Goal: Task Accomplishment & Management: Manage account settings

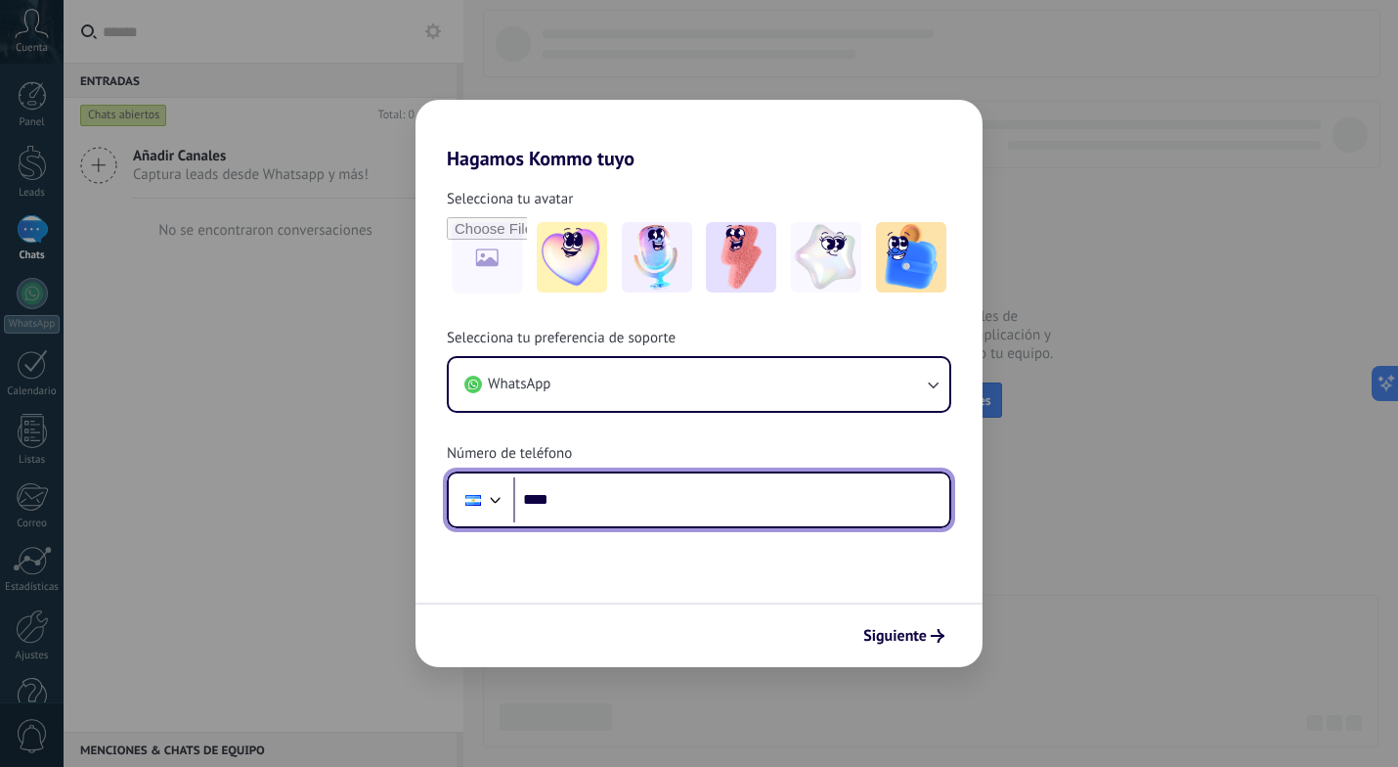
click at [608, 504] on input "****" at bounding box center [731, 499] width 436 height 45
type input "**********"
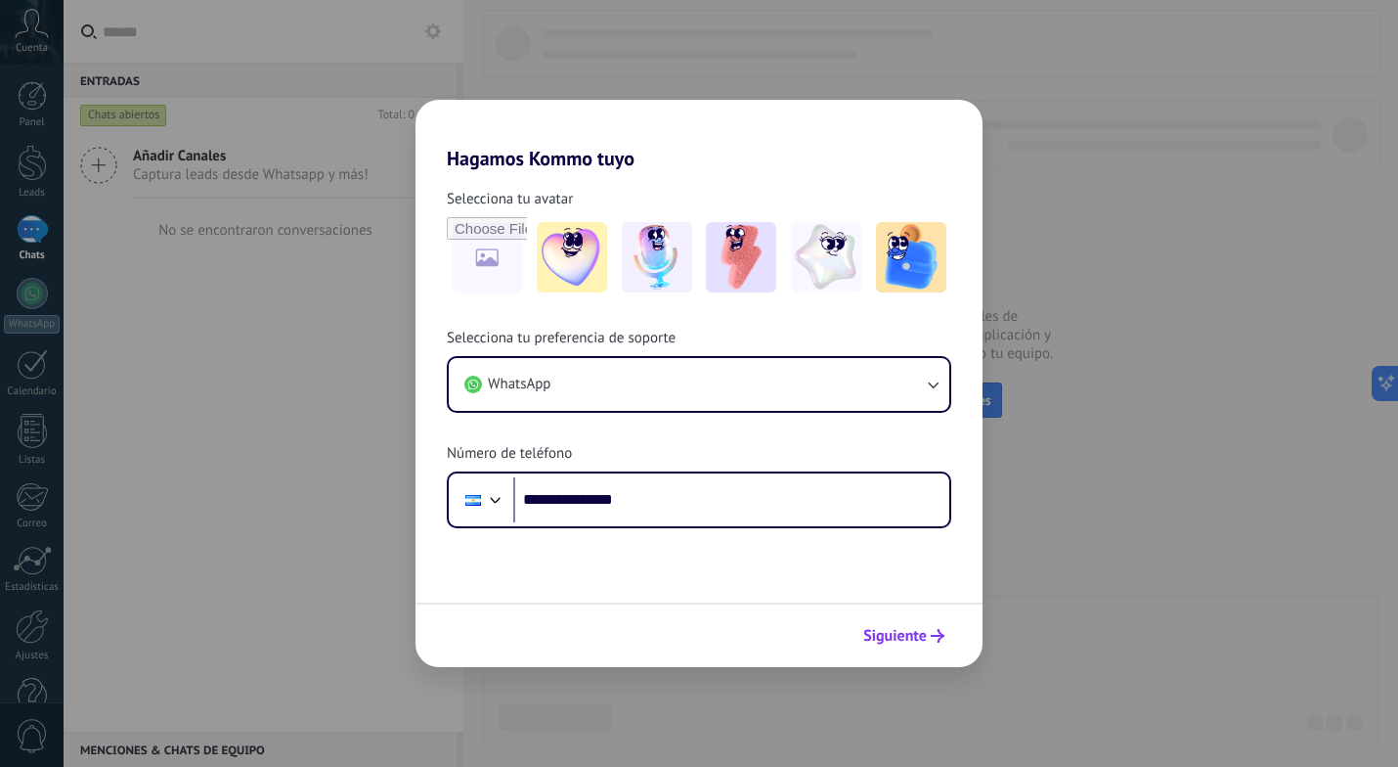
click at [932, 636] on use "submit" at bounding box center [938, 636] width 14 height 14
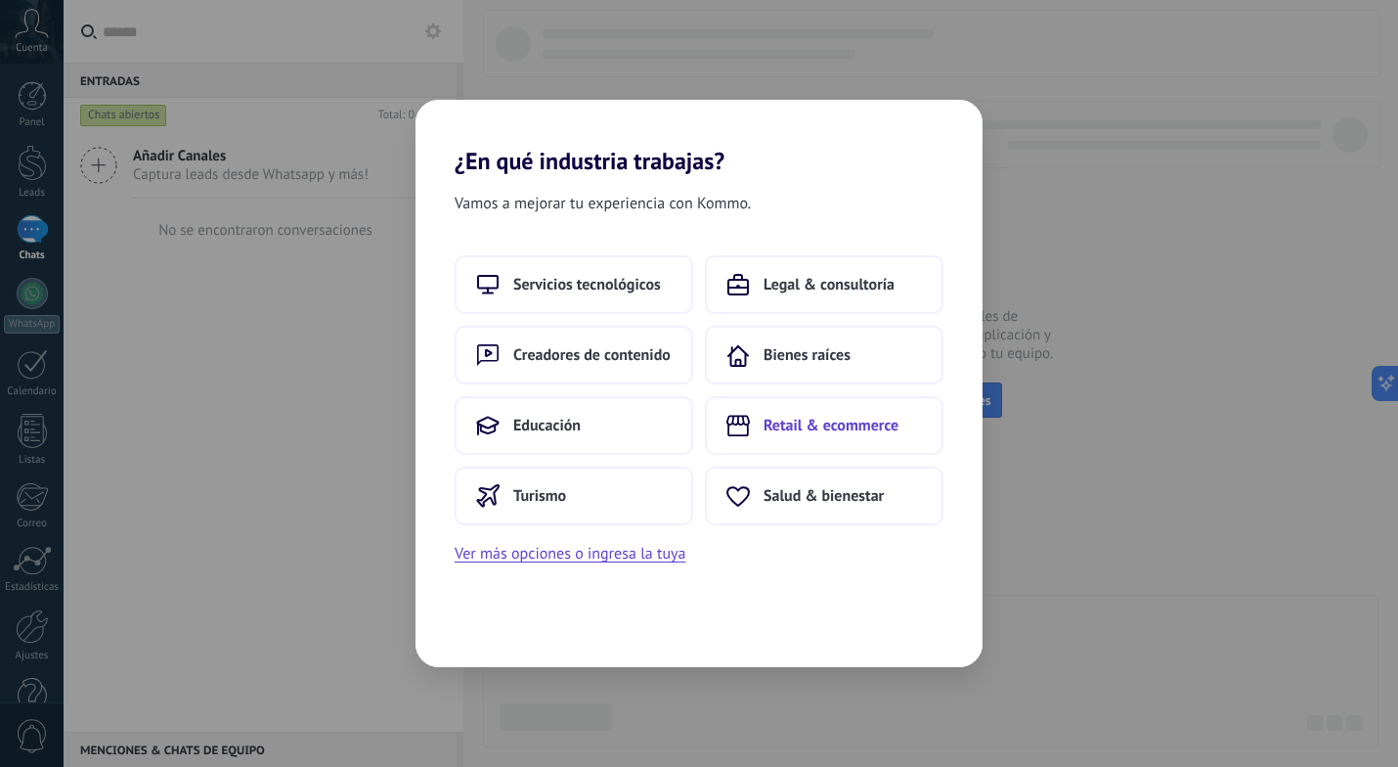
click at [815, 429] on span "Retail & ecommerce" at bounding box center [831, 426] width 135 height 20
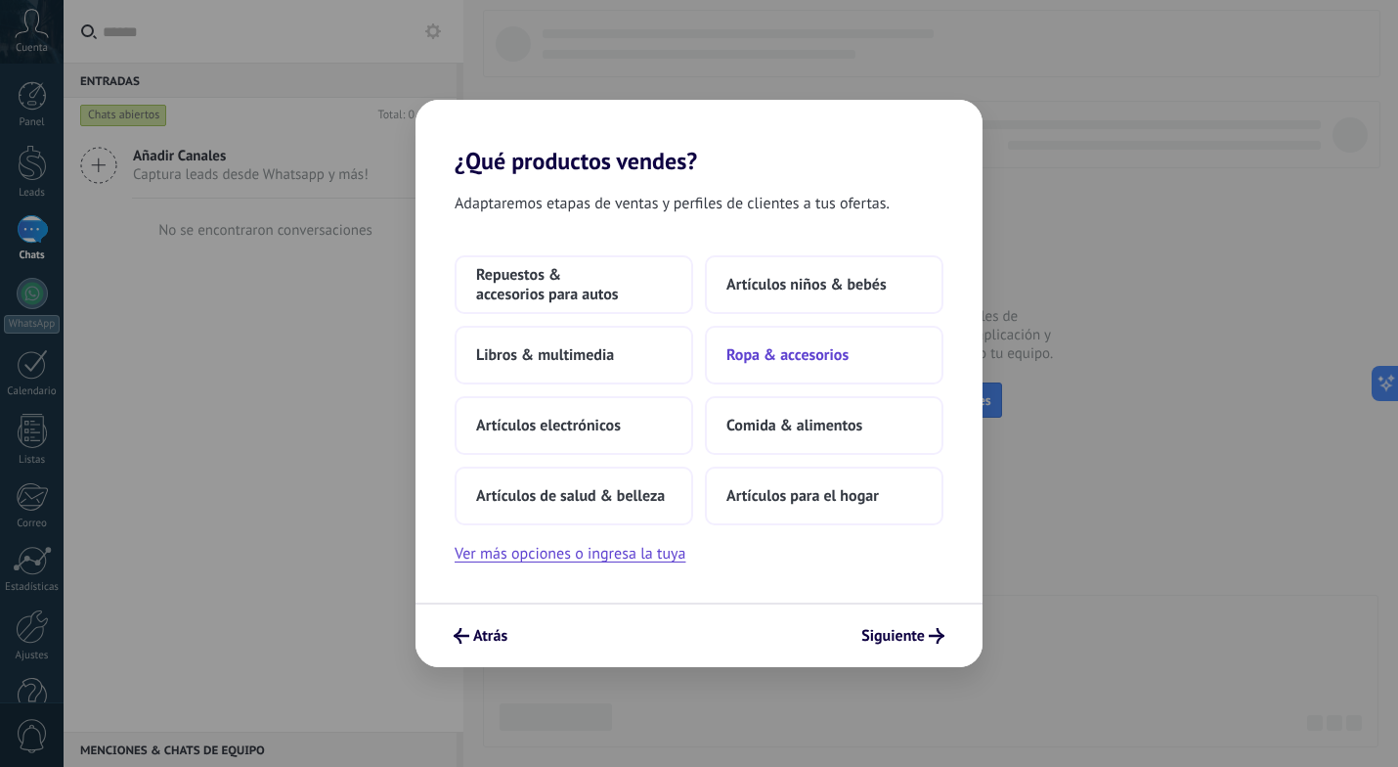
click at [812, 355] on span "Ropa & accesorios" at bounding box center [788, 355] width 122 height 20
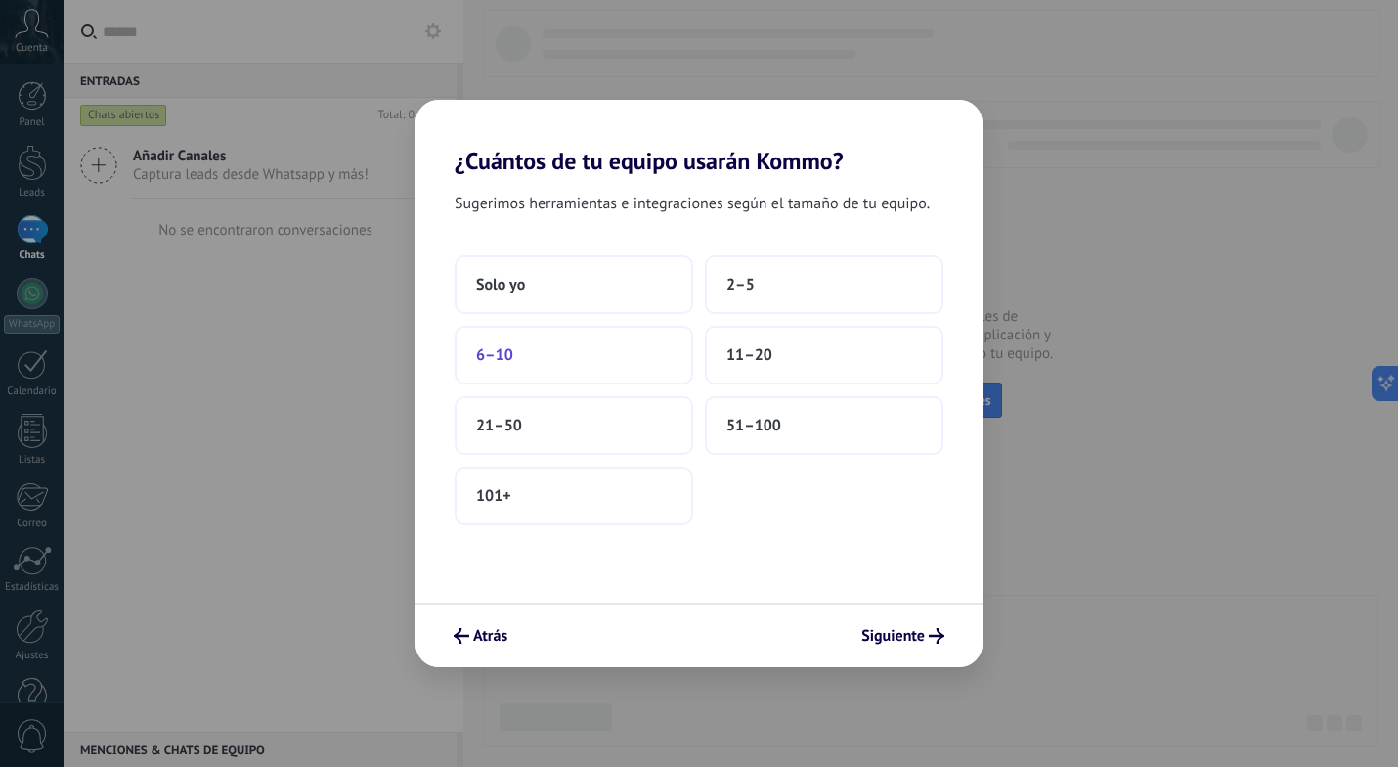
click at [588, 360] on button "6–10" at bounding box center [574, 355] width 239 height 59
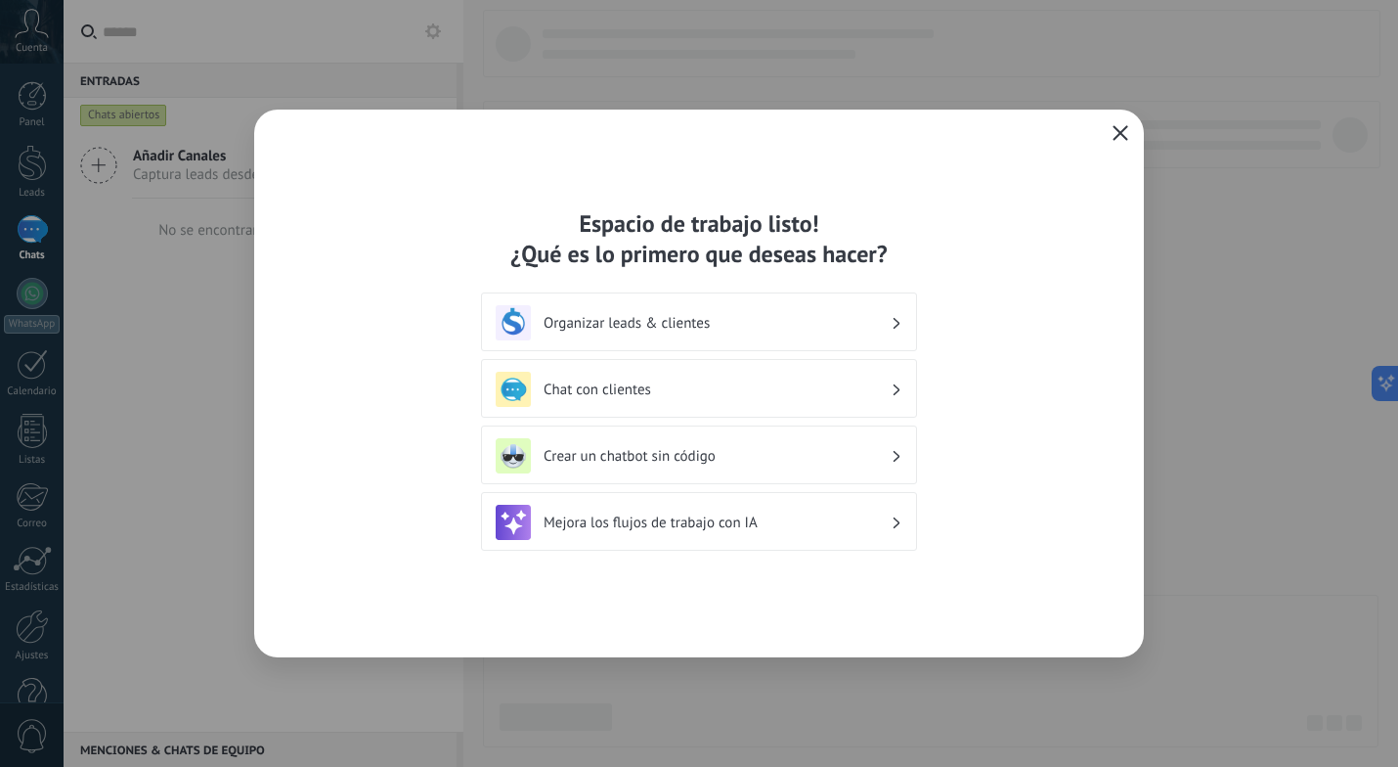
click at [1122, 136] on icon "button" at bounding box center [1121, 133] width 16 height 16
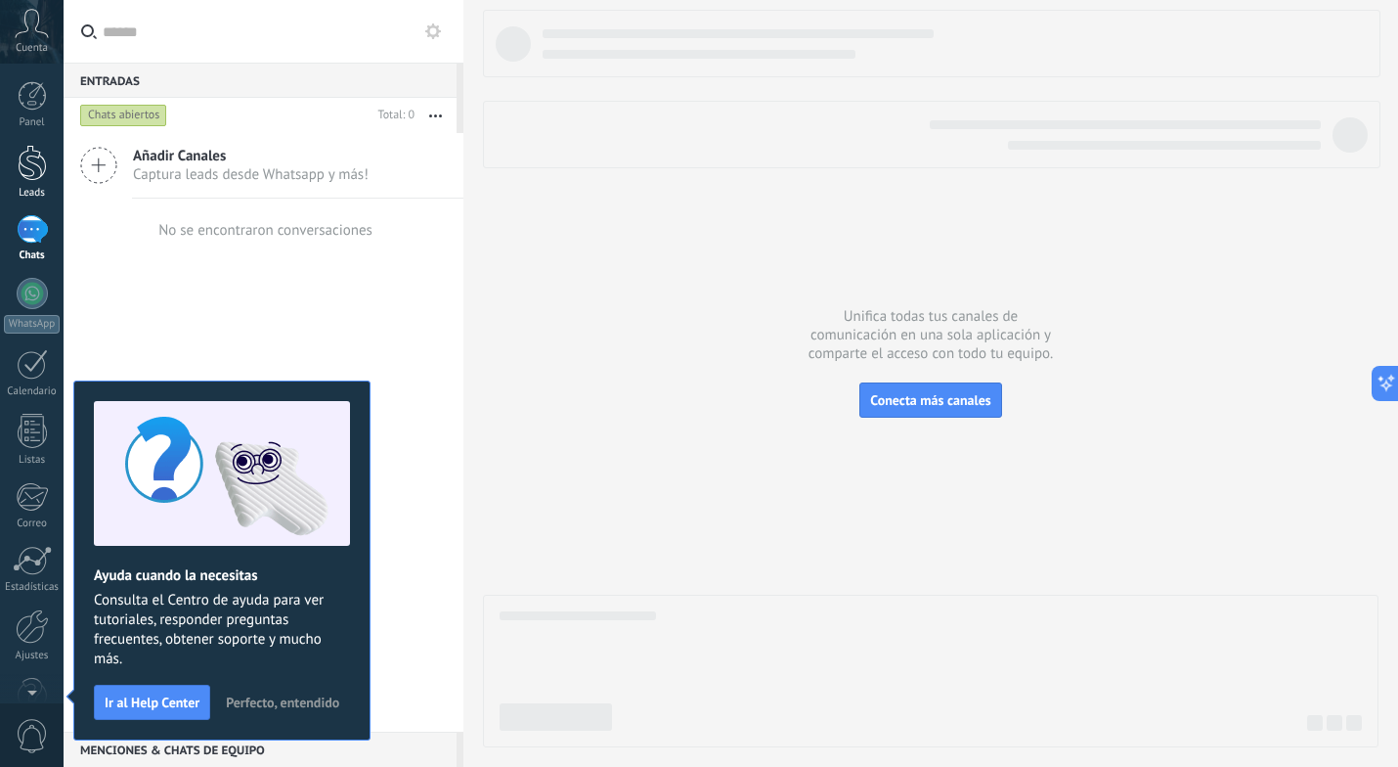
click at [33, 172] on div at bounding box center [32, 163] width 29 height 36
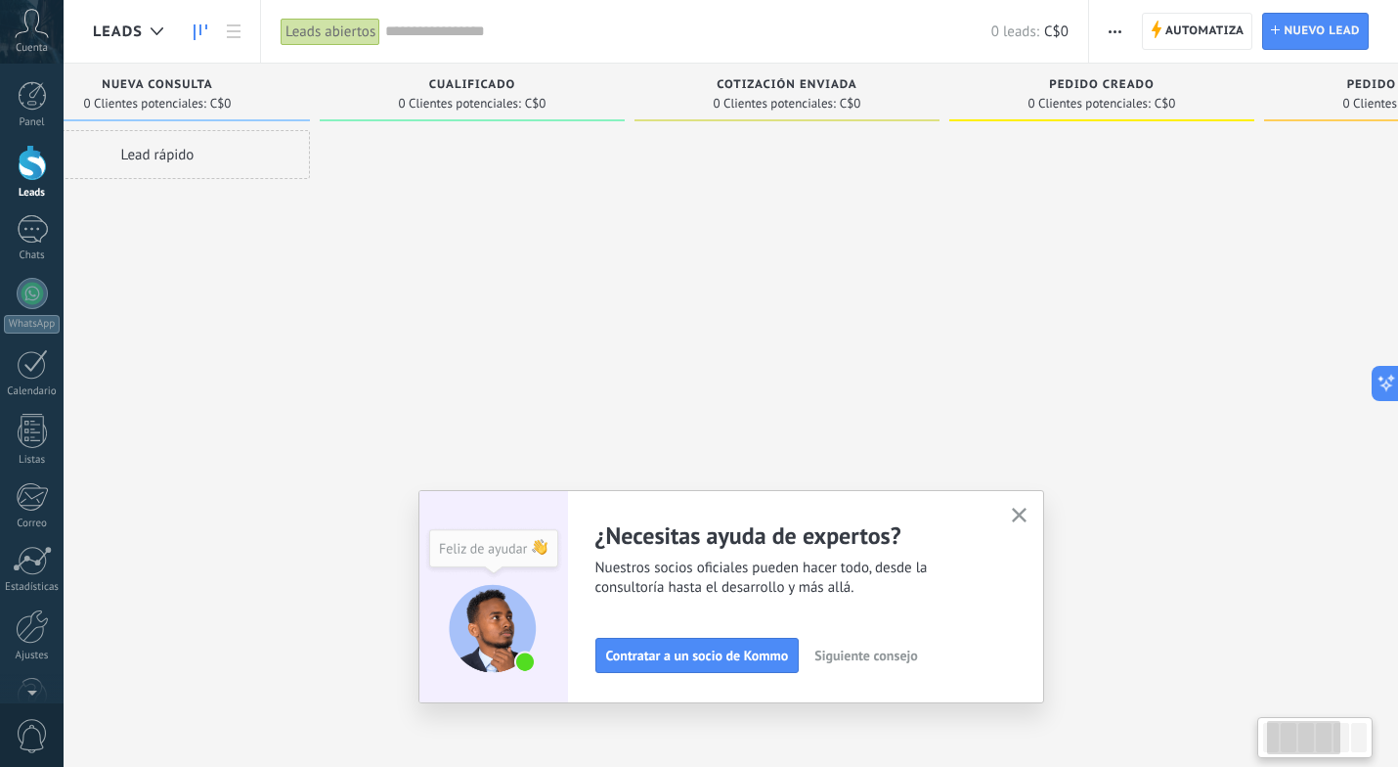
scroll to position [0, 107]
drag, startPoint x: 1154, startPoint y: 551, endPoint x: 892, endPoint y: 525, distance: 263.4
click at [892, 525] on div "Leads Leads abiertos Aplicar 0 leads: C$0 Leads abiertos Mis leads Leads ganado…" at bounding box center [731, 400] width 1335 height 800
click at [1018, 515] on use "button" at bounding box center [1019, 514] width 15 height 15
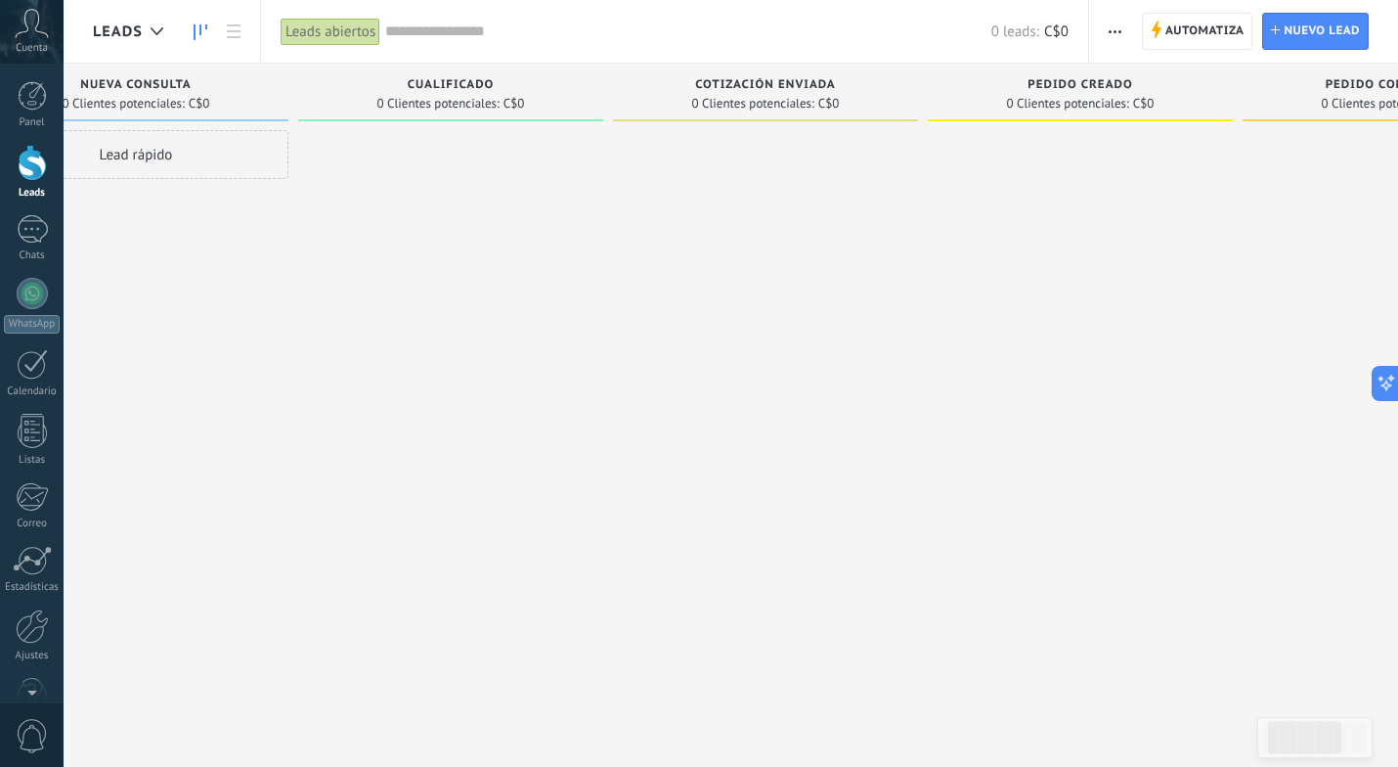
scroll to position [0, 507]
drag, startPoint x: 332, startPoint y: 244, endPoint x: 829, endPoint y: 276, distance: 497.7
click at [829, 276] on div at bounding box center [768, 385] width 305 height 511
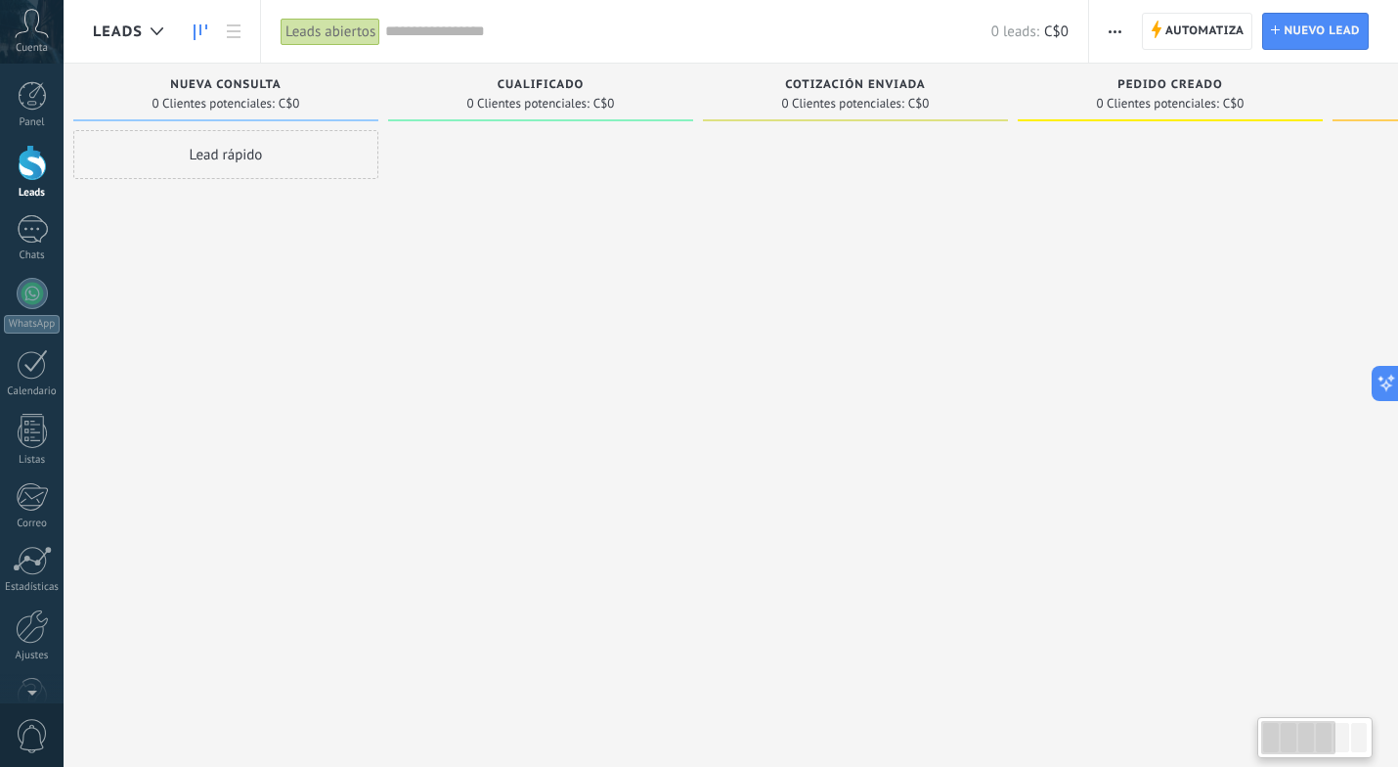
scroll to position [0, 0]
drag, startPoint x: 247, startPoint y: 245, endPoint x: 545, endPoint y: 277, distance: 298.9
click at [546, 277] on div "Leads Entrantes Solicitudes: 0 0 0 0 0 0 0 0 0 Nueva consulta 0 Clientes potenc…" at bounding box center [1047, 353] width 1909 height 578
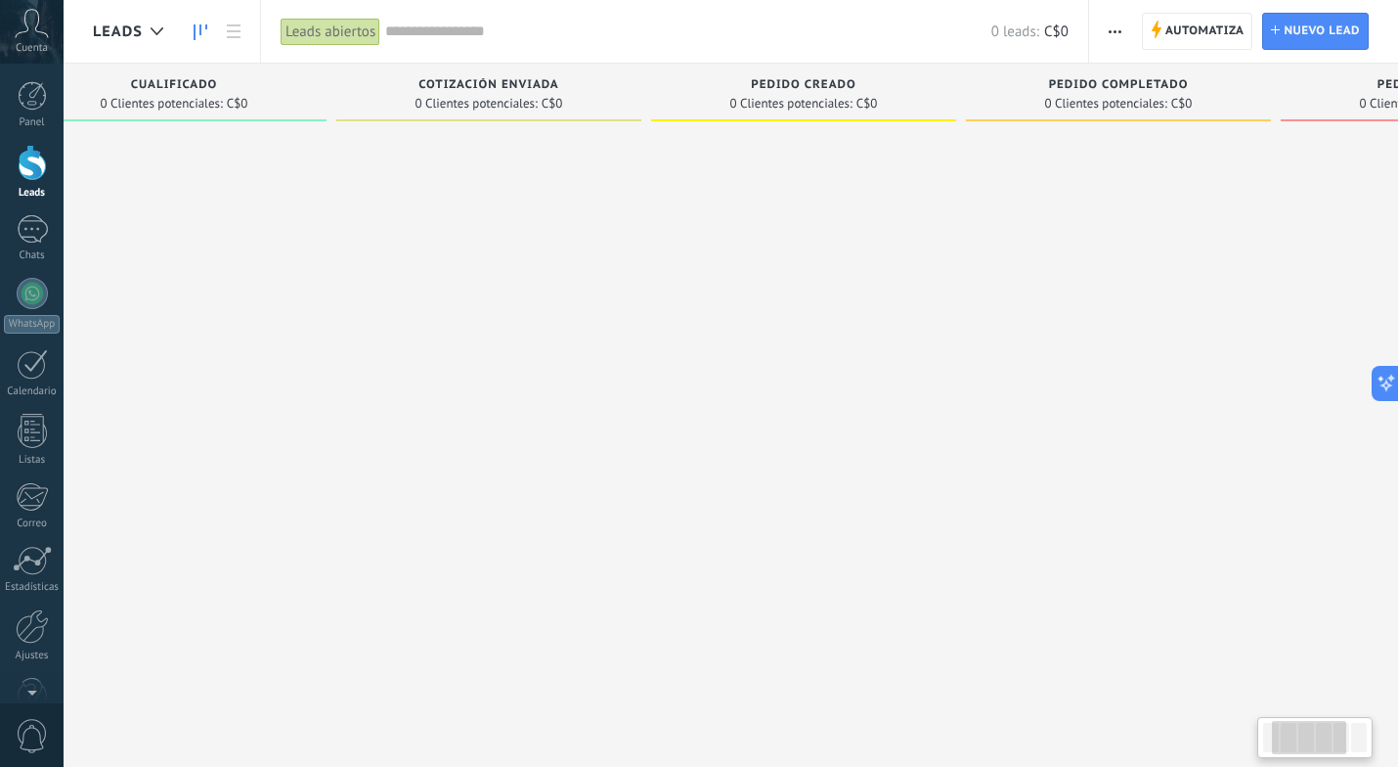
drag, startPoint x: 545, startPoint y: 277, endPoint x: 135, endPoint y: 253, distance: 410.4
click at [135, 250] on div at bounding box center [173, 385] width 305 height 511
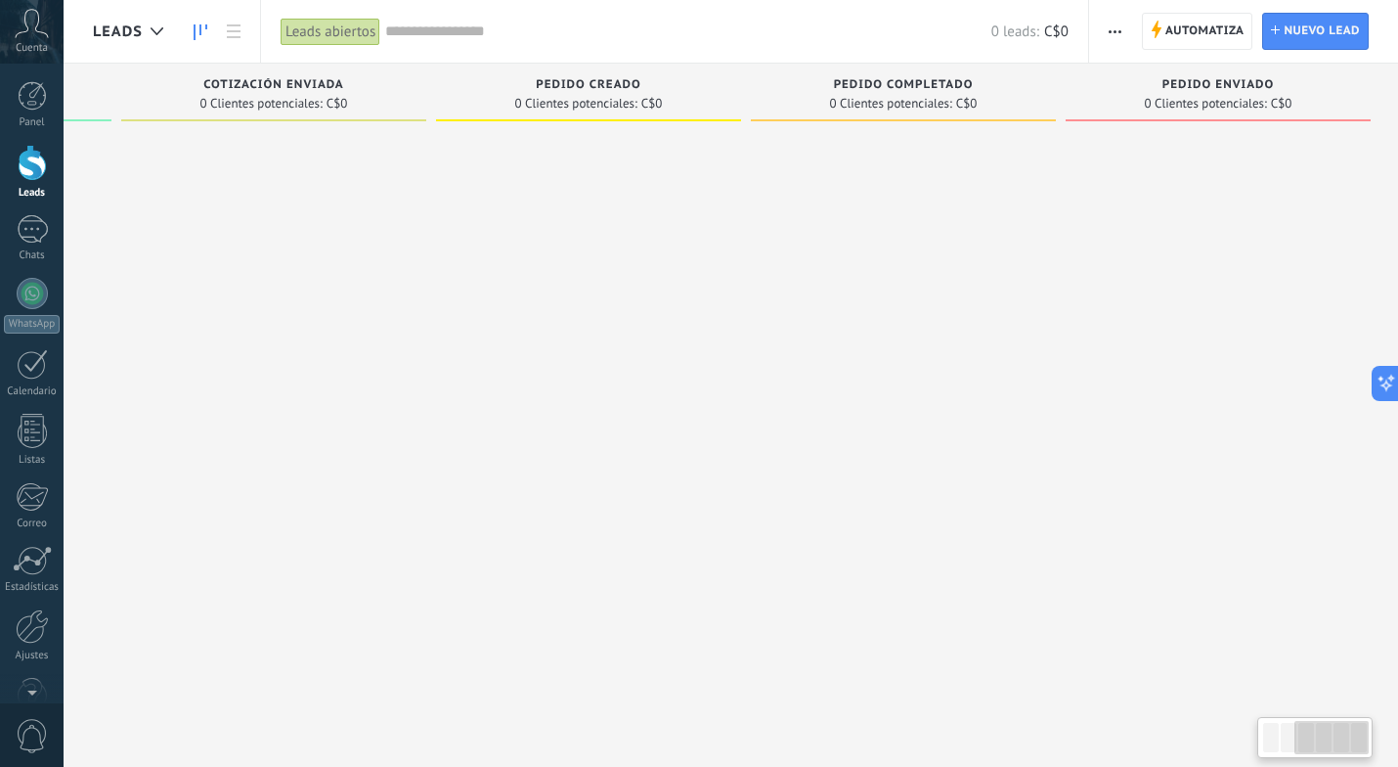
scroll to position [0, 603]
drag, startPoint x: 772, startPoint y: 338, endPoint x: 398, endPoint y: 331, distance: 373.6
click at [398, 331] on div "Leads Entrantes Solicitudes: 0 0 0 0 0 0 0 0 0 Nueva consulta 0 Clientes potenc…" at bounding box center [444, 353] width 1909 height 578
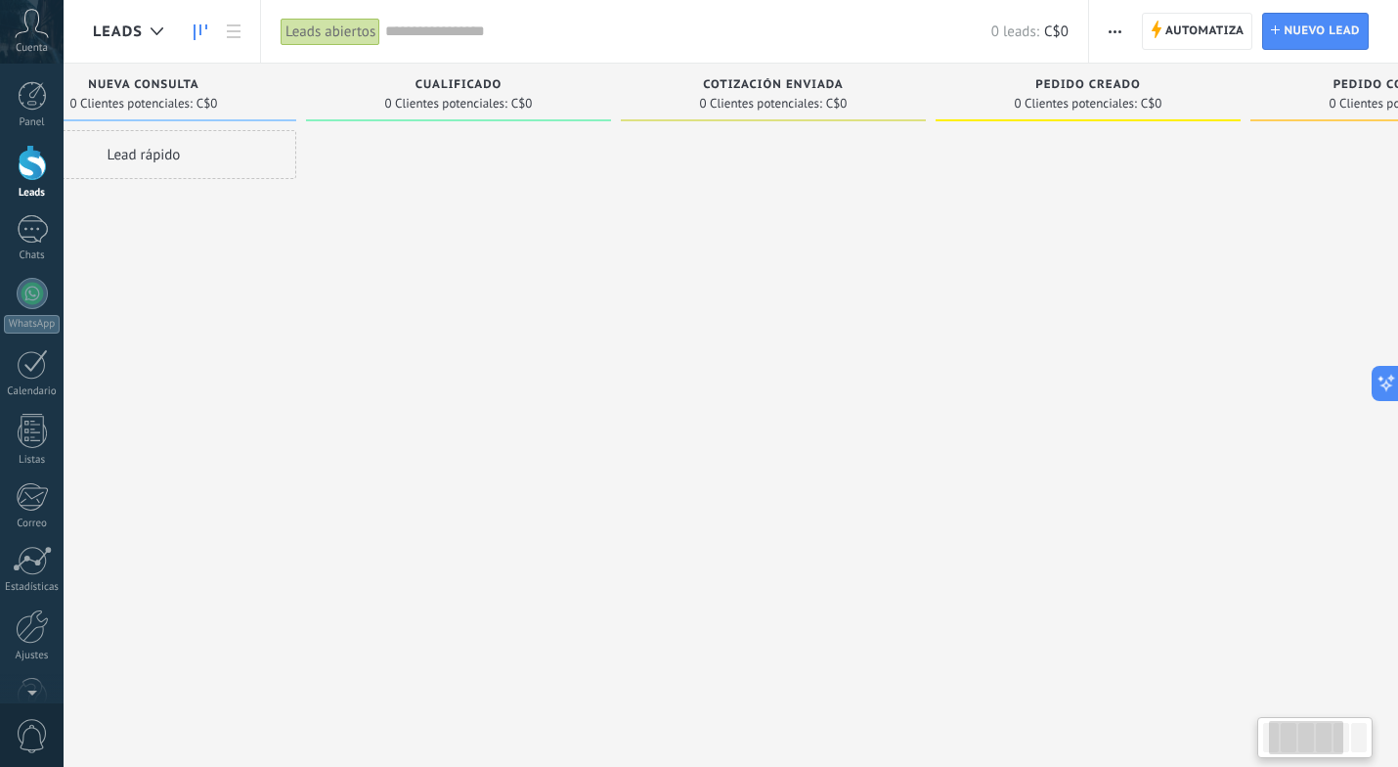
drag, startPoint x: 152, startPoint y: 340, endPoint x: 655, endPoint y: 394, distance: 506.4
click at [655, 395] on div at bounding box center [773, 385] width 305 height 511
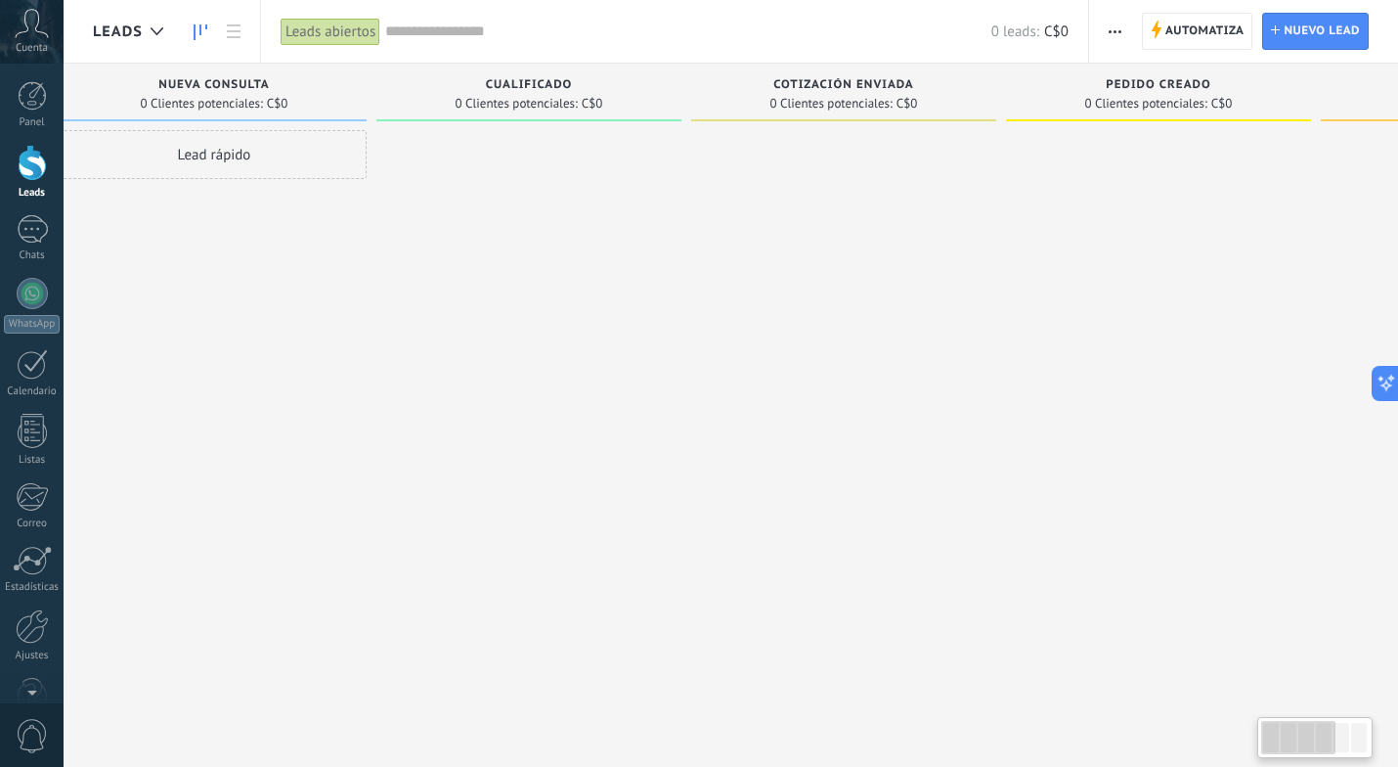
scroll to position [0, 0]
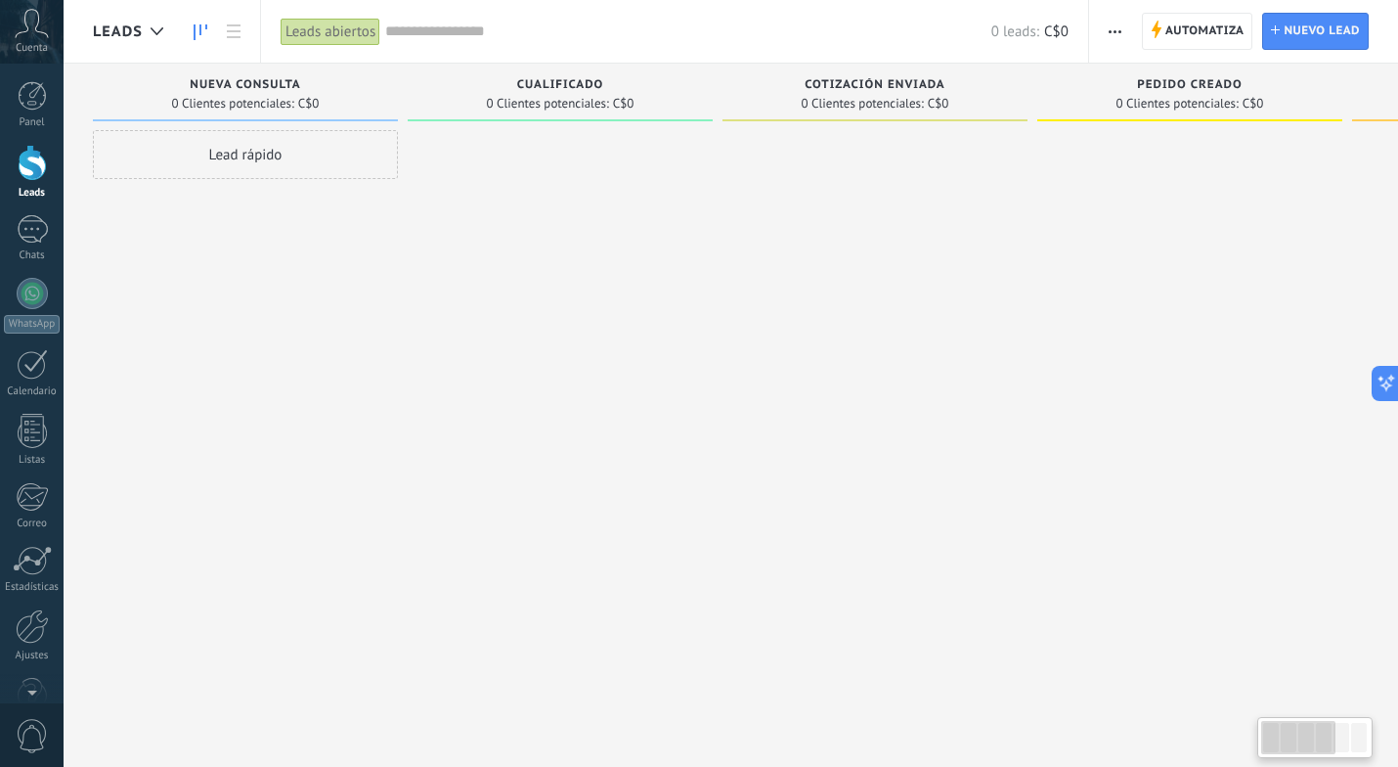
drag, startPoint x: 226, startPoint y: 319, endPoint x: 550, endPoint y: 342, distance: 324.5
click at [549, 343] on div "Leads Entrantes Solicitudes: 0 0 0 0 0 0 0 0 0 Nueva consulta 0 Clientes potenc…" at bounding box center [1047, 353] width 1909 height 578
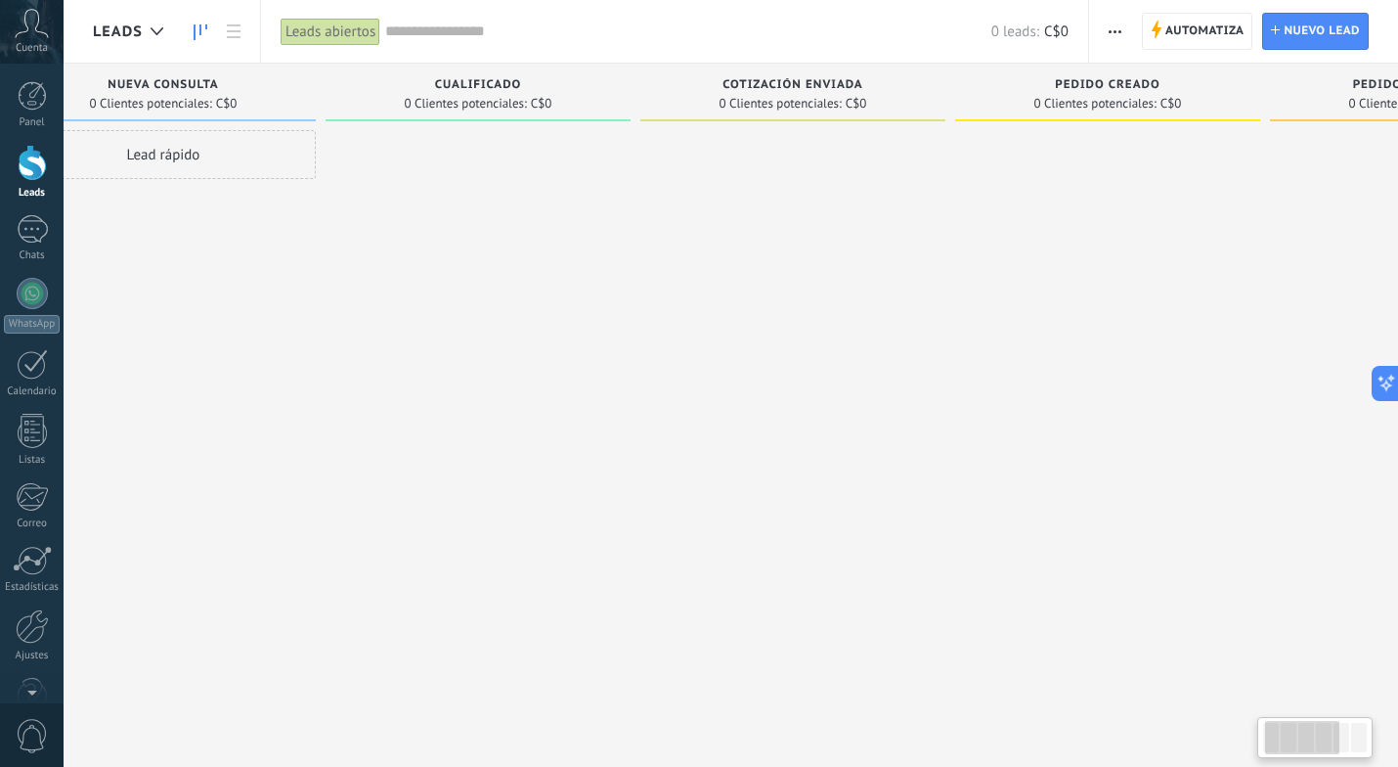
scroll to position [0, 92]
drag, startPoint x: 561, startPoint y: 307, endPoint x: 469, endPoint y: 318, distance: 92.5
click at [469, 318] on div at bounding box center [468, 385] width 305 height 511
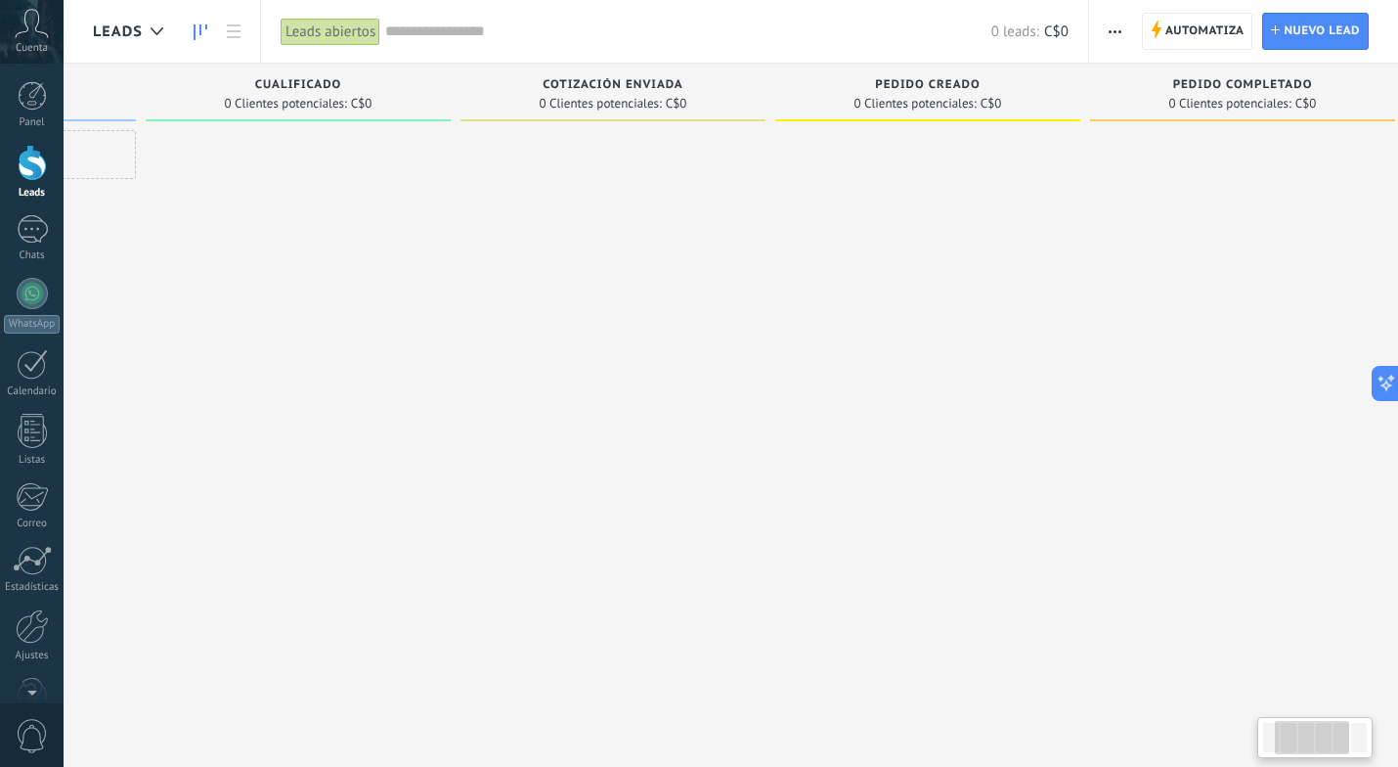
scroll to position [0, 265]
drag, startPoint x: 598, startPoint y: 328, endPoint x: 425, endPoint y: 340, distance: 173.5
click at [425, 340] on div at bounding box center [296, 385] width 305 height 511
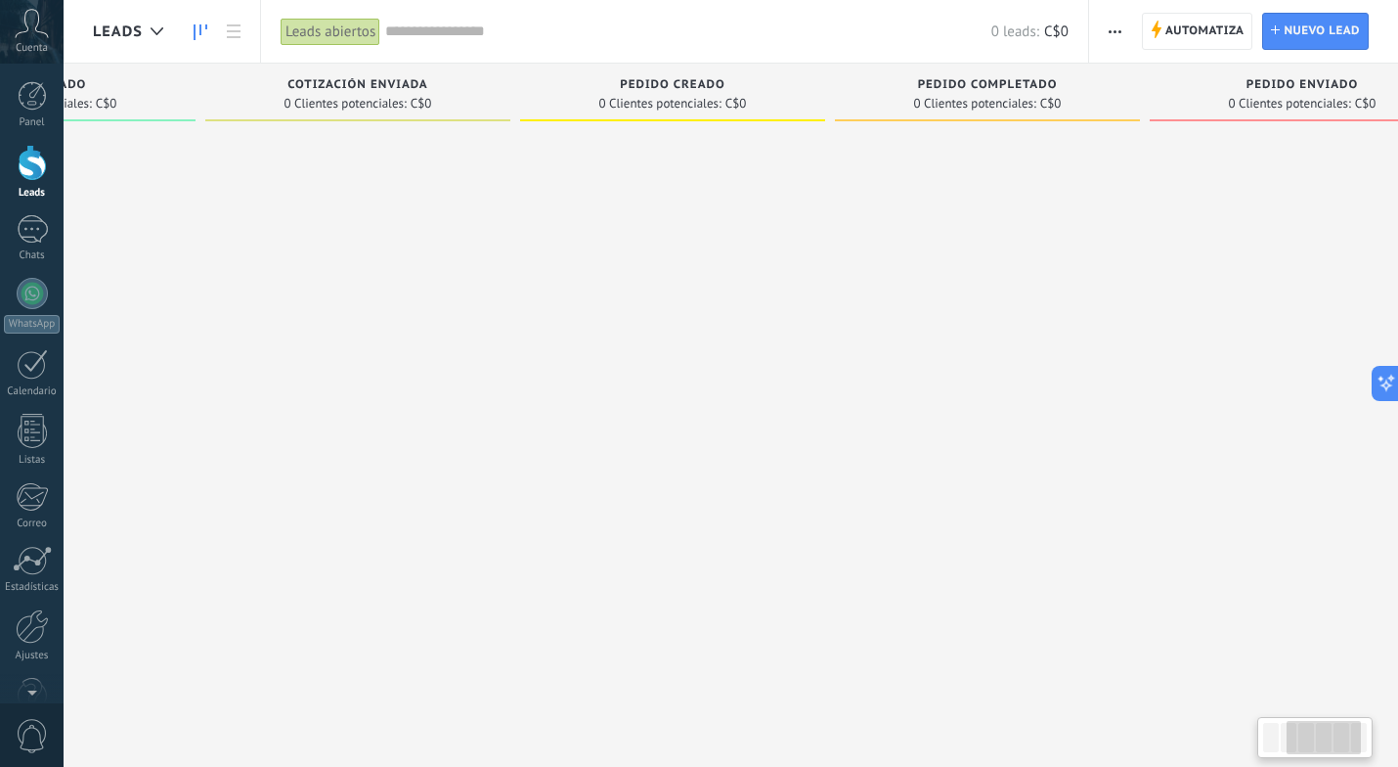
scroll to position [0, 533]
drag, startPoint x: 799, startPoint y: 343, endPoint x: 531, endPoint y: 366, distance: 268.9
click at [531, 366] on div at bounding box center [657, 385] width 305 height 511
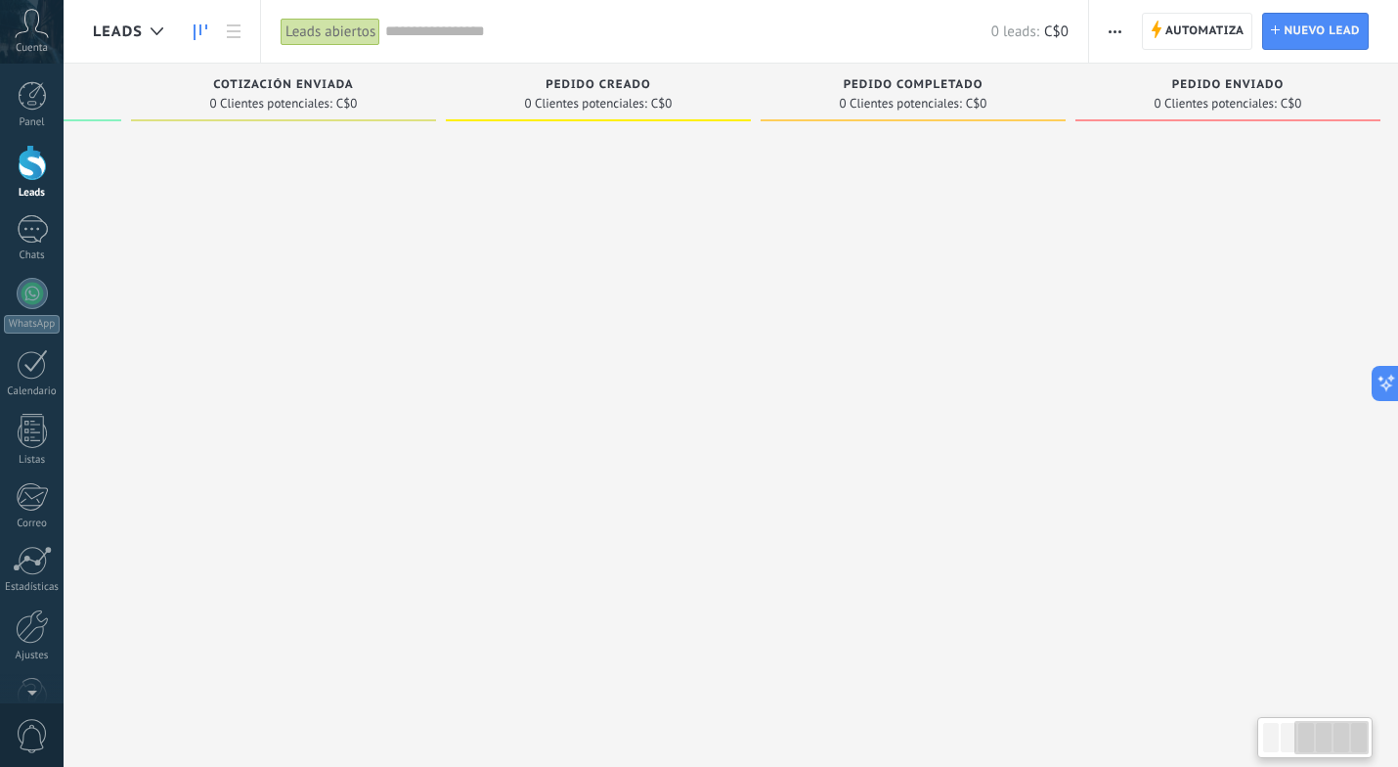
scroll to position [0, 603]
drag, startPoint x: 711, startPoint y: 322, endPoint x: 443, endPoint y: 319, distance: 267.9
click at [443, 319] on div at bounding box center [586, 385] width 305 height 511
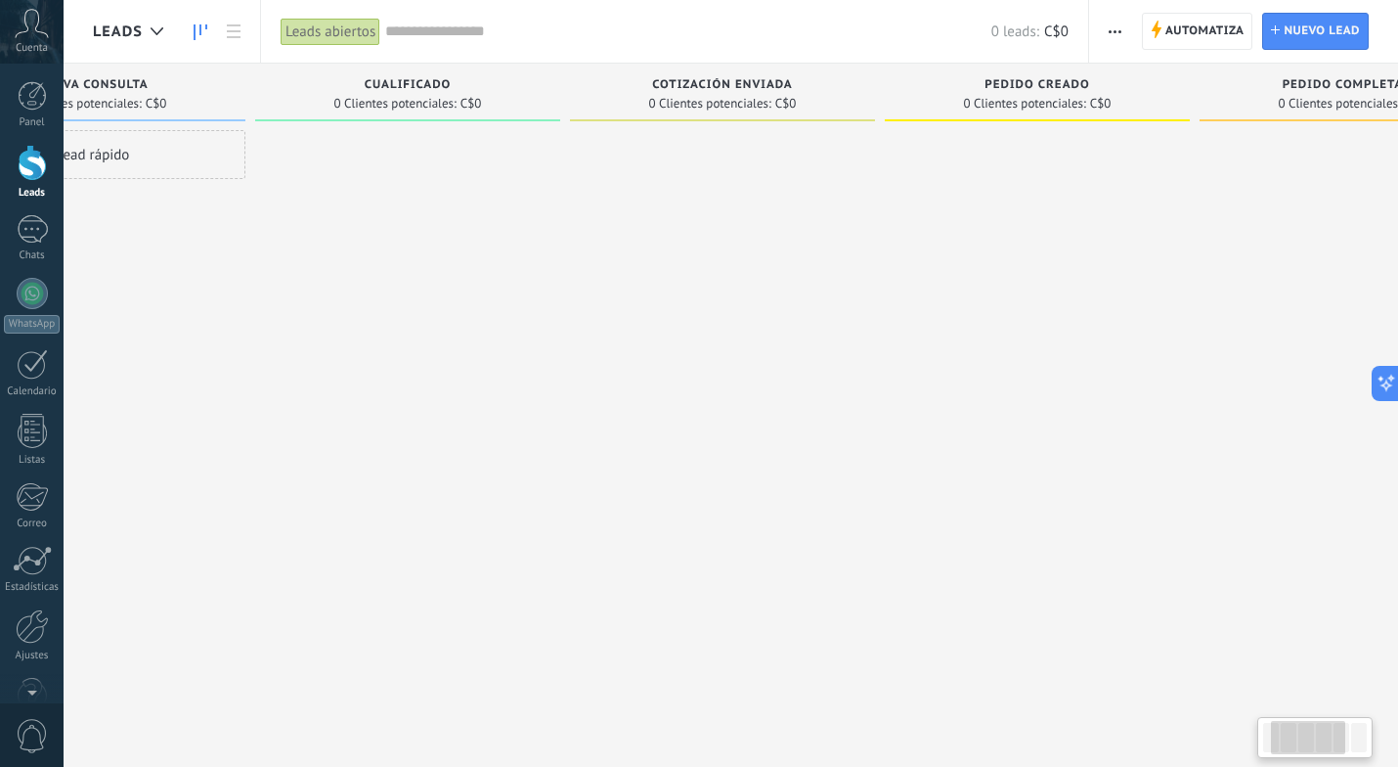
drag, startPoint x: 537, startPoint y: 254, endPoint x: 986, endPoint y: 259, distance: 448.8
click at [988, 259] on div at bounding box center [1037, 385] width 305 height 511
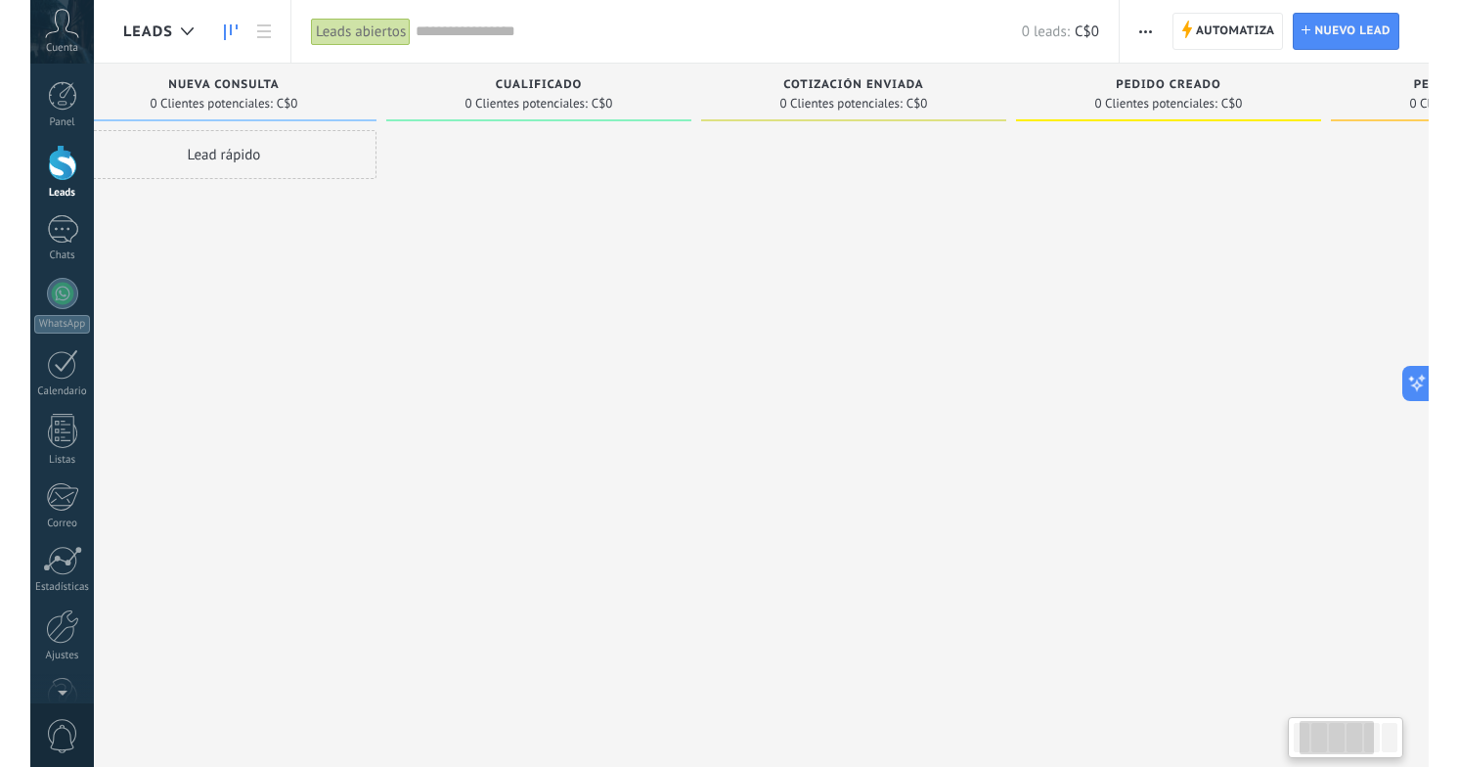
scroll to position [0, 0]
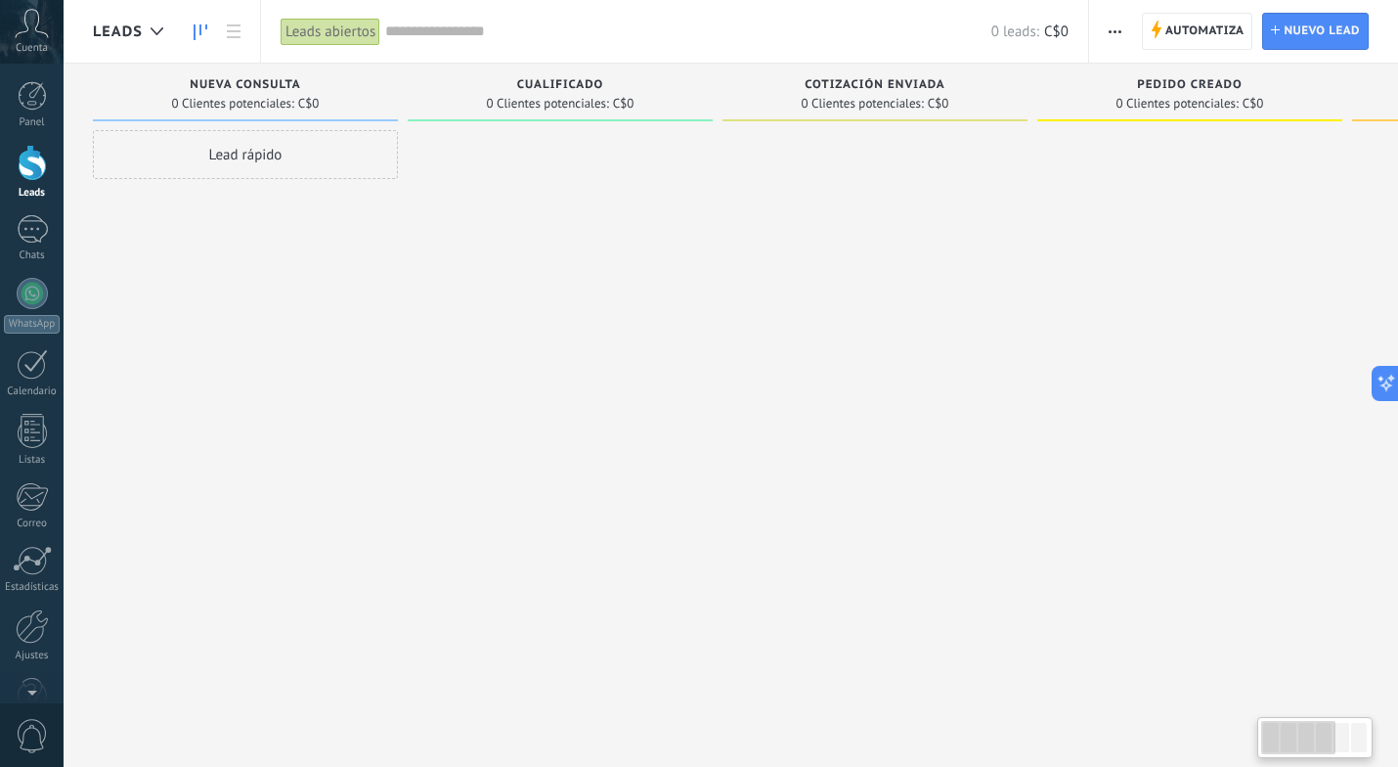
drag, startPoint x: 258, startPoint y: 249, endPoint x: 551, endPoint y: 268, distance: 293.9
click at [551, 266] on div at bounding box center [560, 385] width 305 height 511
click at [159, 30] on icon at bounding box center [157, 31] width 13 height 8
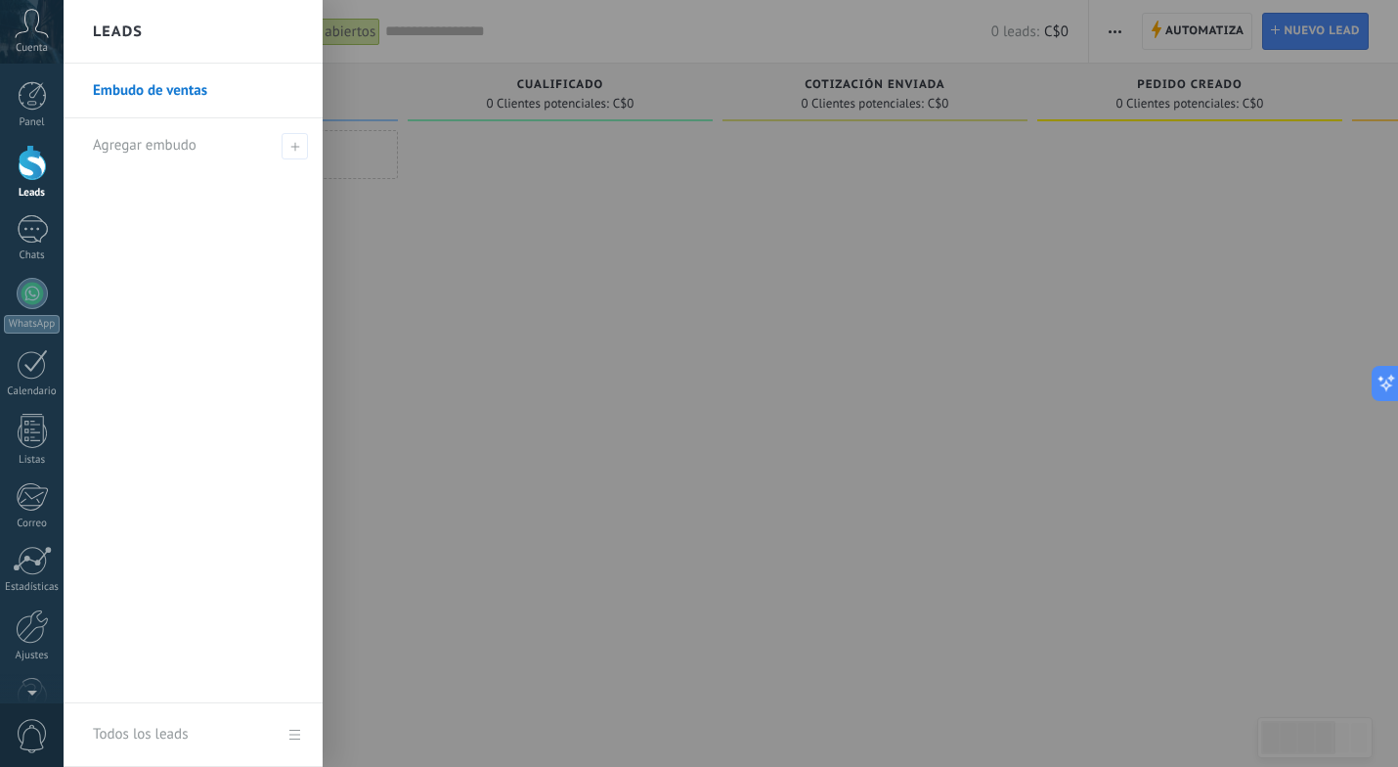
click at [419, 264] on div at bounding box center [763, 383] width 1398 height 767
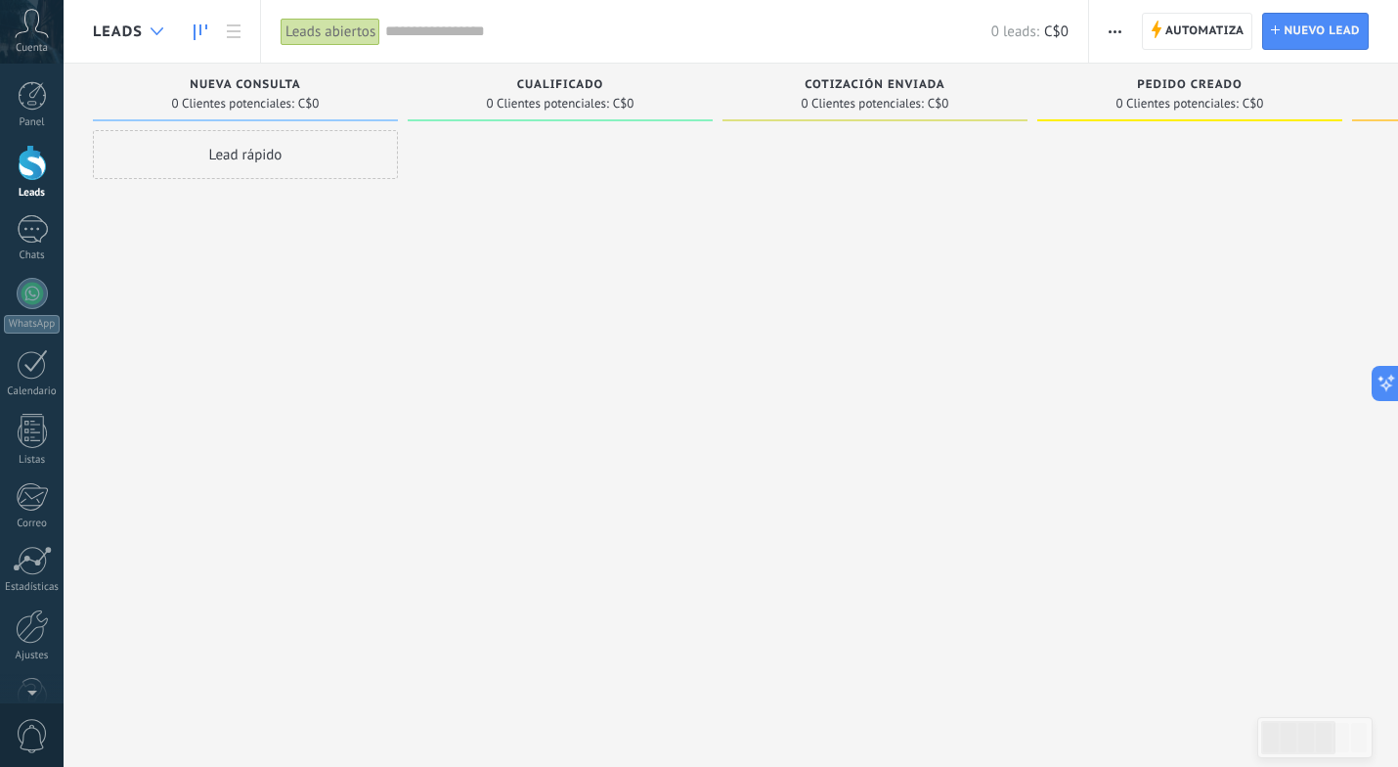
click at [152, 31] on icon at bounding box center [157, 31] width 13 height 8
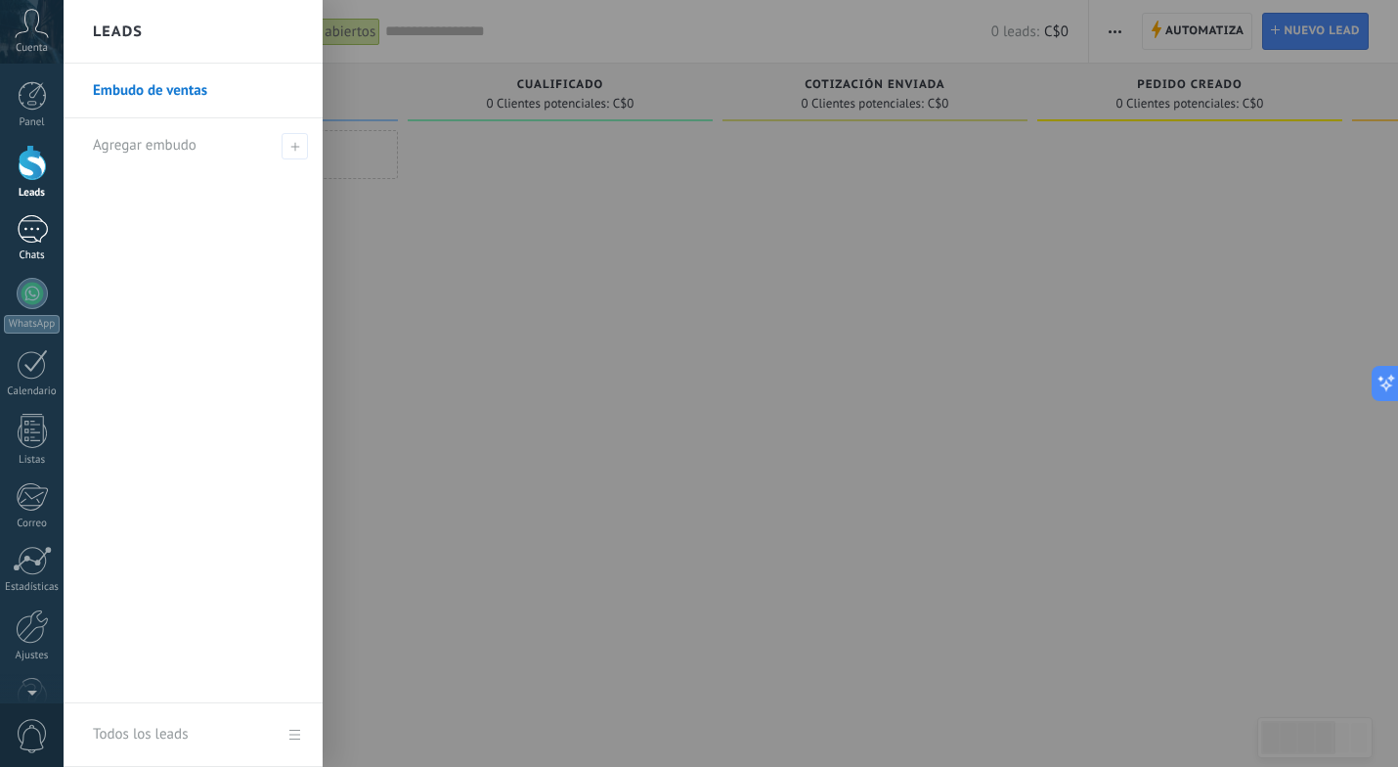
click at [29, 238] on div at bounding box center [32, 229] width 31 height 28
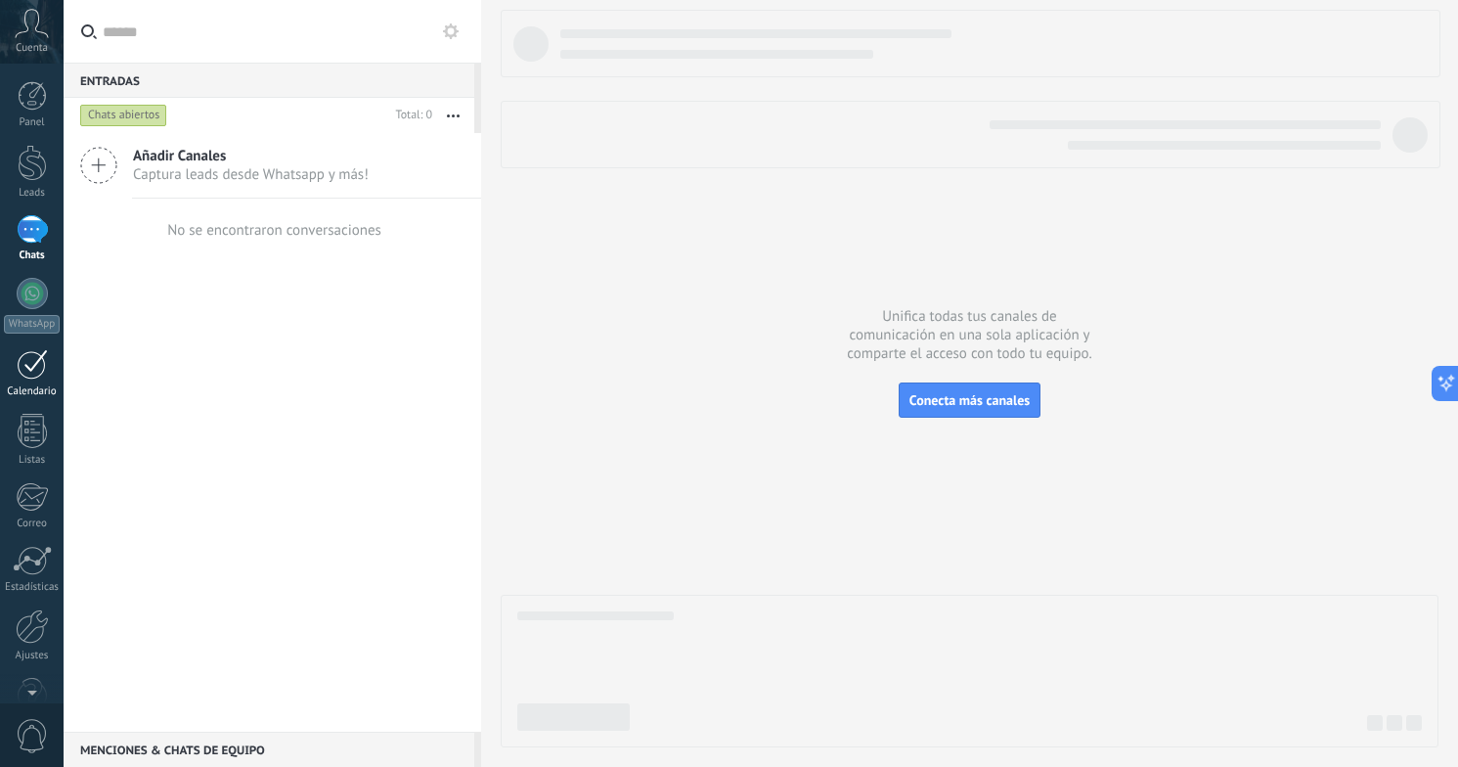
click at [36, 375] on div at bounding box center [32, 364] width 31 height 30
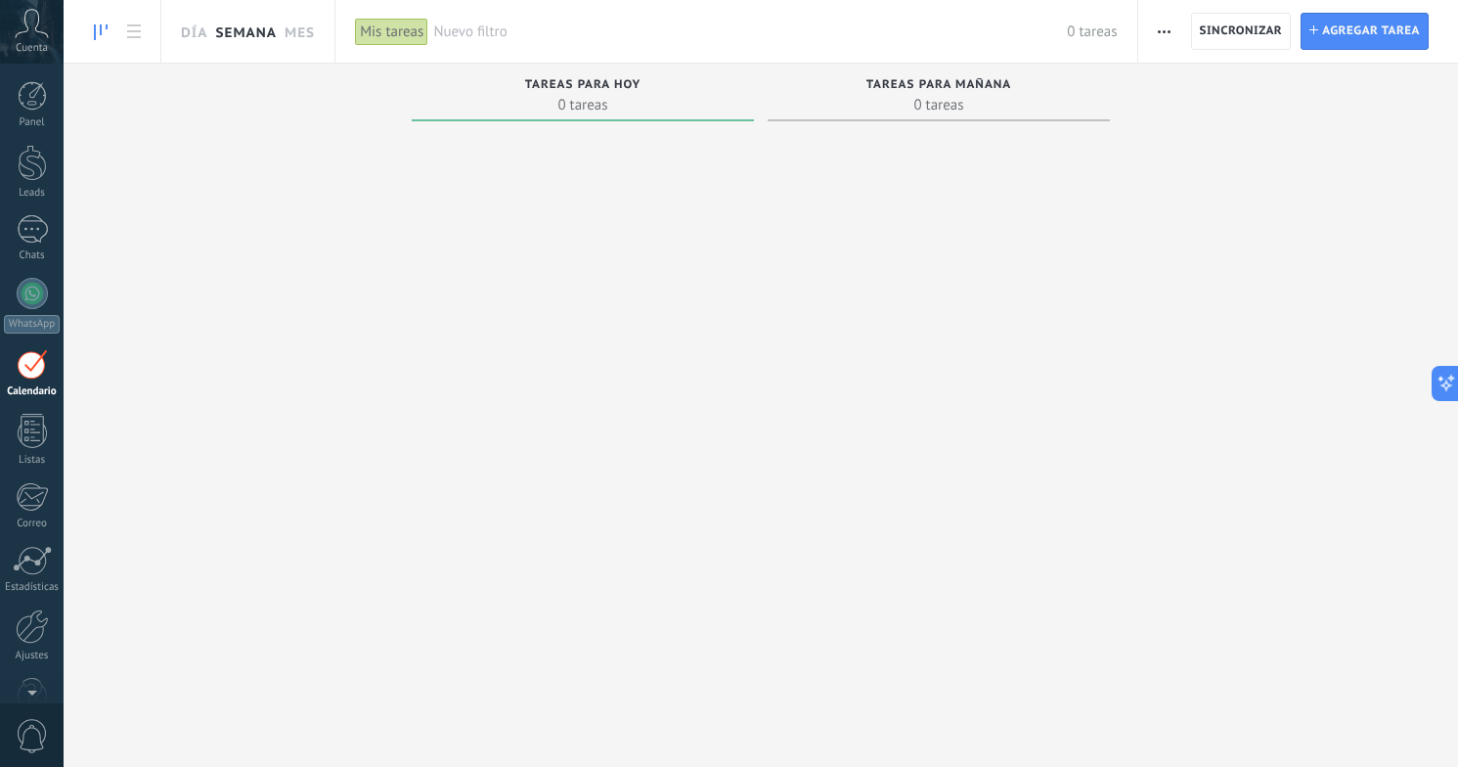
click at [243, 36] on link "Semana" at bounding box center [246, 31] width 62 height 63
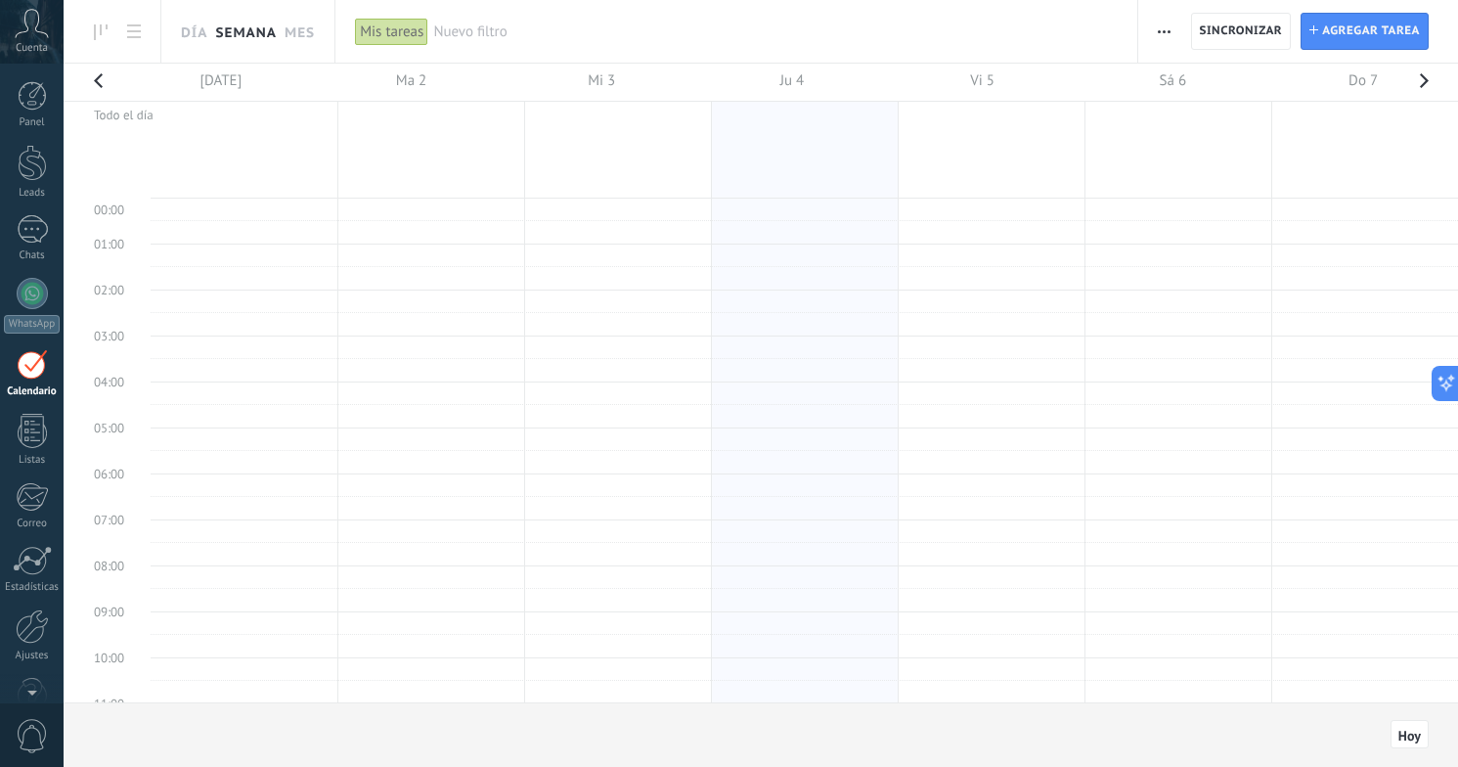
scroll to position [369, 0]
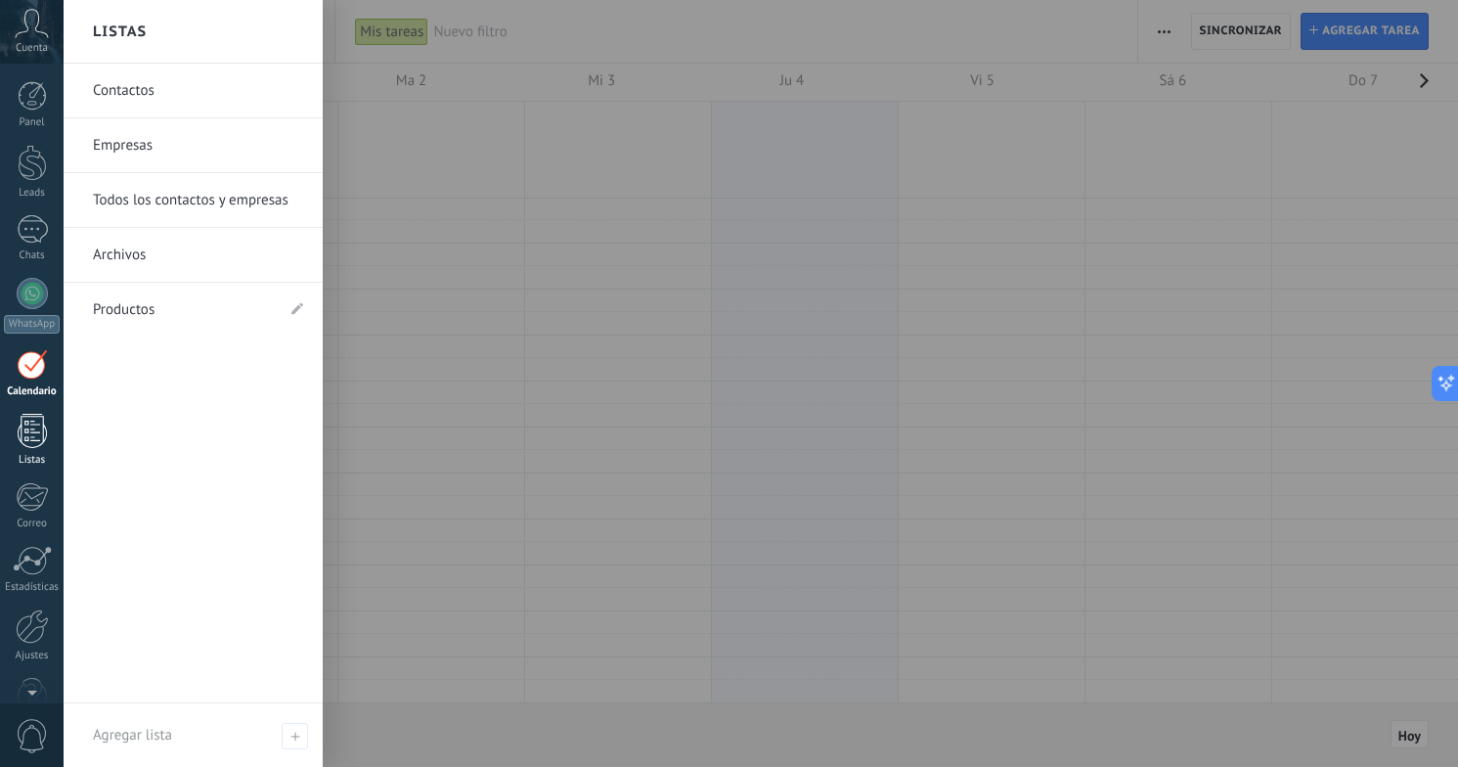
click at [28, 436] on div at bounding box center [32, 431] width 29 height 34
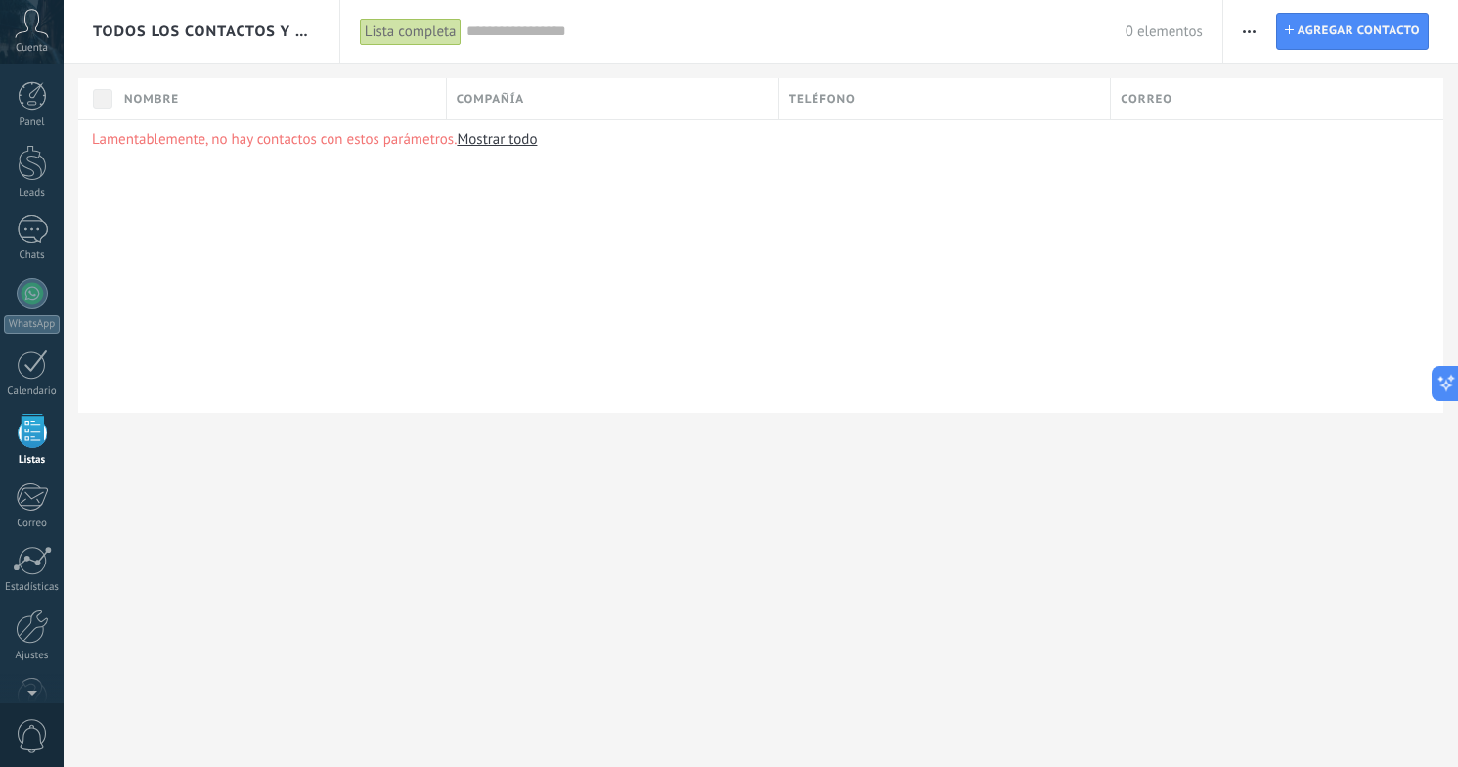
scroll to position [47, 0]
click at [26, 511] on div at bounding box center [32, 513] width 39 height 29
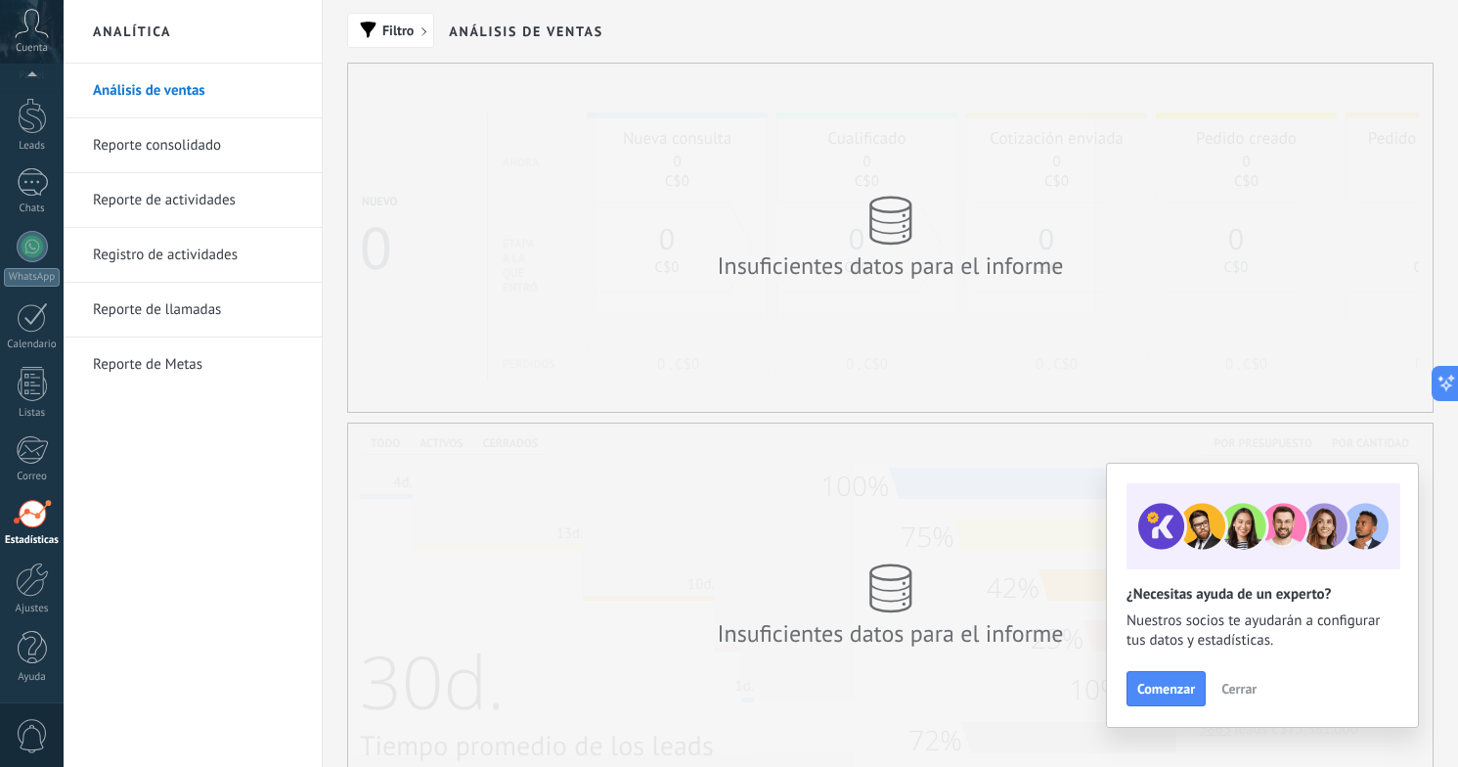
click at [1248, 689] on span "Cerrar" at bounding box center [1238, 689] width 35 height 14
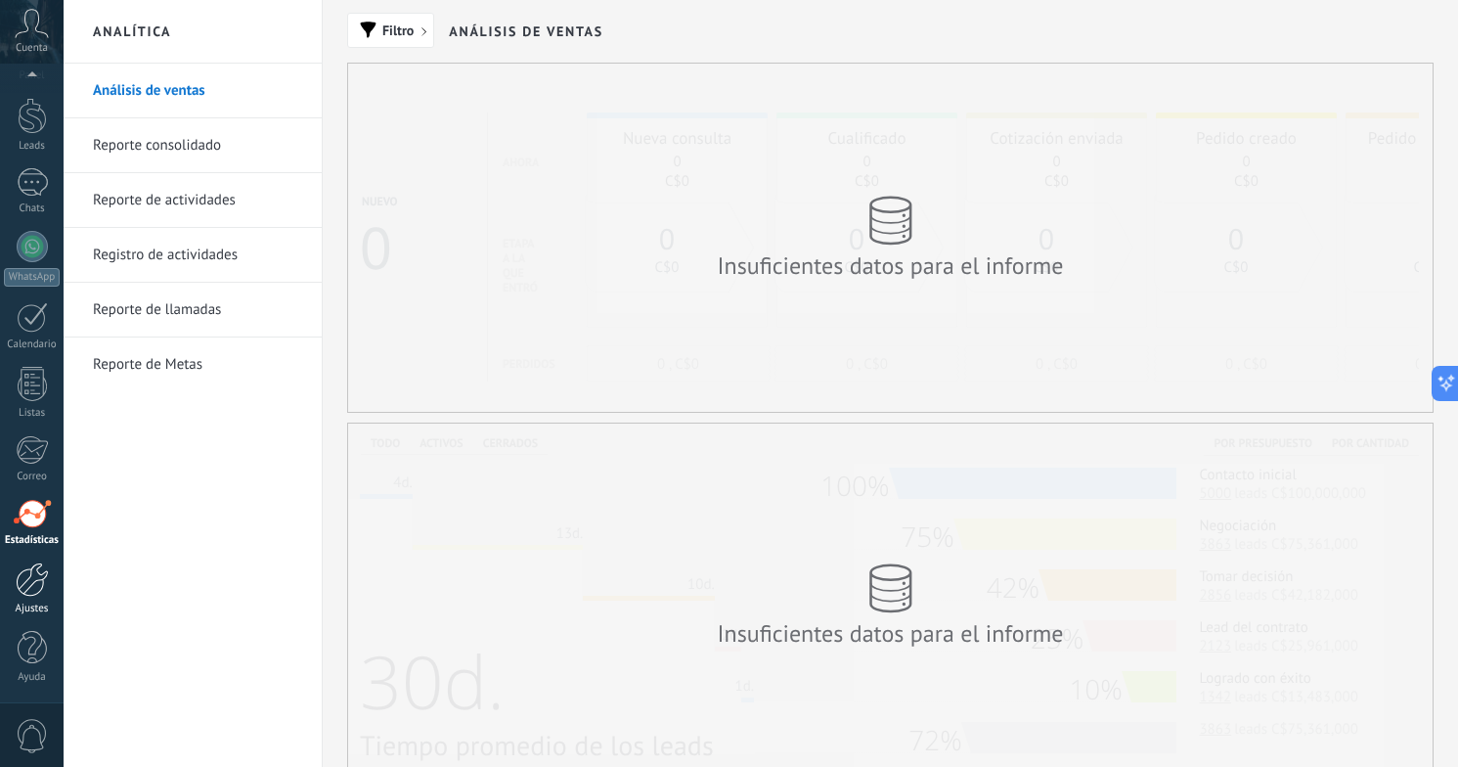
click at [32, 582] on div at bounding box center [32, 579] width 33 height 34
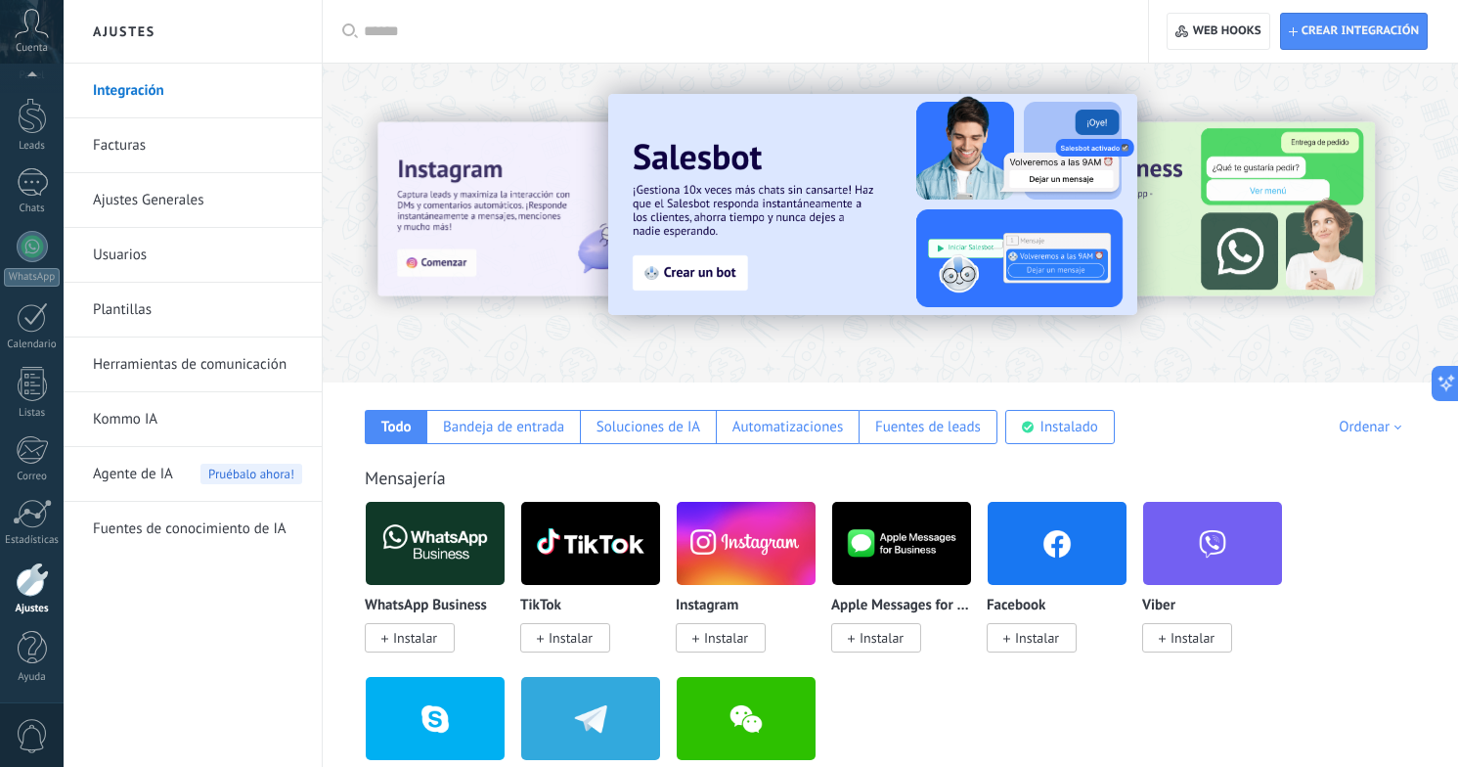
click at [184, 145] on link "Facturas" at bounding box center [197, 145] width 209 height 55
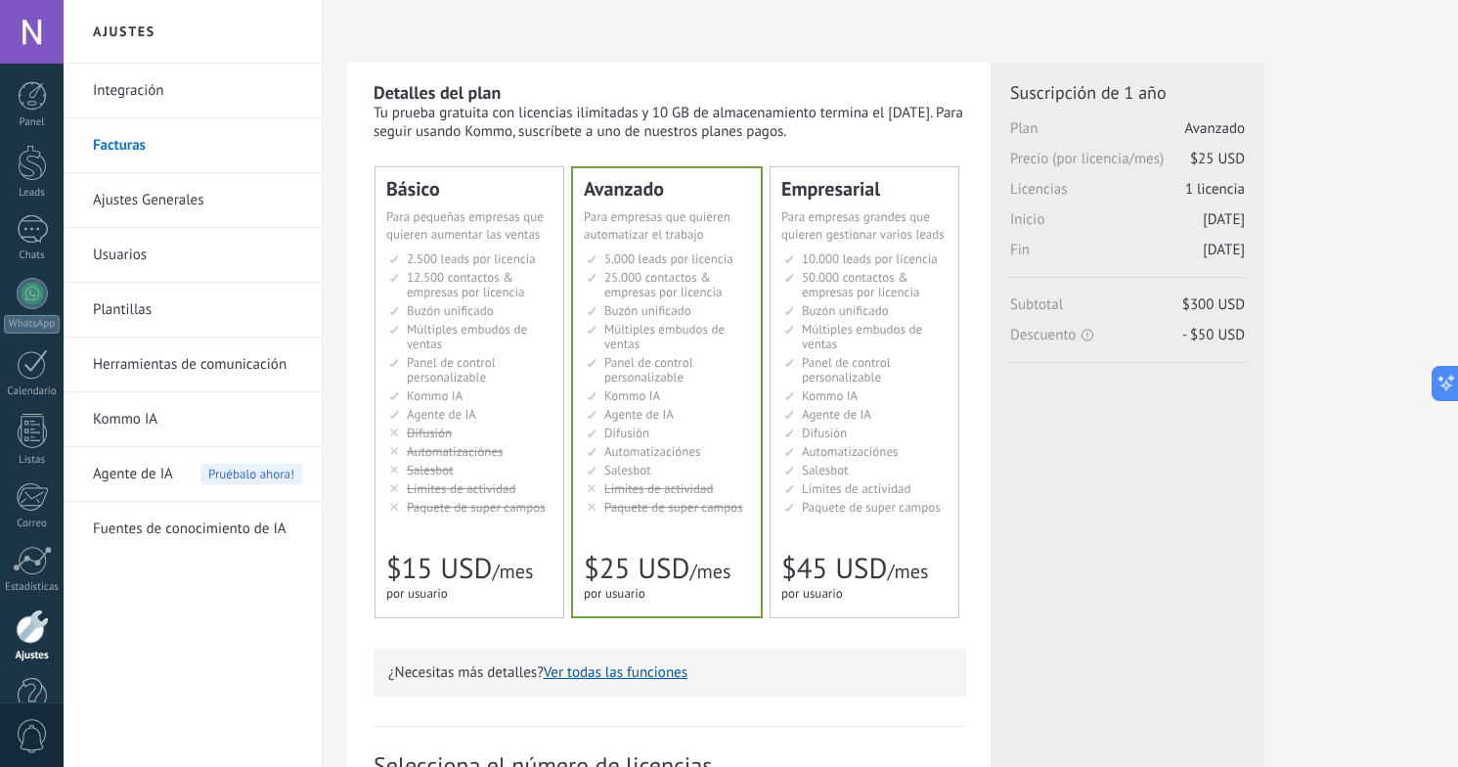
click at [159, 199] on link "Ajustes Generales" at bounding box center [197, 200] width 209 height 55
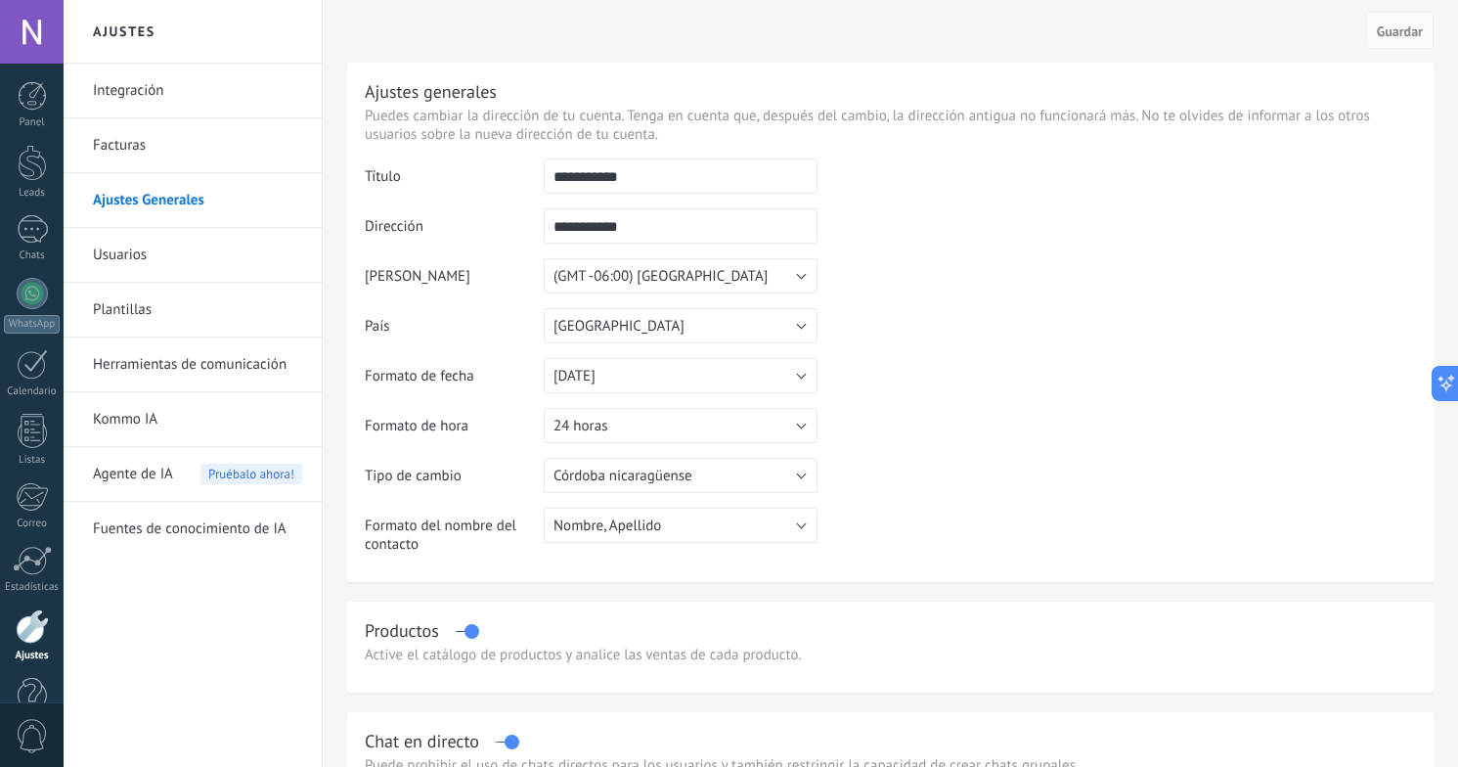
click at [184, 244] on link "Usuarios" at bounding box center [197, 255] width 209 height 55
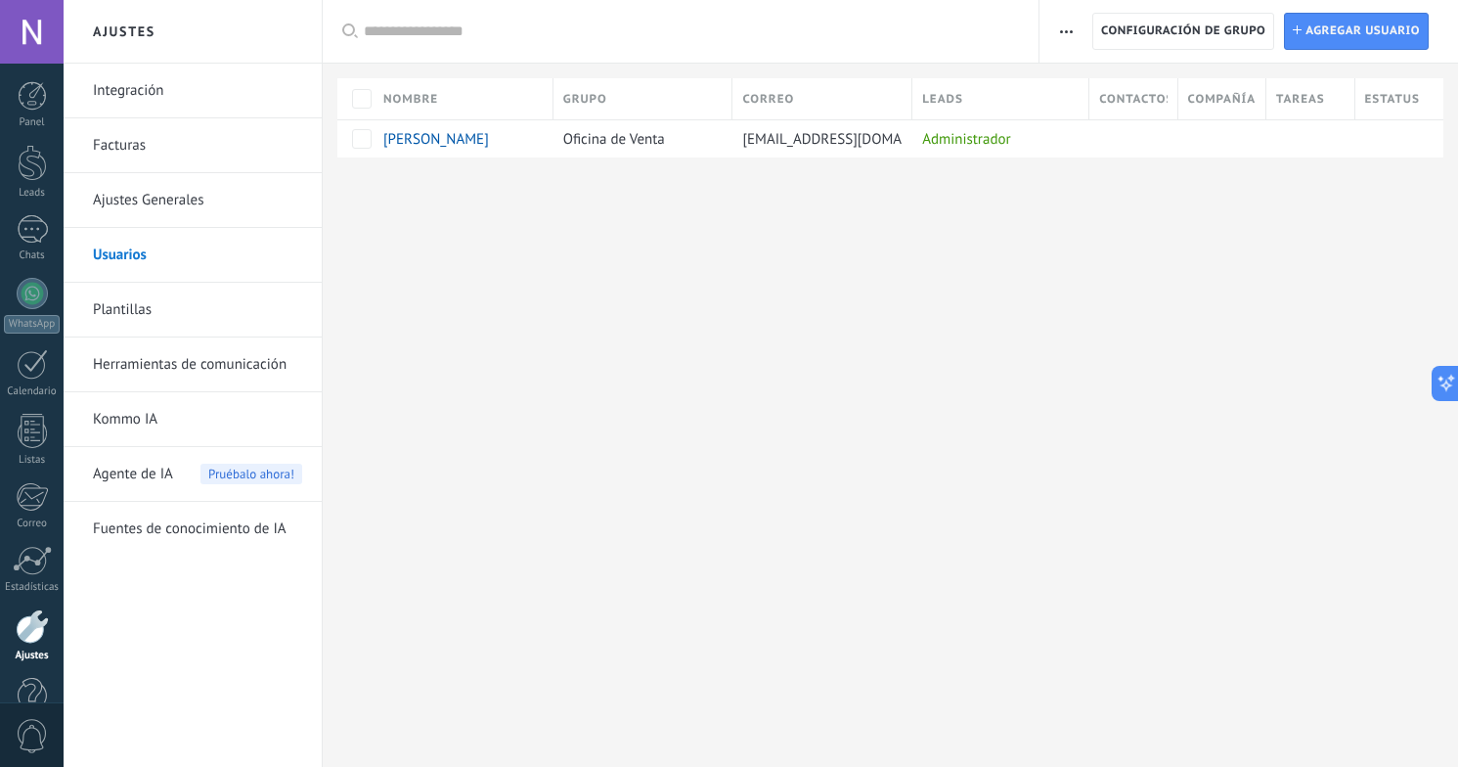
click at [147, 322] on link "Plantillas" at bounding box center [197, 310] width 209 height 55
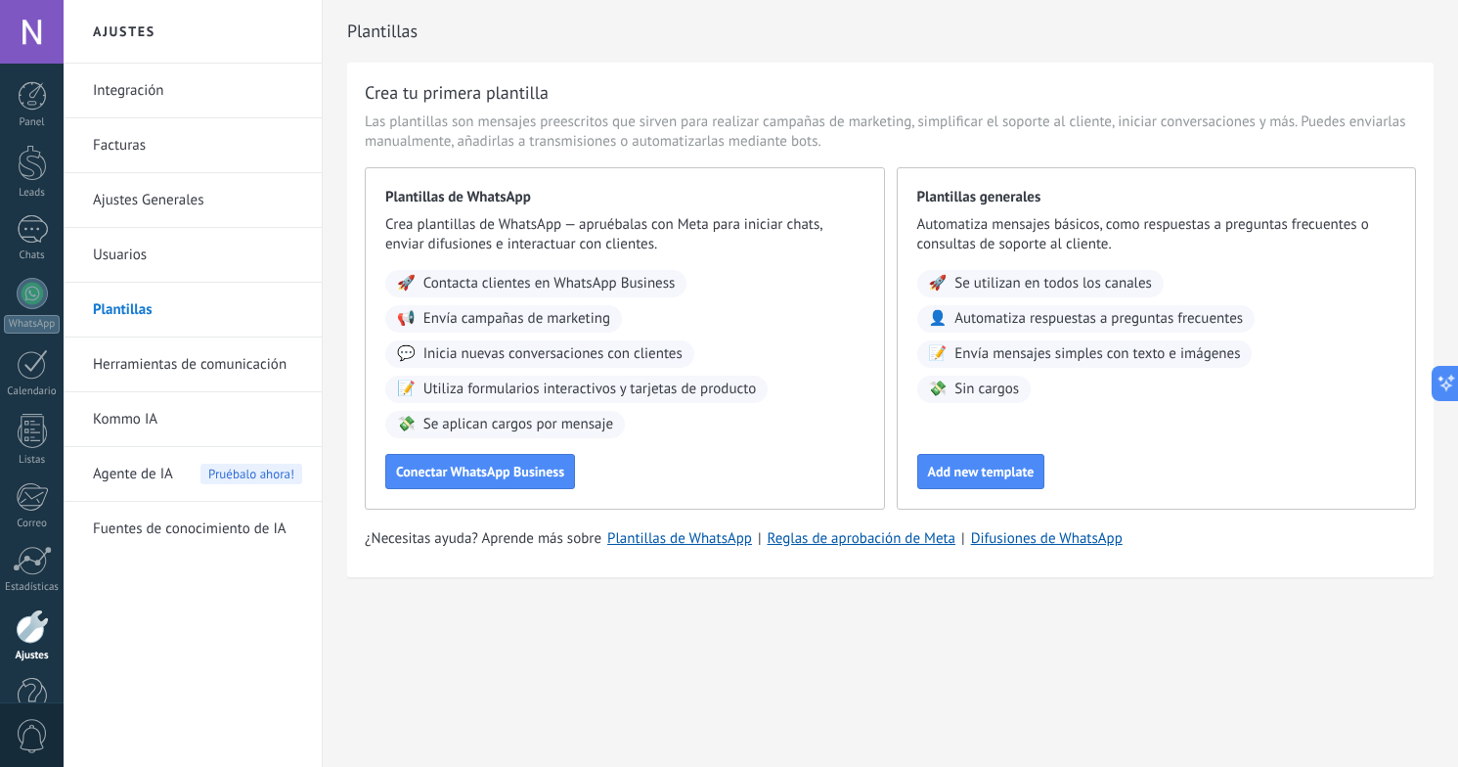
click at [205, 357] on link "Herramientas de comunicación" at bounding box center [197, 364] width 209 height 55
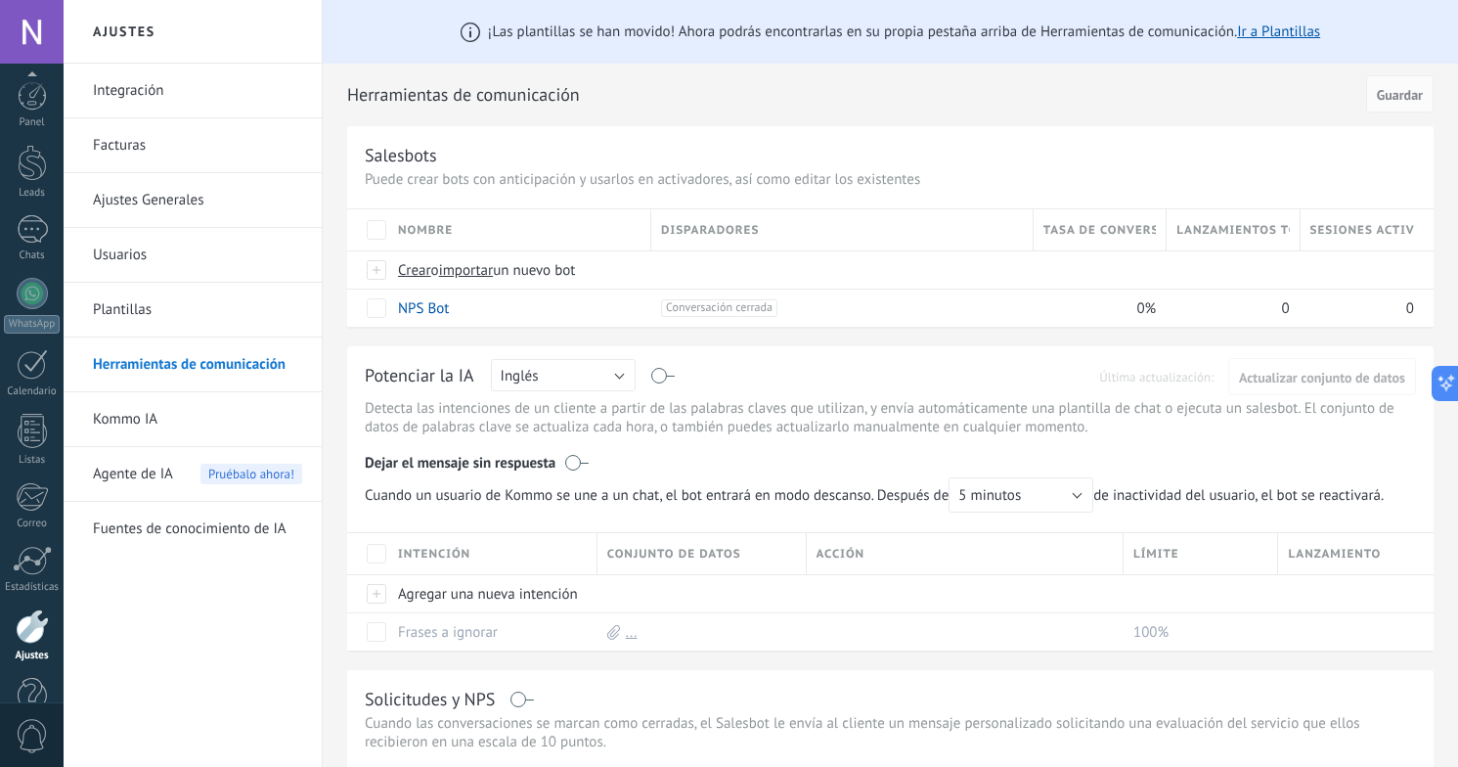
scroll to position [47, 0]
click at [204, 611] on div "Integración Facturas Ajustes Generales Usuarios Plantillas Herramientas de comu…" at bounding box center [193, 415] width 258 height 703
click at [172, 633] on div "Integración Facturas Ajustes Generales Usuarios Plantillas Herramientas de comu…" at bounding box center [193, 415] width 258 height 703
click at [236, 635] on div "Integración Facturas Ajustes Generales Usuarios Plantillas Herramientas de comu…" at bounding box center [193, 415] width 258 height 703
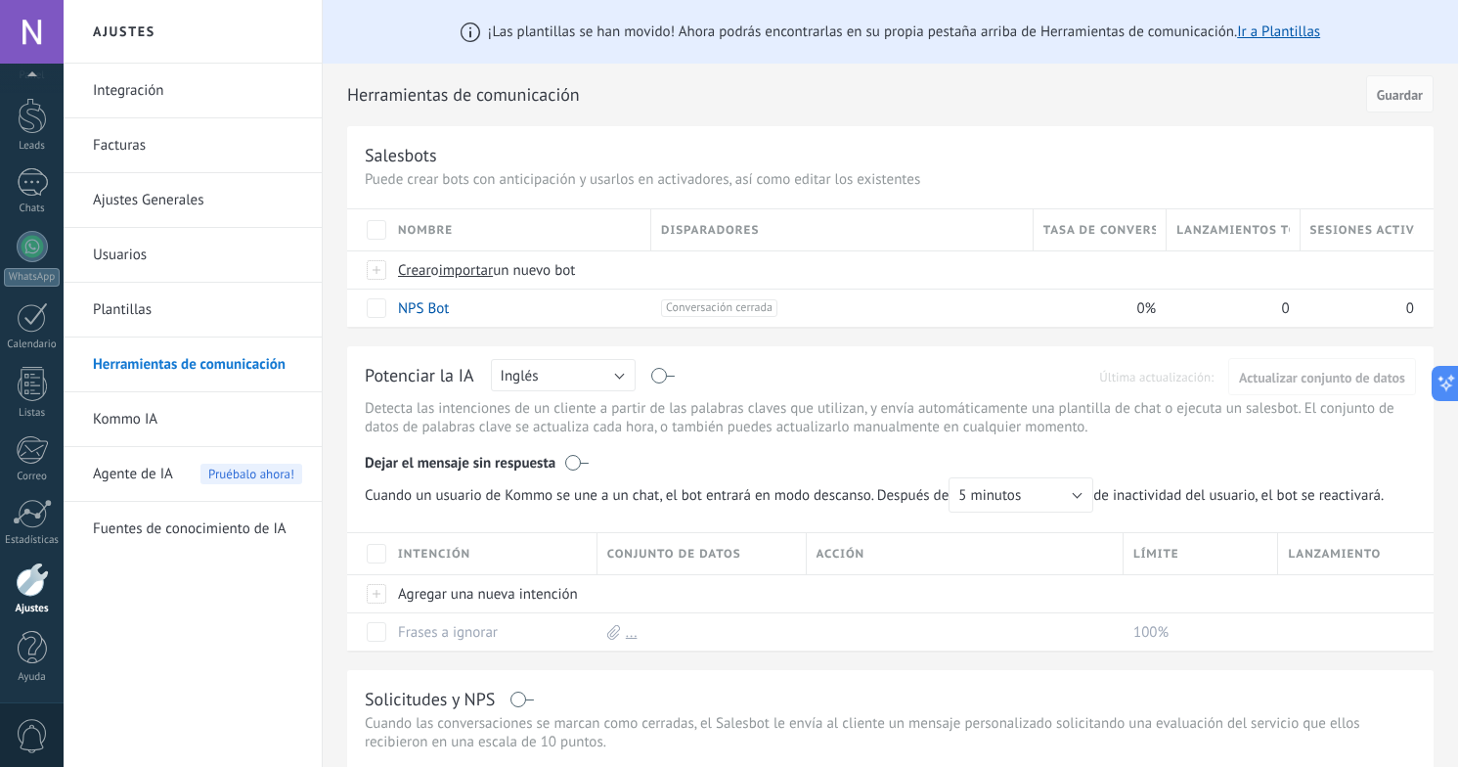
drag, startPoint x: 235, startPoint y: 635, endPoint x: 205, endPoint y: 635, distance: 29.3
click at [205, 635] on div "Integración Facturas Ajustes Generales Usuarios Plantillas Herramientas de comu…" at bounding box center [193, 415] width 258 height 703
click at [201, 633] on div "Integración Facturas Ajustes Generales Usuarios Plantillas Herramientas de comu…" at bounding box center [193, 415] width 258 height 703
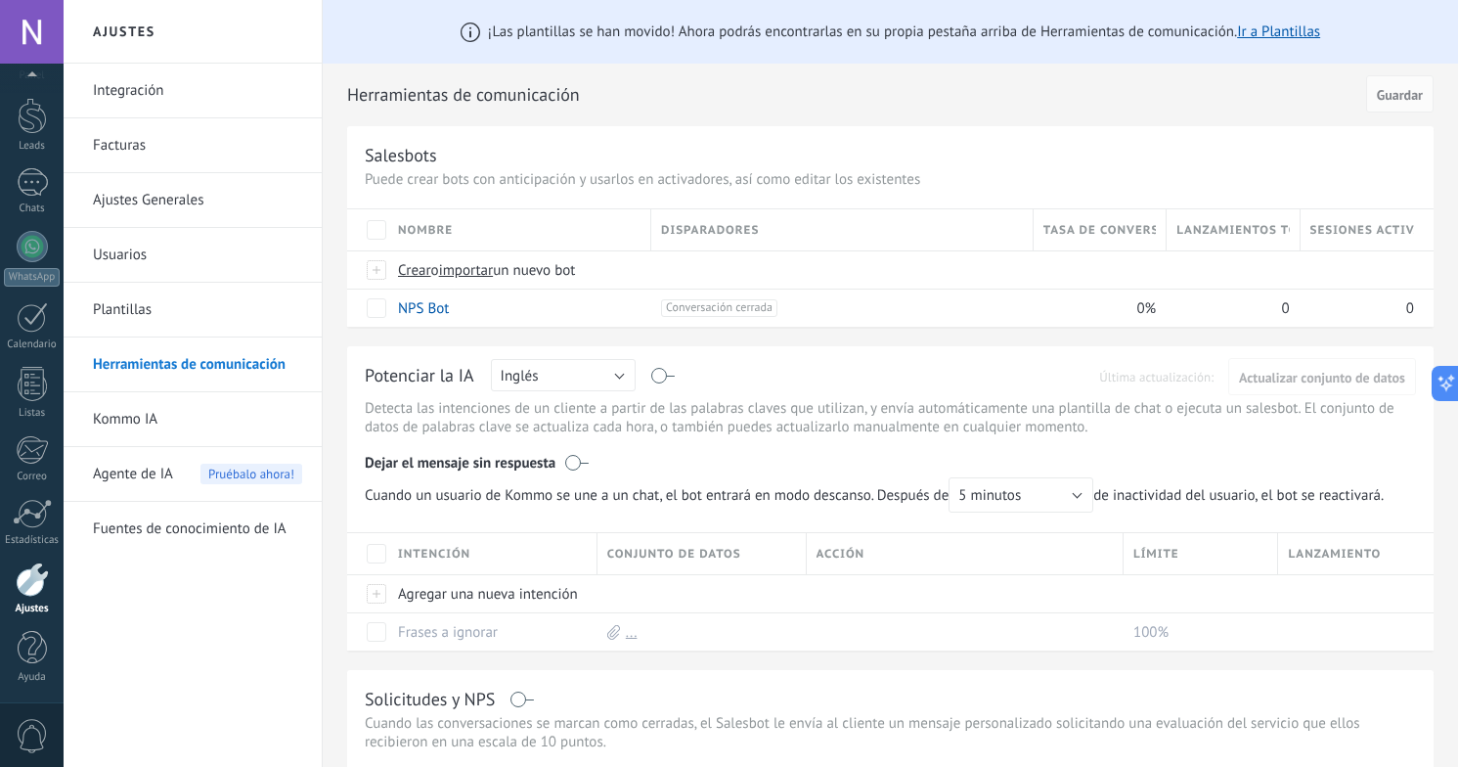
click at [193, 698] on div "Integración Facturas Ajustes Generales Usuarios Plantillas Herramientas de comu…" at bounding box center [193, 415] width 258 height 703
click at [128, 699] on div "Integración Facturas Ajustes Generales Usuarios Plantillas Herramientas de comu…" at bounding box center [193, 415] width 258 height 703
click at [127, 699] on div "Integración Facturas Ajustes Generales Usuarios Plantillas Herramientas de comu…" at bounding box center [193, 415] width 258 height 703
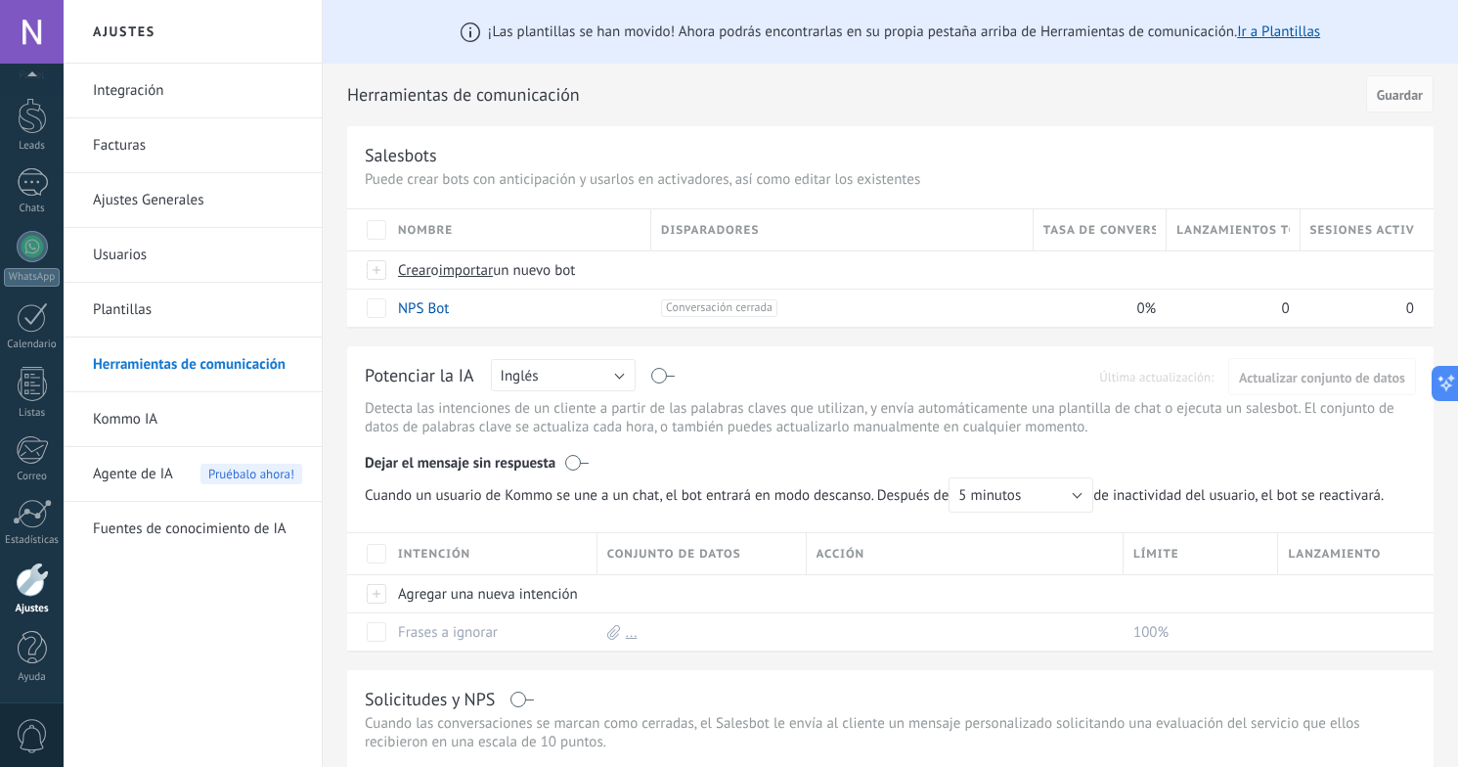
click at [152, 92] on link "Integración" at bounding box center [197, 91] width 209 height 55
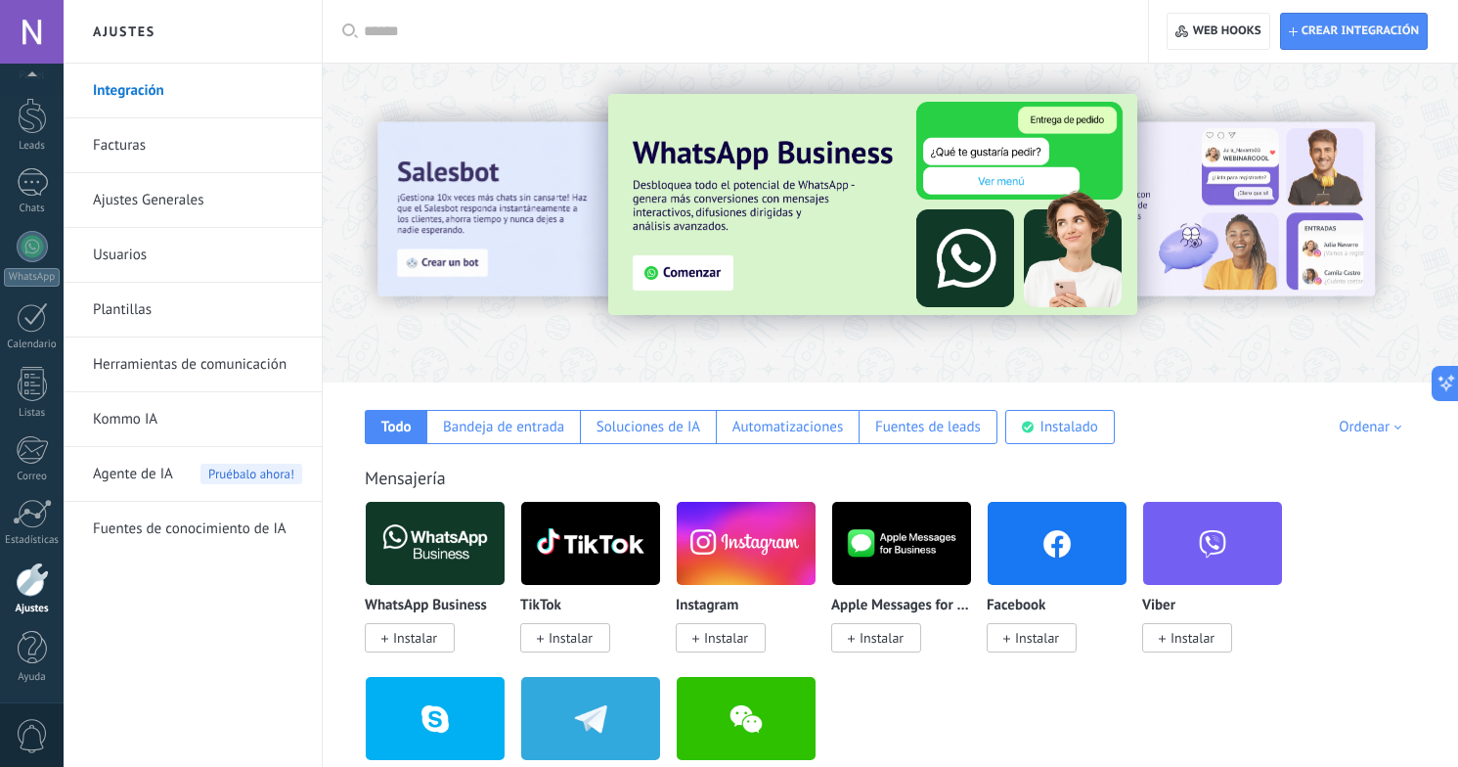
click at [196, 692] on div "Integración Facturas Ajustes Generales Usuarios Plantillas Herramientas de comu…" at bounding box center [193, 415] width 258 height 703
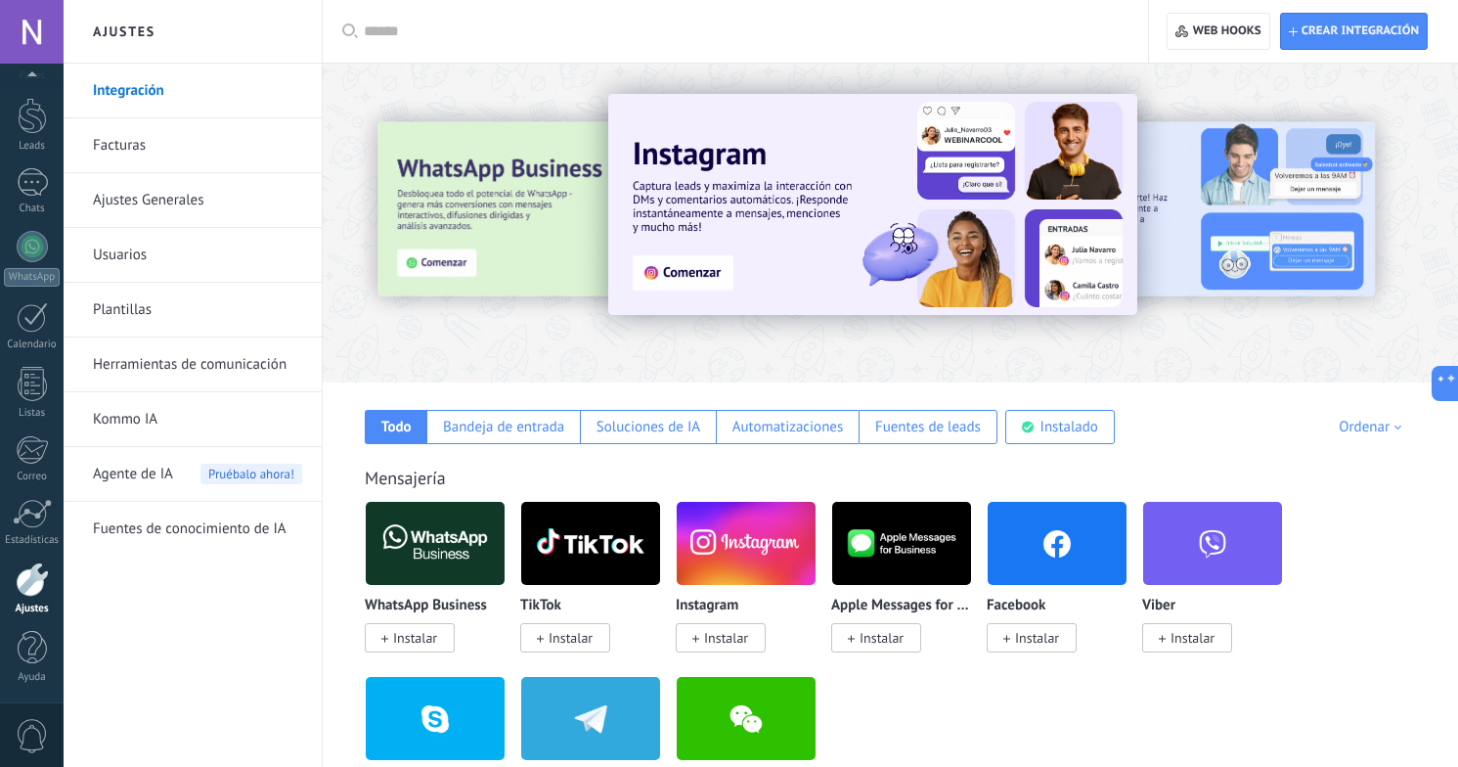
click at [196, 692] on div "Integración Facturas Ajustes Generales Usuarios Plantillas Herramientas de comu…" at bounding box center [193, 415] width 258 height 703
click at [240, 655] on div "Integración Facturas Ajustes Generales Usuarios Plantillas Herramientas de comu…" at bounding box center [193, 415] width 258 height 703
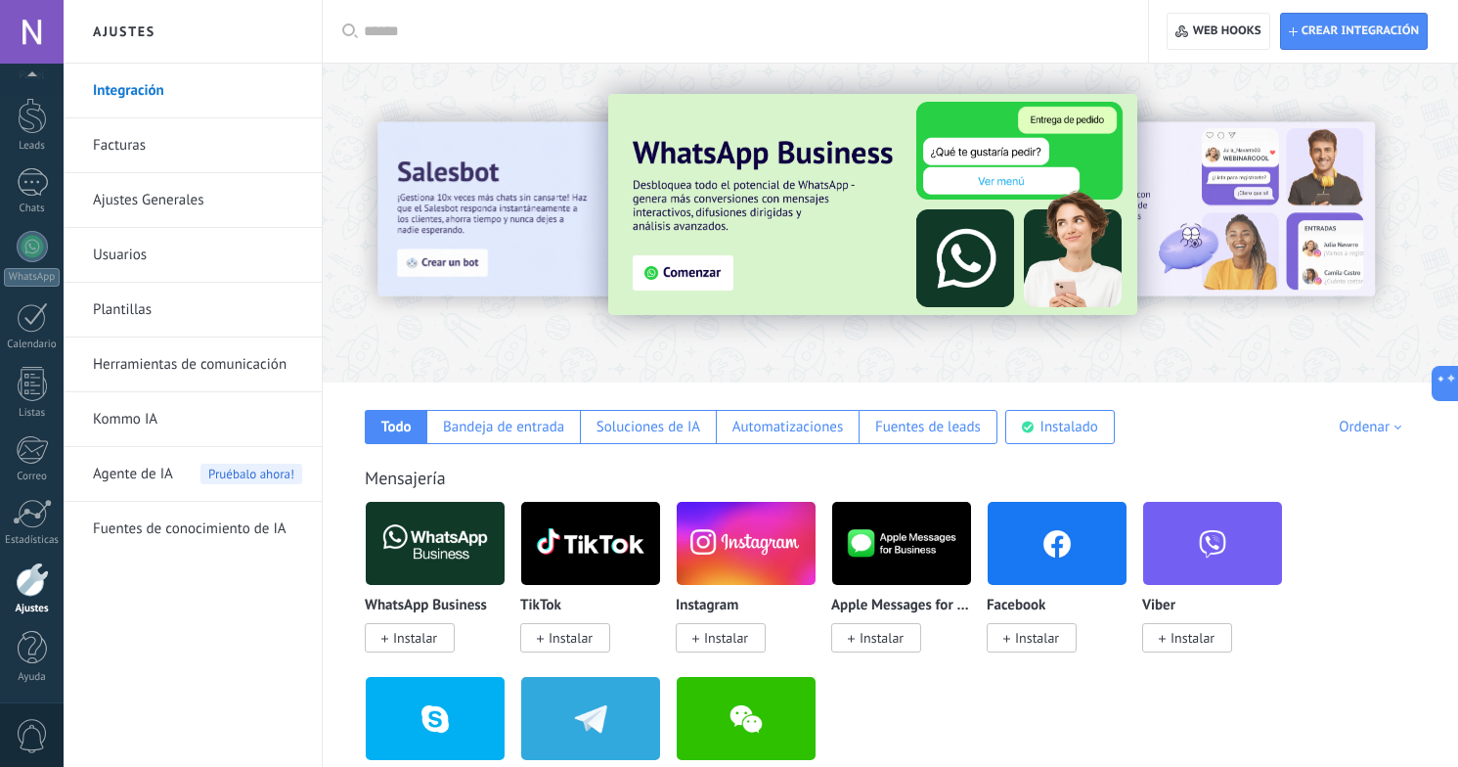
click at [226, 681] on div "Integración Facturas Ajustes Generales Usuarios Plantillas Herramientas de comu…" at bounding box center [193, 415] width 258 height 703
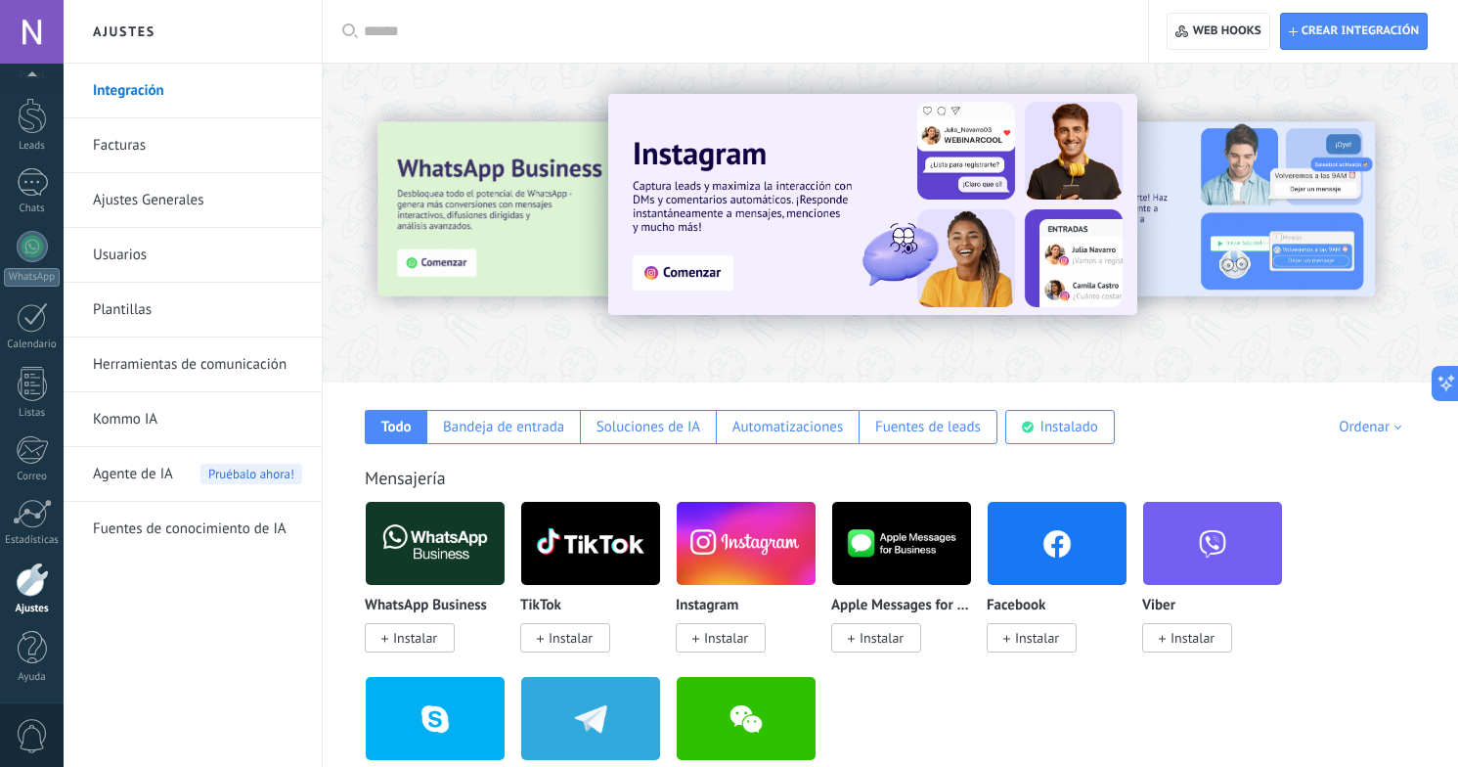
click at [186, 86] on link "Integración" at bounding box center [197, 91] width 209 height 55
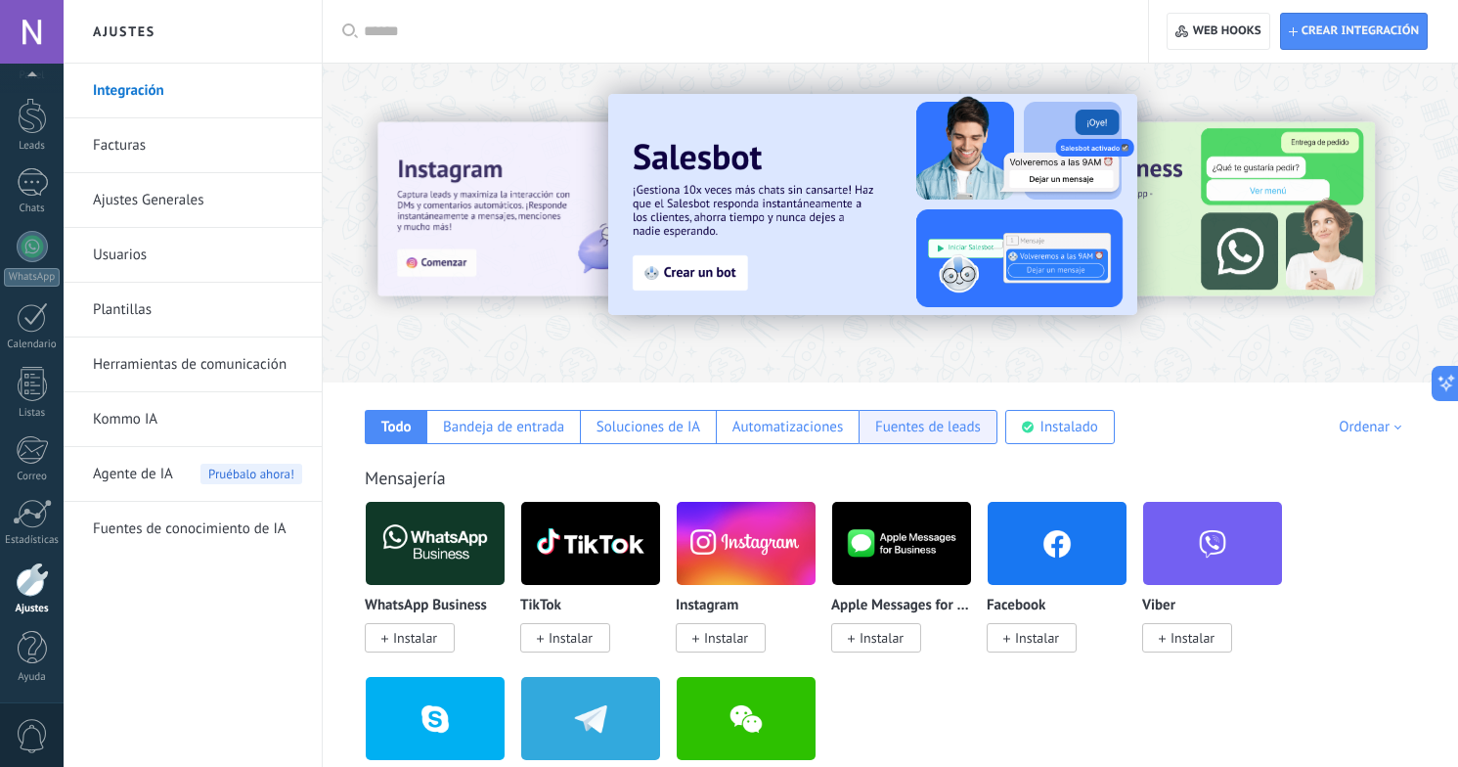
click at [909, 430] on div "Fuentes de leads" at bounding box center [928, 427] width 106 height 19
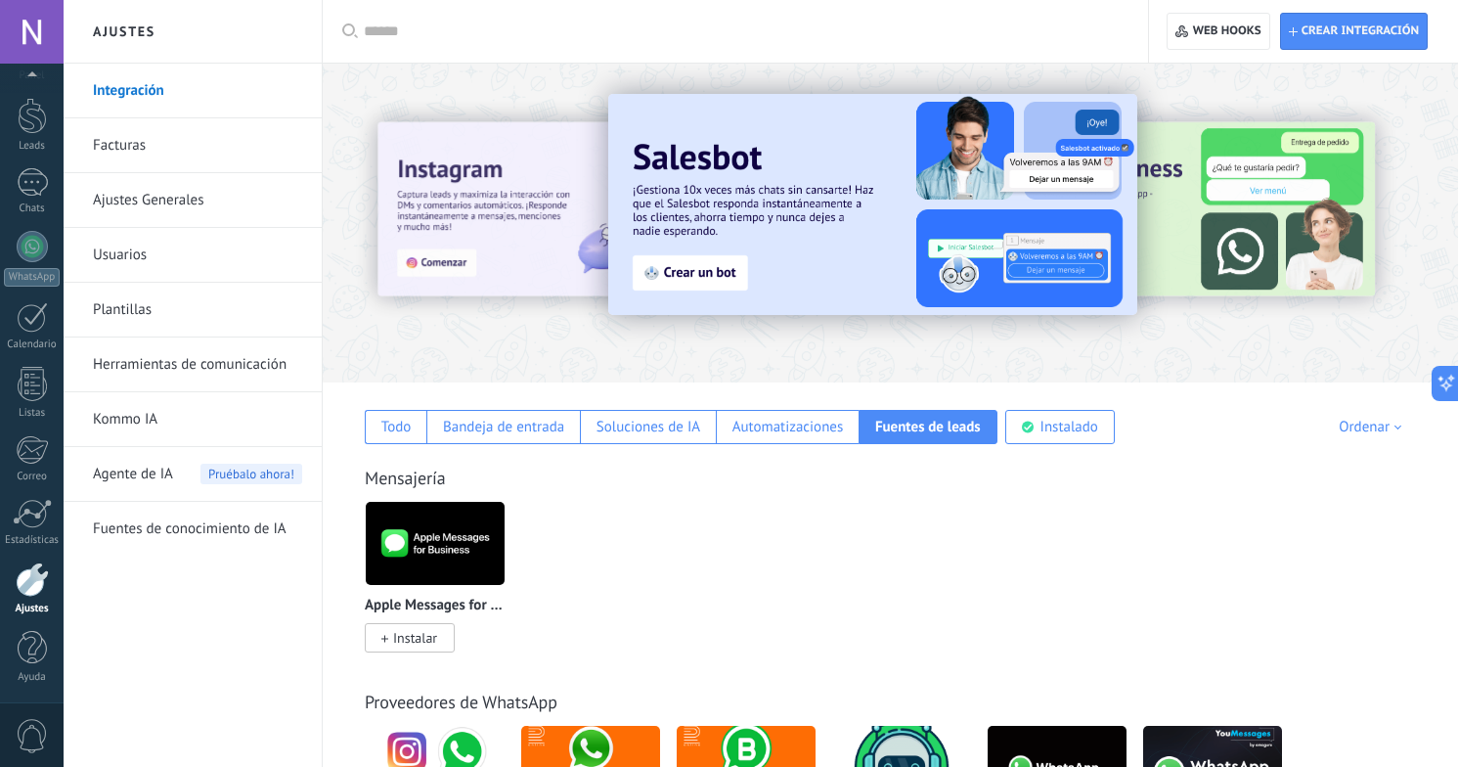
drag, startPoint x: 1446, startPoint y: 309, endPoint x: 1415, endPoint y: 220, distance: 94.3
click at [1415, 218] on div at bounding box center [1376, 222] width 440 height 176
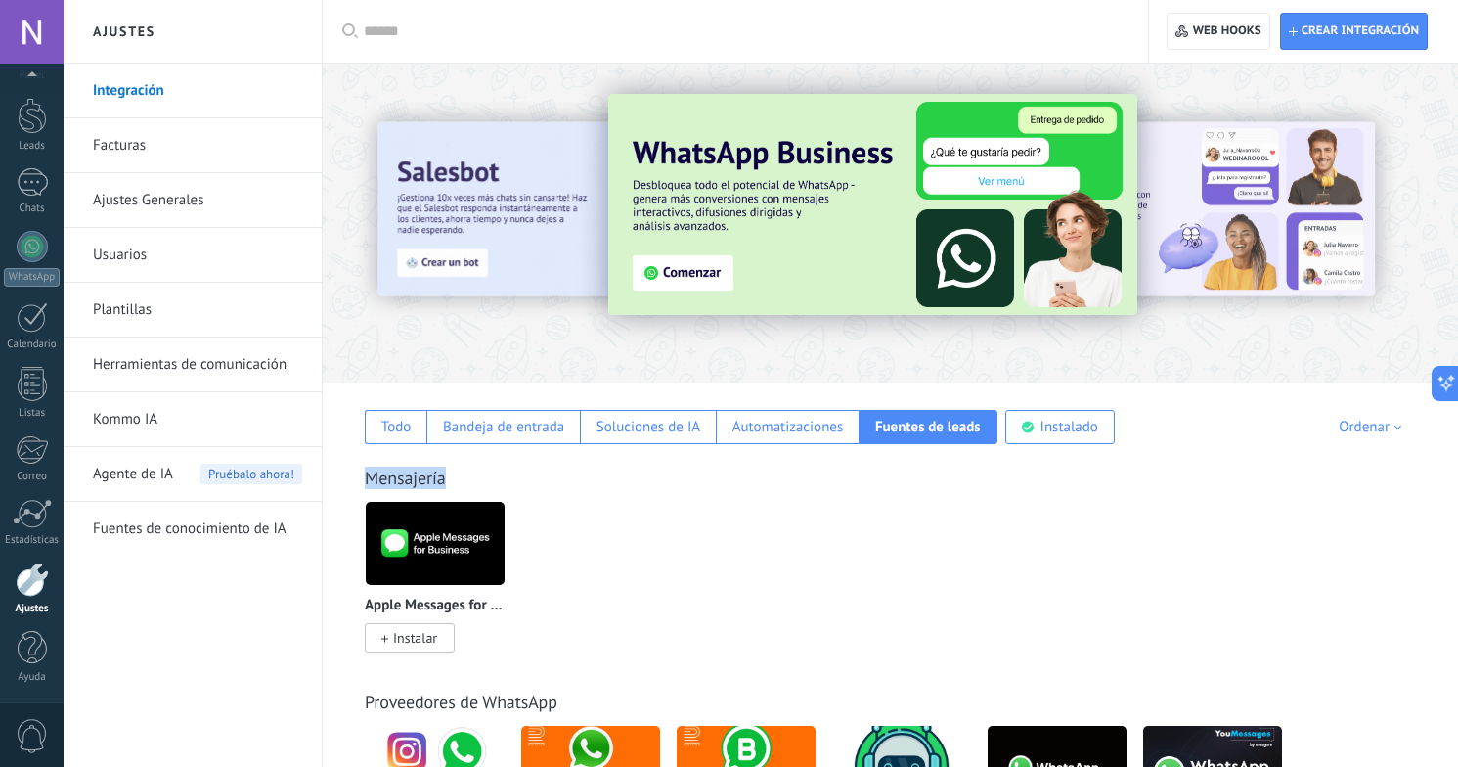
drag, startPoint x: 1357, startPoint y: 476, endPoint x: 1380, endPoint y: 325, distance: 153.2
click at [1380, 325] on div at bounding box center [890, 217] width 1135 height 281
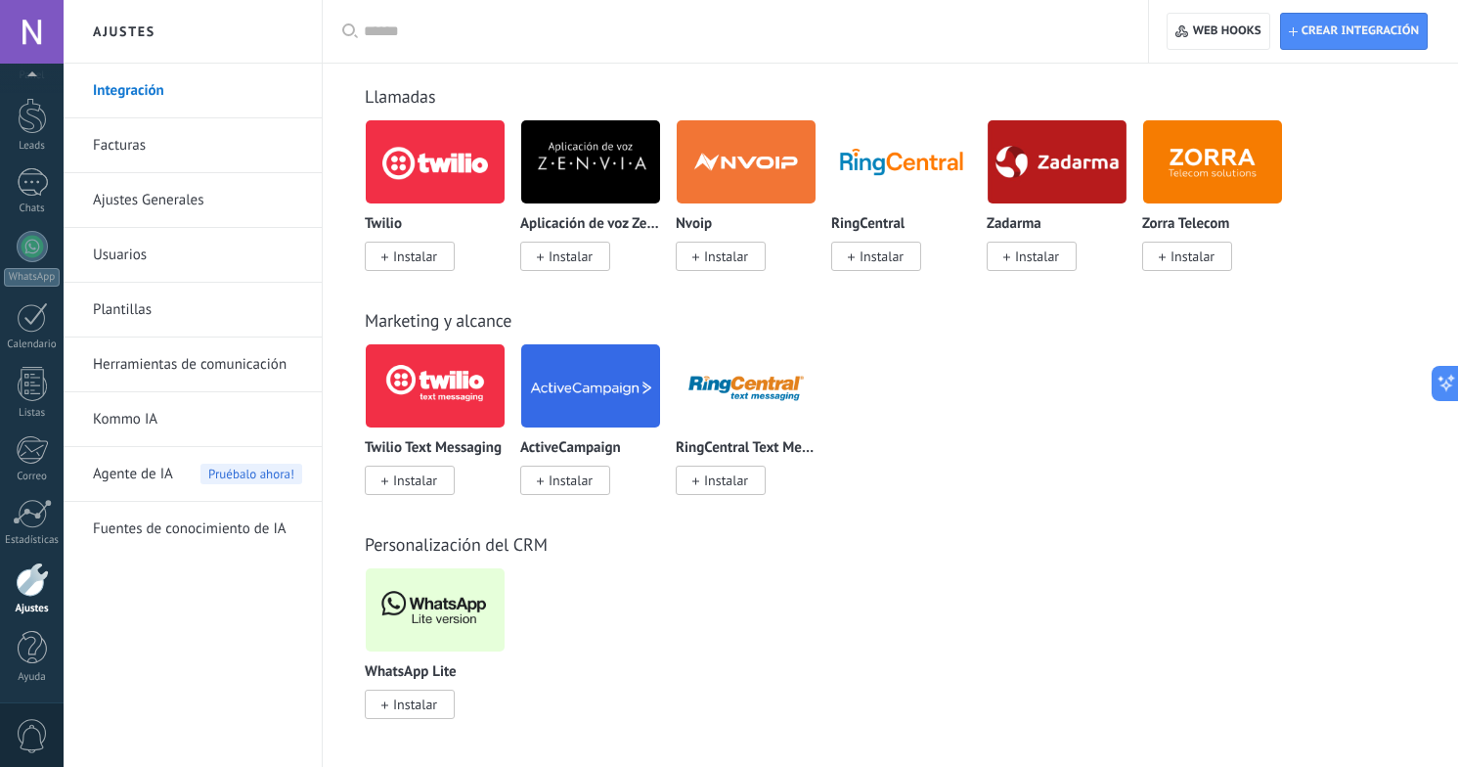
scroll to position [1501, 0]
click at [419, 701] on span "Instalar" at bounding box center [415, 704] width 44 height 18
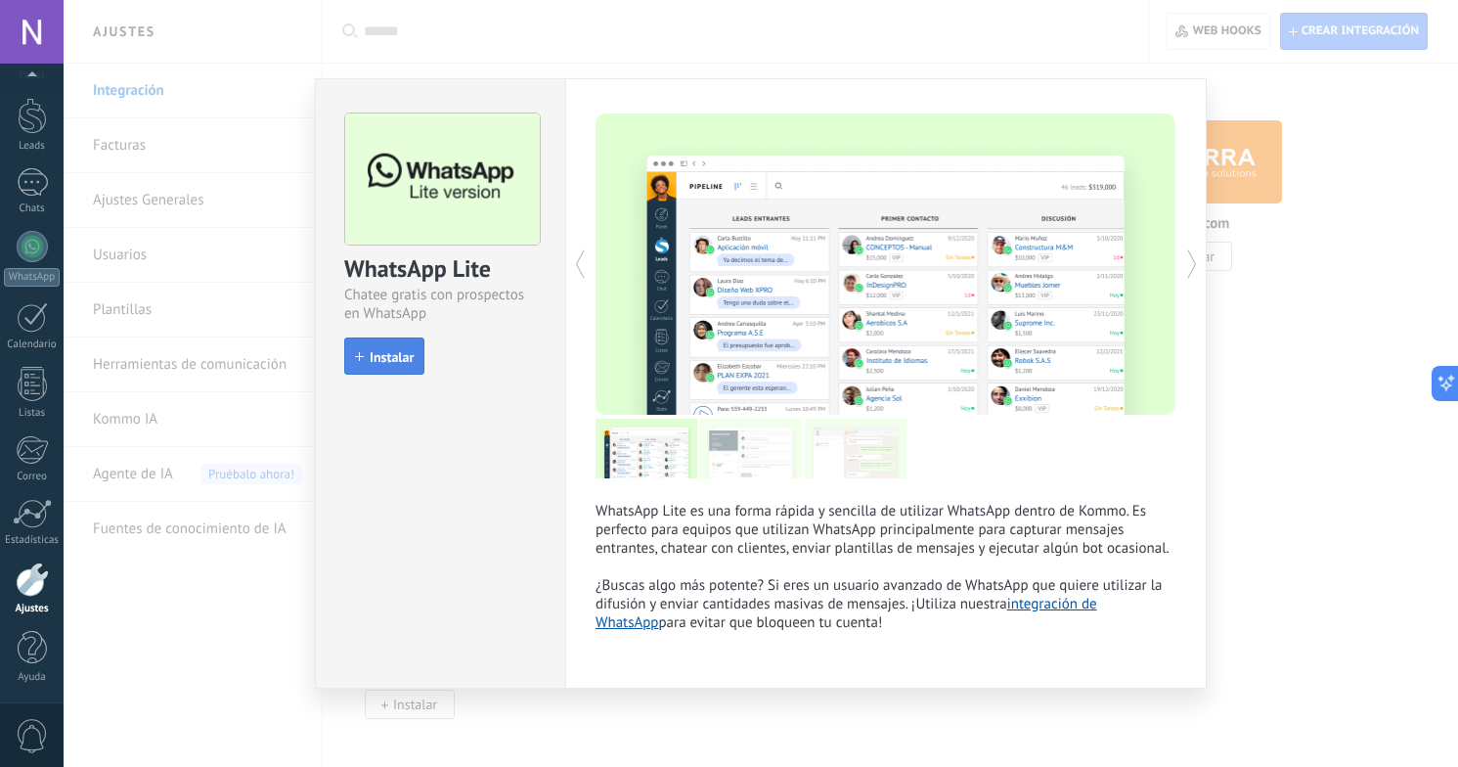
click at [401, 358] on span "Instalar" at bounding box center [392, 357] width 44 height 14
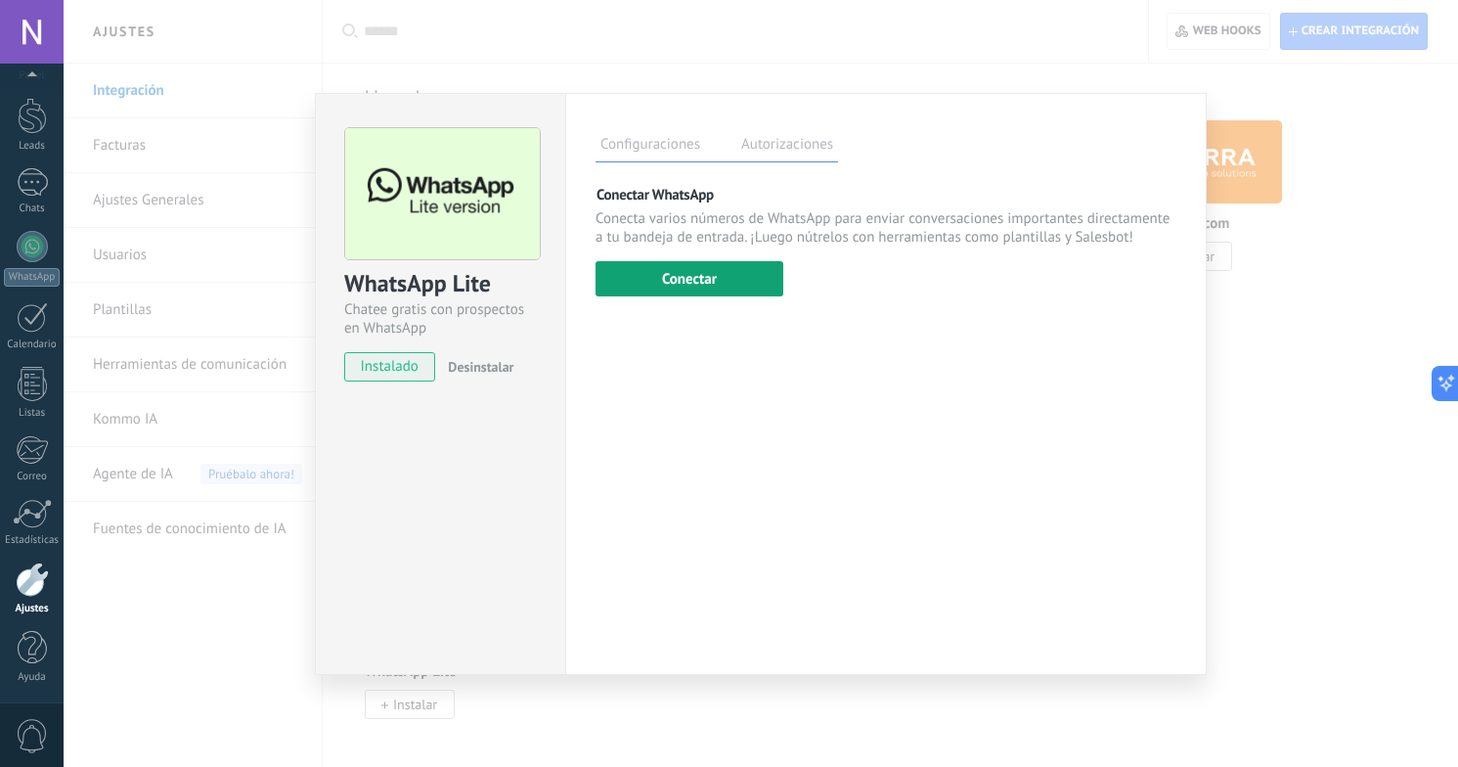
click at [725, 285] on button "Conectar" at bounding box center [689, 278] width 188 height 35
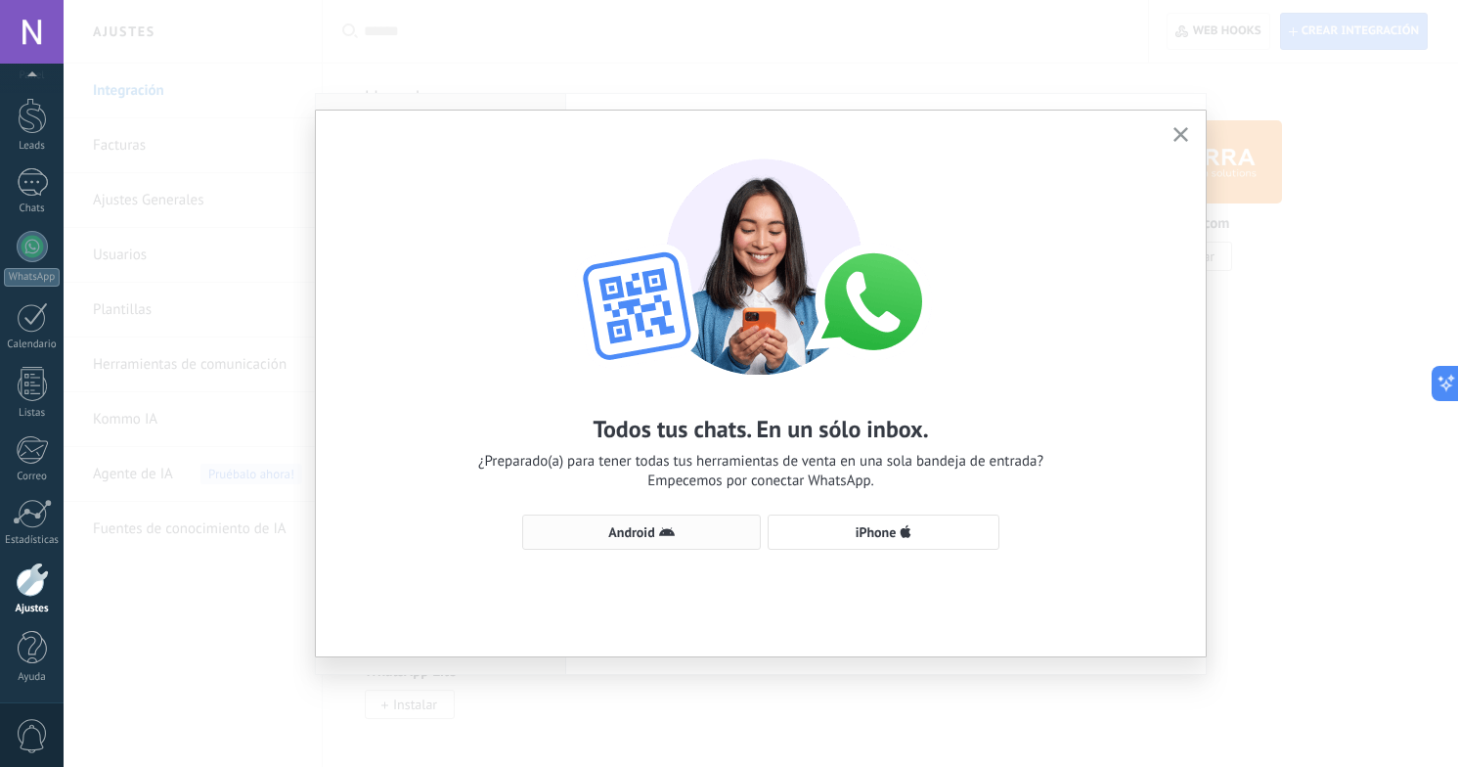
click at [689, 538] on span "Android" at bounding box center [641, 532] width 217 height 16
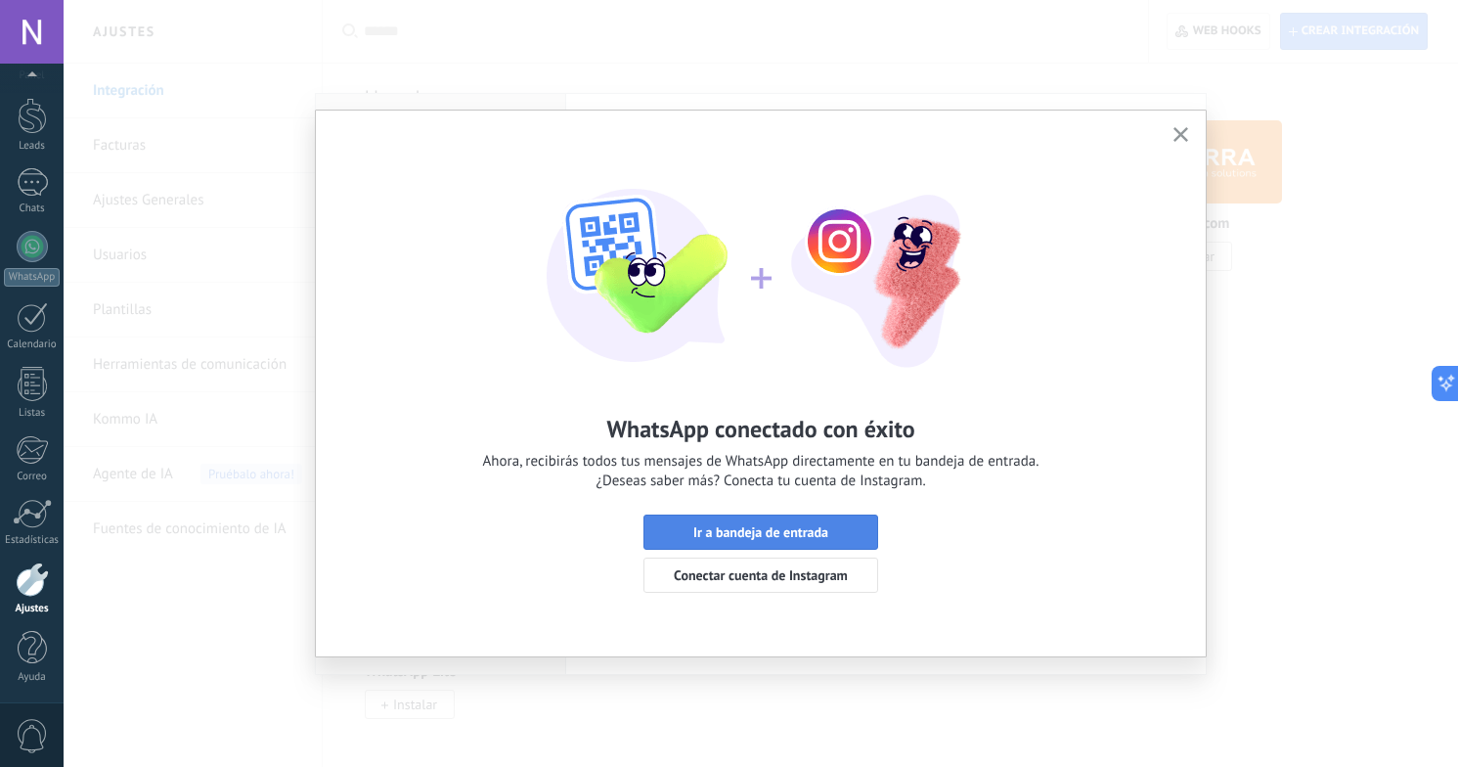
click at [798, 531] on span "Ir a bandeja de entrada" at bounding box center [760, 532] width 135 height 14
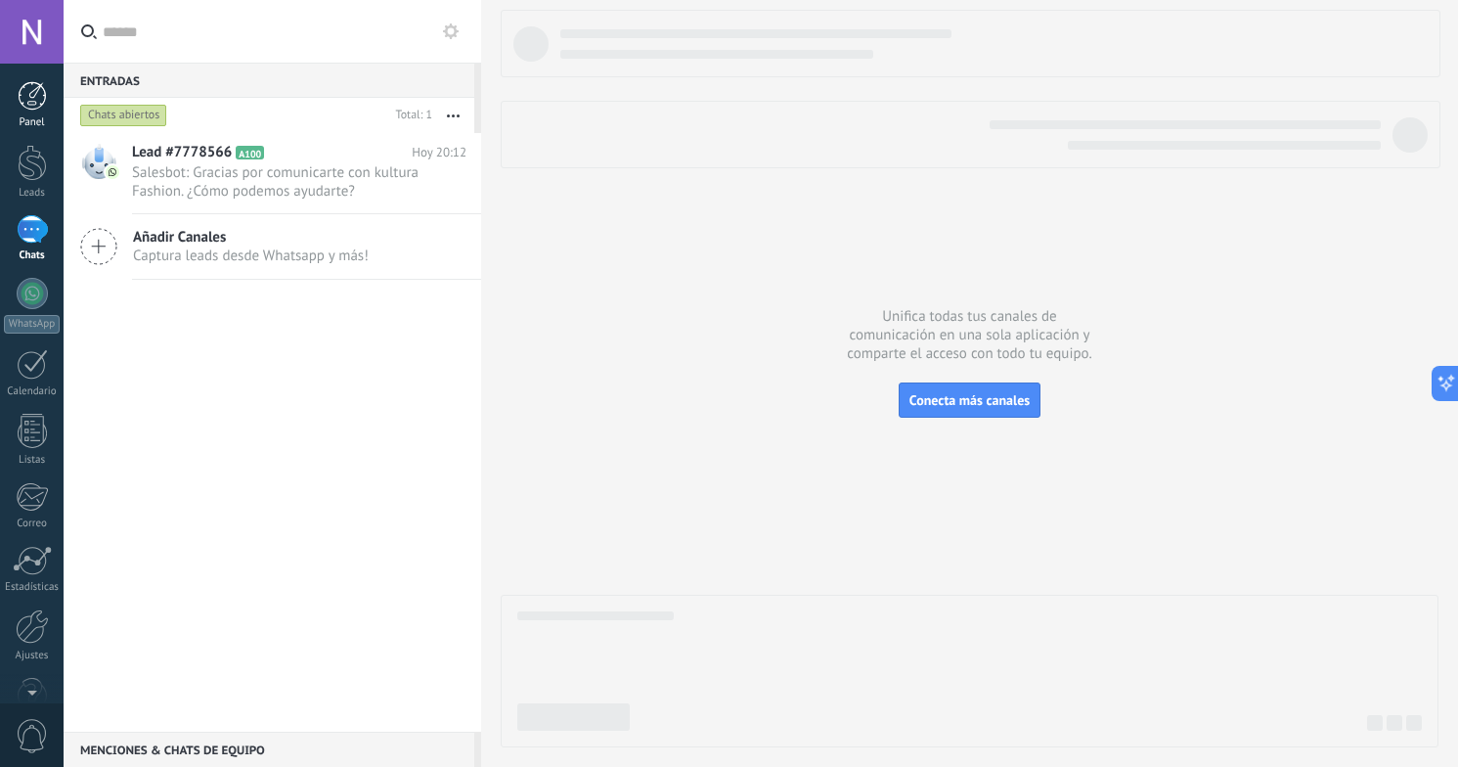
click at [35, 126] on div "Panel" at bounding box center [32, 122] width 57 height 13
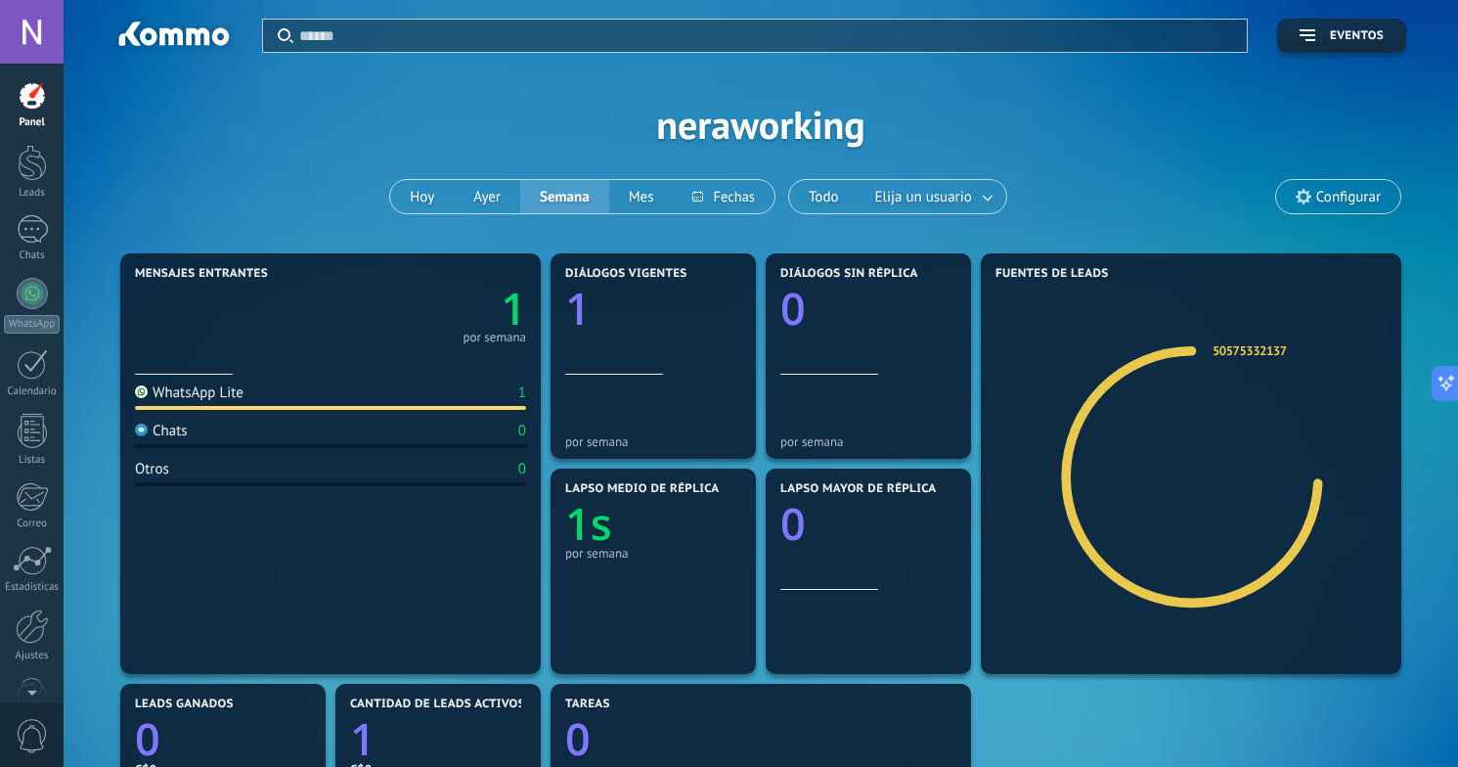
click at [34, 125] on div "Panel" at bounding box center [32, 122] width 57 height 13
click at [28, 102] on div at bounding box center [32, 95] width 29 height 29
click at [34, 163] on div at bounding box center [32, 163] width 29 height 36
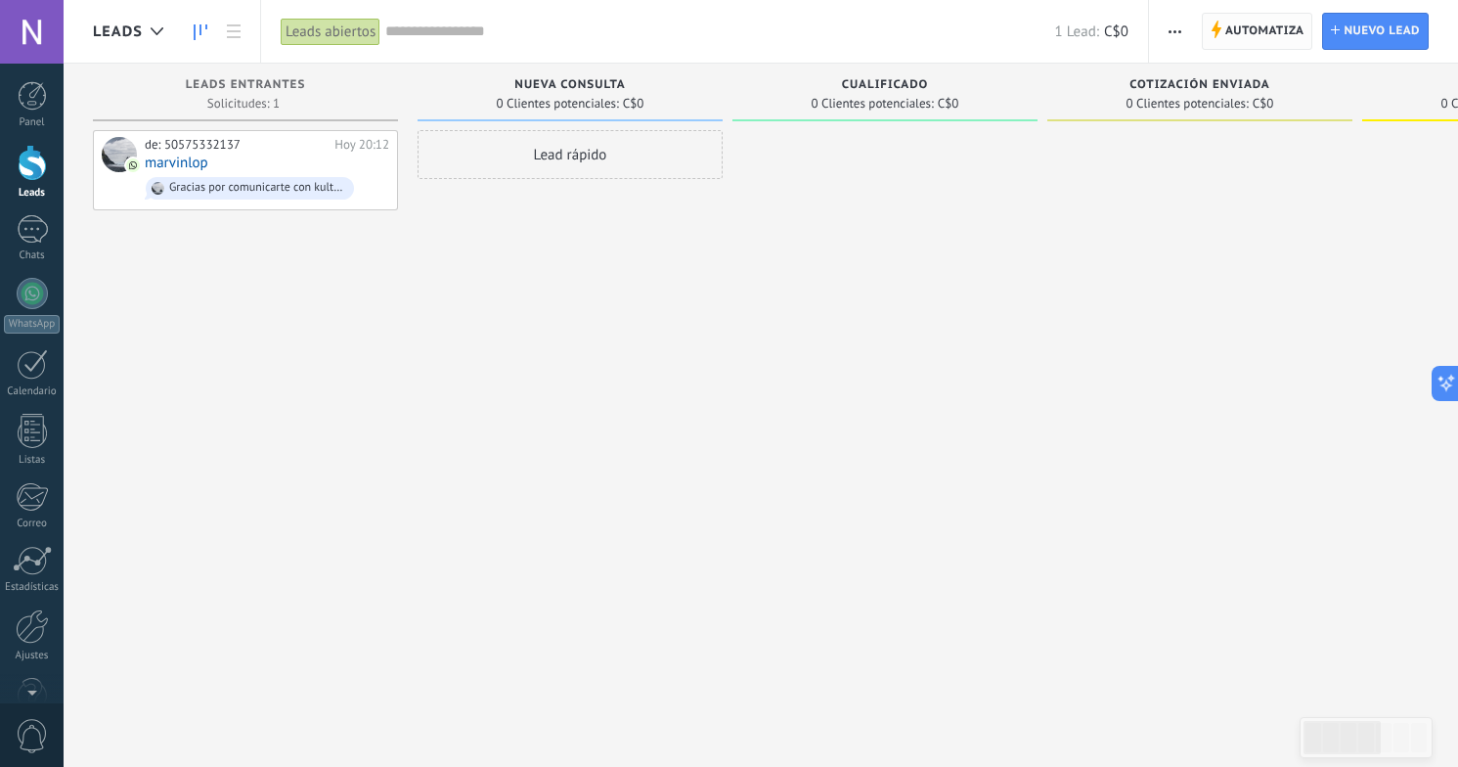
click at [1264, 34] on span "Automatiza" at bounding box center [1264, 31] width 79 height 35
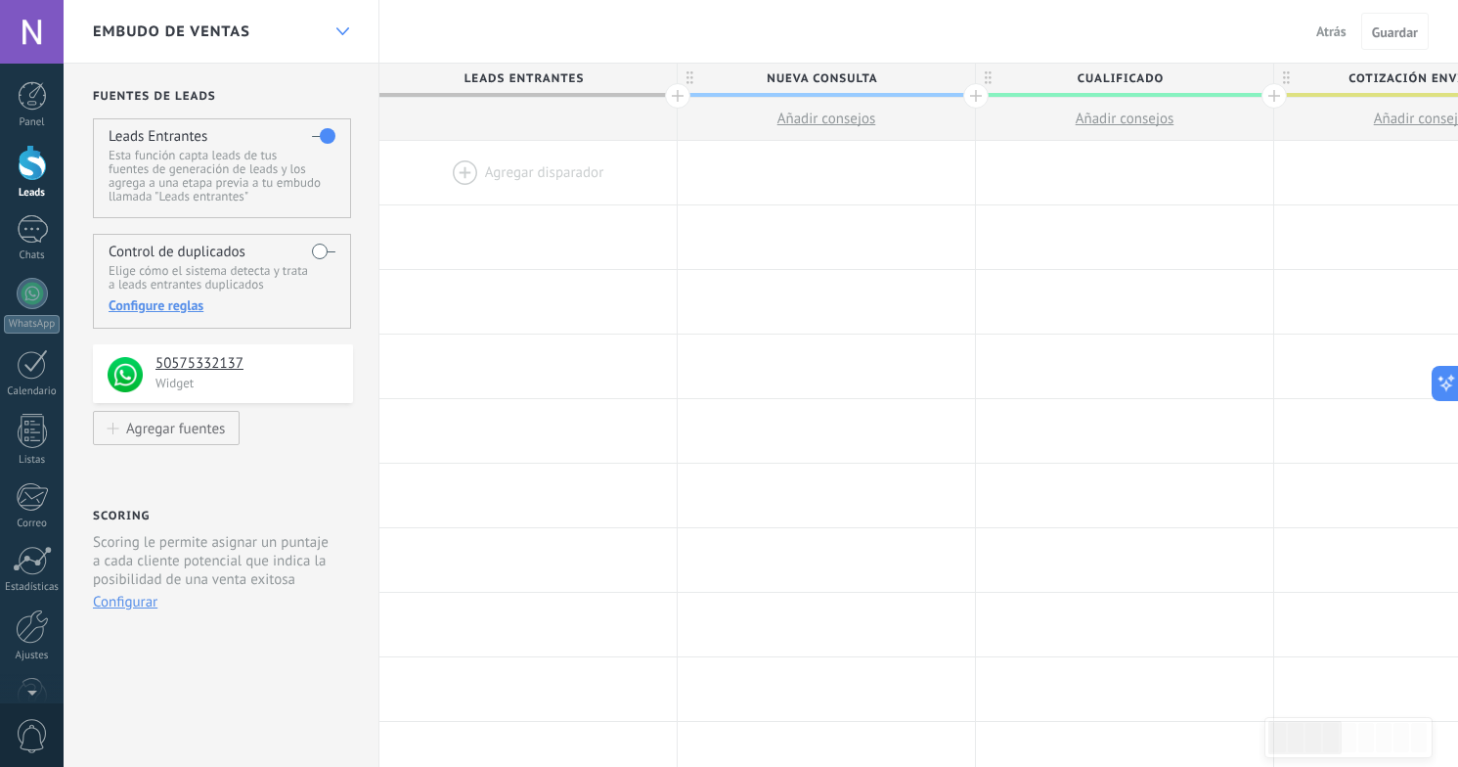
click at [343, 31] on icon at bounding box center [342, 31] width 13 height 8
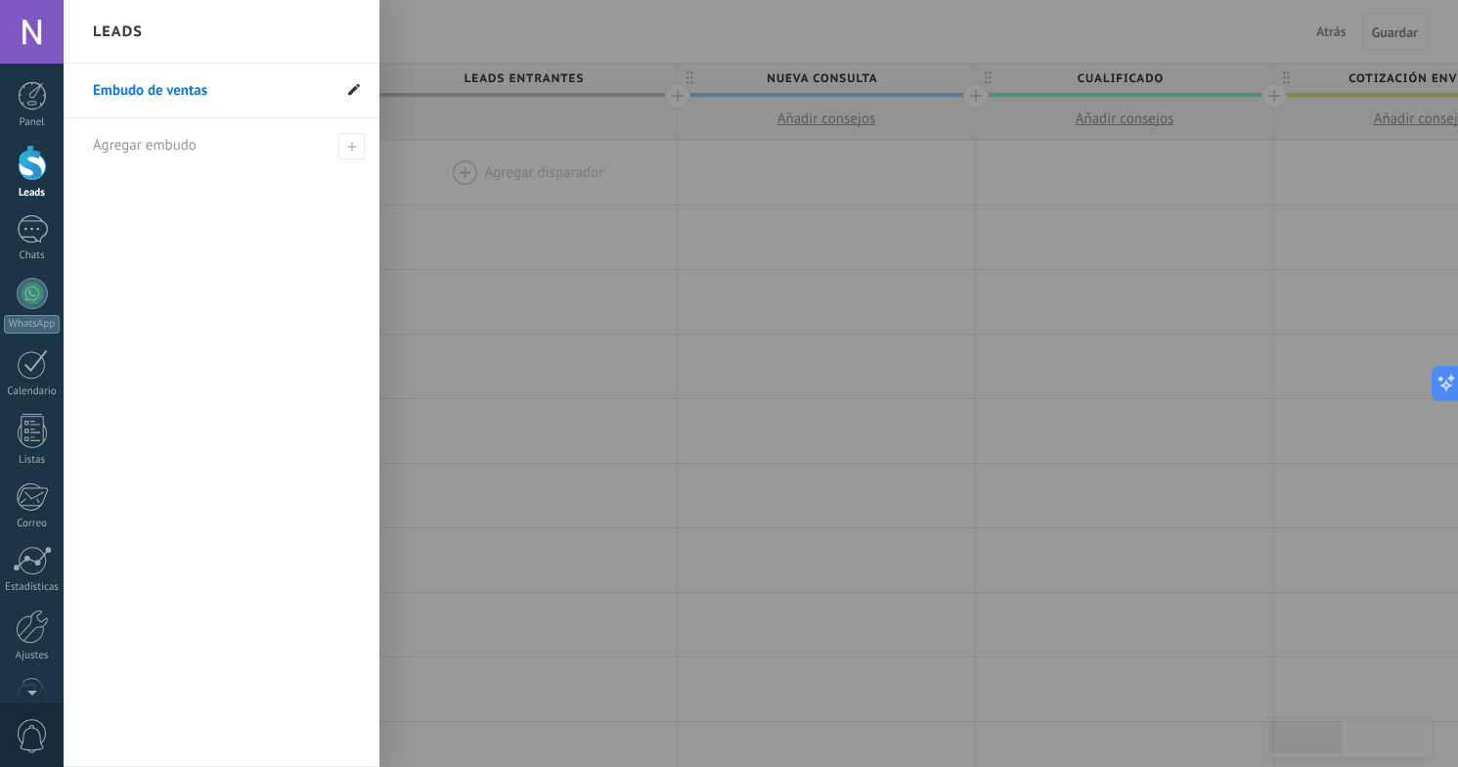
click at [353, 90] on use at bounding box center [354, 89] width 12 height 12
type input "*"
type input "**********"
click at [355, 153] on span at bounding box center [351, 146] width 26 height 26
click at [268, 93] on link "Embudo de ventas" at bounding box center [212, 91] width 238 height 55
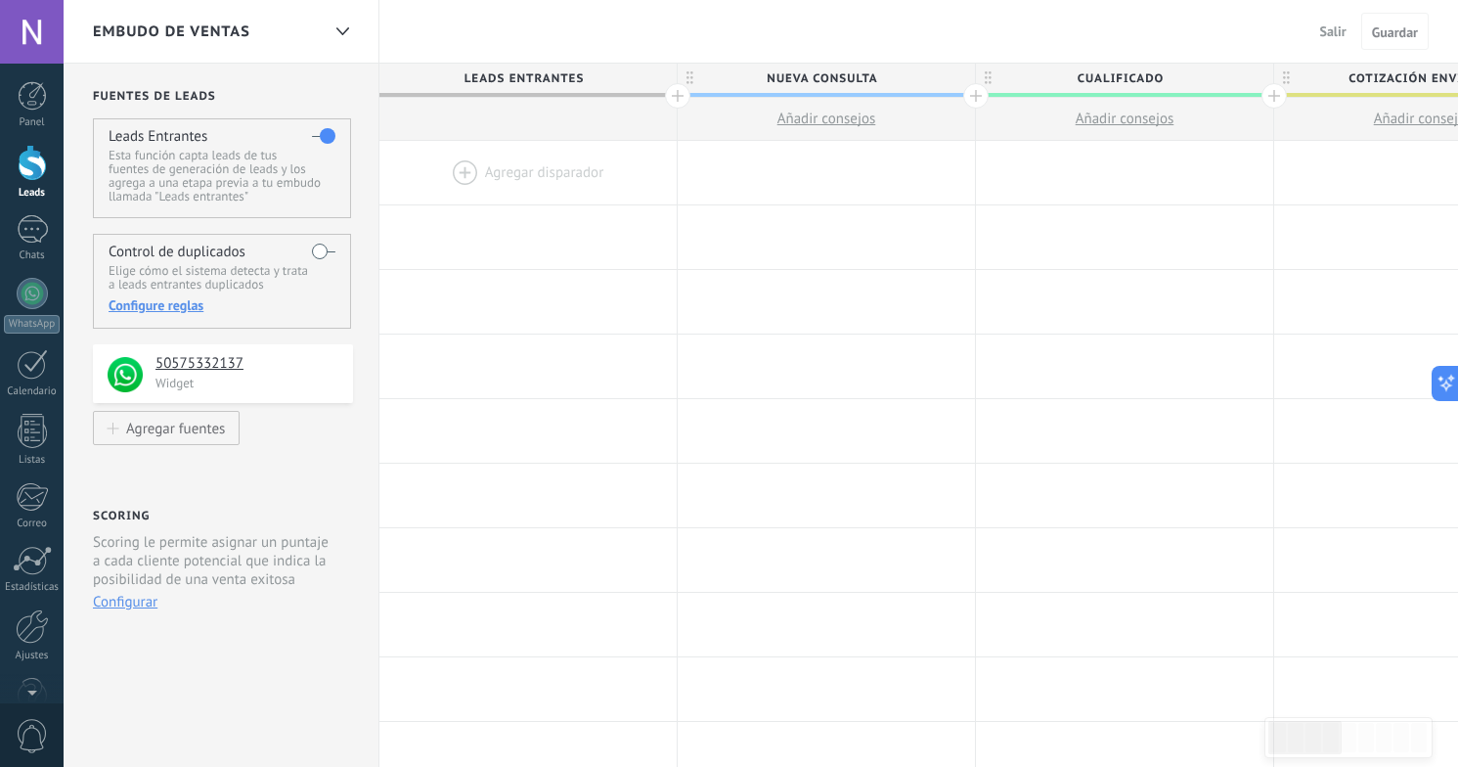
click at [30, 168] on div at bounding box center [32, 163] width 29 height 36
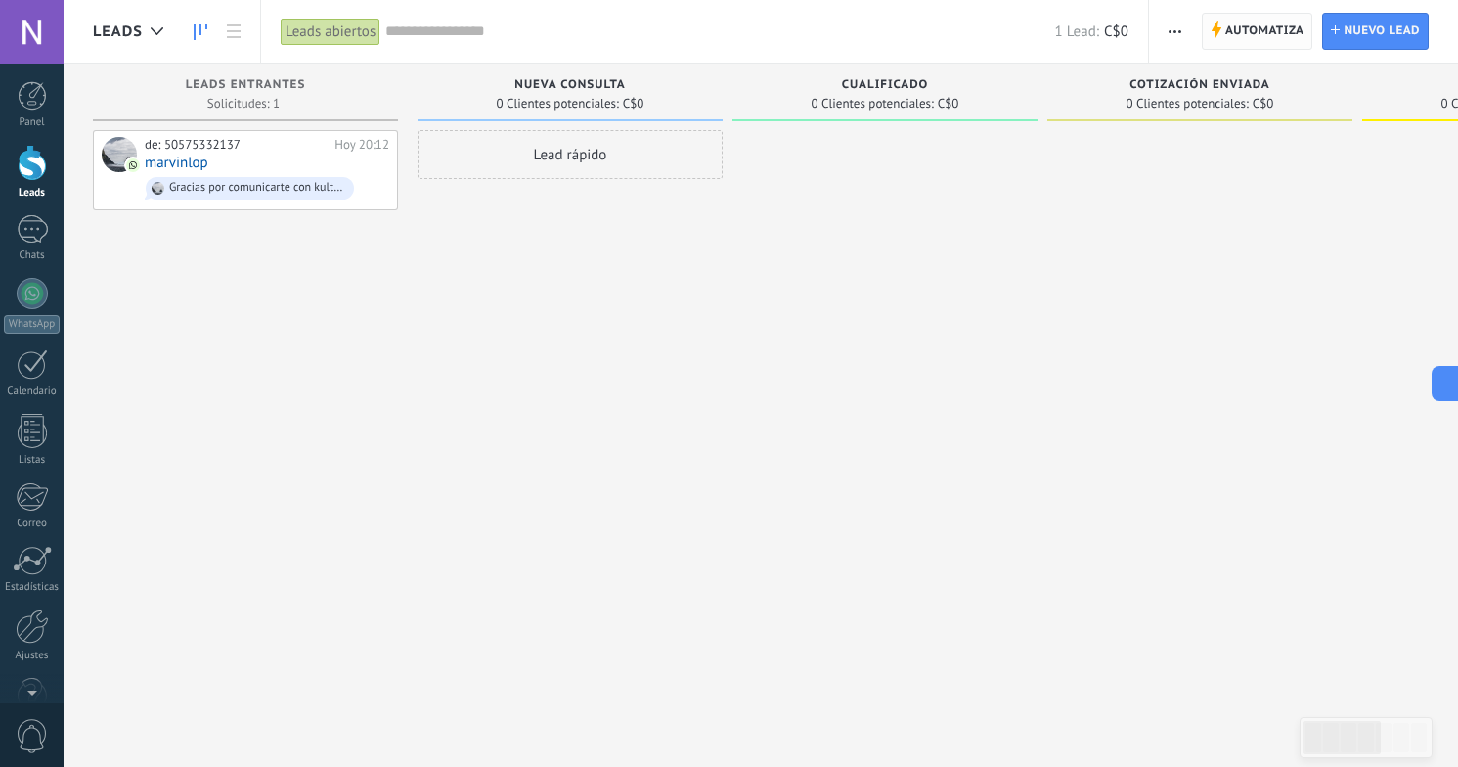
click at [1241, 40] on span "Automatiza" at bounding box center [1264, 31] width 79 height 35
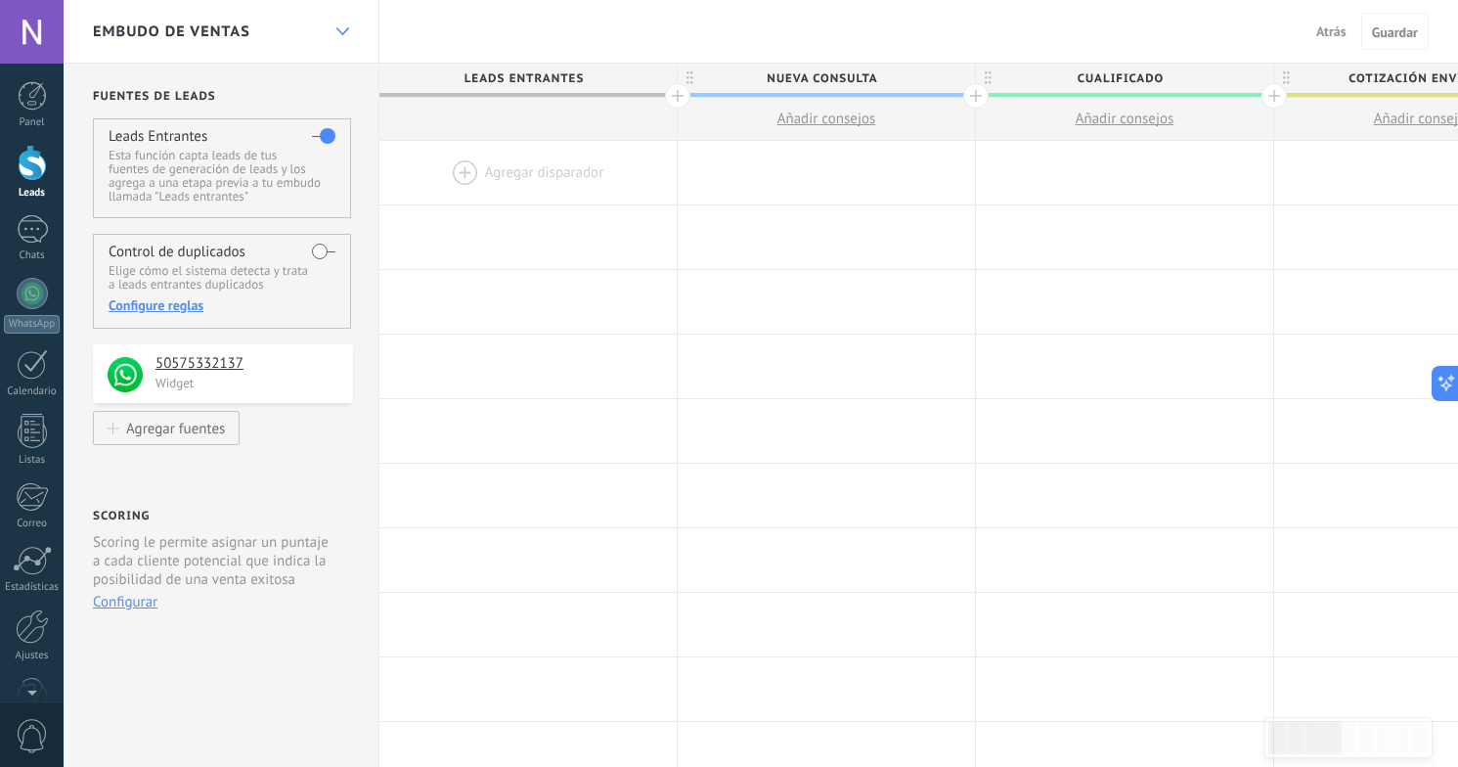
click at [346, 31] on use at bounding box center [341, 31] width 13 height 8
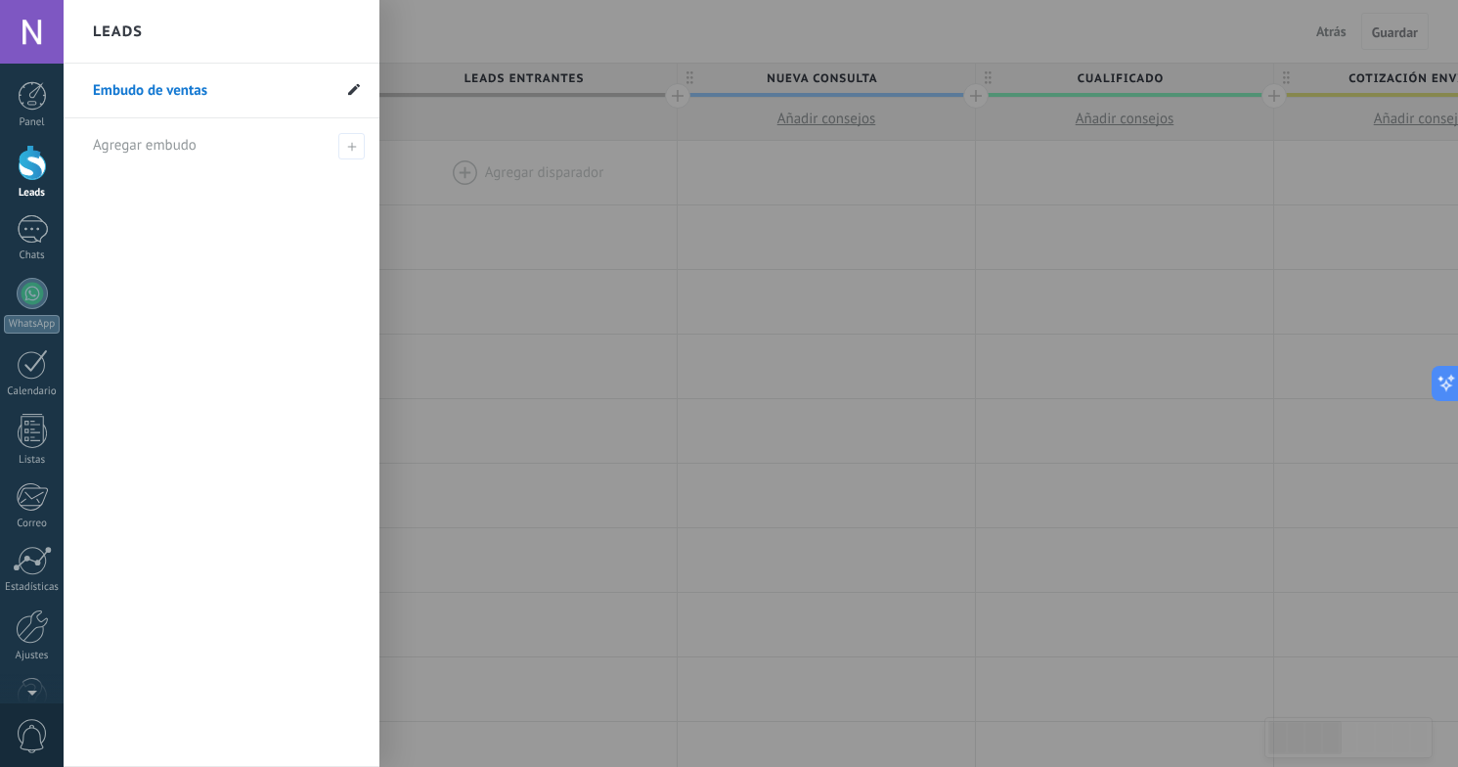
click at [351, 93] on use at bounding box center [354, 89] width 12 height 12
type input "*"
type input "**********"
click at [349, 93] on icon at bounding box center [351, 91] width 22 height 12
click at [352, 146] on use at bounding box center [351, 146] width 9 height 9
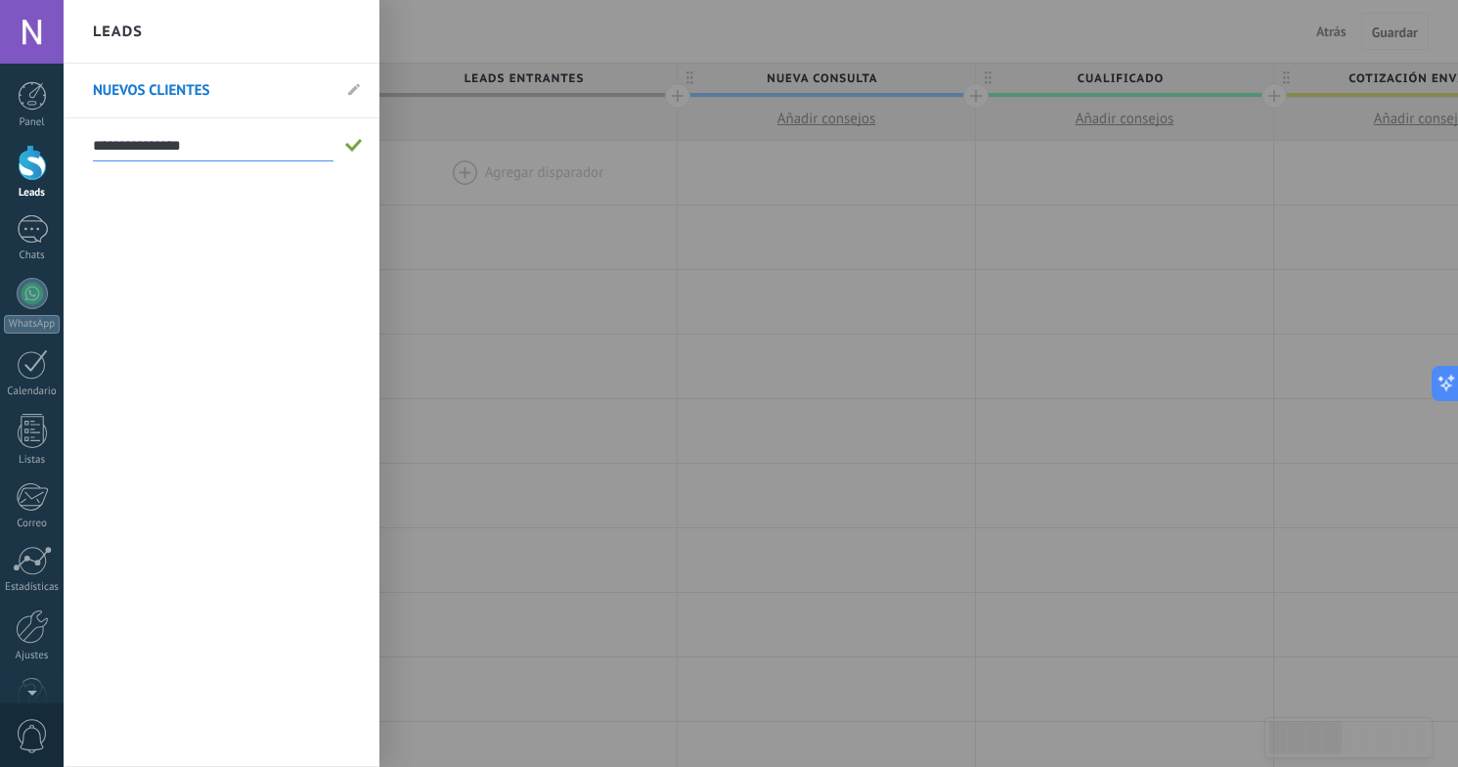
type input "**********"
click at [356, 144] on span at bounding box center [354, 146] width 18 height 14
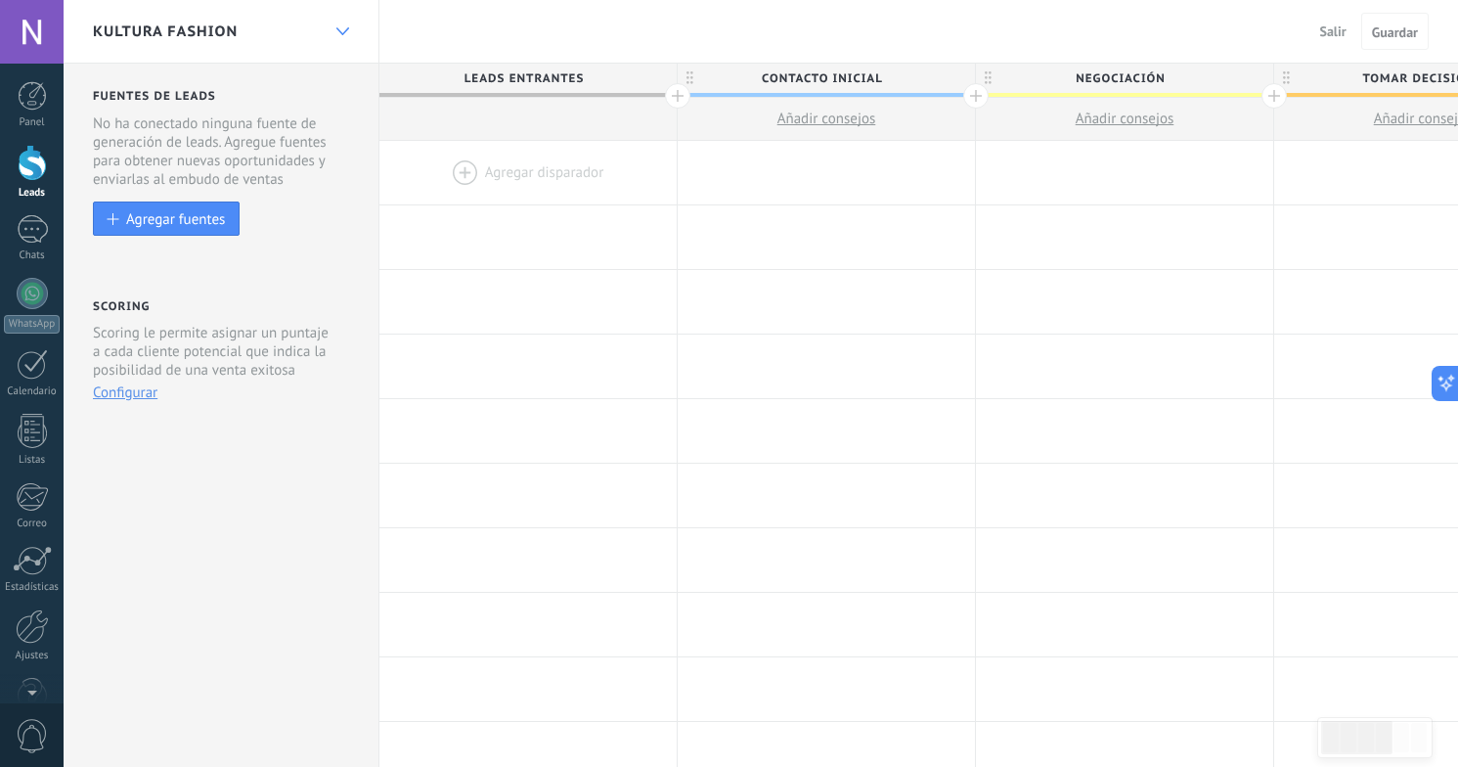
click at [344, 35] on div at bounding box center [342, 32] width 33 height 38
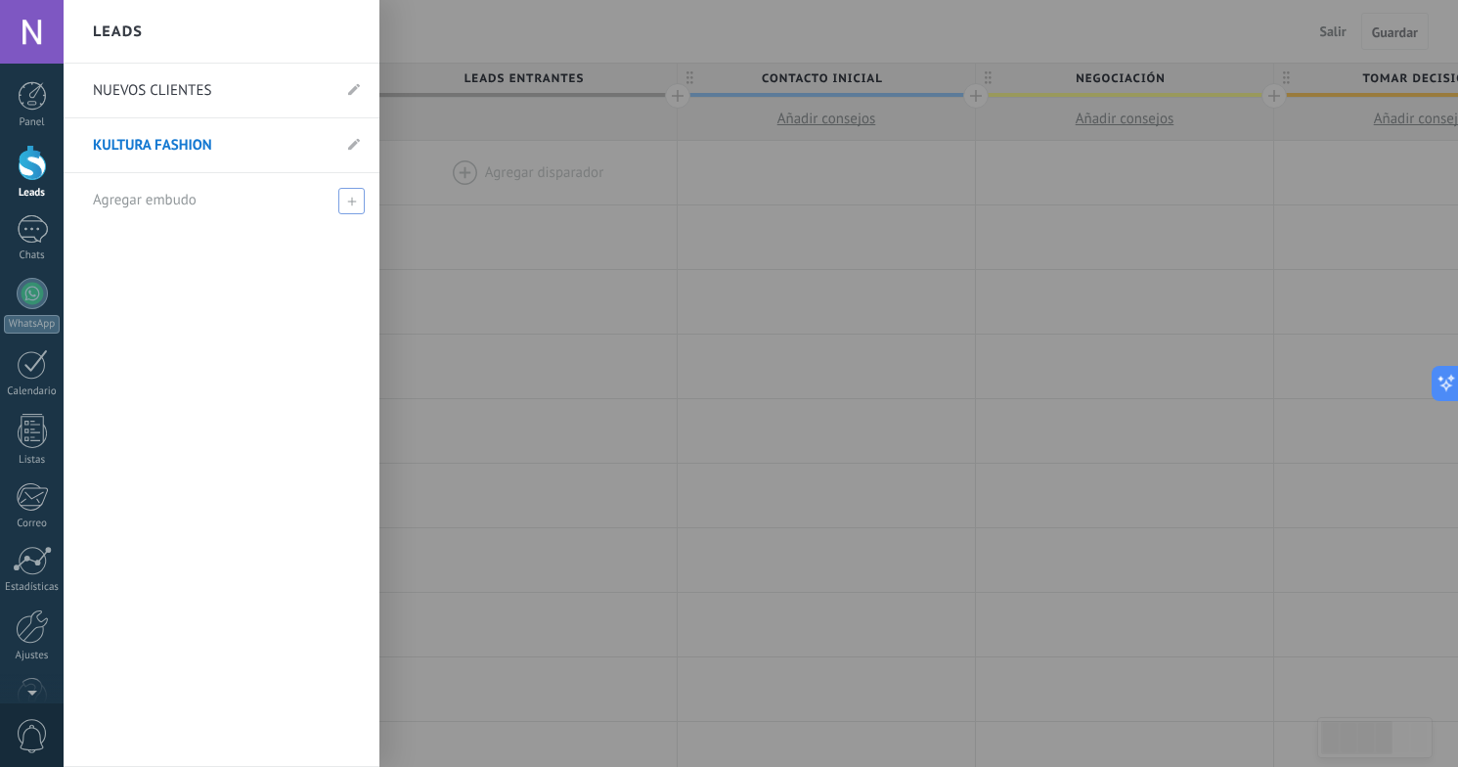
click at [348, 203] on icon at bounding box center [351, 201] width 9 height 9
type input "**********"
click at [347, 204] on span at bounding box center [354, 201] width 18 height 14
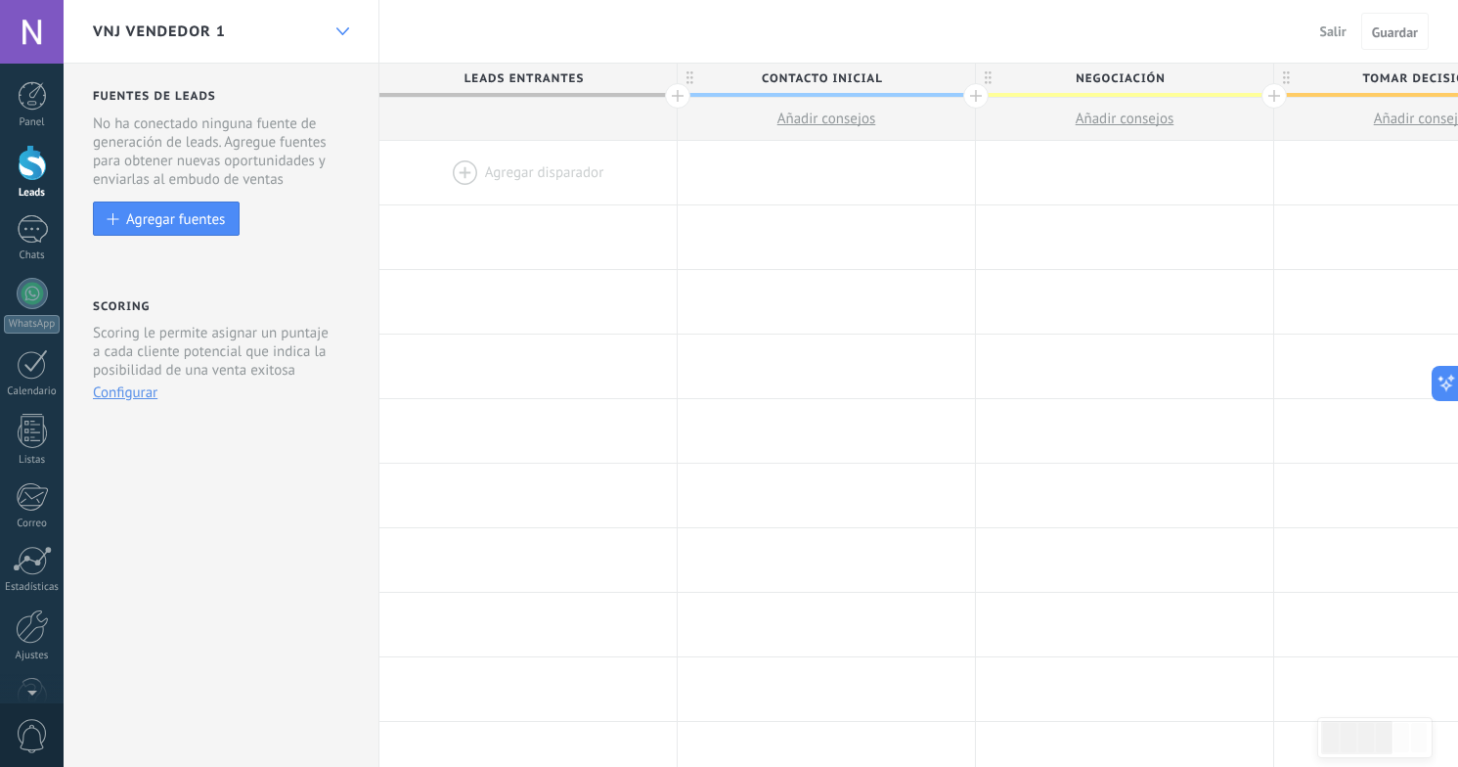
click at [341, 32] on use at bounding box center [341, 31] width 13 height 8
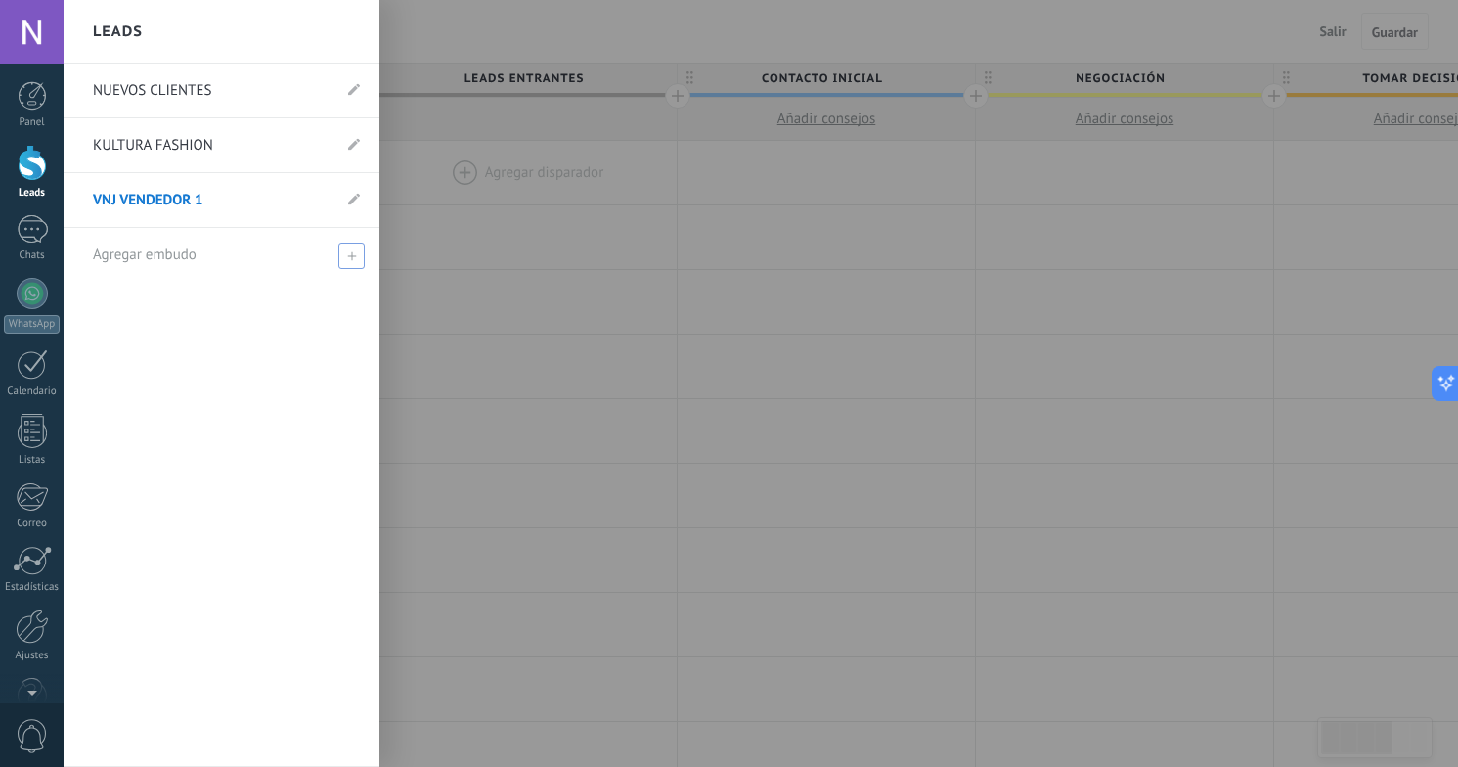
click at [349, 255] on icon at bounding box center [351, 255] width 9 height 9
type input "**********"
click at [356, 254] on span at bounding box center [354, 255] width 18 height 14
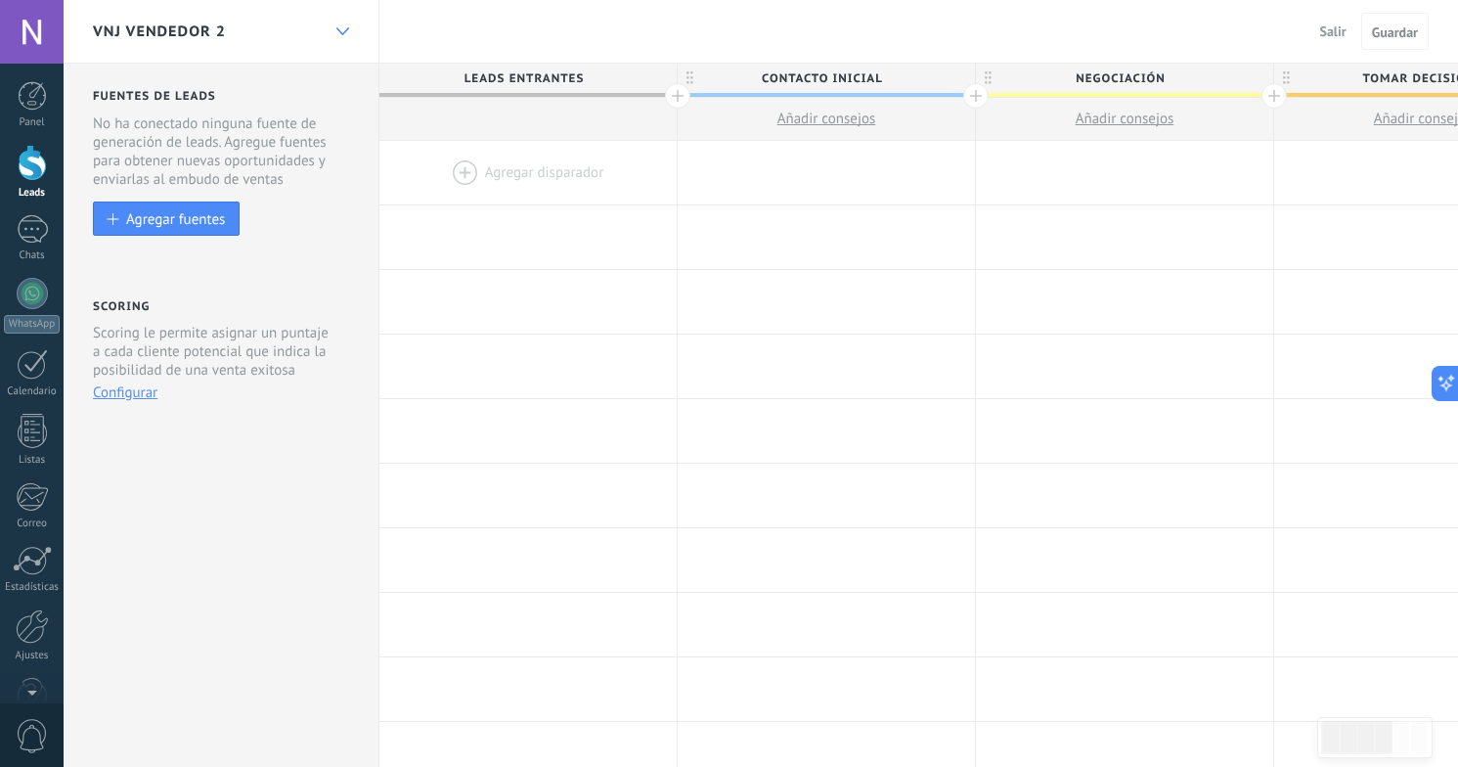
click at [341, 38] on div at bounding box center [342, 32] width 33 height 38
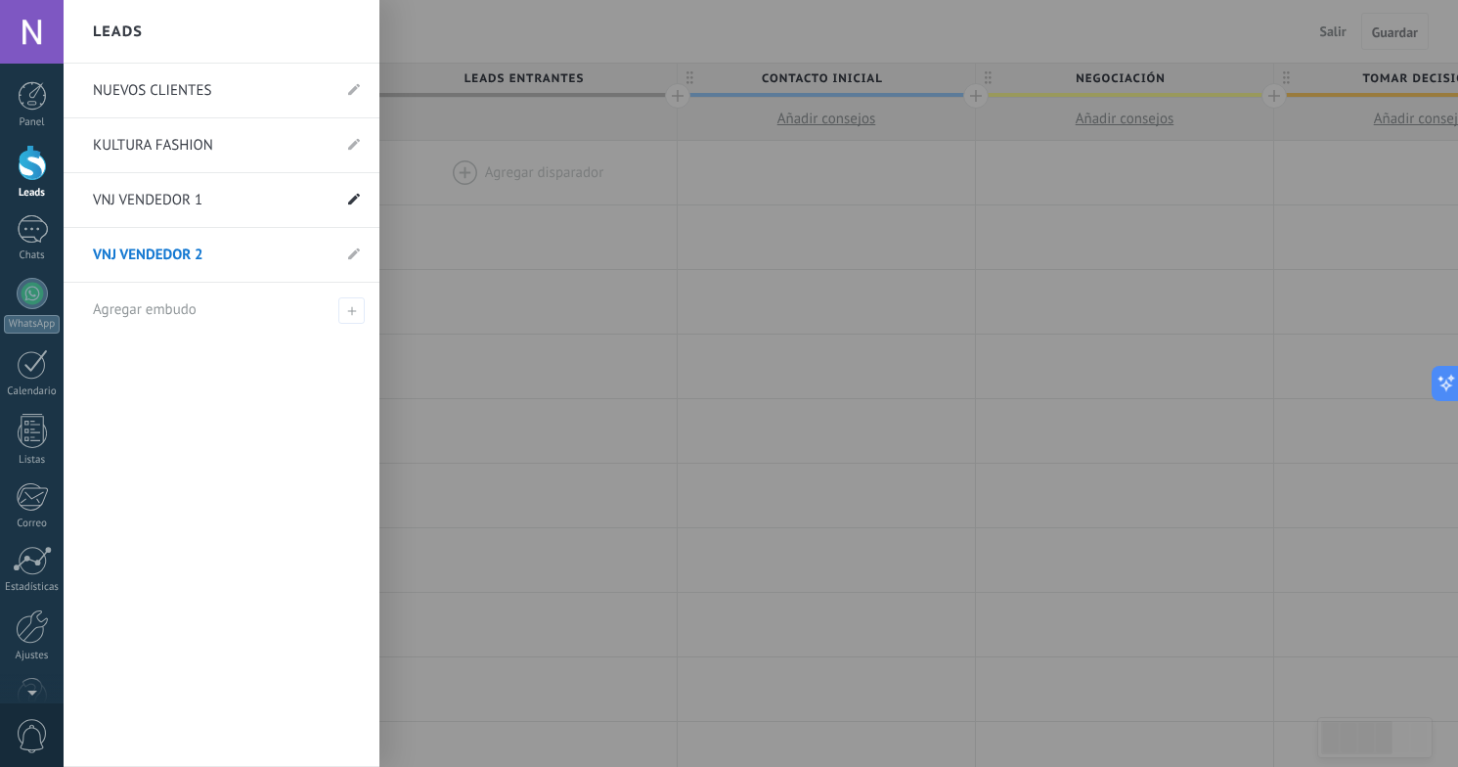
click at [354, 198] on use at bounding box center [354, 199] width 12 height 12
click at [239, 195] on input "**********" at bounding box center [191, 200] width 197 height 31
type input "*********"
click at [359, 204] on icon at bounding box center [353, 201] width 22 height 12
click at [357, 254] on icon at bounding box center [354, 253] width 12 height 12
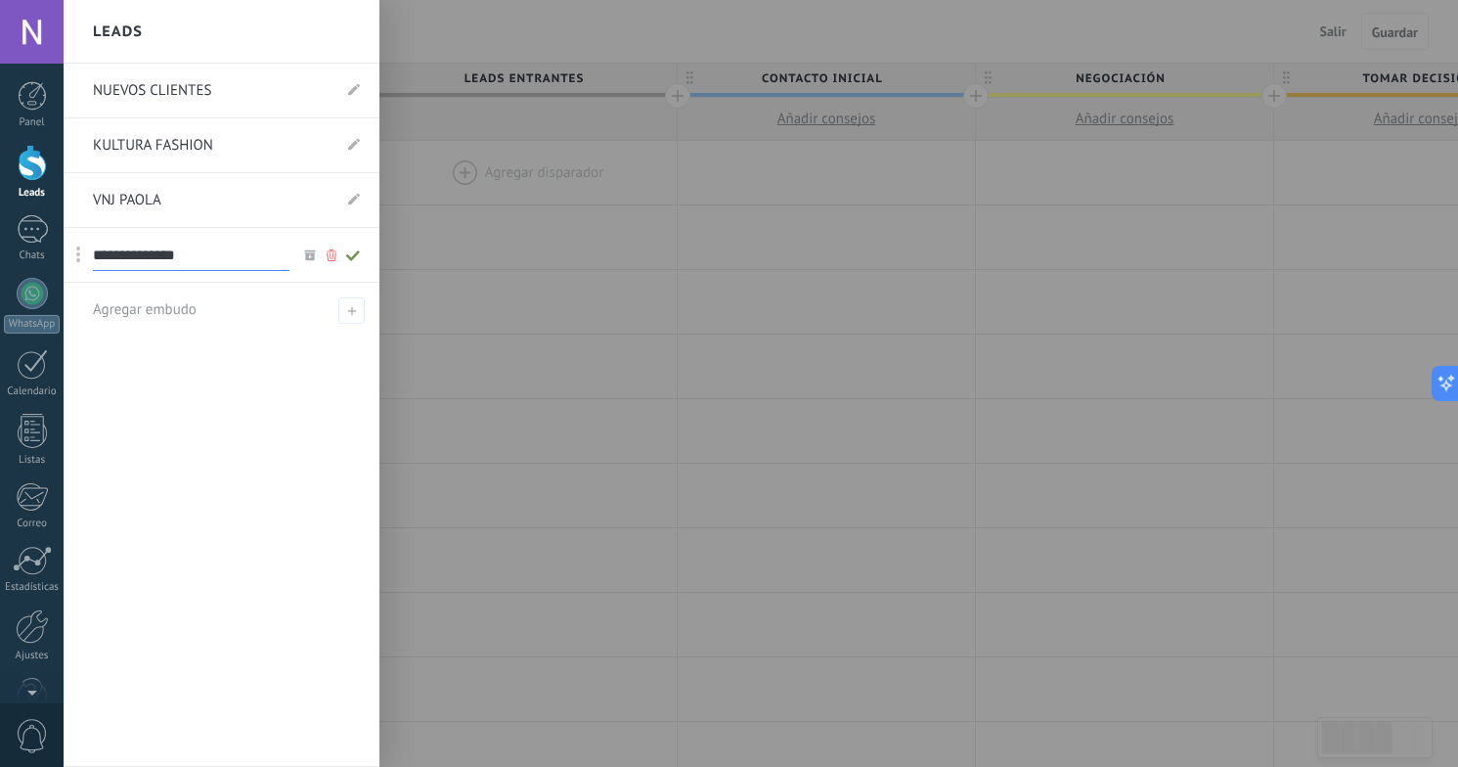
click at [226, 260] on input "**********" at bounding box center [191, 255] width 197 height 31
type input "**********"
click at [354, 258] on use at bounding box center [352, 254] width 14 height 11
click at [32, 176] on div at bounding box center [32, 163] width 29 height 36
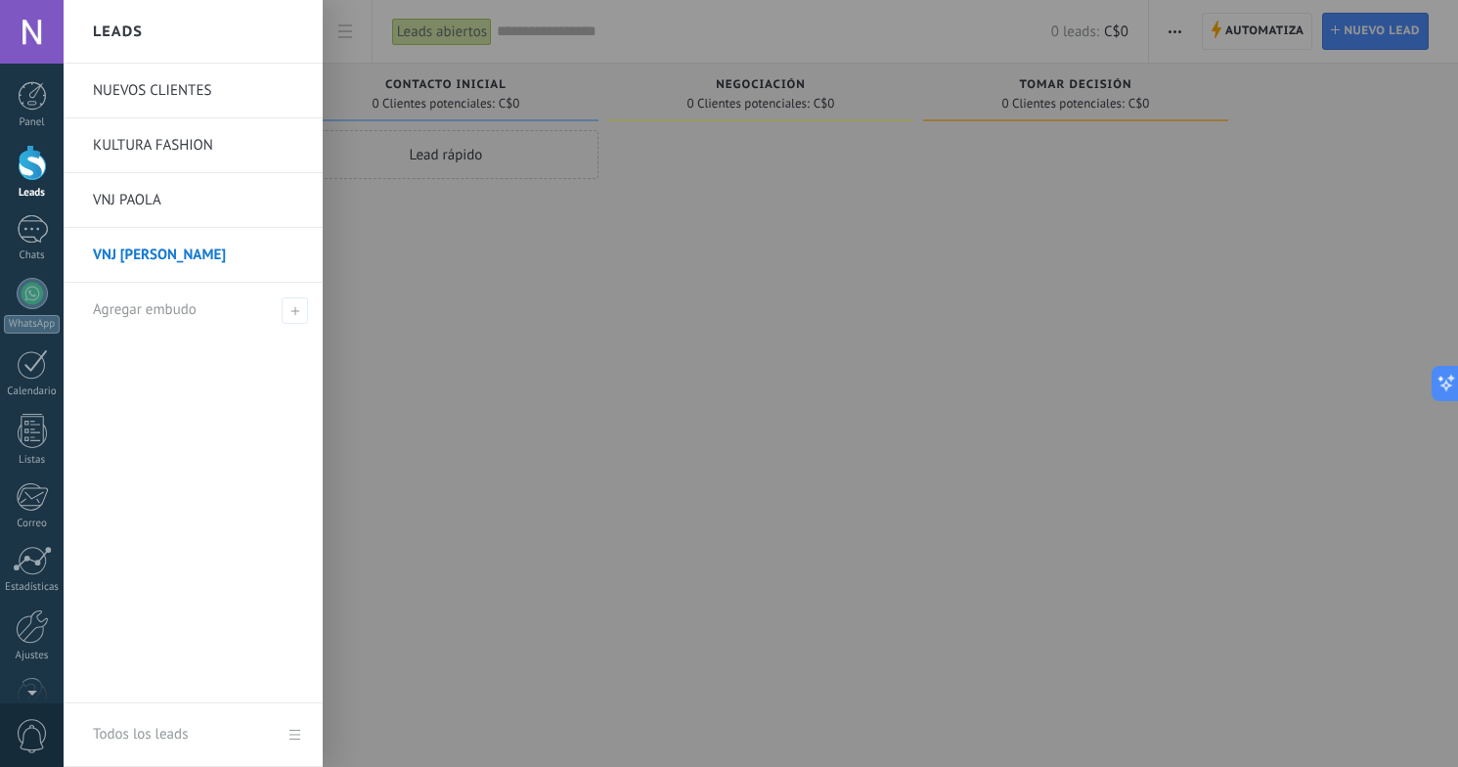
click at [214, 90] on link "NUEVOS CLIENTES" at bounding box center [198, 91] width 210 height 55
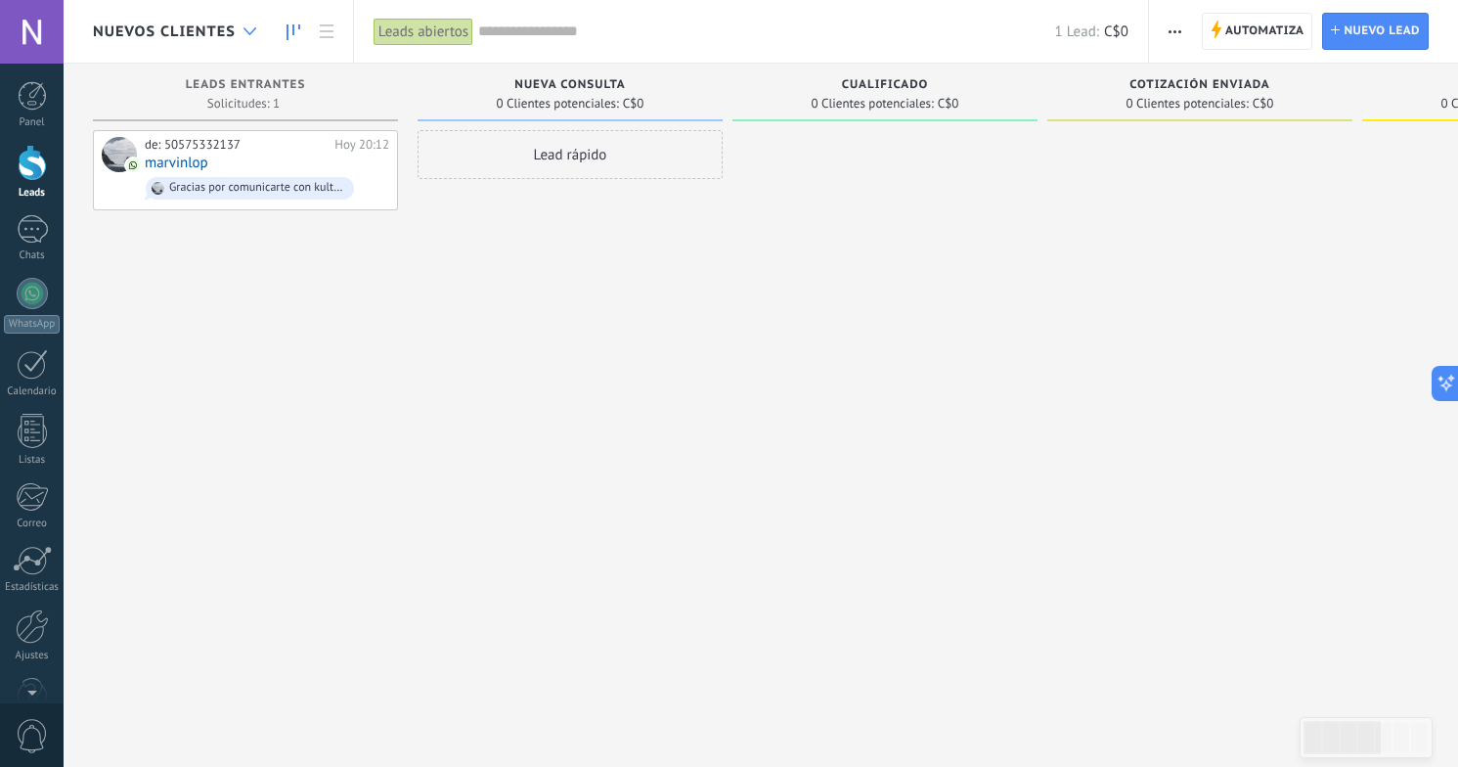
click at [249, 29] on icon at bounding box center [249, 31] width 13 height 8
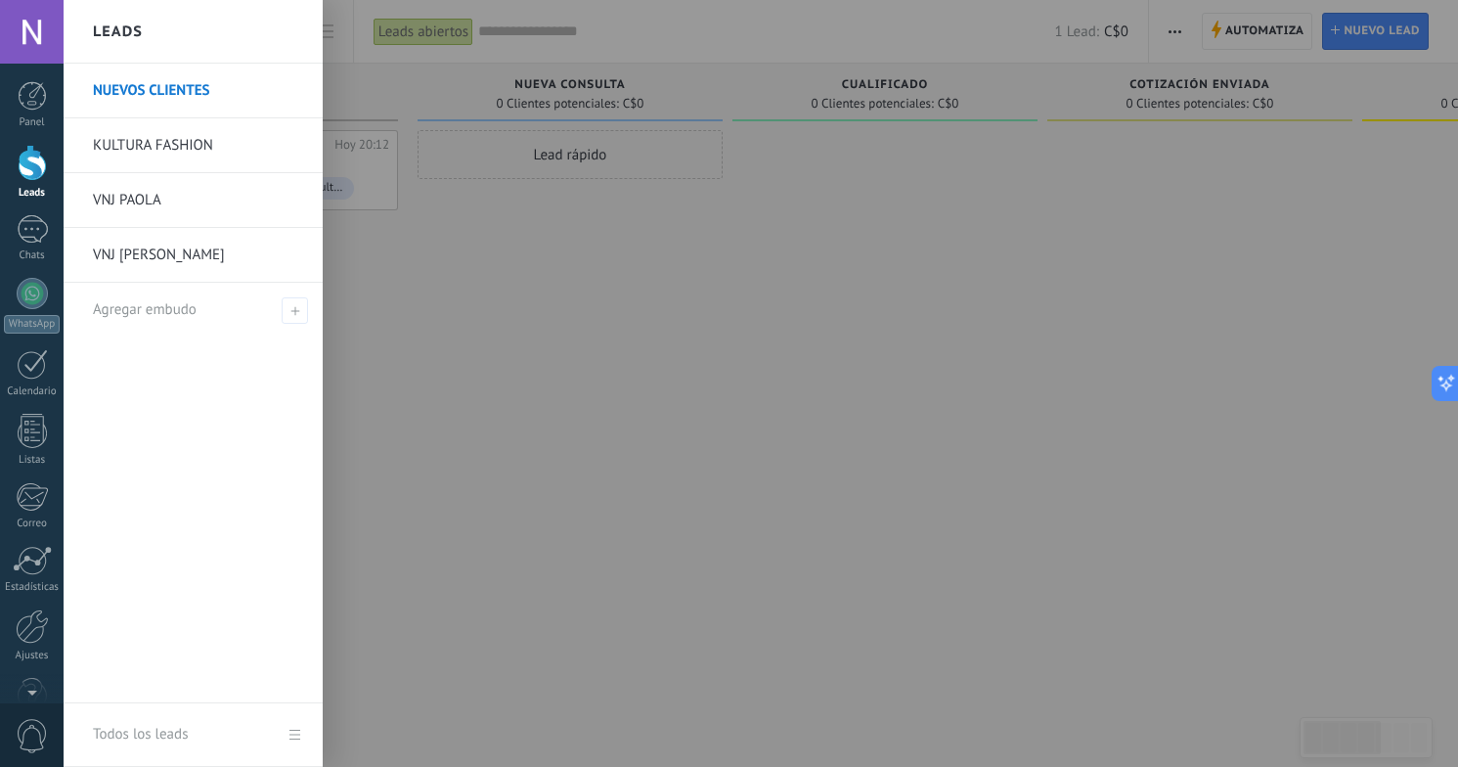
click at [222, 89] on link "NUEVOS CLIENTES" at bounding box center [198, 91] width 210 height 55
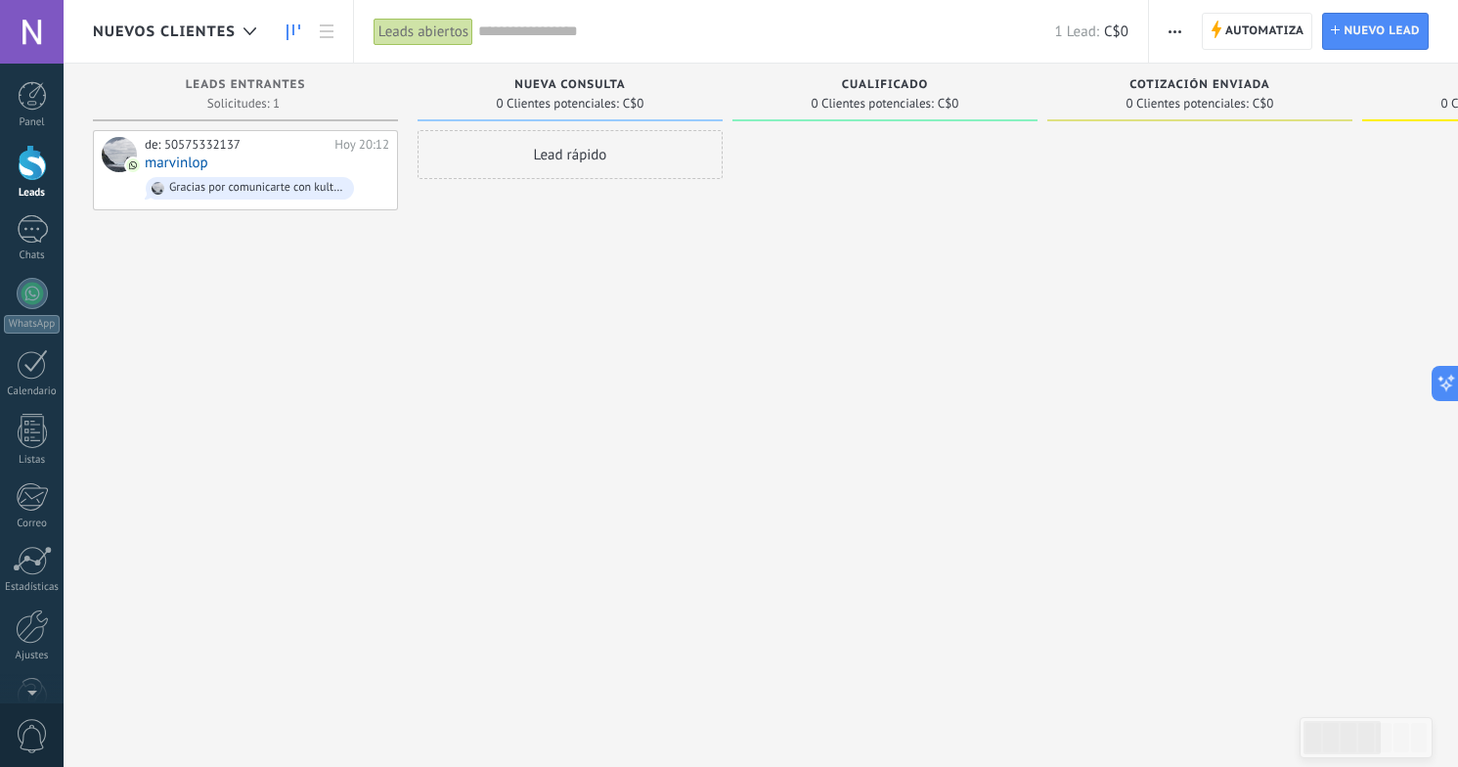
click at [1174, 33] on span "button" at bounding box center [1174, 31] width 13 height 37
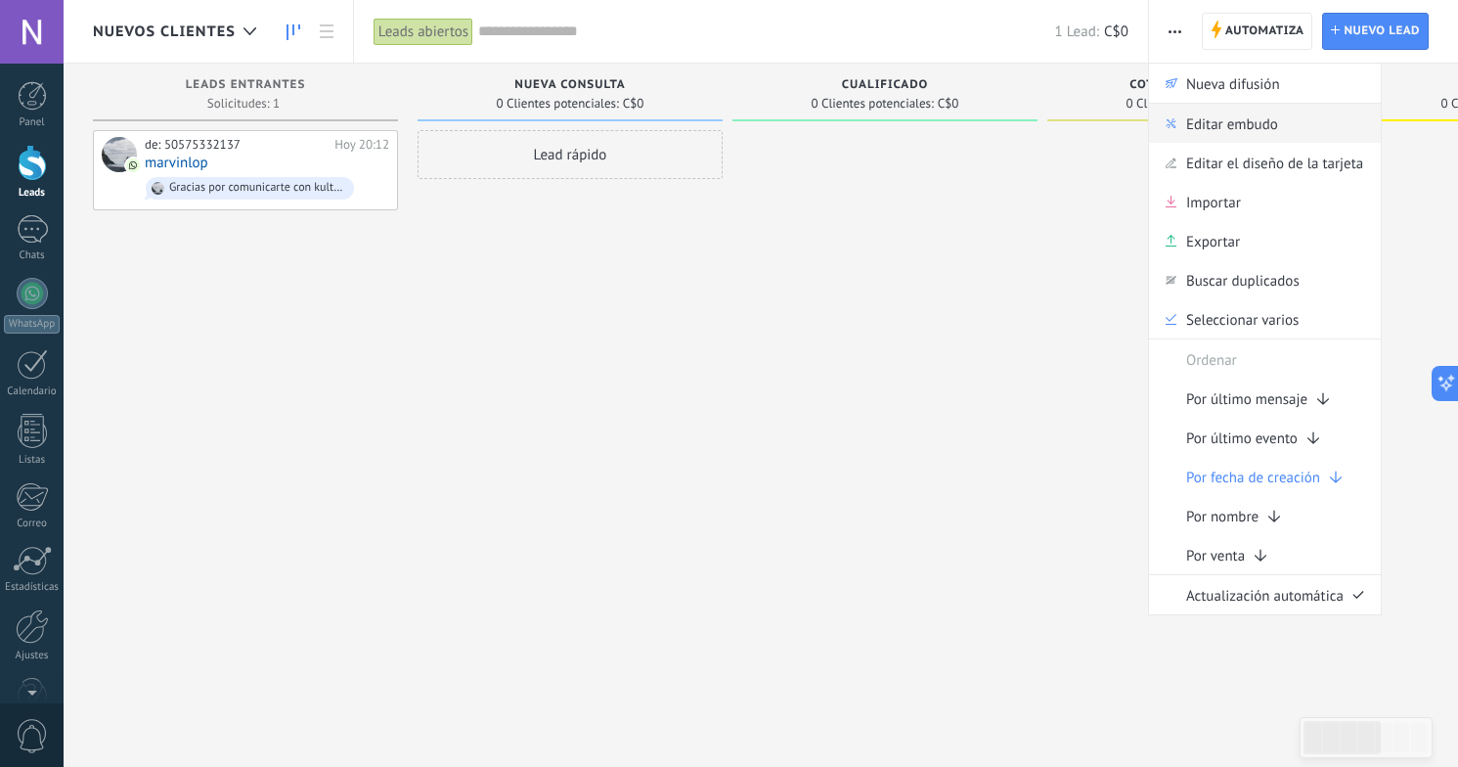
click at [1256, 129] on span "Editar embudo" at bounding box center [1232, 123] width 92 height 39
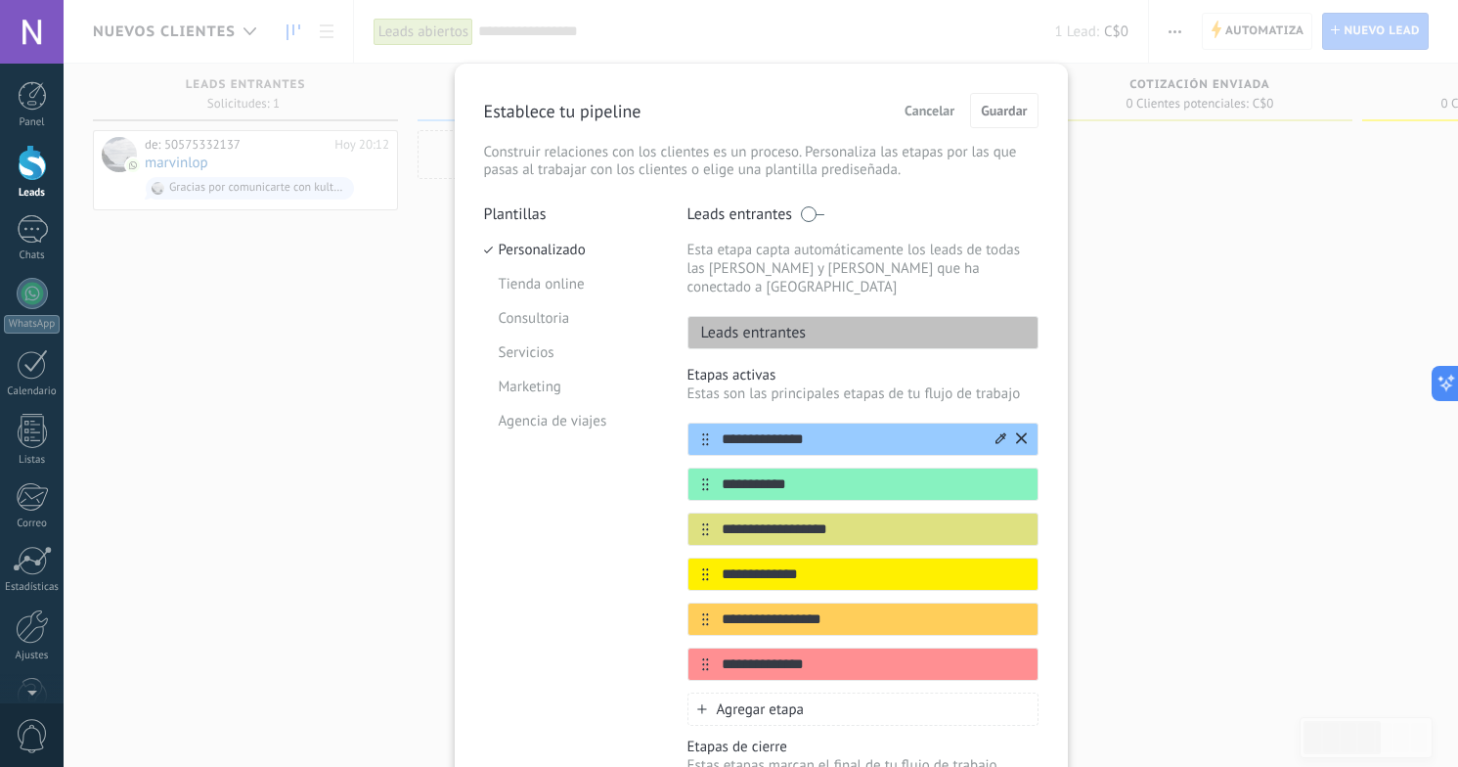
click at [1019, 432] on icon at bounding box center [1021, 437] width 11 height 11
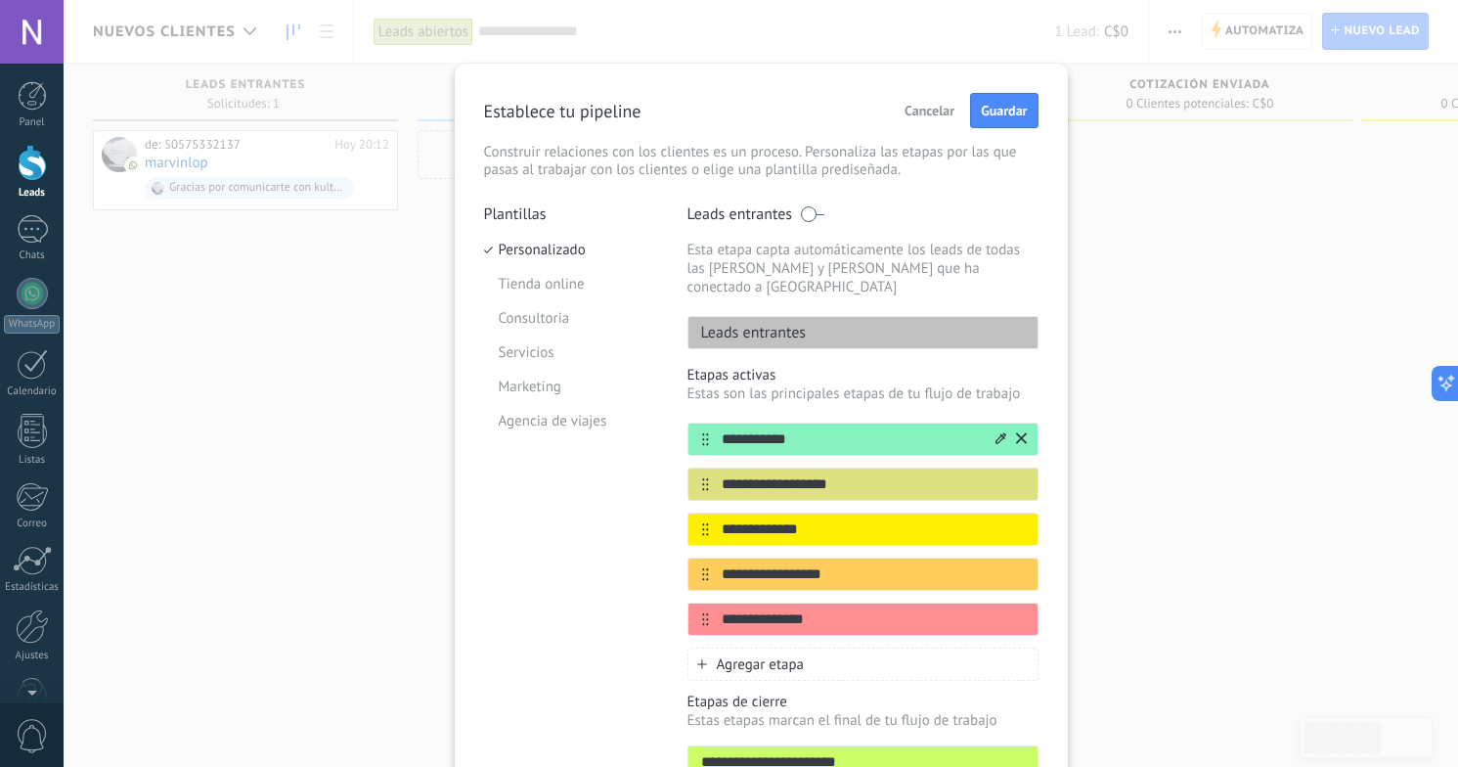
click at [1019, 432] on icon at bounding box center [1021, 437] width 11 height 11
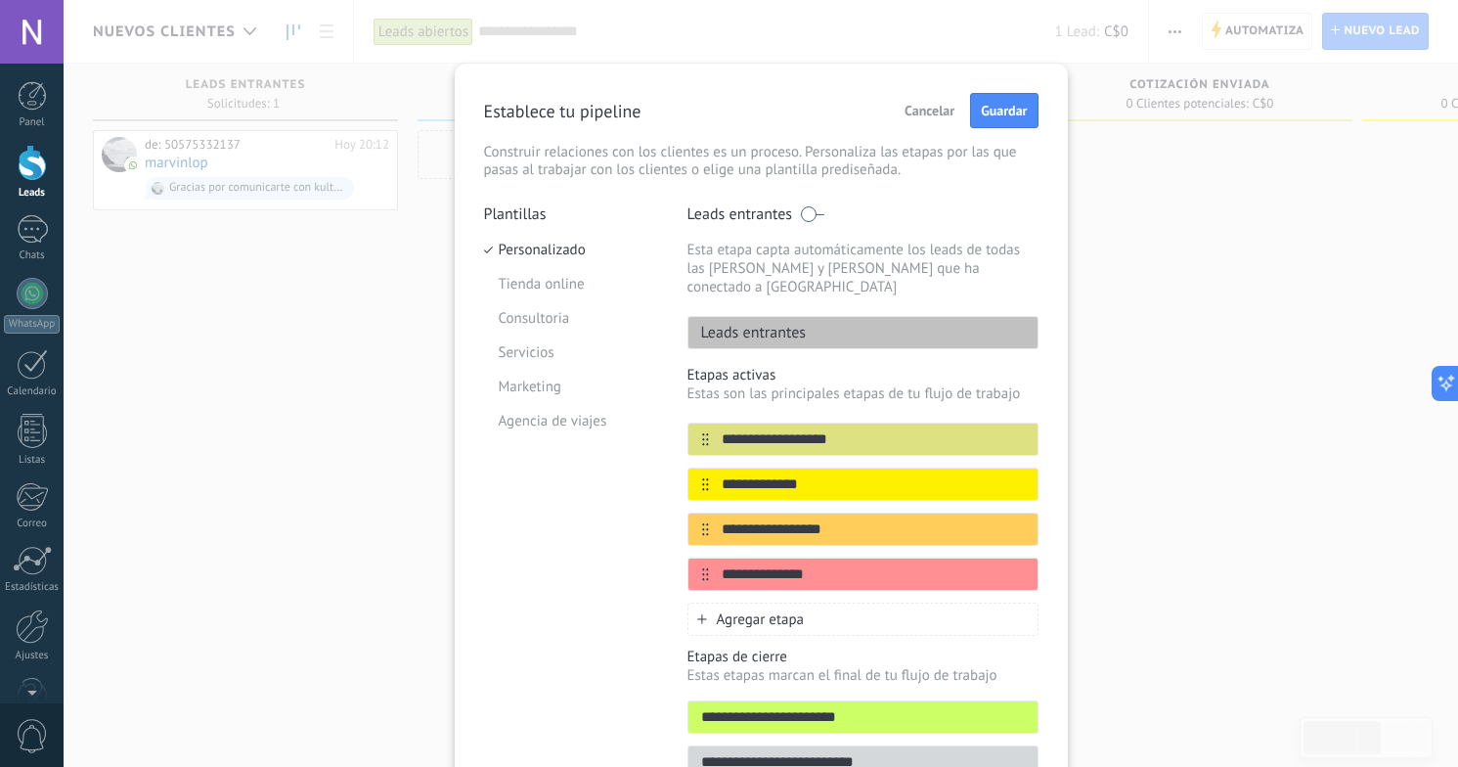
click at [0, 0] on icon at bounding box center [0, 0] width 0 height 0
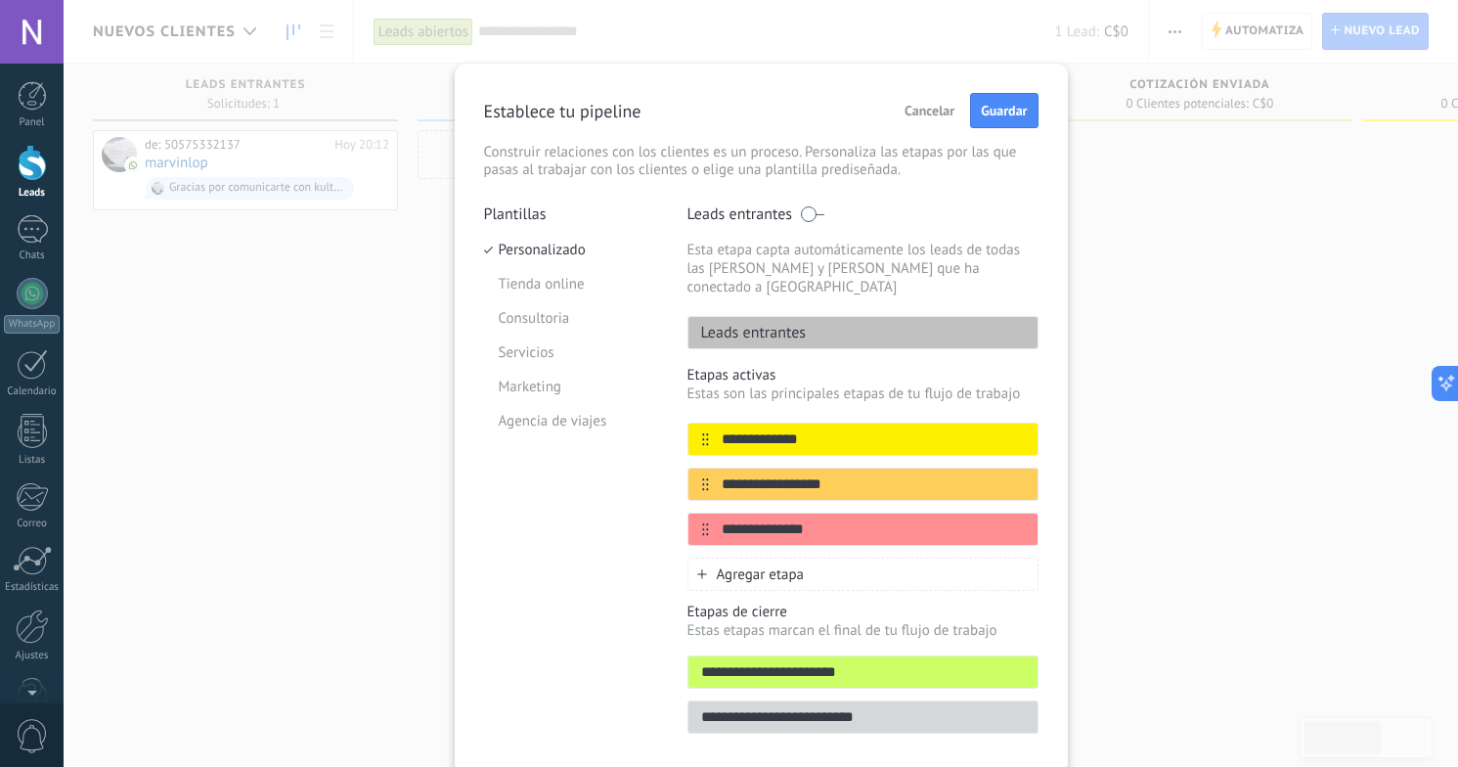
click at [0, 0] on icon at bounding box center [0, 0] width 0 height 0
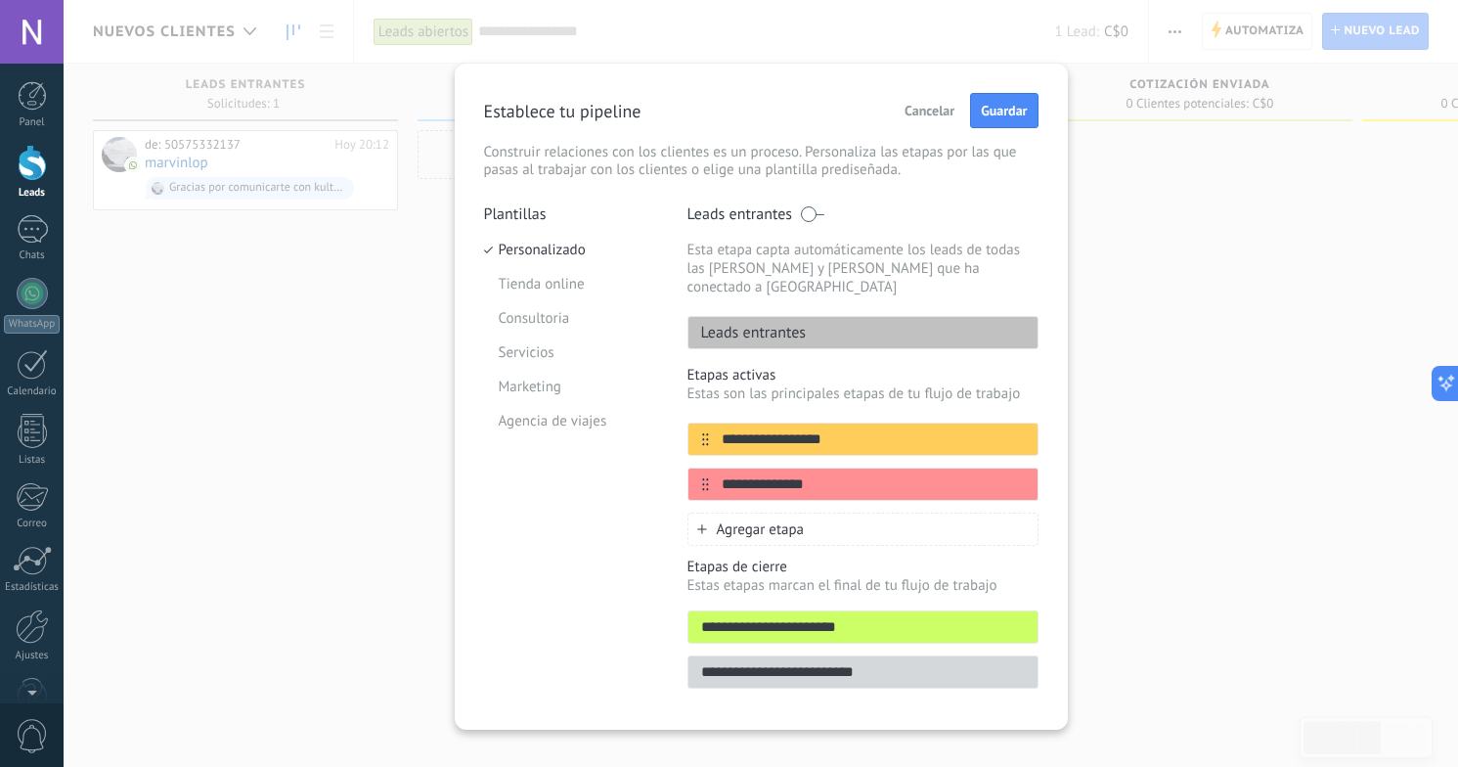
click at [0, 0] on icon at bounding box center [0, 0] width 0 height 0
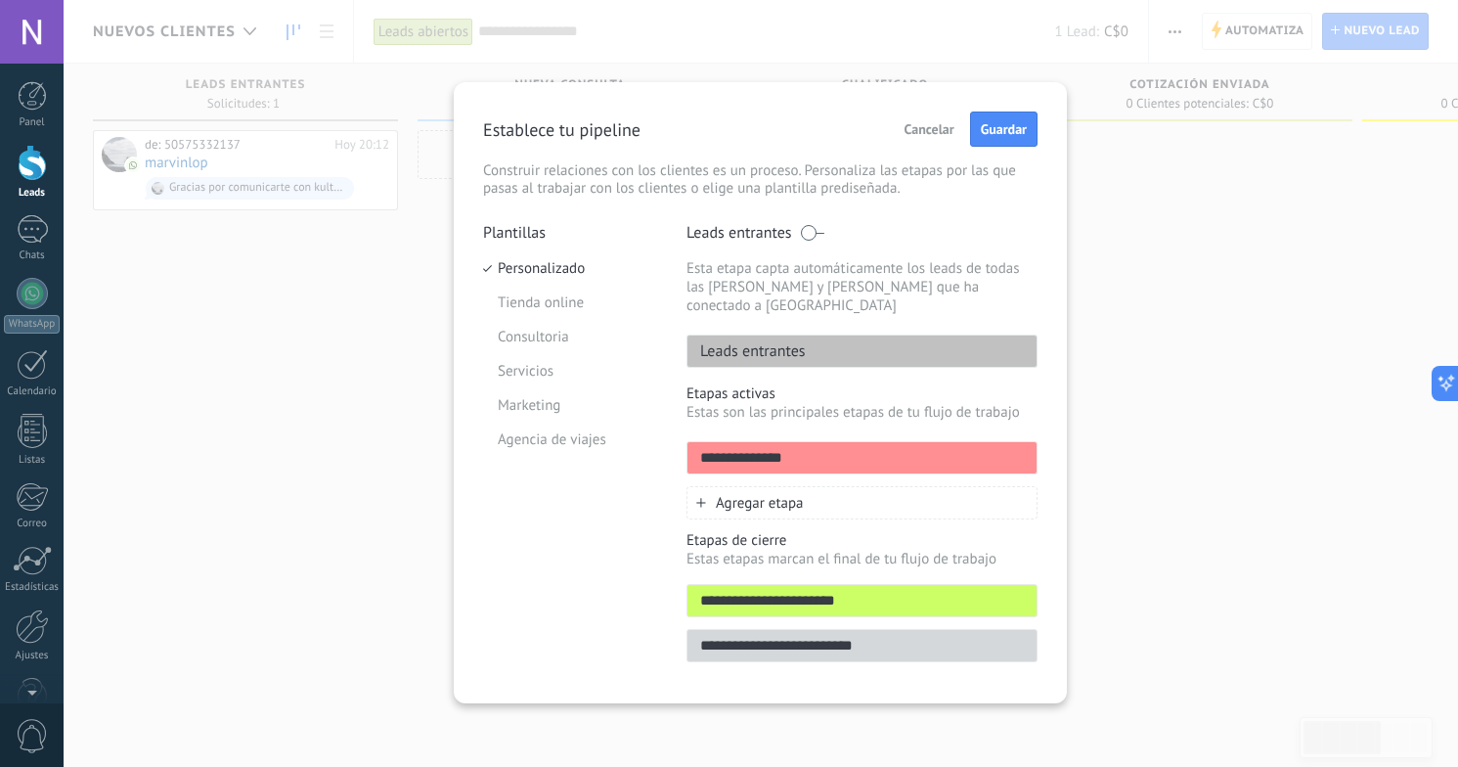
drag, startPoint x: 818, startPoint y: 440, endPoint x: 683, endPoint y: 436, distance: 135.0
drag, startPoint x: 835, startPoint y: 442, endPoint x: 652, endPoint y: 437, distance: 182.9
click at [652, 439] on div "**********" at bounding box center [760, 448] width 554 height 451
type input "**********"
click at [753, 494] on span "Agregar etapa" at bounding box center [760, 503] width 88 height 19
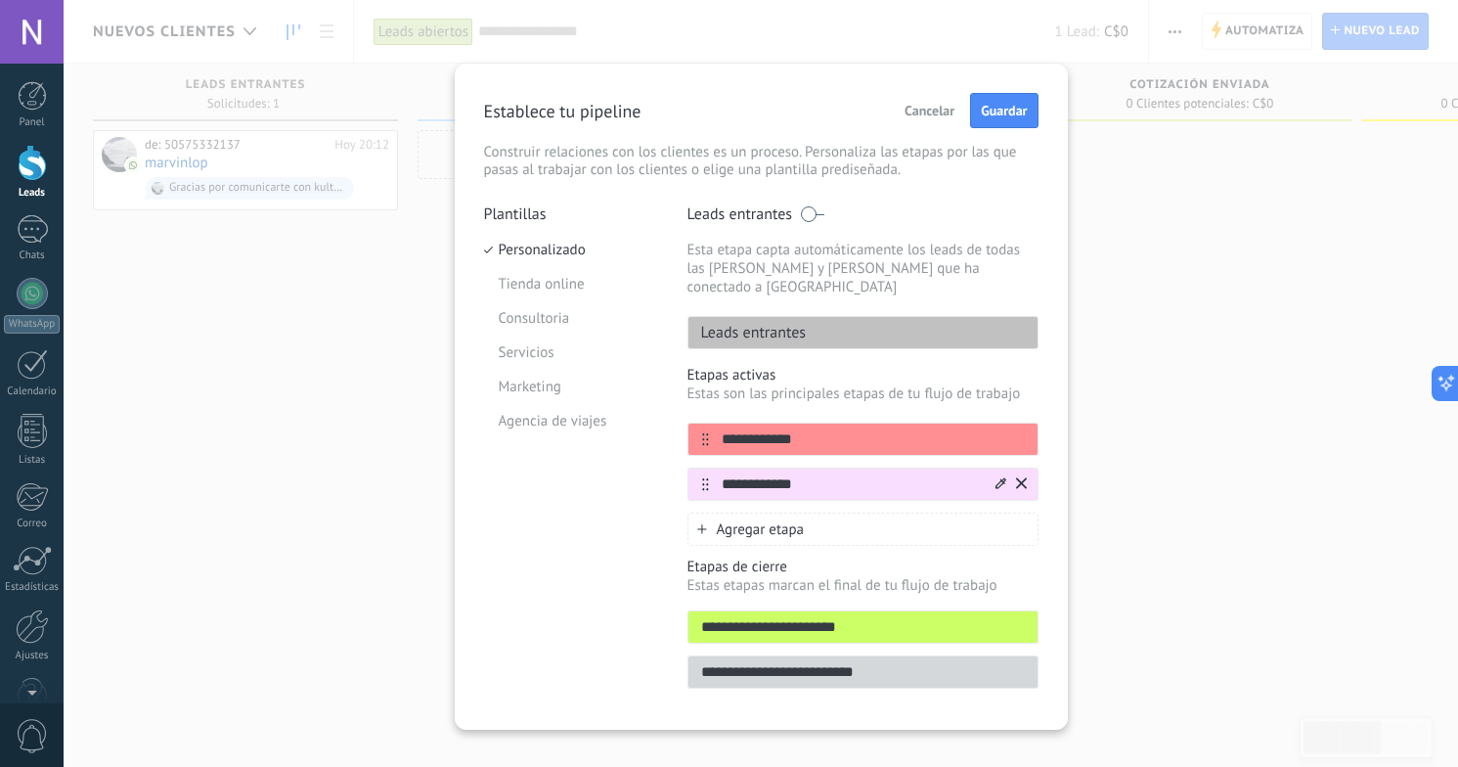
type input "**********"
click at [995, 477] on icon at bounding box center [1000, 482] width 11 height 11
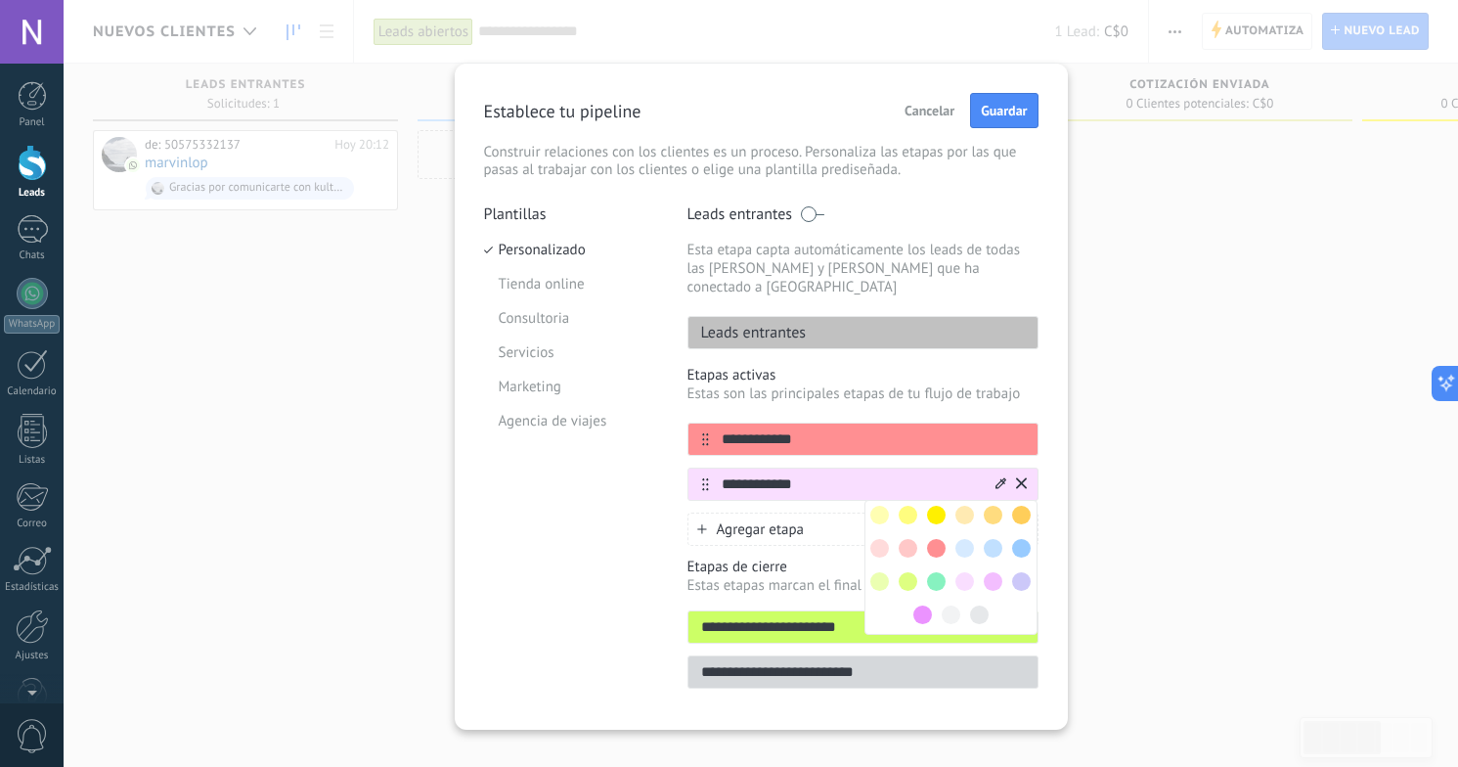
click at [909, 506] on span at bounding box center [908, 515] width 19 height 19
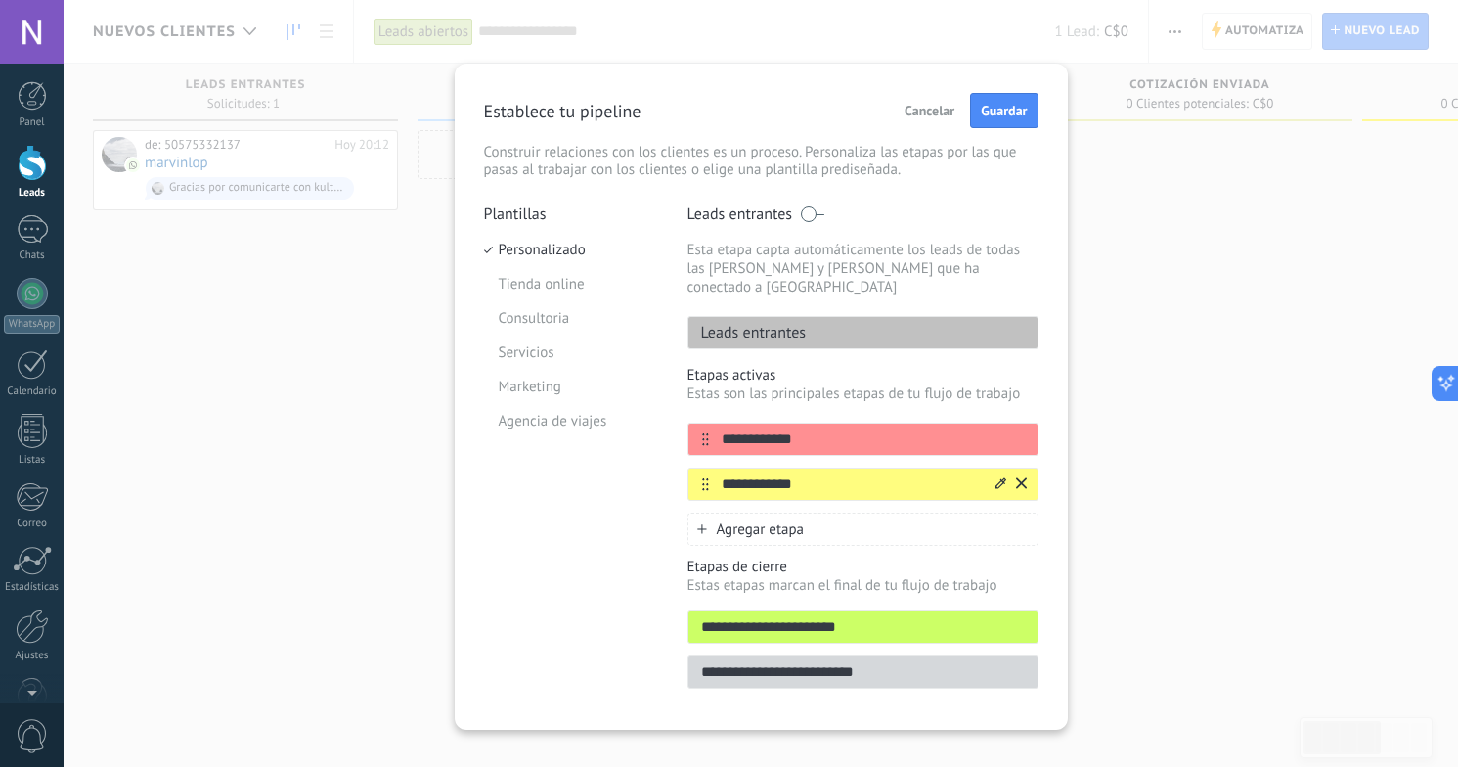
click at [995, 477] on icon at bounding box center [1000, 482] width 11 height 11
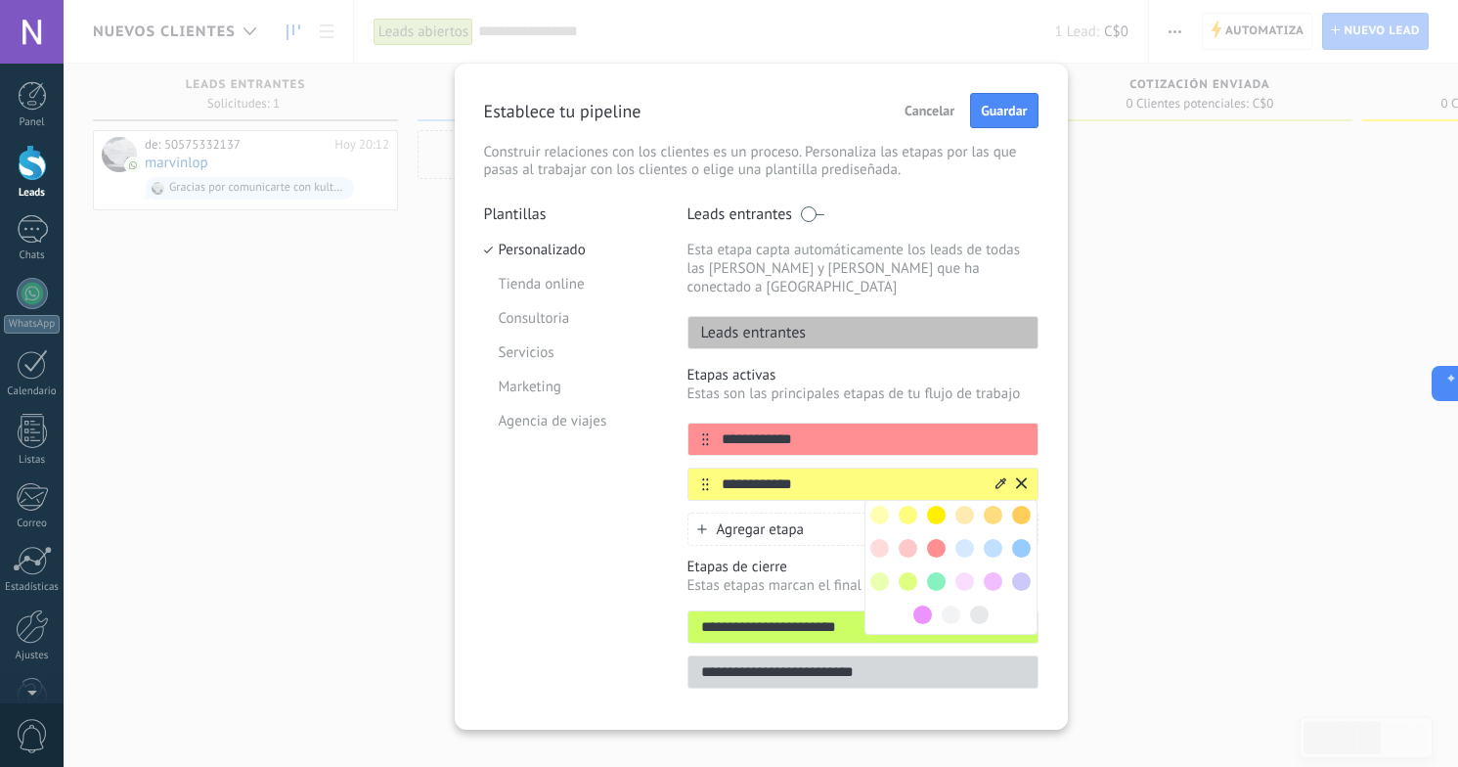
click at [939, 506] on span at bounding box center [936, 515] width 19 height 19
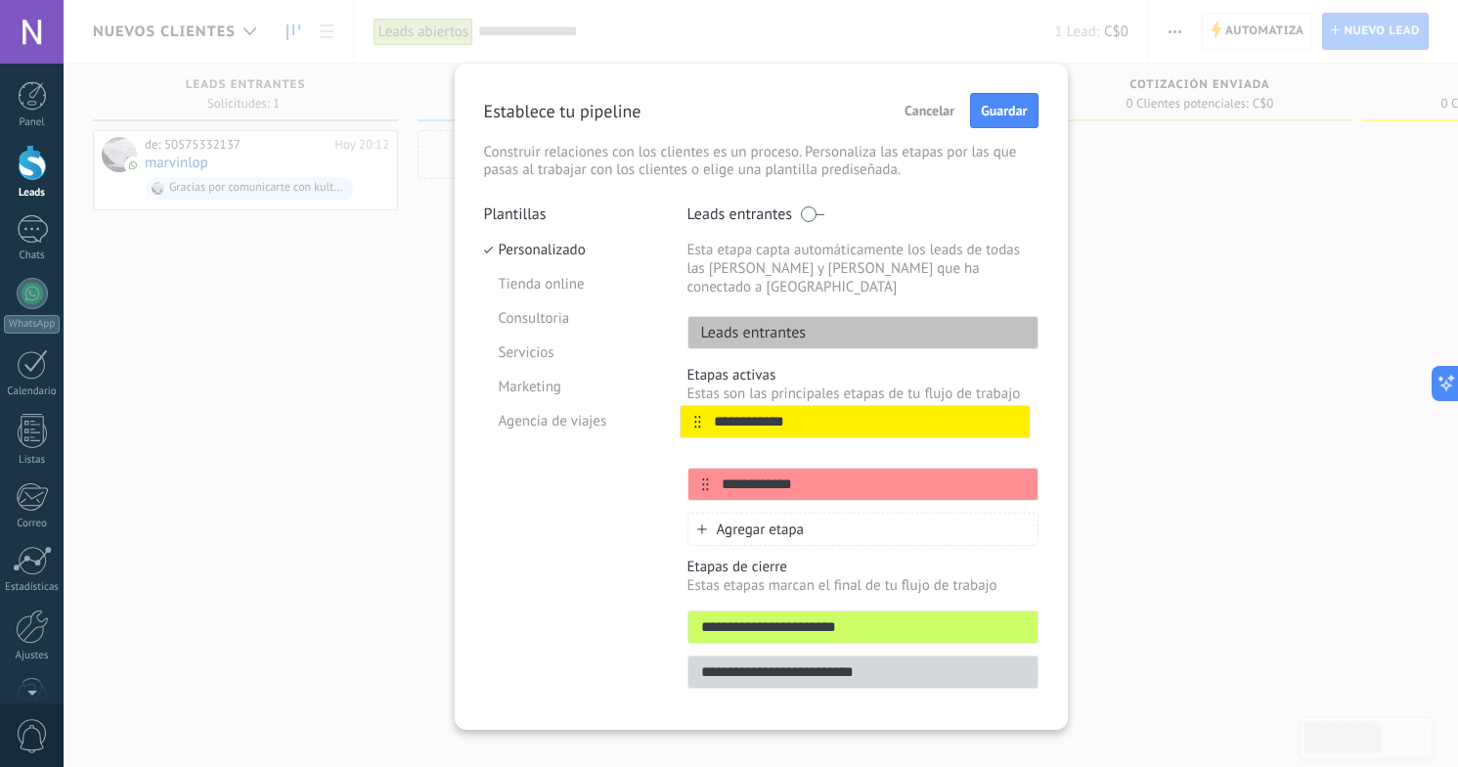
drag, startPoint x: 702, startPoint y: 468, endPoint x: 698, endPoint y: 419, distance: 49.0
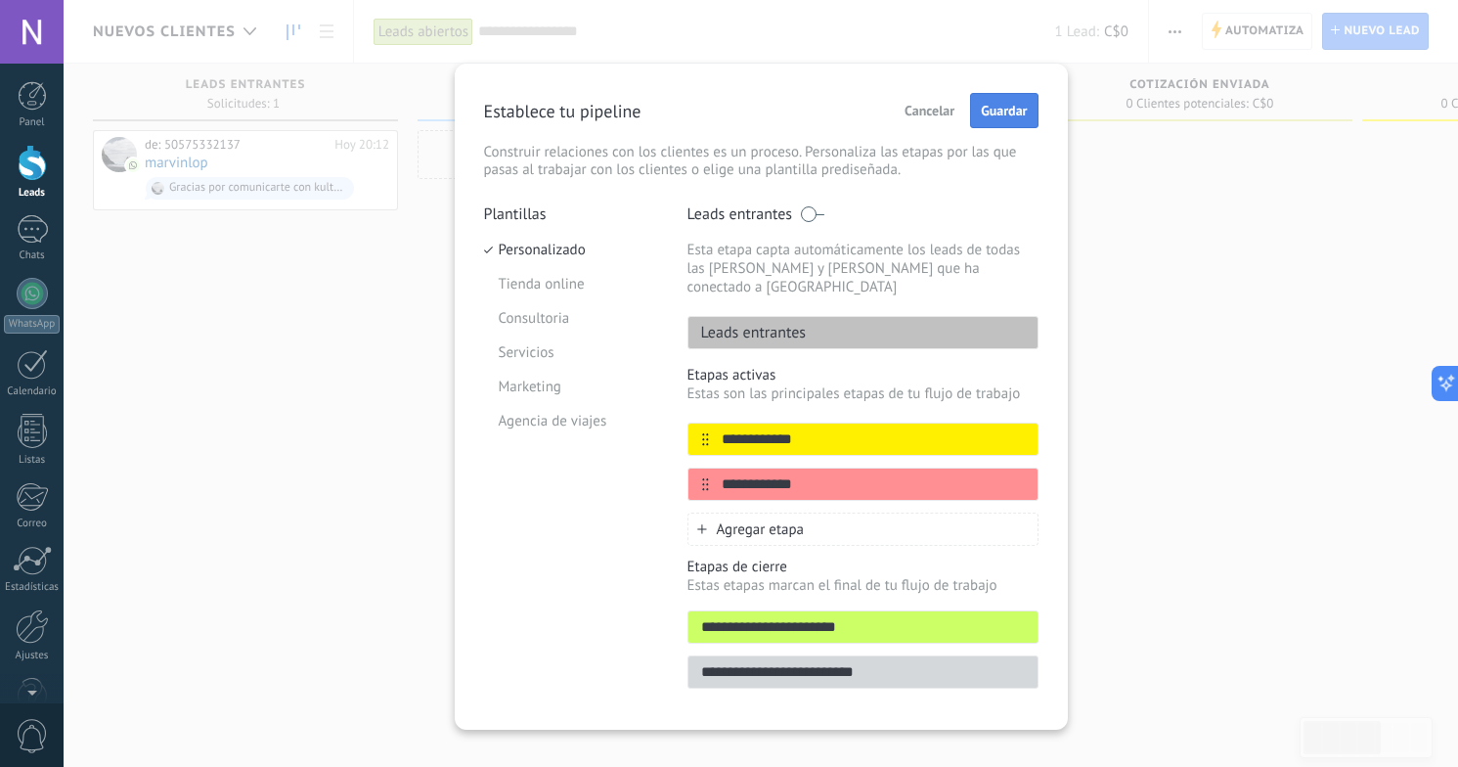
click at [1010, 111] on span "Guardar" at bounding box center [1004, 111] width 46 height 14
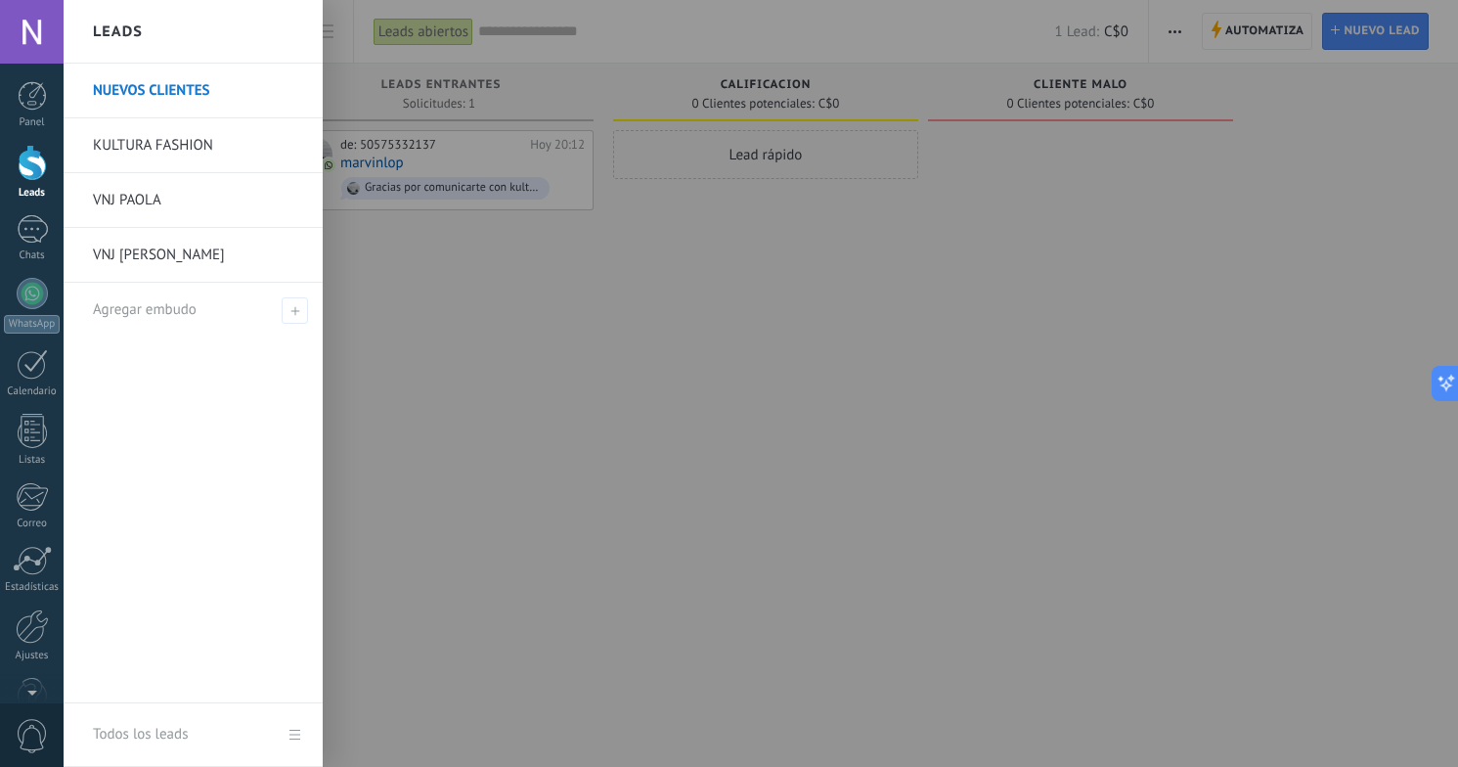
click at [210, 146] on link "KULTURA FASHION" at bounding box center [198, 145] width 210 height 55
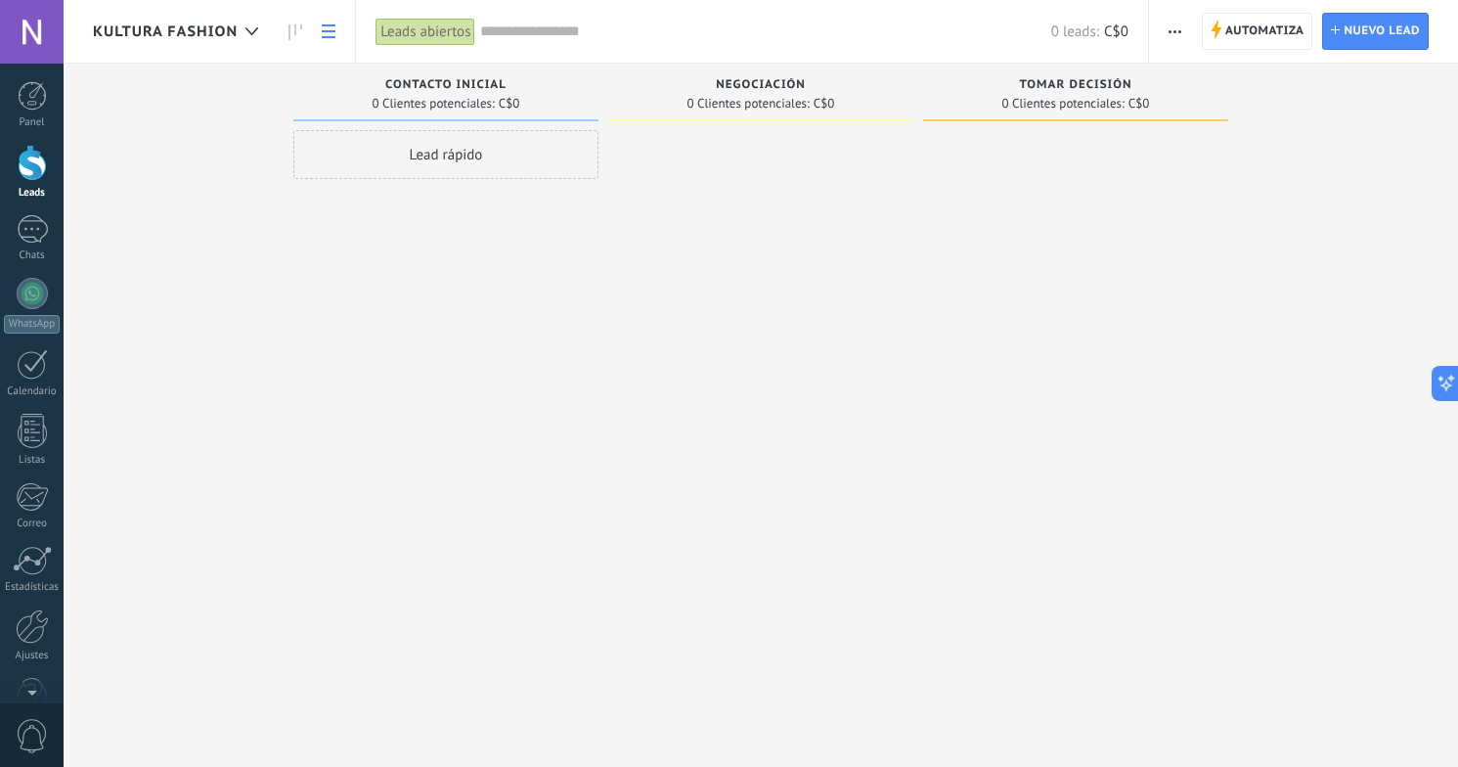
click at [332, 36] on icon at bounding box center [329, 31] width 14 height 14
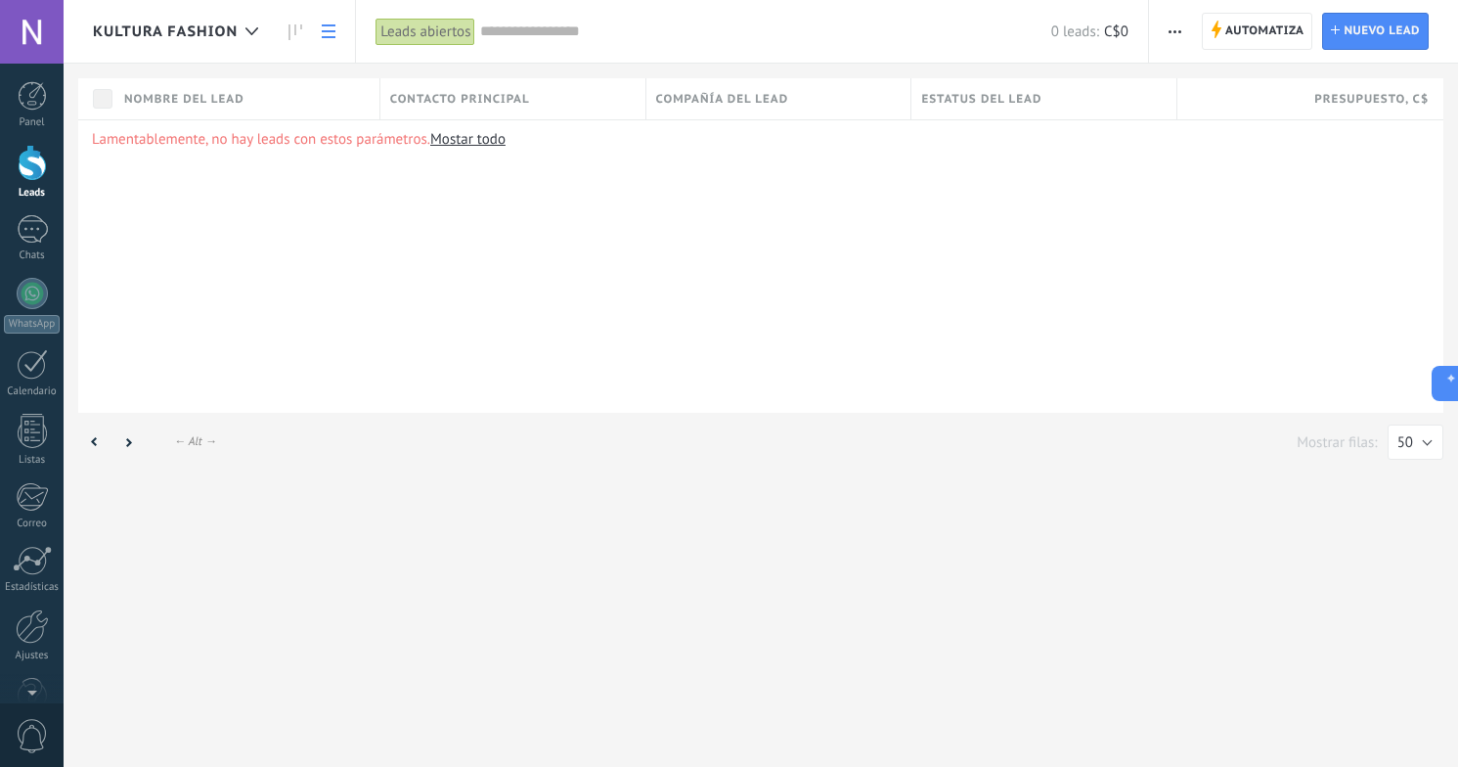
click at [332, 36] on icon at bounding box center [329, 31] width 14 height 14
click at [252, 28] on icon at bounding box center [251, 31] width 13 height 8
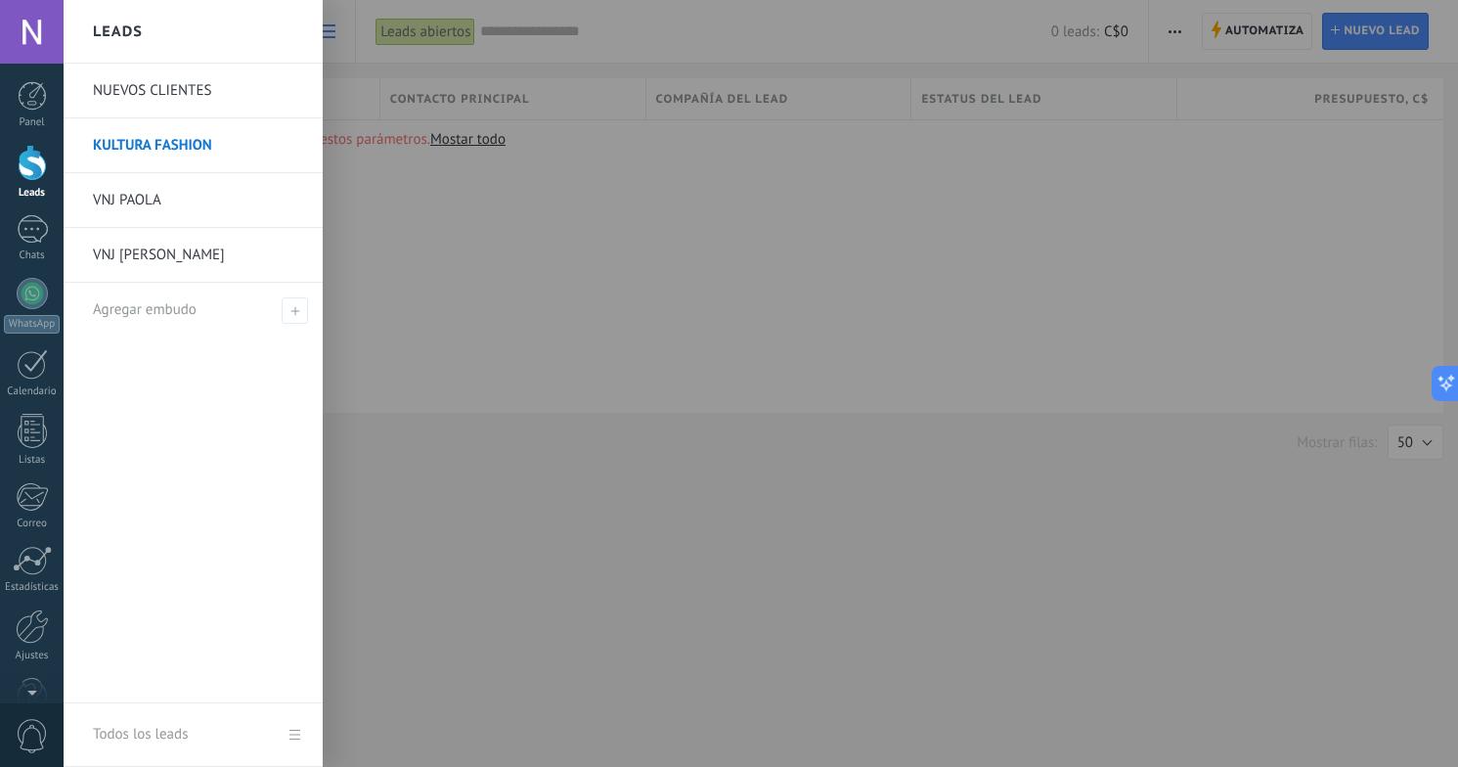
click at [241, 141] on link "KULTURA FASHION" at bounding box center [198, 145] width 210 height 55
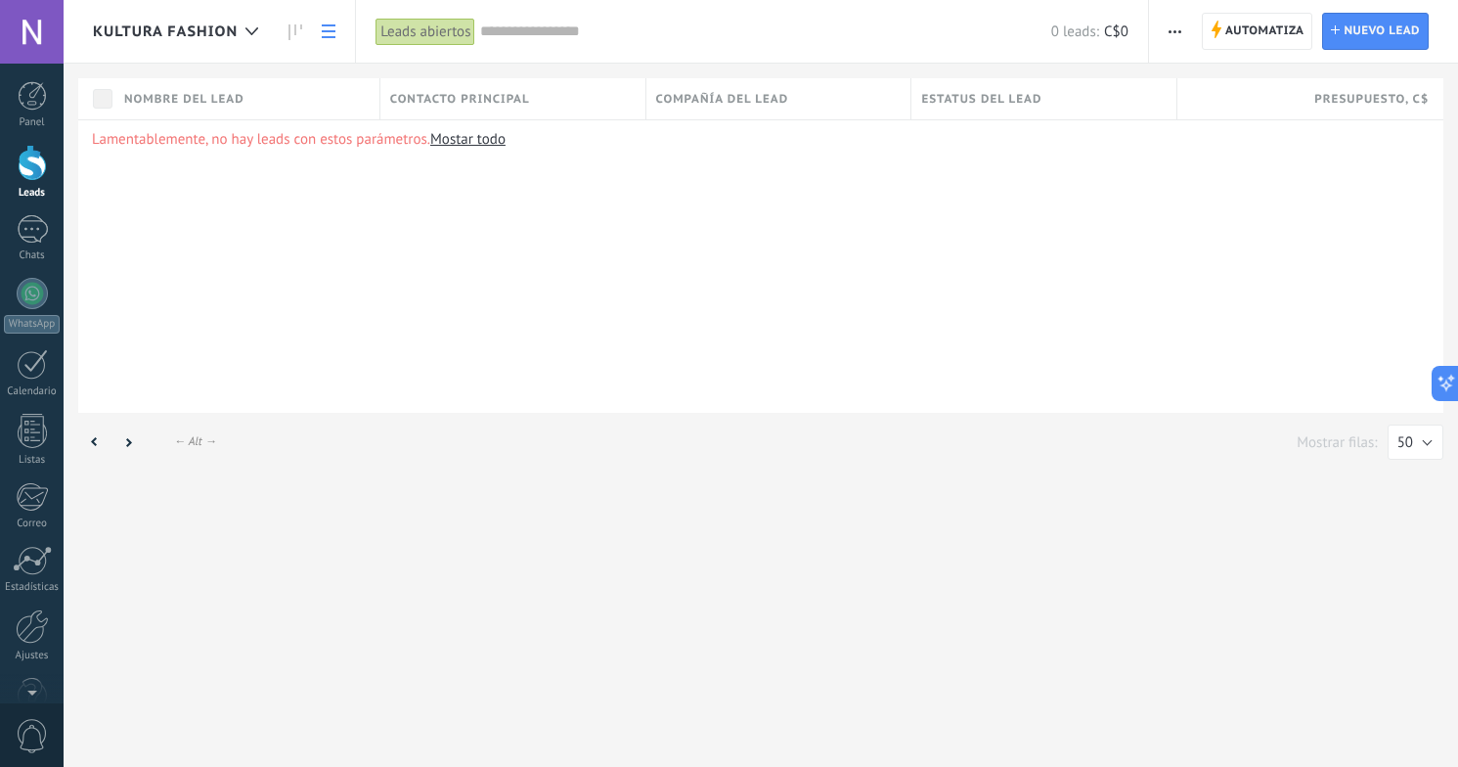
click at [1168, 33] on span "button" at bounding box center [1174, 31] width 13 height 37
click at [1177, 34] on span "button" at bounding box center [1174, 31] width 13 height 37
click at [290, 32] on use at bounding box center [295, 32] width 14 height 16
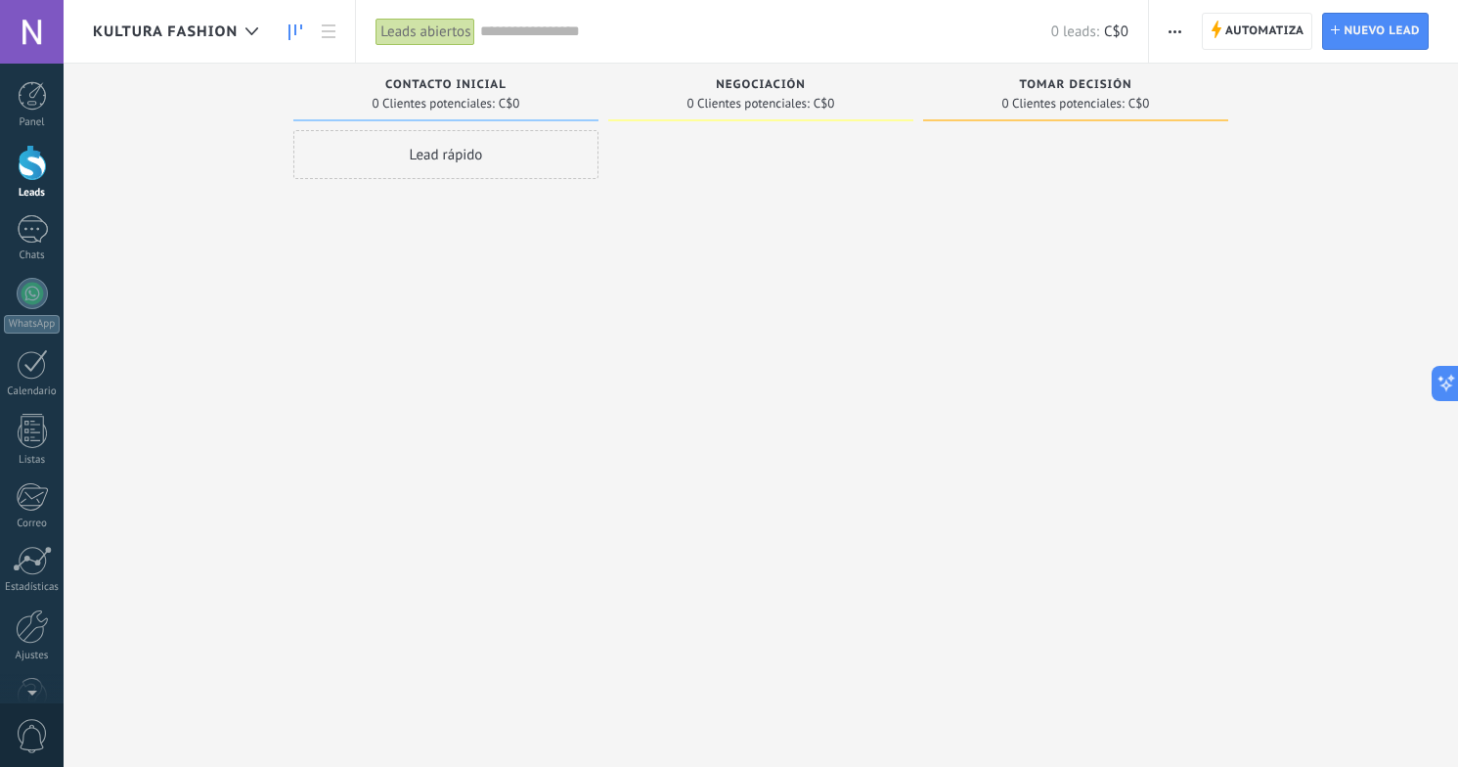
click at [1171, 32] on use "button" at bounding box center [1174, 31] width 13 height 3
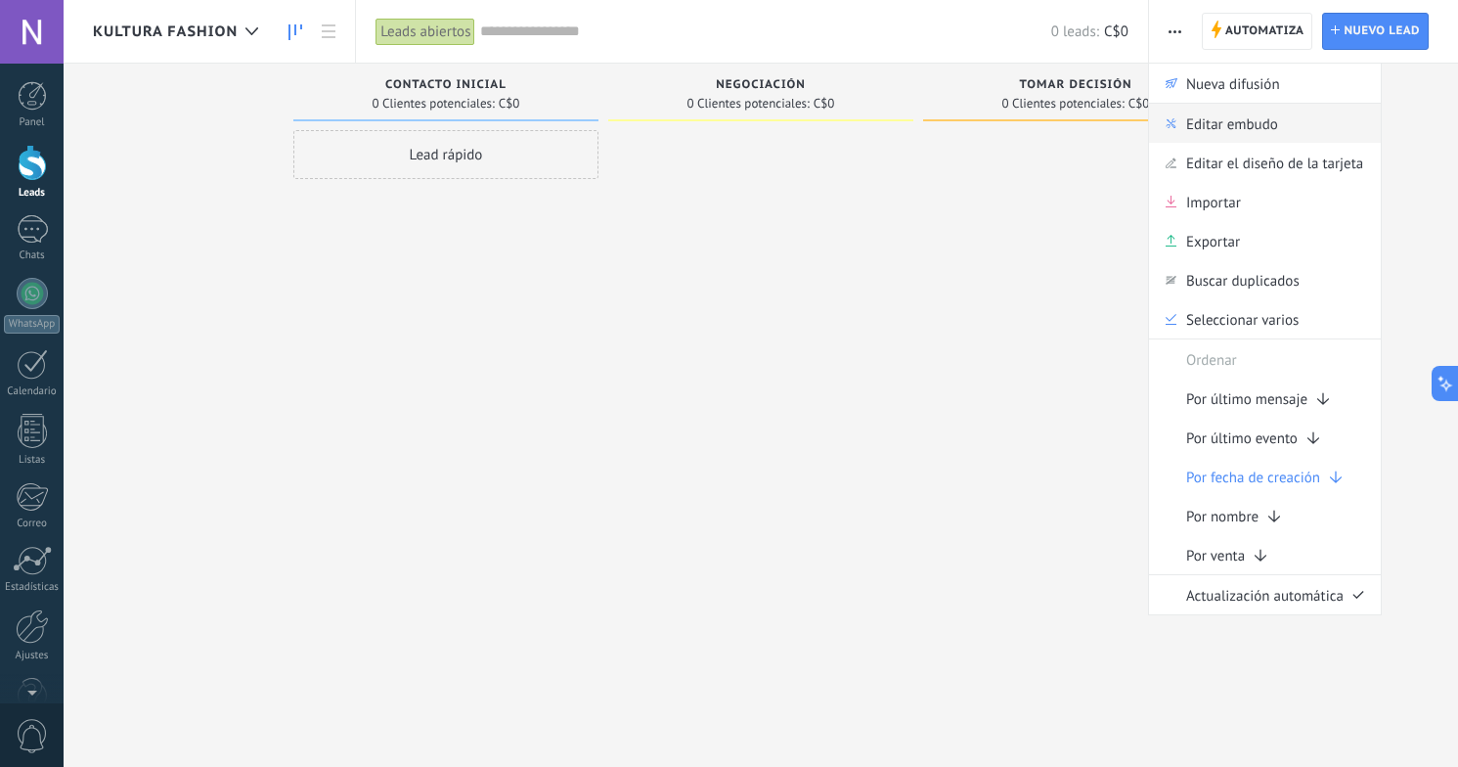
click at [1231, 126] on span "Editar embudo" at bounding box center [1232, 123] width 92 height 39
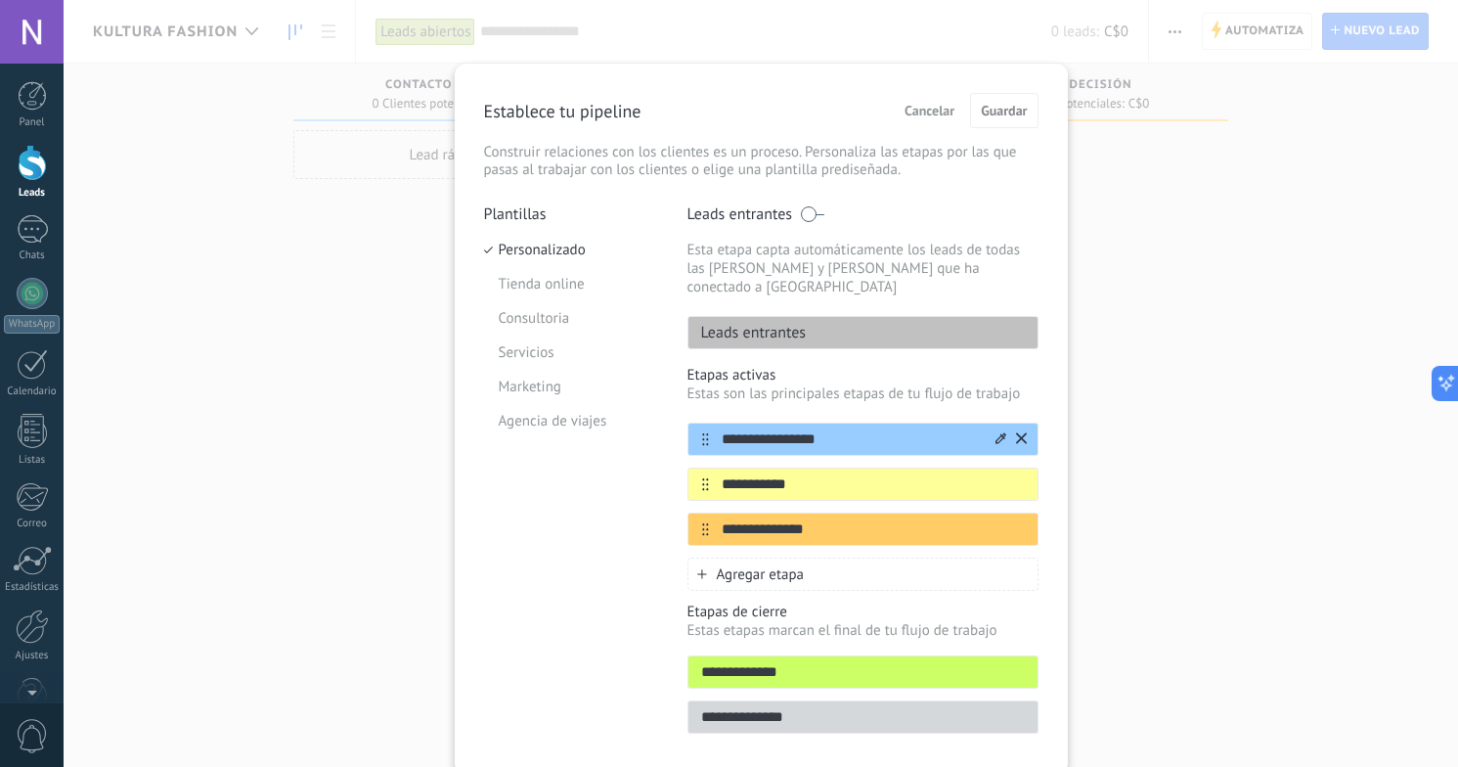
click at [1016, 432] on icon at bounding box center [1021, 437] width 11 height 11
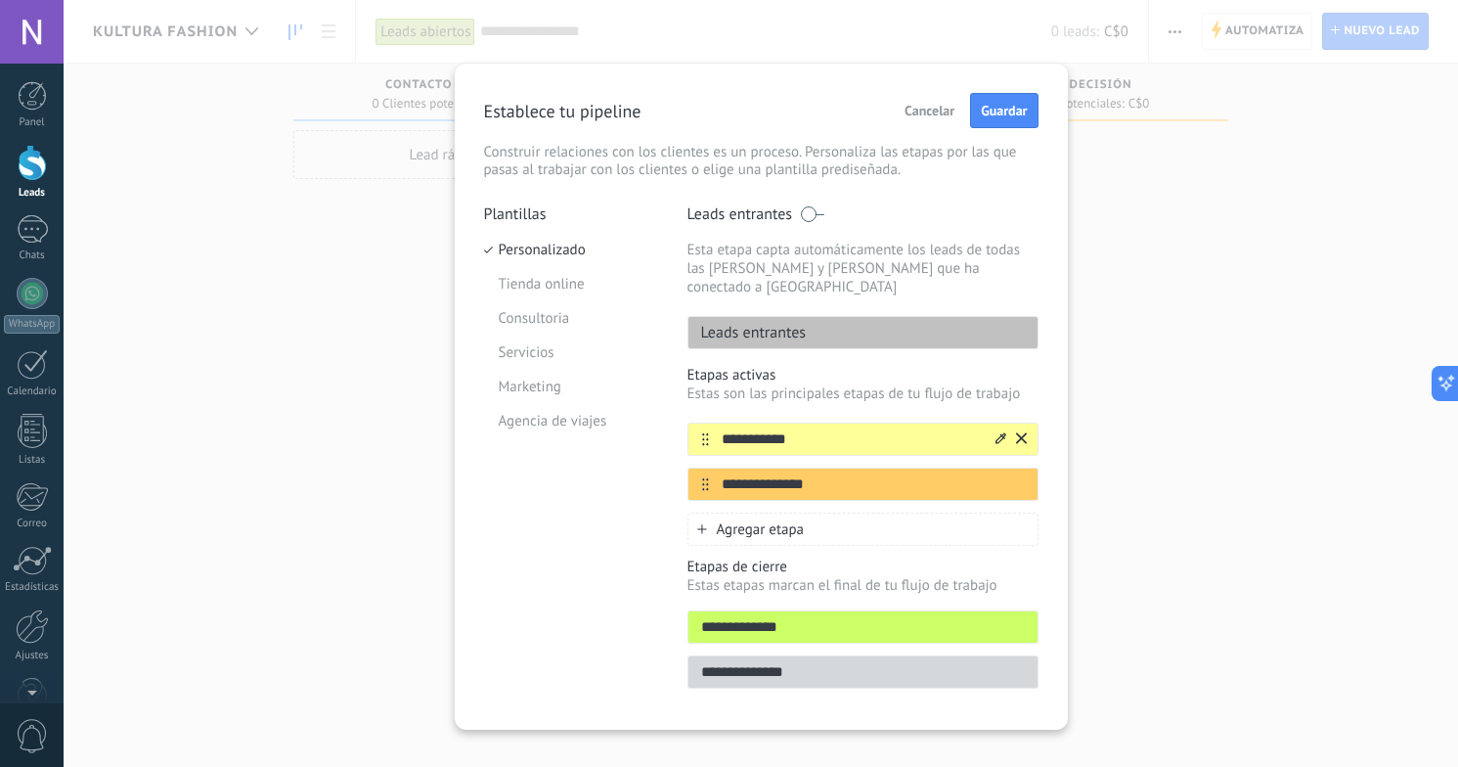
click at [1017, 432] on icon at bounding box center [1021, 437] width 11 height 11
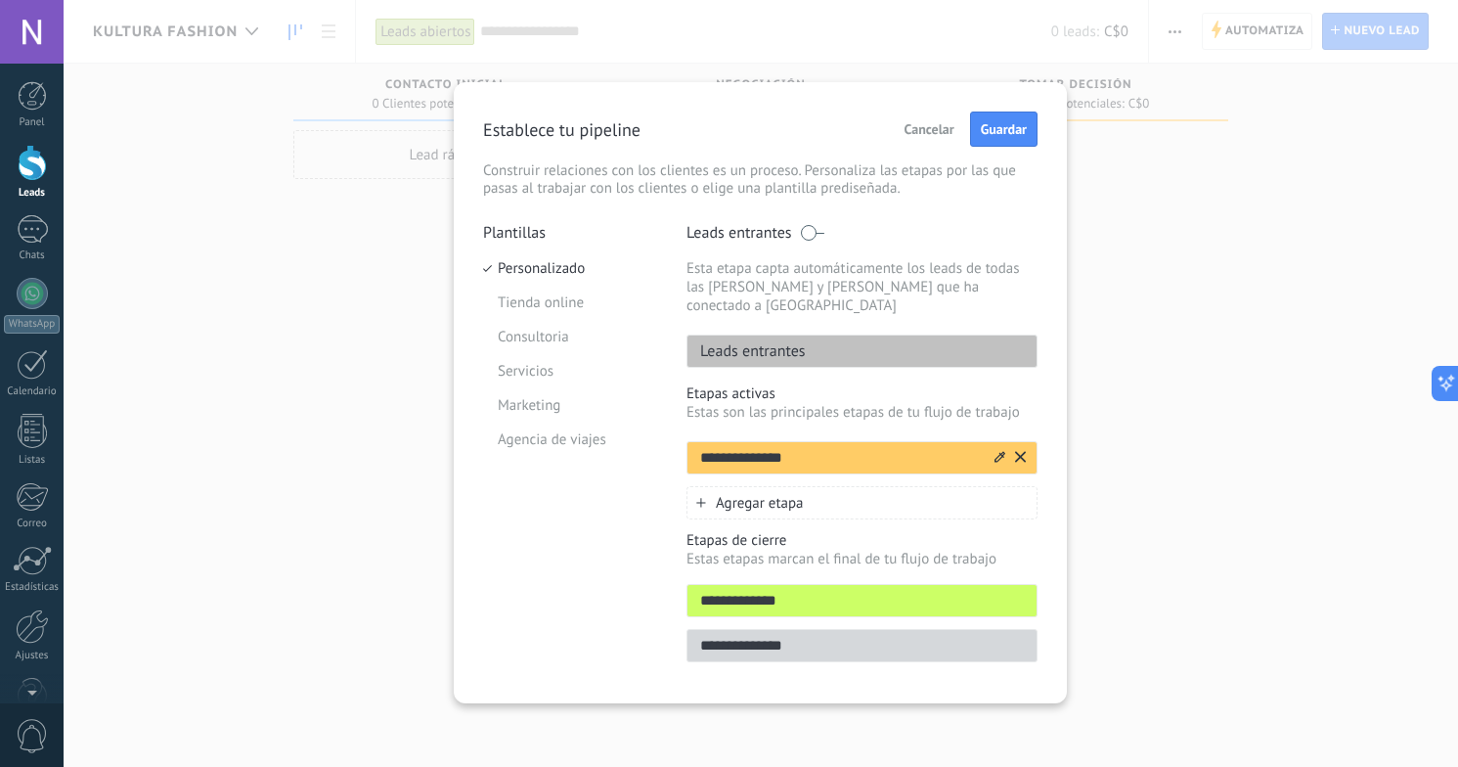
click at [1028, 442] on div "**********" at bounding box center [861, 457] width 351 height 33
click at [1023, 451] on icon at bounding box center [1020, 456] width 11 height 11
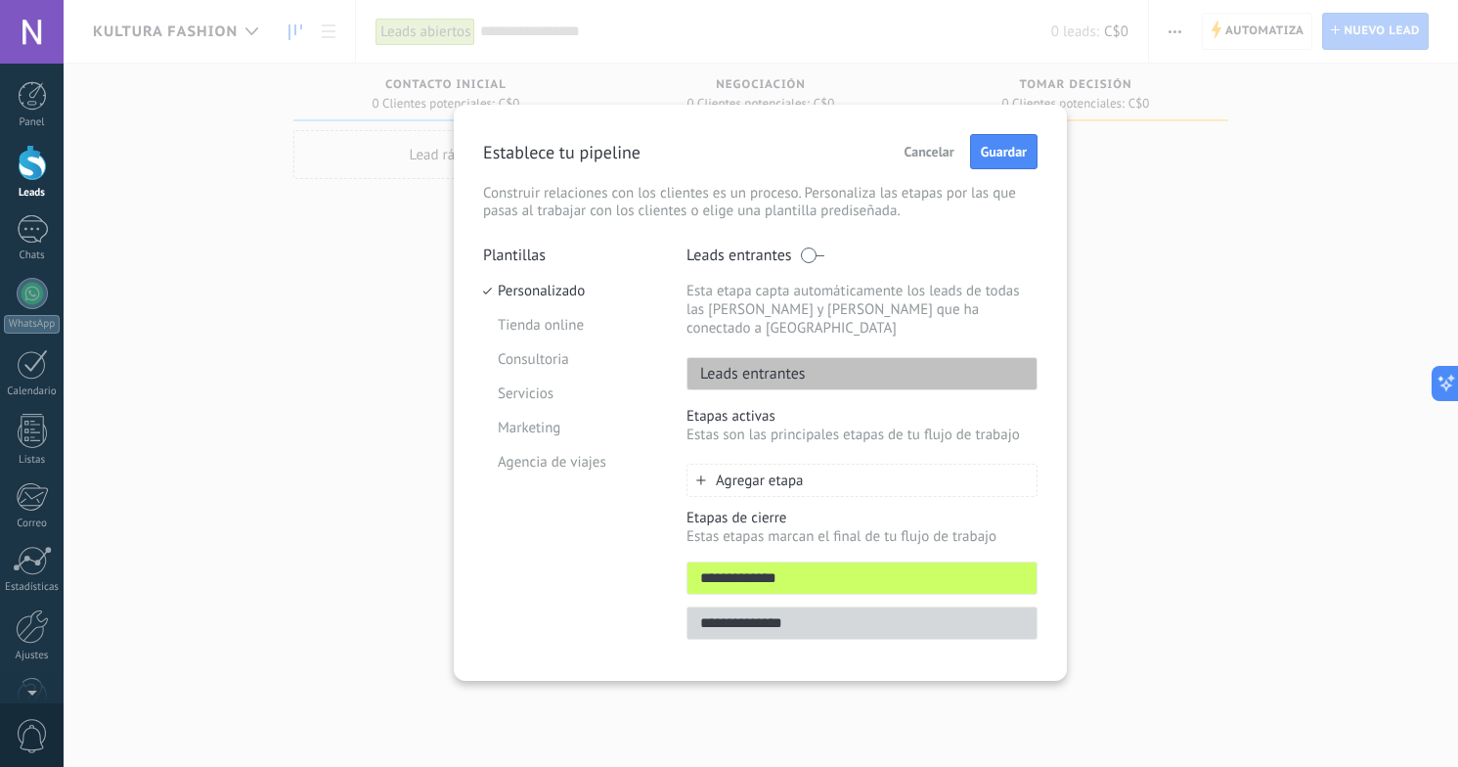
click at [755, 471] on span "Agregar etapa" at bounding box center [760, 480] width 88 height 19
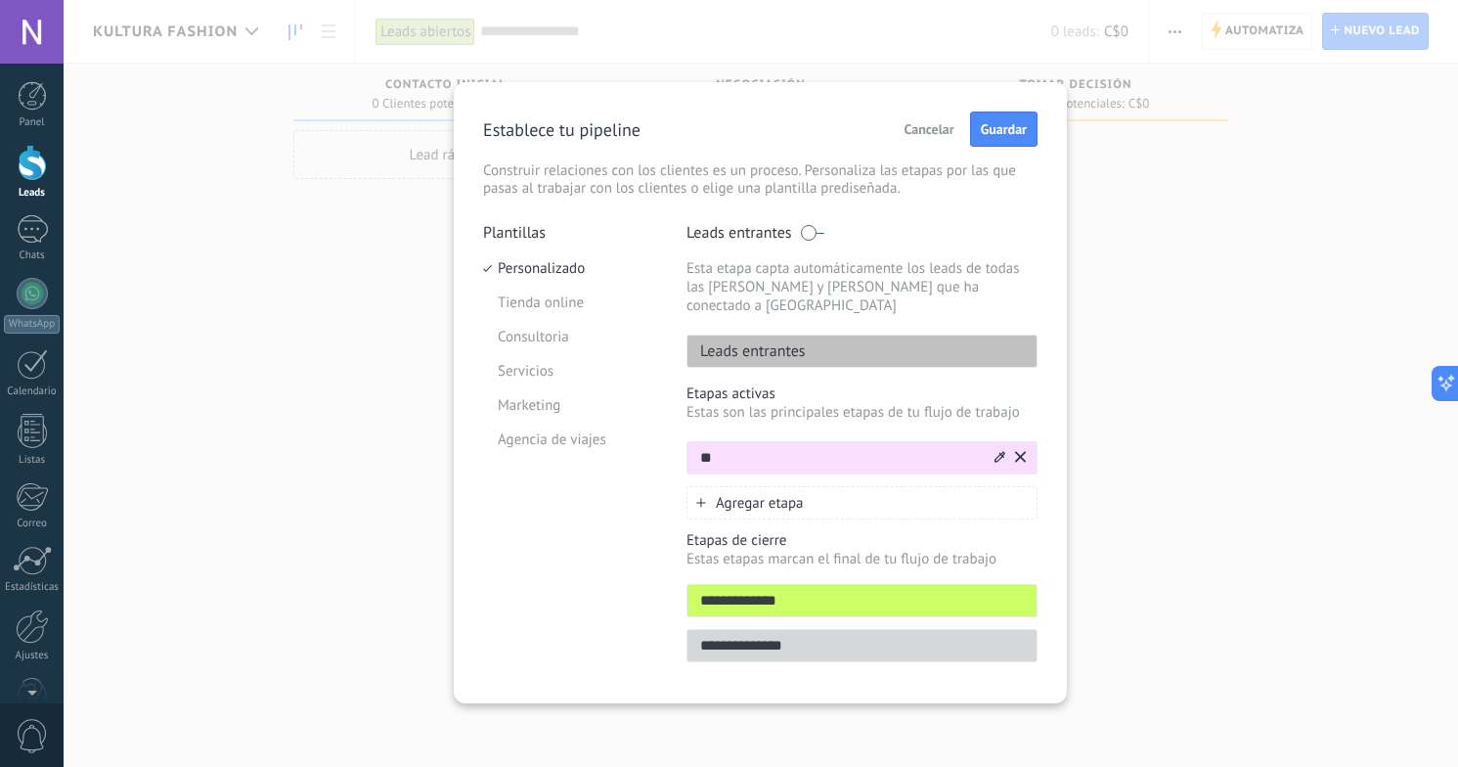
type input "*"
type input "**********"
click at [793, 494] on span "Agregar etapa" at bounding box center [760, 503] width 88 height 19
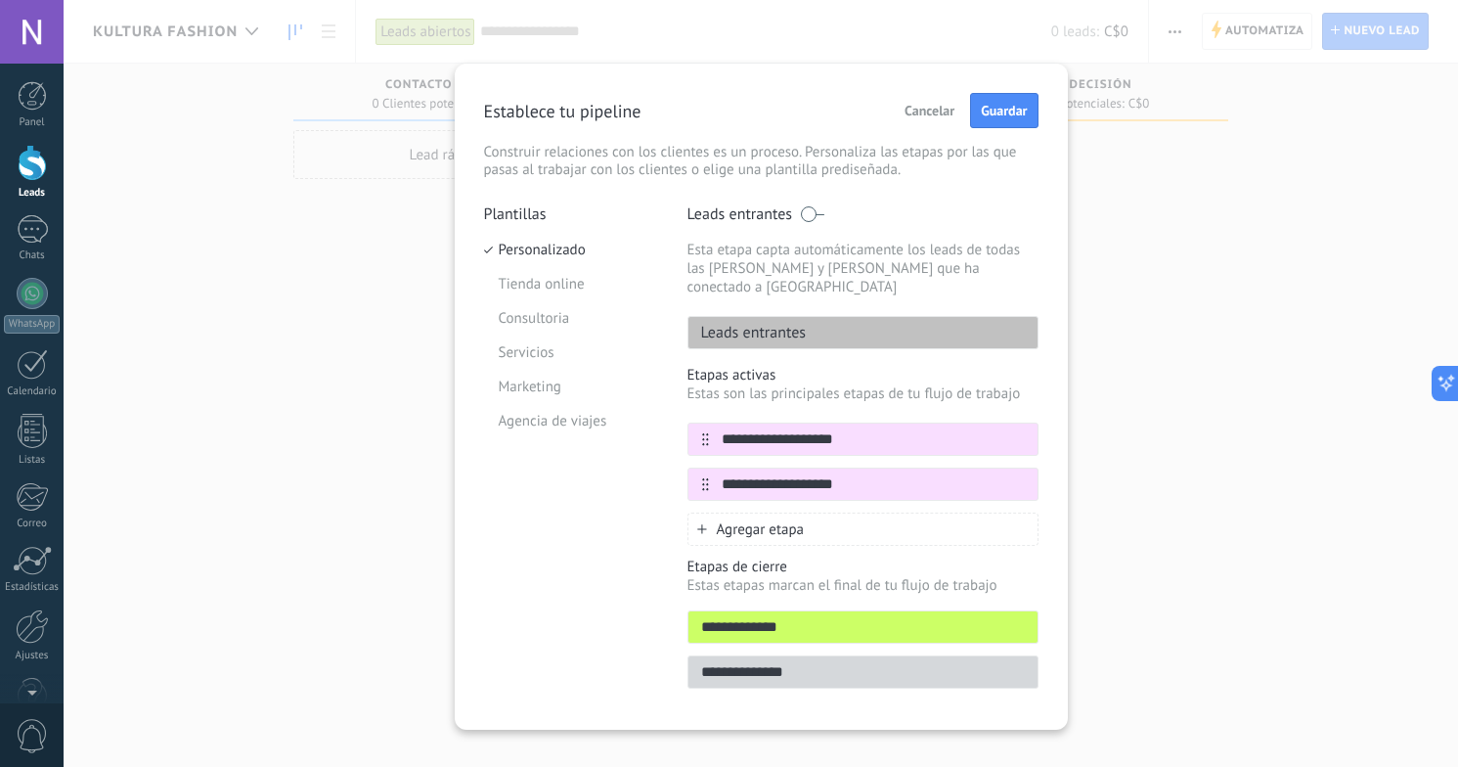
type input "**********"
click at [775, 520] on span "Agregar etapa" at bounding box center [761, 529] width 88 height 19
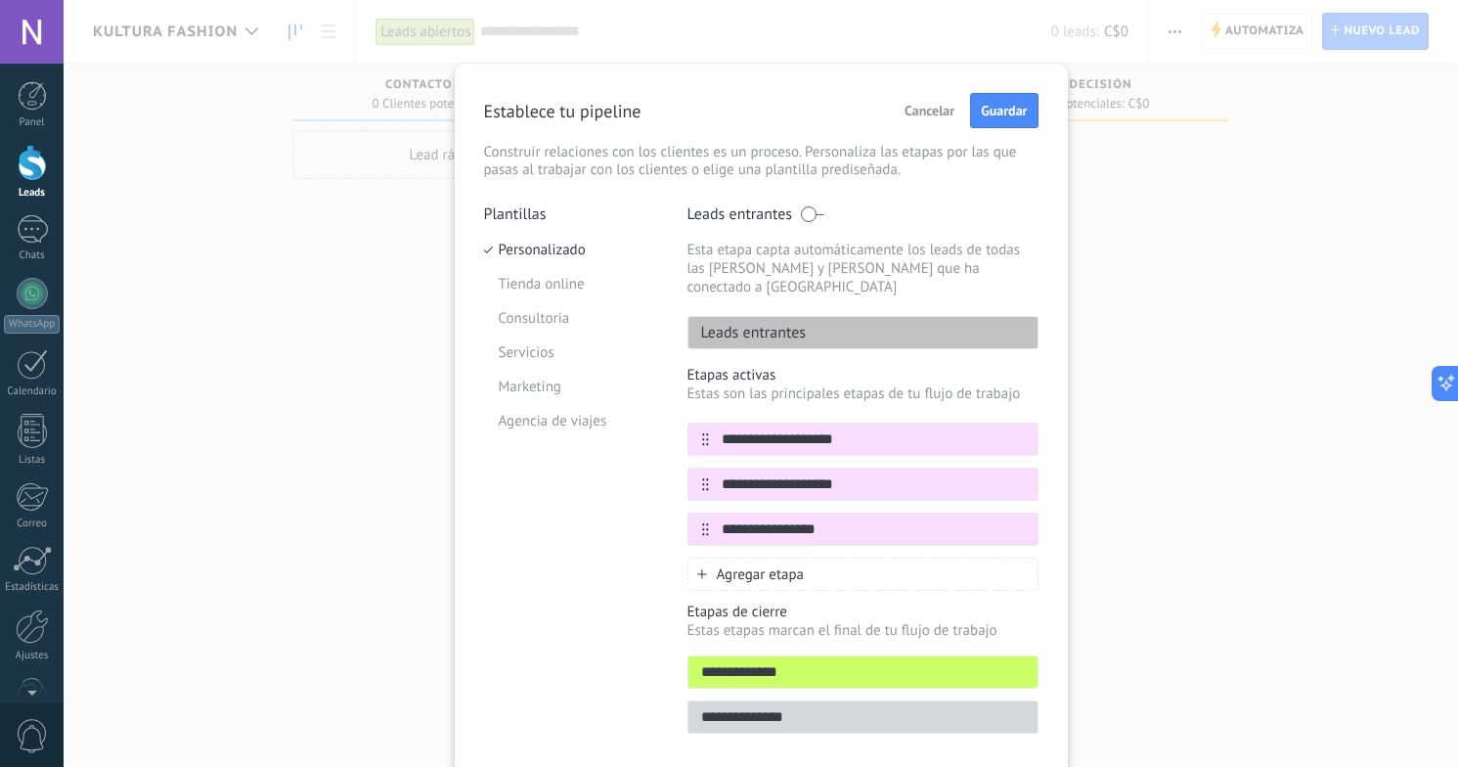
type input "**********"
click at [762, 565] on div "Agregar etapa" at bounding box center [862, 573] width 351 height 33
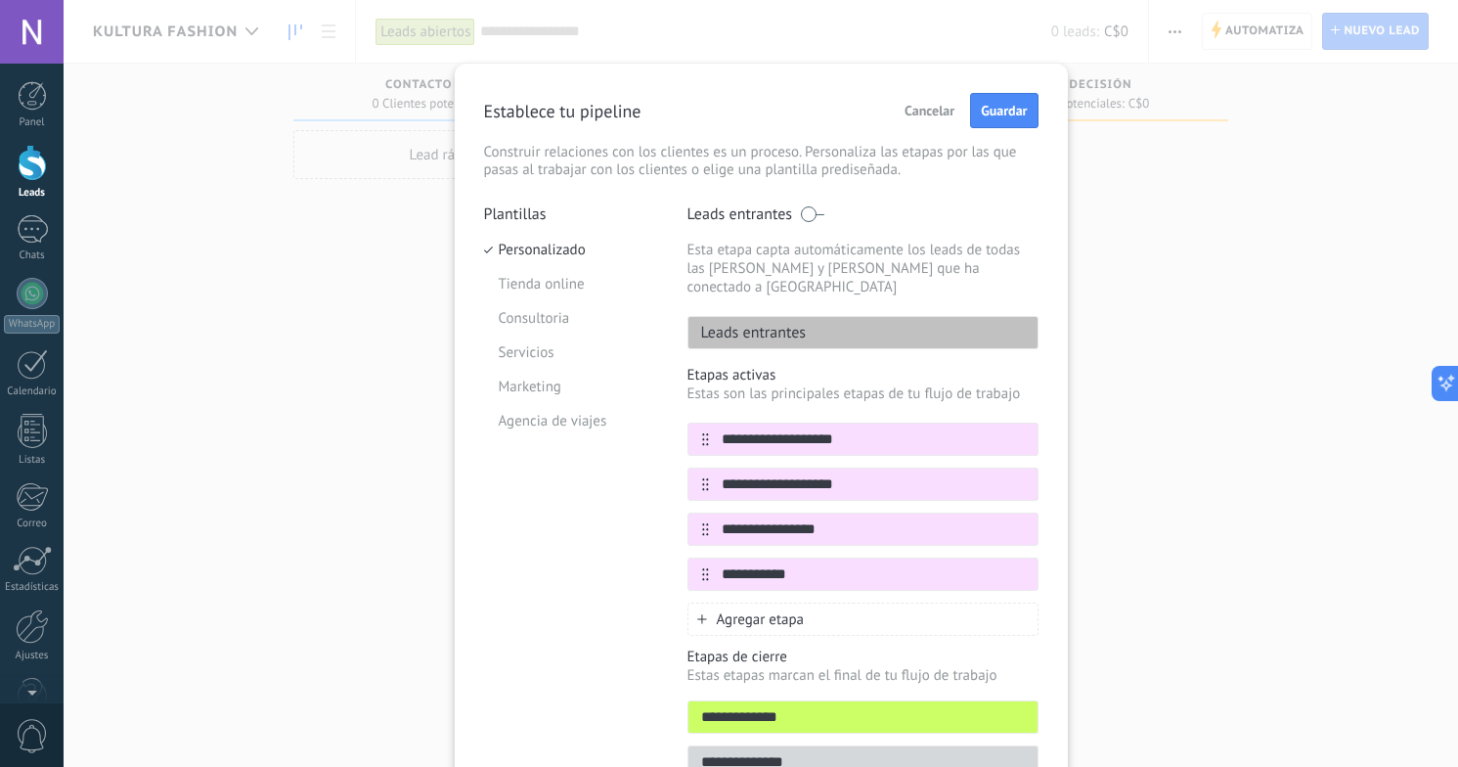
type input "**********"
click at [802, 603] on div "Agregar etapa" at bounding box center [862, 618] width 351 height 33
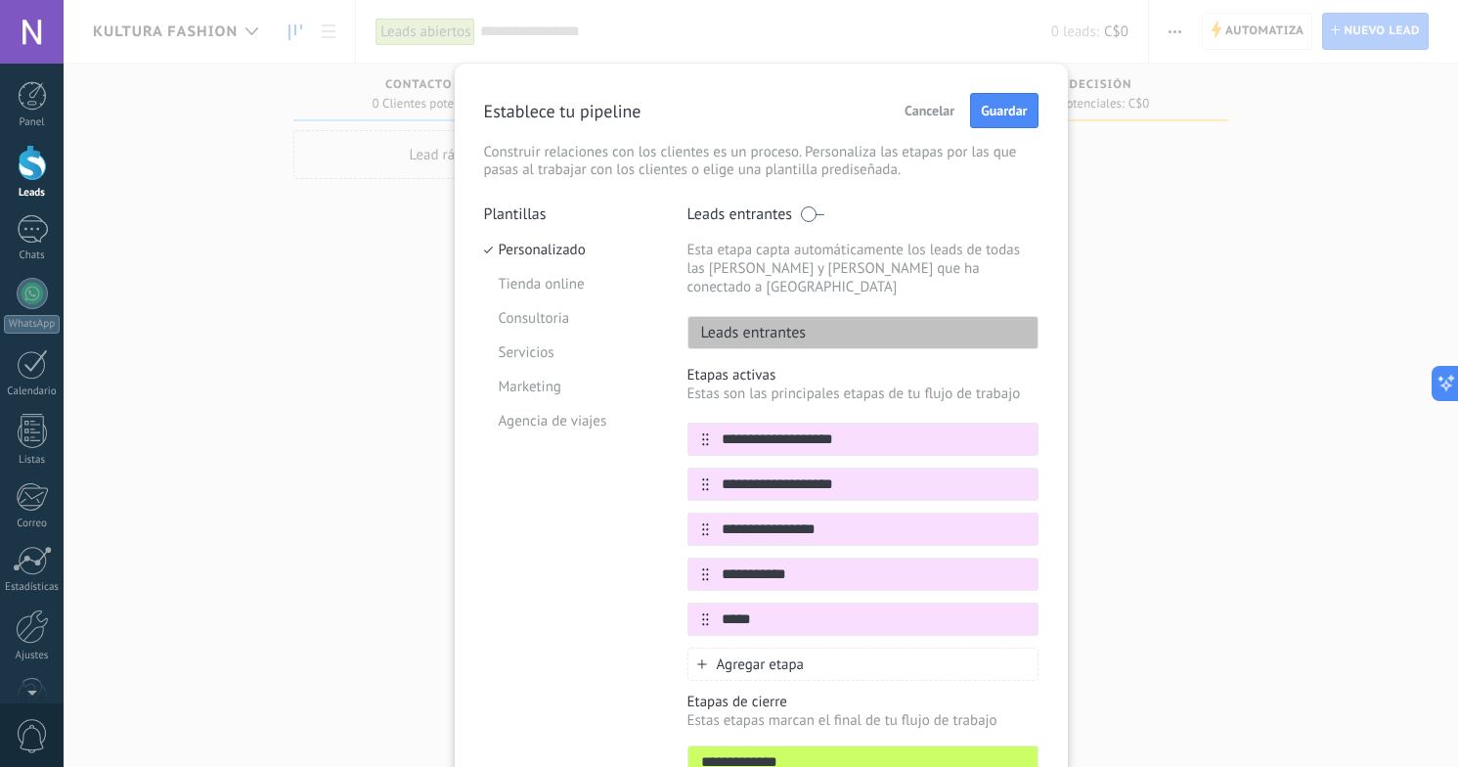
type input "*****"
click at [785, 655] on span "Agregar etapa" at bounding box center [761, 664] width 88 height 19
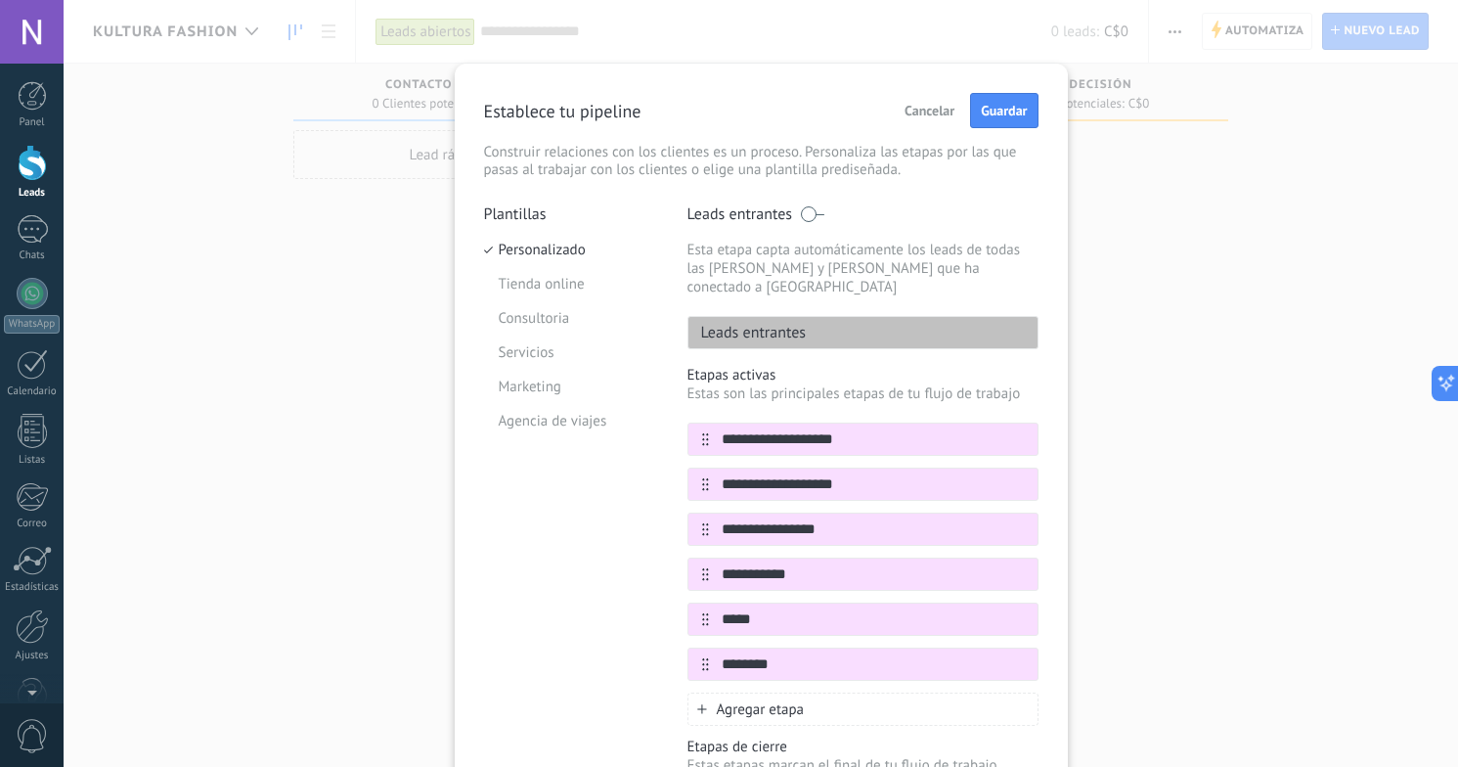
type input "********"
click at [843, 692] on div "Agregar etapa" at bounding box center [862, 708] width 351 height 33
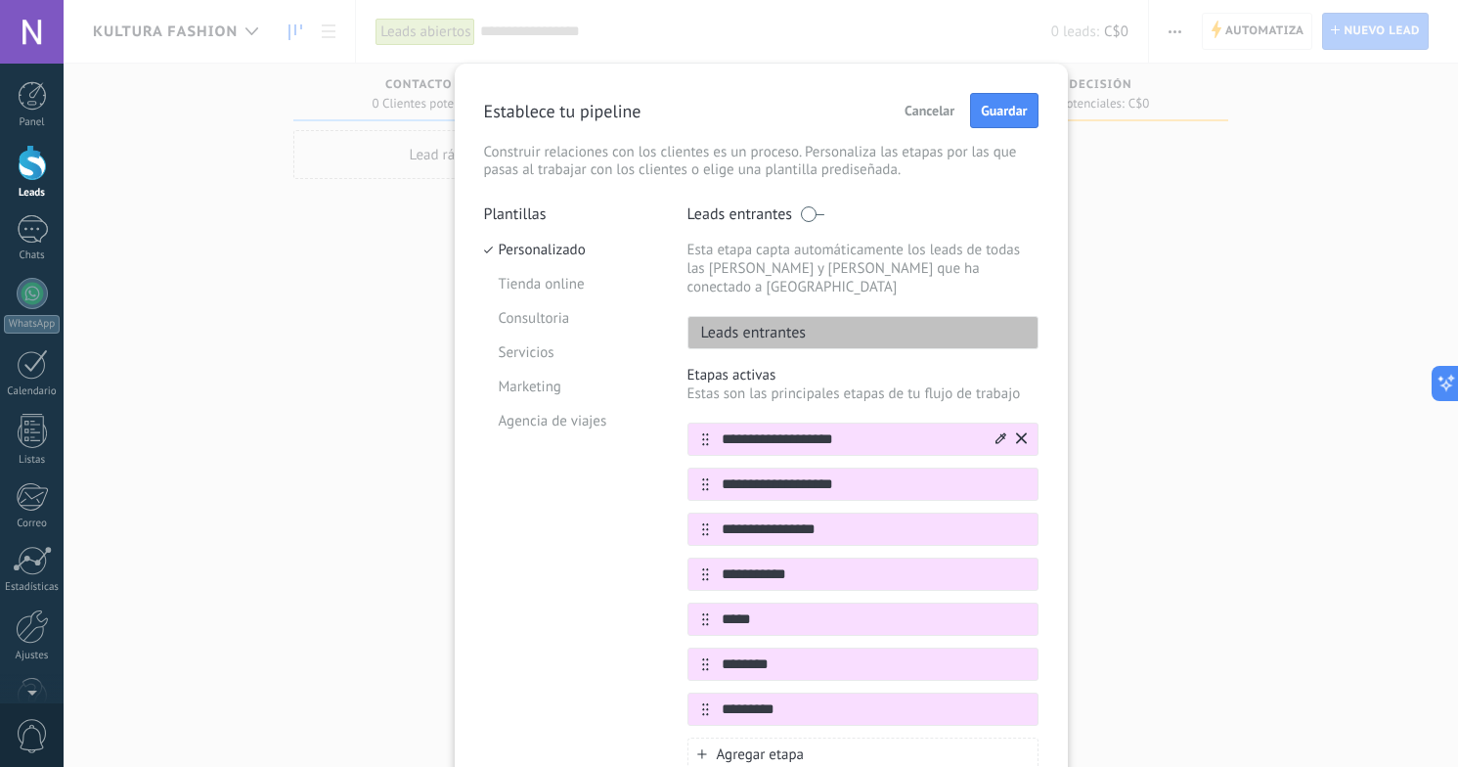
type input "*********"
click at [999, 432] on icon at bounding box center [1000, 438] width 11 height 12
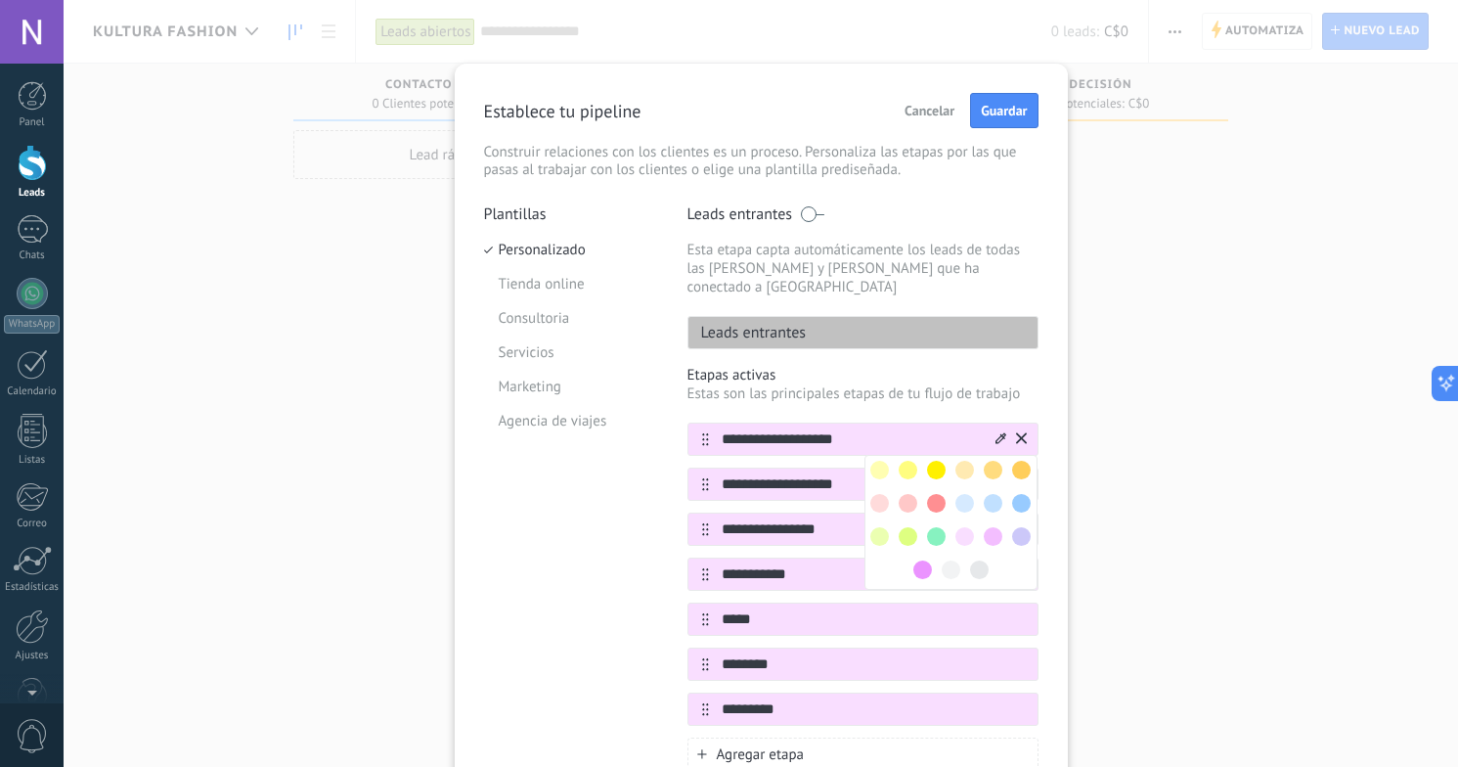
click at [1016, 494] on span at bounding box center [1021, 503] width 19 height 19
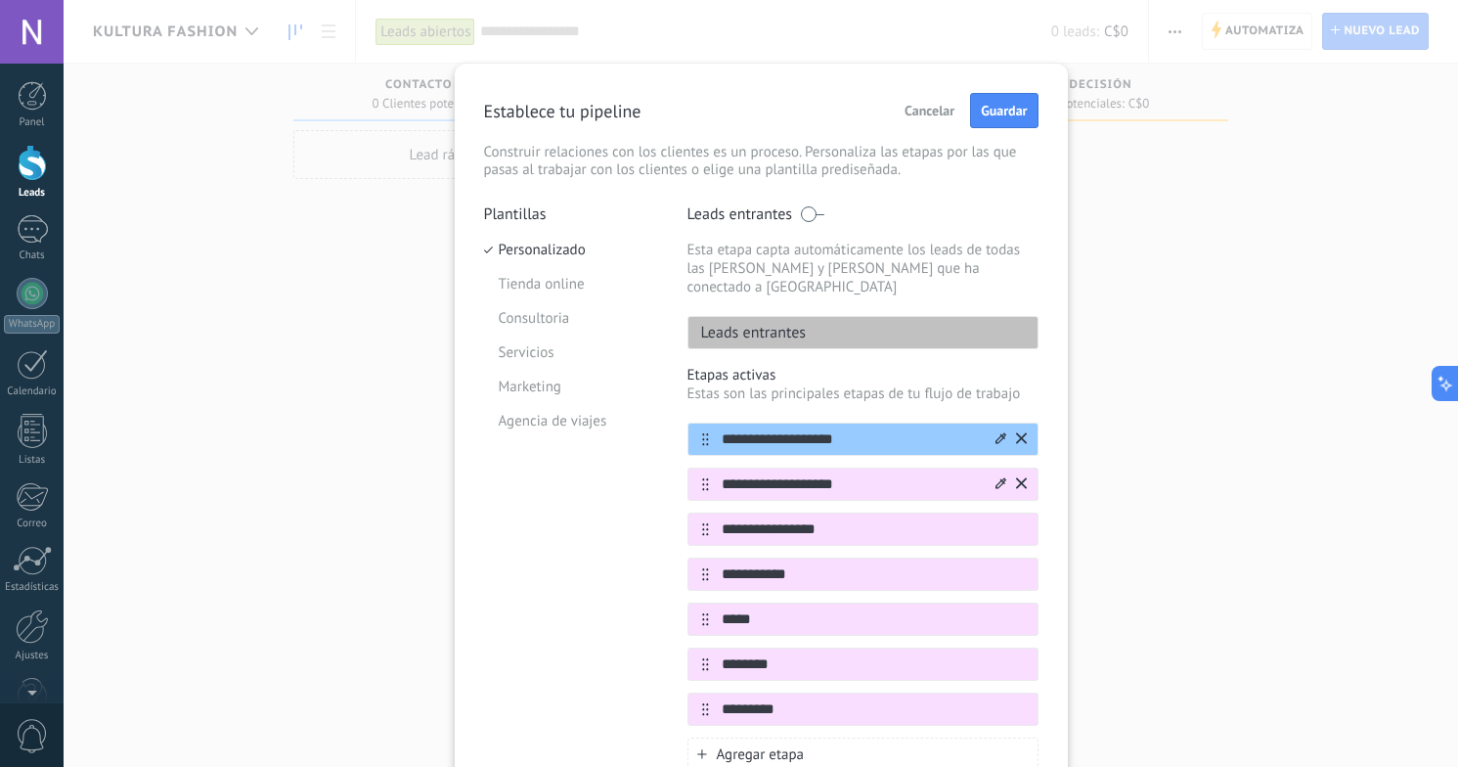
click at [997, 477] on icon at bounding box center [1000, 482] width 11 height 11
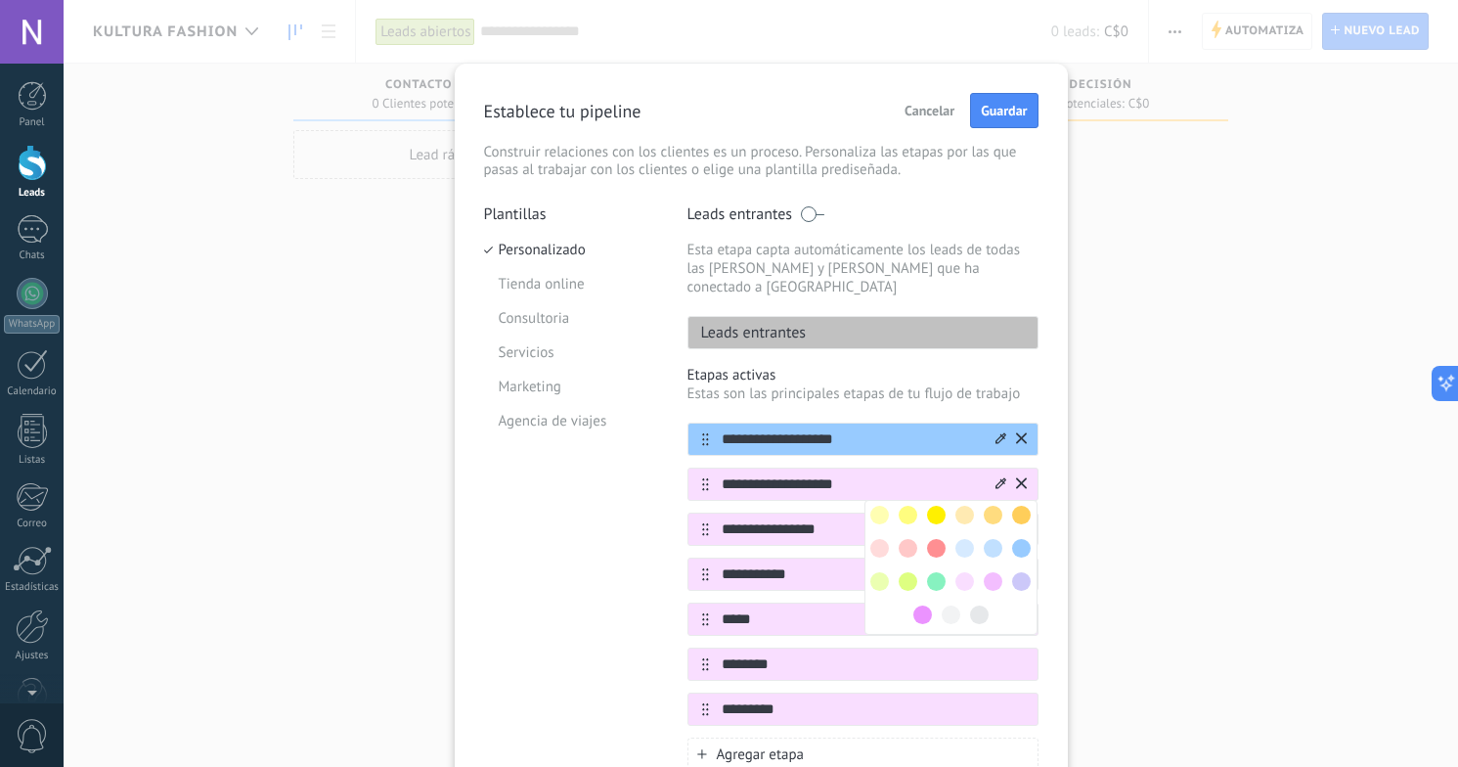
click at [1019, 539] on span at bounding box center [1021, 548] width 19 height 19
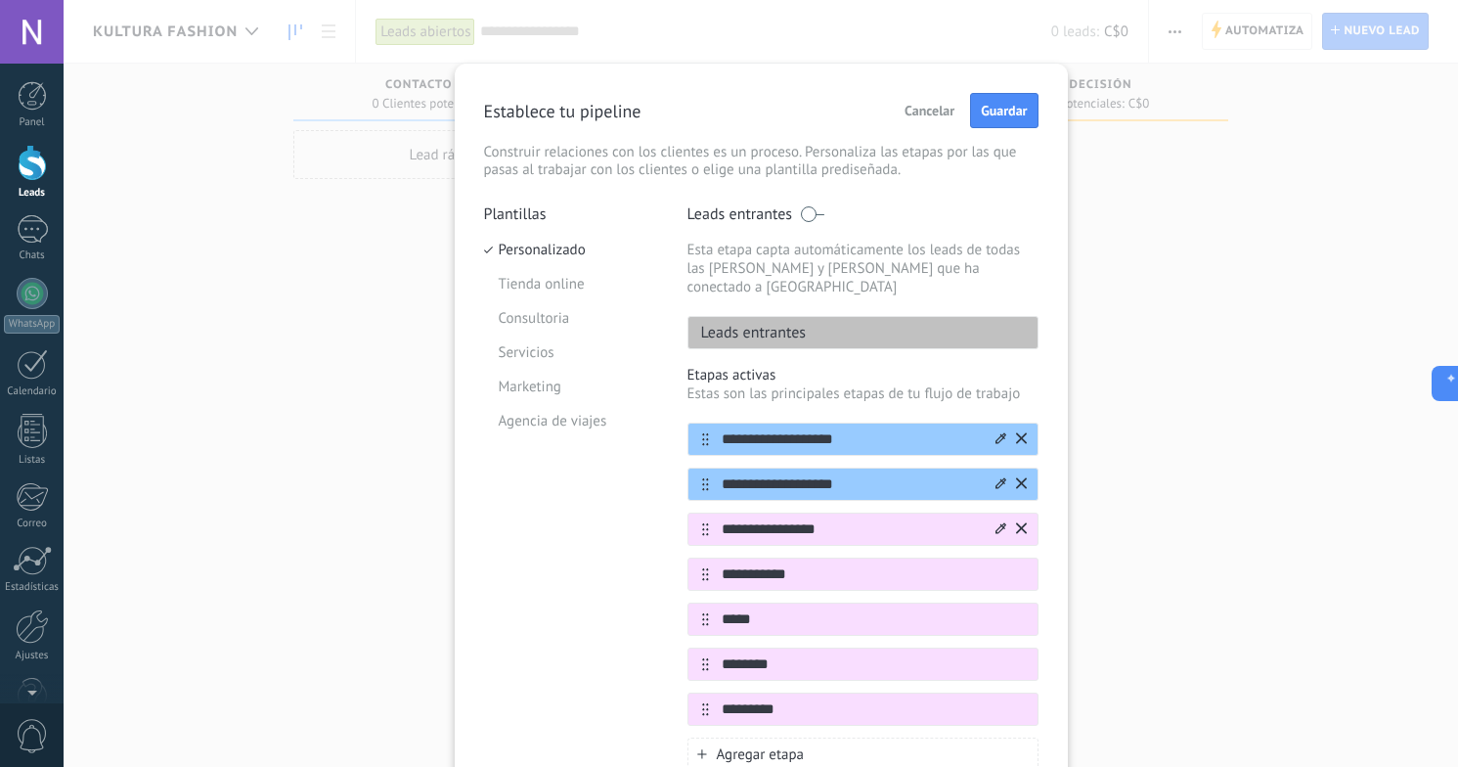
click at [995, 522] on icon at bounding box center [1000, 527] width 11 height 11
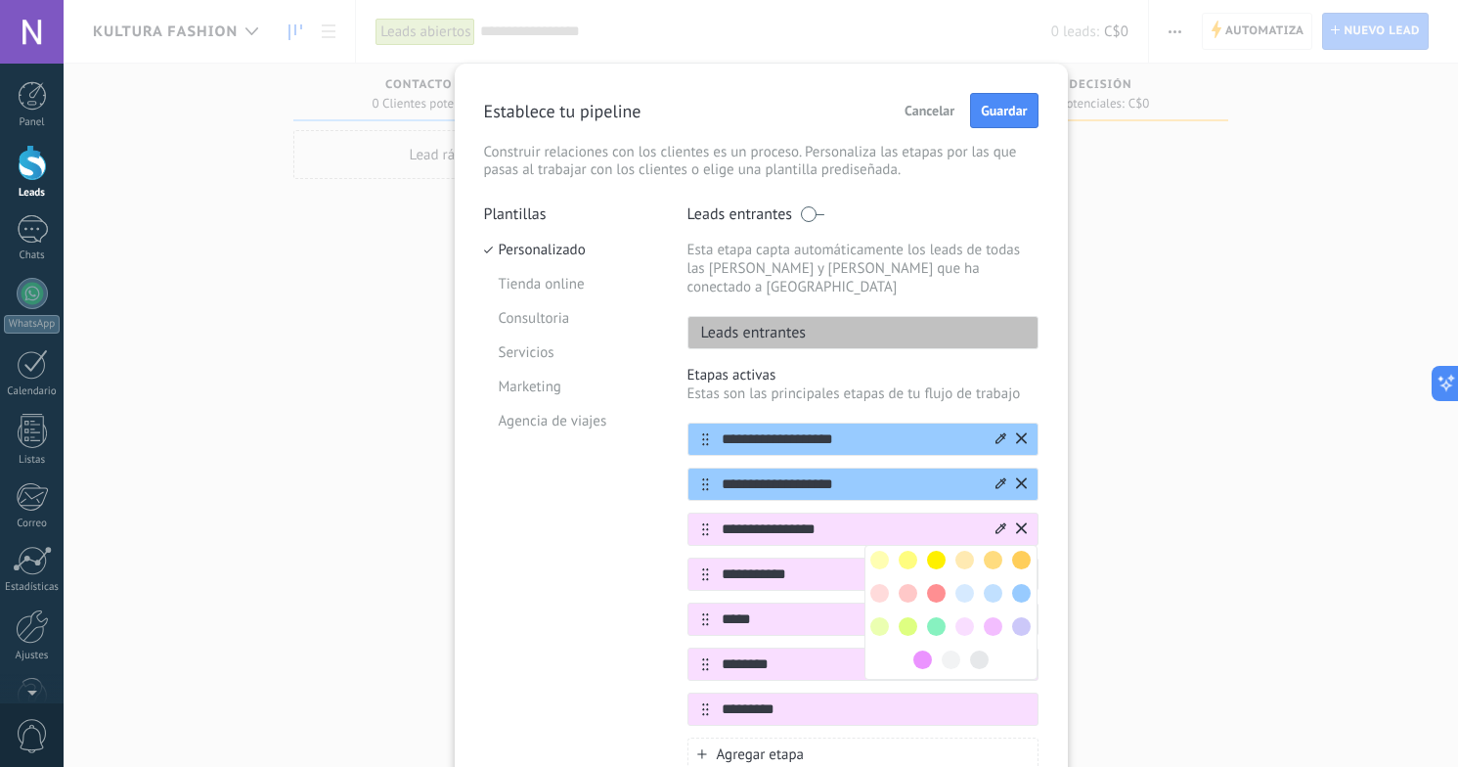
click at [936, 551] on span at bounding box center [936, 560] width 19 height 19
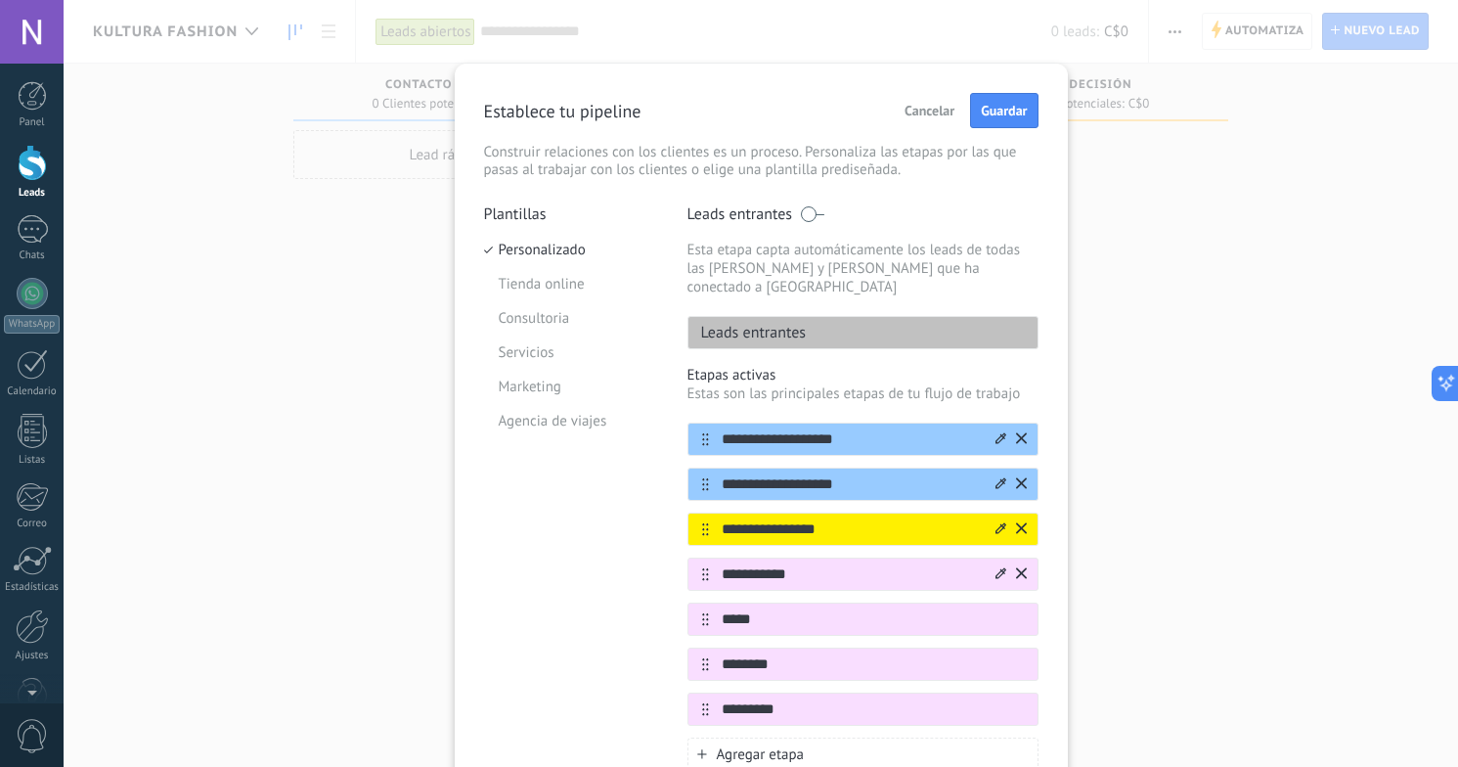
click at [997, 567] on icon at bounding box center [1000, 572] width 11 height 11
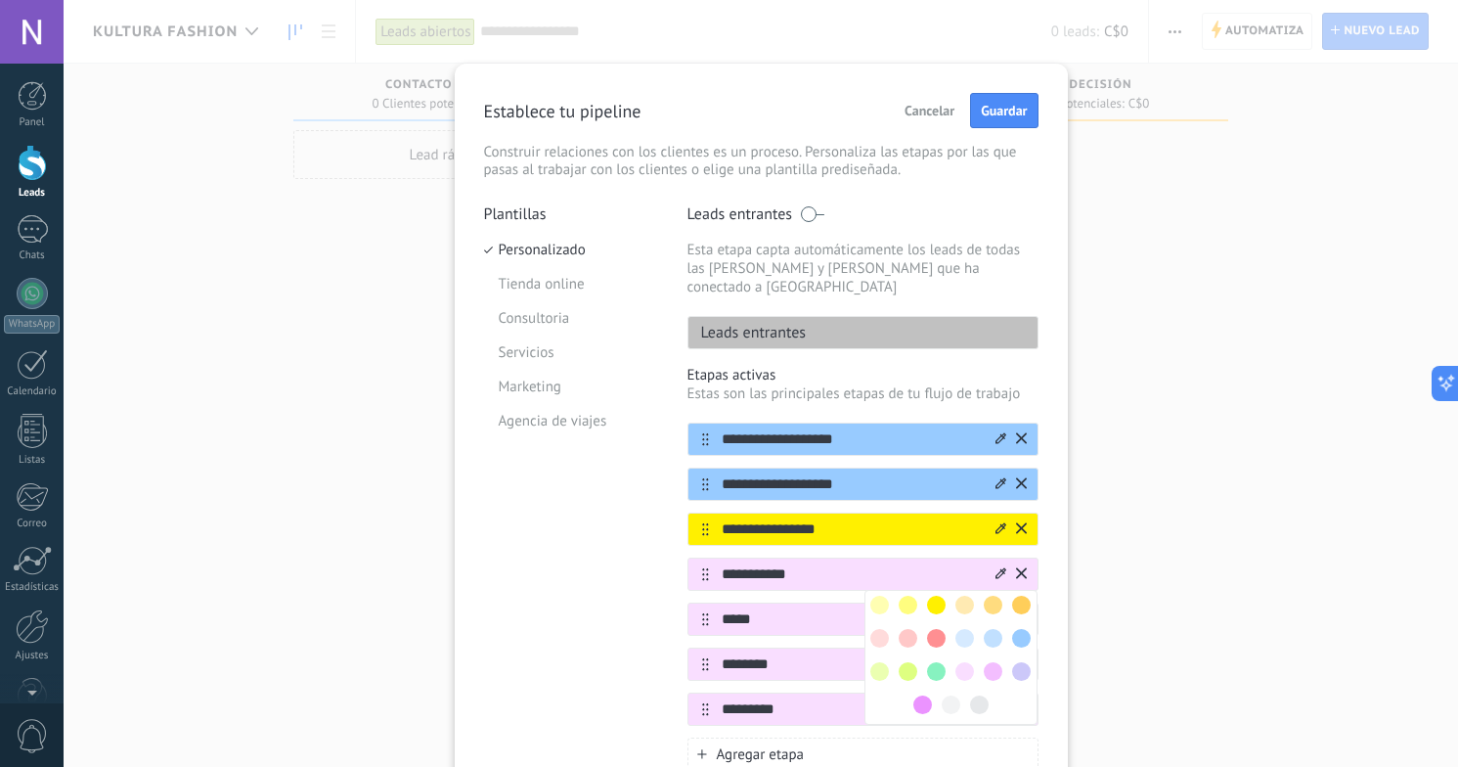
click at [939, 595] on span at bounding box center [936, 604] width 19 height 19
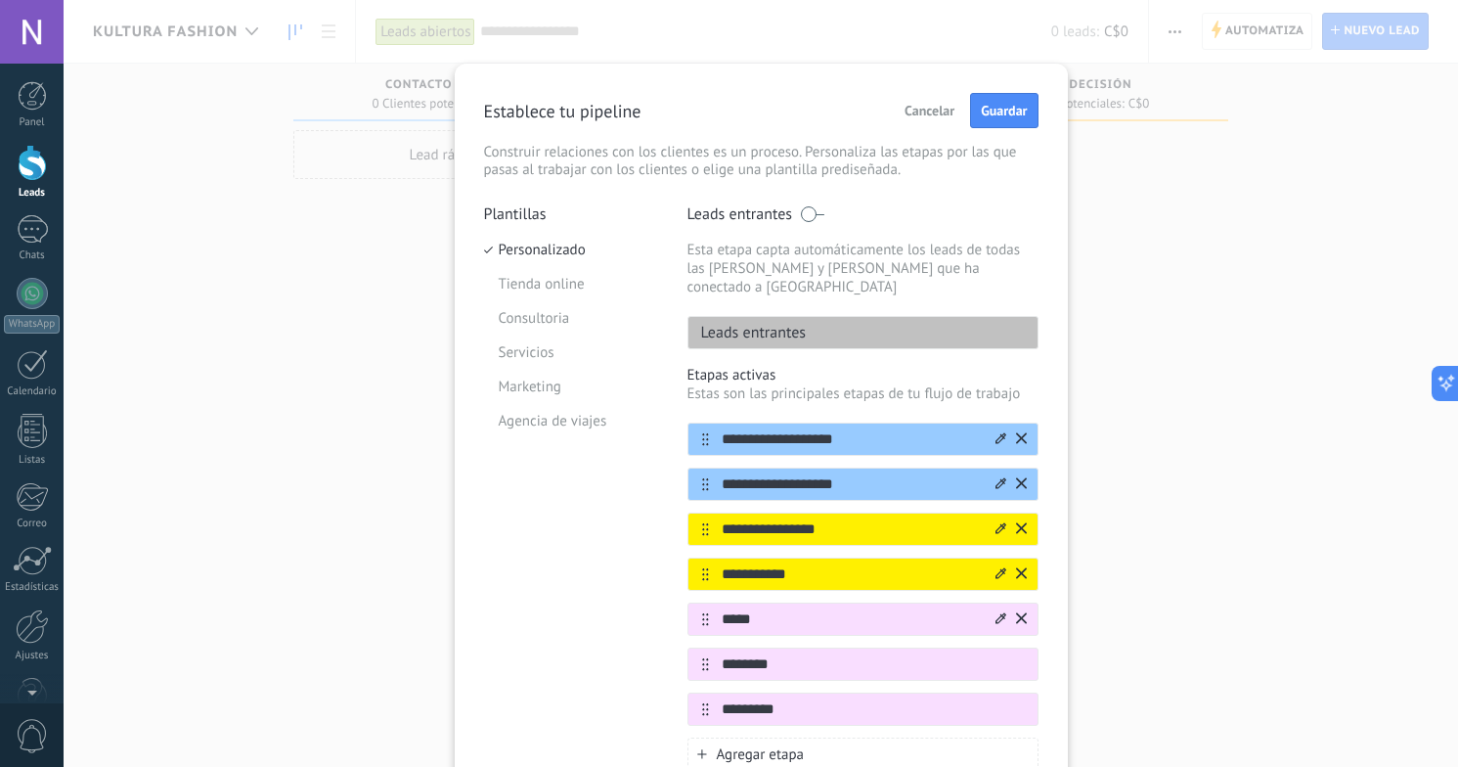
click at [995, 612] on icon at bounding box center [1000, 617] width 11 height 11
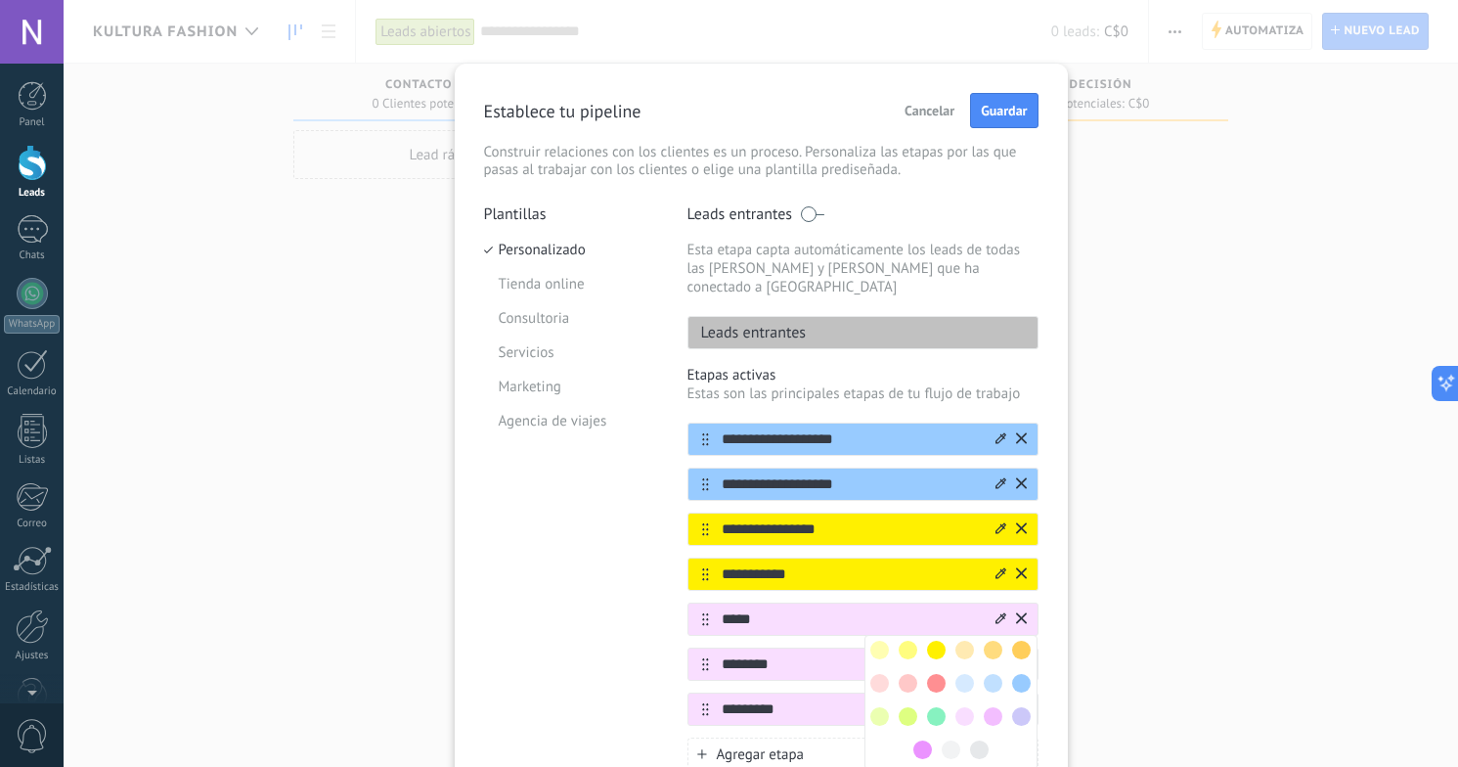
click at [932, 707] on span at bounding box center [936, 716] width 19 height 19
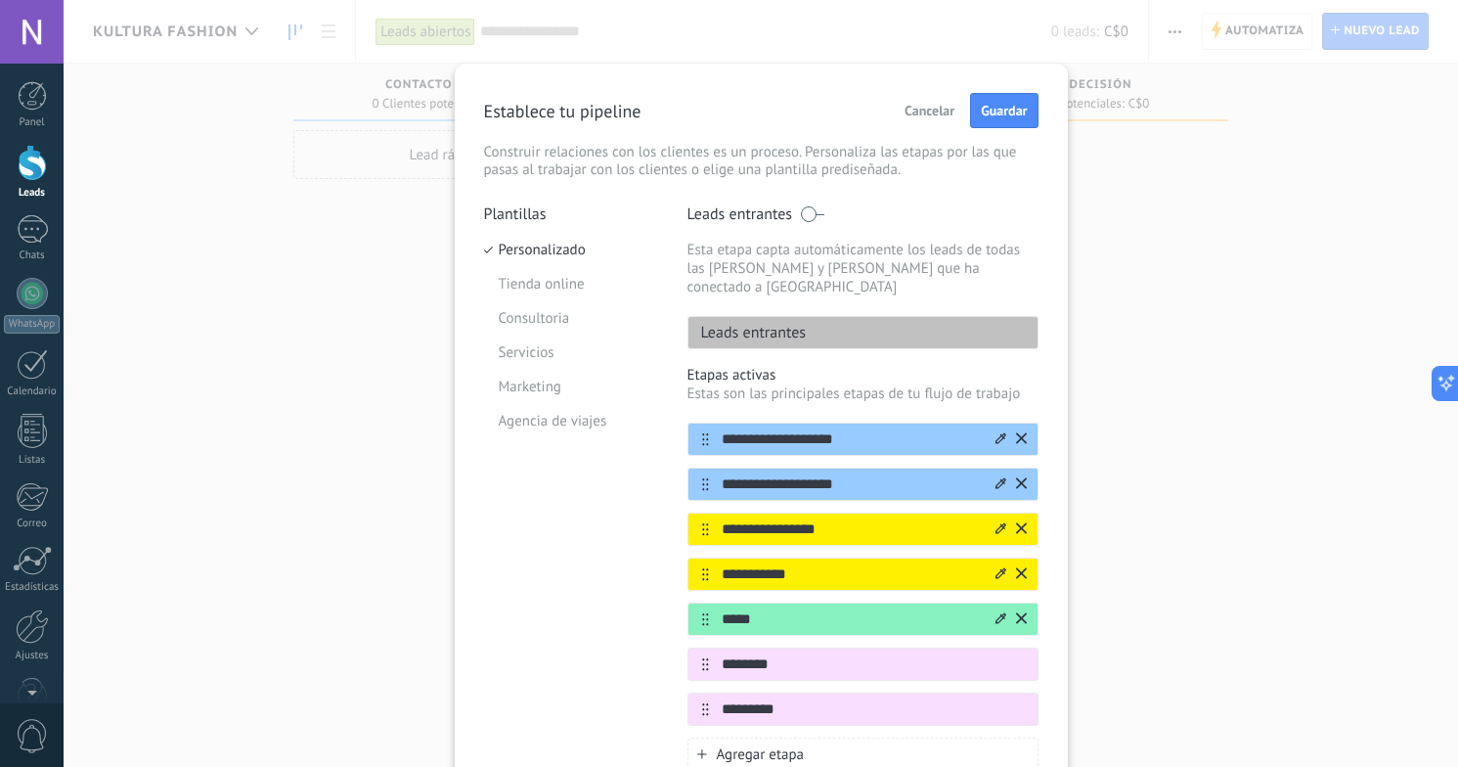
click at [995, 612] on icon at bounding box center [1000, 618] width 11 height 12
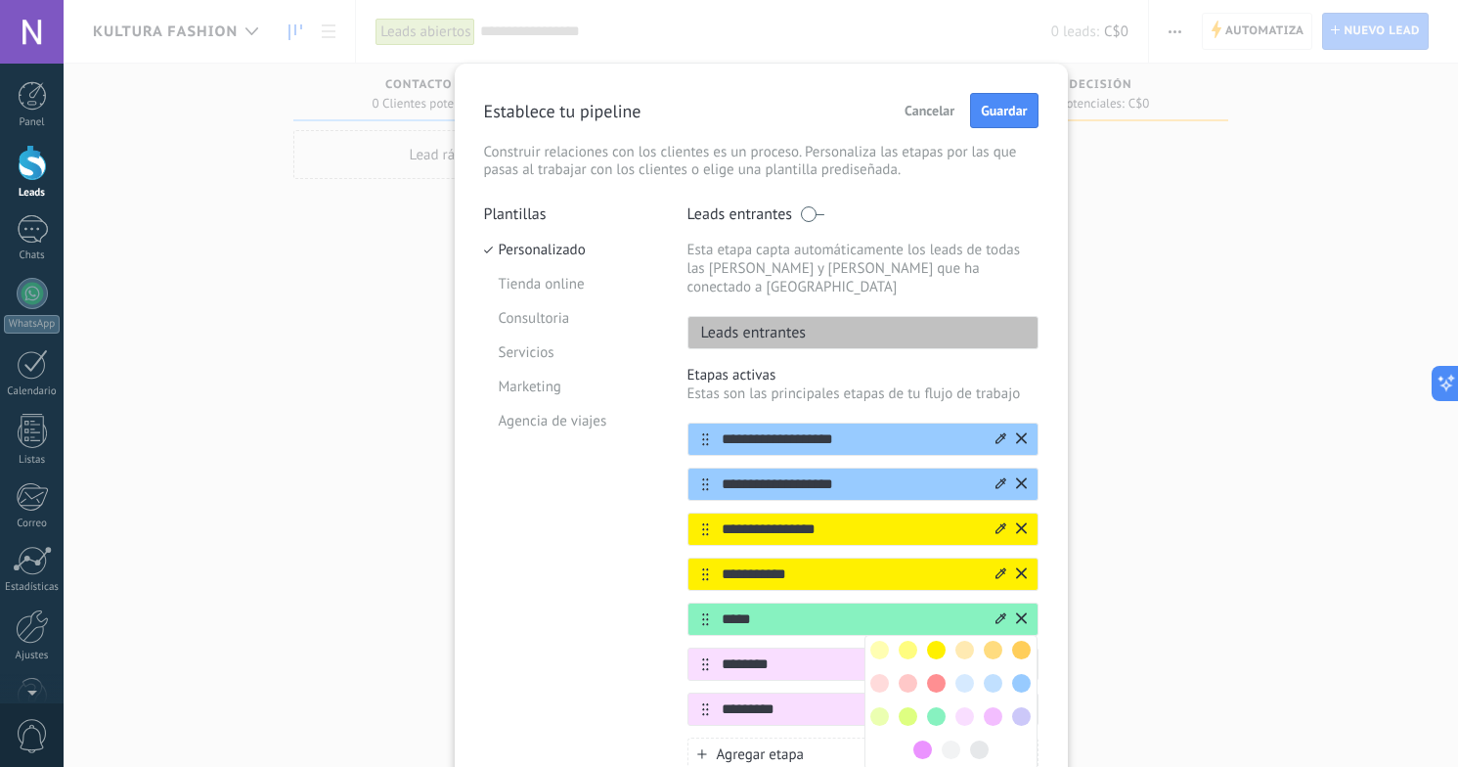
click at [995, 612] on icon at bounding box center [1000, 618] width 11 height 12
click at [999, 612] on icon at bounding box center [1000, 618] width 11 height 12
click at [1020, 612] on icon at bounding box center [1021, 617] width 11 height 11
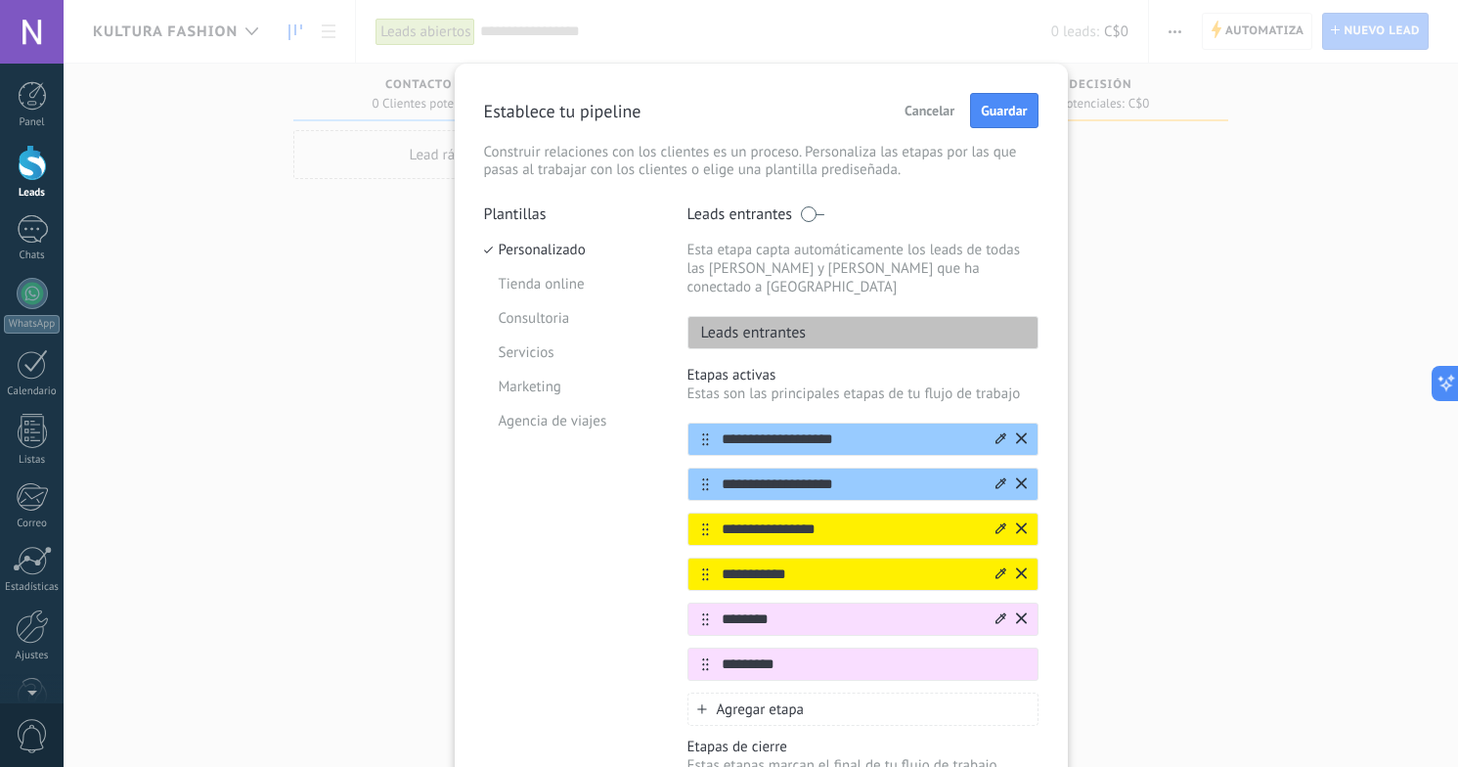
click at [996, 612] on icon at bounding box center [1000, 617] width 11 height 11
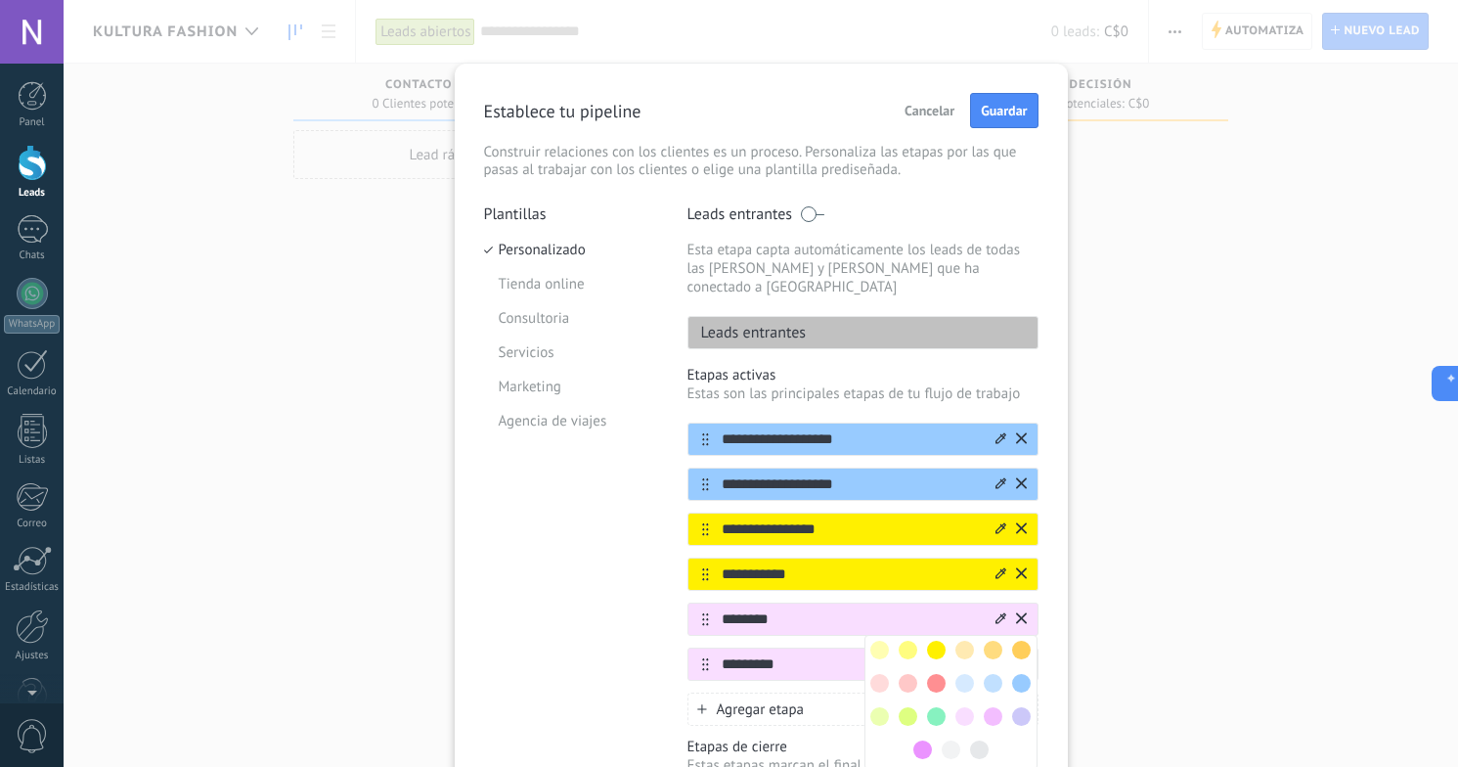
click at [779, 700] on span "Agregar etapa" at bounding box center [761, 709] width 88 height 19
type input "******"
click at [1172, 649] on div "**********" at bounding box center [761, 383] width 1394 height 767
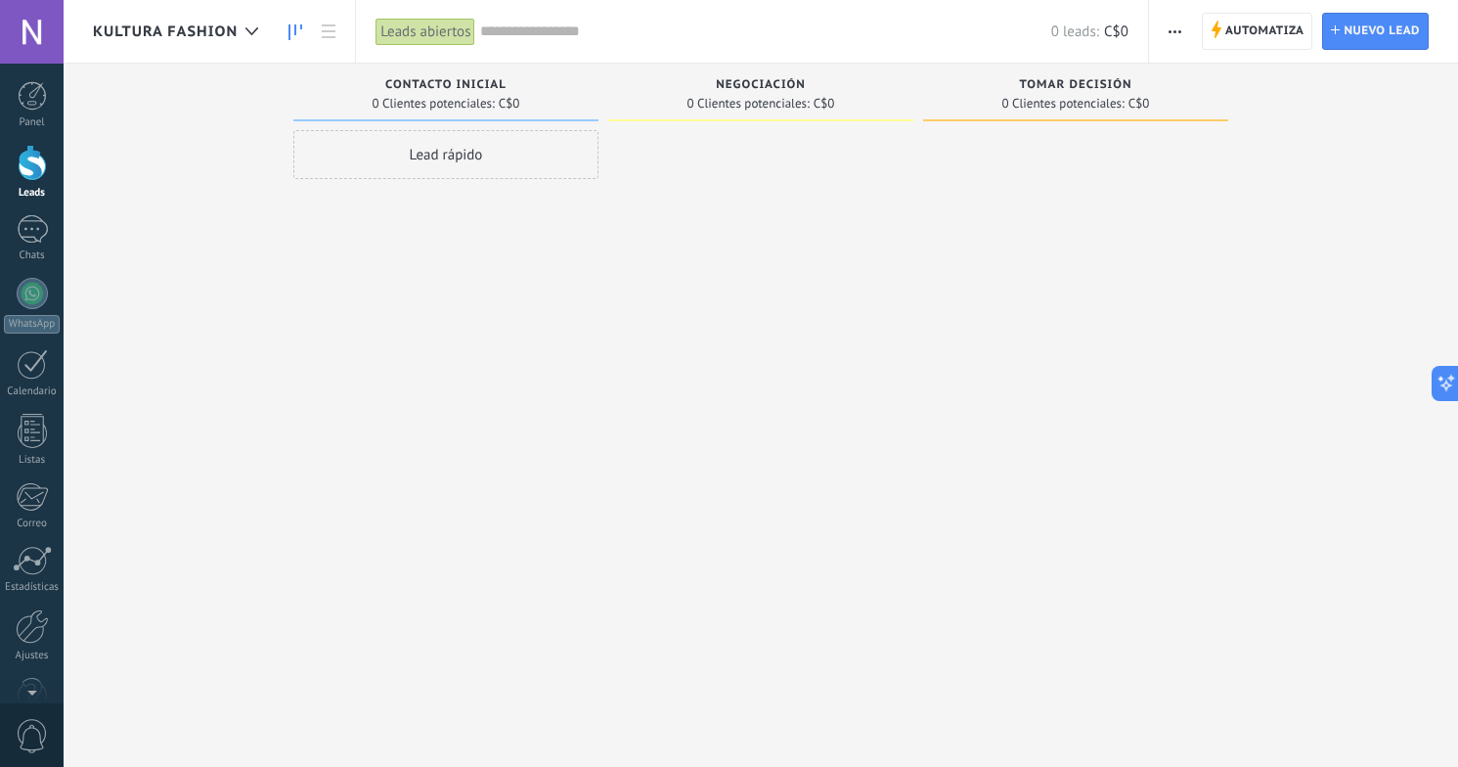
click at [1170, 33] on span "button" at bounding box center [1174, 31] width 13 height 37
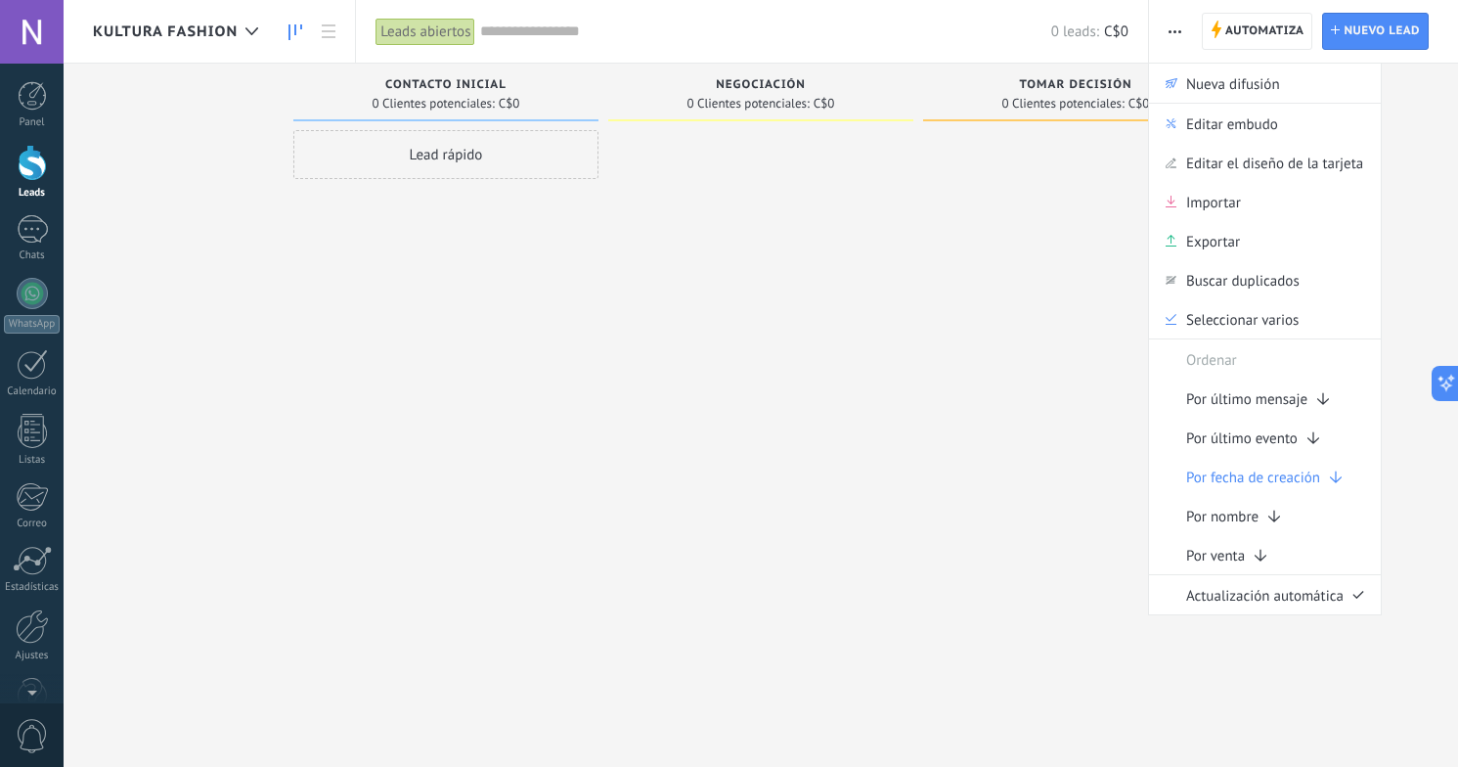
click at [1068, 178] on div at bounding box center [1075, 385] width 305 height 511
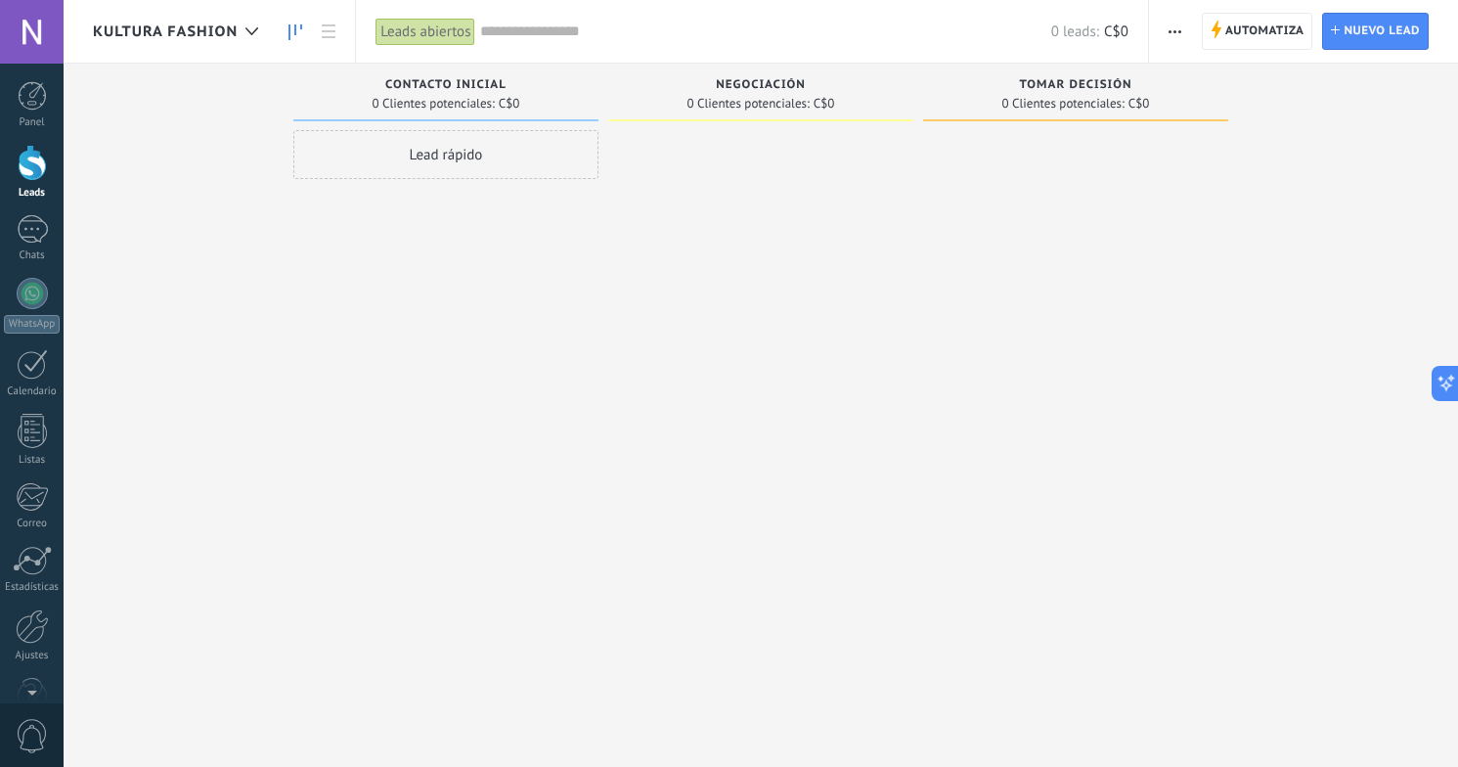
click at [1172, 31] on icon "button" at bounding box center [1174, 31] width 13 height 3
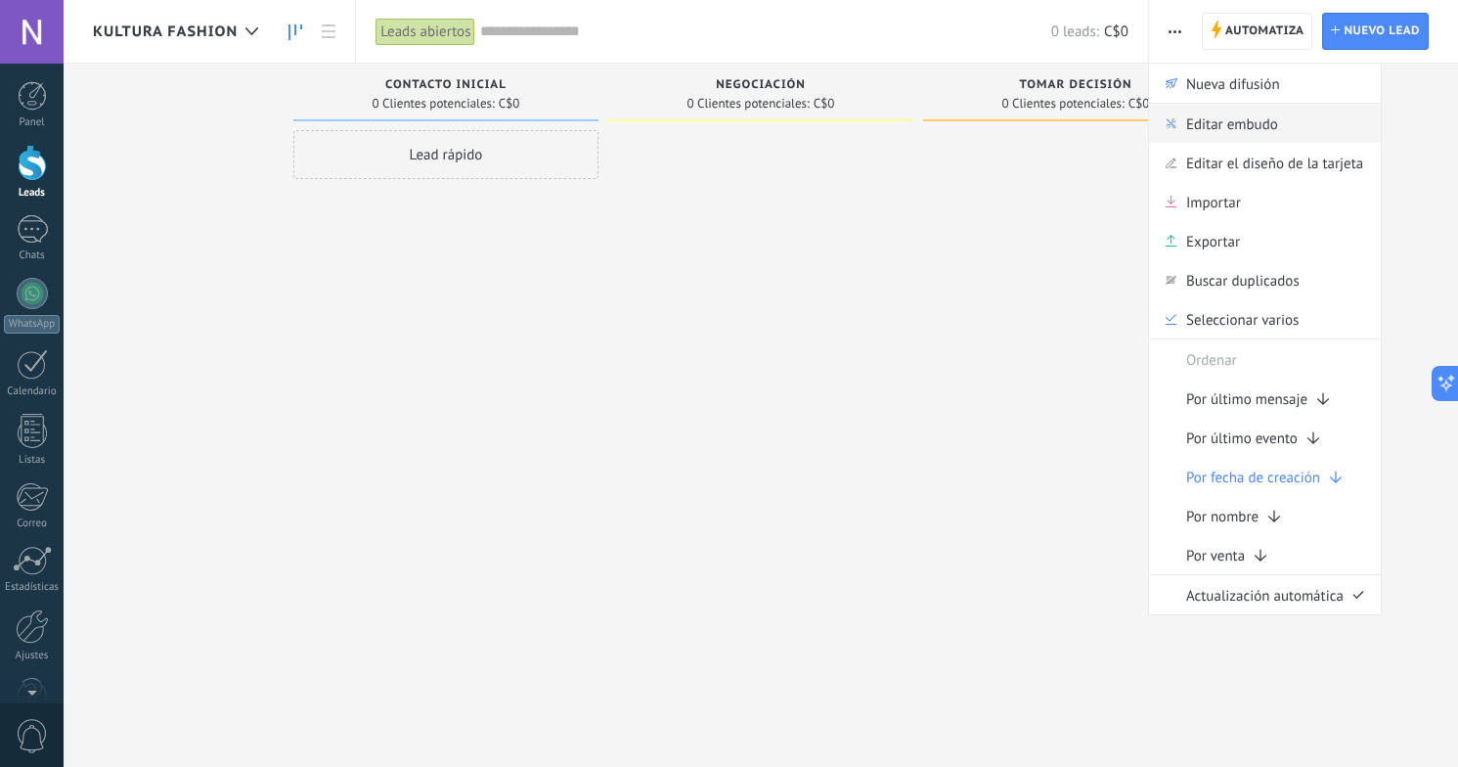
click at [1218, 122] on span "Editar embudo" at bounding box center [1232, 123] width 92 height 39
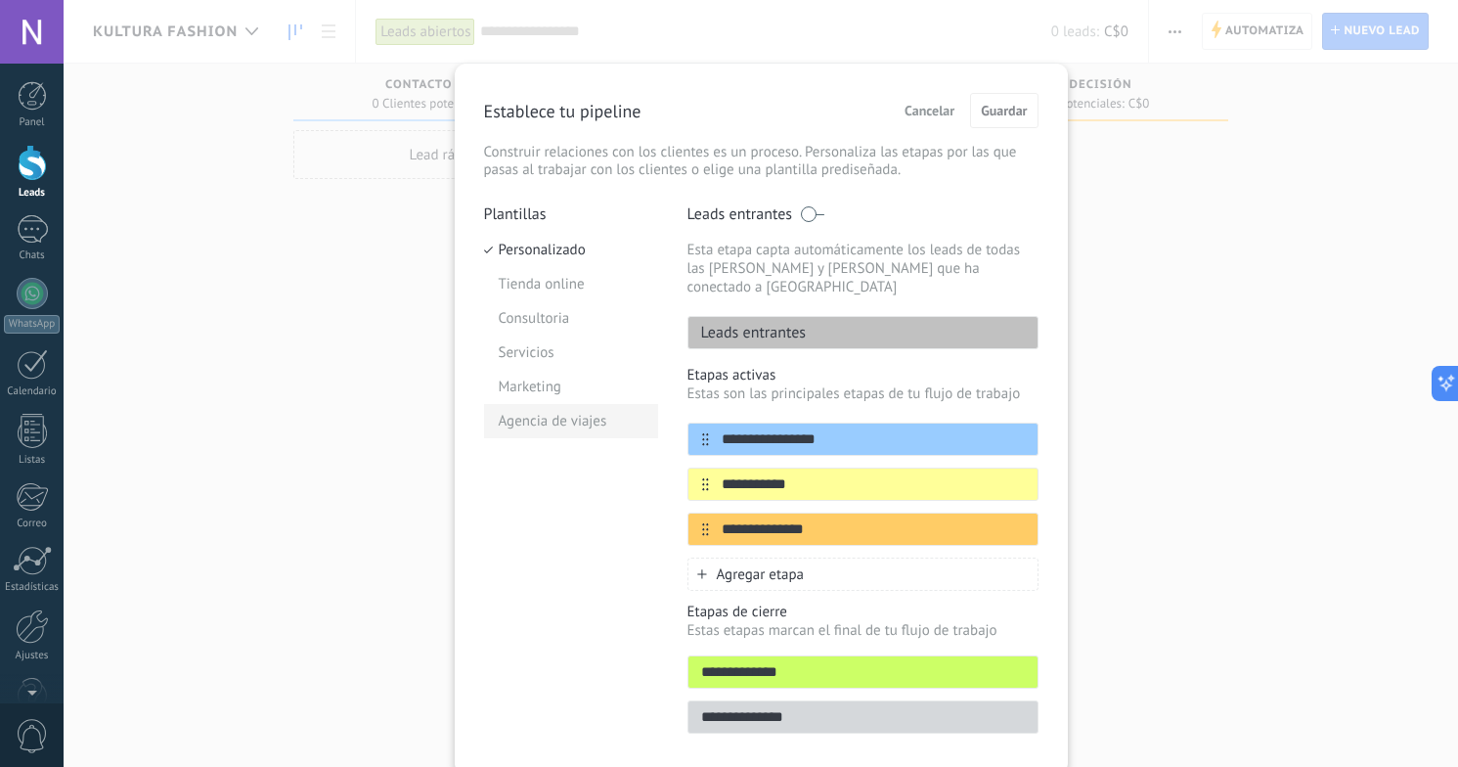
drag, startPoint x: 847, startPoint y: 425, endPoint x: 639, endPoint y: 434, distance: 207.5
type input "*"
type input "**********"
click at [925, 474] on input "**********" at bounding box center [851, 484] width 284 height 21
drag, startPoint x: 922, startPoint y: 463, endPoint x: 698, endPoint y: 462, distance: 223.9
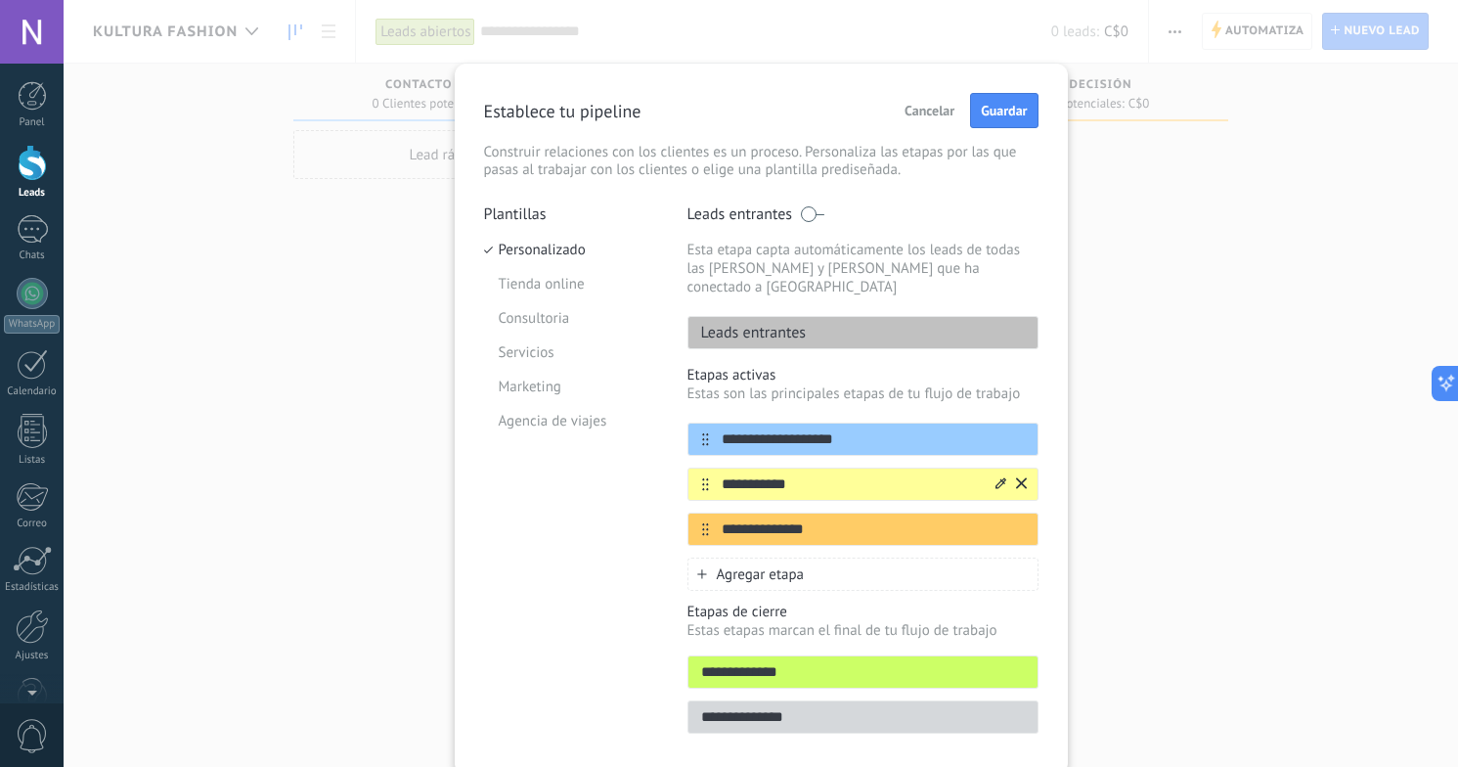
click at [698, 467] on div "**********" at bounding box center [862, 483] width 351 height 33
type input "**********"
click at [995, 522] on icon at bounding box center [1000, 527] width 11 height 11
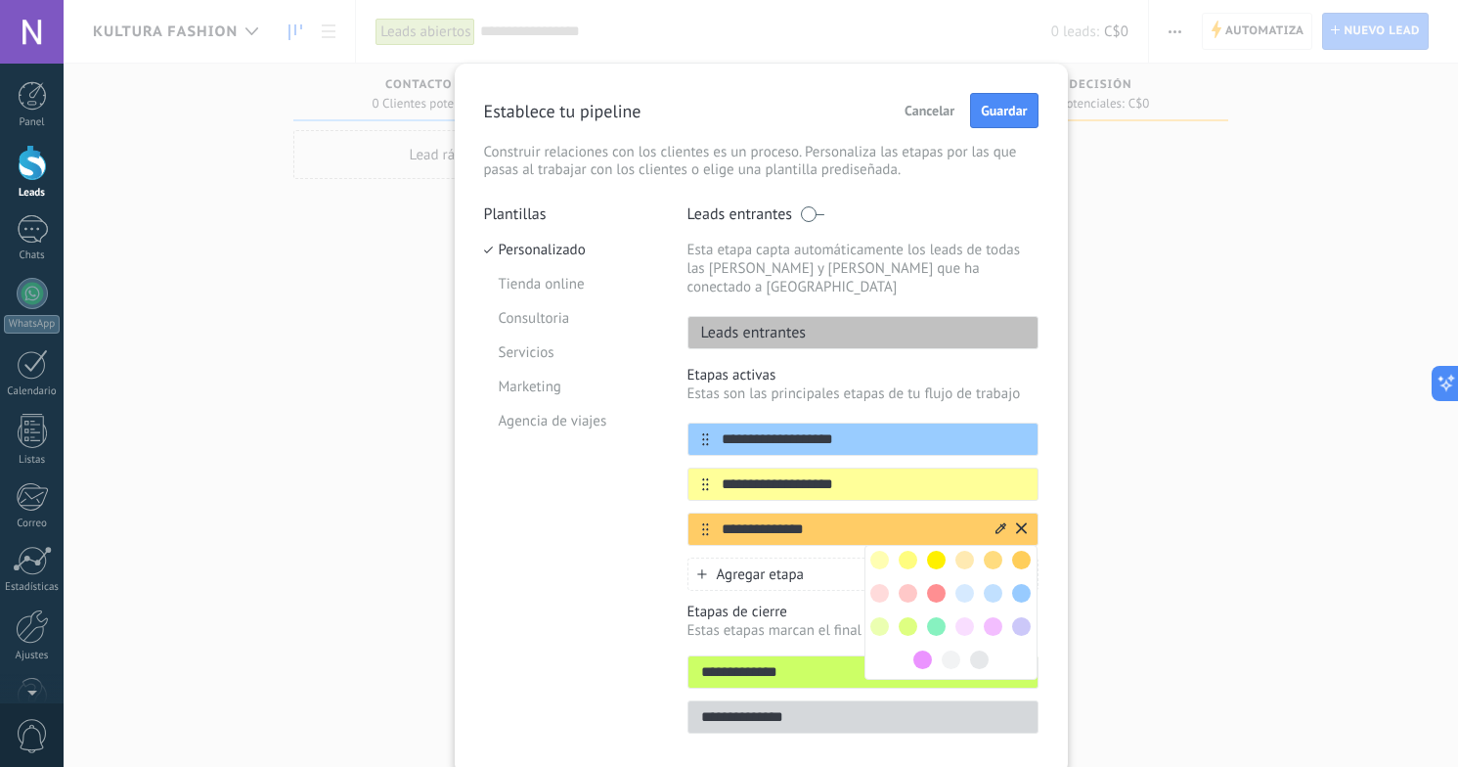
click at [854, 519] on input "**********" at bounding box center [851, 529] width 284 height 21
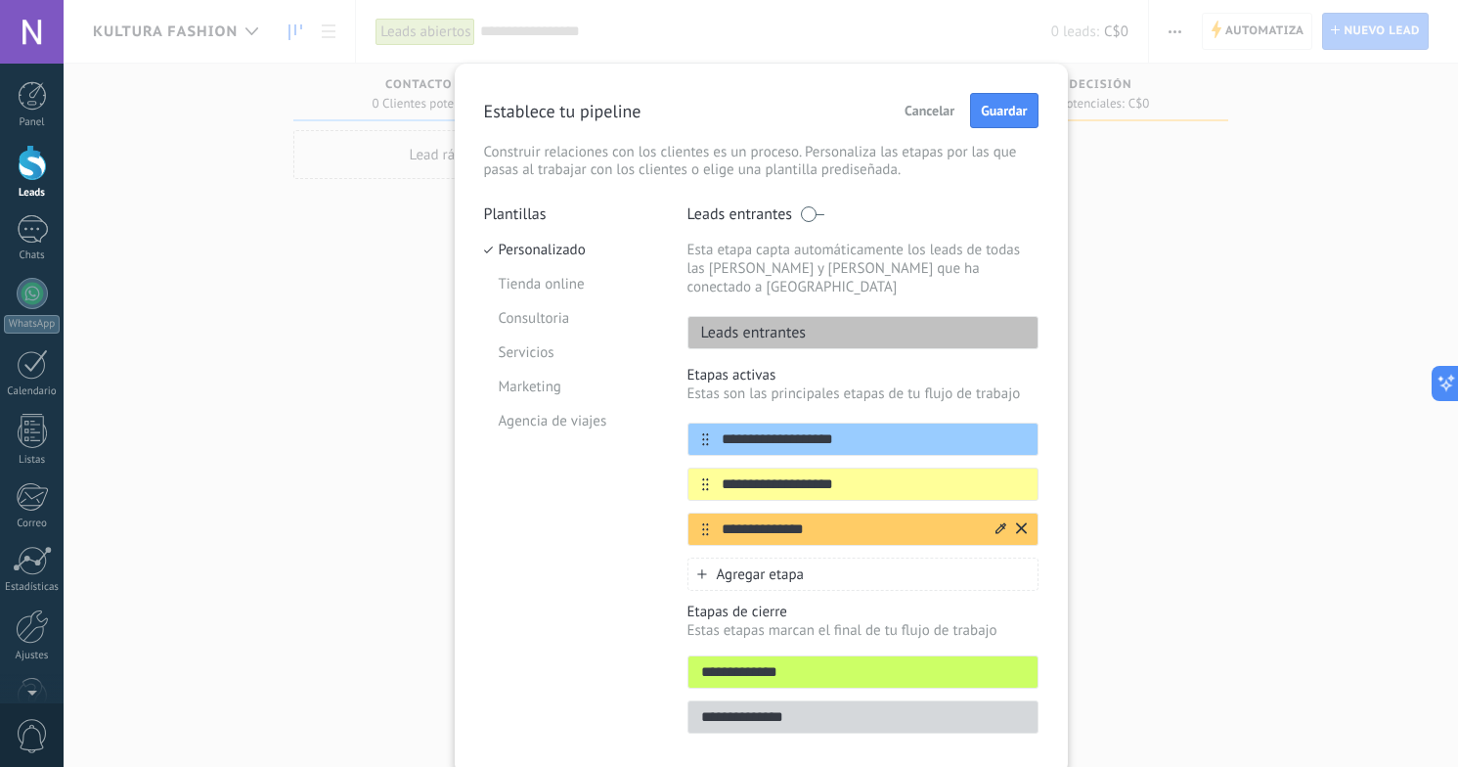
drag, startPoint x: 854, startPoint y: 506, endPoint x: 686, endPoint y: 507, distance: 167.2
click at [687, 512] on div "**********" at bounding box center [862, 528] width 351 height 33
type input "********"
click at [788, 565] on span "Agregar etapa" at bounding box center [761, 574] width 88 height 19
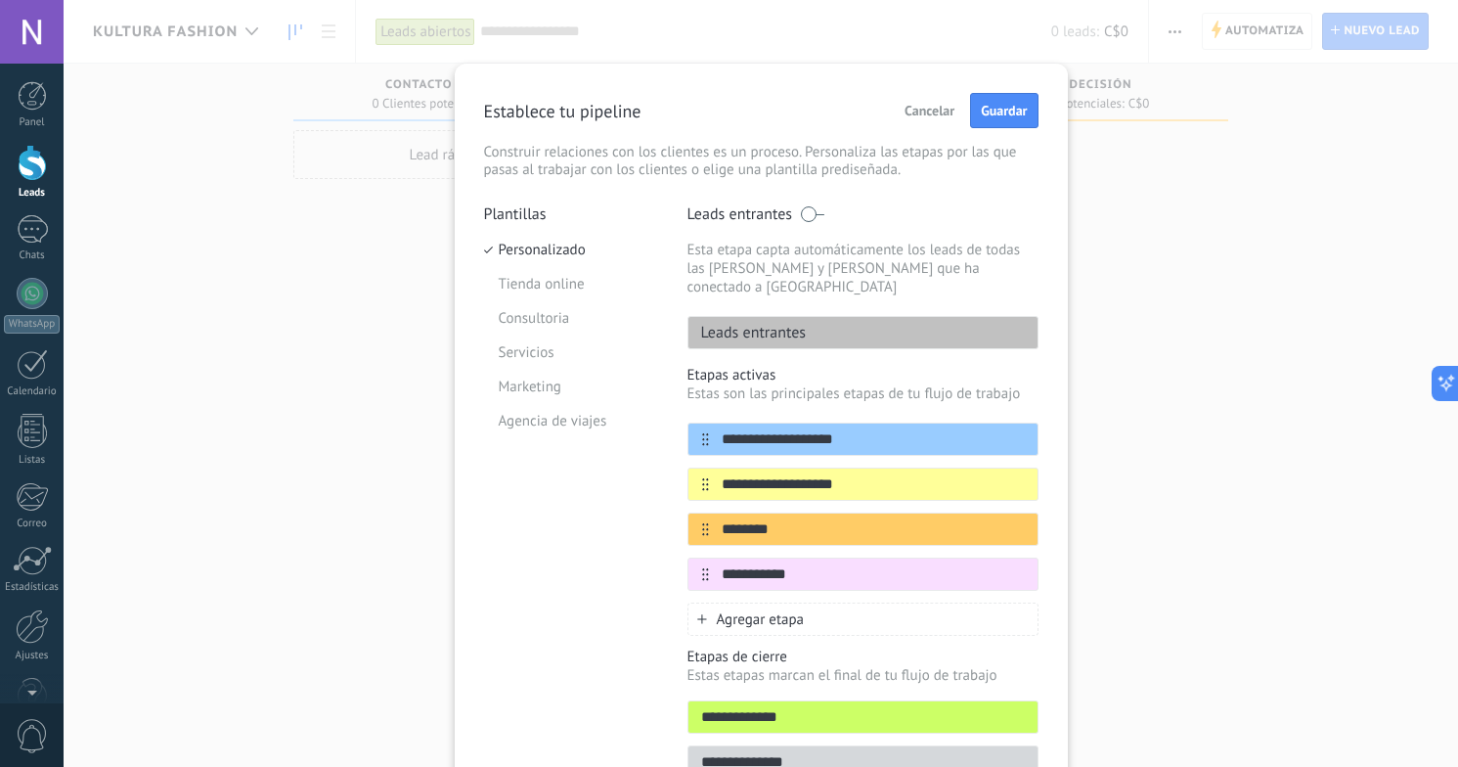
type input "**********"
click at [770, 610] on span "Agregar etapa" at bounding box center [761, 619] width 88 height 19
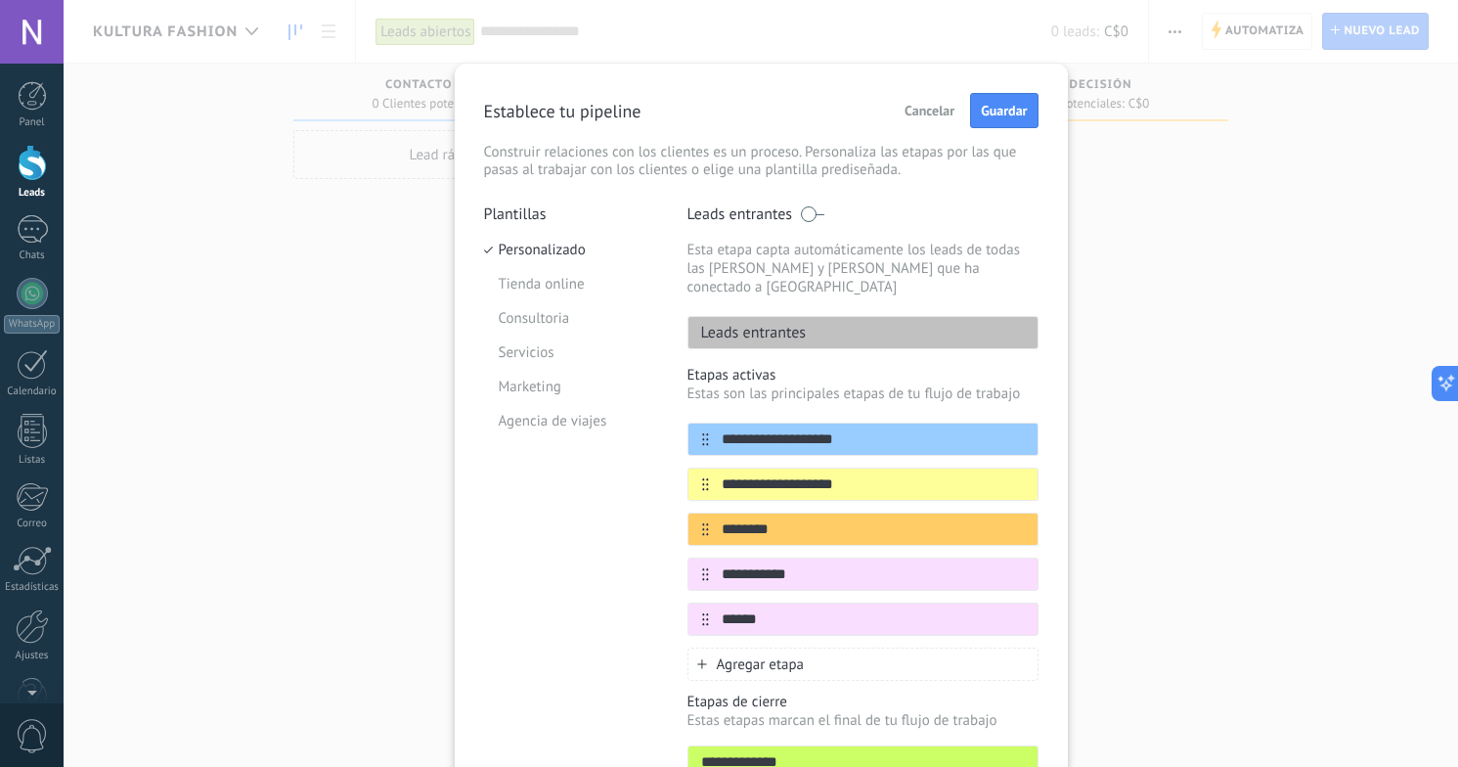
type input "******"
click at [778, 655] on span "Agregar etapa" at bounding box center [761, 664] width 88 height 19
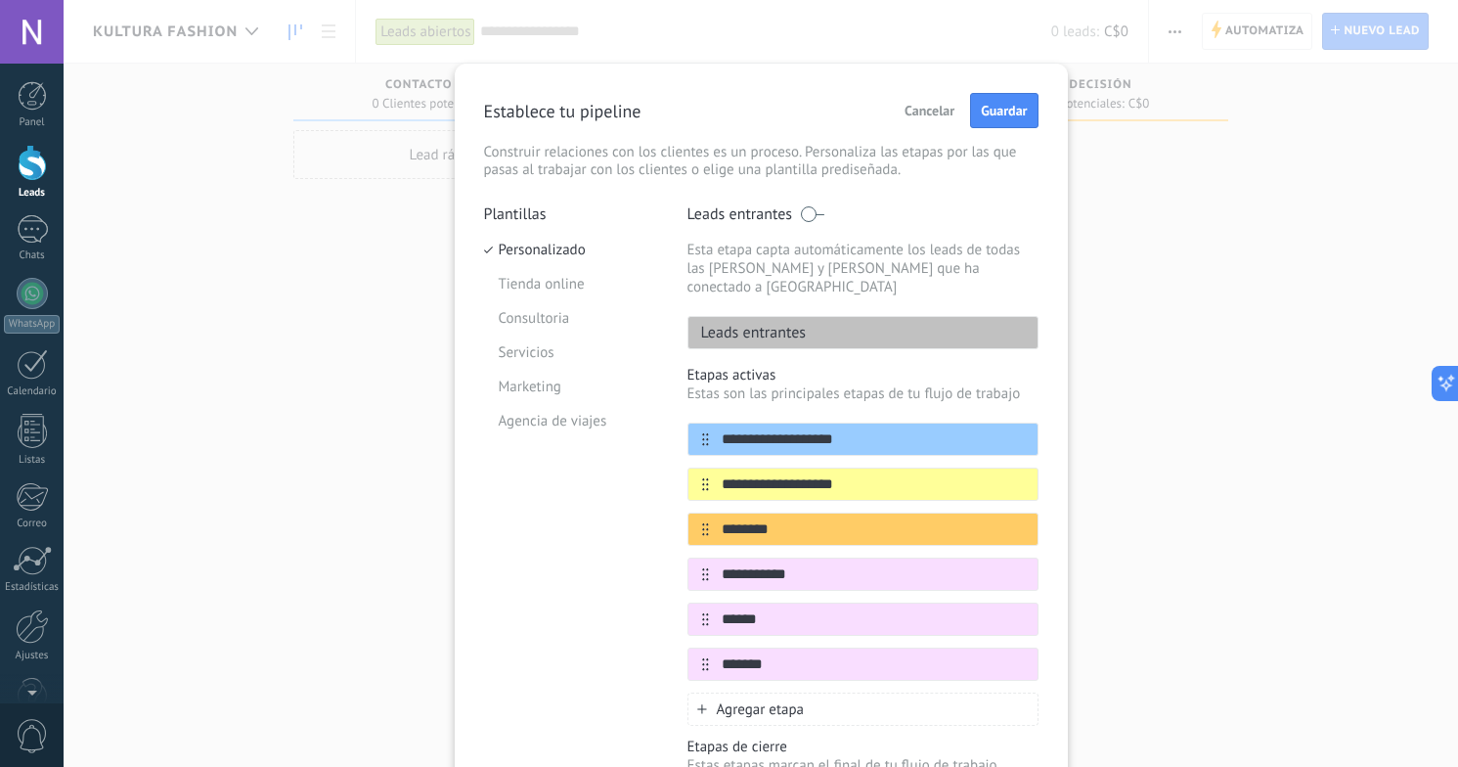
click at [823, 692] on div "Agregar etapa" at bounding box center [862, 708] width 351 height 33
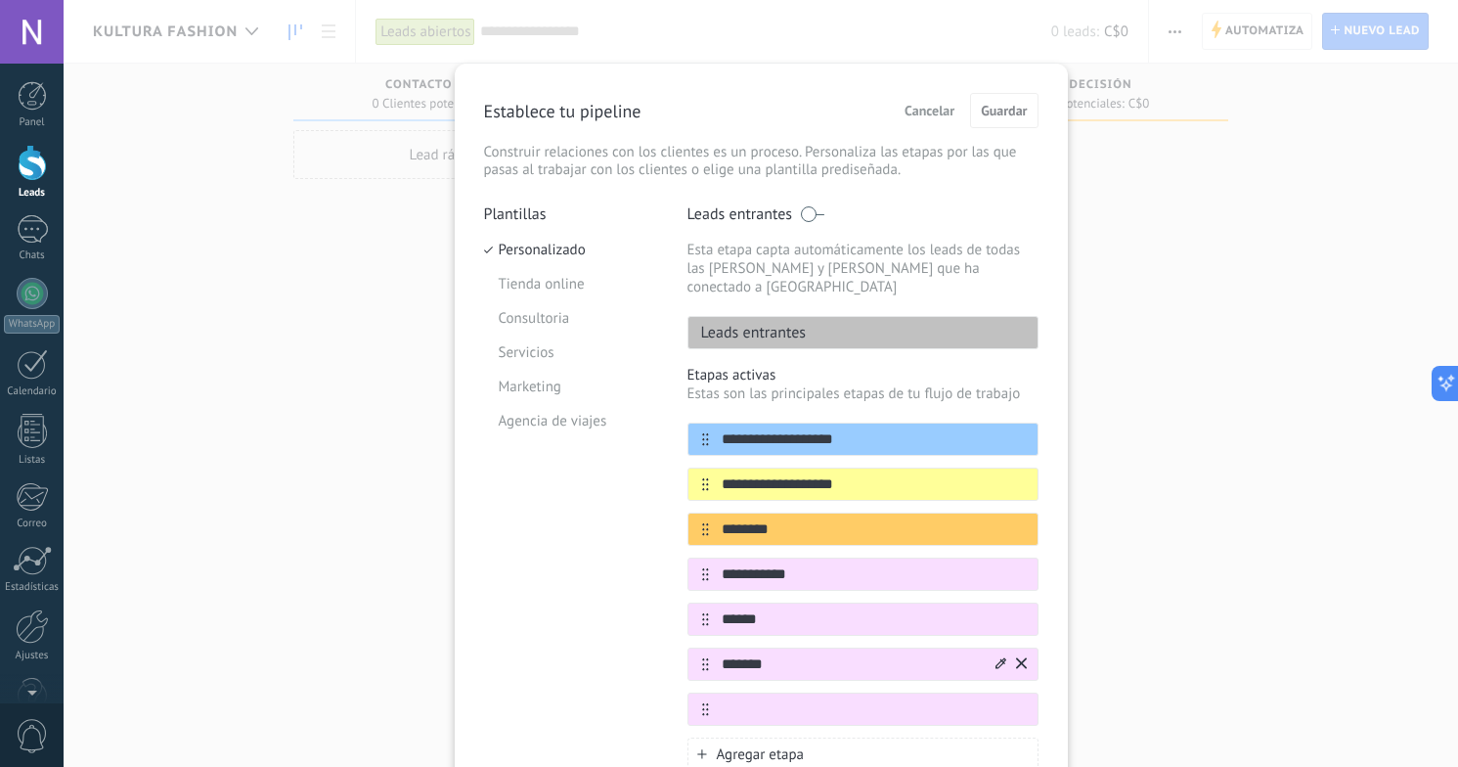
click at [793, 654] on input "*******" at bounding box center [851, 664] width 284 height 21
type input "********"
click at [798, 699] on input "text" at bounding box center [851, 709] width 284 height 21
type input "*********"
click at [995, 477] on icon at bounding box center [1000, 483] width 11 height 12
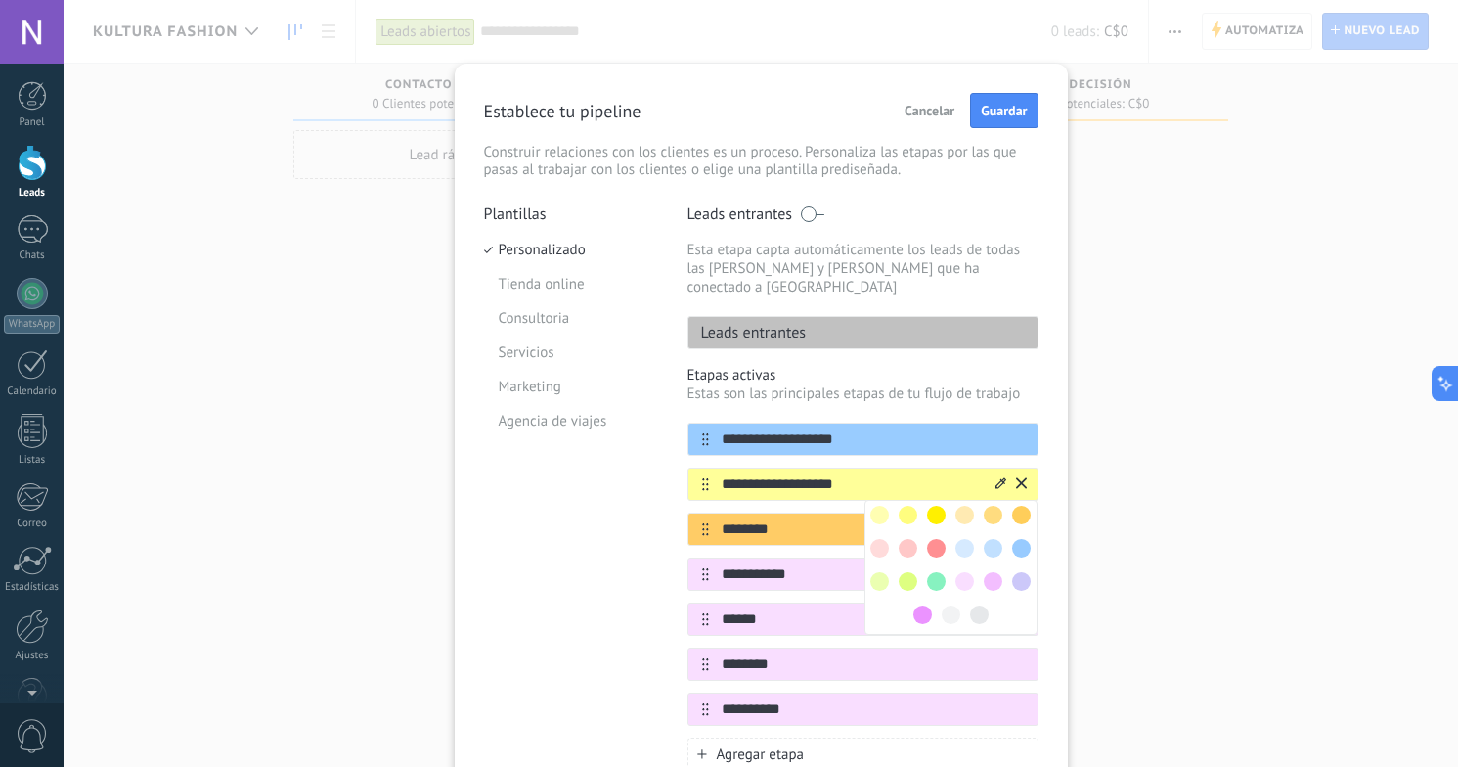
click at [1016, 539] on span at bounding box center [1021, 548] width 19 height 19
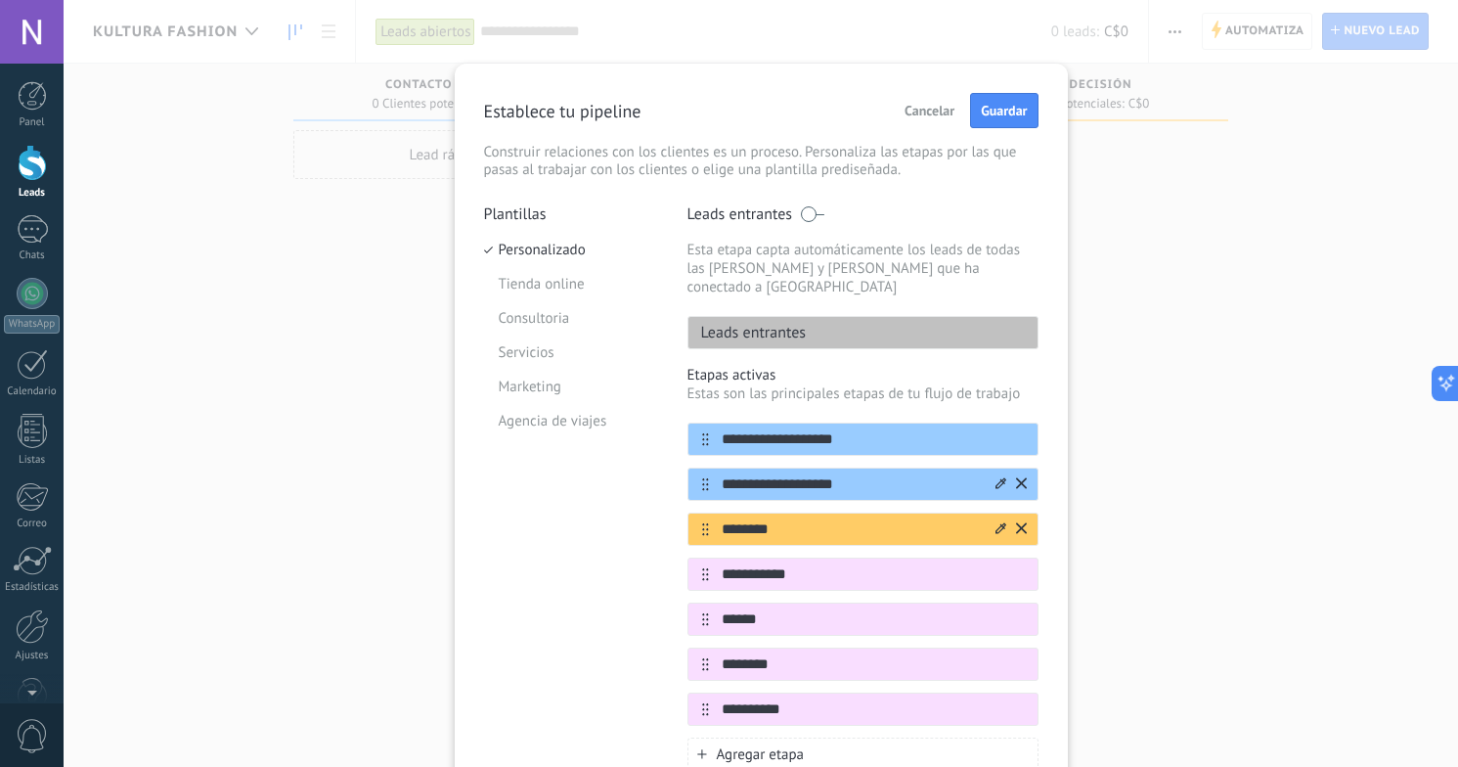
click at [995, 522] on icon at bounding box center [1000, 528] width 11 height 12
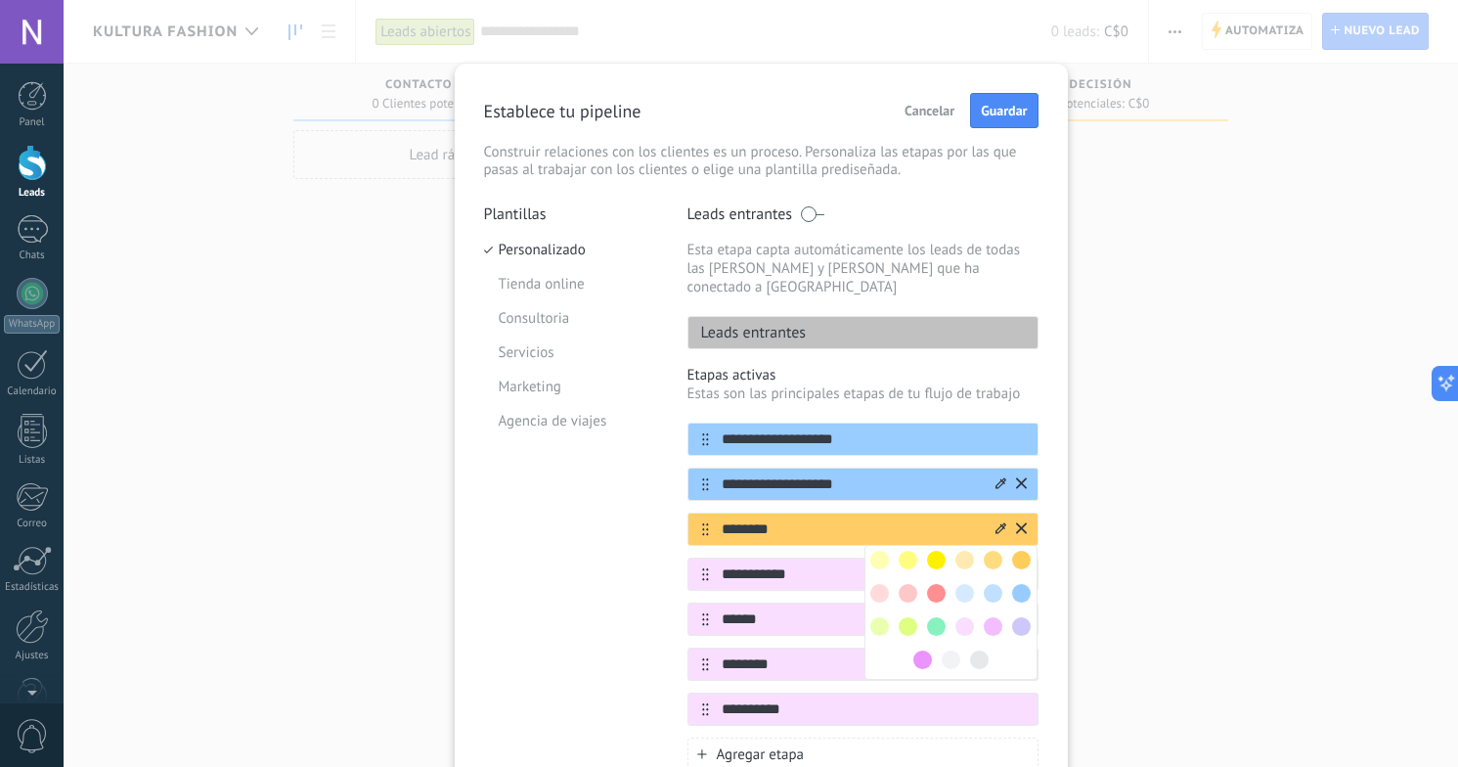
click at [936, 551] on span at bounding box center [936, 560] width 19 height 19
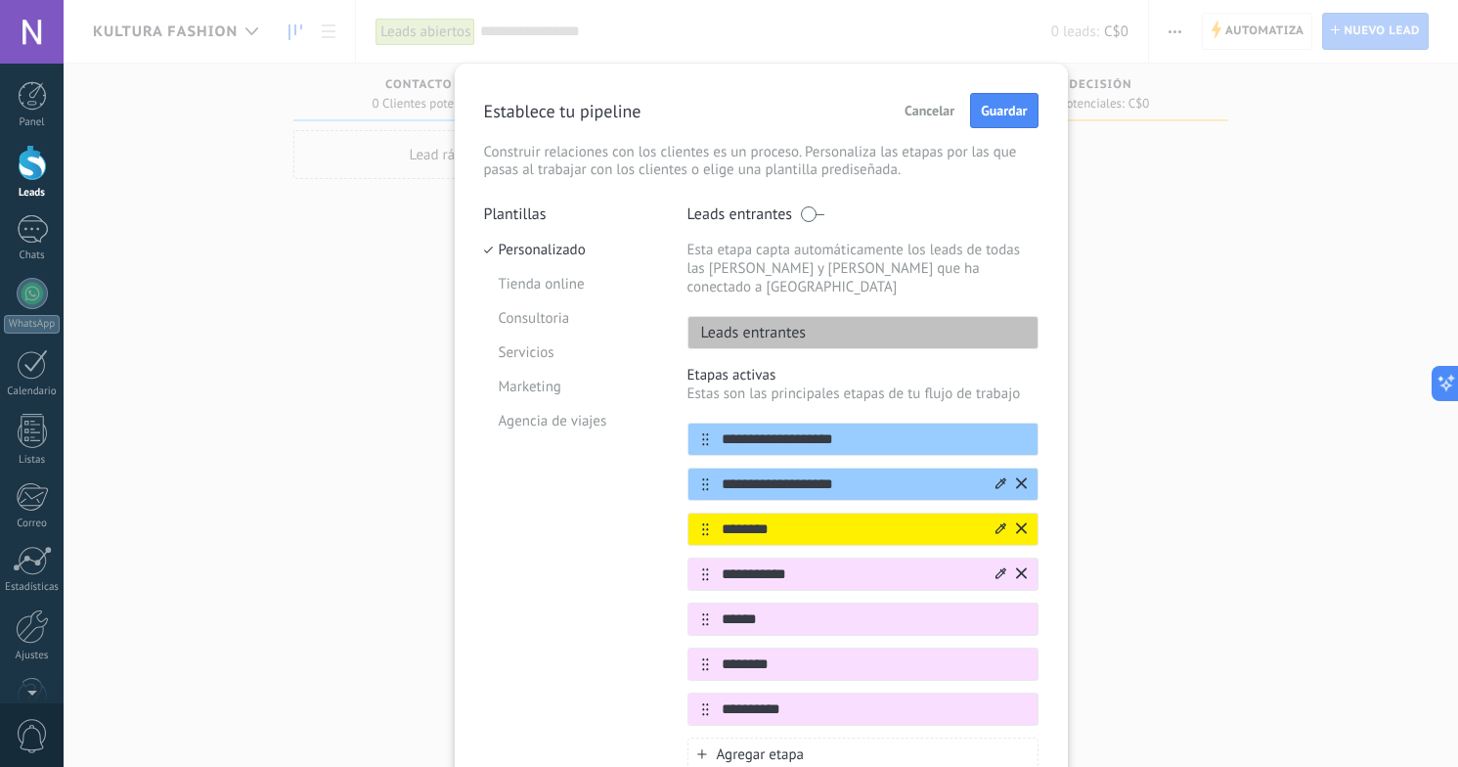
click at [996, 567] on icon at bounding box center [1000, 572] width 11 height 11
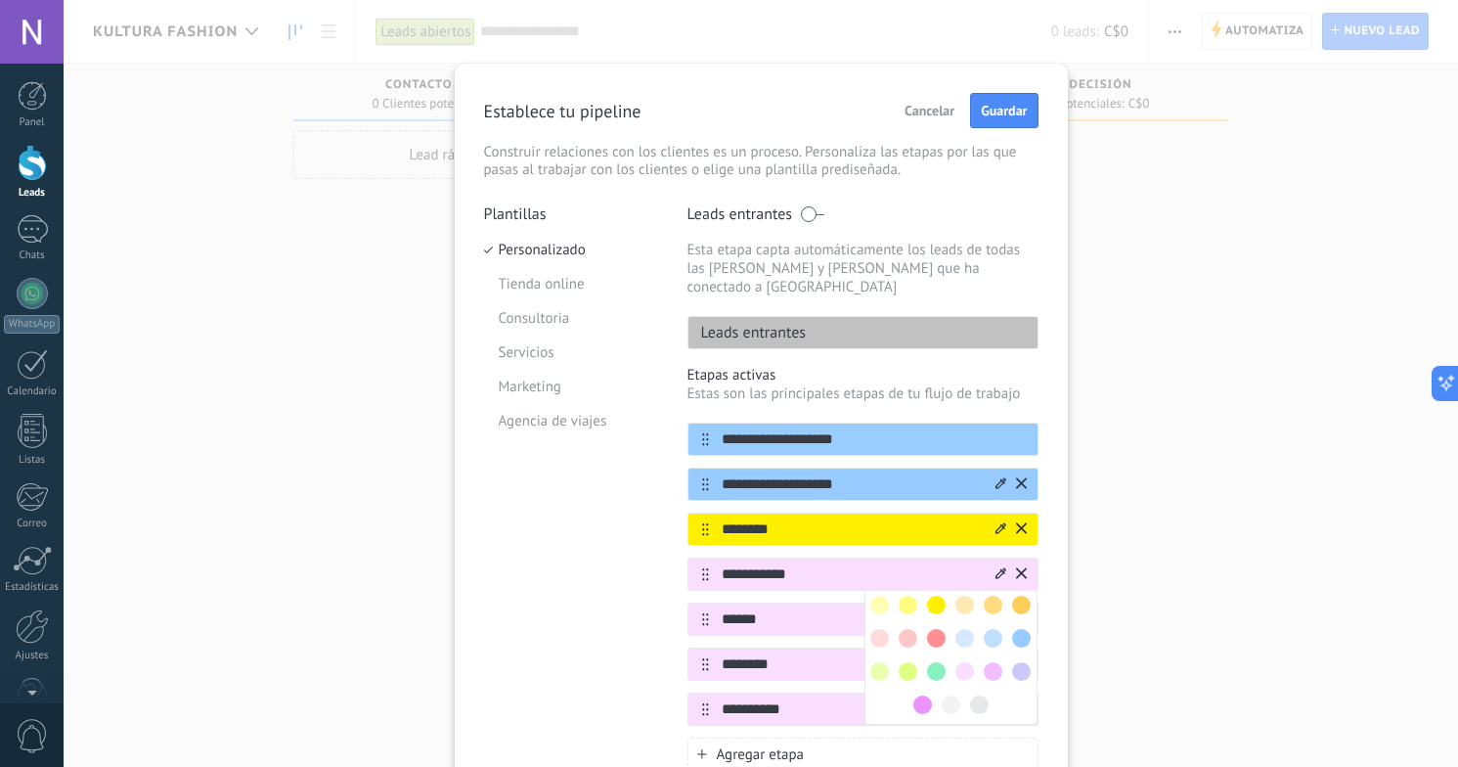
click at [937, 595] on span at bounding box center [936, 604] width 19 height 19
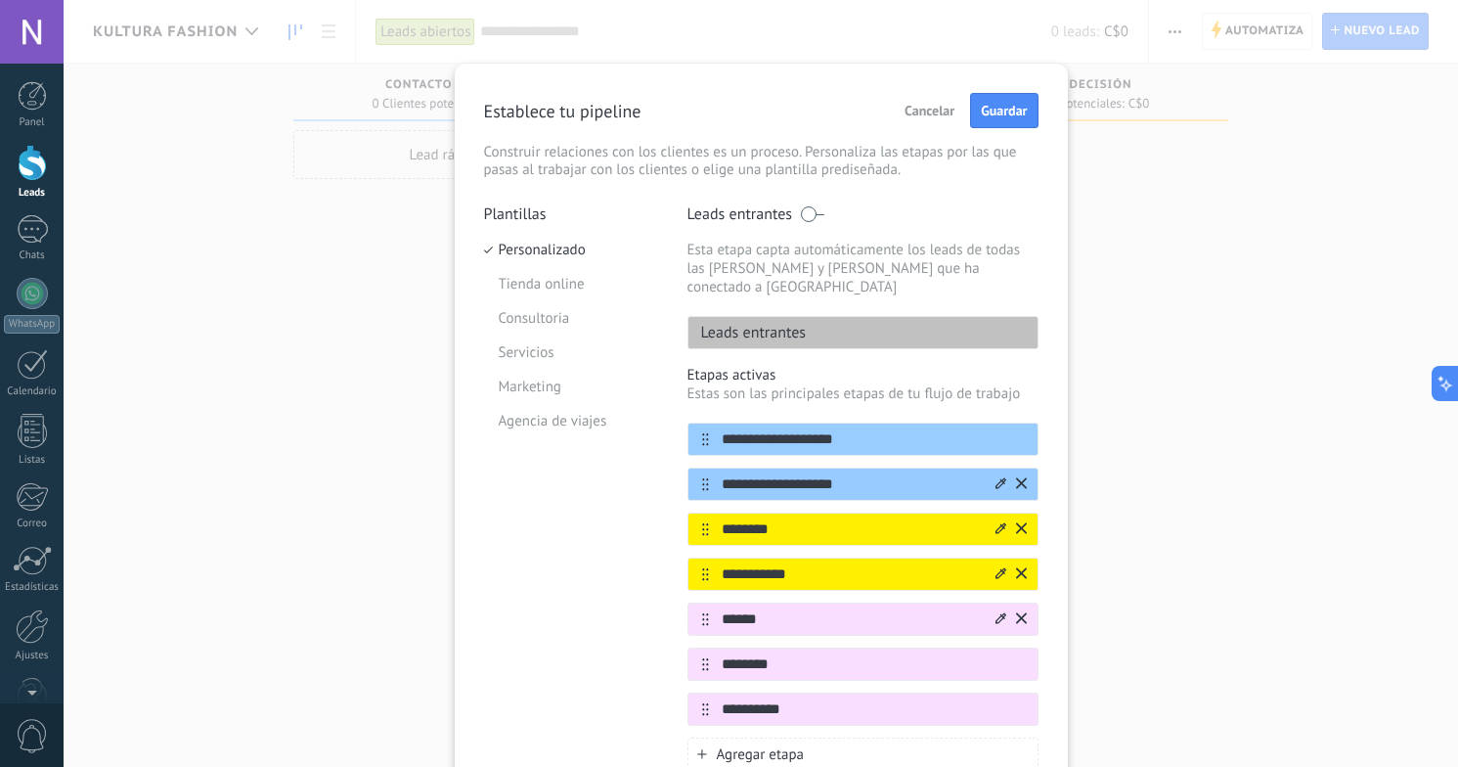
click at [995, 612] on icon at bounding box center [1000, 617] width 11 height 11
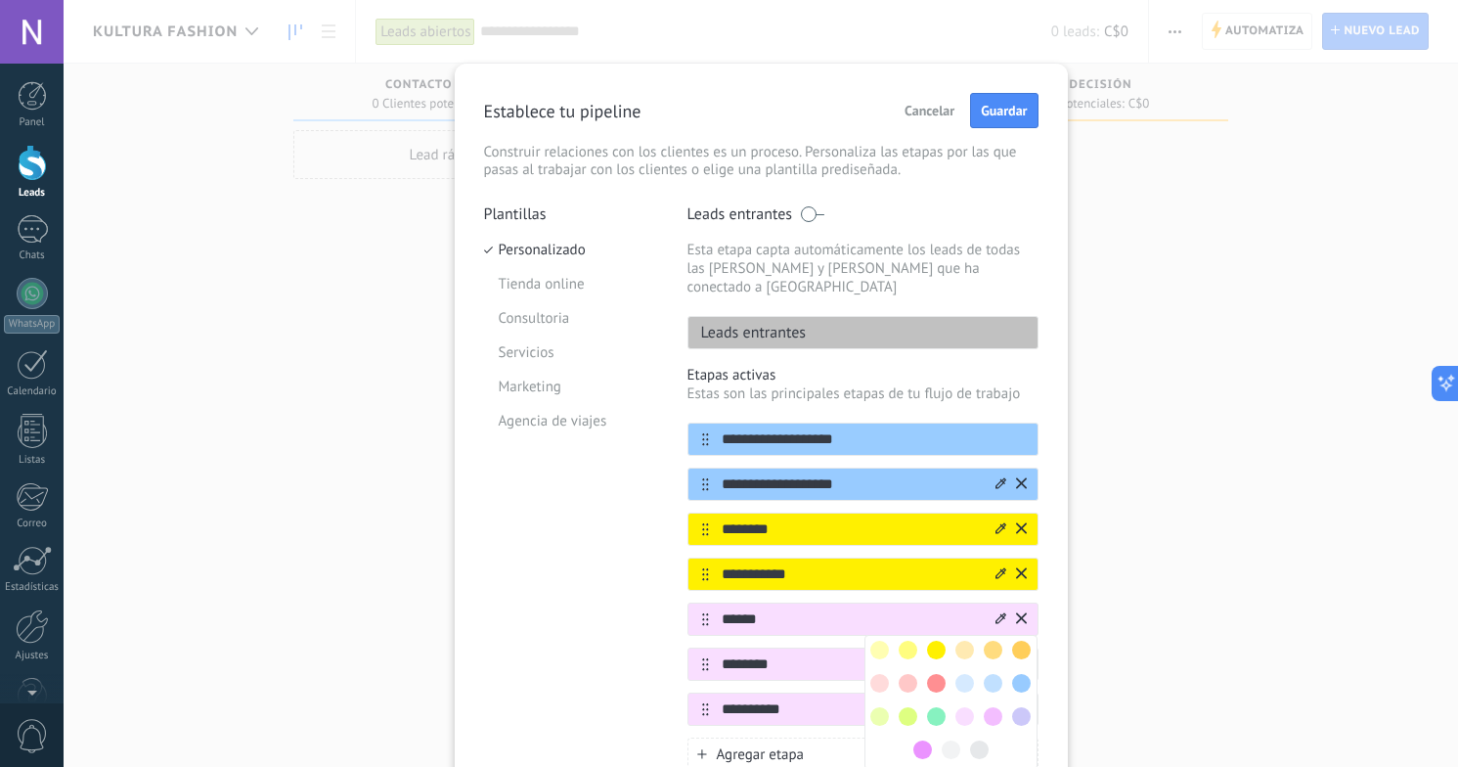
click at [935, 707] on span at bounding box center [936, 716] width 19 height 19
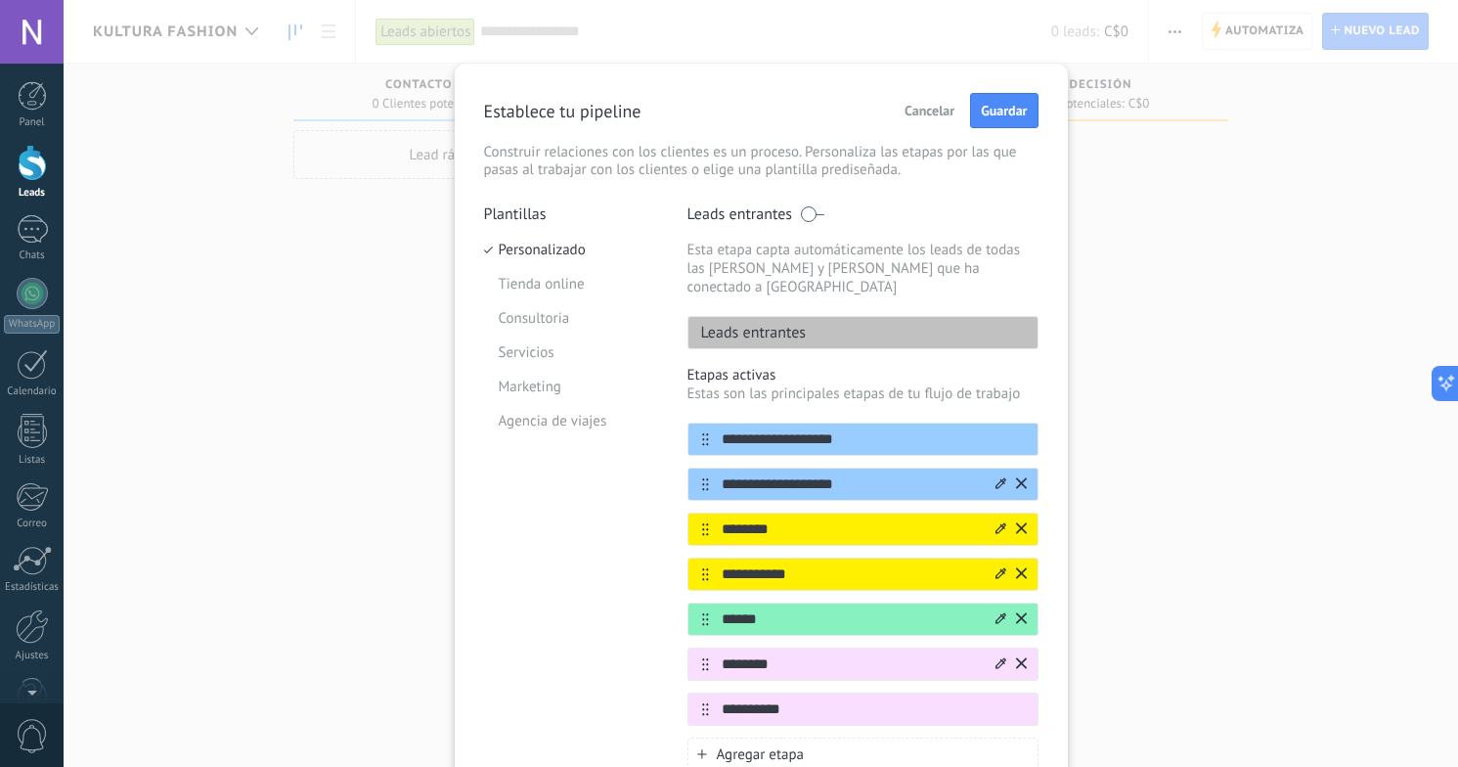
click at [998, 657] on icon at bounding box center [1000, 662] width 11 height 11
click at [936, 719] on span at bounding box center [936, 728] width 19 height 19
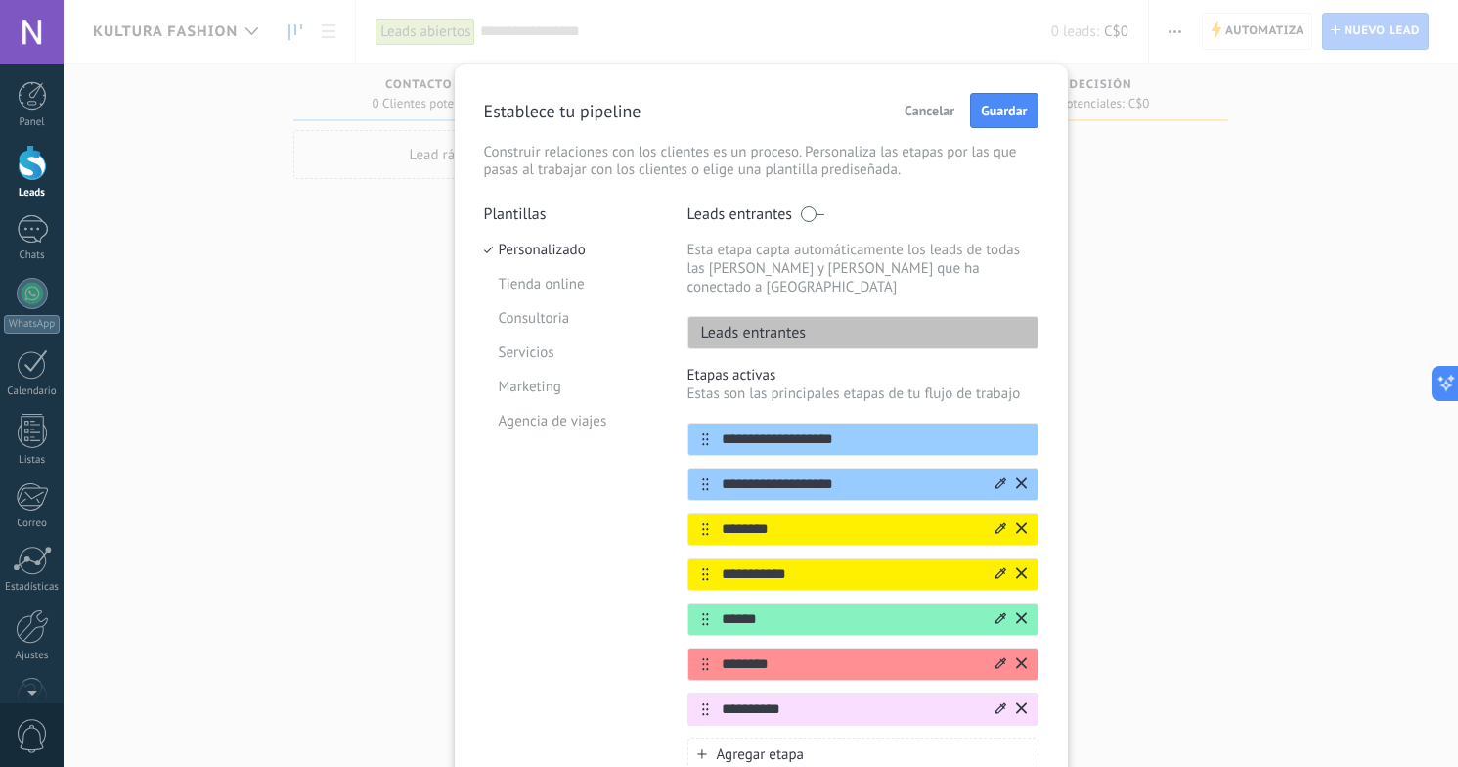
click at [995, 702] on icon at bounding box center [1000, 708] width 11 height 12
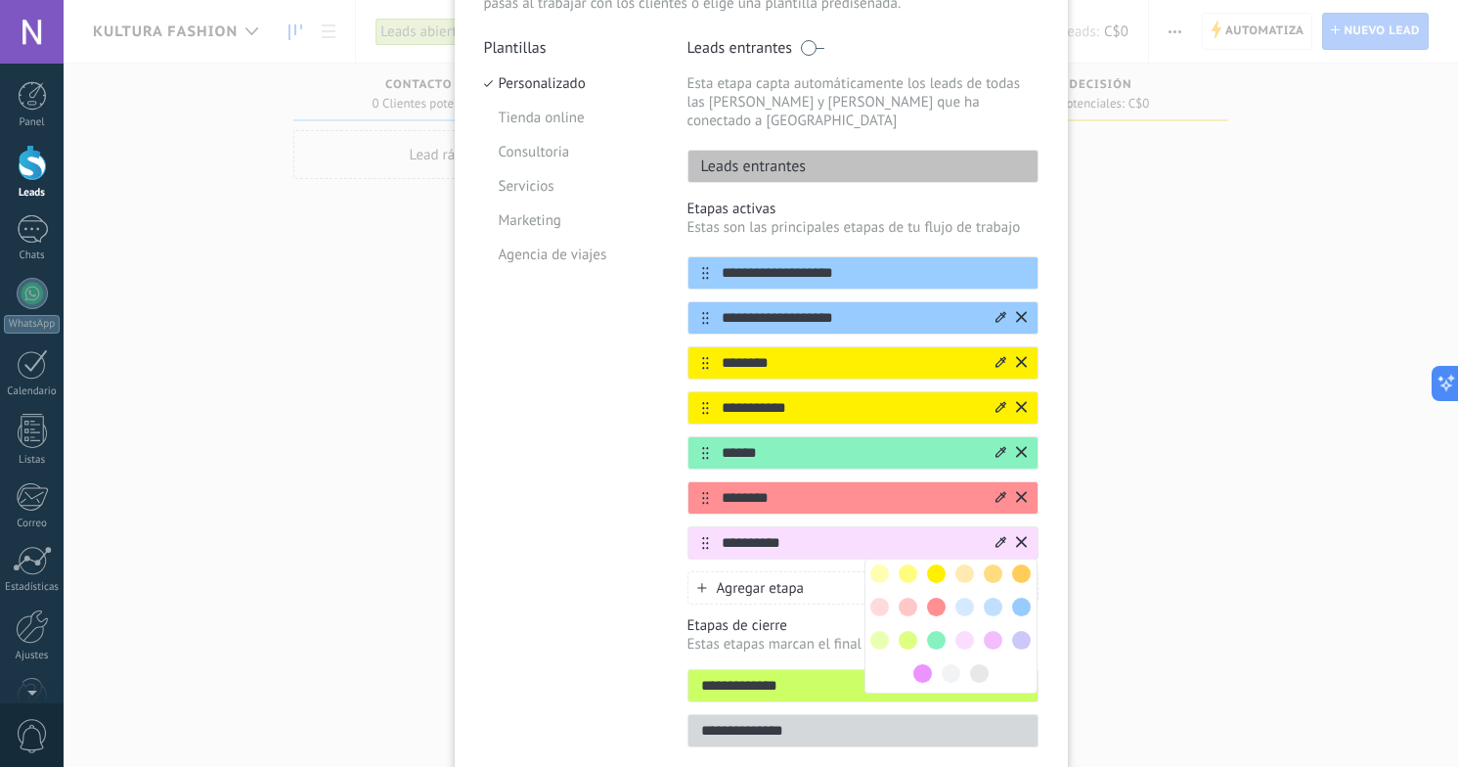
scroll to position [164, 0]
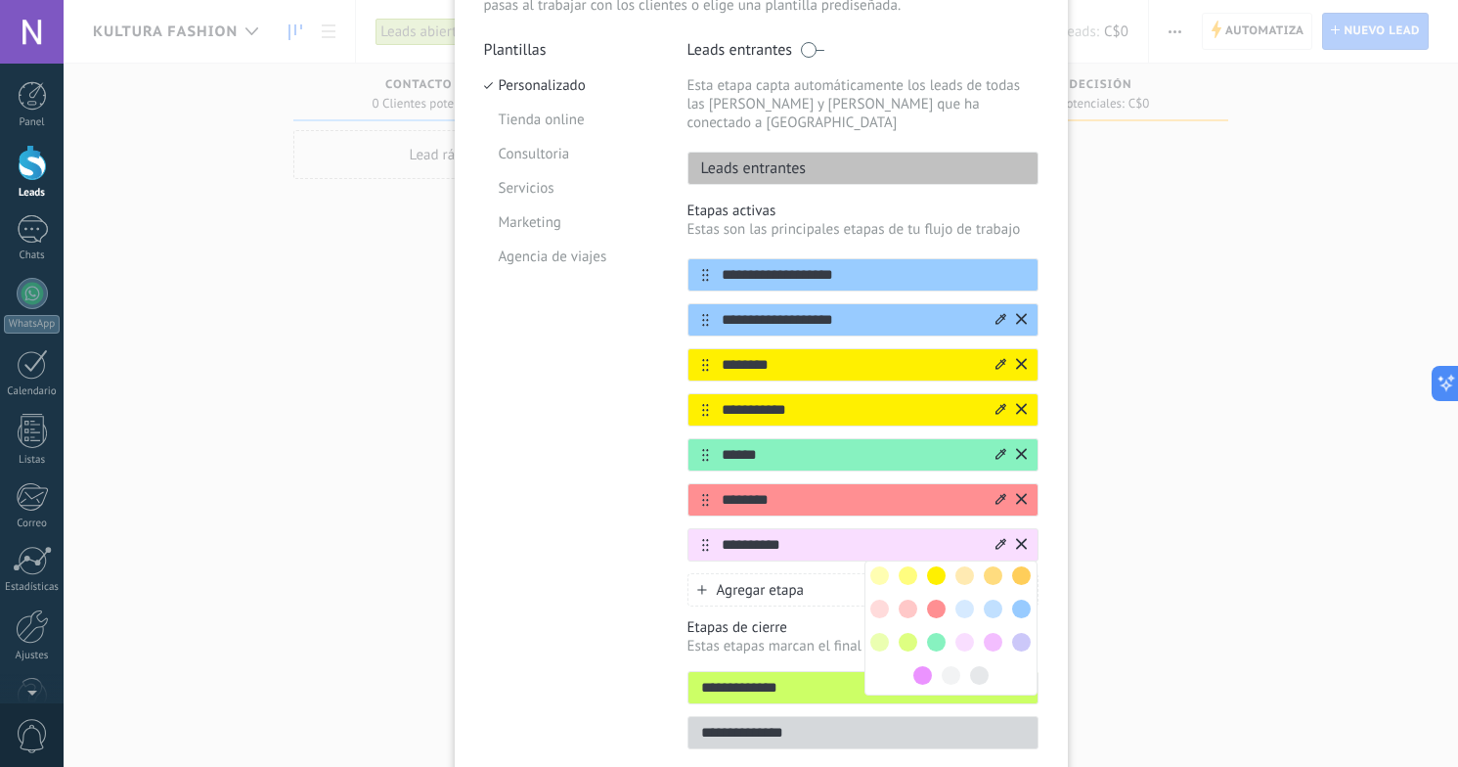
click at [981, 666] on span at bounding box center [979, 675] width 19 height 19
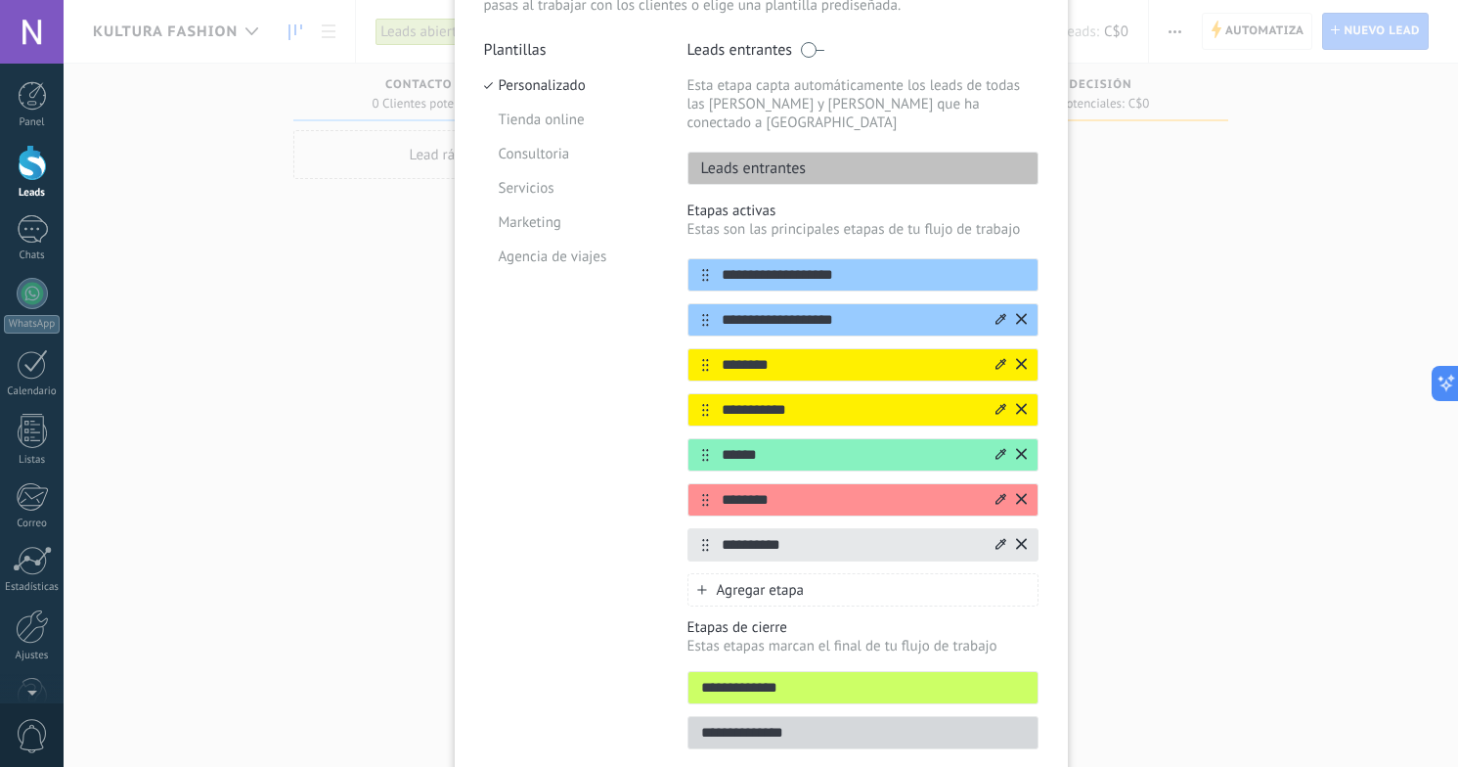
click at [1237, 345] on div "**********" at bounding box center [761, 383] width 1394 height 767
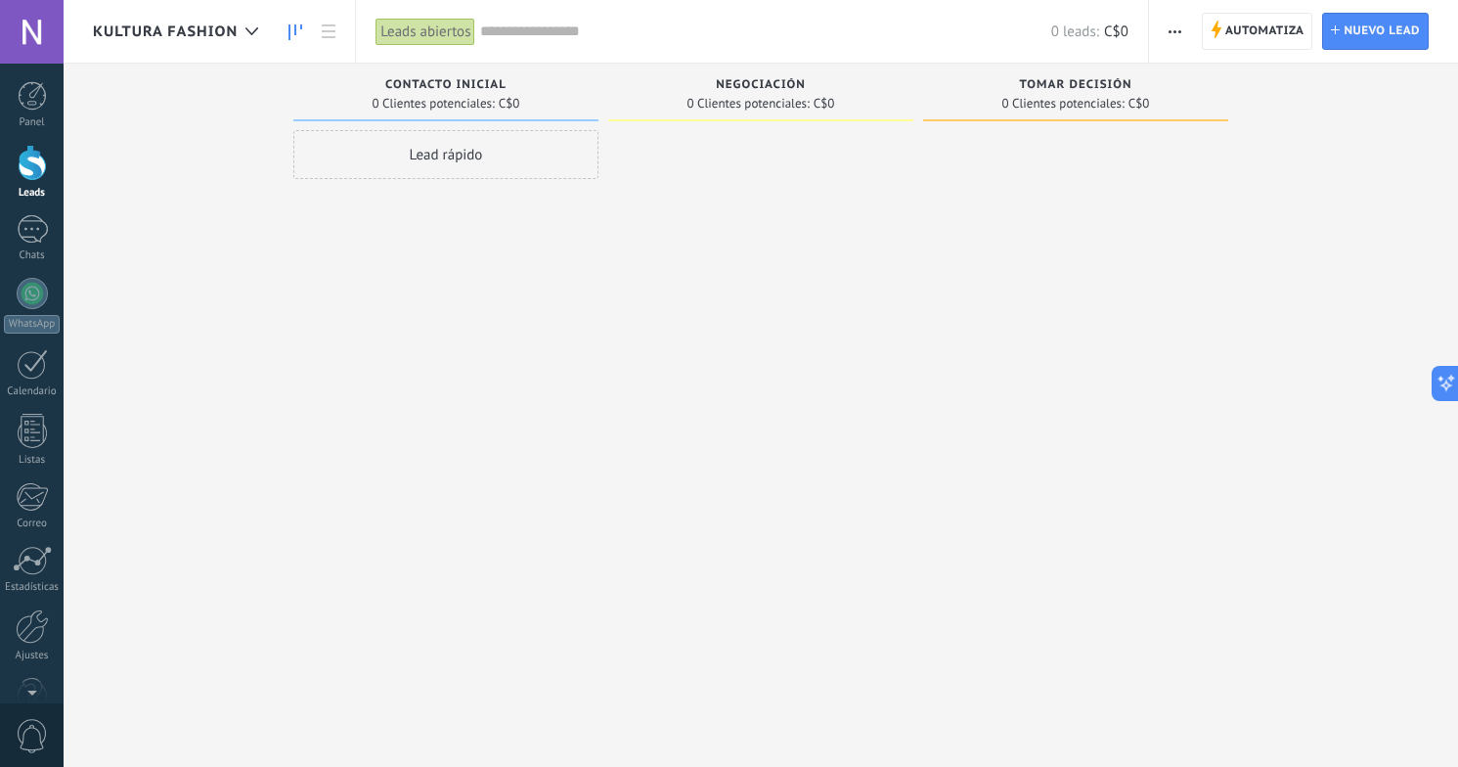
scroll to position [0, 0]
click at [1237, 345] on div "[PERSON_NAME] decisión 0 Clientes potenciales: C$0" at bounding box center [1090, 353] width 334 height 578
click at [1170, 44] on span "button" at bounding box center [1174, 31] width 13 height 37
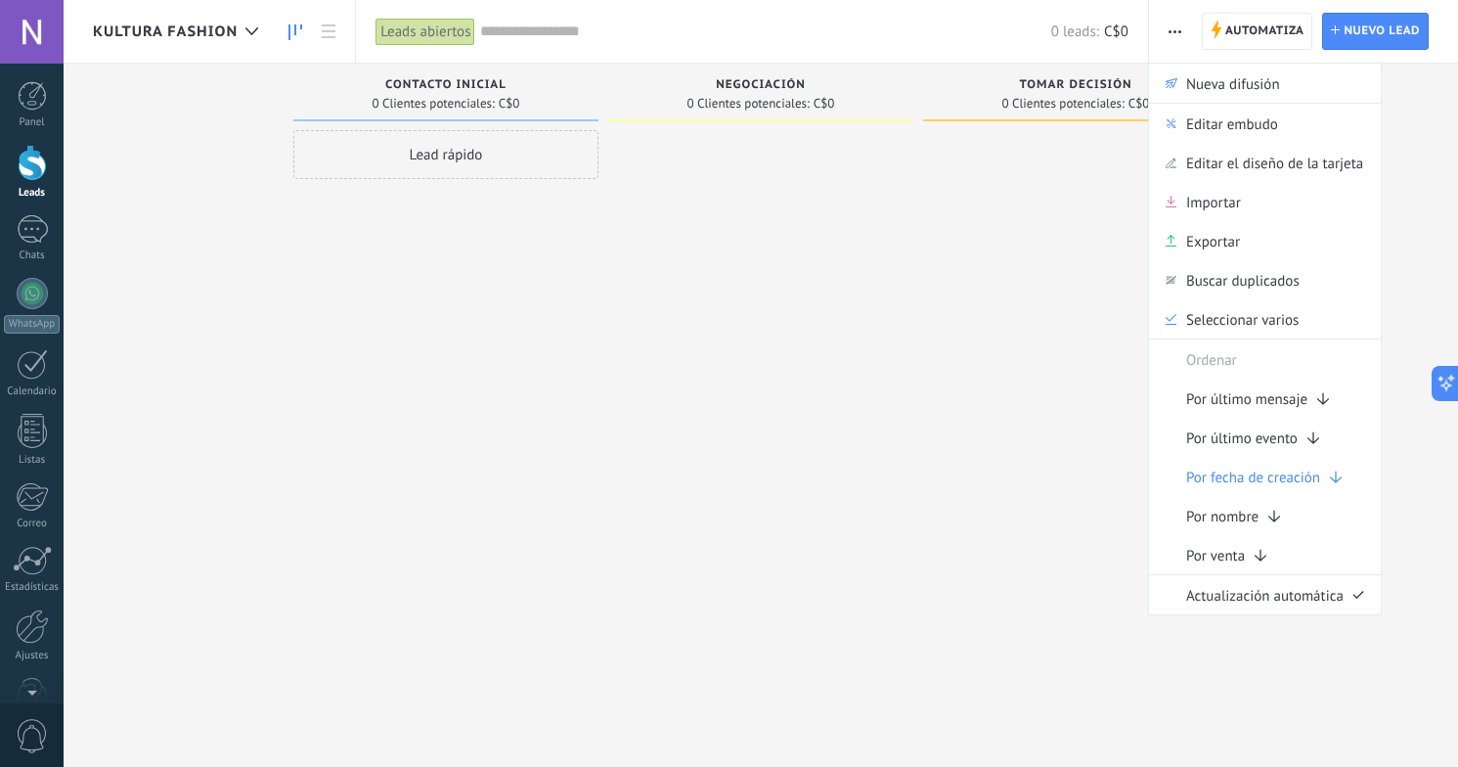
click at [1177, 36] on span "button" at bounding box center [1174, 31] width 13 height 37
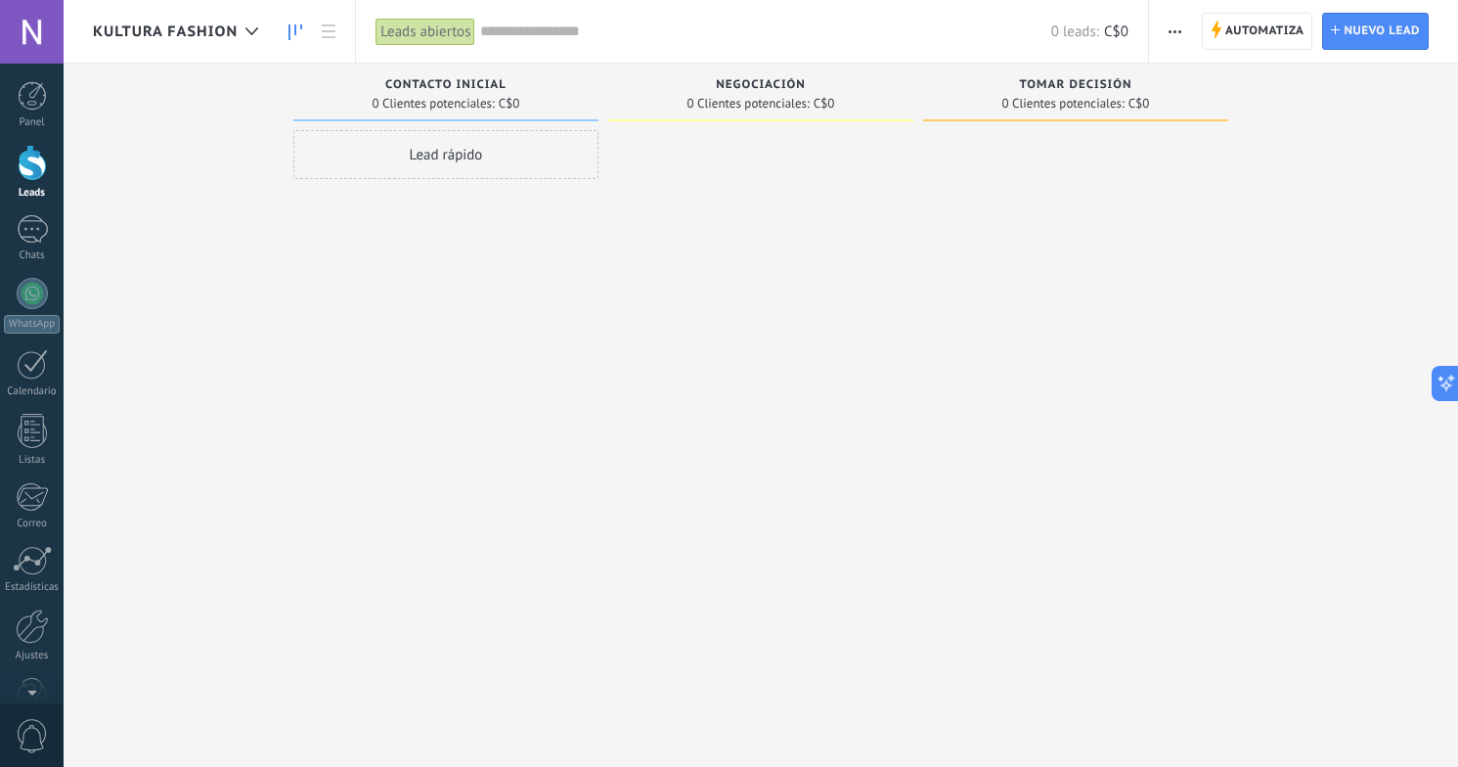
click at [1177, 36] on span "button" at bounding box center [1174, 31] width 13 height 37
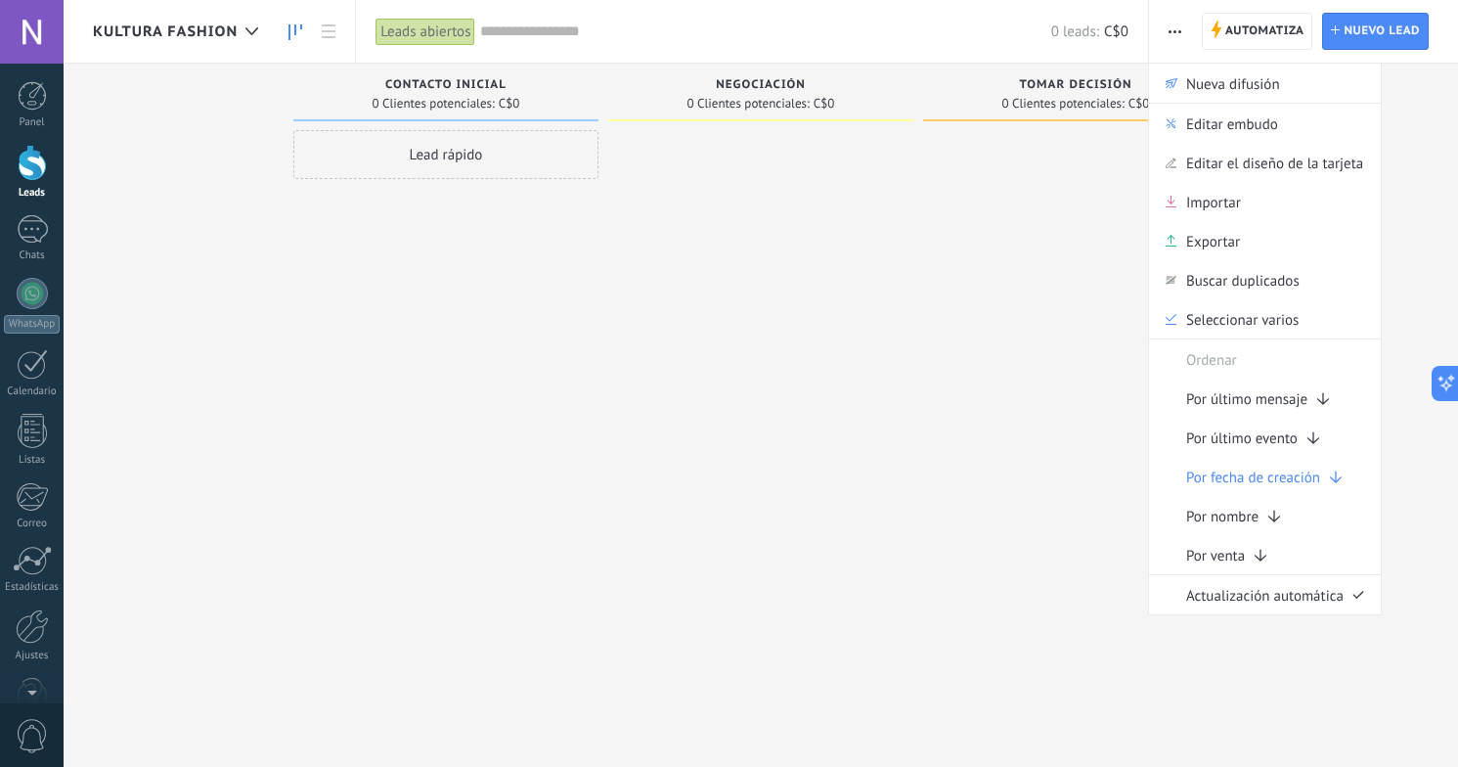
click at [1176, 33] on span "button" at bounding box center [1174, 31] width 13 height 37
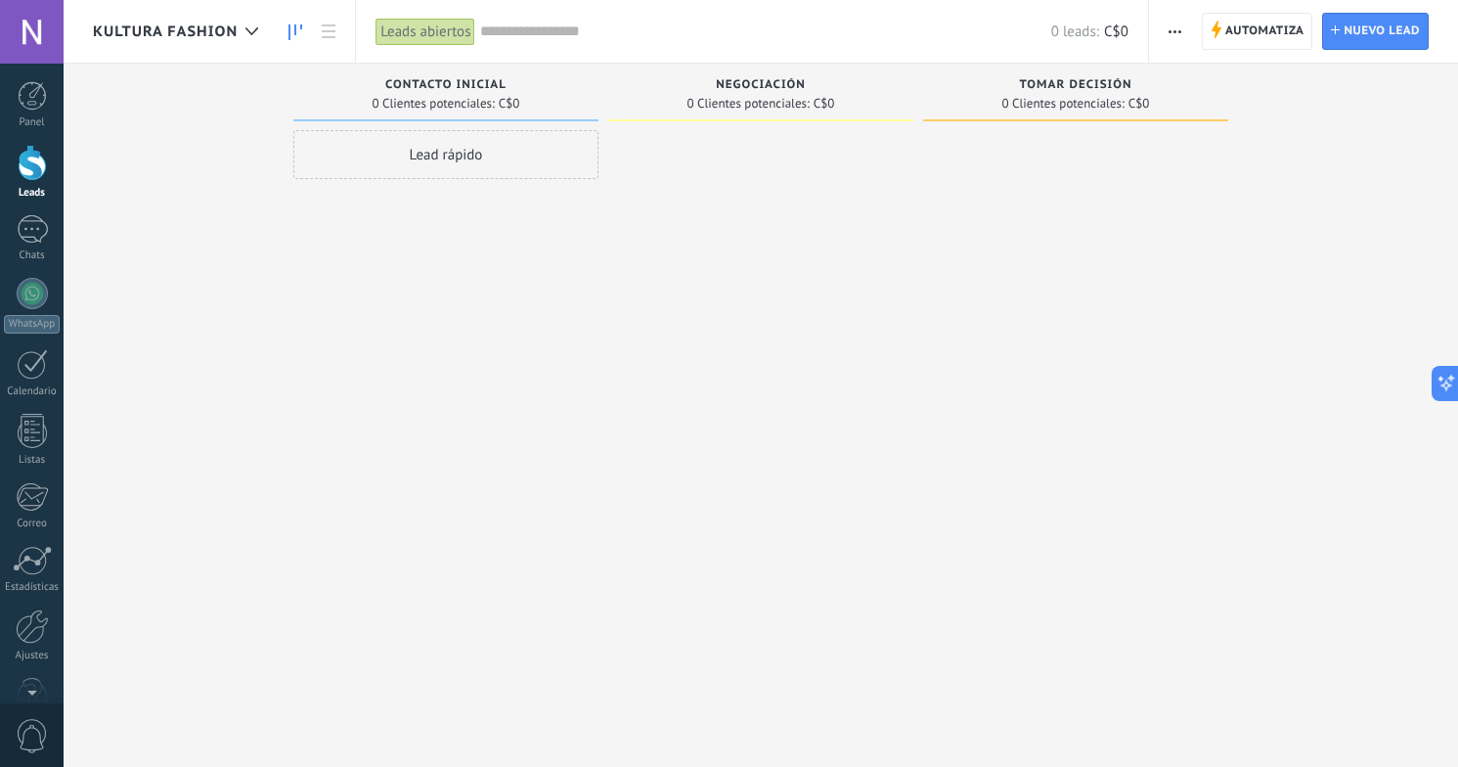
click at [1176, 33] on span "button" at bounding box center [1174, 31] width 13 height 37
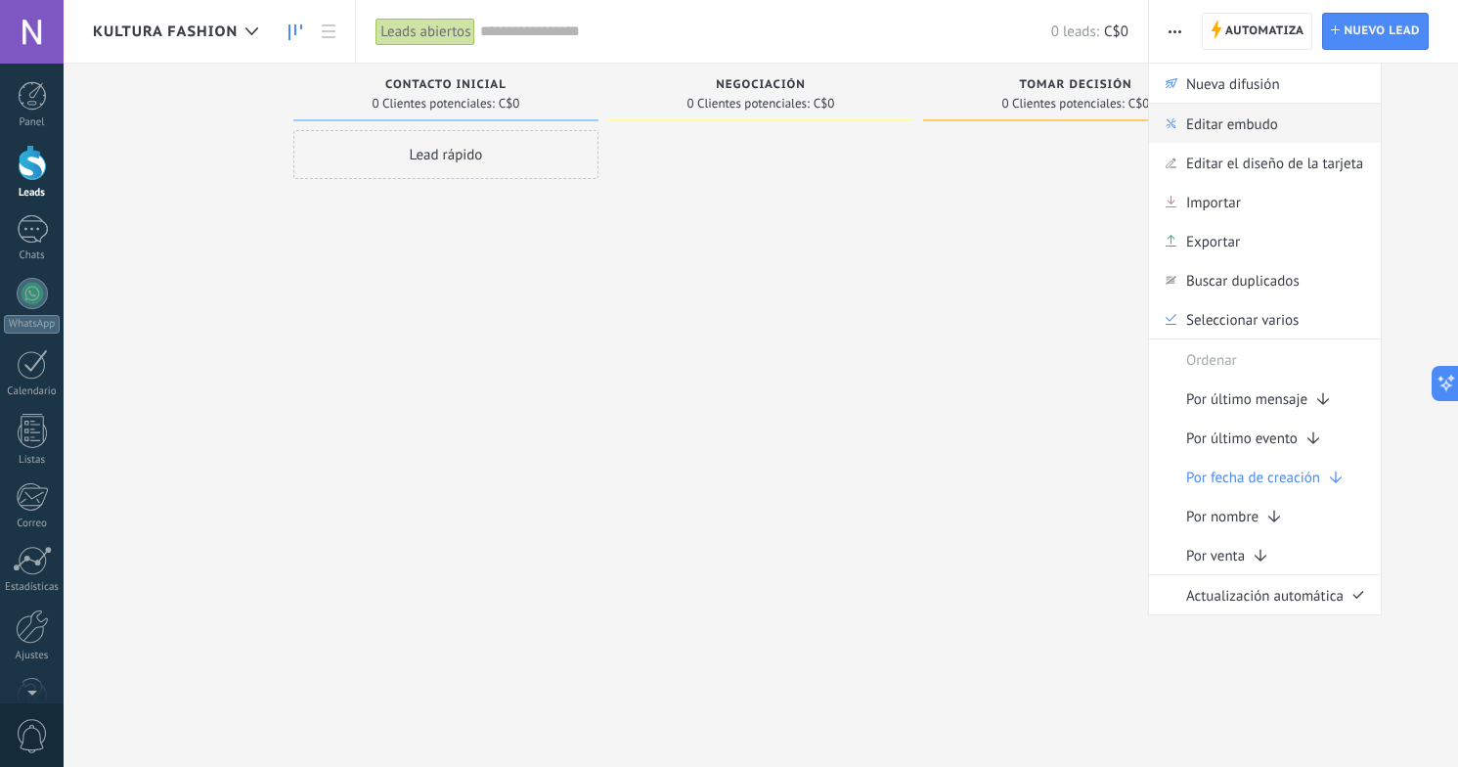
click at [1223, 129] on span "Editar embudo" at bounding box center [1232, 123] width 92 height 39
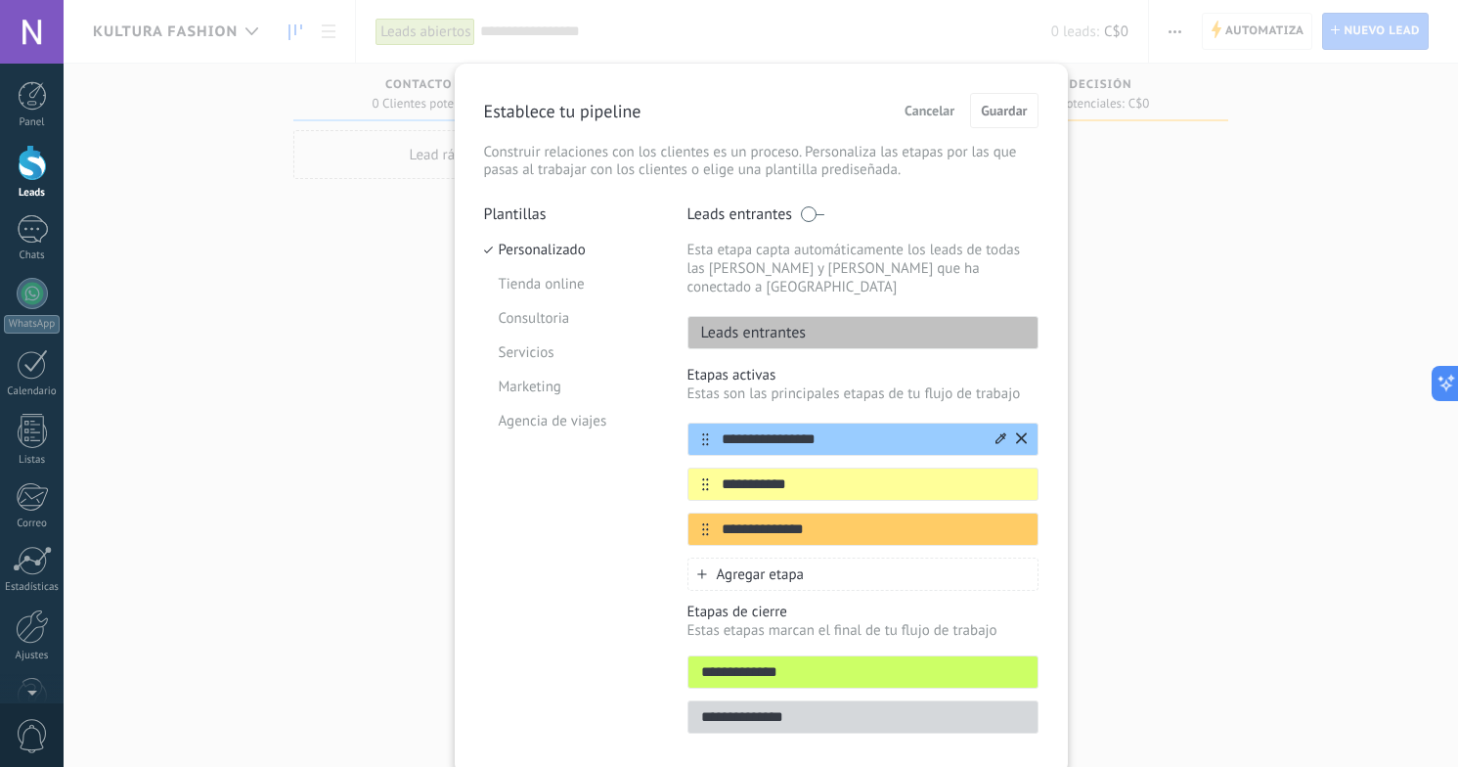
drag, startPoint x: 828, startPoint y: 423, endPoint x: 685, endPoint y: 419, distance: 142.8
type input "**********"
click at [808, 474] on input "**********" at bounding box center [851, 484] width 284 height 21
click at [998, 430] on div at bounding box center [1000, 439] width 11 height 19
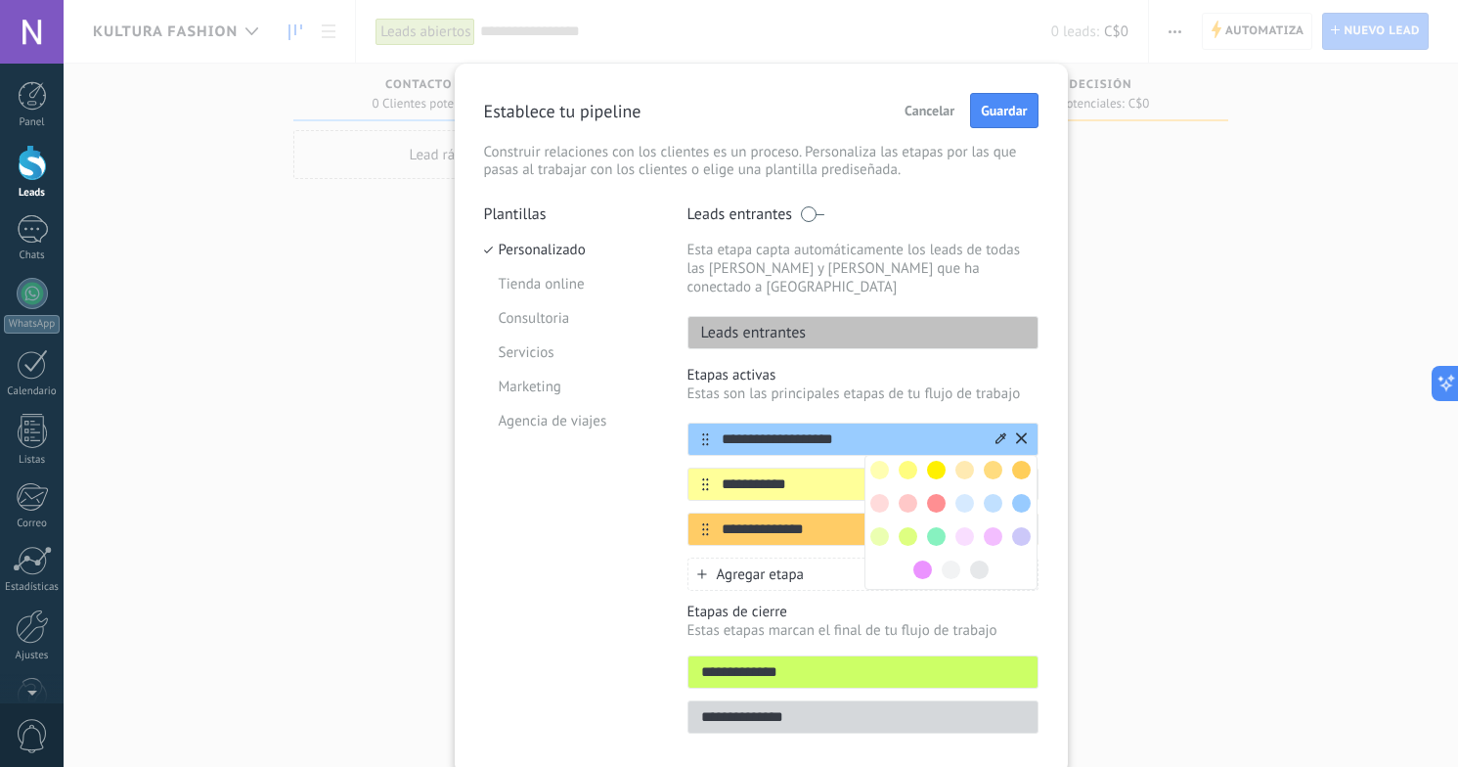
click at [941, 494] on span at bounding box center [936, 503] width 19 height 19
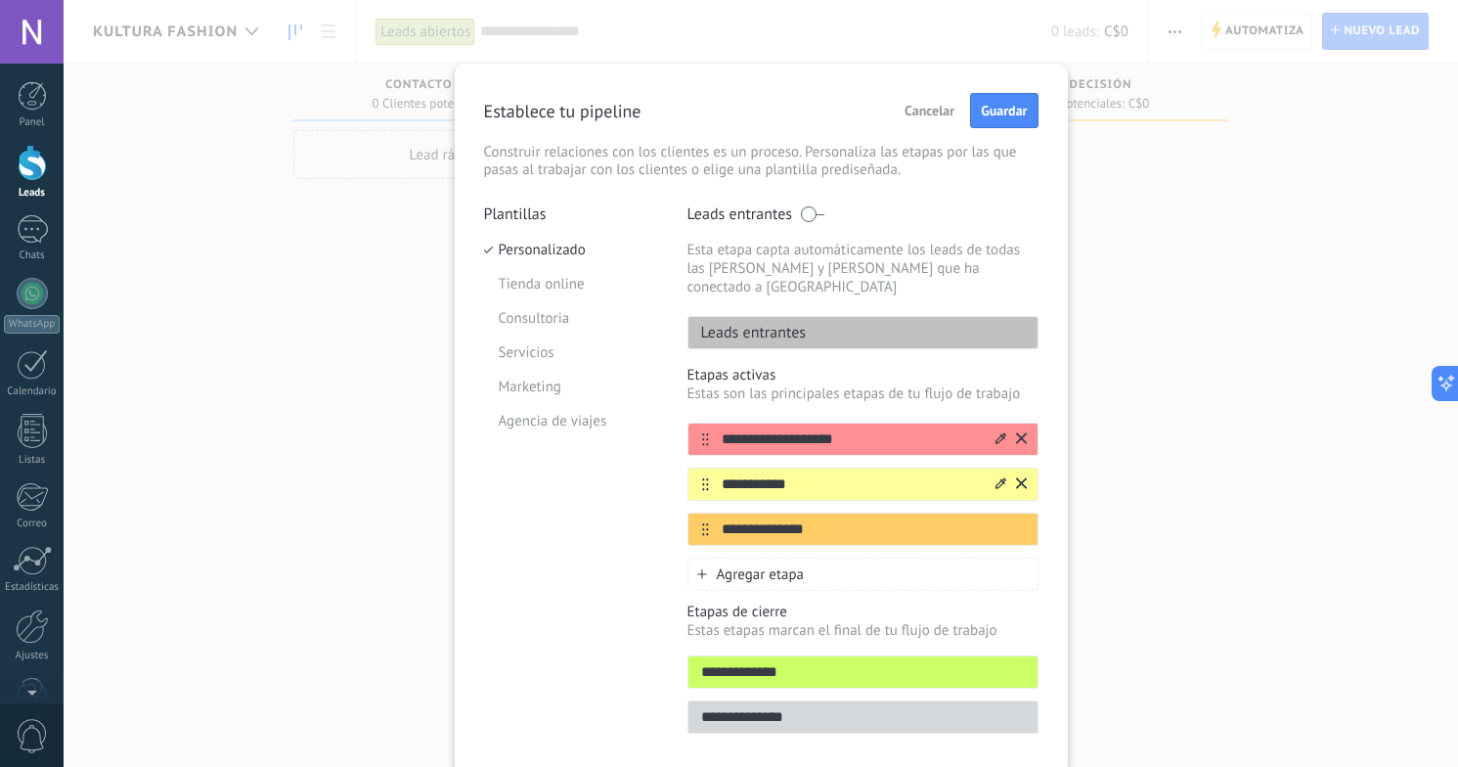
click at [899, 475] on input "**********" at bounding box center [851, 484] width 284 height 21
type input "*"
type input "**********"
click at [995, 477] on icon at bounding box center [1000, 483] width 11 height 12
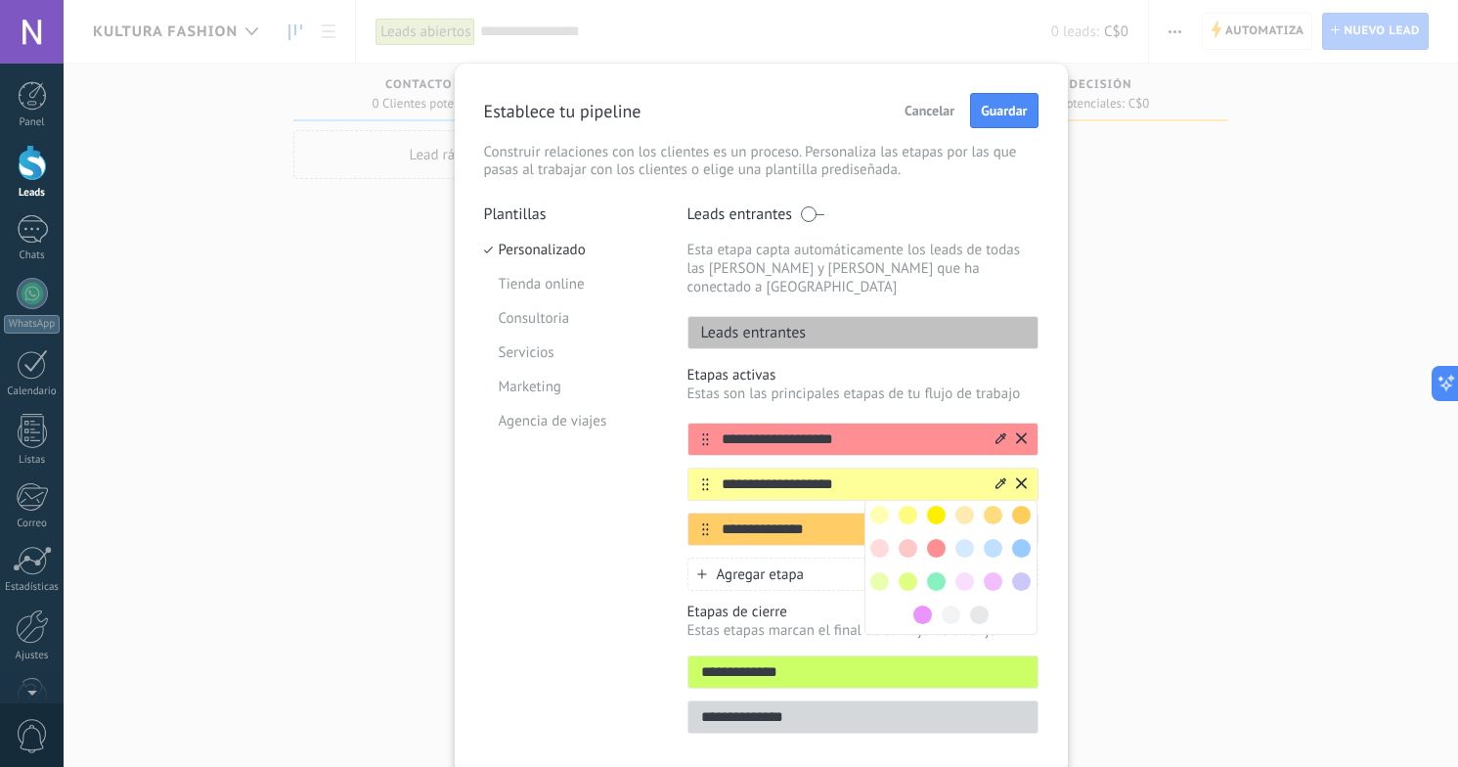
click at [931, 539] on span at bounding box center [936, 548] width 19 height 19
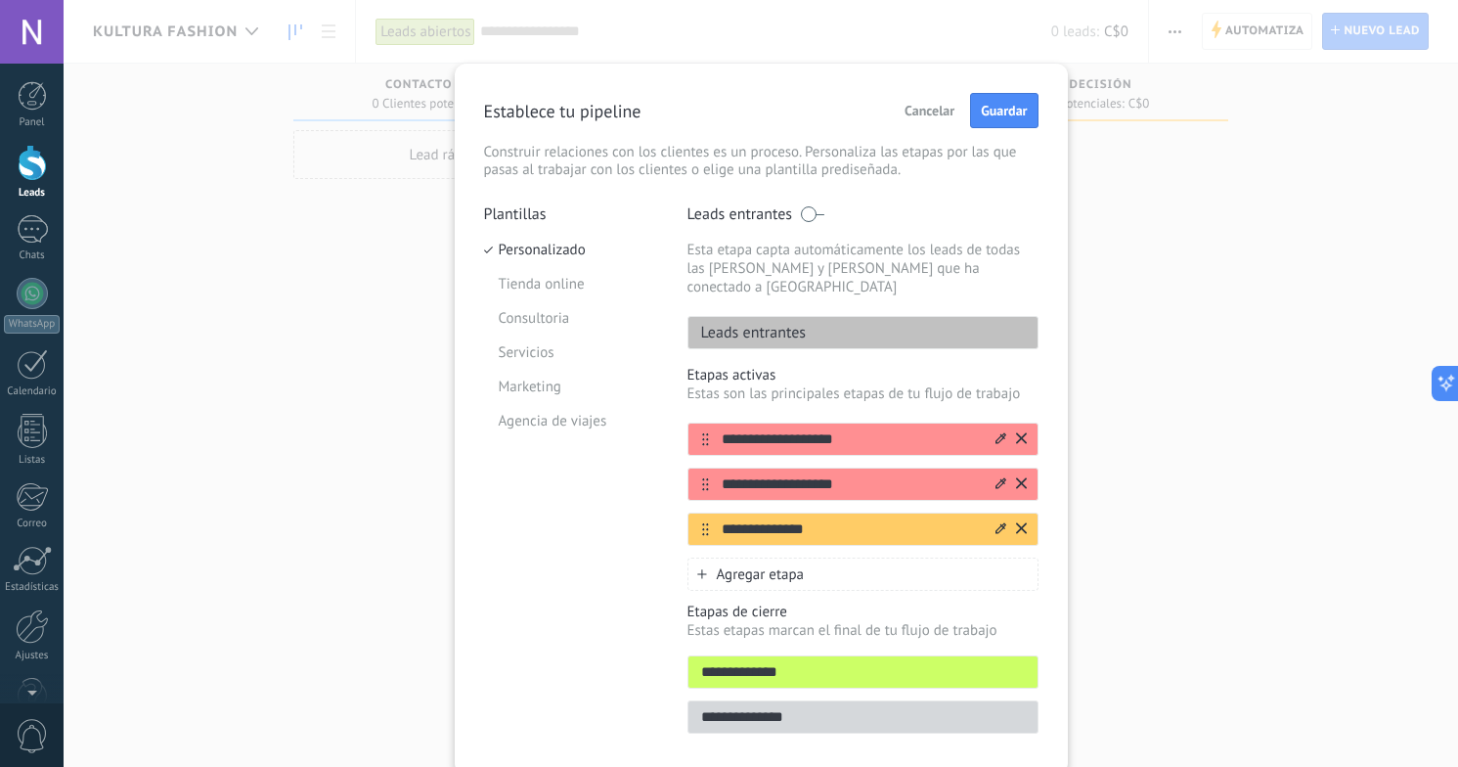
click at [995, 522] on icon at bounding box center [1000, 528] width 11 height 12
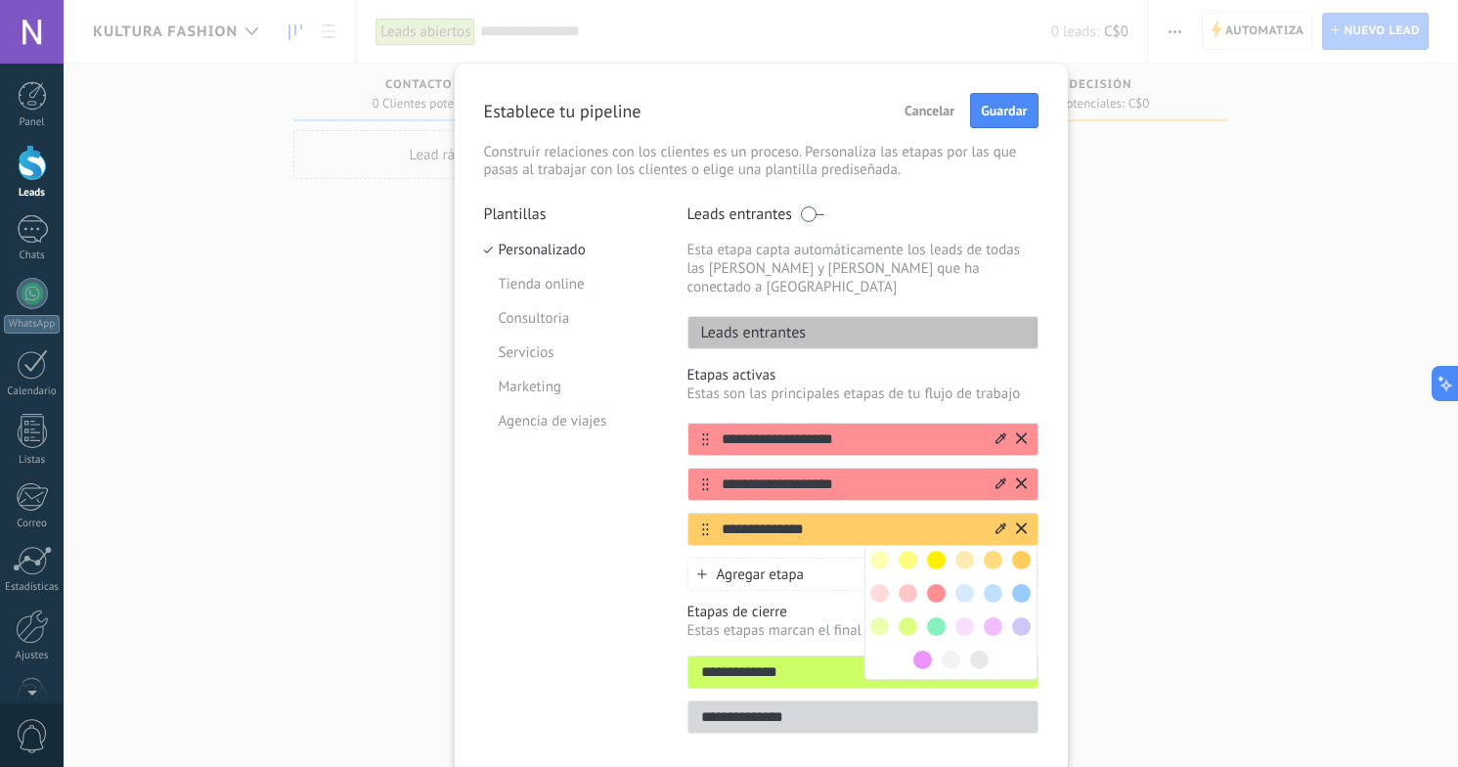
click at [978, 429] on input "**********" at bounding box center [851, 439] width 284 height 21
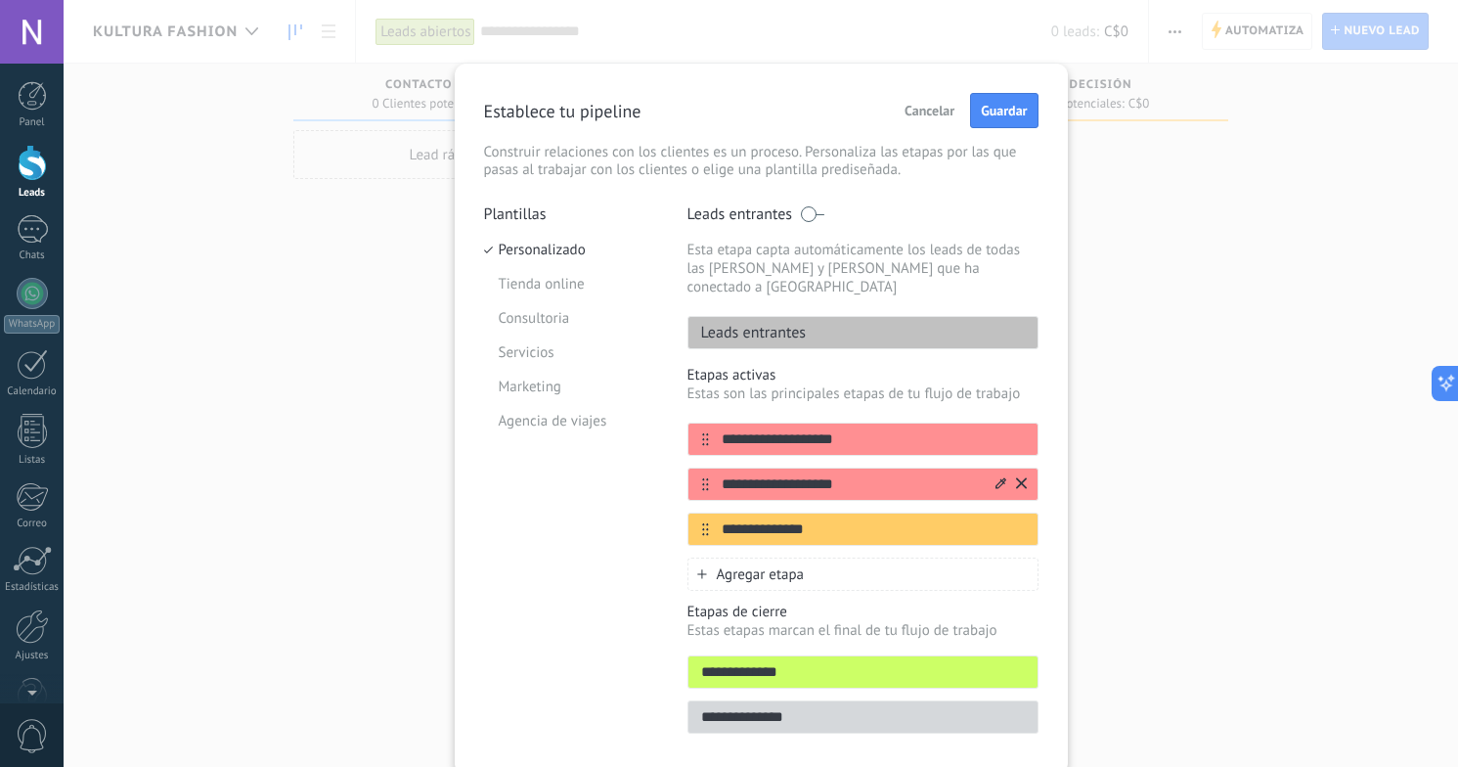
click at [0, 0] on icon at bounding box center [0, 0] width 0 height 0
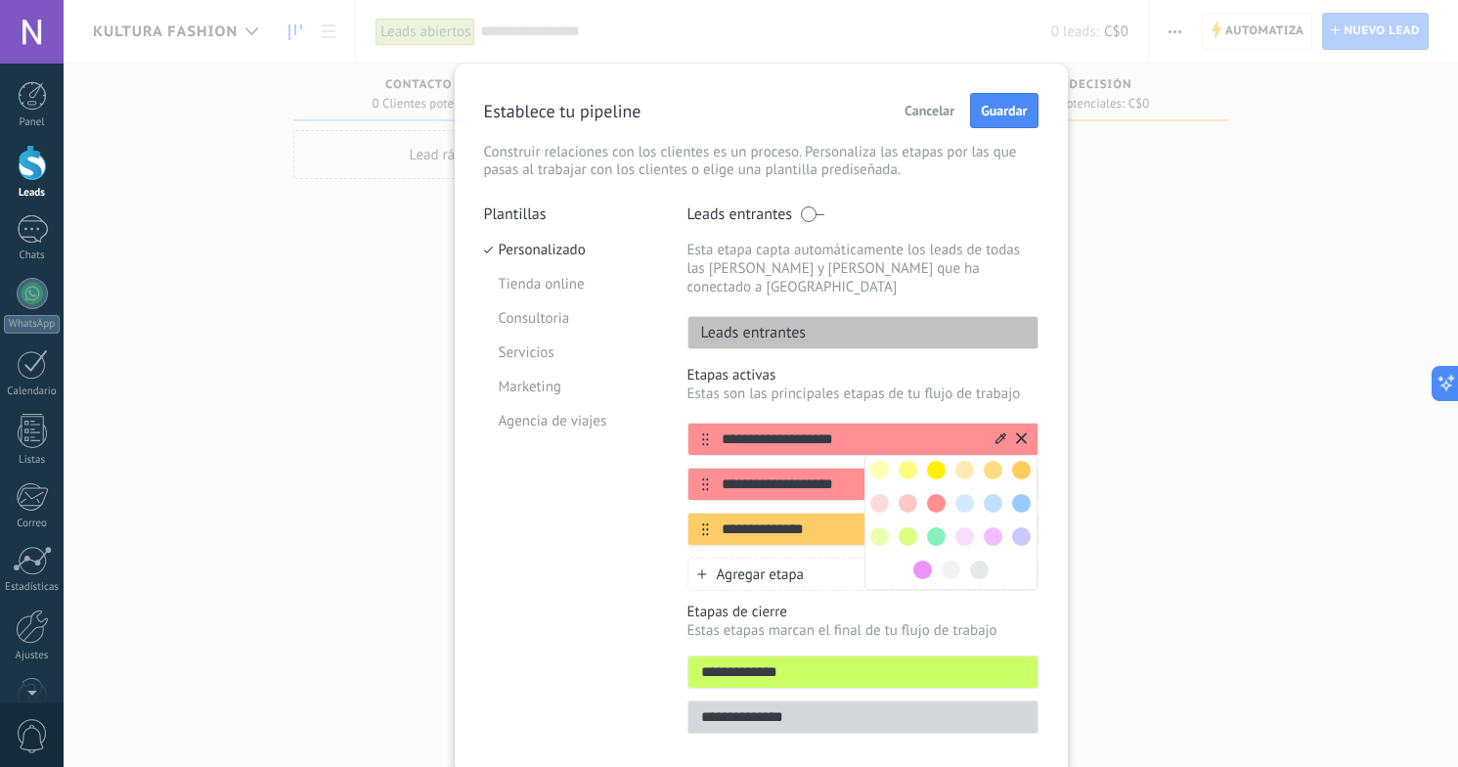
click at [1022, 494] on span at bounding box center [1021, 503] width 19 height 19
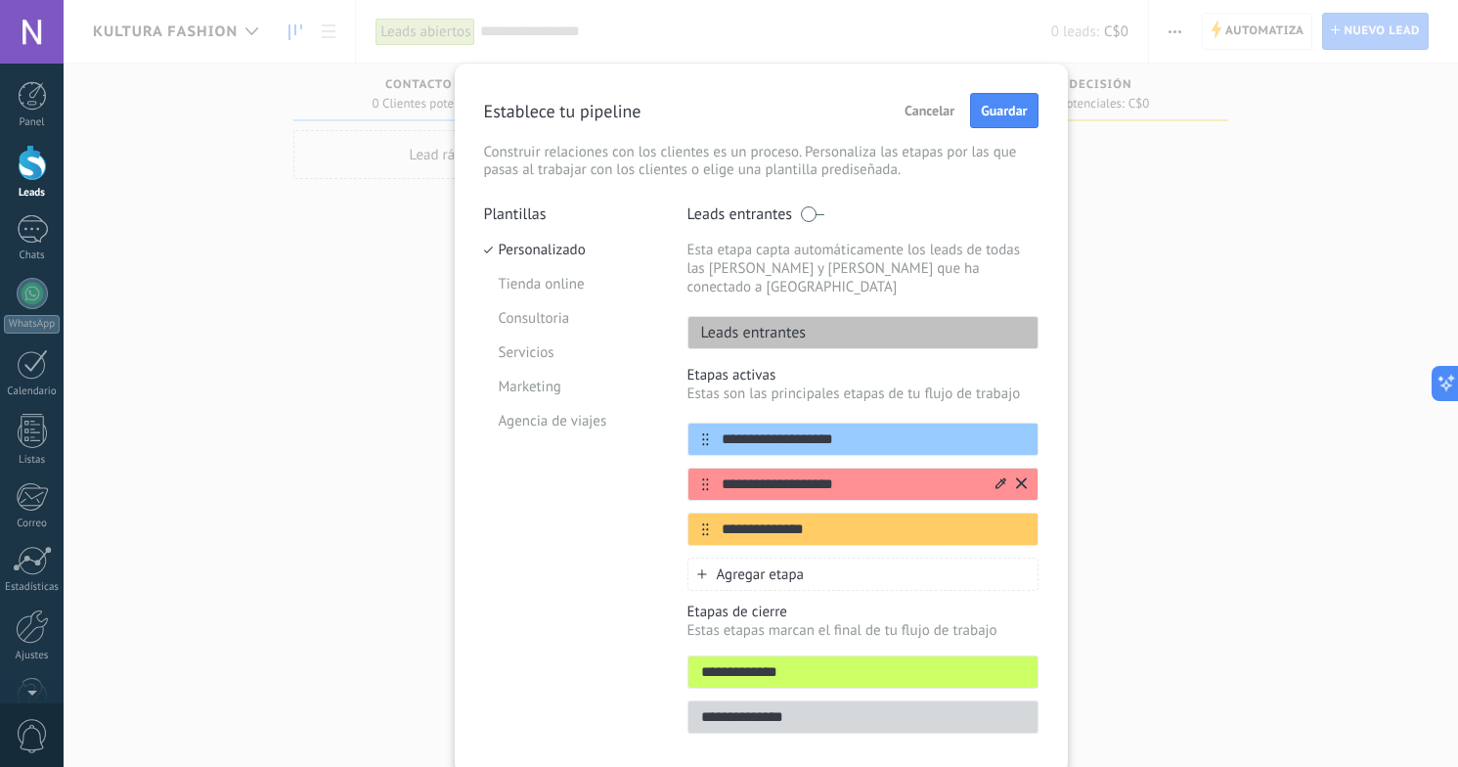
click at [997, 477] on icon at bounding box center [1000, 483] width 11 height 12
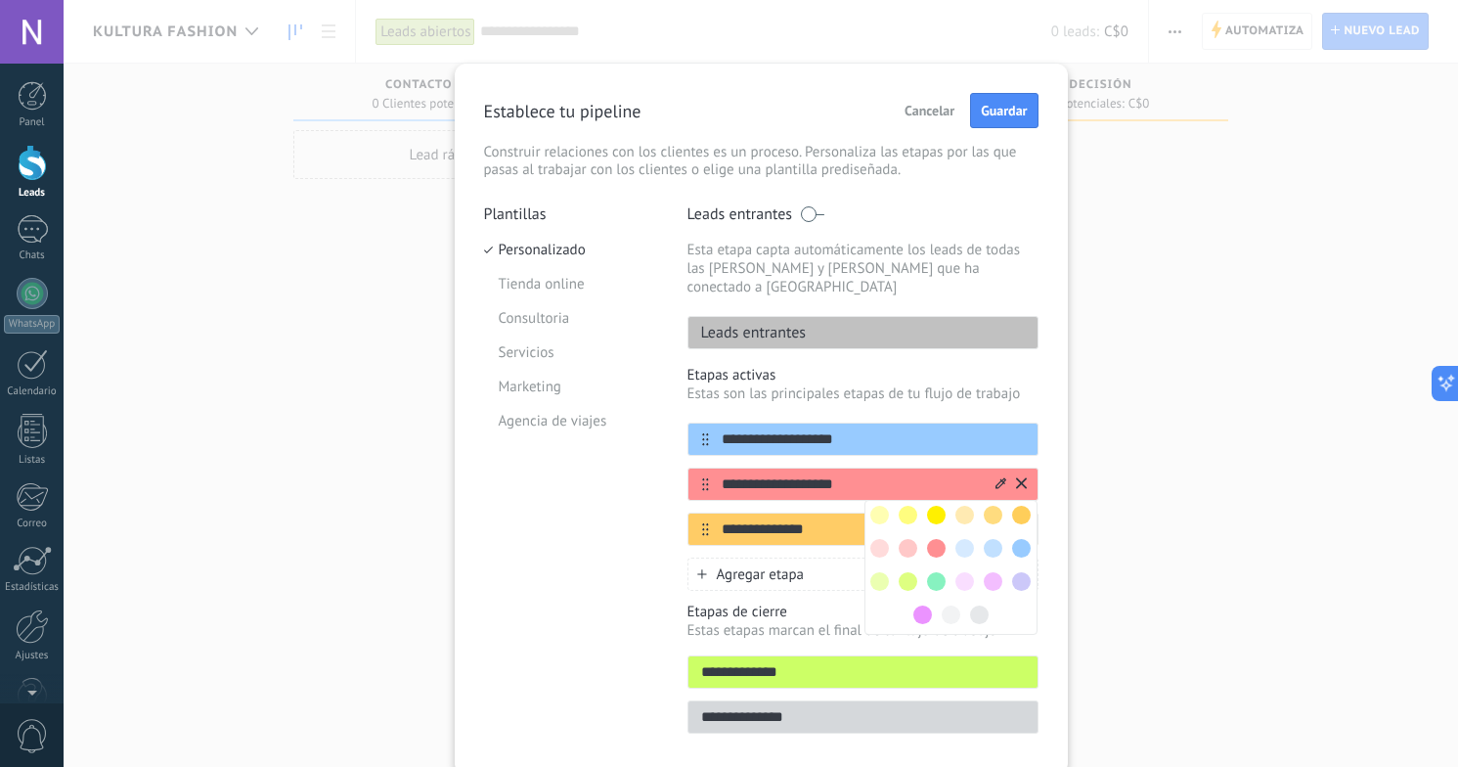
click at [1017, 539] on span at bounding box center [1021, 548] width 19 height 19
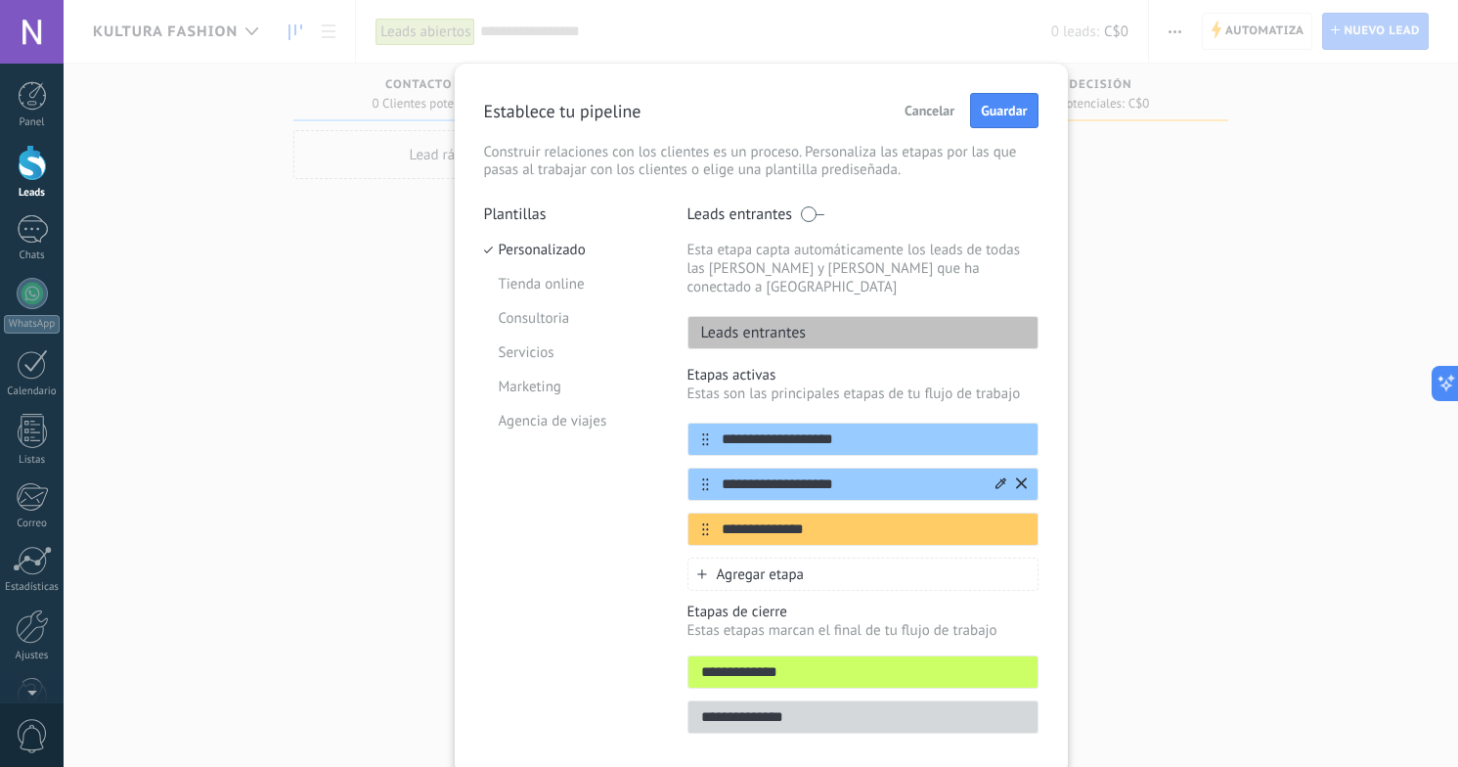
drag, startPoint x: 933, startPoint y: 513, endPoint x: 627, endPoint y: 510, distance: 306.1
click at [627, 510] on div "**********" at bounding box center [761, 474] width 554 height 541
type input "********"
click at [834, 561] on div "Agregar etapa" at bounding box center [862, 573] width 351 height 33
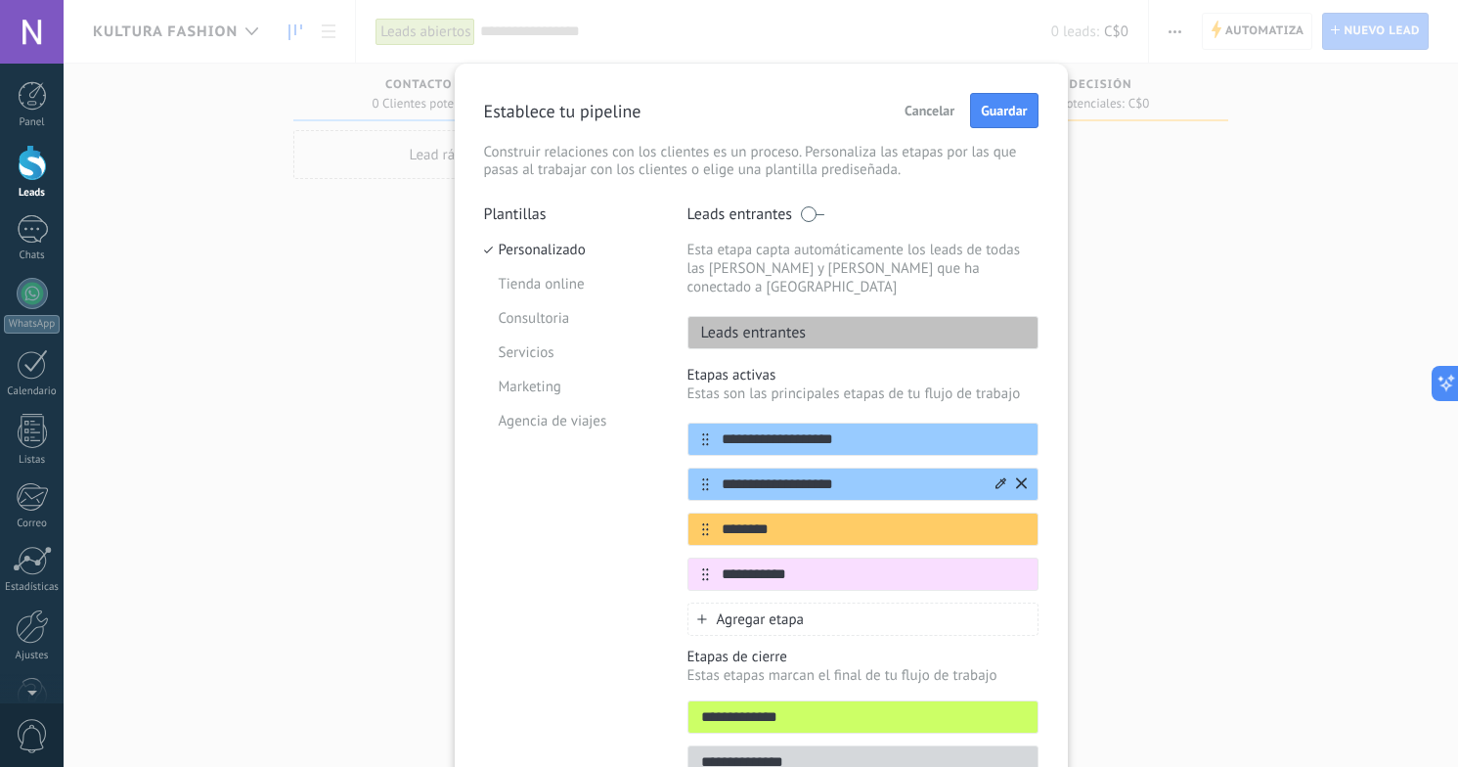
type input "**********"
click at [806, 603] on div "Agregar etapa" at bounding box center [862, 618] width 351 height 33
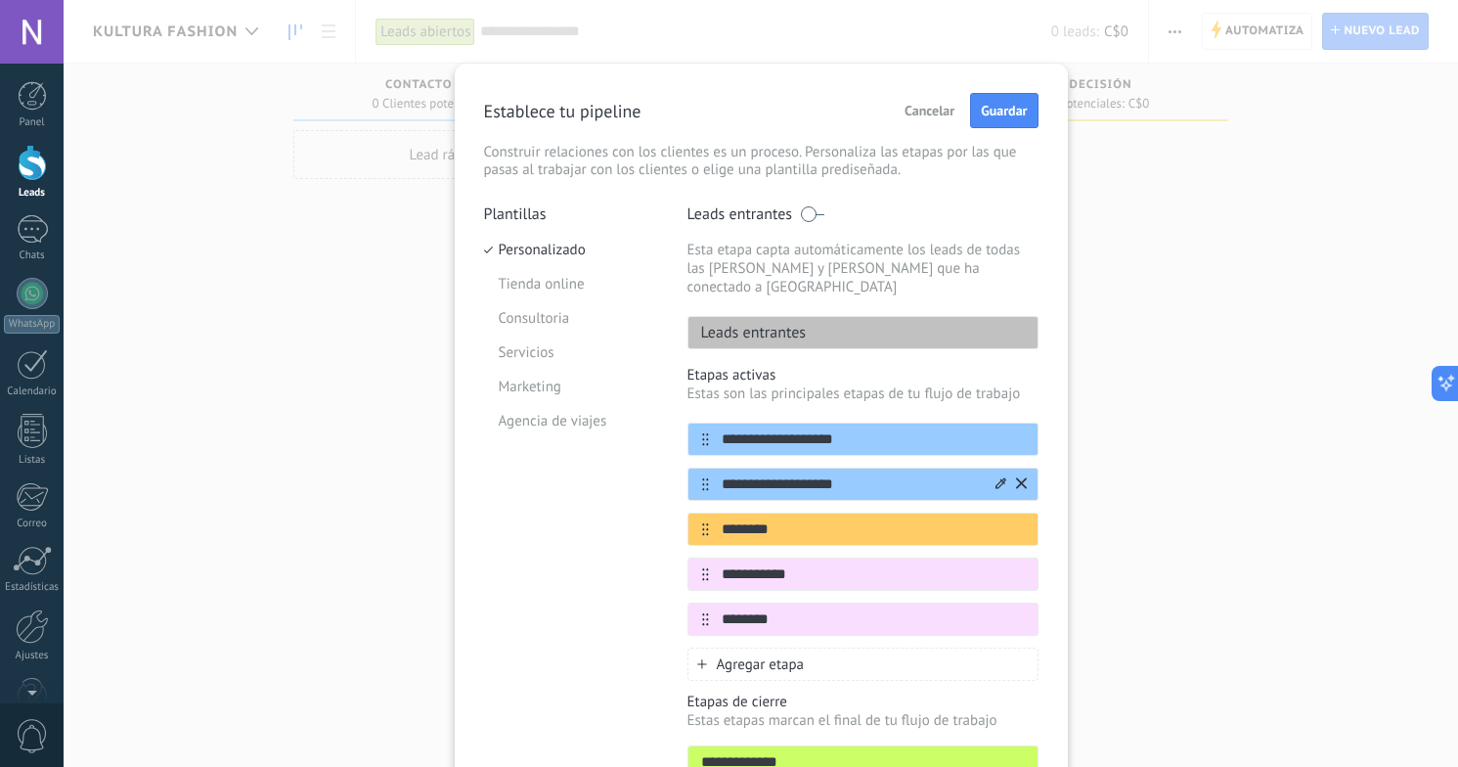
type input "********"
click at [816, 650] on div "Agregar etapa" at bounding box center [862, 663] width 351 height 33
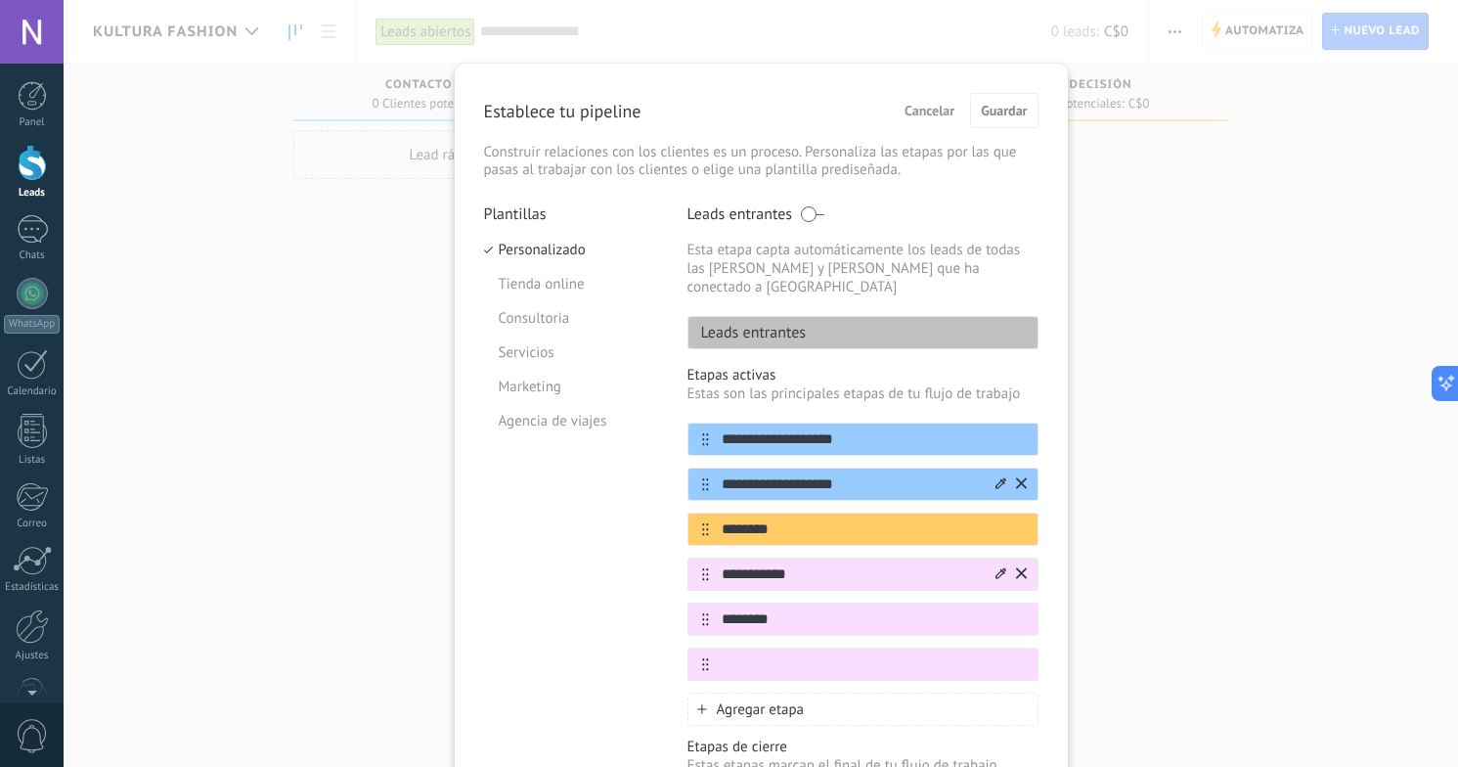
click at [832, 564] on input "**********" at bounding box center [851, 574] width 284 height 21
type input "**********"
click at [855, 654] on input "text" at bounding box center [851, 664] width 284 height 21
type input "*********"
click at [809, 696] on div "Agregar etapa" at bounding box center [862, 708] width 351 height 33
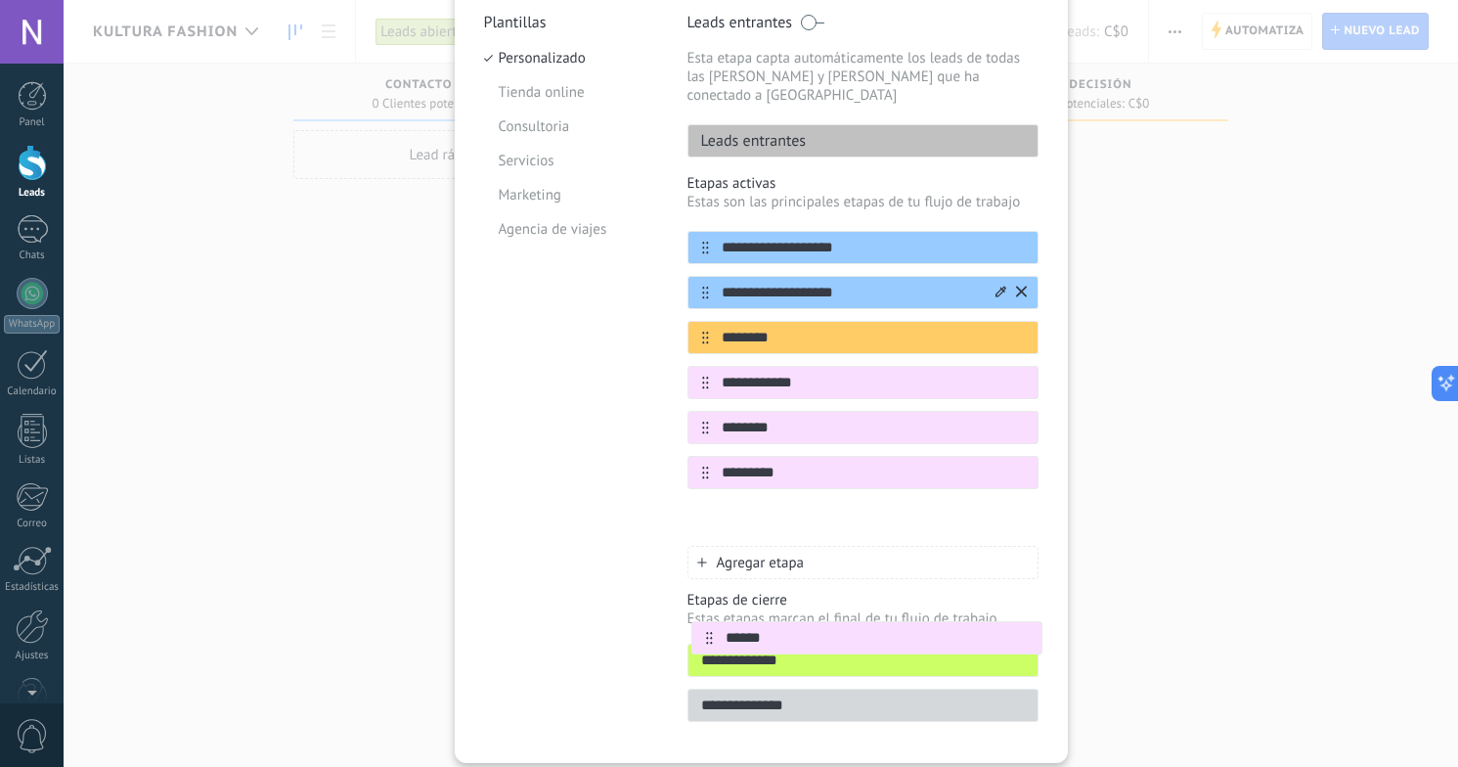
drag, startPoint x: 700, startPoint y: 694, endPoint x: 708, endPoint y: 637, distance: 58.2
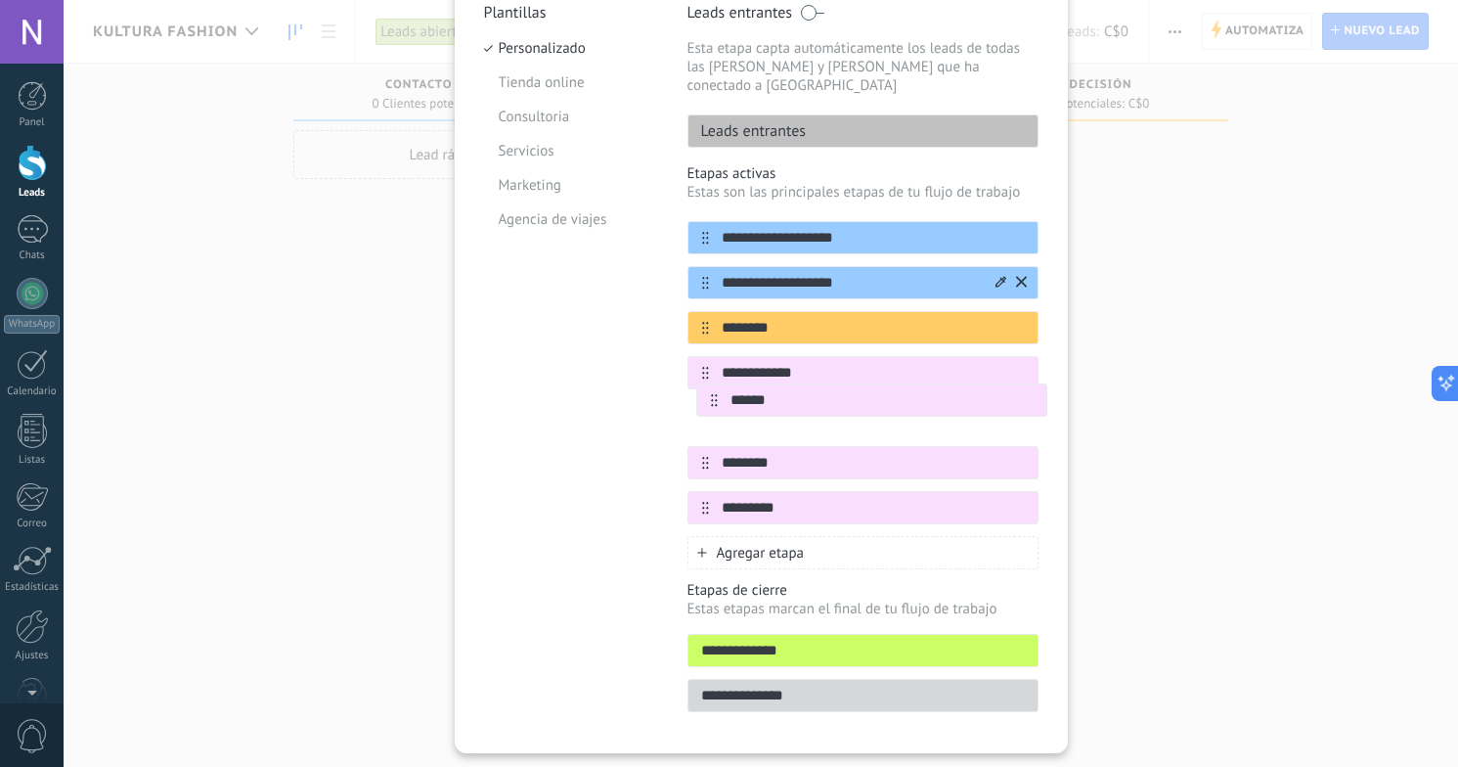
drag, startPoint x: 701, startPoint y: 490, endPoint x: 714, endPoint y: 397, distance: 93.8
click at [714, 397] on div "**********" at bounding box center [862, 372] width 351 height 303
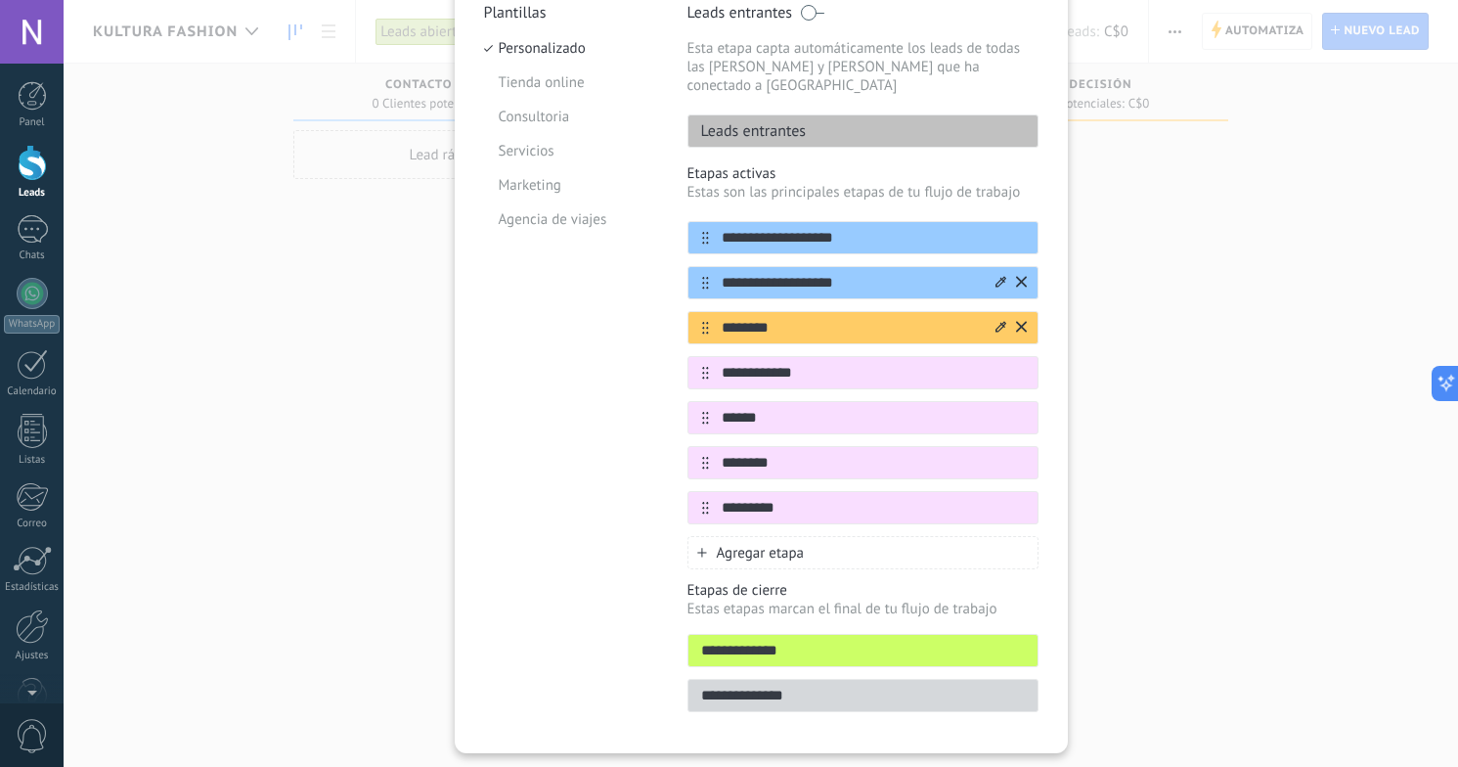
type input "******"
click at [996, 321] on icon at bounding box center [1000, 326] width 11 height 11
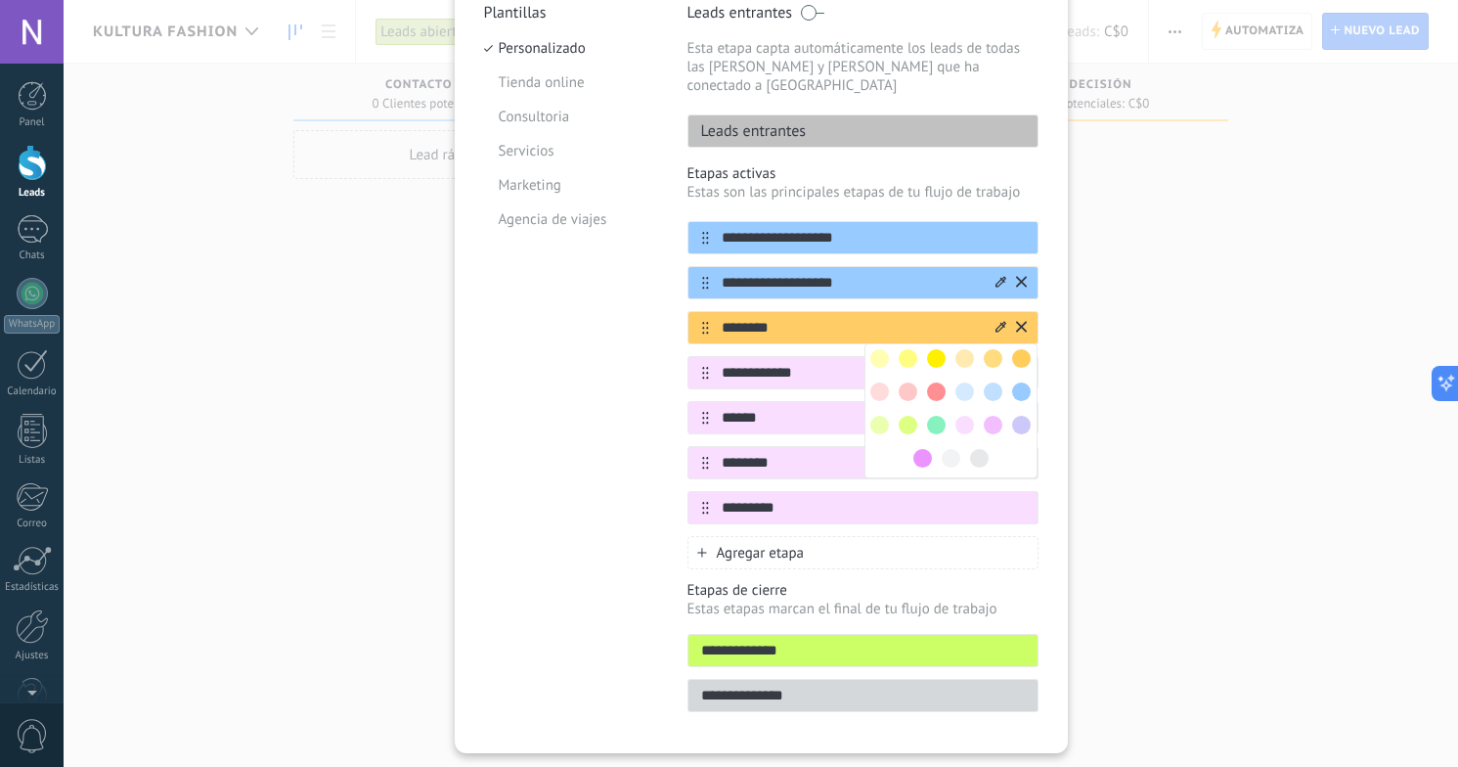
click at [930, 349] on span at bounding box center [936, 358] width 19 height 19
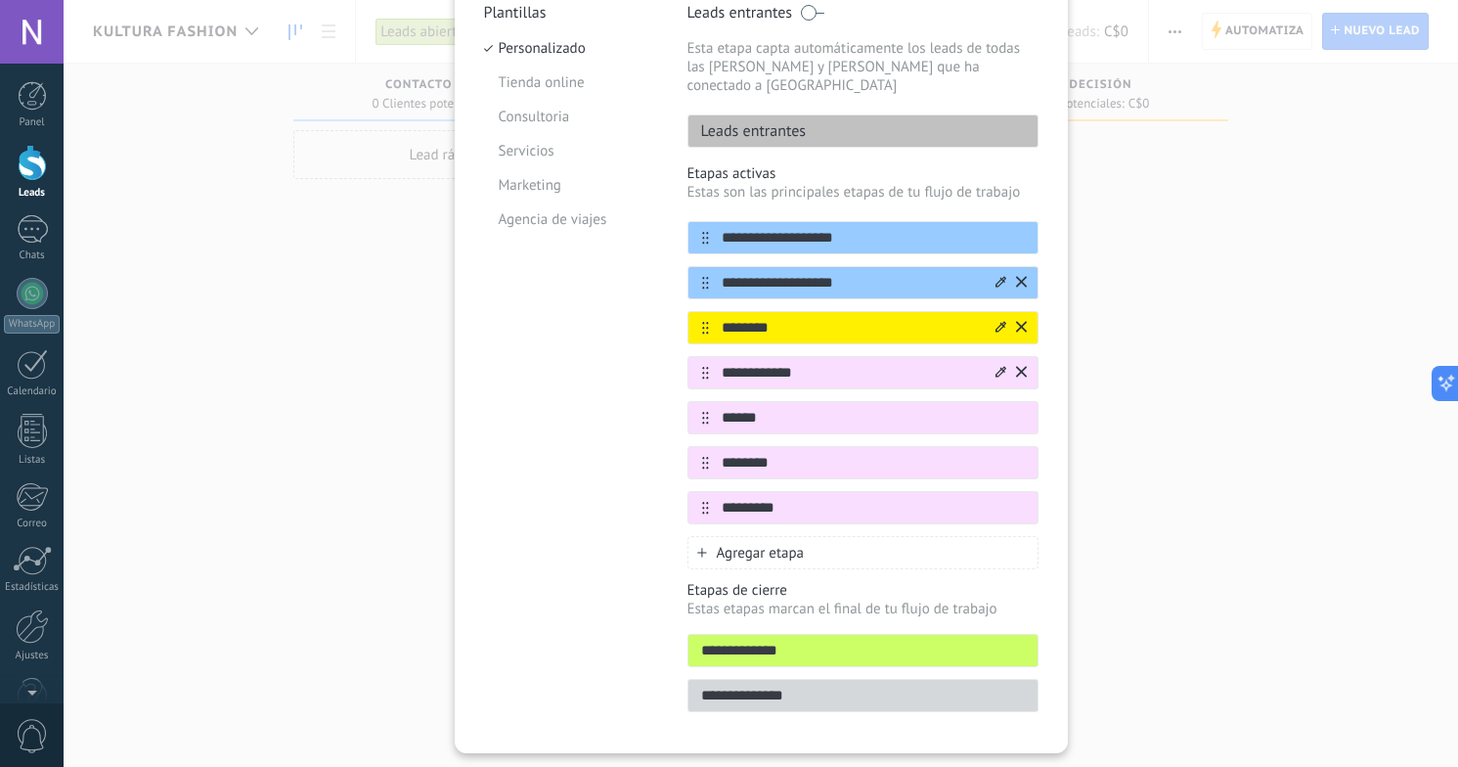
click at [995, 366] on icon at bounding box center [1000, 371] width 11 height 11
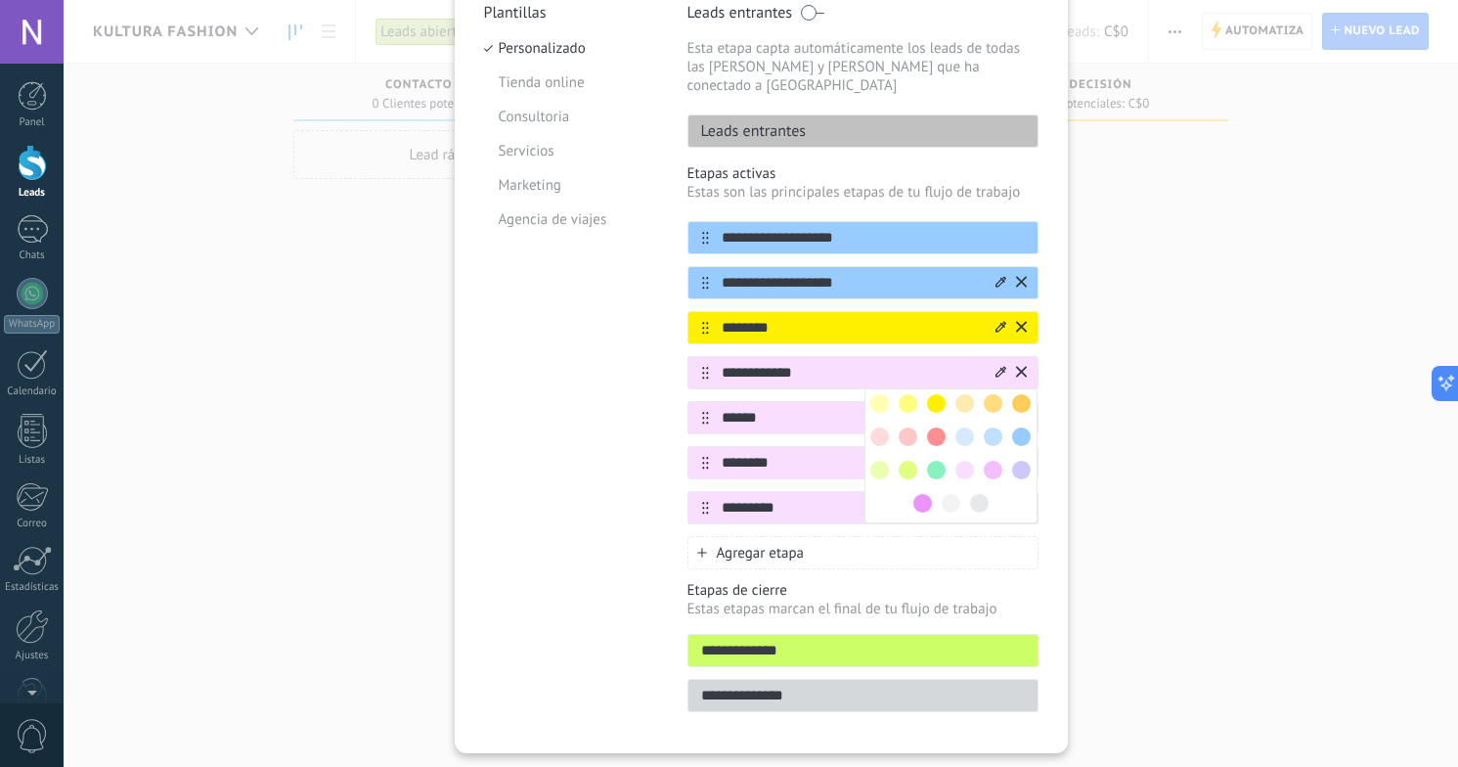
click at [936, 394] on span at bounding box center [936, 403] width 19 height 19
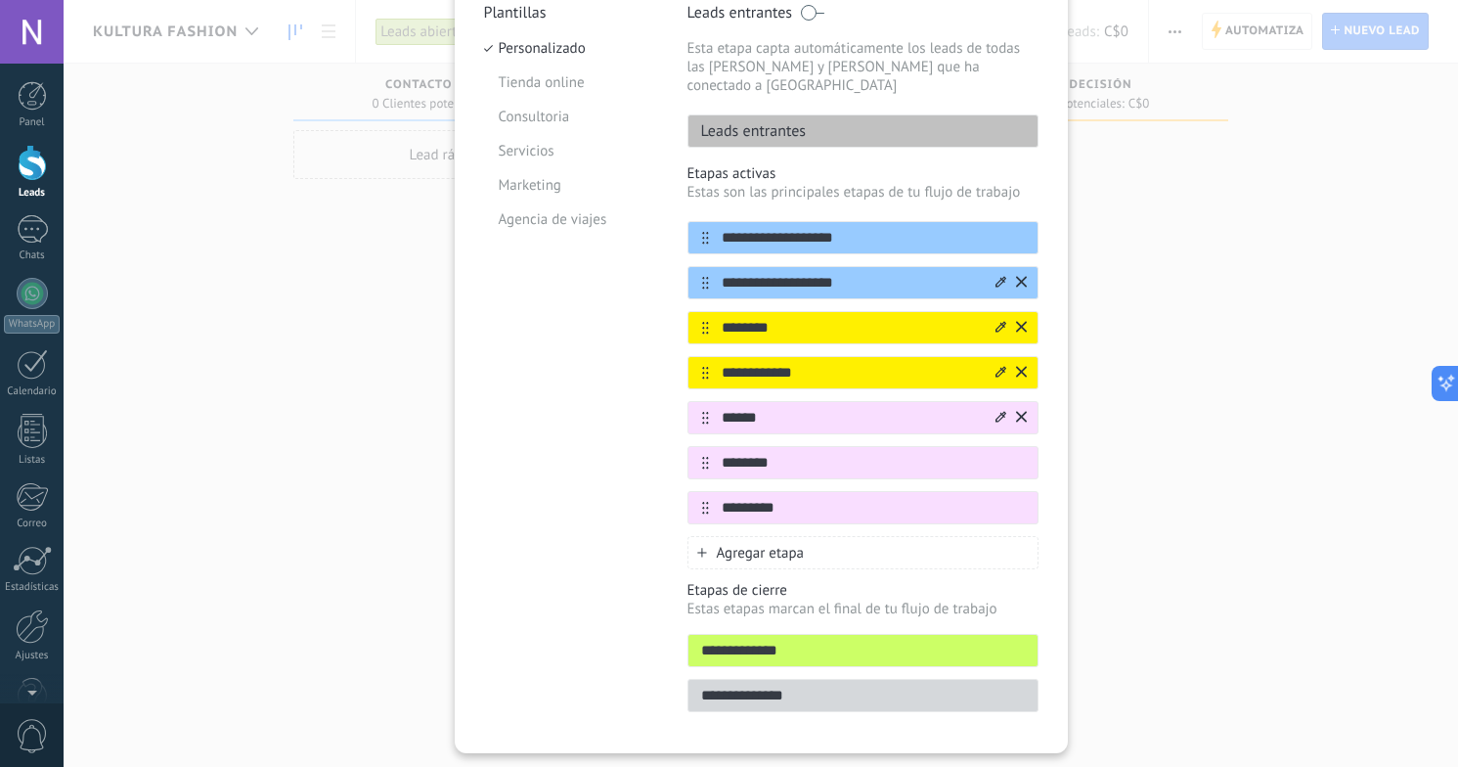
click at [995, 411] on icon at bounding box center [1000, 416] width 11 height 11
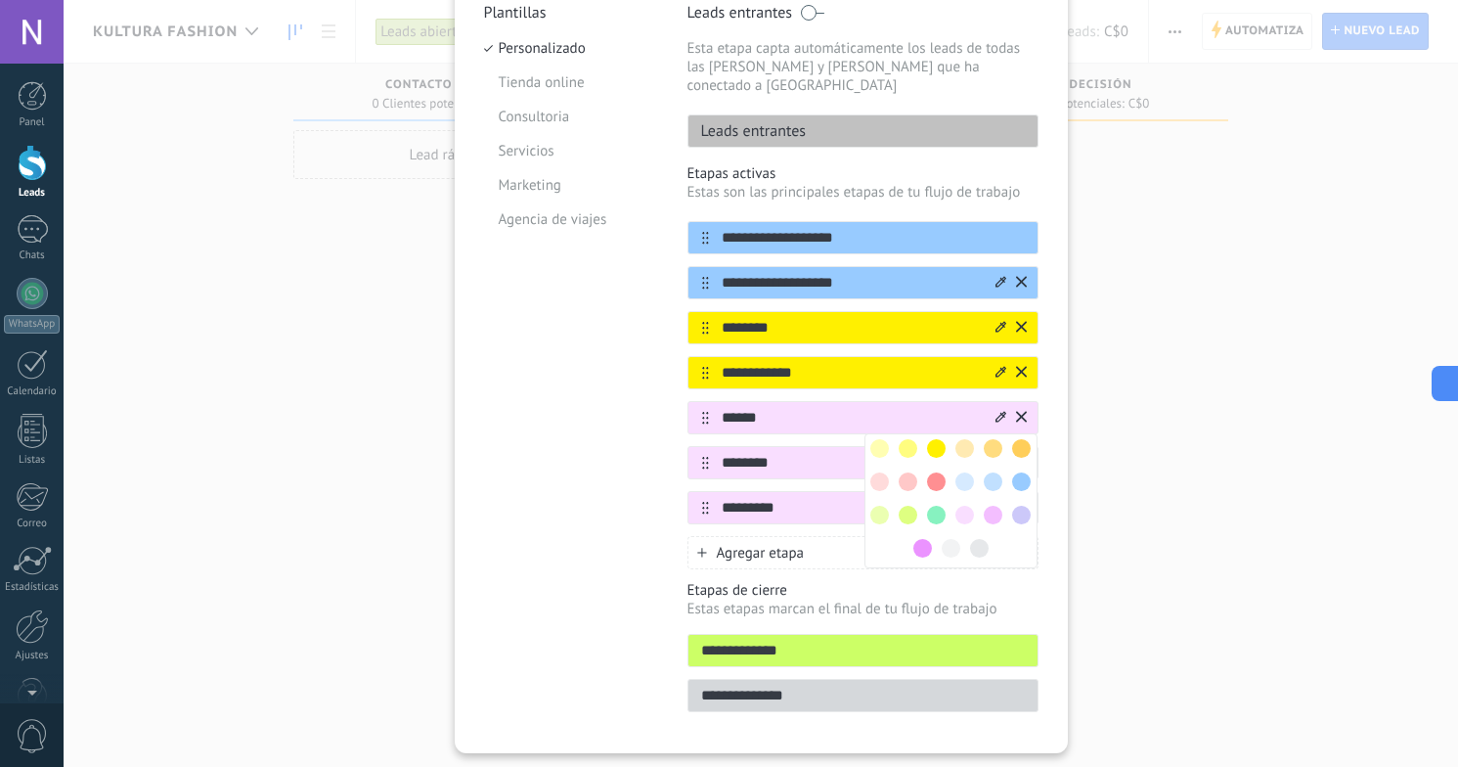
click at [938, 506] on span at bounding box center [936, 515] width 19 height 19
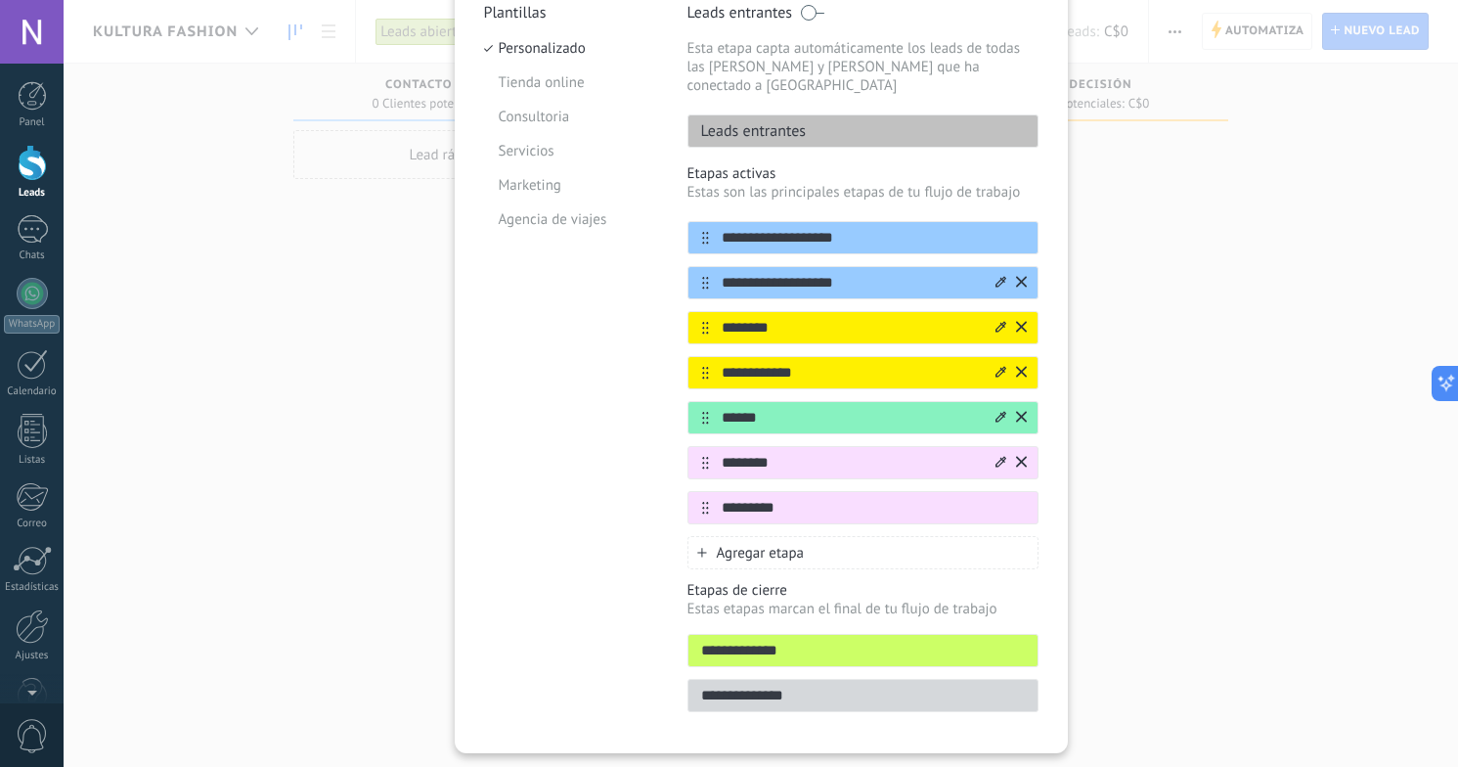
click at [995, 456] on icon at bounding box center [1000, 462] width 11 height 12
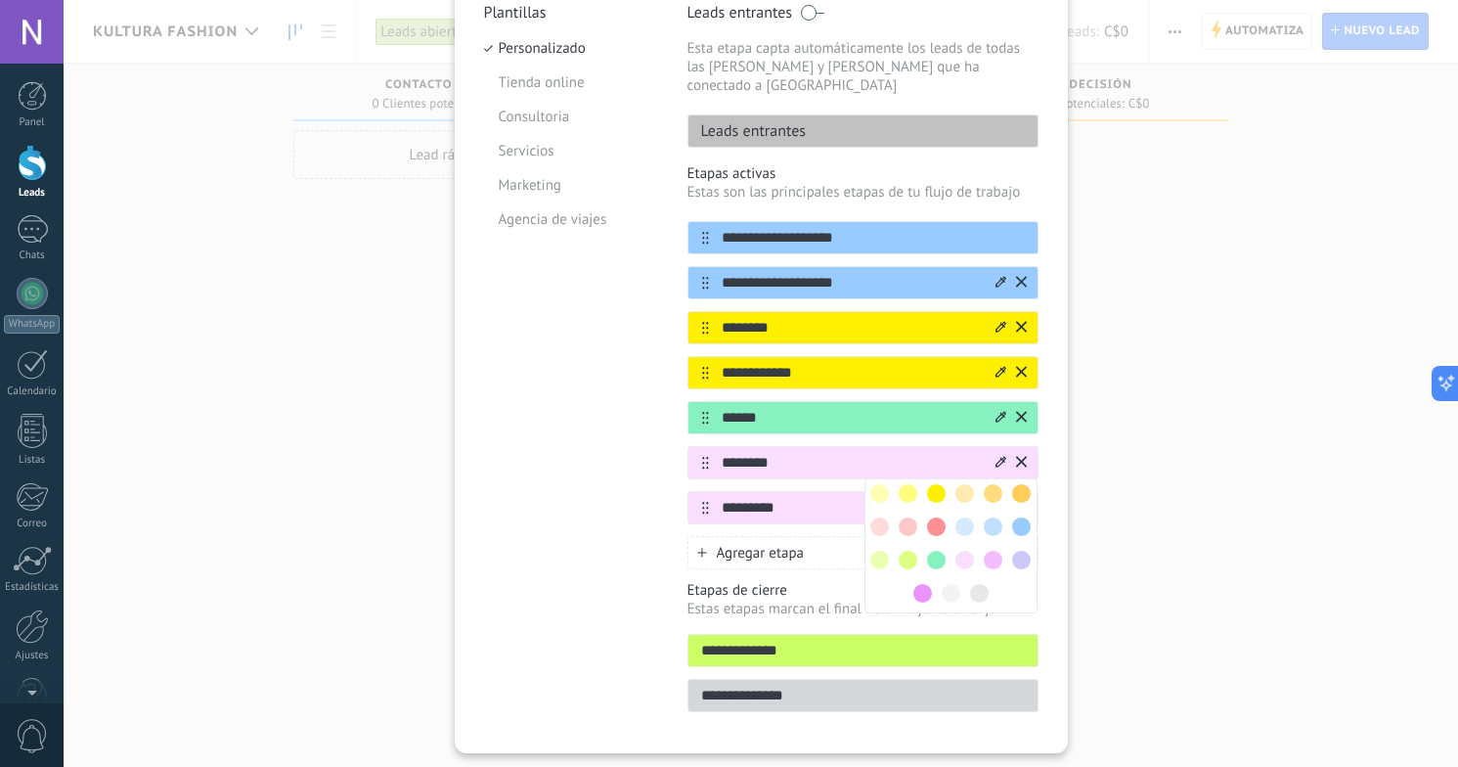
click at [936, 517] on span at bounding box center [936, 526] width 19 height 19
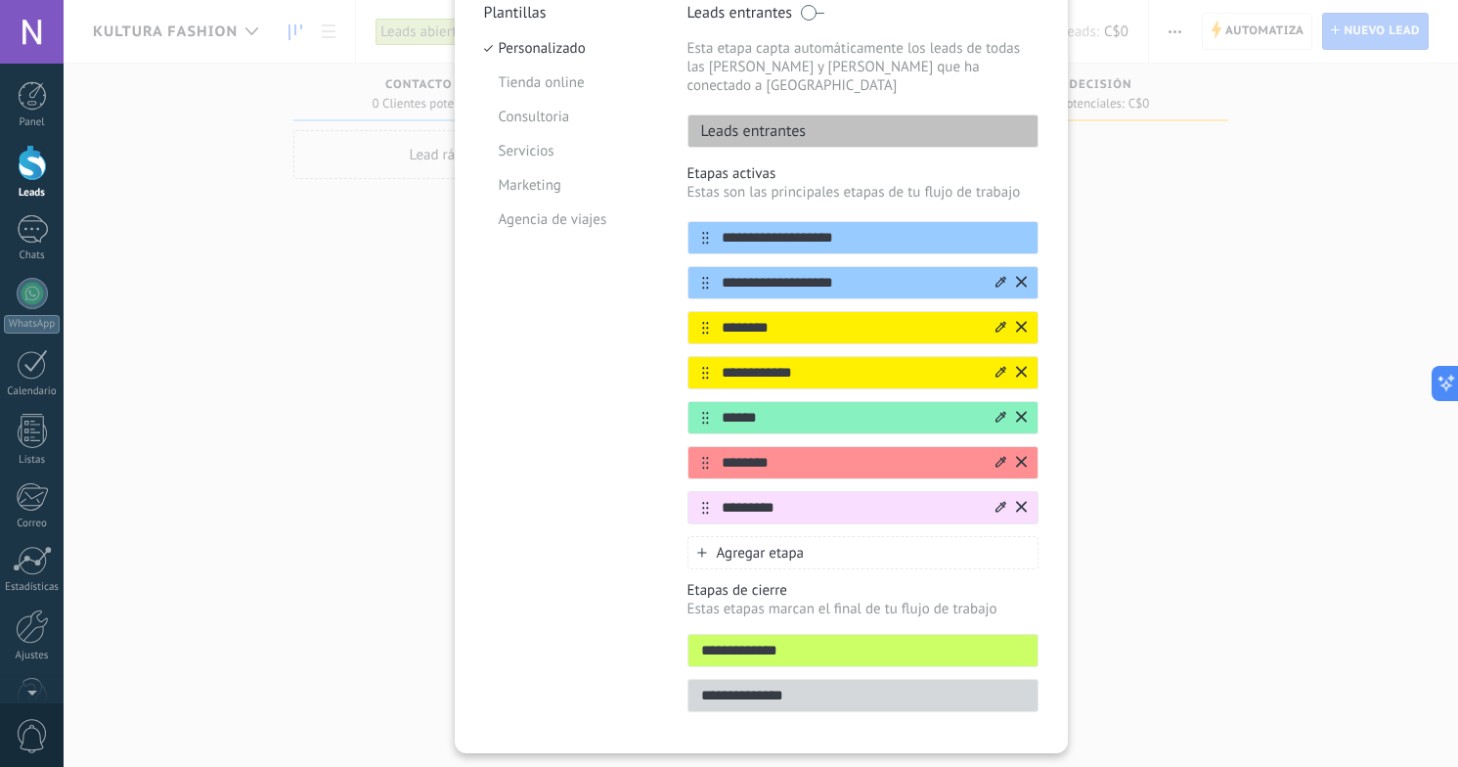
click at [995, 501] on icon at bounding box center [1000, 507] width 11 height 12
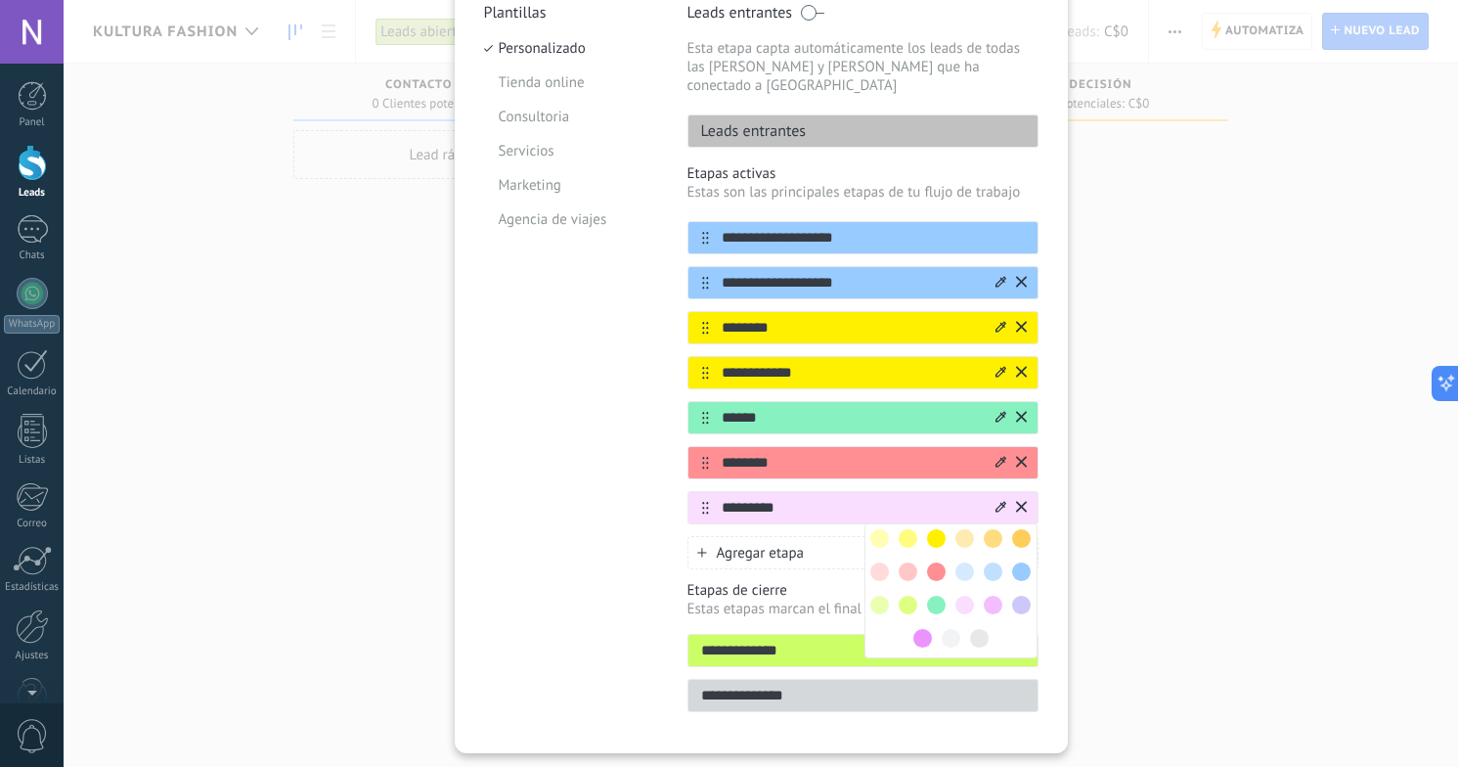
click at [978, 629] on span at bounding box center [979, 638] width 19 height 19
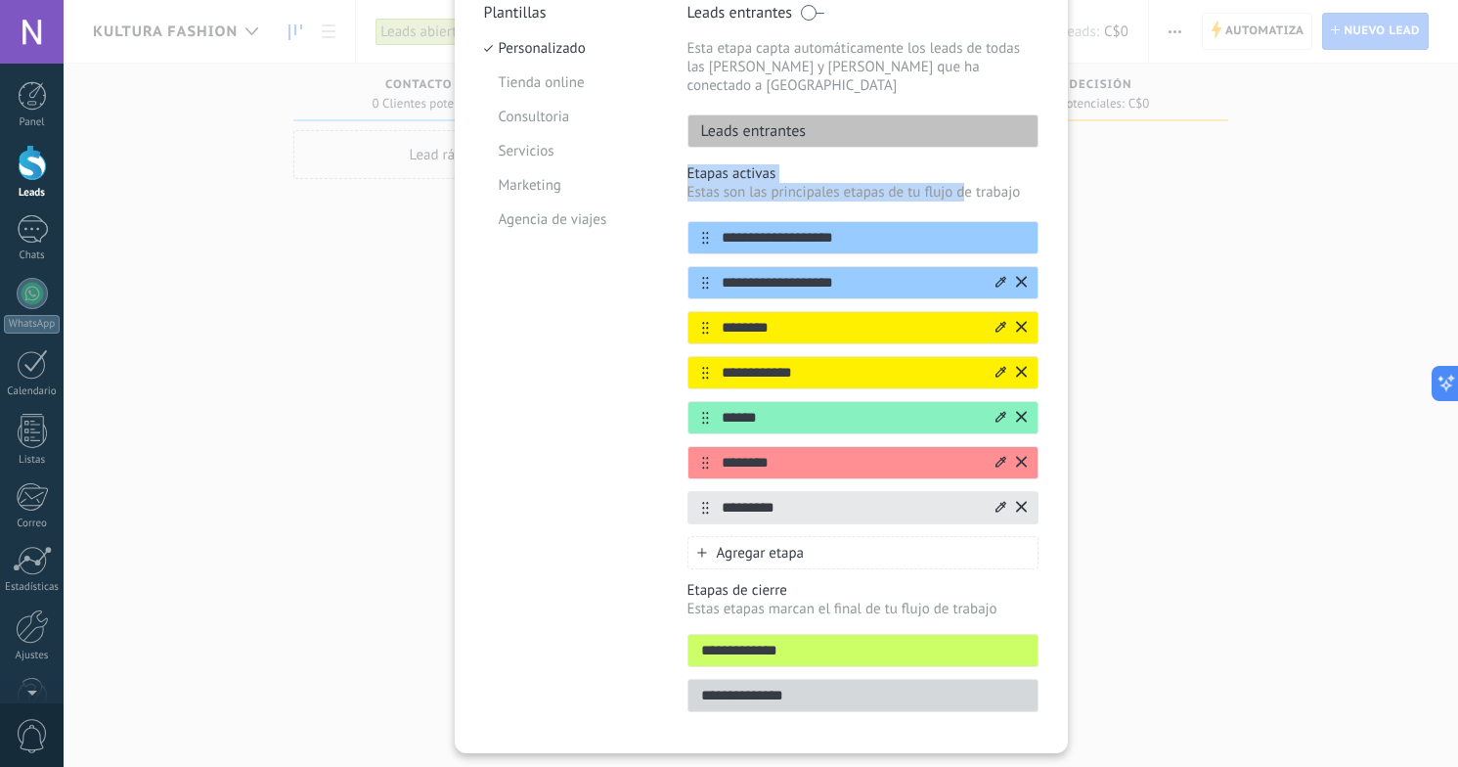
drag, startPoint x: 970, startPoint y: 142, endPoint x: 961, endPoint y: 177, distance: 36.3
click at [961, 178] on div "**********" at bounding box center [862, 363] width 351 height 721
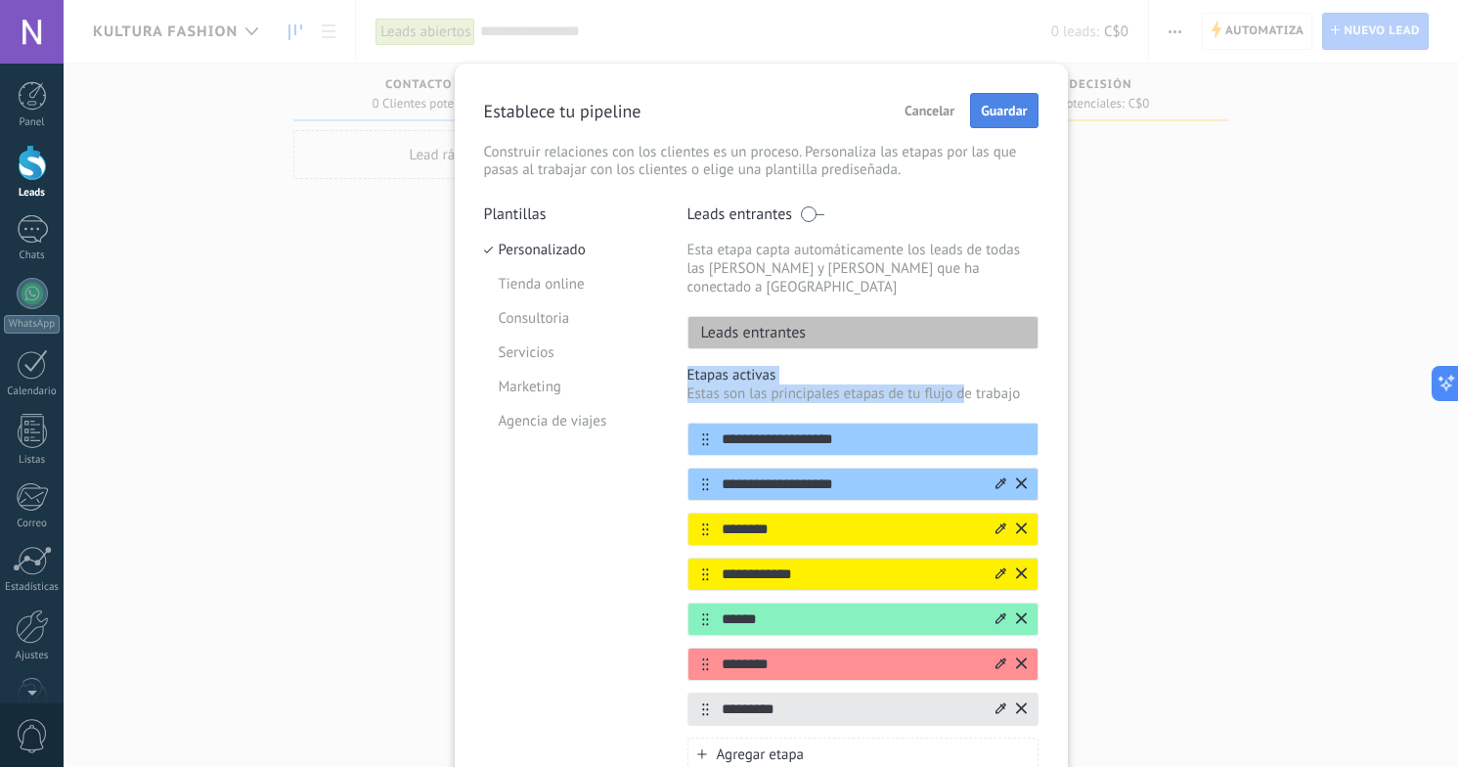
scroll to position [0, 0]
click at [1008, 106] on span "Guardar" at bounding box center [1004, 111] width 46 height 14
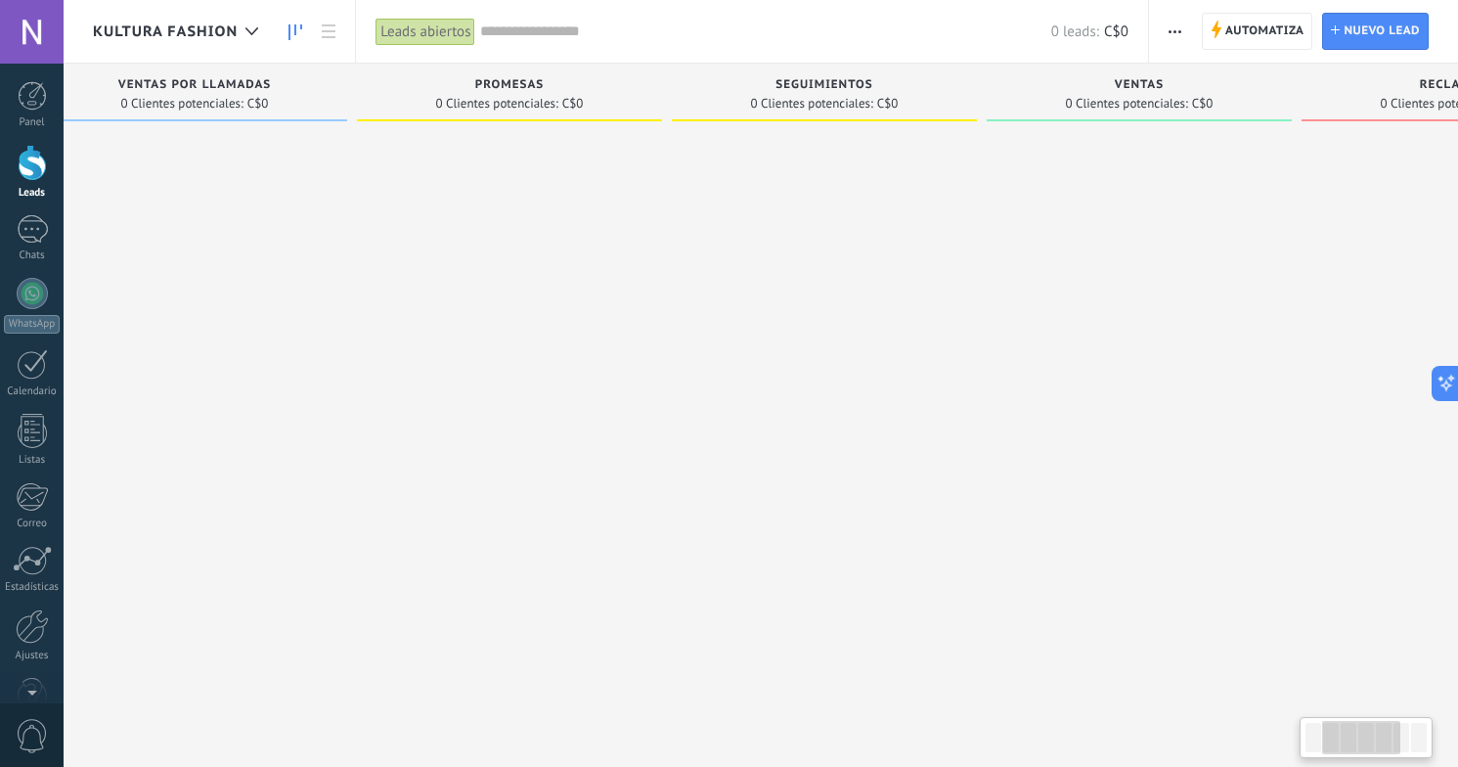
drag, startPoint x: 928, startPoint y: 315, endPoint x: 564, endPoint y: 314, distance: 363.8
click at [563, 314] on div at bounding box center [509, 385] width 305 height 511
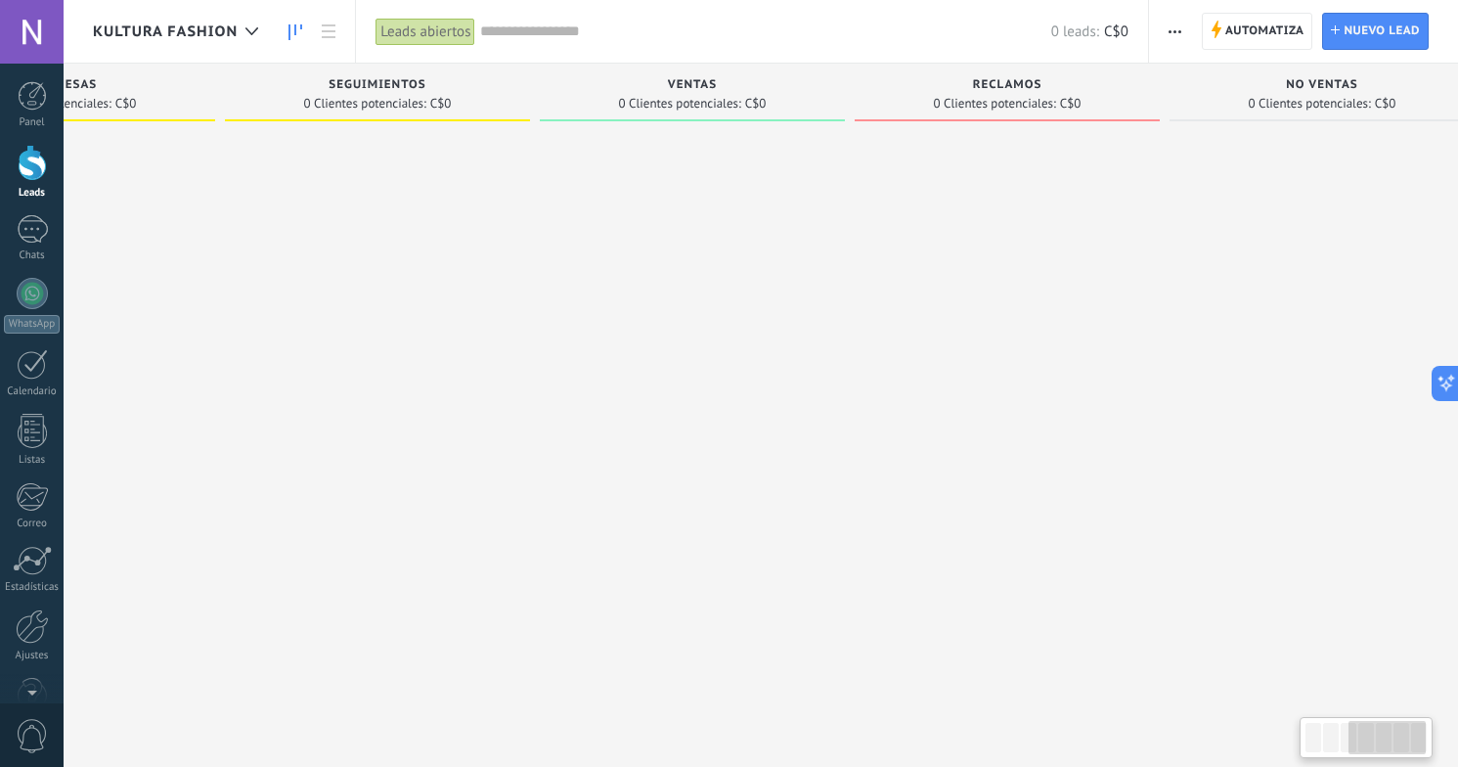
scroll to position [0, 830]
drag, startPoint x: 940, startPoint y: 385, endPoint x: 474, endPoint y: 383, distance: 465.4
click at [474, 383] on div at bounding box center [359, 385] width 305 height 511
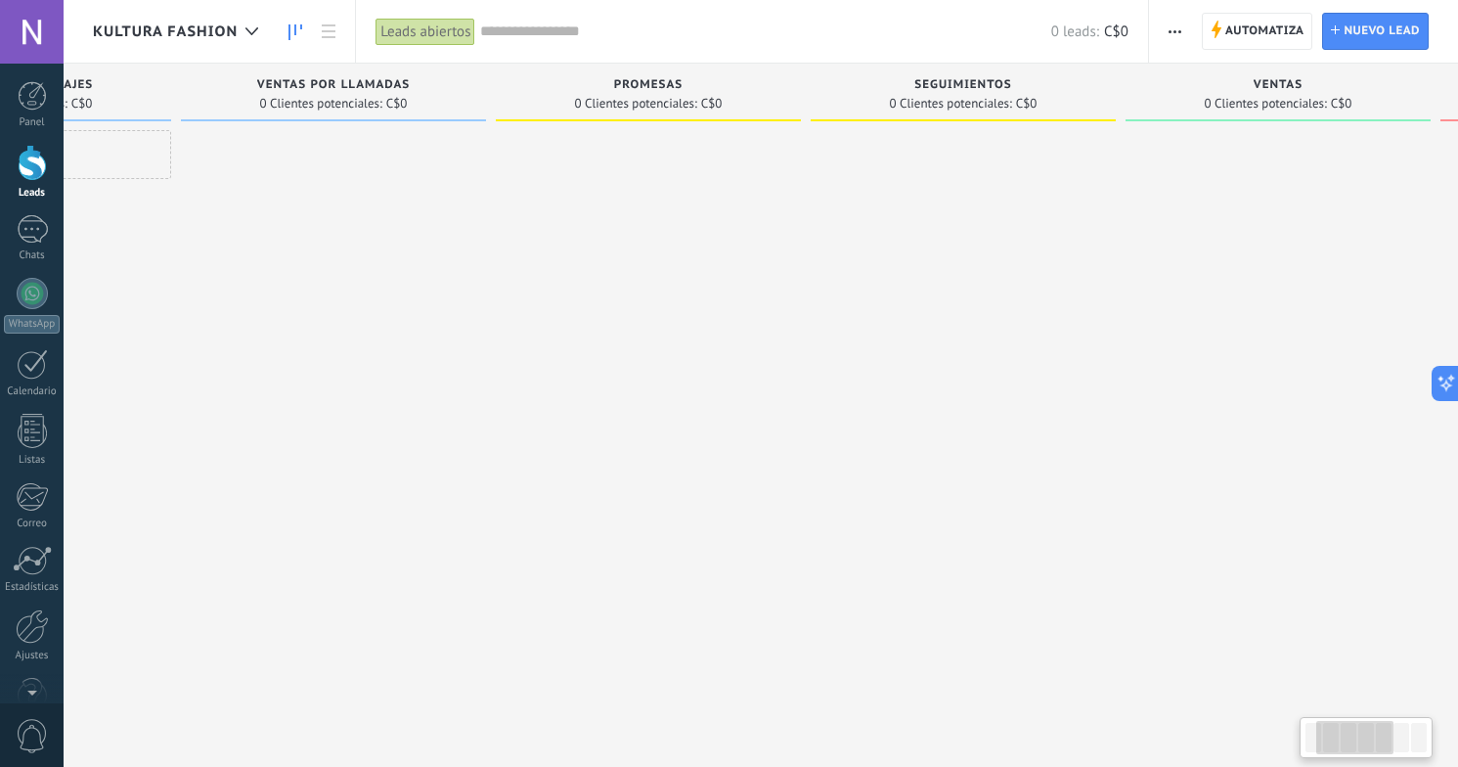
drag, startPoint x: 997, startPoint y: 413, endPoint x: 1286, endPoint y: 394, distance: 289.1
click at [1286, 394] on div "Leads Entrantes Solicitudes: 0 0 0 0 0 0 0 0 0 VENTAS POR MENSAJES 0 Clientes p…" at bounding box center [978, 353] width 2224 height 578
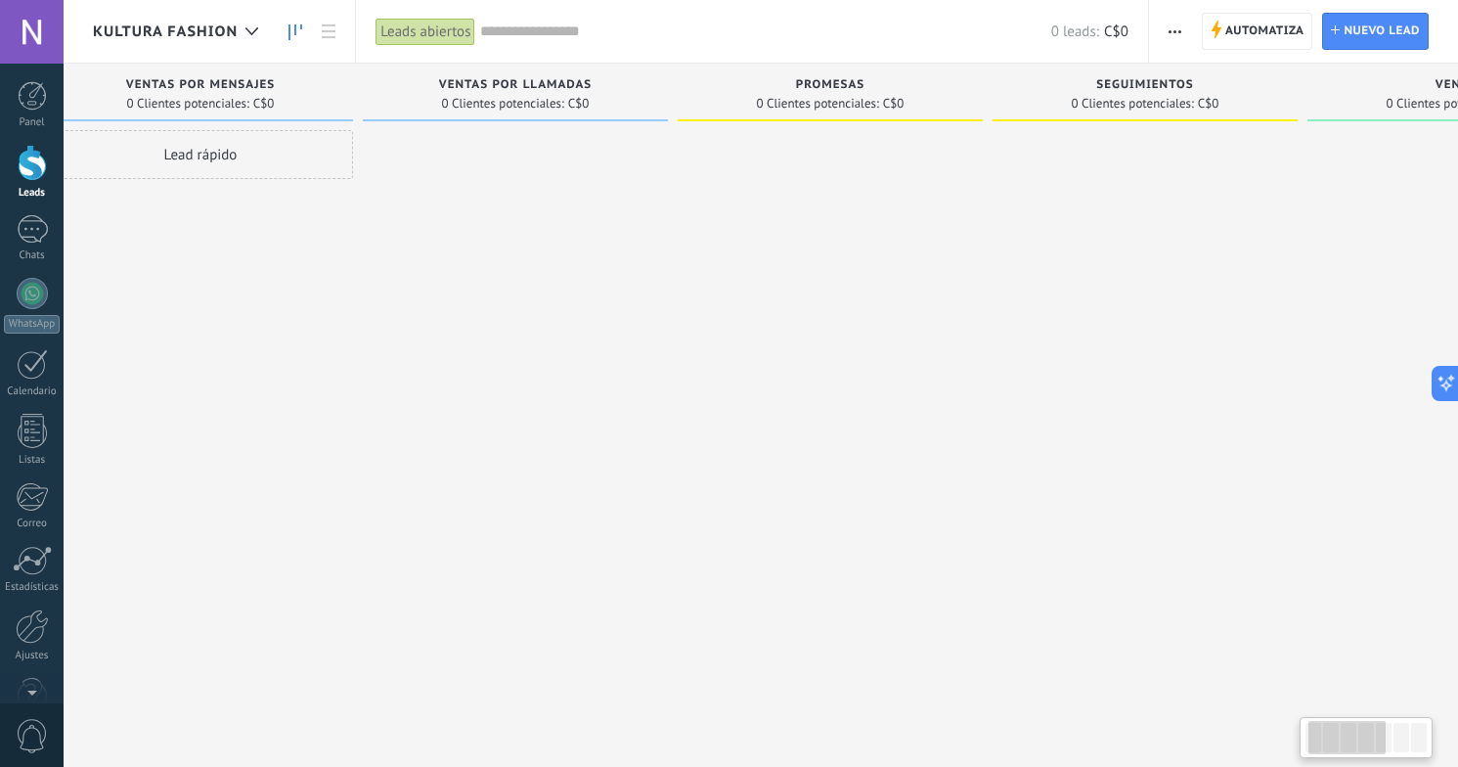
scroll to position [0, 0]
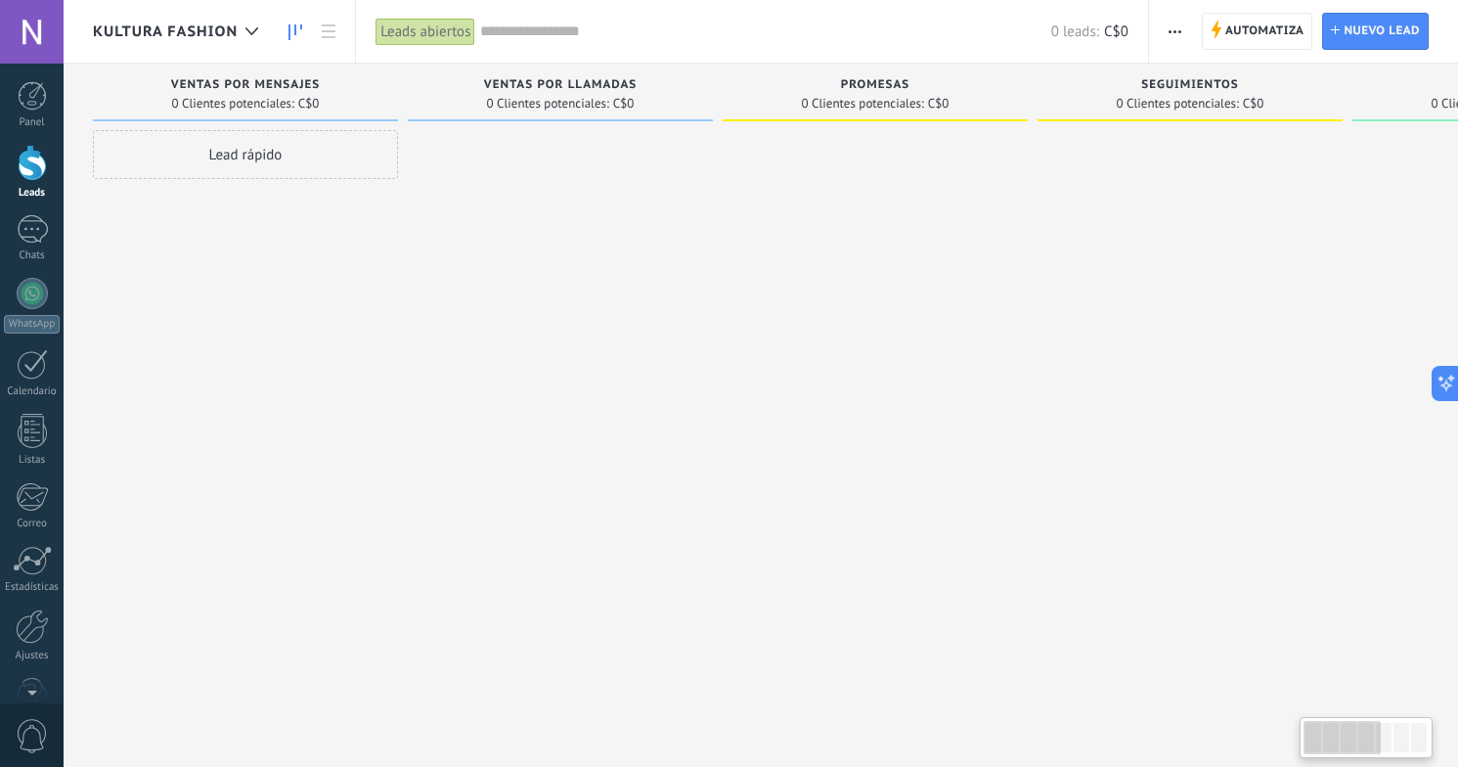
drag, startPoint x: 314, startPoint y: 318, endPoint x: 844, endPoint y: 318, distance: 530.0
click at [844, 318] on div "Leads Entrantes Solicitudes: 0 0 0 0 0 0 0 0 0 VENTAS POR MENSAJES 0 Clientes p…" at bounding box center [1205, 353] width 2224 height 578
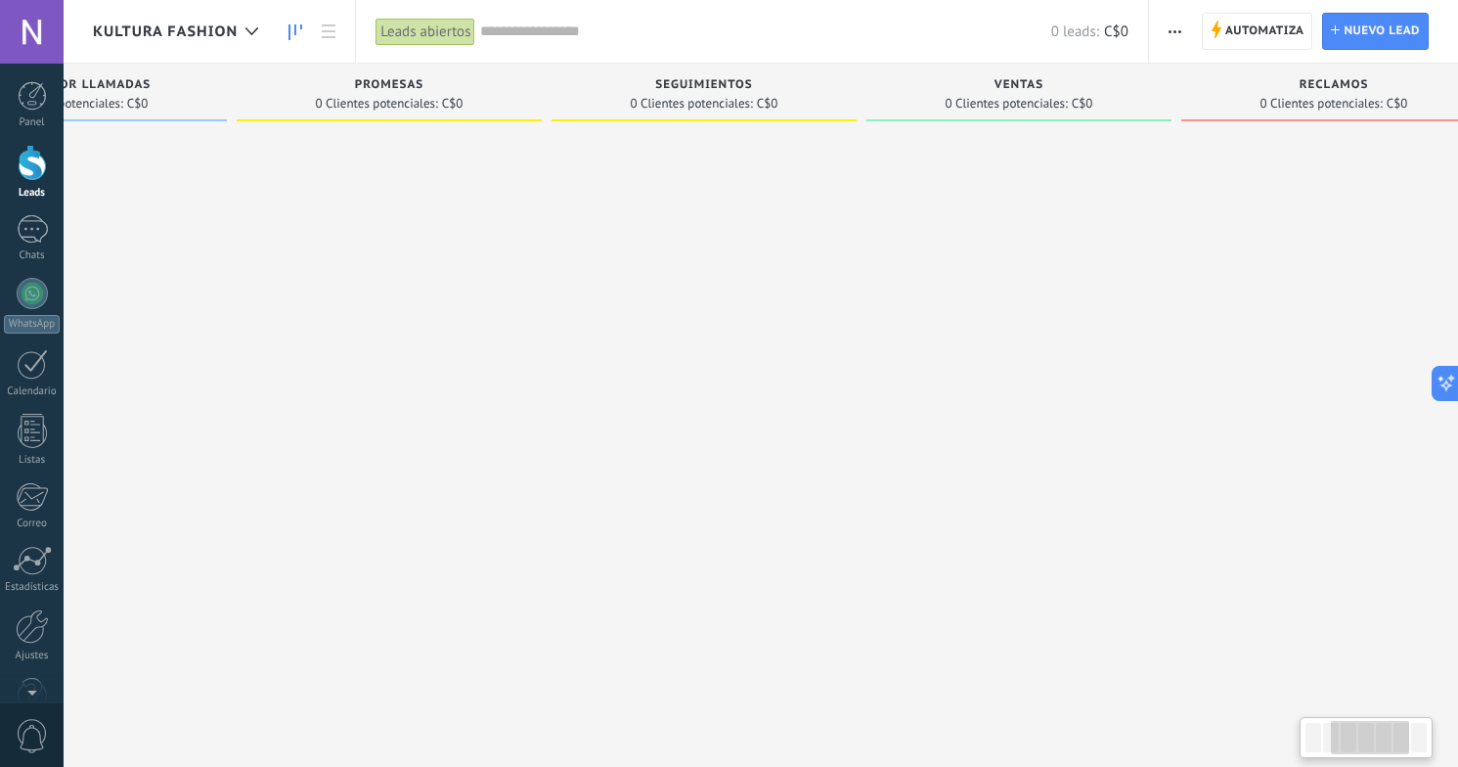
drag, startPoint x: 944, startPoint y: 401, endPoint x: 439, endPoint y: 416, distance: 504.8
click at [439, 416] on div at bounding box center [389, 385] width 305 height 511
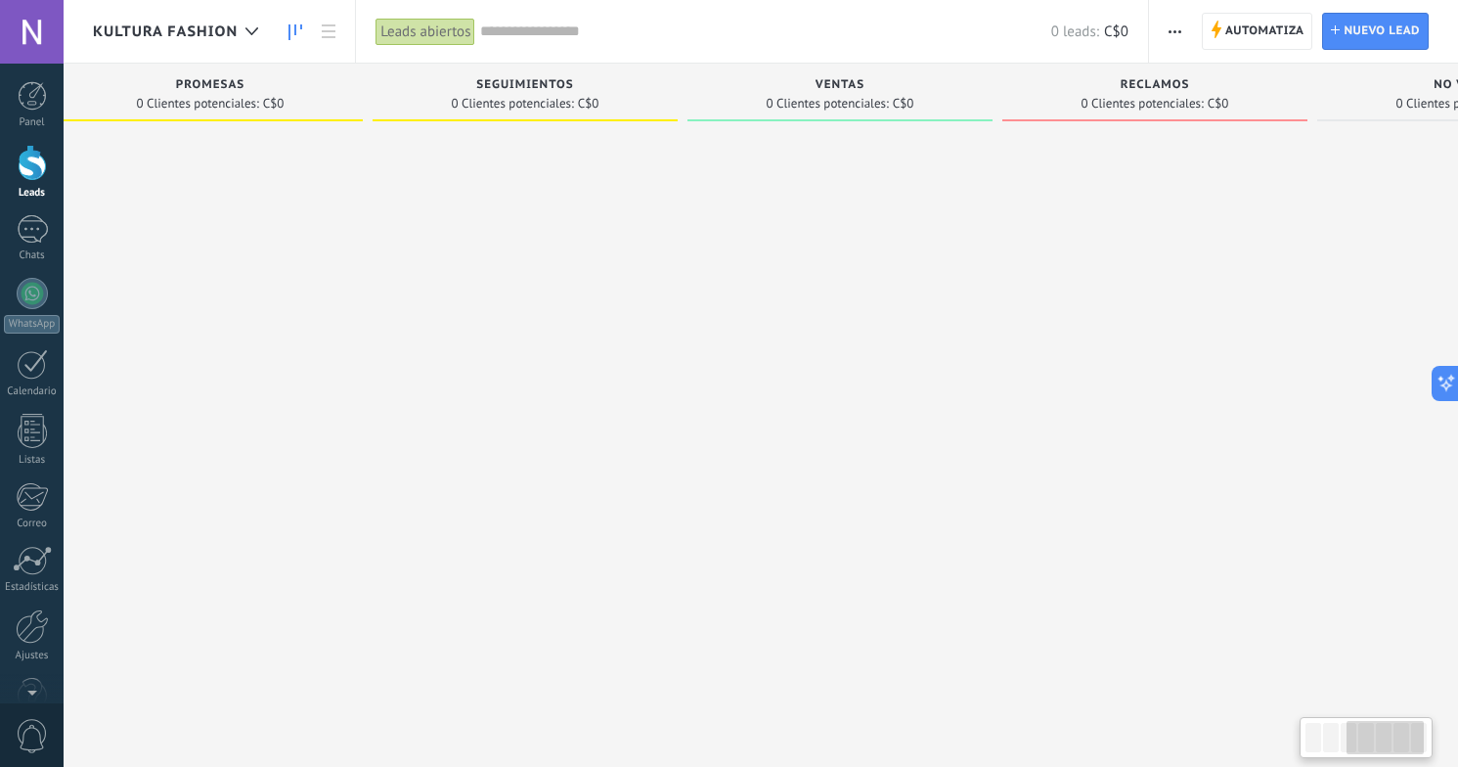
scroll to position [0, 859]
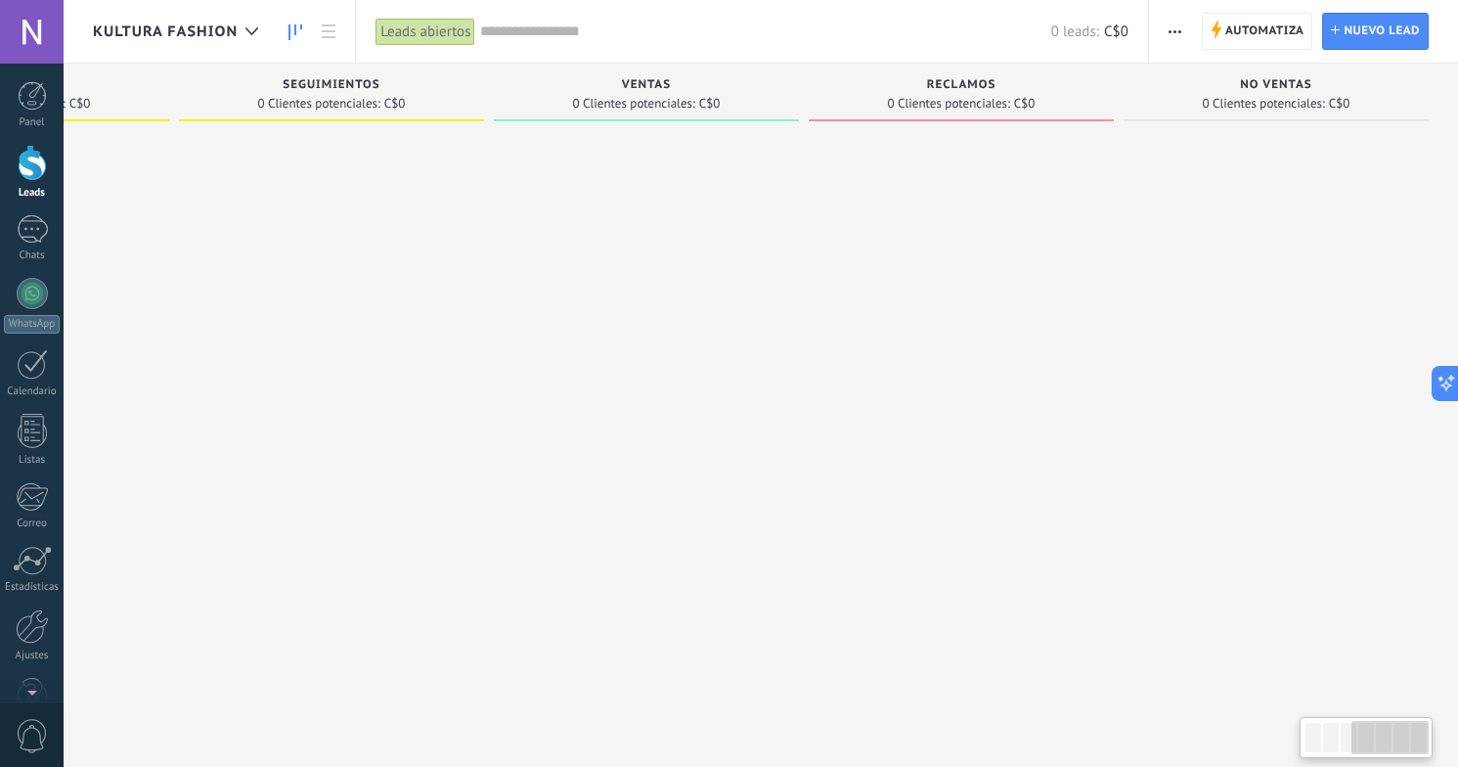
drag, startPoint x: 1094, startPoint y: 425, endPoint x: 504, endPoint y: 415, distance: 590.7
click at [504, 415] on div at bounding box center [646, 385] width 305 height 511
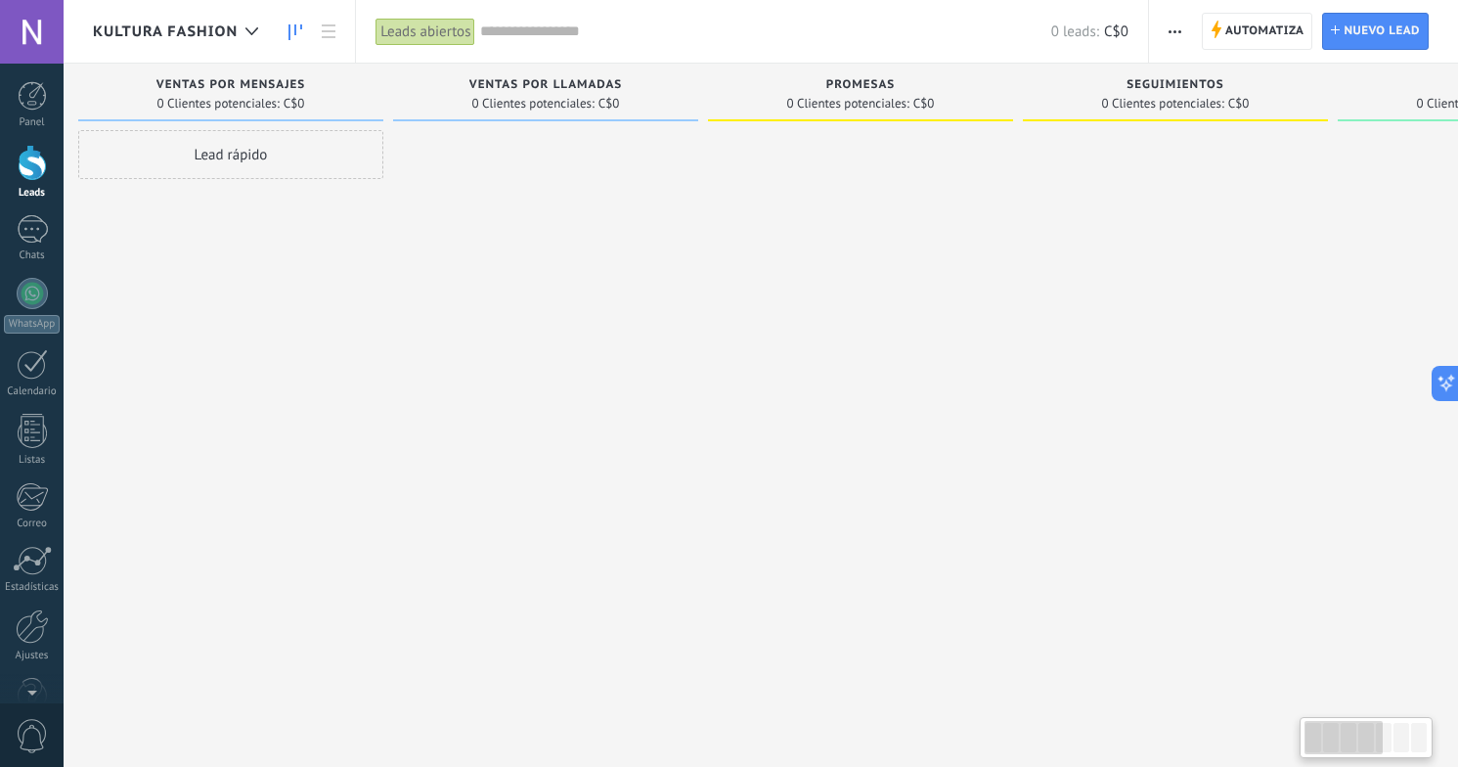
scroll to position [0, 0]
drag, startPoint x: 502, startPoint y: 419, endPoint x: 1379, endPoint y: 438, distance: 877.3
drag, startPoint x: 399, startPoint y: 331, endPoint x: 642, endPoint y: 331, distance: 243.5
click at [636, 331] on div "Leads Entrantes Solicitudes: 0 0 0 0 0 0 0 0 0 VENTAS POR MENSAJES 0 Clientes p…" at bounding box center [1205, 353] width 2224 height 578
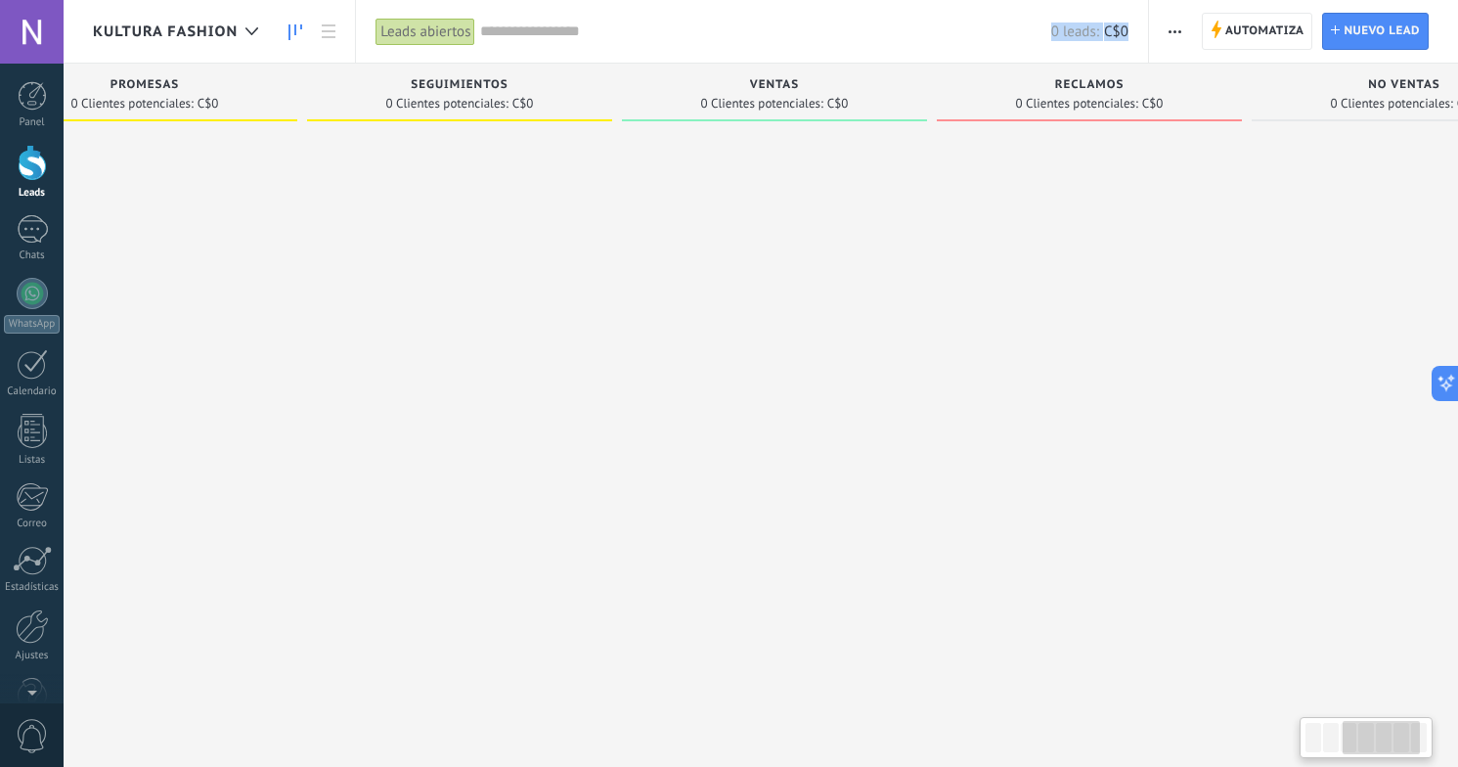
drag, startPoint x: 794, startPoint y: 358, endPoint x: 52, endPoint y: 335, distance: 742.5
click at [52, 335] on body ".abccls-1,.abccls-2{fill-rule:evenodd}.abccls-2{fill:#fff} .abfcls-1{fill:none}…" at bounding box center [729, 383] width 1458 height 767
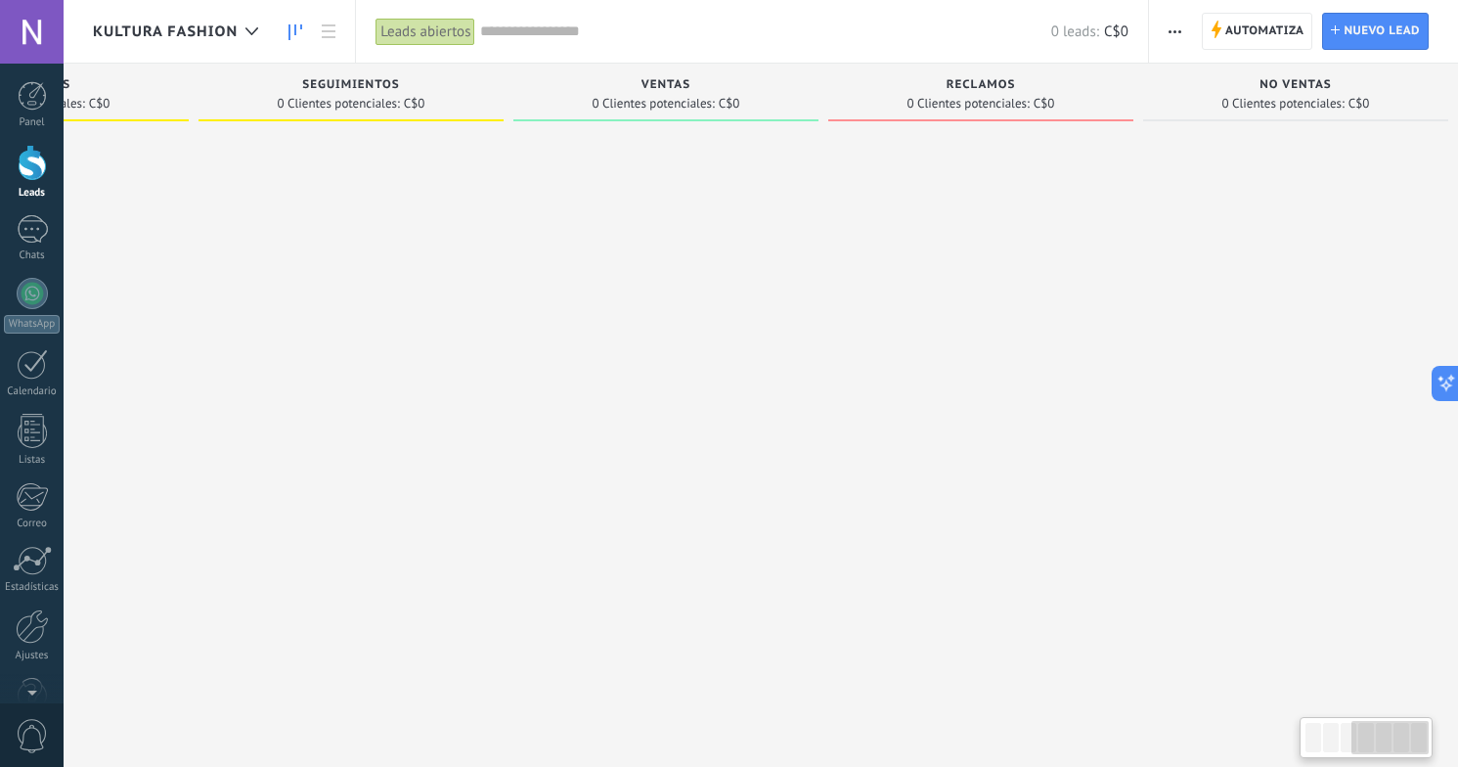
scroll to position [0, 859]
drag, startPoint x: 942, startPoint y: 365, endPoint x: 504, endPoint y: 348, distance: 438.4
click at [504, 348] on div "VENTAS 0 Clientes potenciales: C$0" at bounding box center [651, 353] width 315 height 578
click at [504, 348] on div at bounding box center [646, 385] width 305 height 511
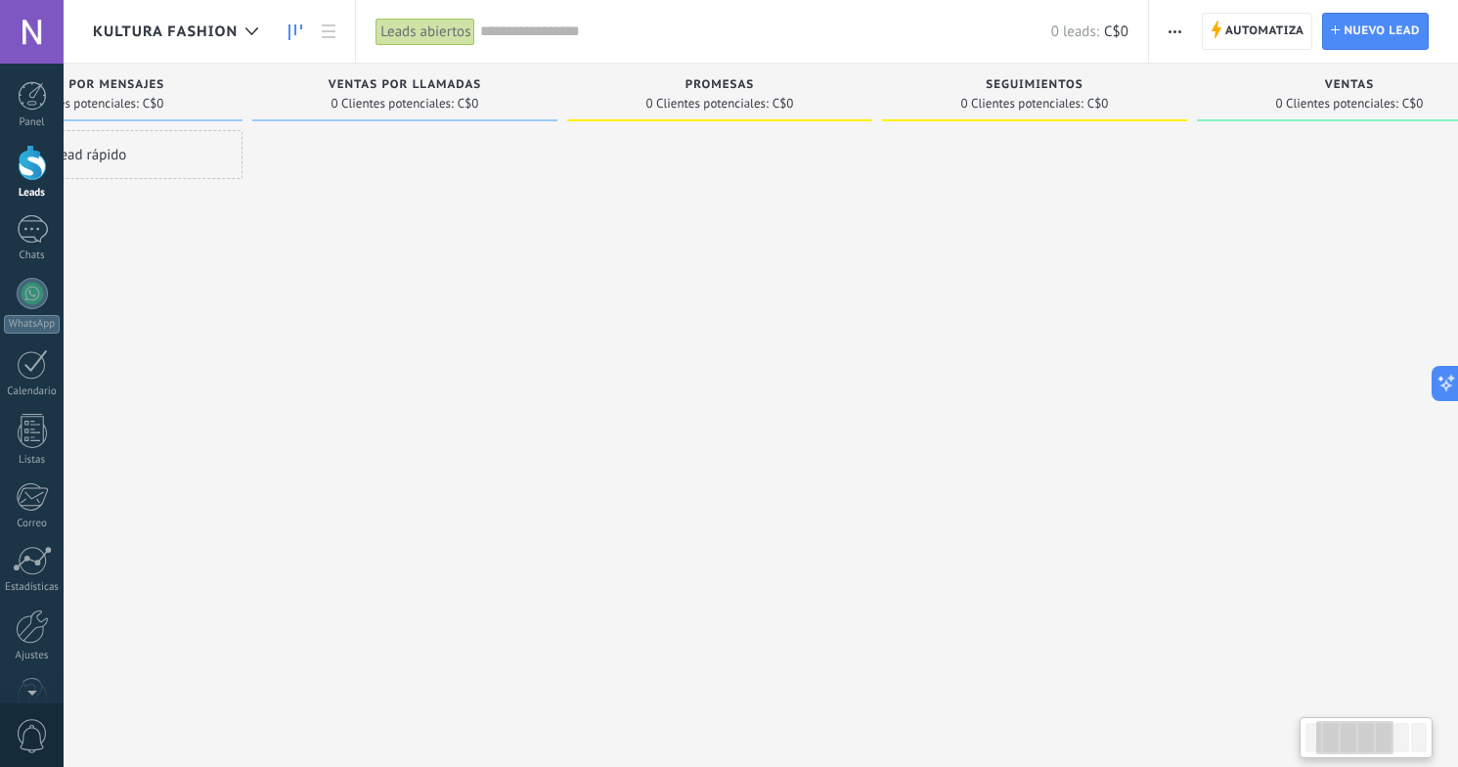
drag, startPoint x: 381, startPoint y: 343, endPoint x: 1084, endPoint y: 415, distance: 706.7
click at [1084, 414] on div at bounding box center [1034, 385] width 305 height 511
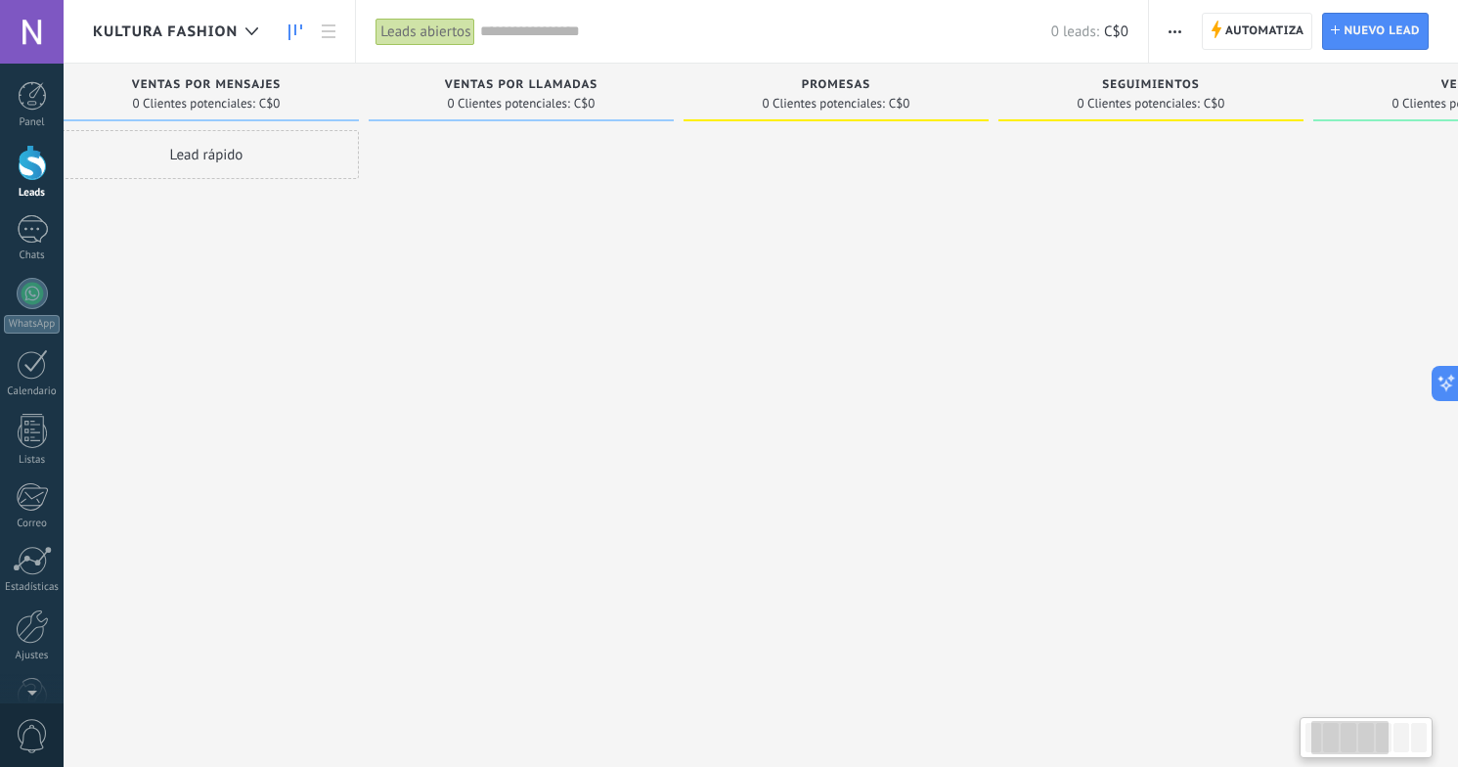
scroll to position [0, 0]
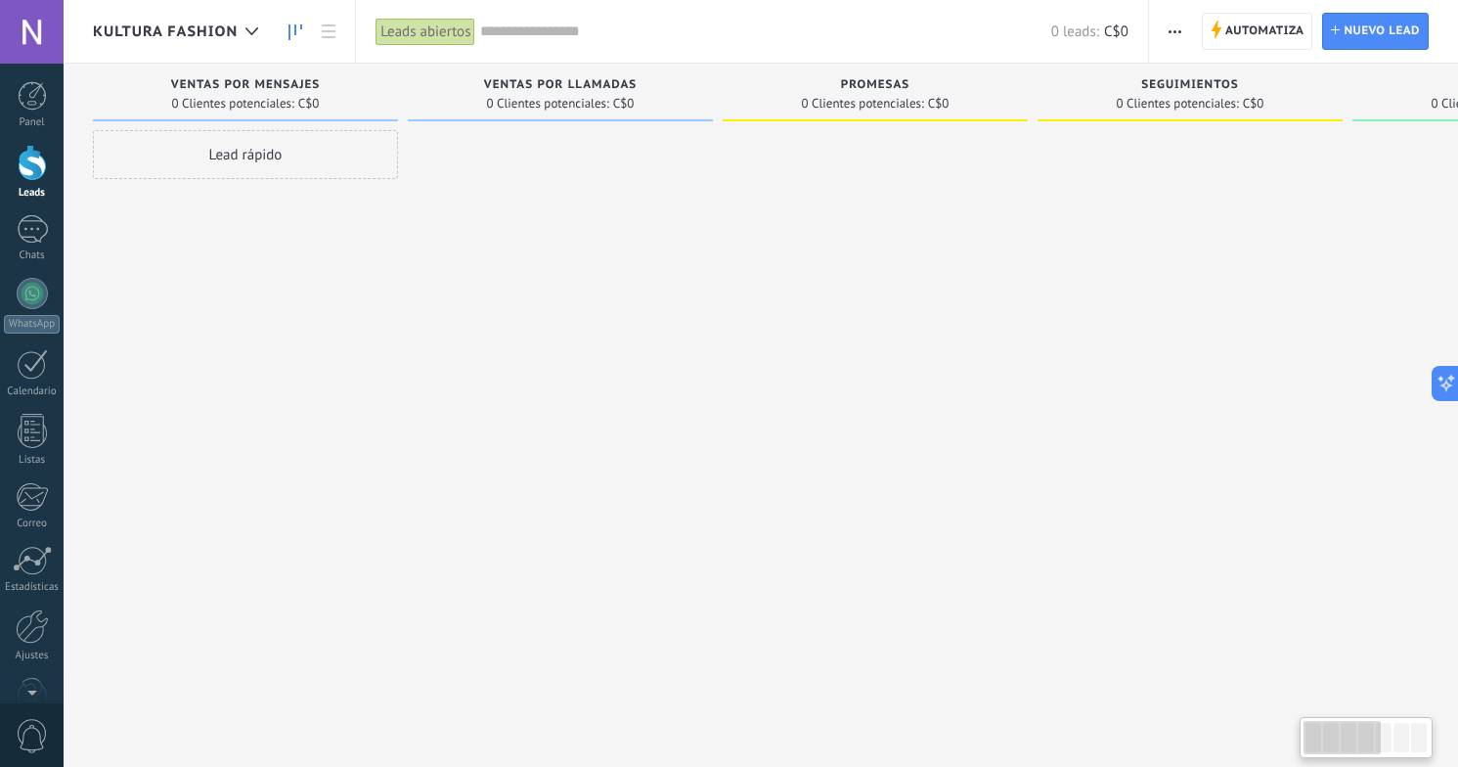
drag, startPoint x: 234, startPoint y: 305, endPoint x: 765, endPoint y: 332, distance: 531.7
click at [765, 332] on div "Leads Entrantes Solicitudes: 0 0 0 0 0 0 0 0 0 VENTAS POR MENSAJES 0 Clientes p…" at bounding box center [1205, 353] width 2224 height 578
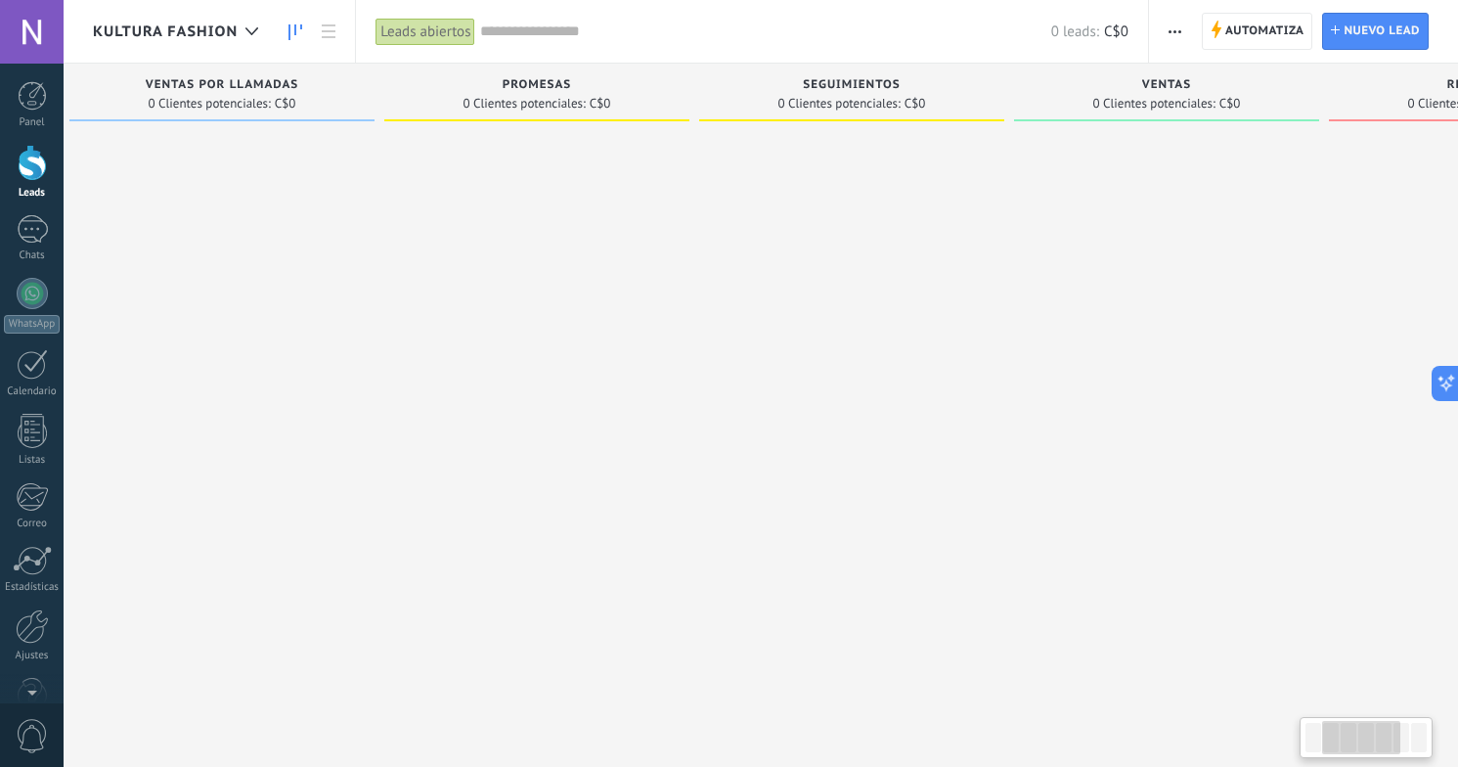
drag, startPoint x: 942, startPoint y: 503, endPoint x: 604, endPoint y: 485, distance: 337.8
click at [604, 485] on div at bounding box center [536, 385] width 305 height 511
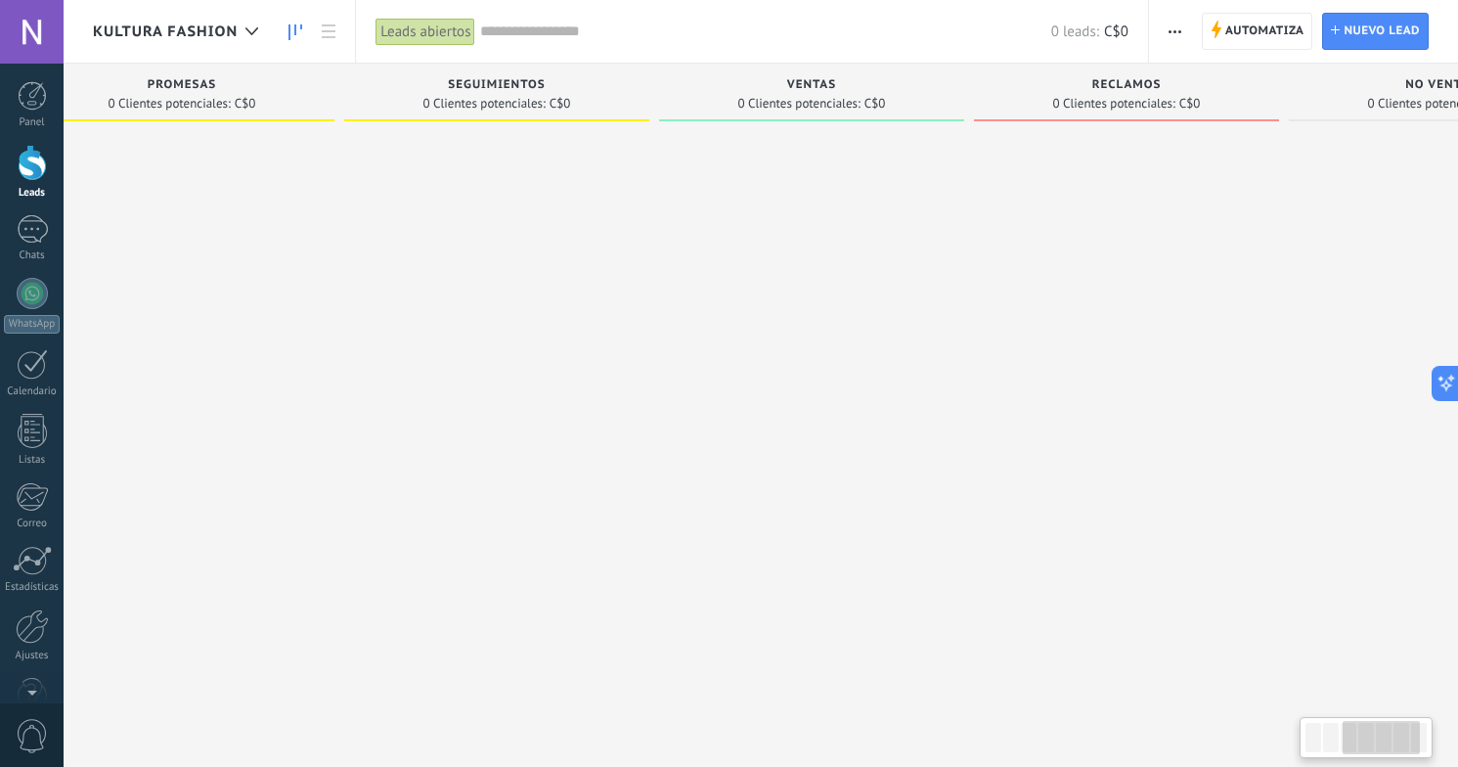
drag, startPoint x: 958, startPoint y: 441, endPoint x: 613, endPoint y: 432, distance: 345.3
click at [613, 431] on div "SEGUIMIENTOS 0 Clientes potenciales: C$0" at bounding box center [501, 353] width 315 height 578
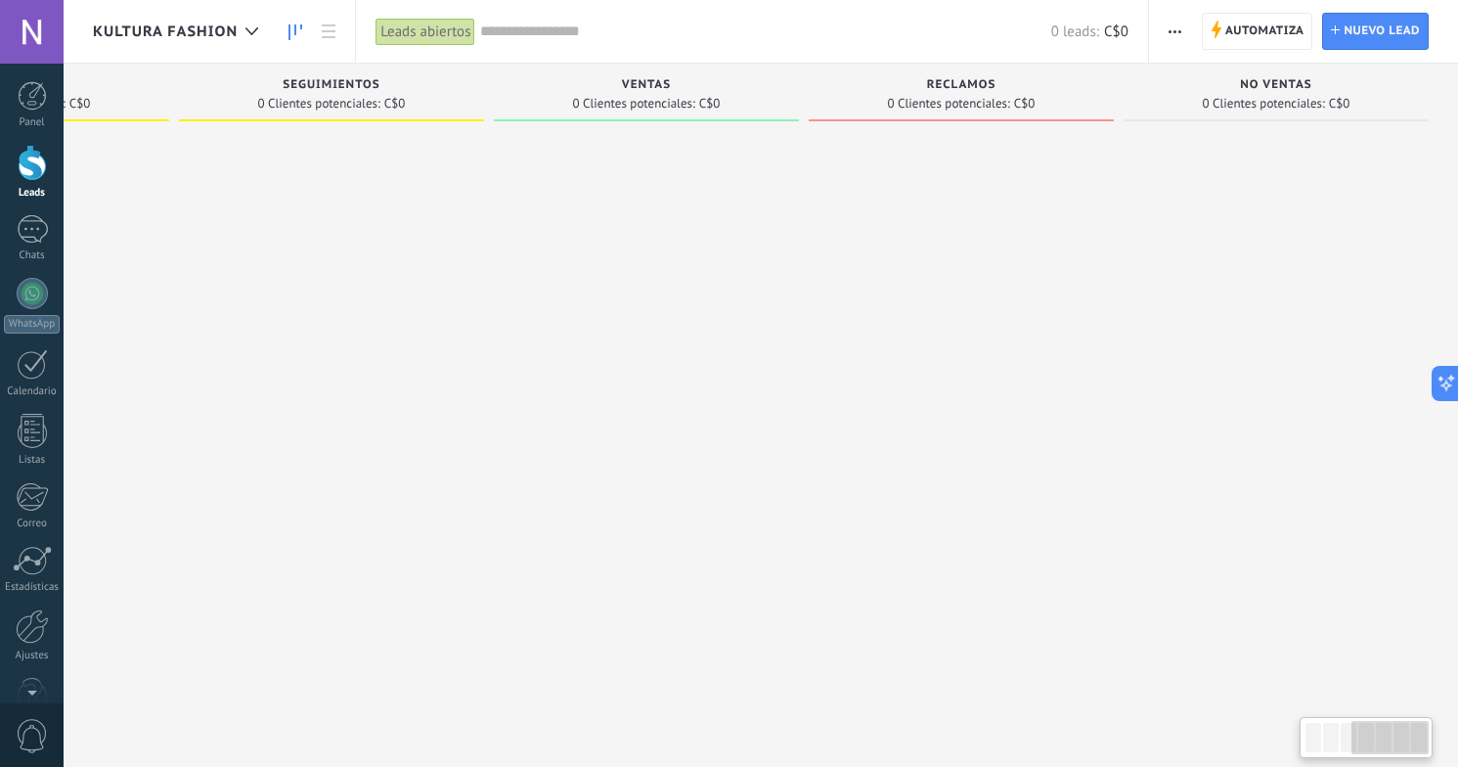
drag, startPoint x: 1046, startPoint y: 403, endPoint x: 602, endPoint y: 389, distance: 444.1
click at [603, 389] on div "Leads Entrantes Solicitudes: 0 0 0 0 0 0 0 0 0 VENTAS POR MENSAJES 0 Clientes p…" at bounding box center [346, 353] width 2224 height 578
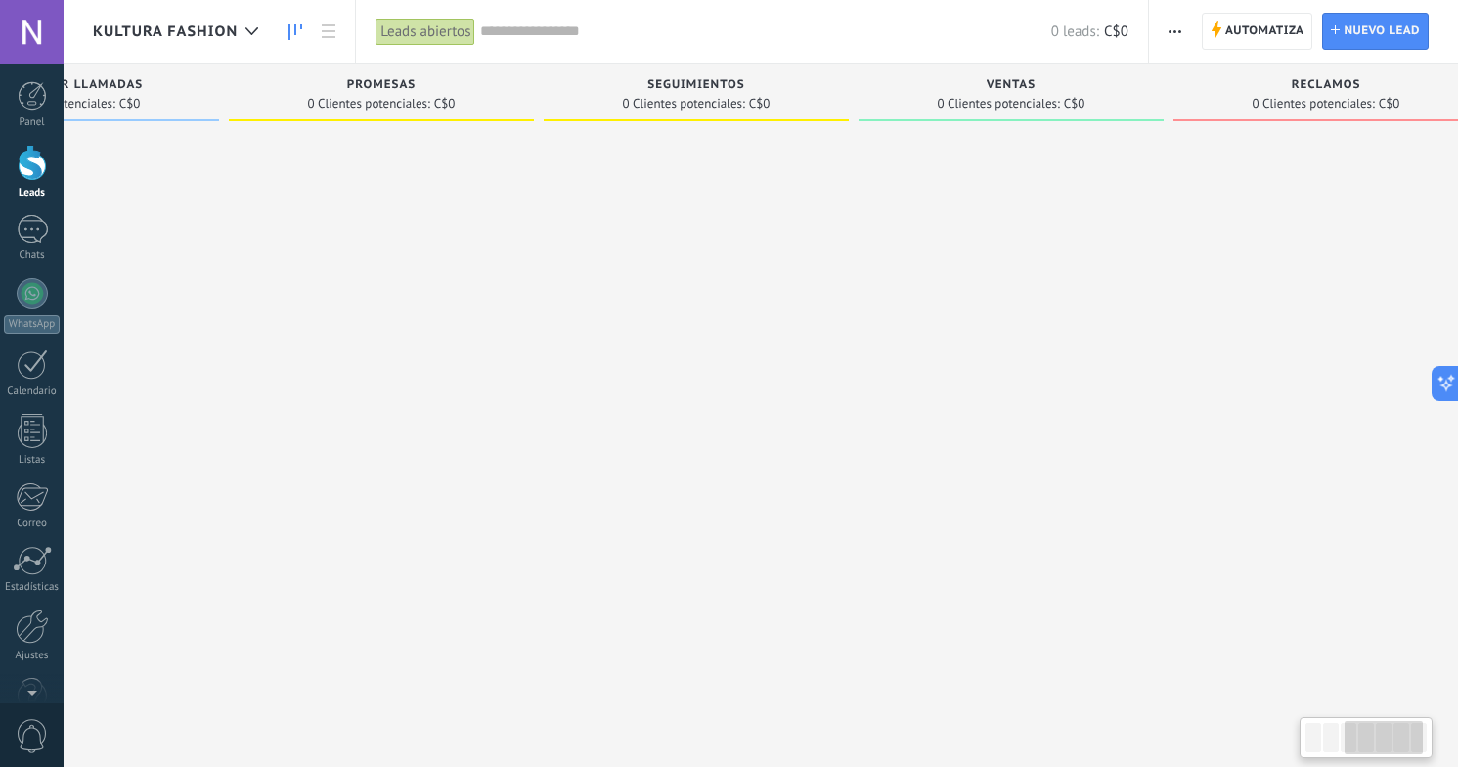
drag, startPoint x: 685, startPoint y: 384, endPoint x: 1102, endPoint y: 375, distance: 416.6
click at [1102, 375] on div at bounding box center [1011, 385] width 305 height 511
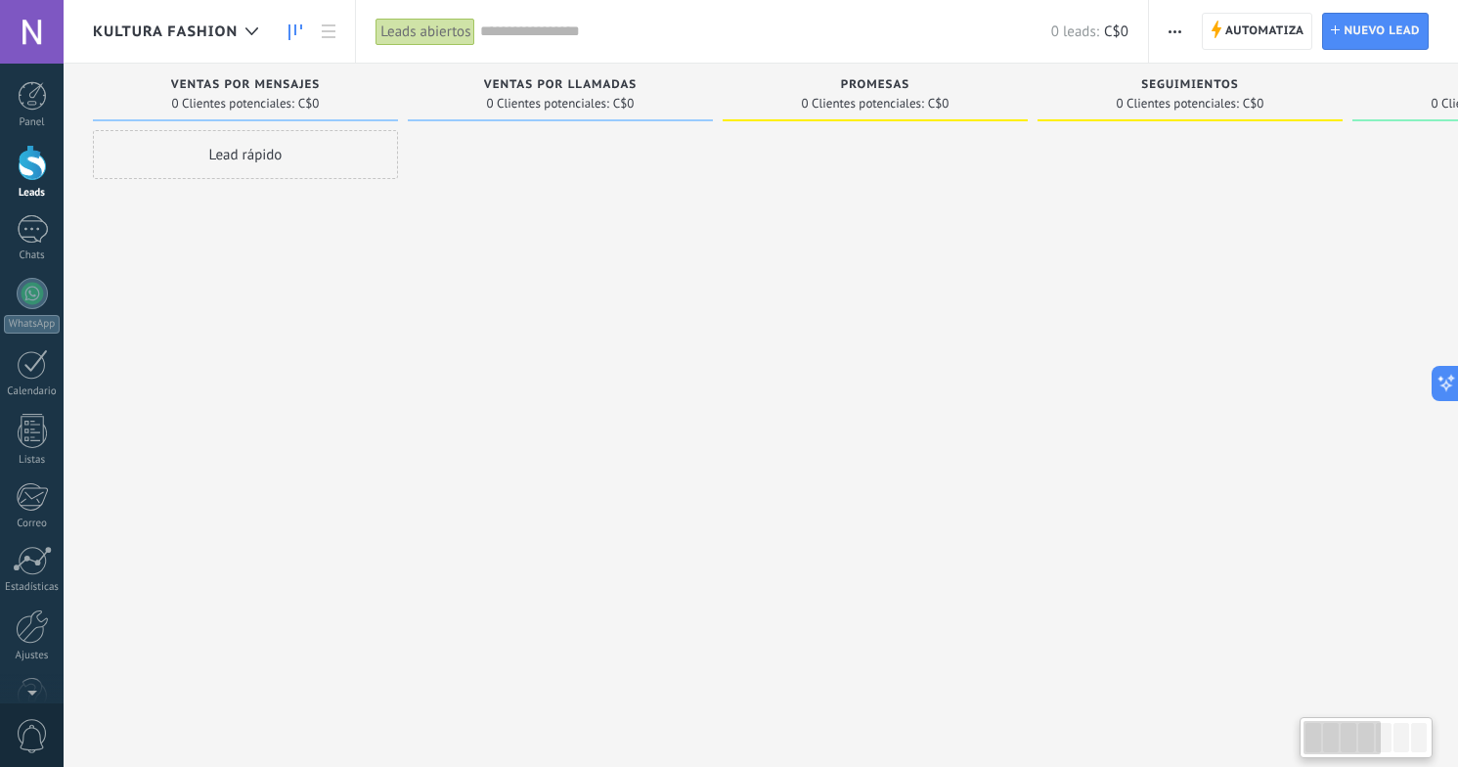
drag, startPoint x: 325, startPoint y: 250, endPoint x: 911, endPoint y: 283, distance: 587.6
click at [908, 279] on div at bounding box center [875, 385] width 305 height 511
drag, startPoint x: 497, startPoint y: 351, endPoint x: 837, endPoint y: 375, distance: 341.2
click at [837, 375] on div "Leads Entrantes Solicitudes: 0 0 0 0 0 0 0 0 0 VENTAS POR MENSAJES 0 Clientes p…" at bounding box center [1205, 353] width 2224 height 578
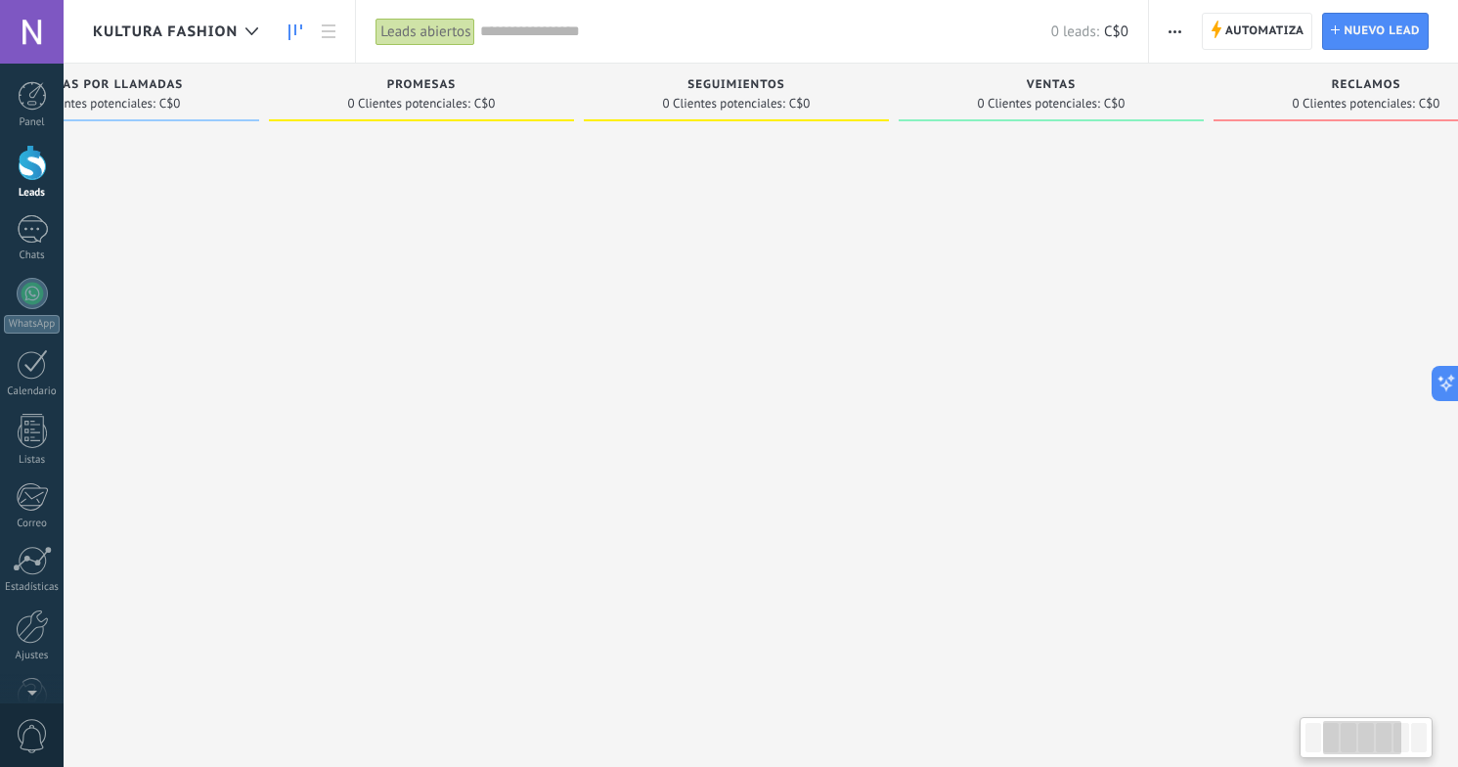
drag, startPoint x: 1099, startPoint y: 403, endPoint x: 650, endPoint y: 408, distance: 448.8
click at [650, 407] on div at bounding box center [736, 385] width 305 height 511
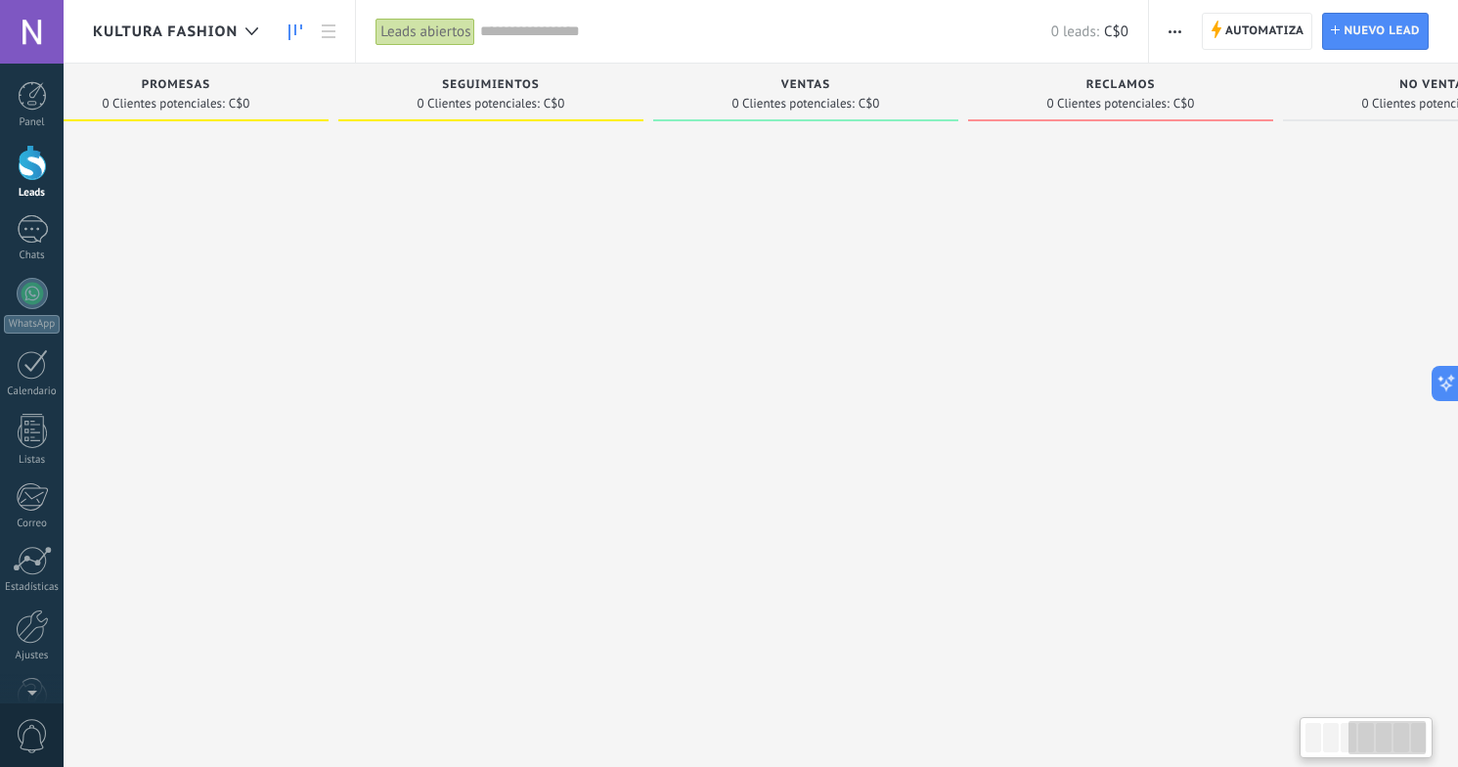
scroll to position [0, 859]
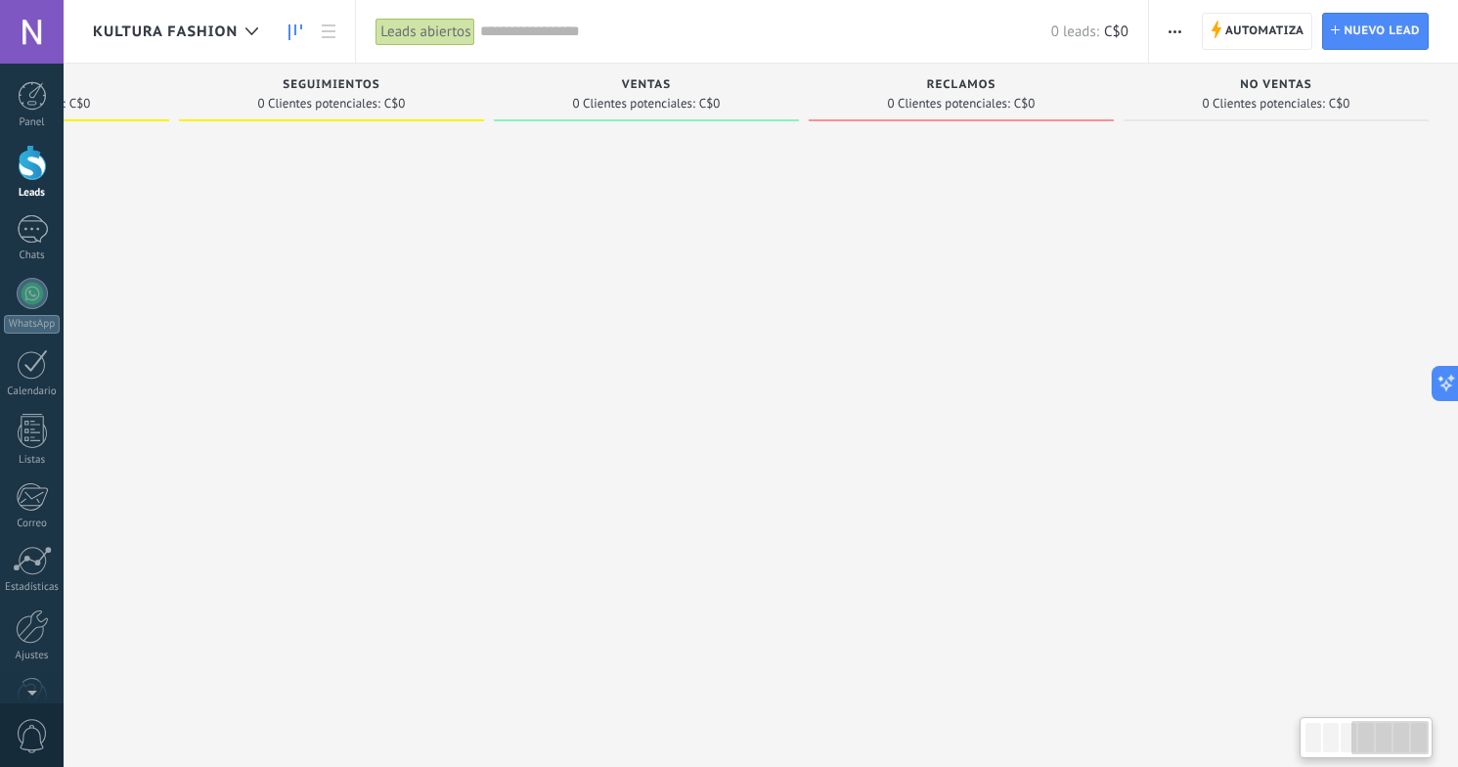
drag, startPoint x: 1071, startPoint y: 384, endPoint x: 432, endPoint y: 419, distance: 639.5
click at [432, 419] on div "Leads Entrantes Solicitudes: 0 0 0 0 0 0 0 0 0 VENTAS POR MENSAJES 0 Clientes p…" at bounding box center [346, 353] width 2224 height 578
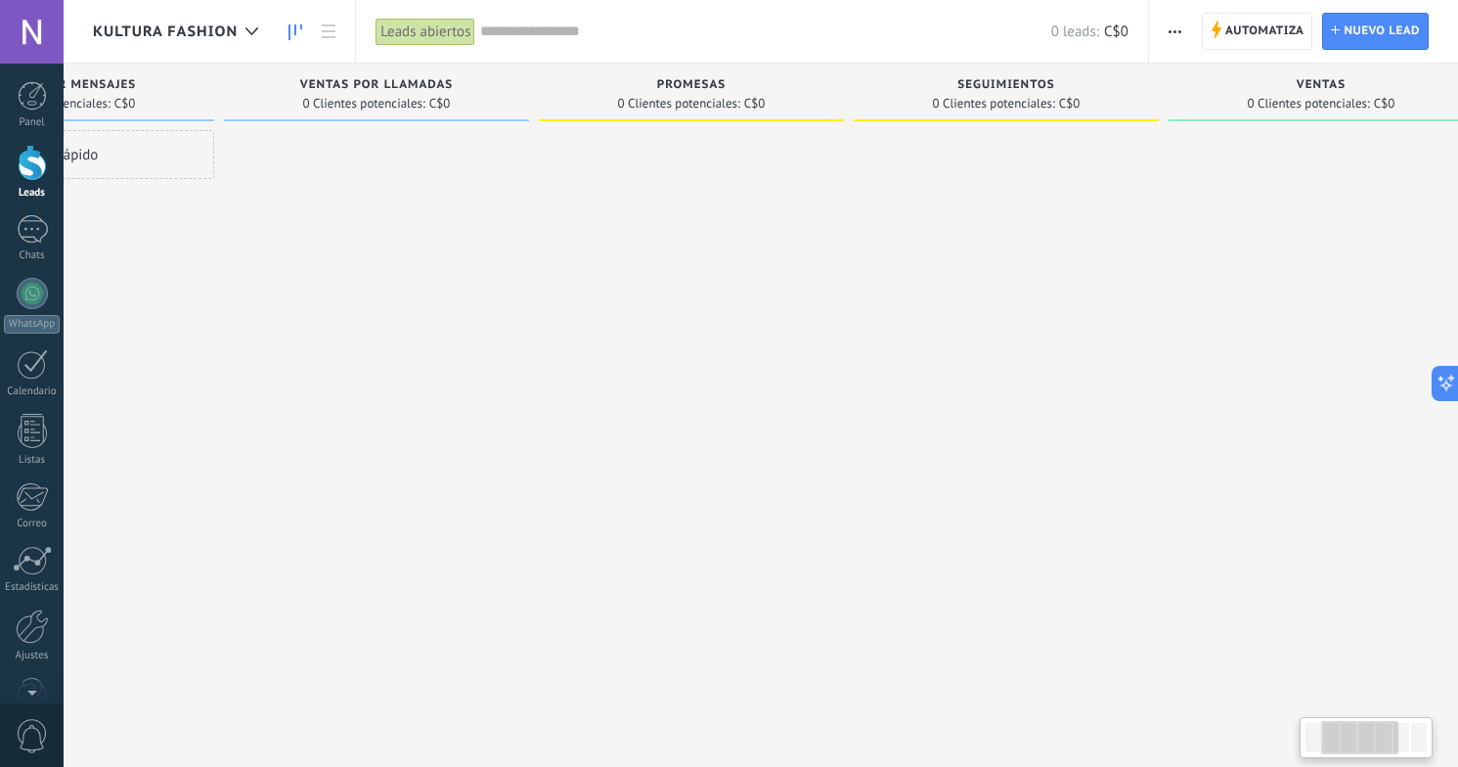
scroll to position [0, 84]
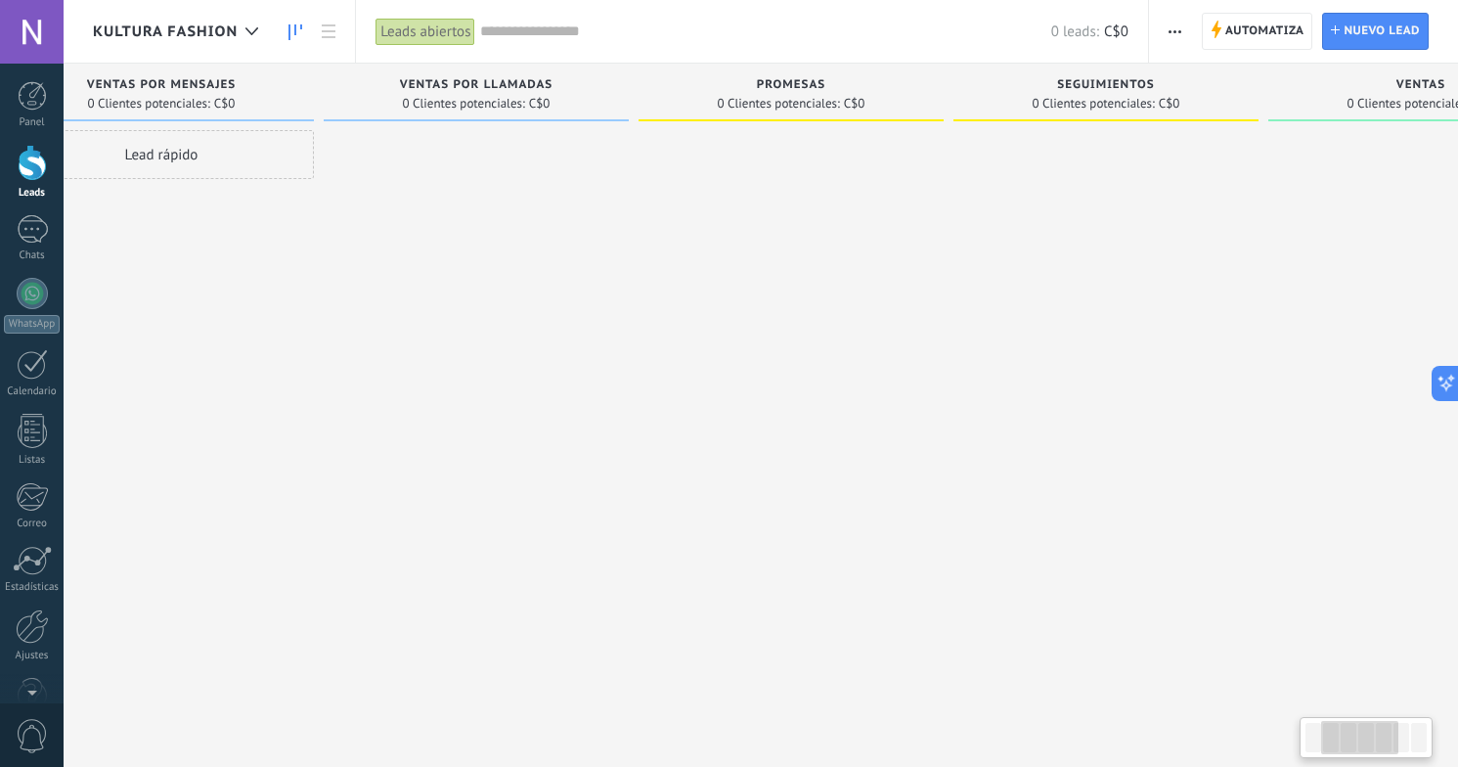
drag, startPoint x: 418, startPoint y: 387, endPoint x: 1189, endPoint y: 449, distance: 774.0
click at [1189, 449] on div at bounding box center [1105, 385] width 305 height 511
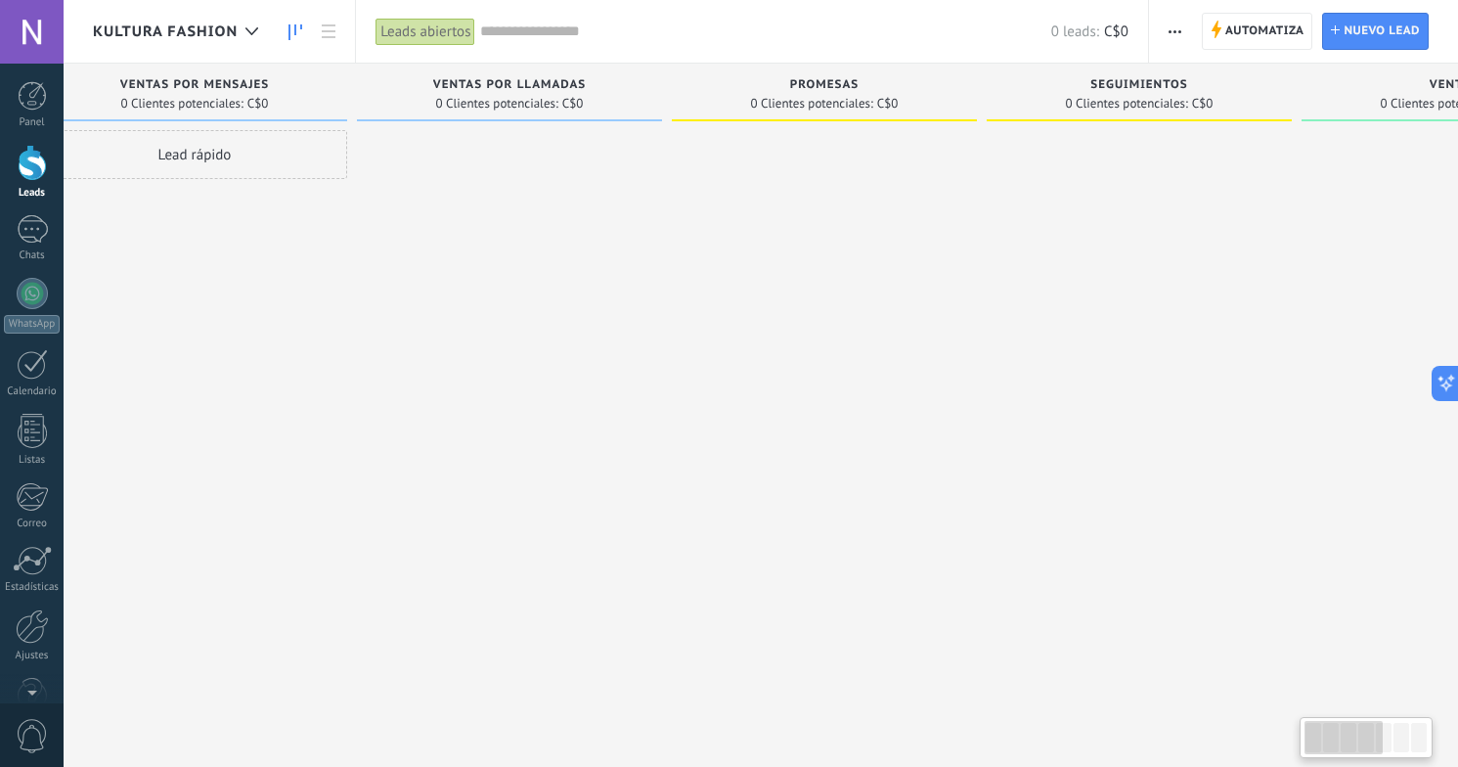
scroll to position [0, 0]
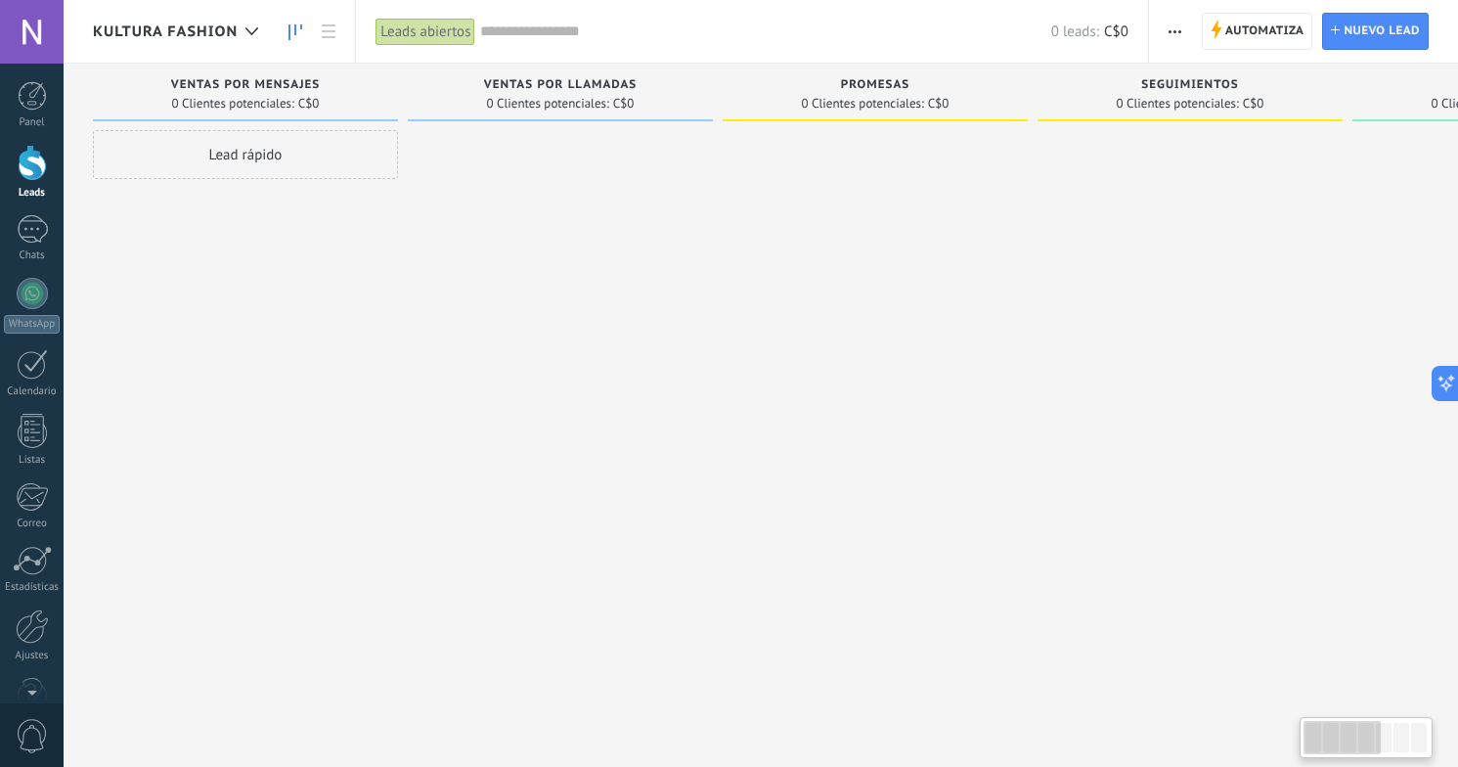
drag, startPoint x: 365, startPoint y: 306, endPoint x: 777, endPoint y: 327, distance: 413.2
click at [777, 327] on div "Leads Entrantes Solicitudes: 0 0 0 0 0 0 0 0 0 VENTAS POR MENSAJES 0 Clientes p…" at bounding box center [1205, 353] width 2224 height 578
click at [252, 29] on icon at bounding box center [251, 31] width 13 height 8
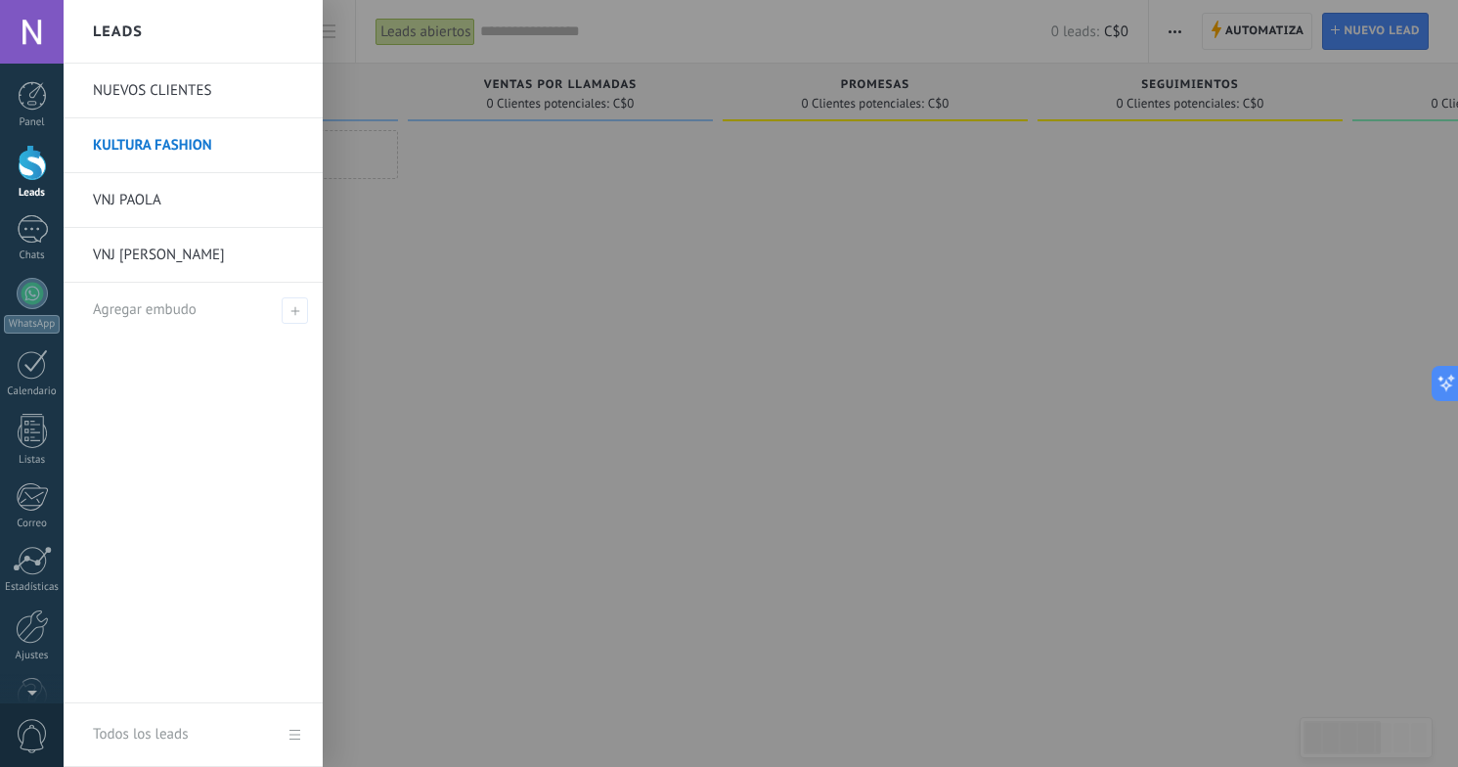
click at [228, 87] on link "NUEVOS CLIENTES" at bounding box center [198, 91] width 210 height 55
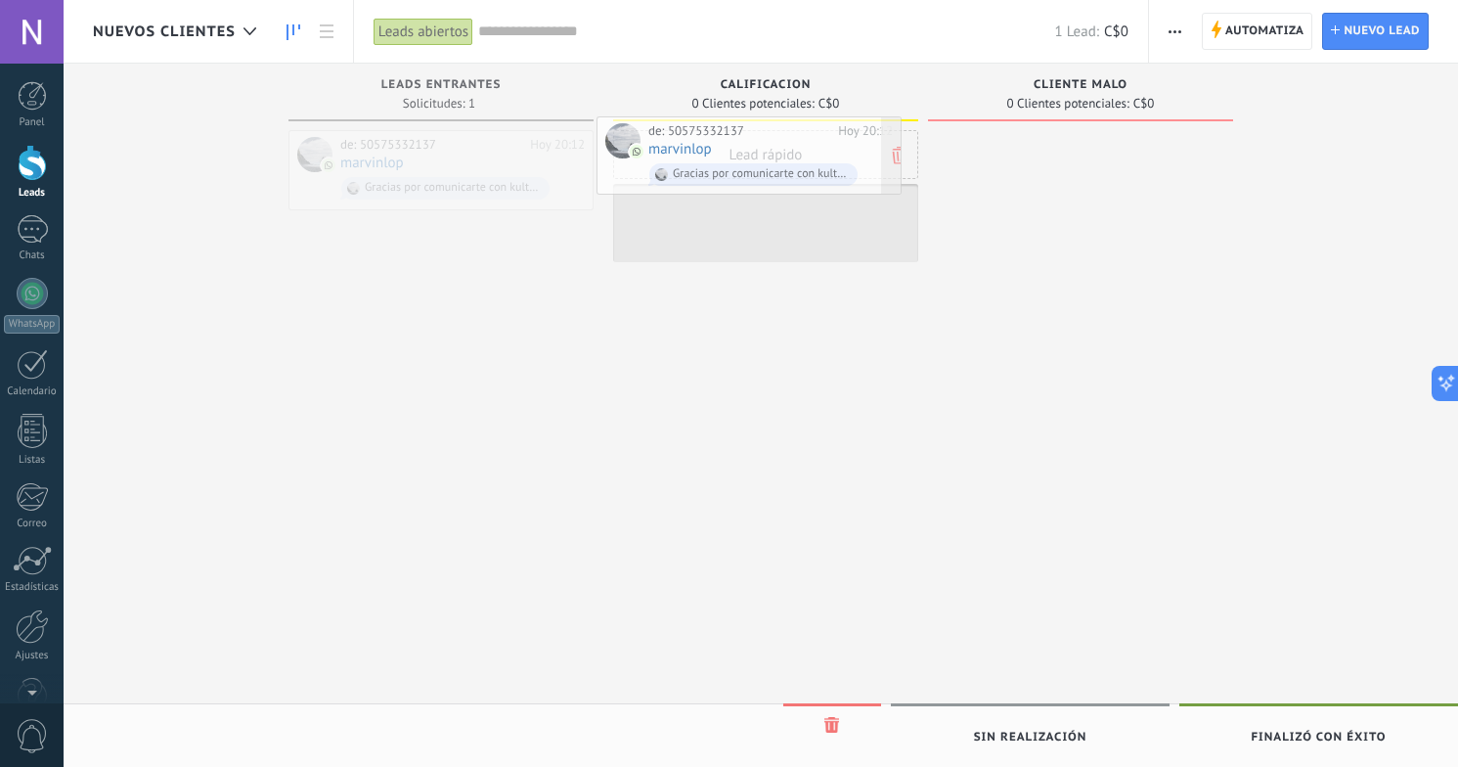
drag, startPoint x: 473, startPoint y: 167, endPoint x: 782, endPoint y: 154, distance: 309.3
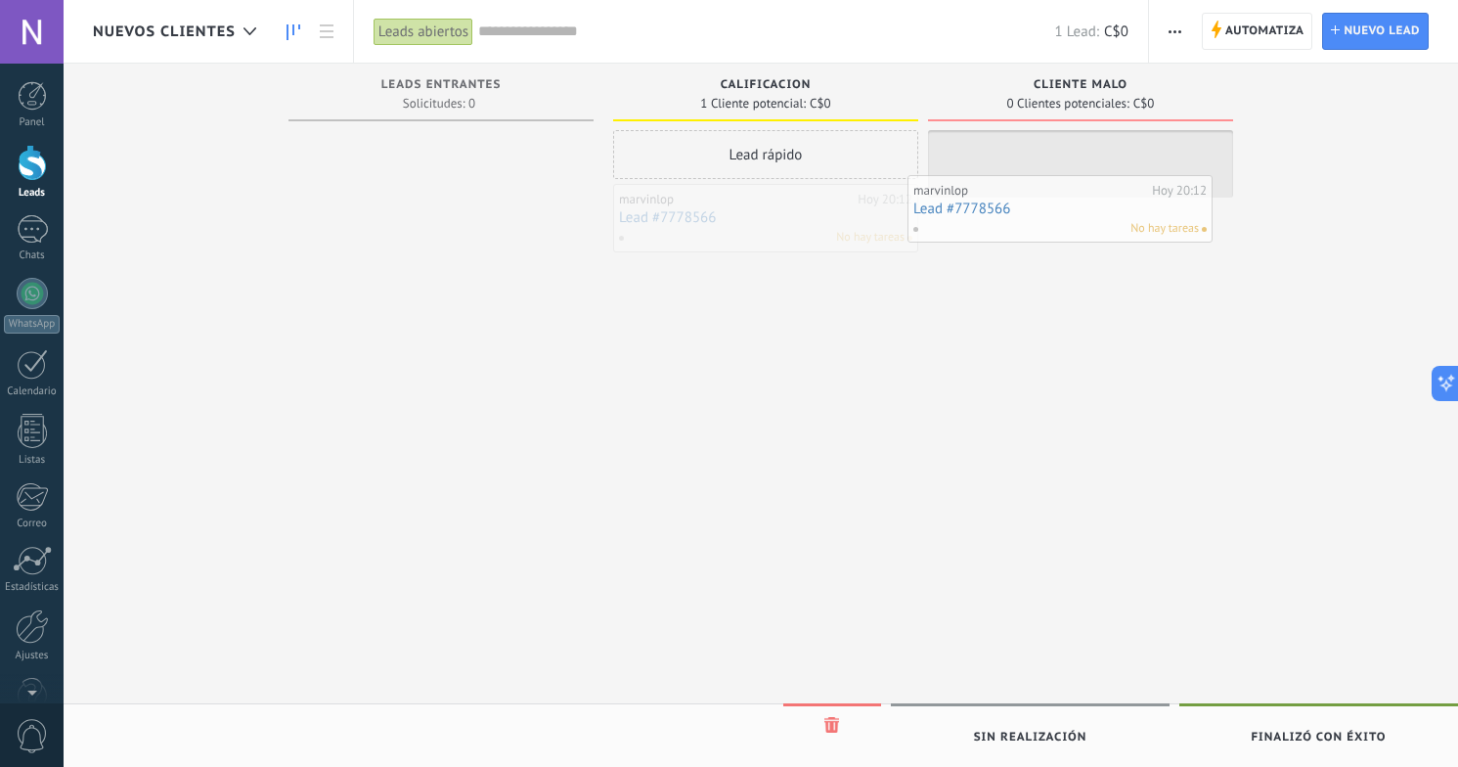
drag, startPoint x: 759, startPoint y: 222, endPoint x: 1053, endPoint y: 203, distance: 294.9
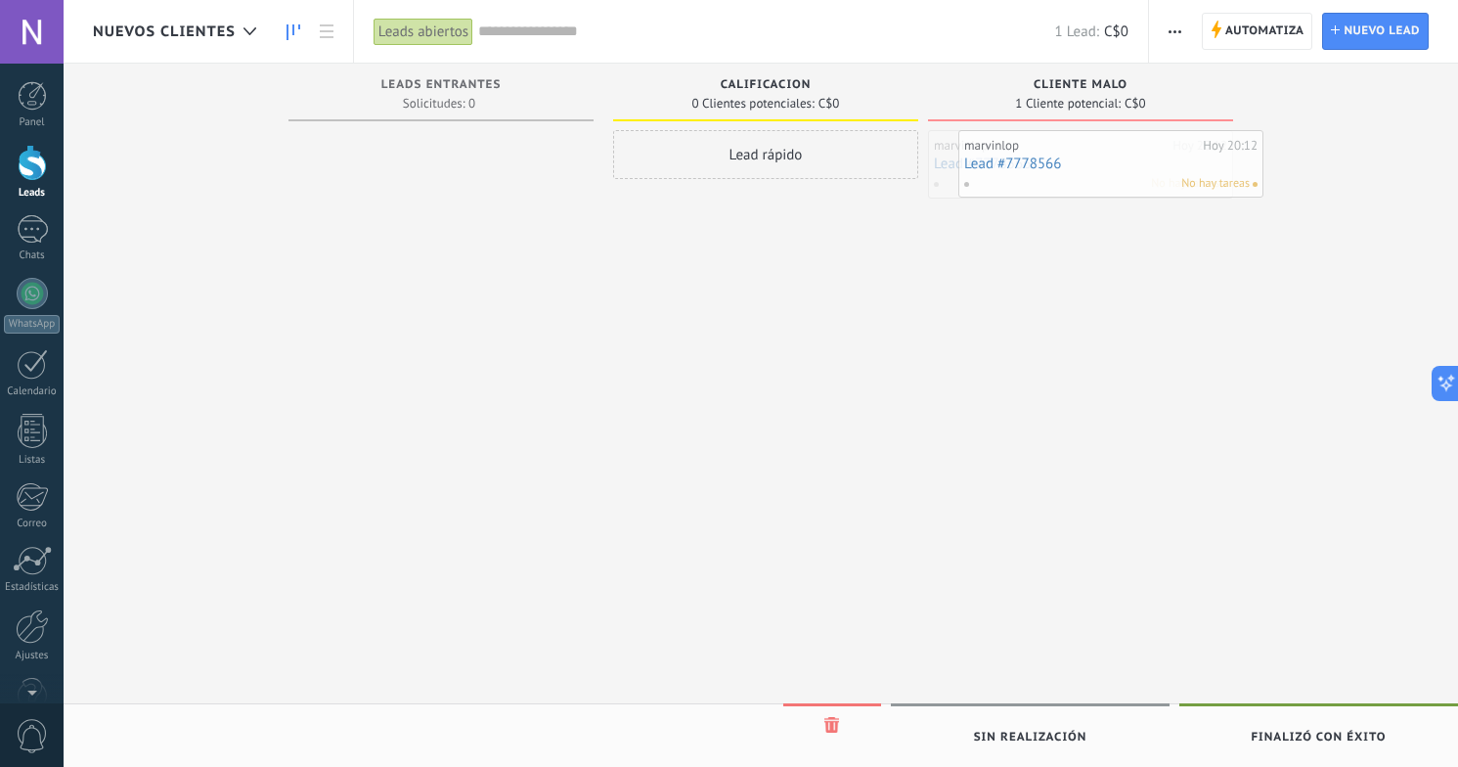
drag, startPoint x: 1079, startPoint y: 196, endPoint x: 1109, endPoint y: 198, distance: 30.5
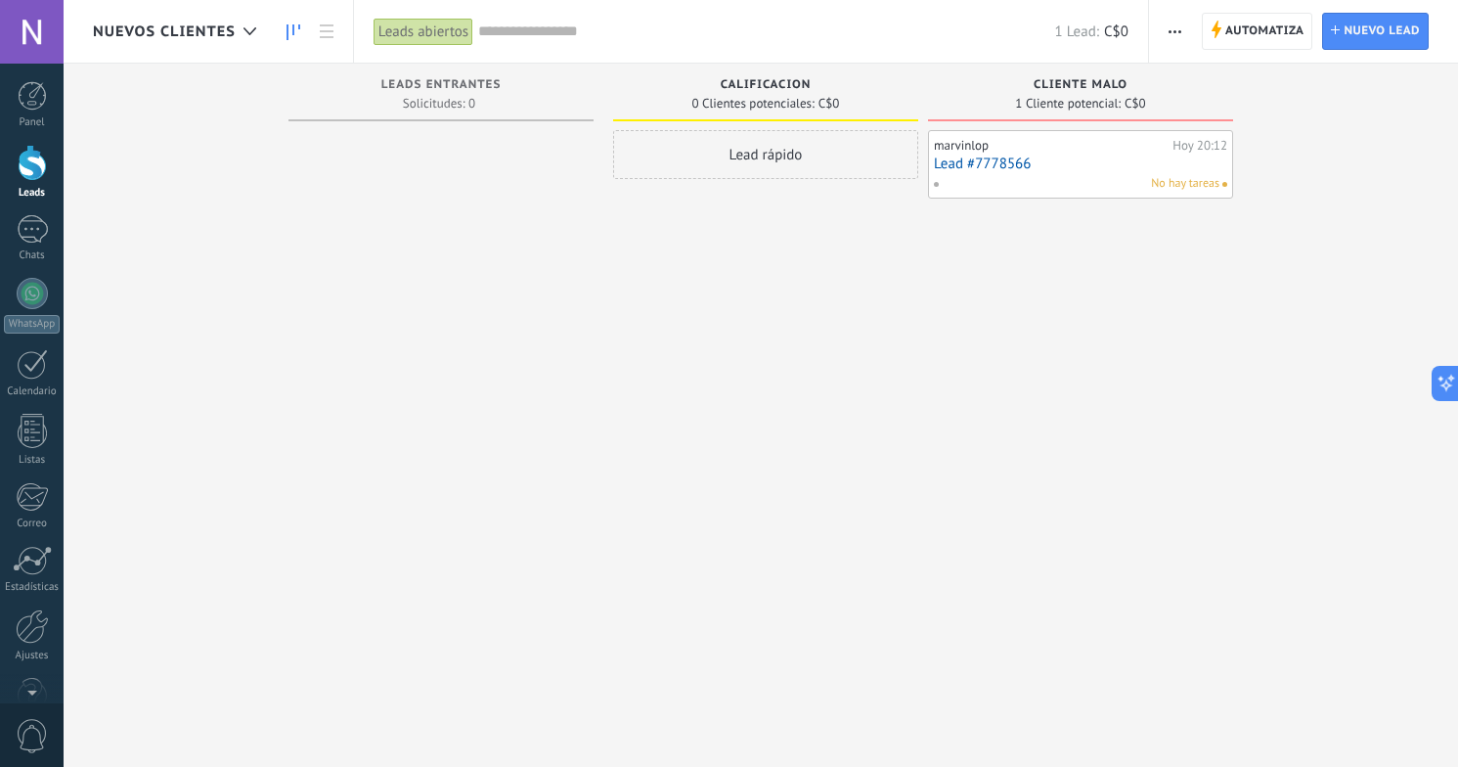
click at [951, 183] on span at bounding box center [944, 184] width 22 height 18
click at [982, 287] on div "marvinlop Hoy 20:12 Lead #7778566 No hay tareas" at bounding box center [1080, 385] width 305 height 511
click at [1079, 182] on div "No hay tareas" at bounding box center [1076, 184] width 287 height 18
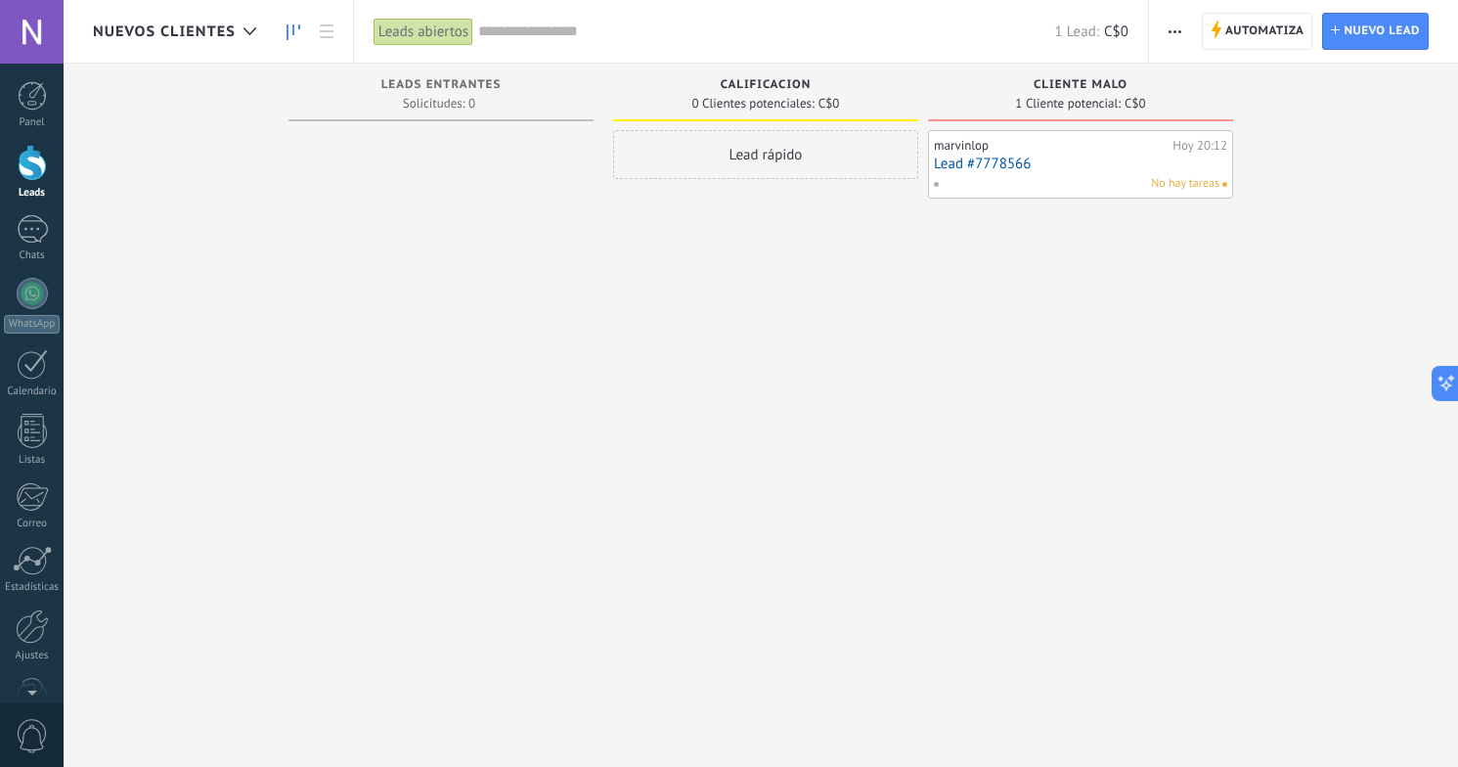
click at [1075, 148] on div "marvinlop" at bounding box center [1051, 146] width 234 height 16
click at [979, 160] on link "Lead #7778566" at bounding box center [1080, 163] width 293 height 17
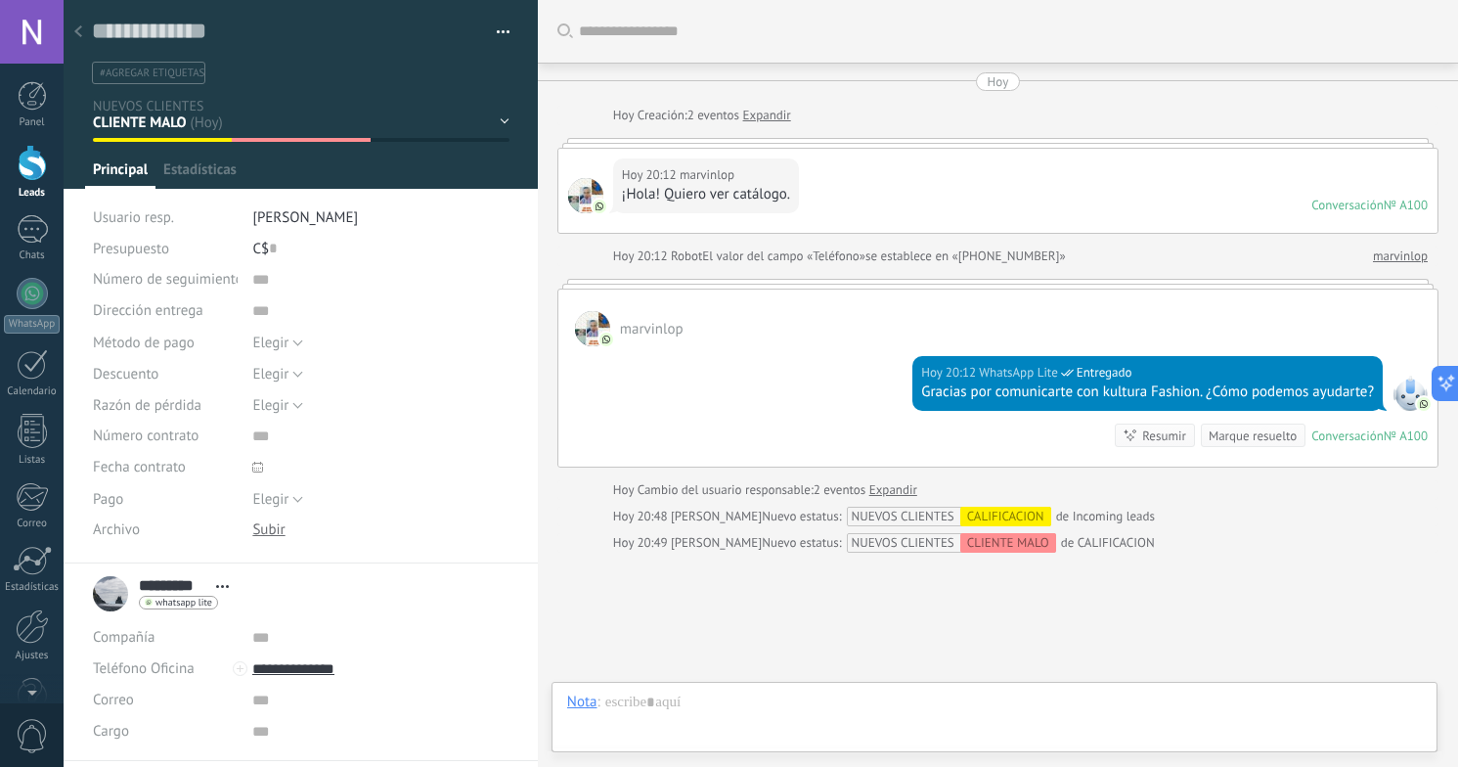
scroll to position [127, 0]
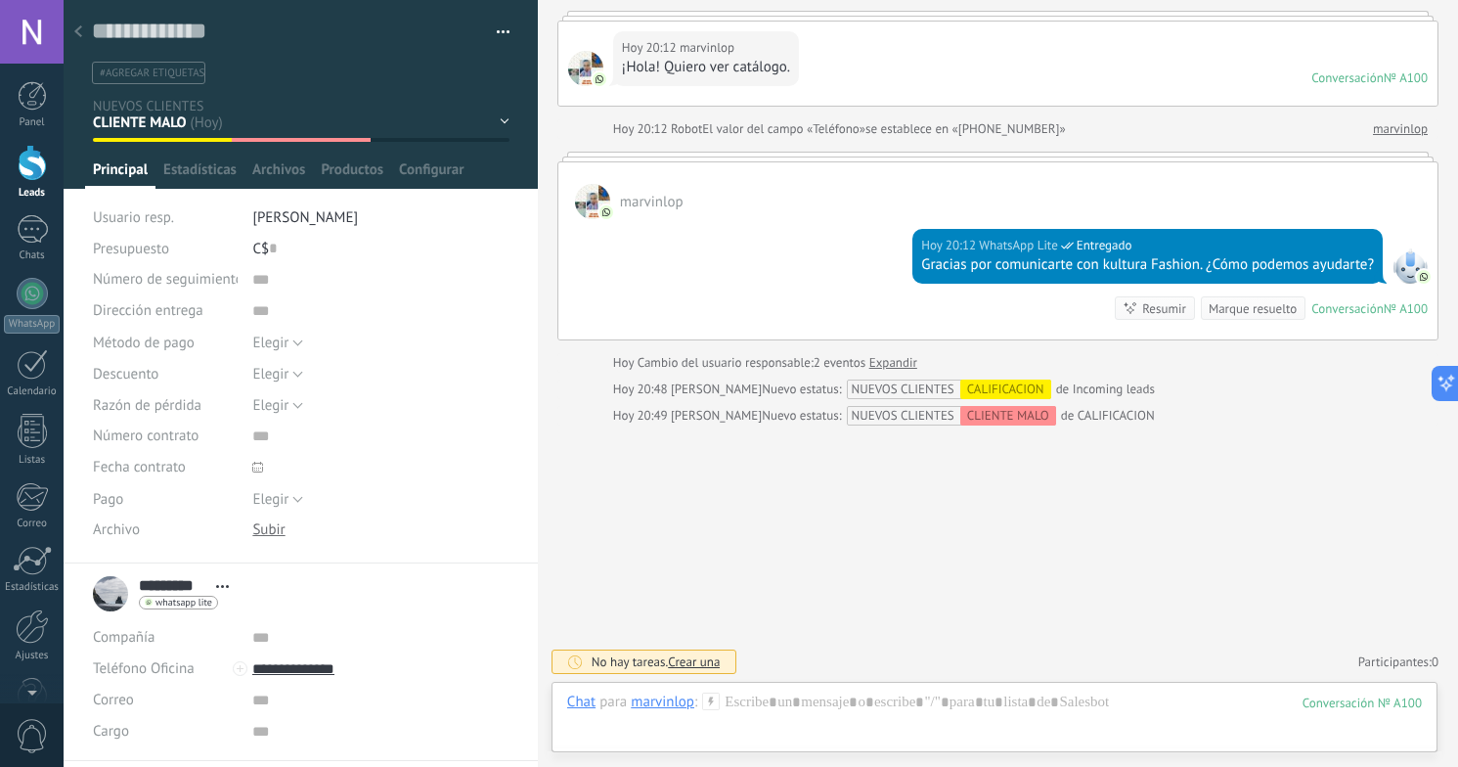
click at [0, 0] on div "CALIFICACION CLIENTE MALO Leads ganados Leads perdidos" at bounding box center [0, 0] width 0 height 0
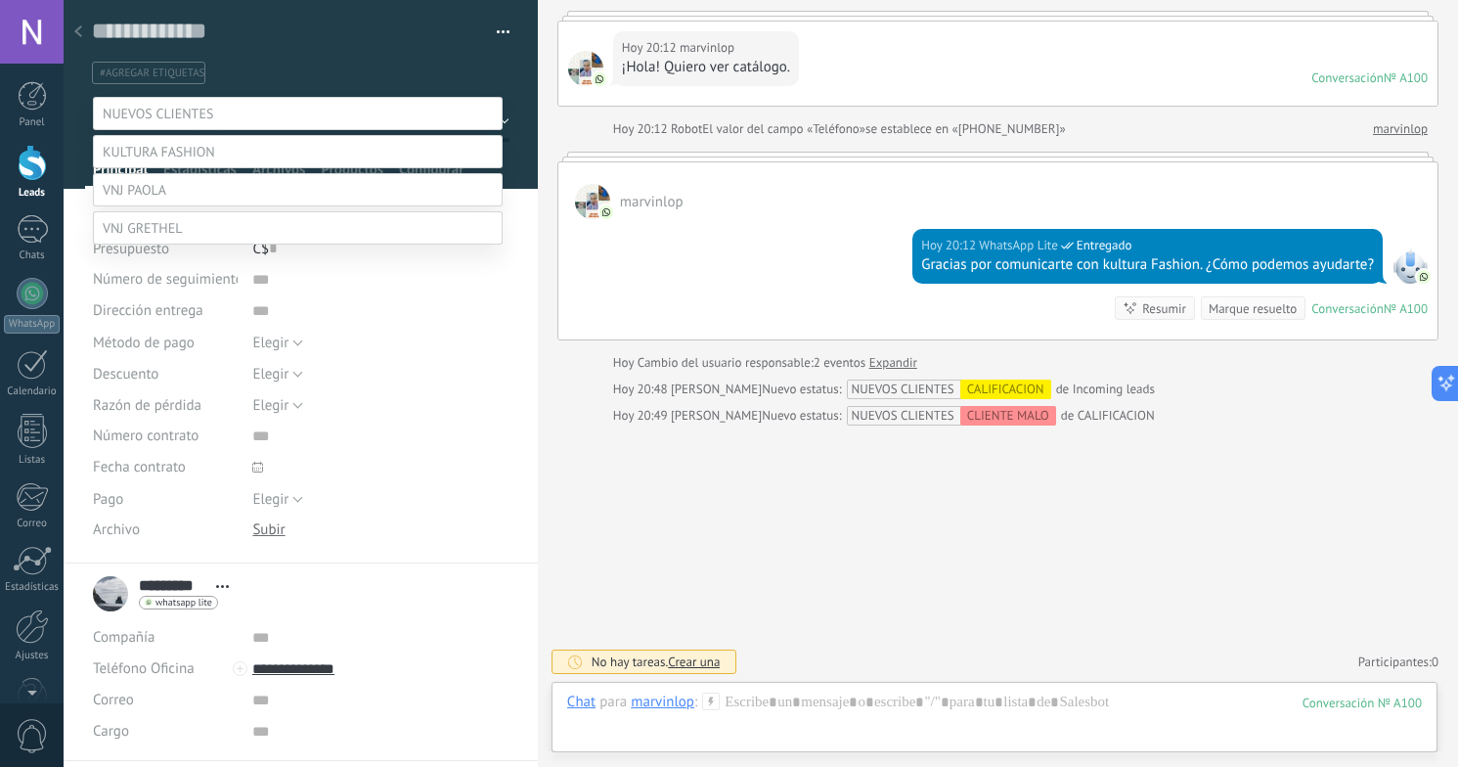
click at [265, 168] on label at bounding box center [298, 151] width 410 height 33
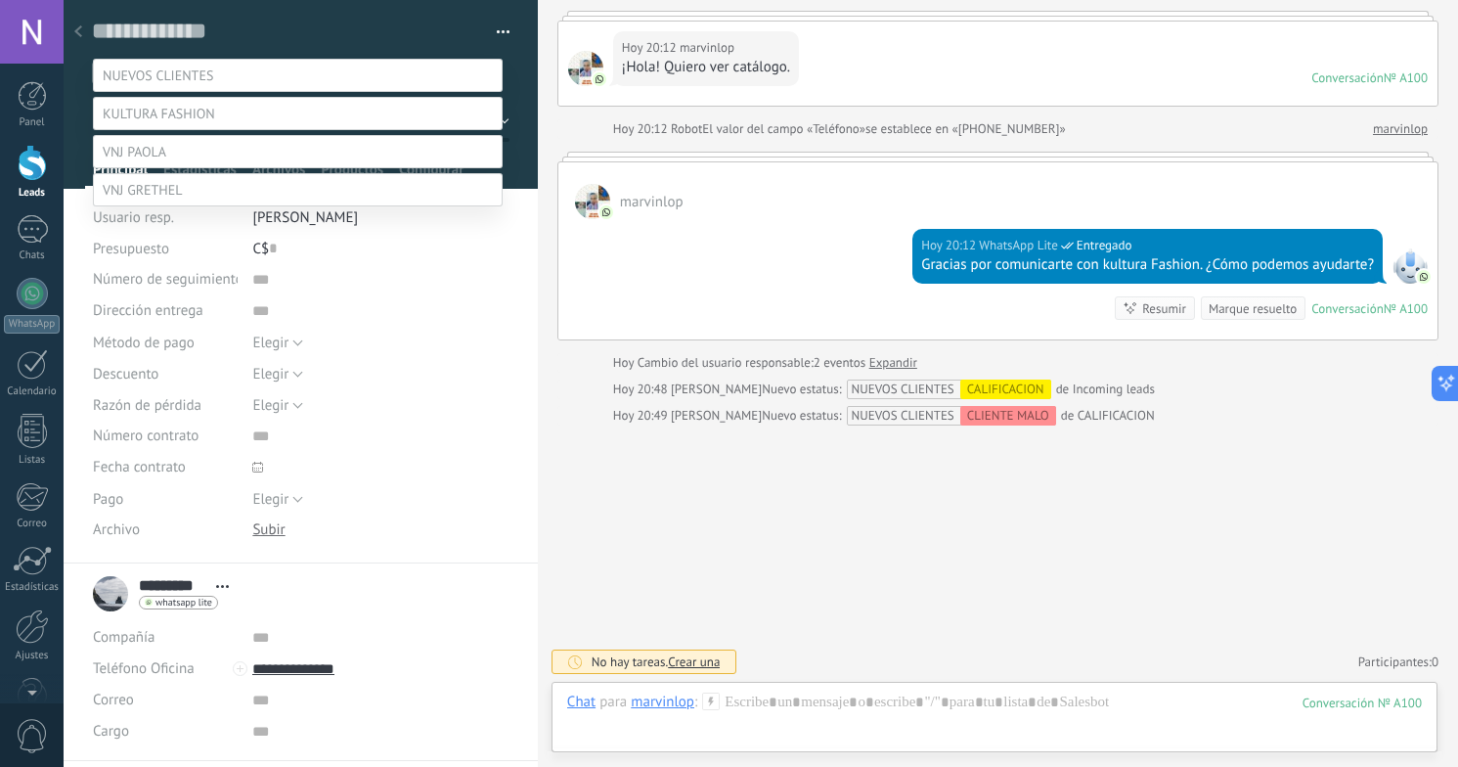
click at [0, 0] on label "VENTAS POR MENSAJES" at bounding box center [0, 0] width 0 height 0
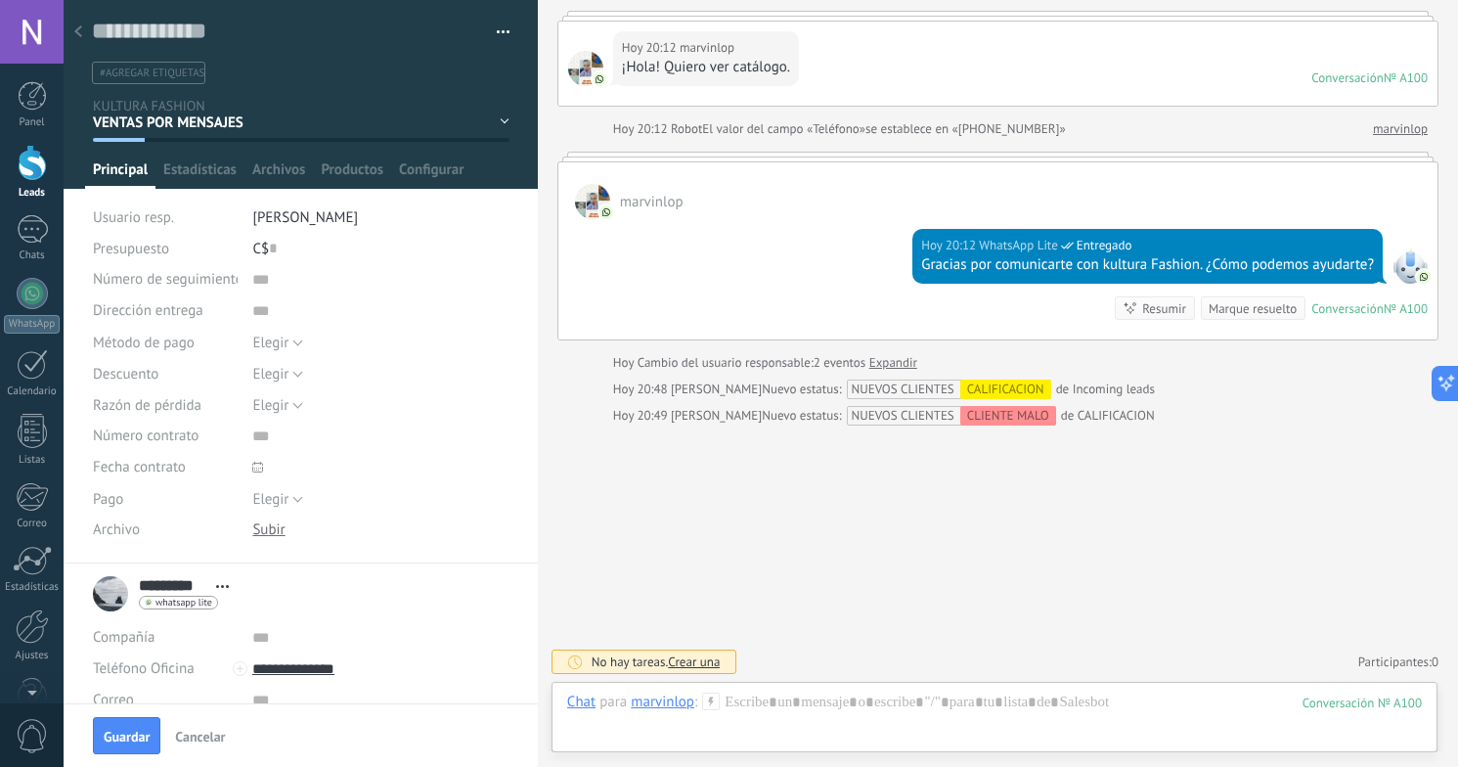
scroll to position [0, 0]
click at [126, 743] on span "Guardar" at bounding box center [127, 736] width 46 height 14
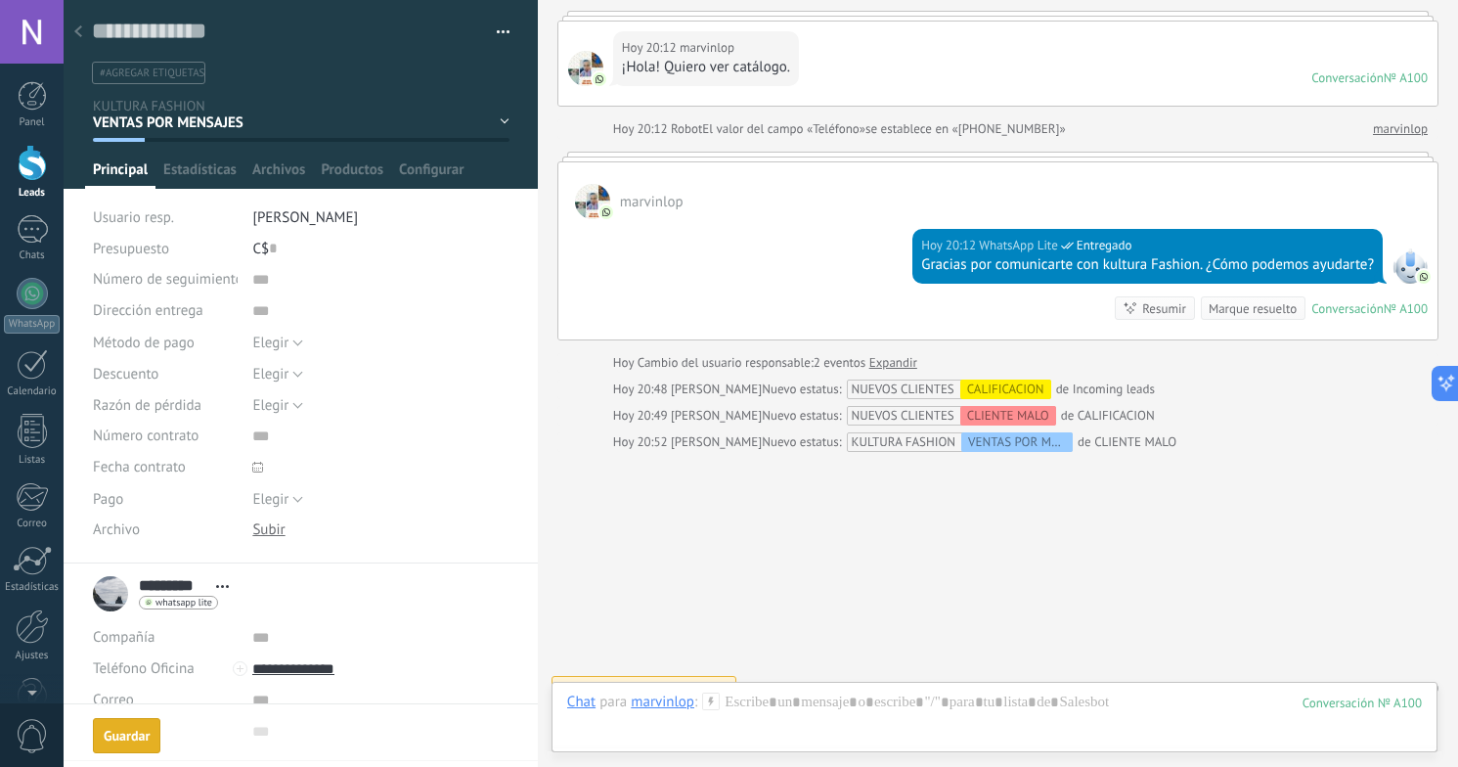
scroll to position [154, 0]
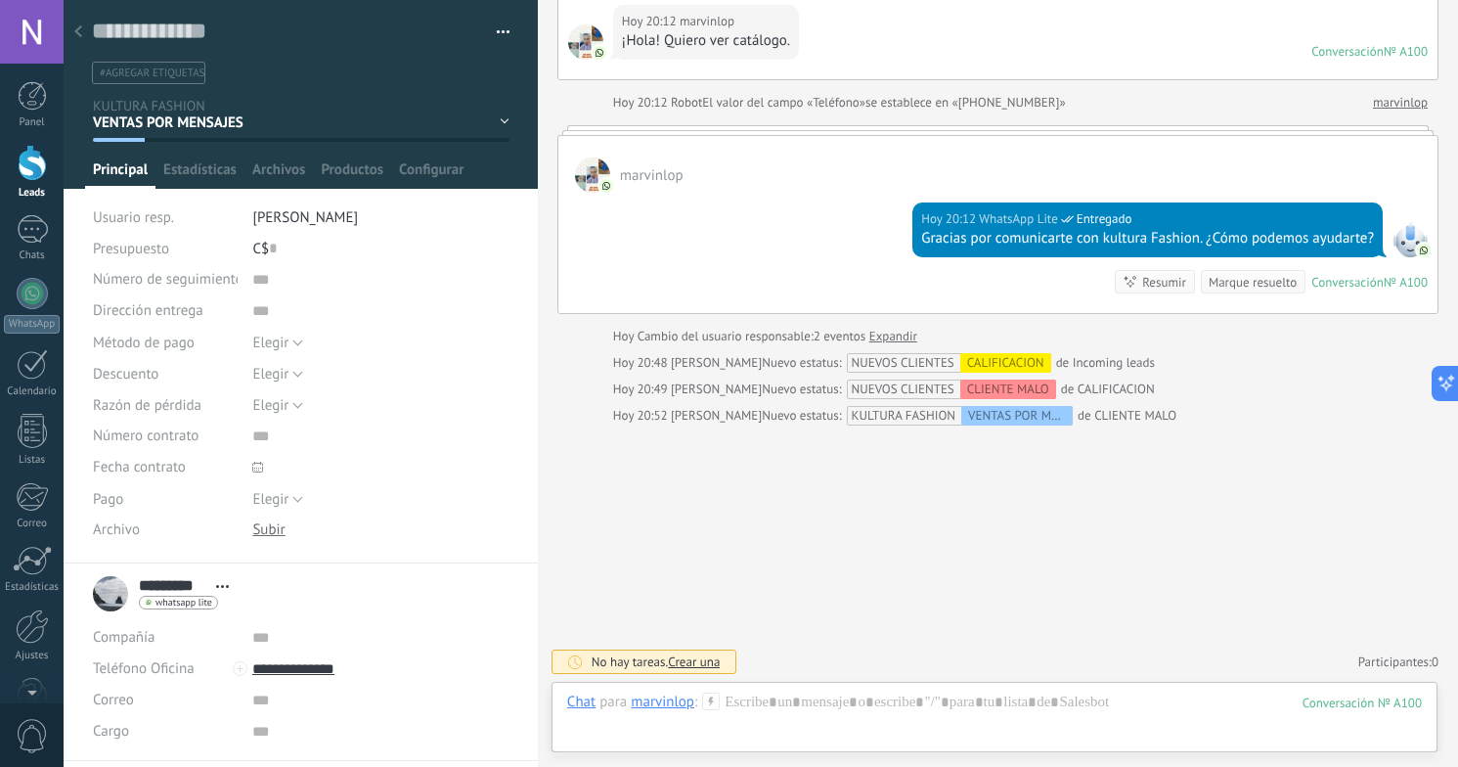
click at [77, 32] on use at bounding box center [78, 31] width 8 height 12
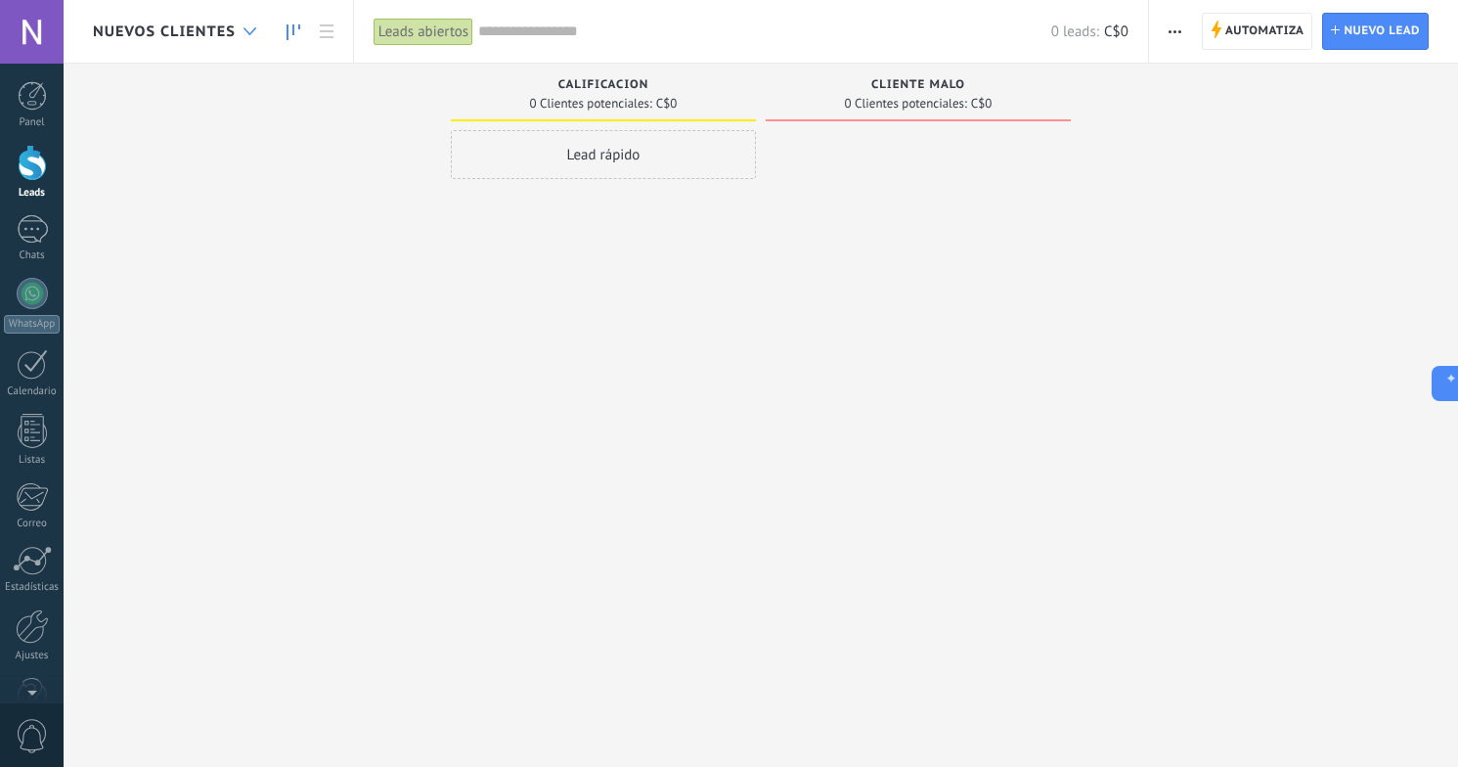
click at [248, 28] on icon at bounding box center [249, 31] width 13 height 8
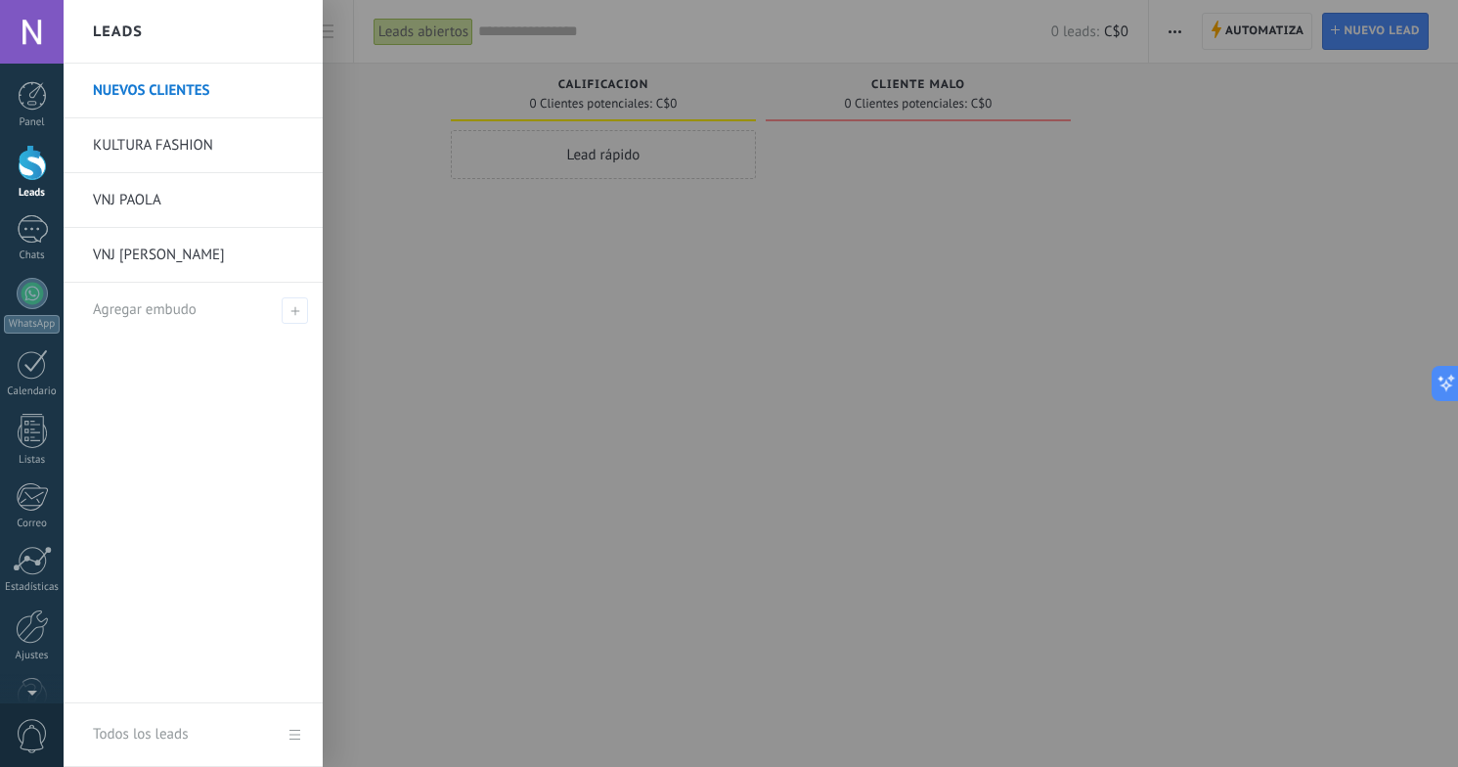
click at [203, 148] on link "KULTURA FASHION" at bounding box center [198, 145] width 210 height 55
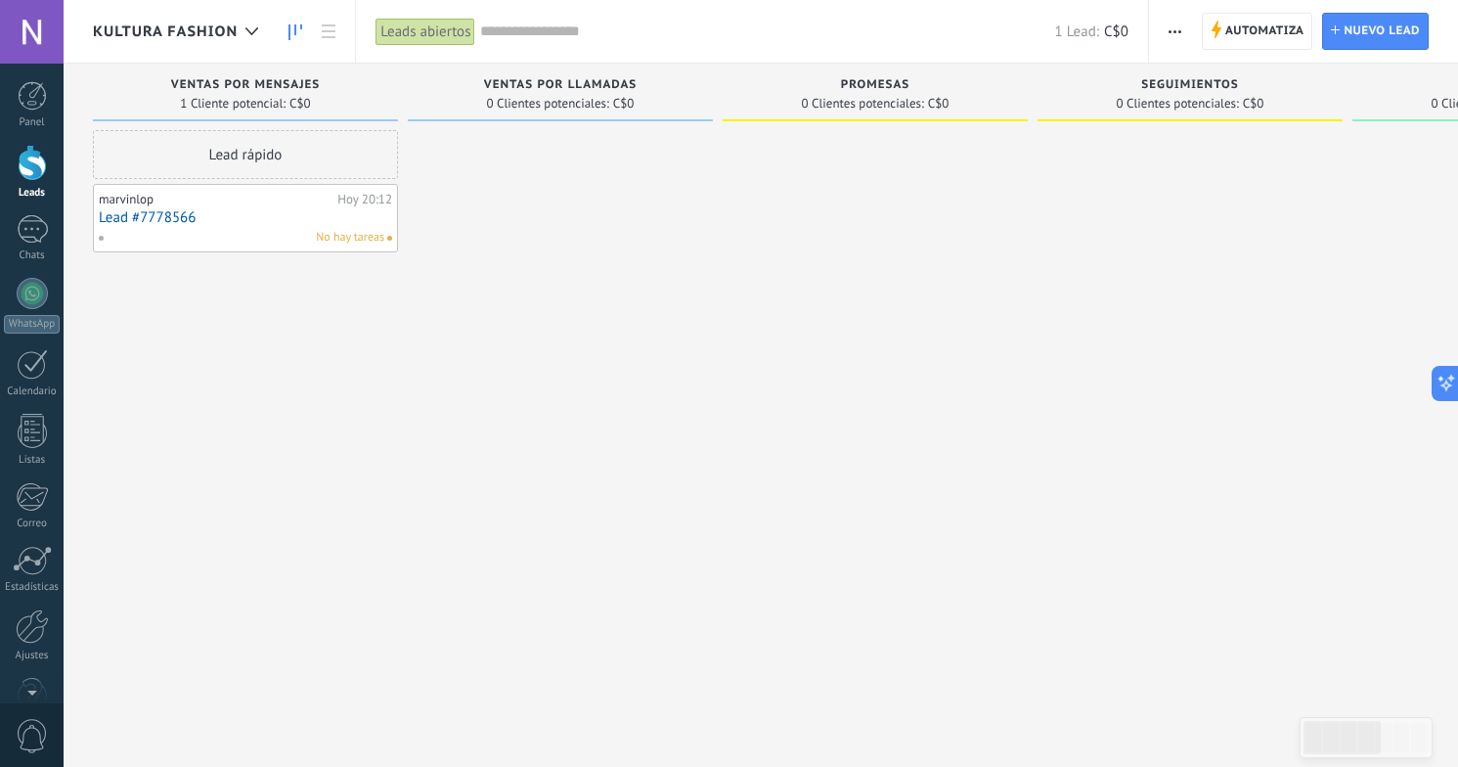
click at [154, 216] on link "Lead #7778566" at bounding box center [245, 217] width 293 height 17
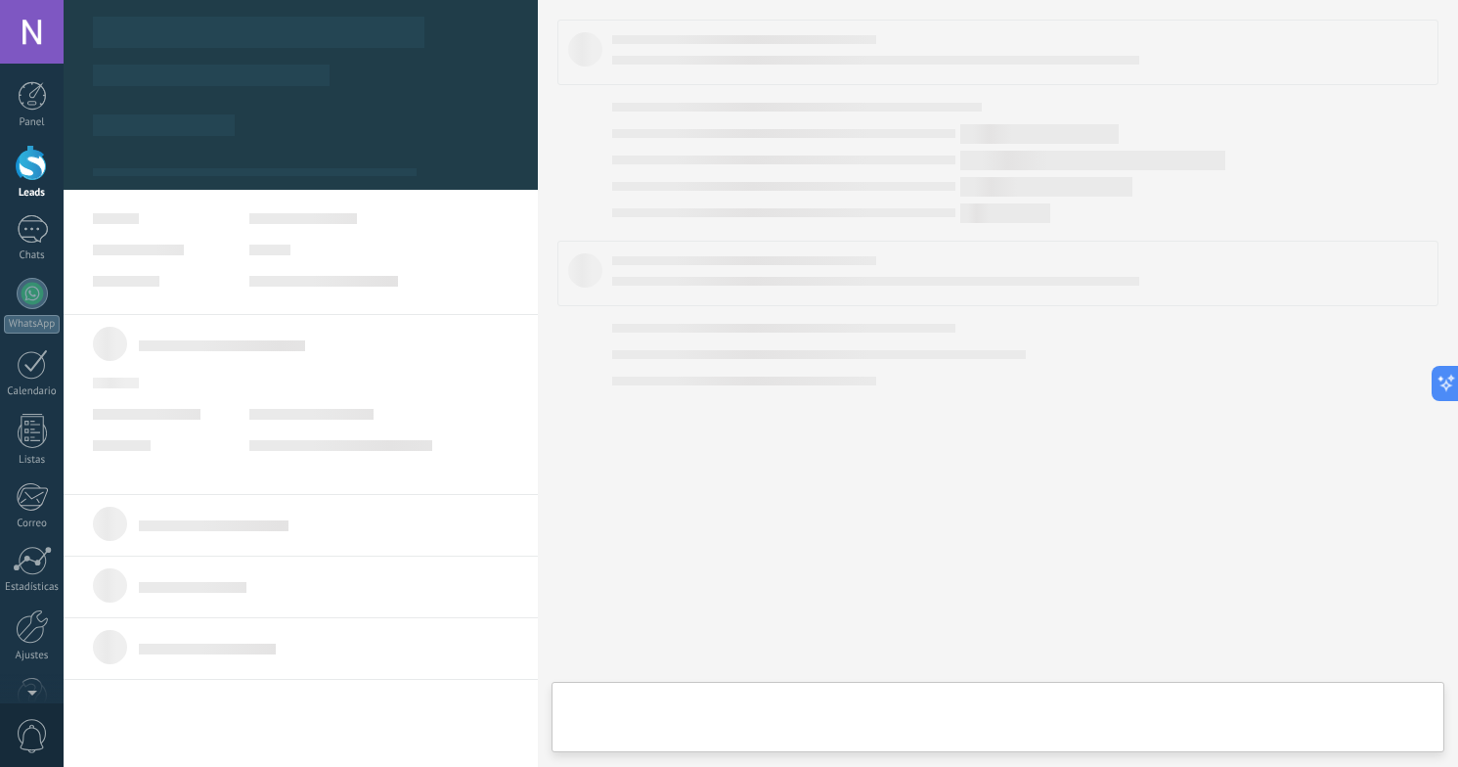
type textarea "**********"
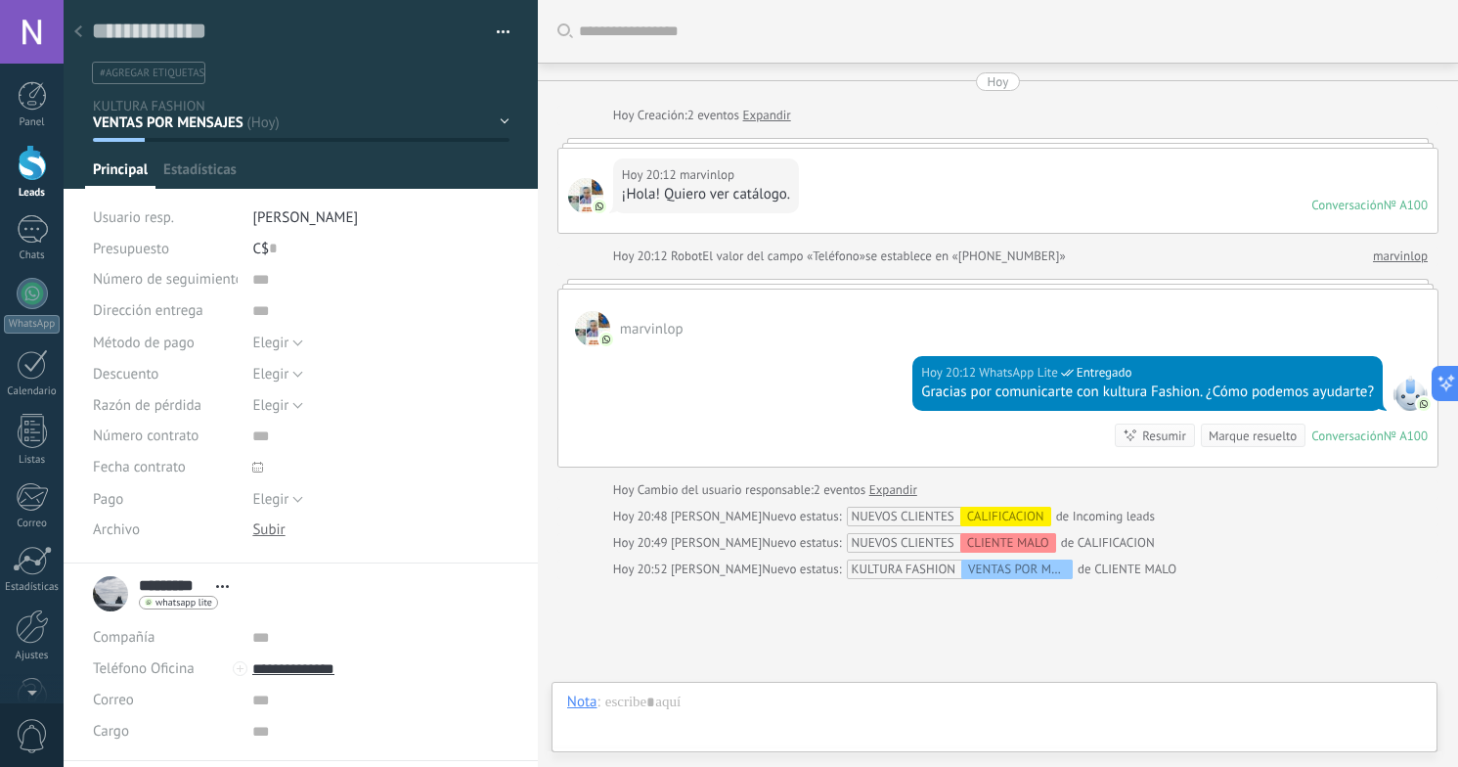
scroll to position [154, 0]
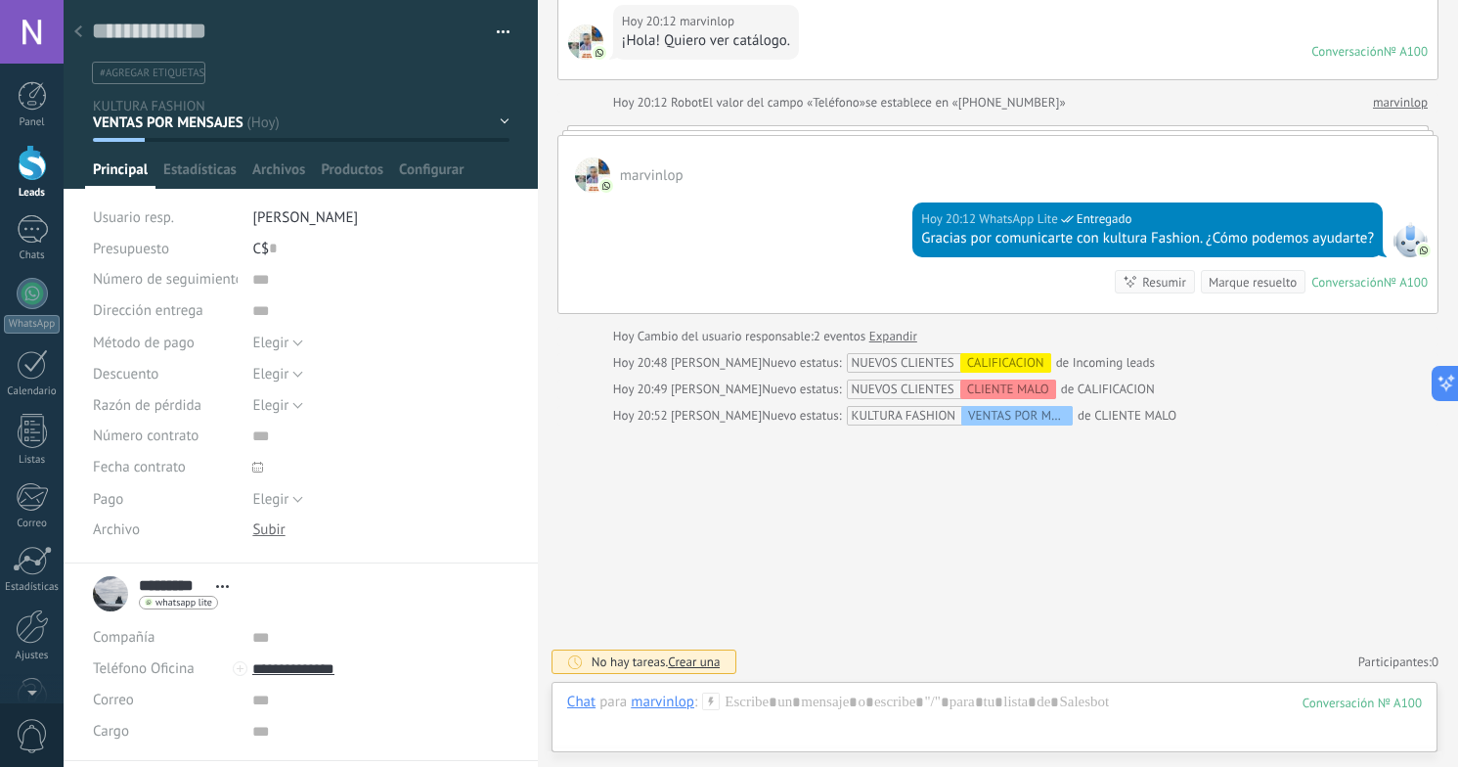
click at [0, 0] on div "VENTAS POR MENSAJES VENTAS POR LLAMADAS PROMESAS SEGUIMIENTOS VENTAS RECLAMOS N…" at bounding box center [0, 0] width 0 height 0
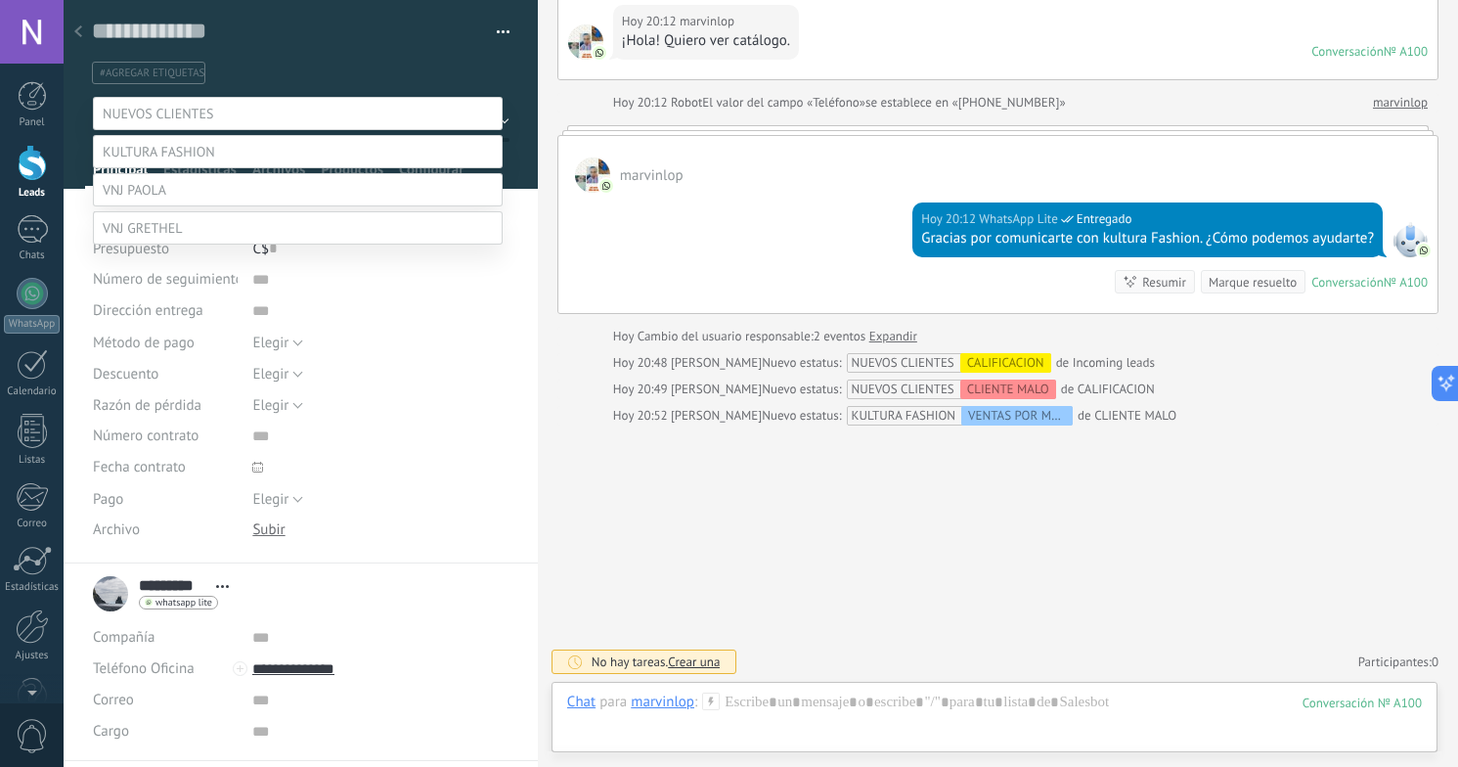
scroll to position [38, 0]
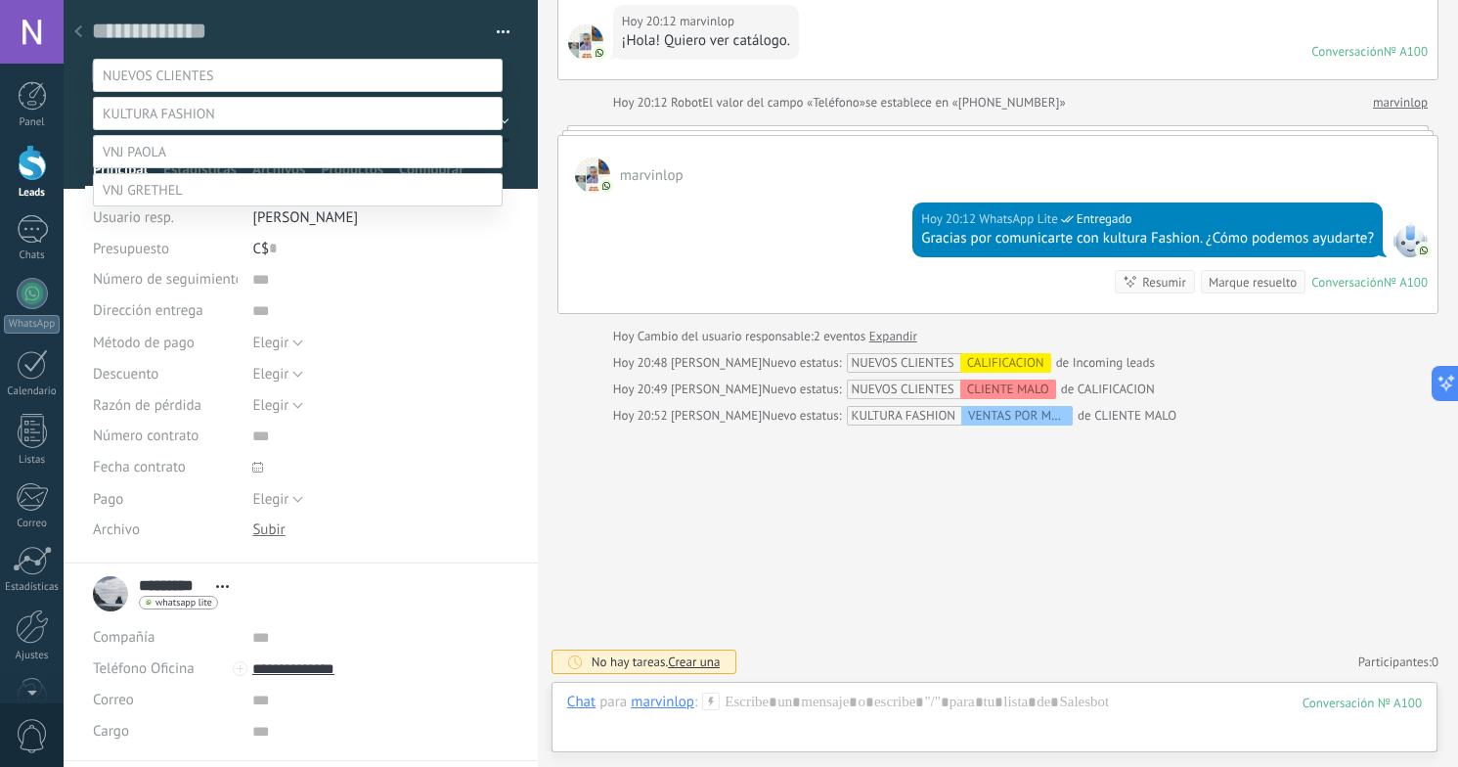
click at [566, 498] on div at bounding box center [761, 345] width 1394 height 767
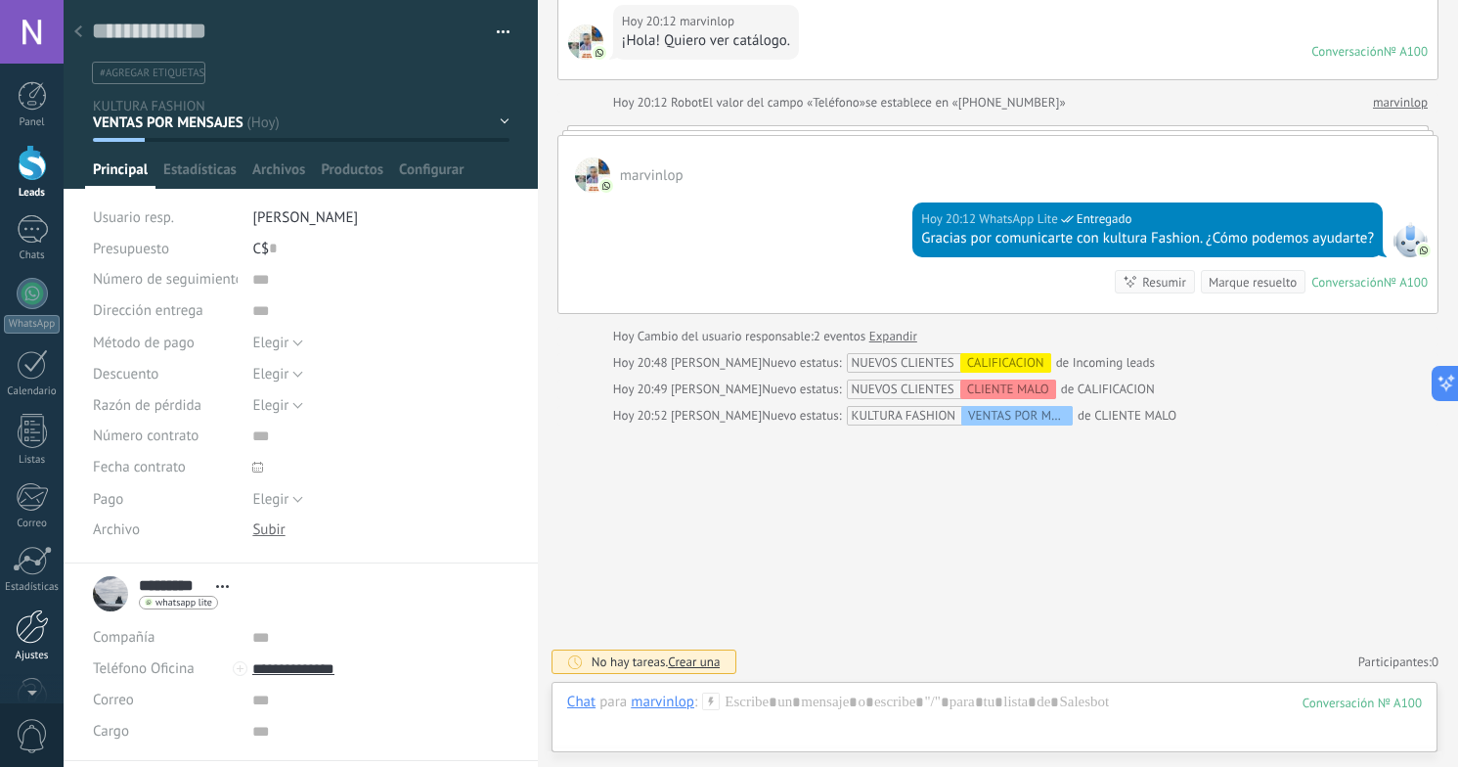
click at [26, 639] on div at bounding box center [32, 626] width 33 height 34
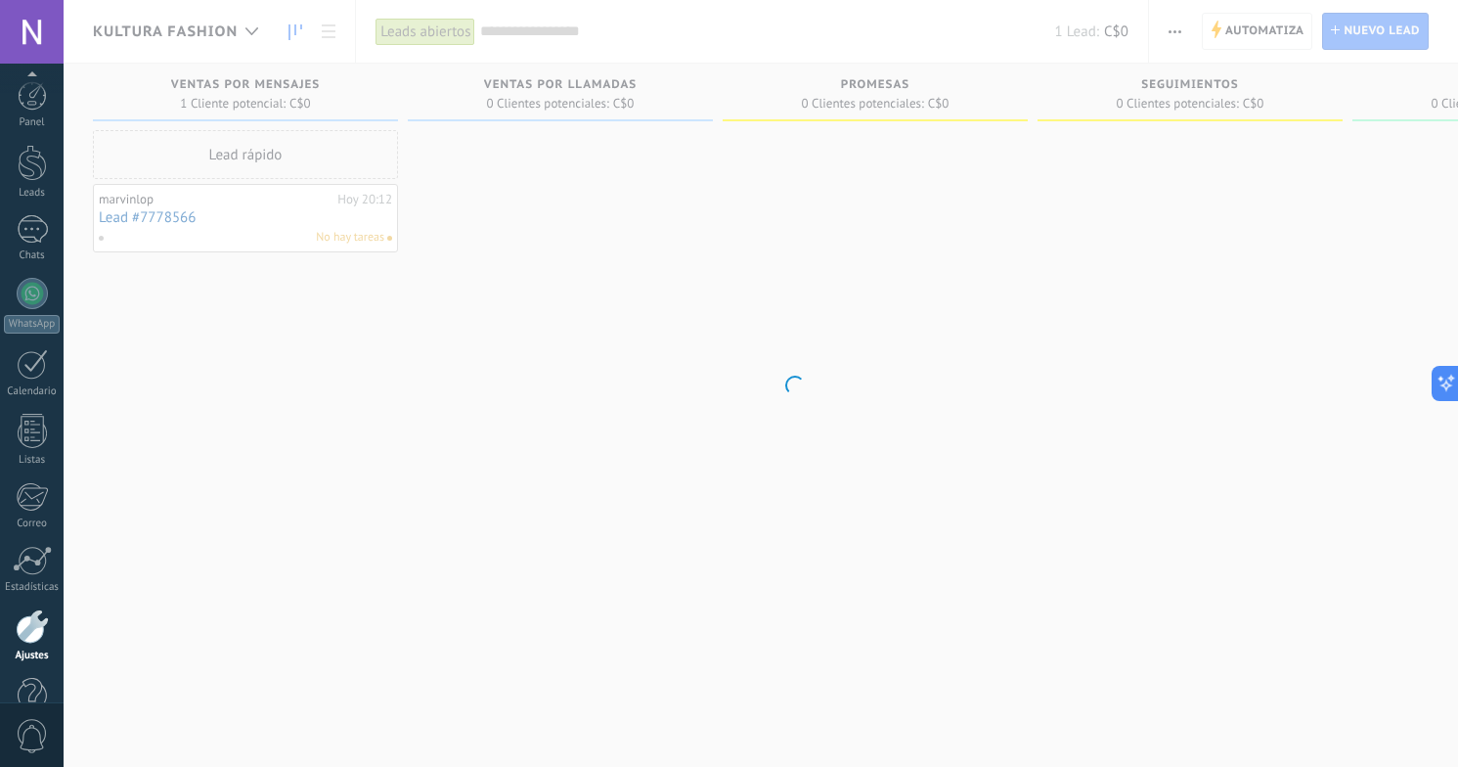
scroll to position [47, 0]
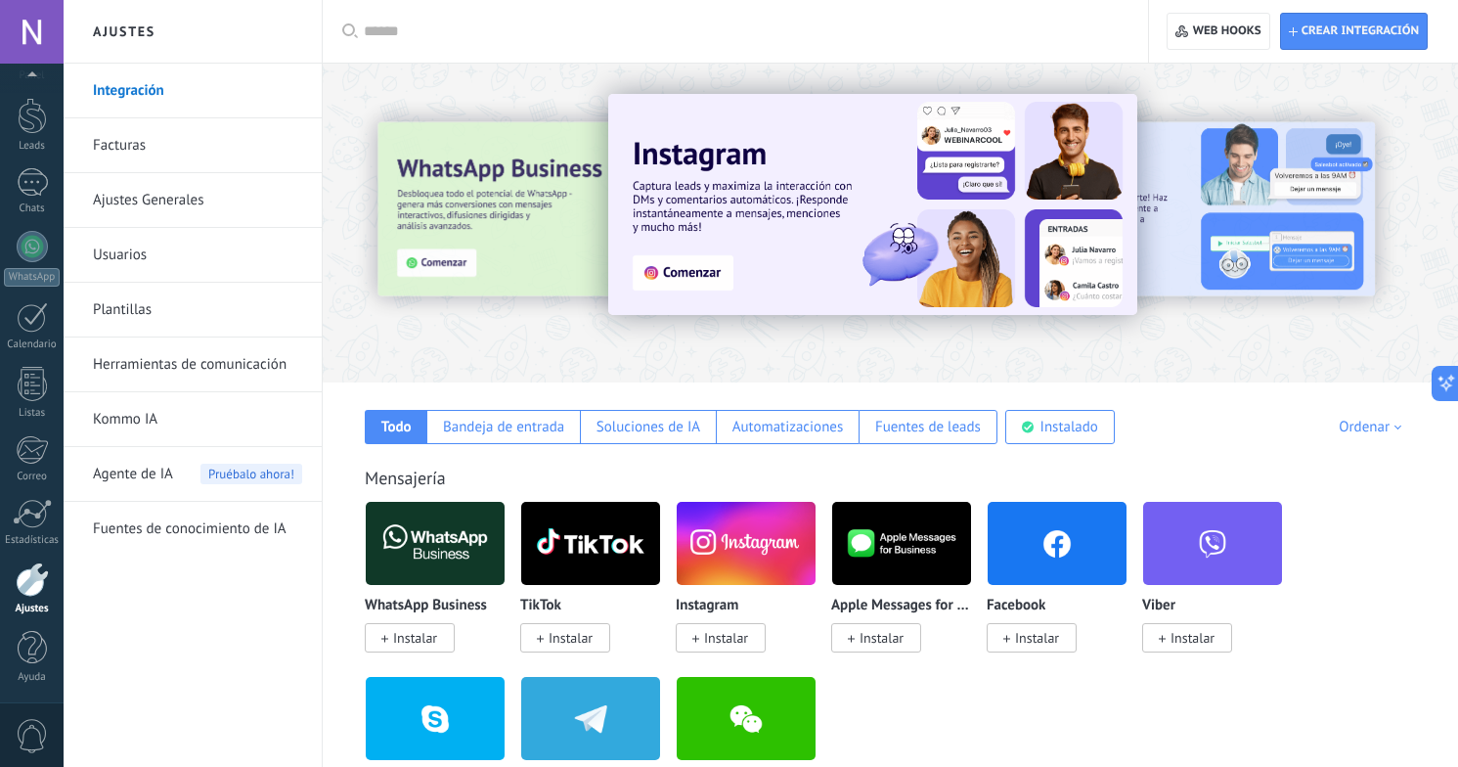
click at [178, 311] on link "Plantillas" at bounding box center [197, 310] width 209 height 55
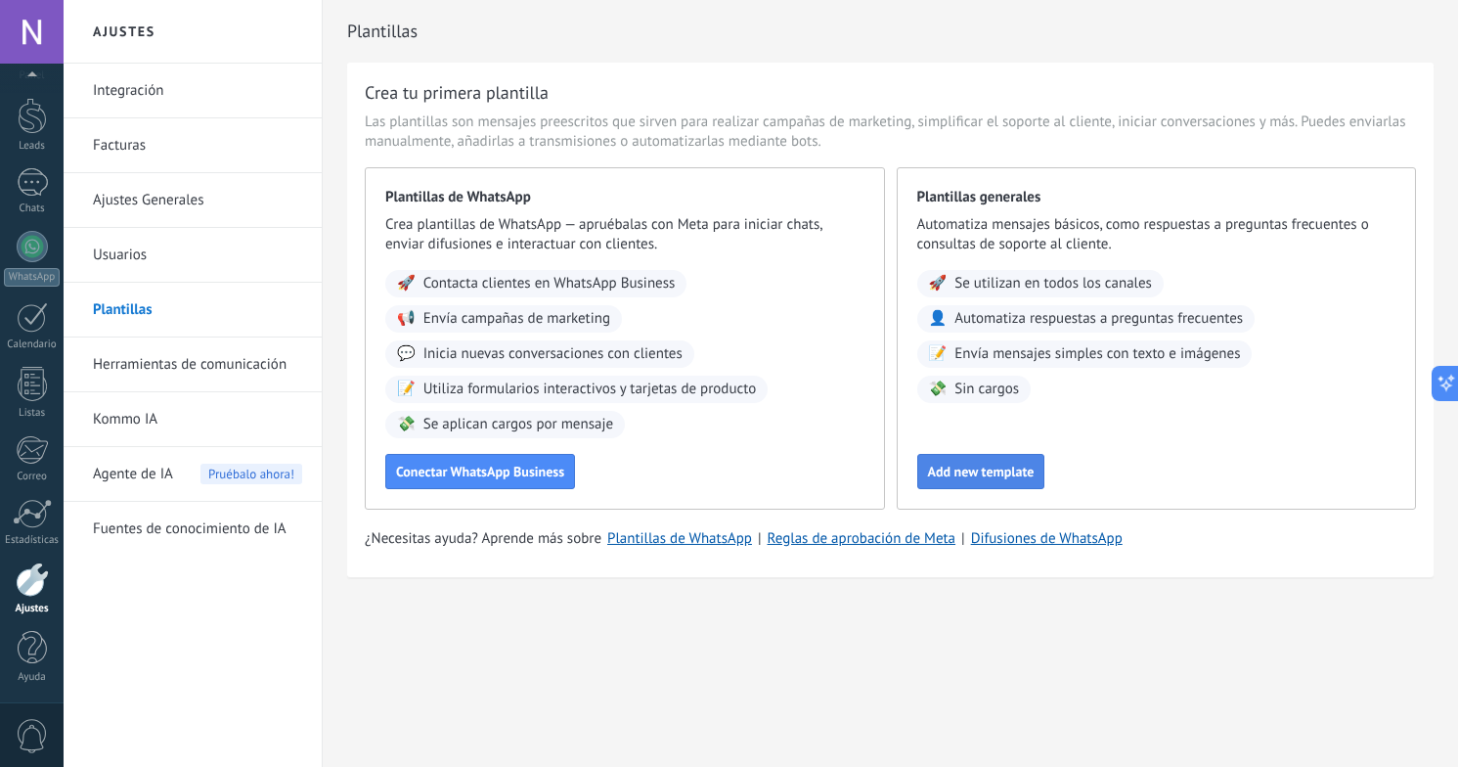
click at [990, 478] on span "Add new template" at bounding box center [981, 471] width 107 height 14
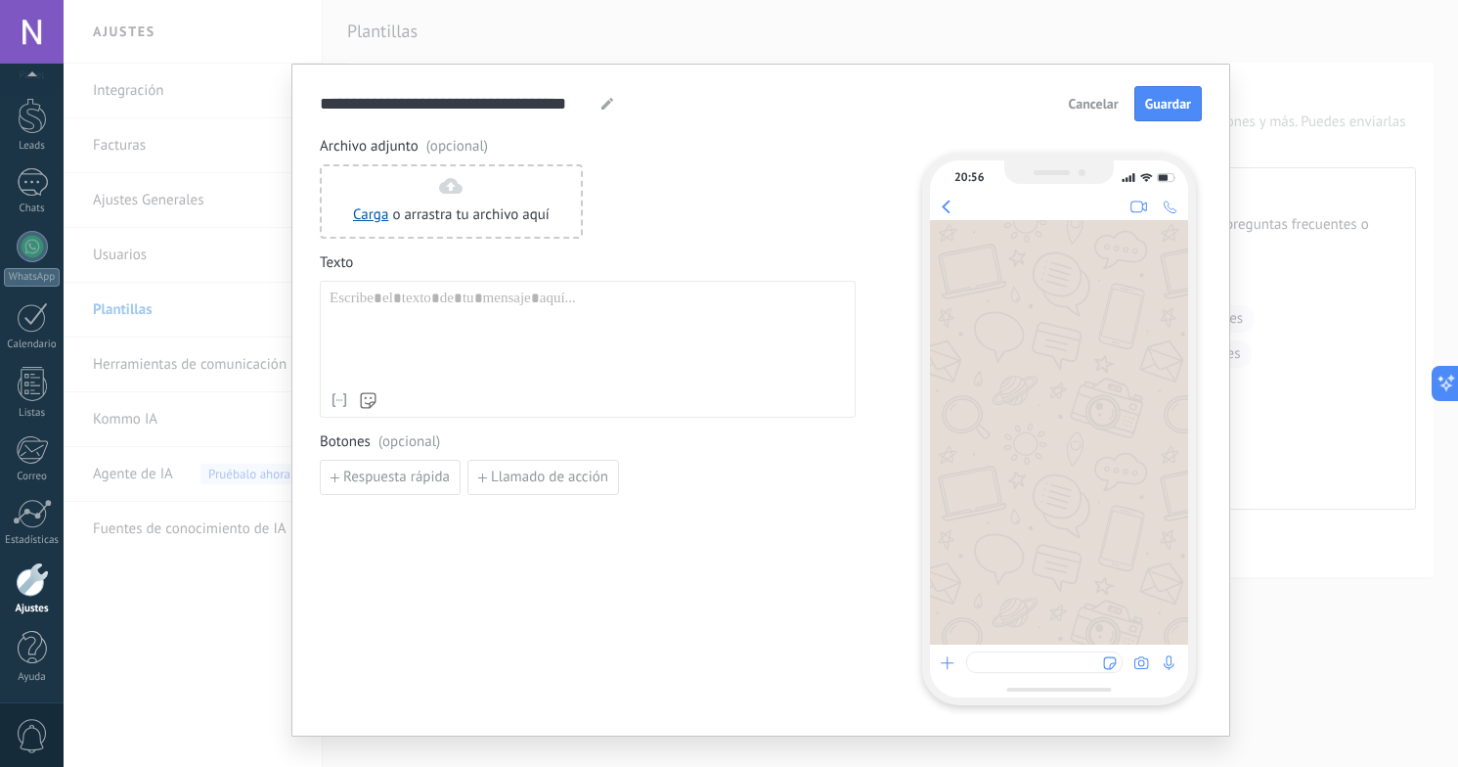
click at [466, 154] on span "(opcional)" at bounding box center [457, 147] width 62 height 20
click at [496, 154] on span "Archivo adjunto (opcional)" at bounding box center [588, 147] width 536 height 20
click at [465, 147] on span "(opcional)" at bounding box center [457, 147] width 62 height 20
click at [605, 106] on icon at bounding box center [607, 104] width 12 height 12
type input "*"
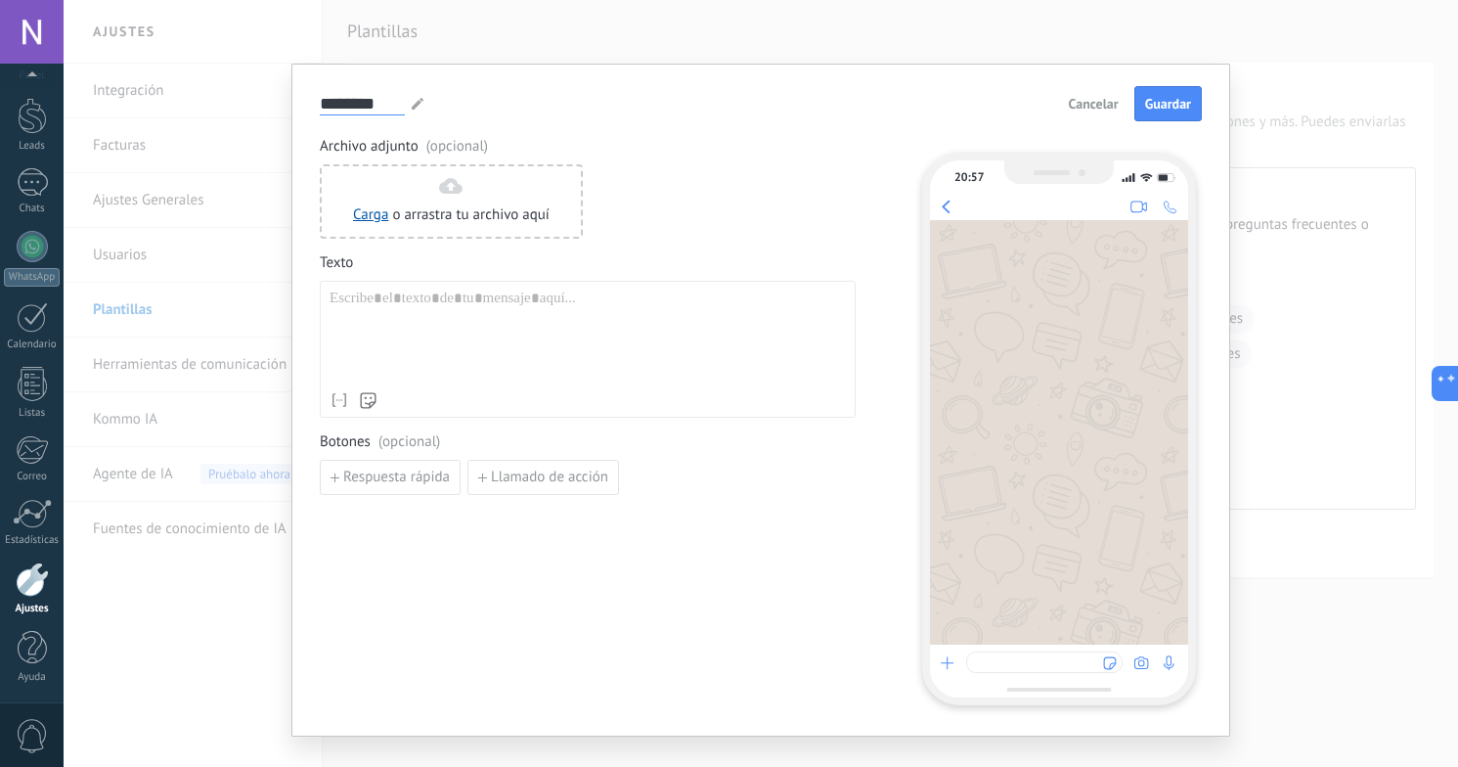
type input "********"
click at [358, 311] on div at bounding box center [588, 335] width 516 height 93
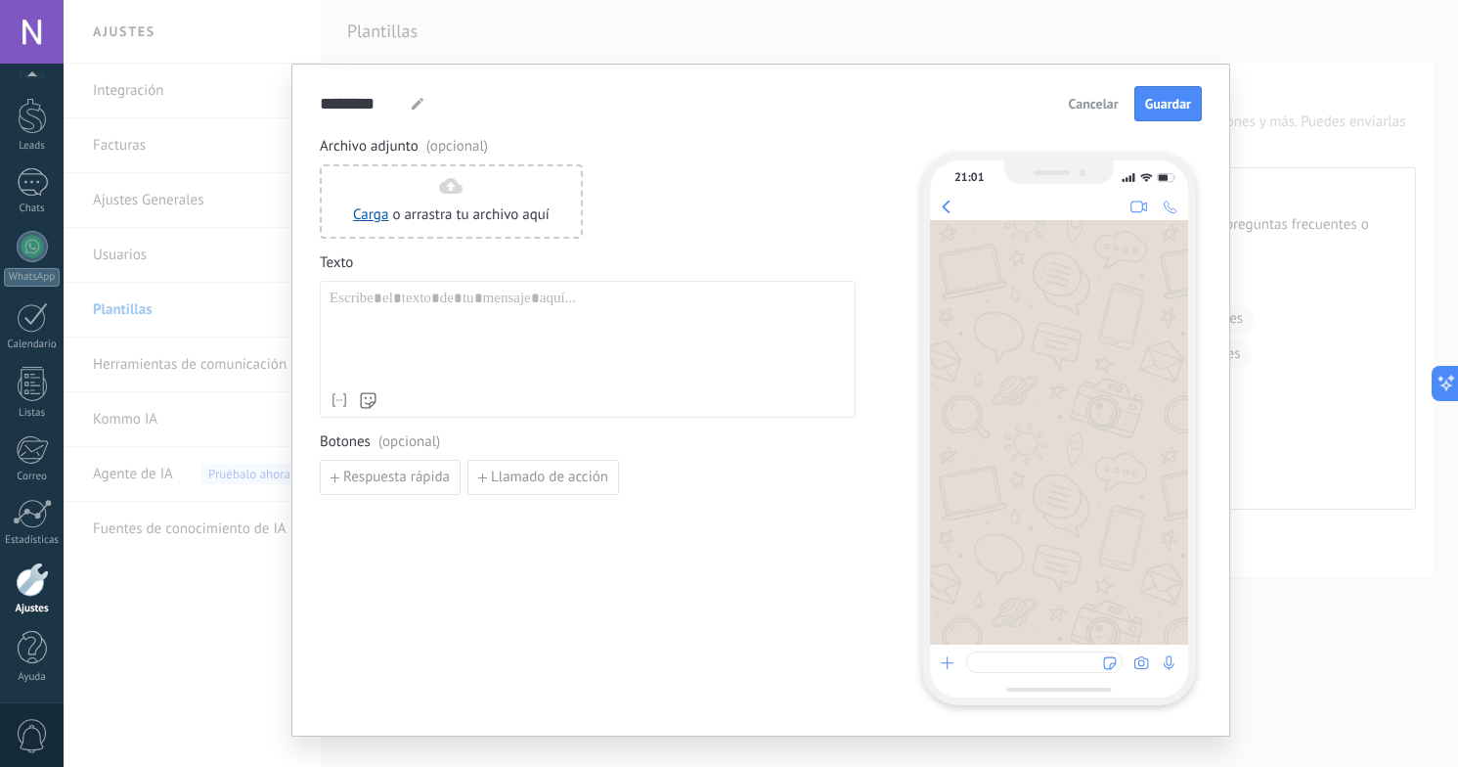
click at [358, 311] on div at bounding box center [588, 335] width 516 height 93
click at [410, 313] on div at bounding box center [588, 335] width 516 height 93
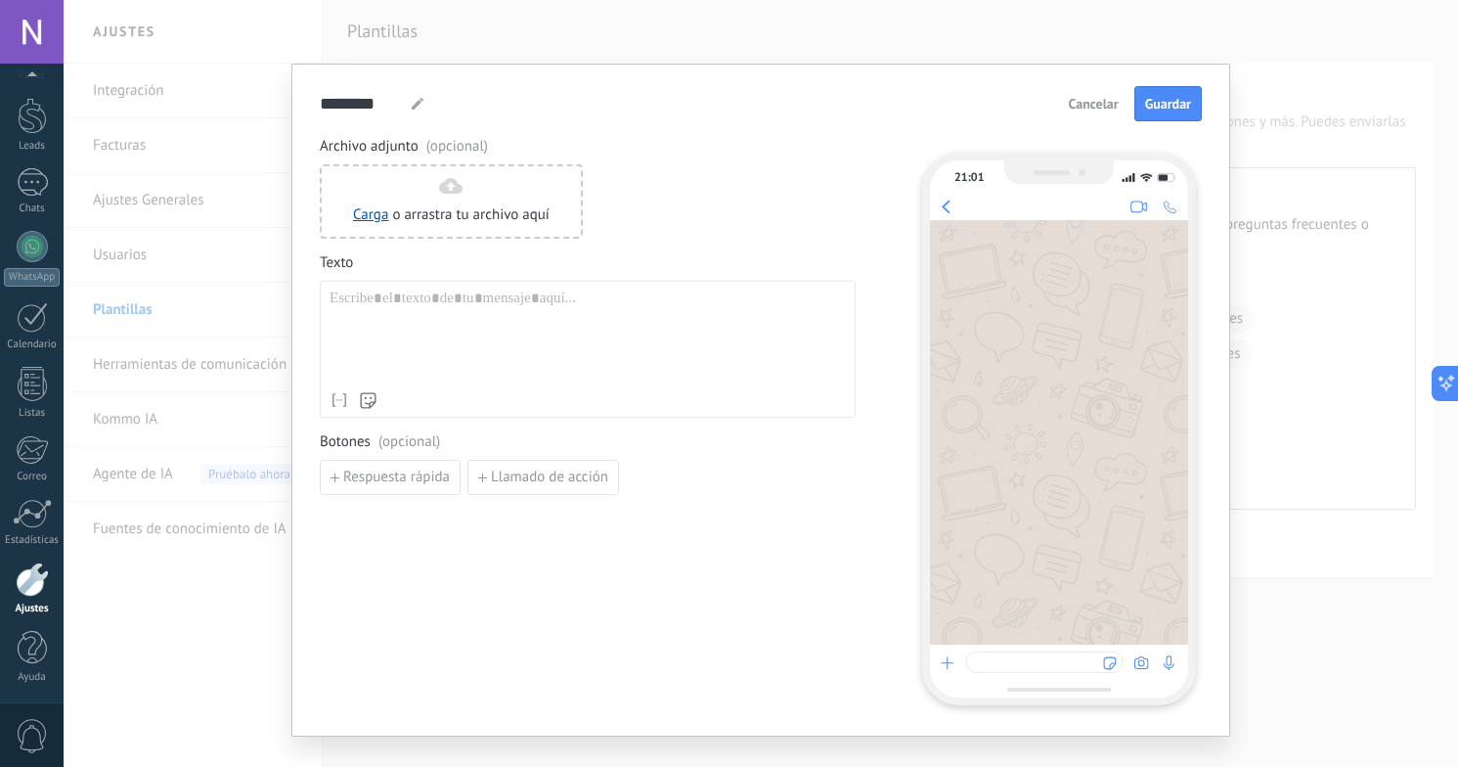
click at [410, 313] on div at bounding box center [588, 335] width 516 height 93
click at [410, 311] on div at bounding box center [588, 335] width 516 height 93
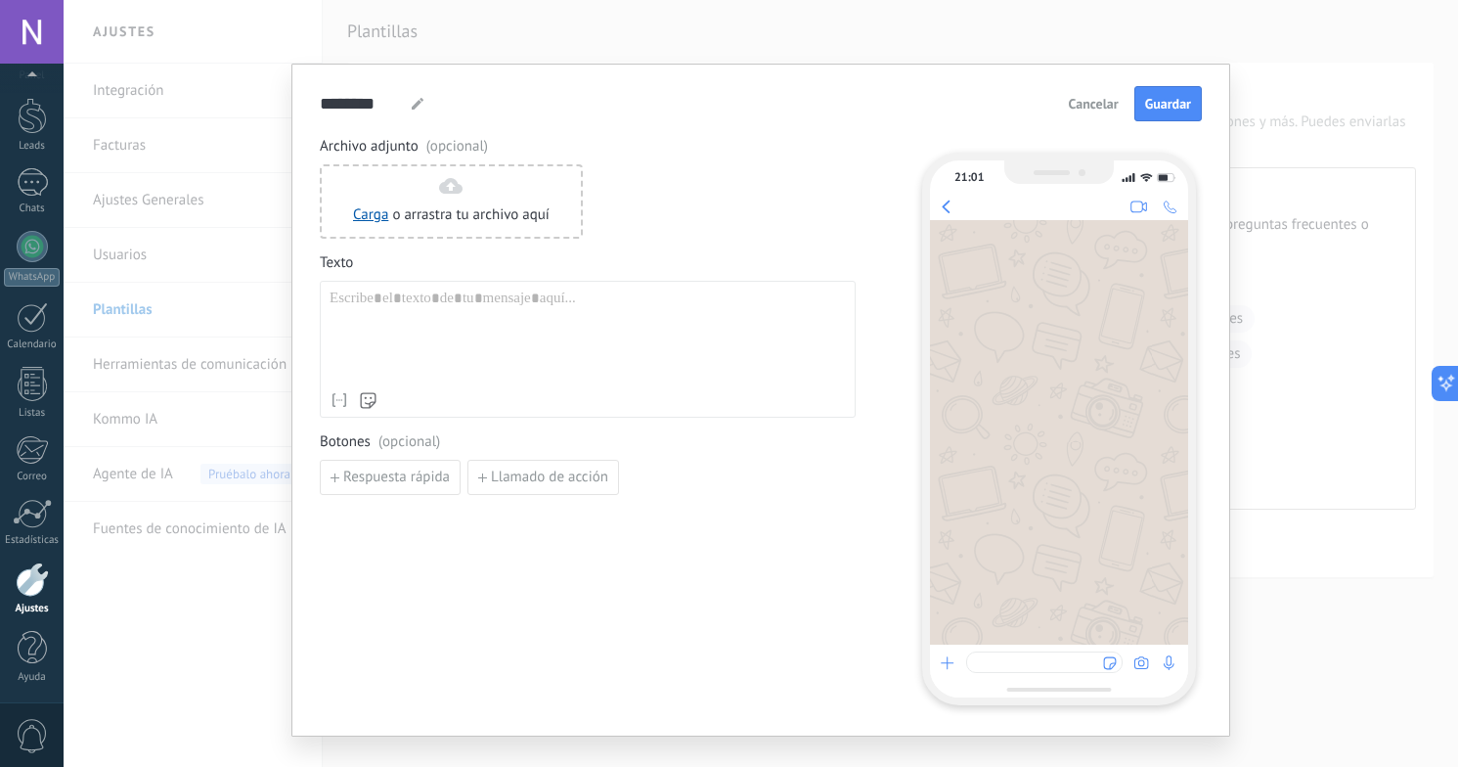
drag, startPoint x: 356, startPoint y: 310, endPoint x: 357, endPoint y: 321, distance: 10.8
click at [357, 321] on div at bounding box center [588, 335] width 516 height 93
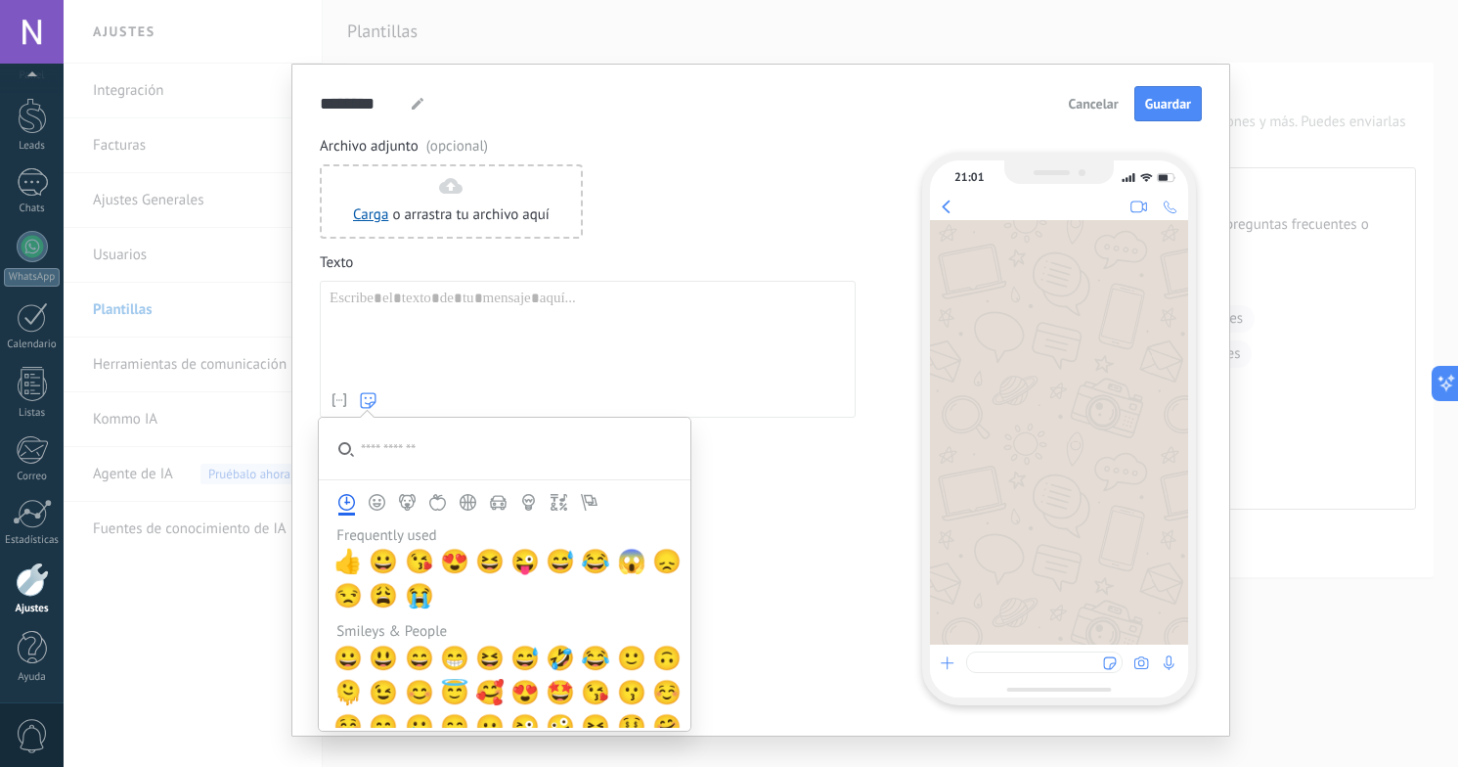
click at [357, 418] on div "Nombre del contacto Nombre Apellido Contacto usuario responsable Contacto teléf…" at bounding box center [588, 349] width 536 height 137
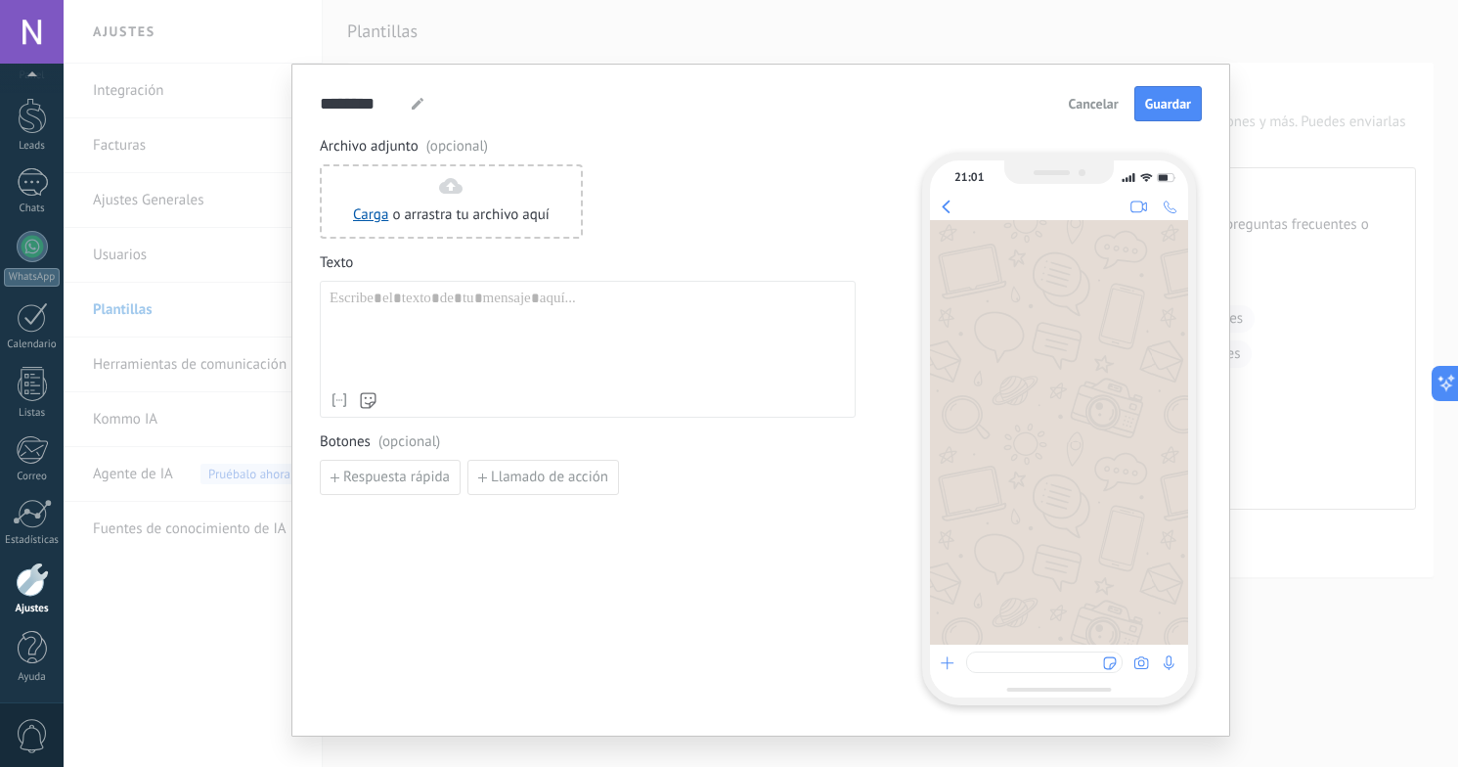
click at [472, 343] on div at bounding box center [588, 335] width 516 height 93
drag, startPoint x: 205, startPoint y: 437, endPoint x: 97, endPoint y: 429, distance: 108.8
click at [97, 429] on div "******** CATALOGO CATALOGO CATALOGO CATALOGO CATALOGO CATALOGO CATALOGO CATALOG…" at bounding box center [761, 383] width 1394 height 767
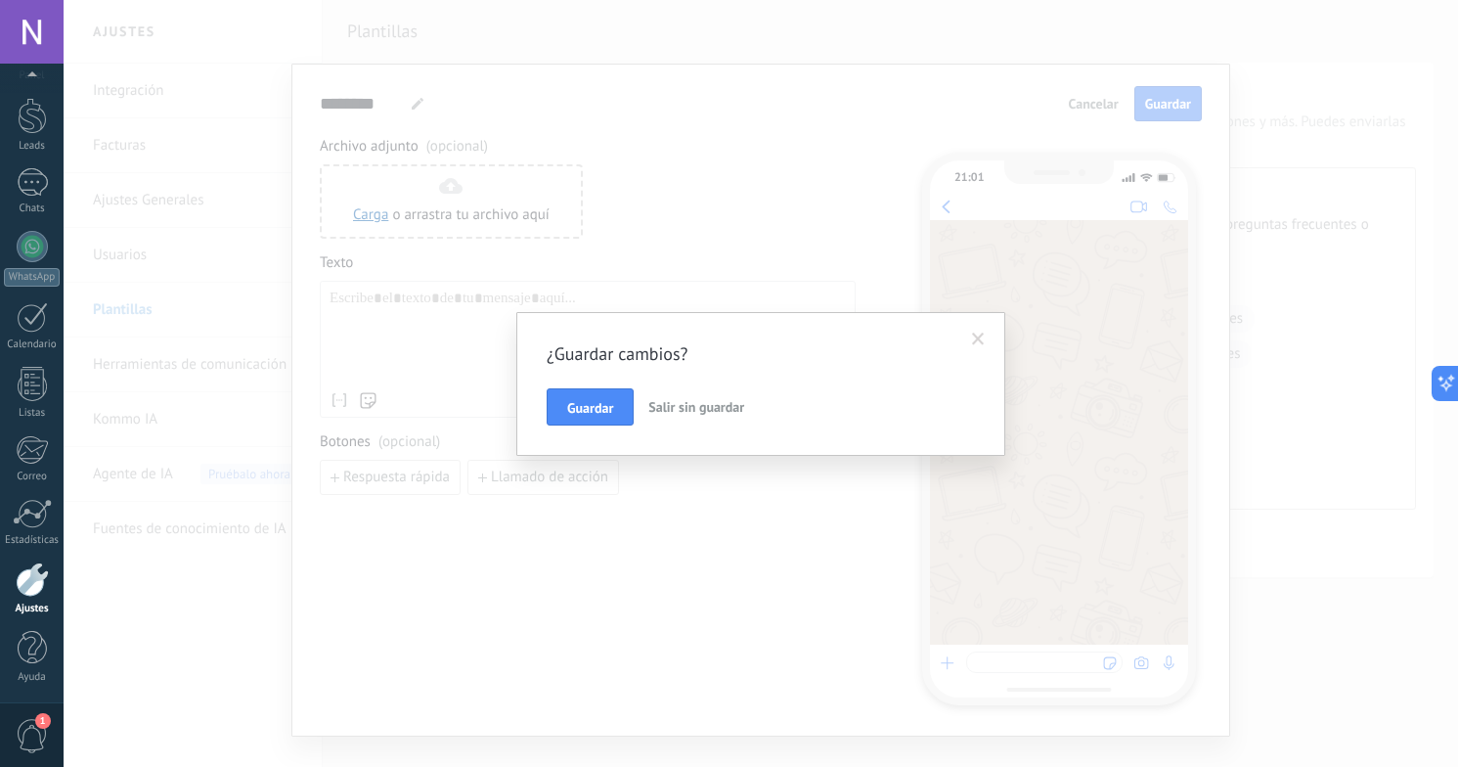
click at [401, 299] on div "¿Guardar cambios? Guardar Salir sin guardar" at bounding box center [761, 383] width 1394 height 767
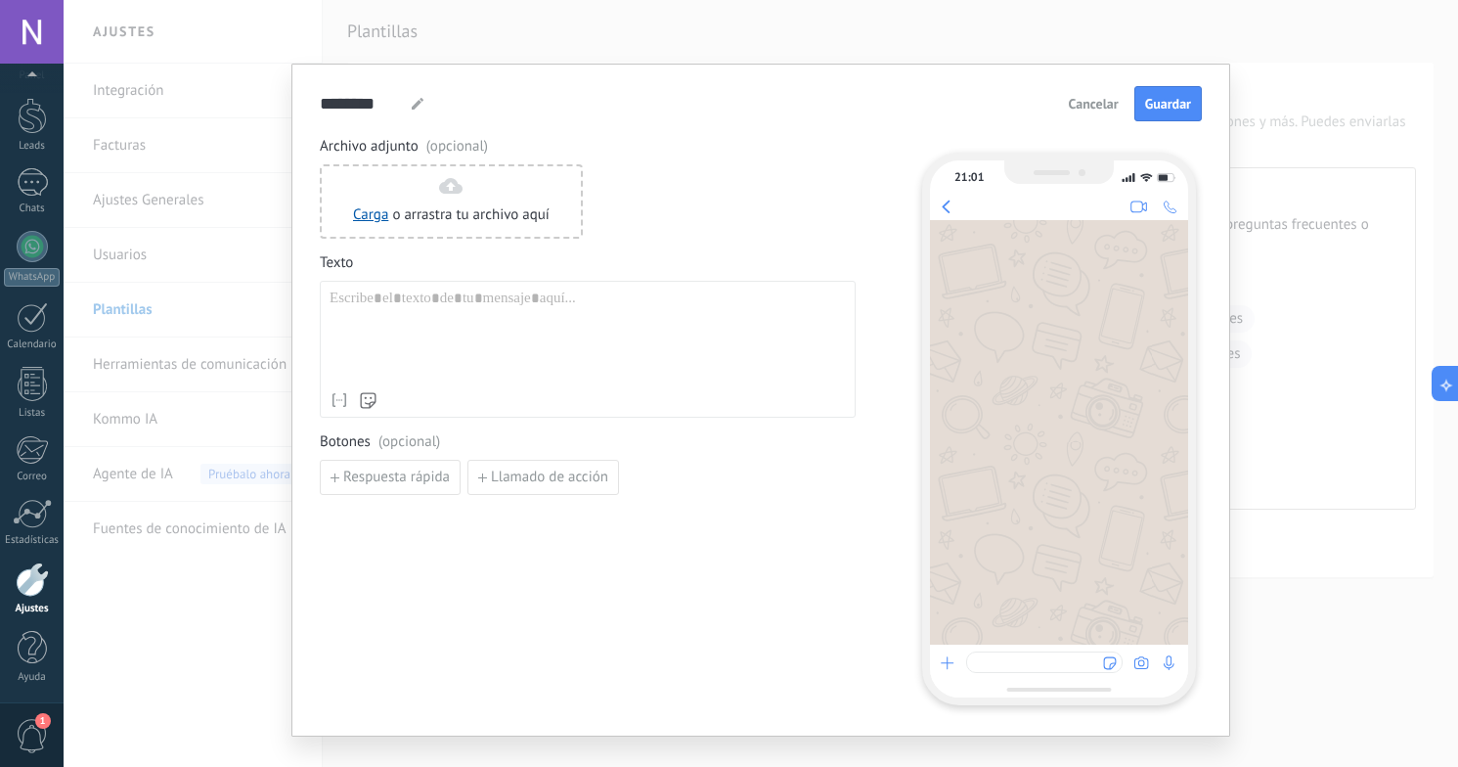
click at [428, 318] on div at bounding box center [588, 335] width 516 height 93
drag, startPoint x: 480, startPoint y: 300, endPoint x: 322, endPoint y: 304, distance: 158.5
click at [322, 304] on div "**********" at bounding box center [588, 349] width 536 height 137
click at [590, 277] on div "**********" at bounding box center [588, 335] width 536 height 164
click at [533, 321] on div at bounding box center [588, 313] width 516 height 16
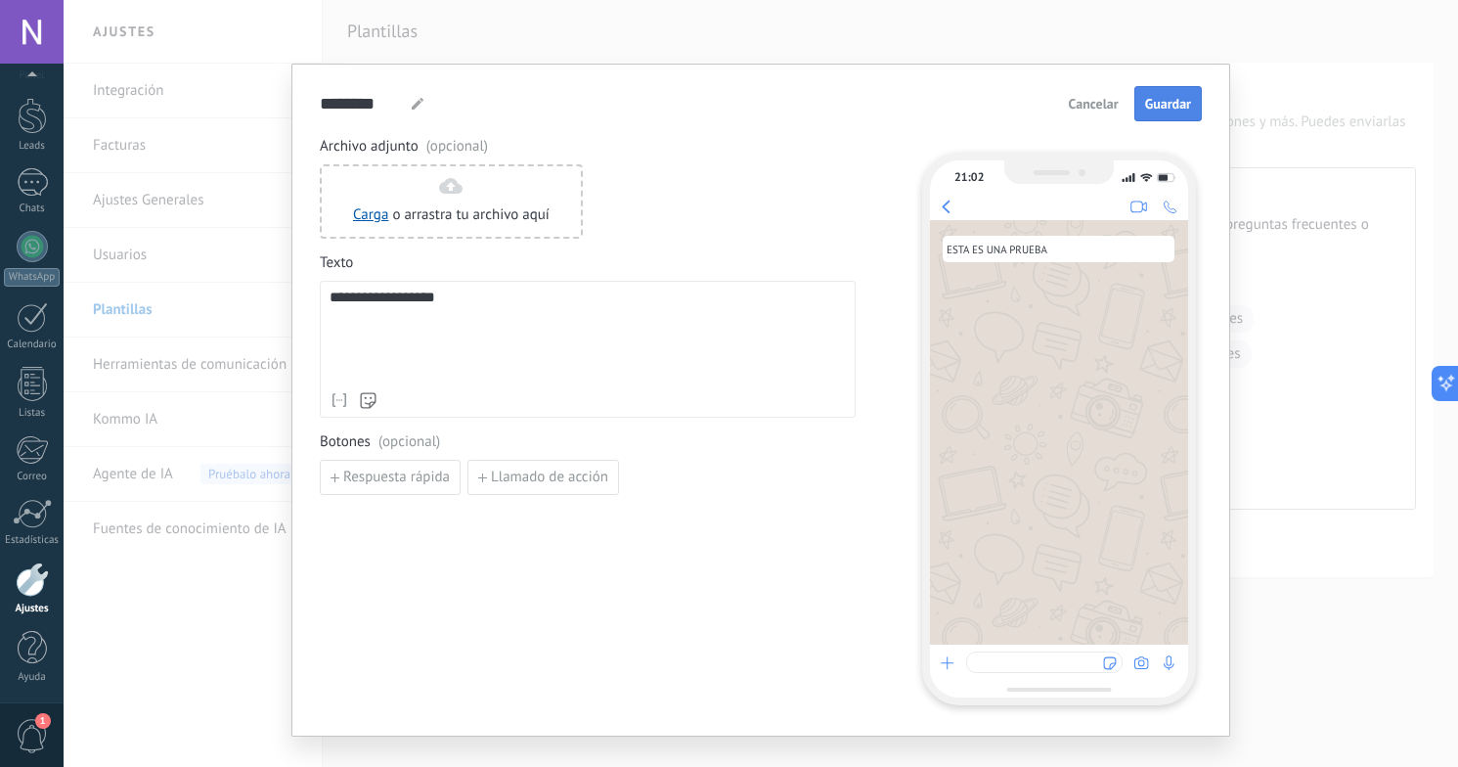
click at [1164, 109] on span "Guardar" at bounding box center [1168, 104] width 46 height 14
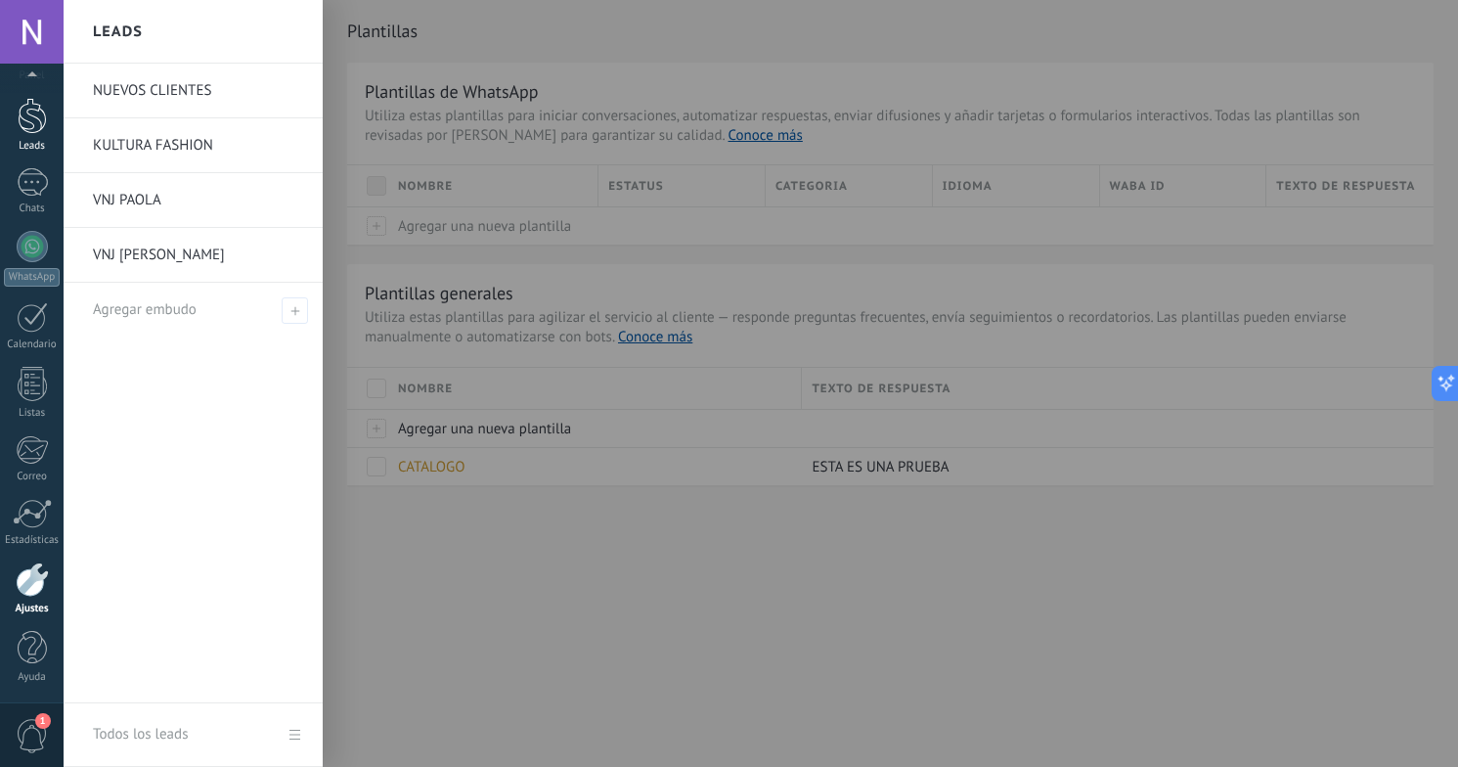
click at [47, 140] on div "Leads" at bounding box center [32, 146] width 57 height 13
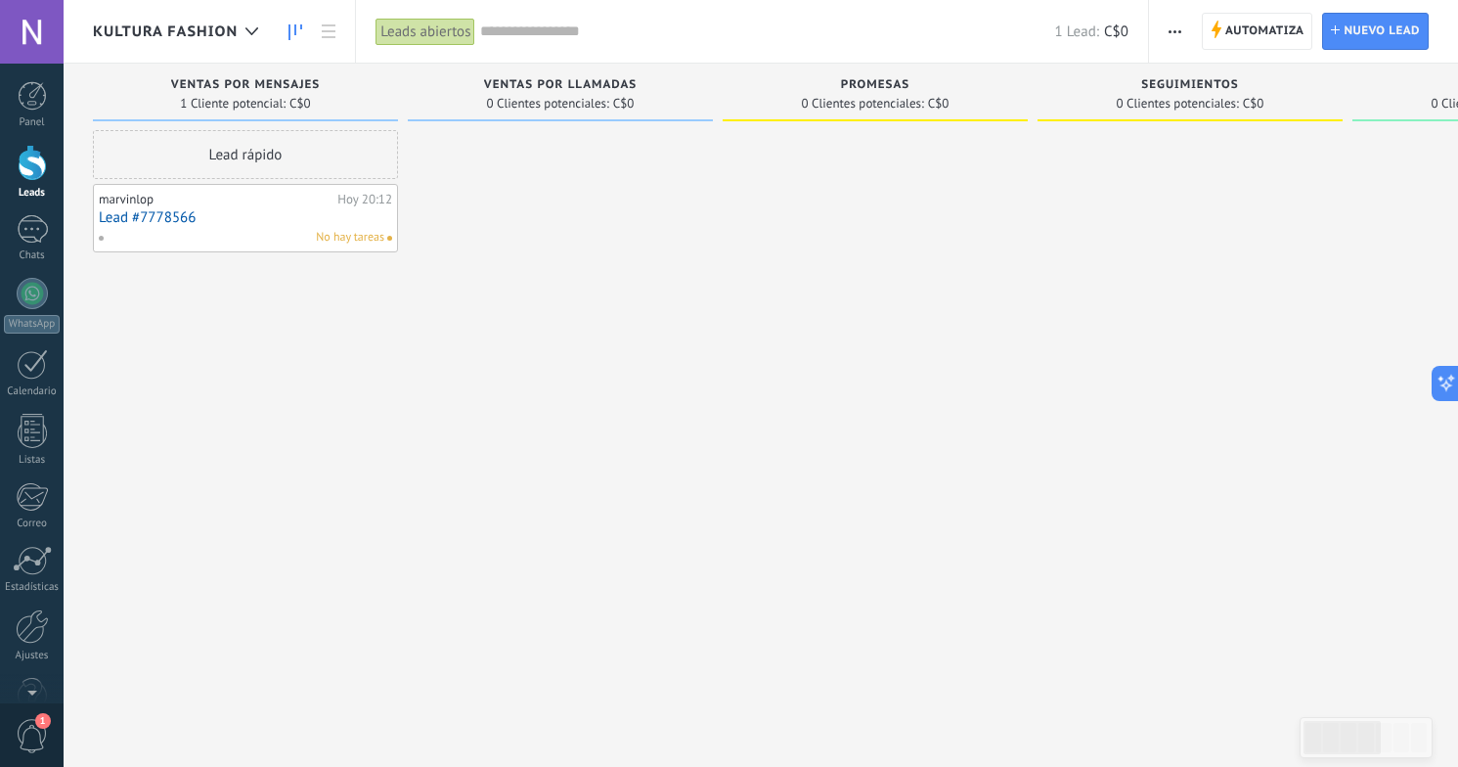
click at [159, 212] on link "Lead #7778566" at bounding box center [245, 217] width 293 height 17
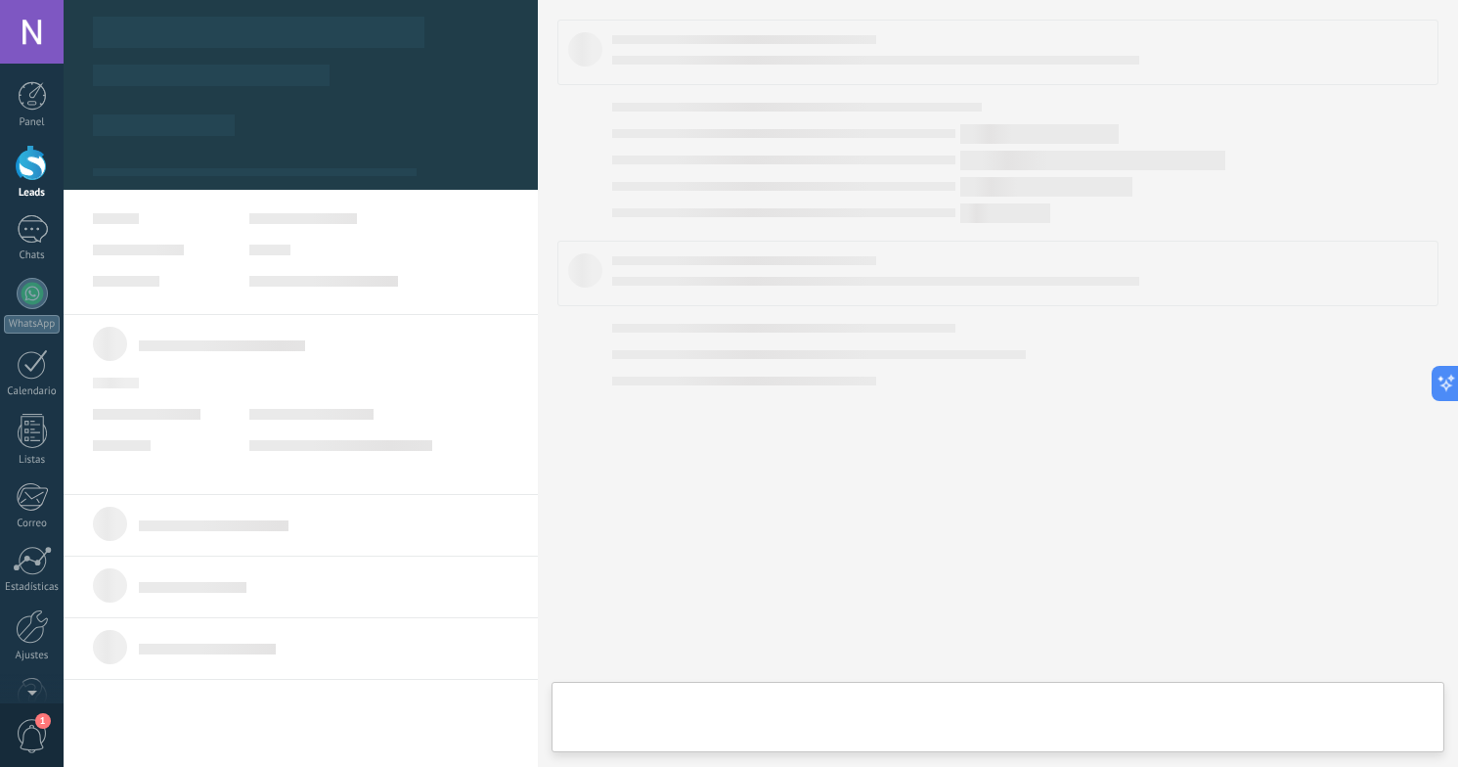
type textarea "**********"
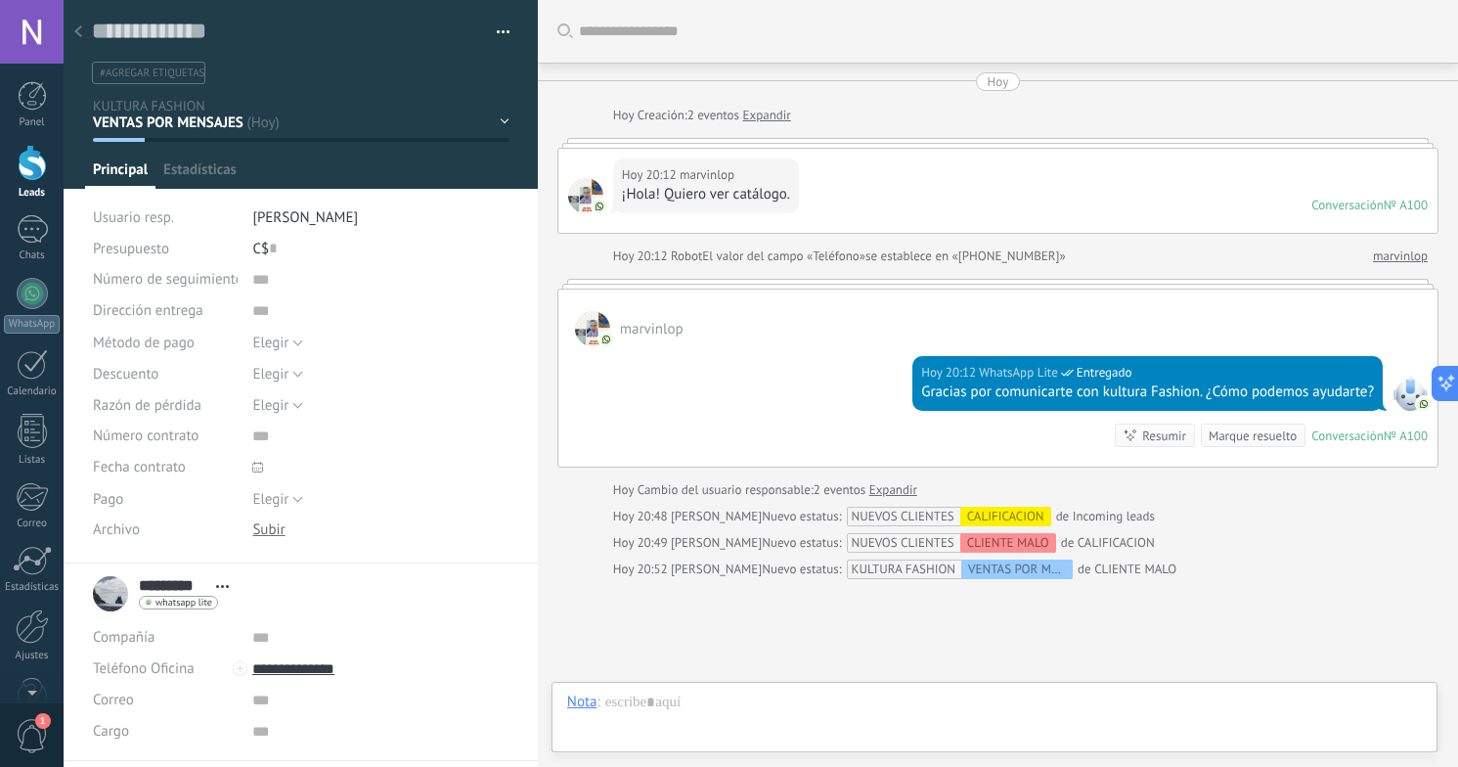
scroll to position [154, 0]
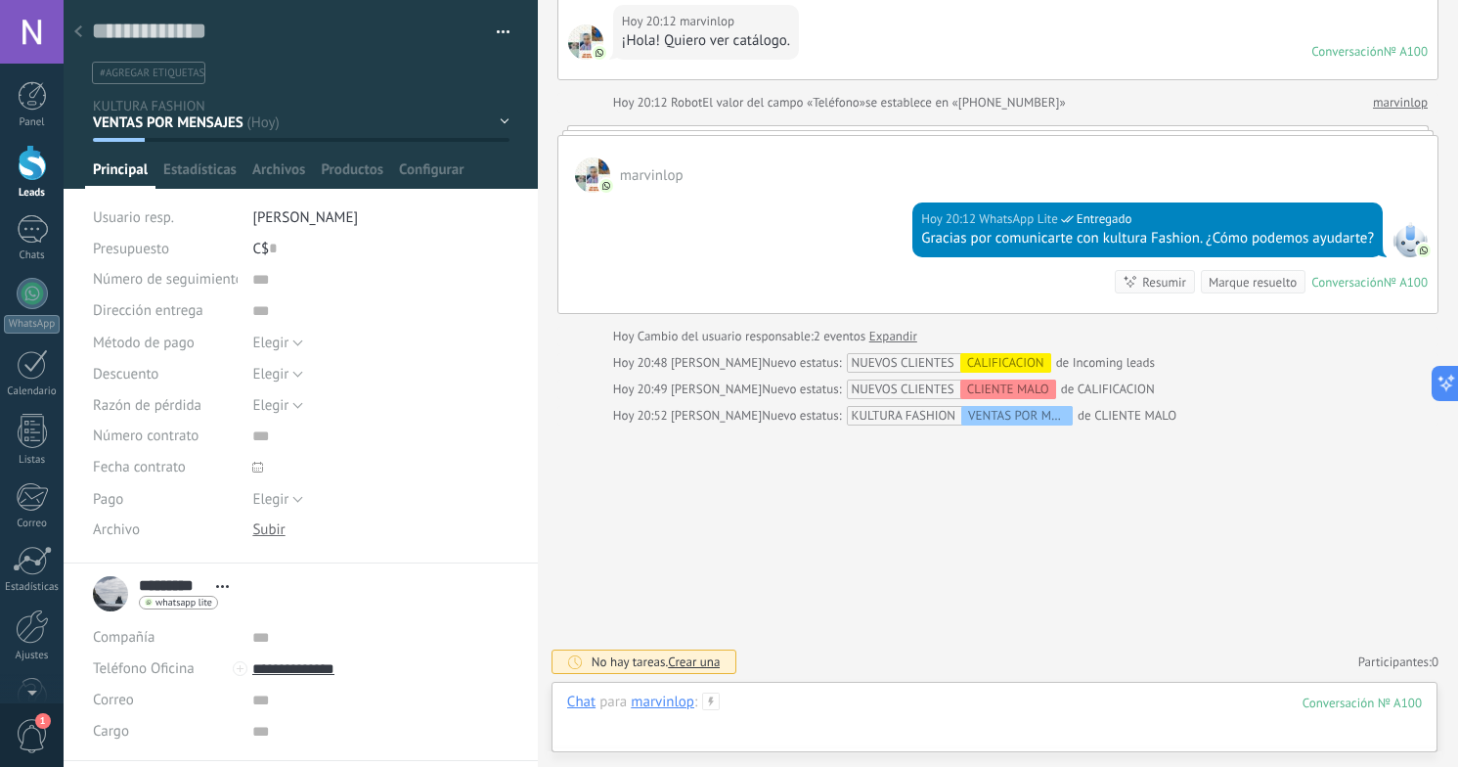
click at [599, 729] on div at bounding box center [994, 721] width 855 height 59
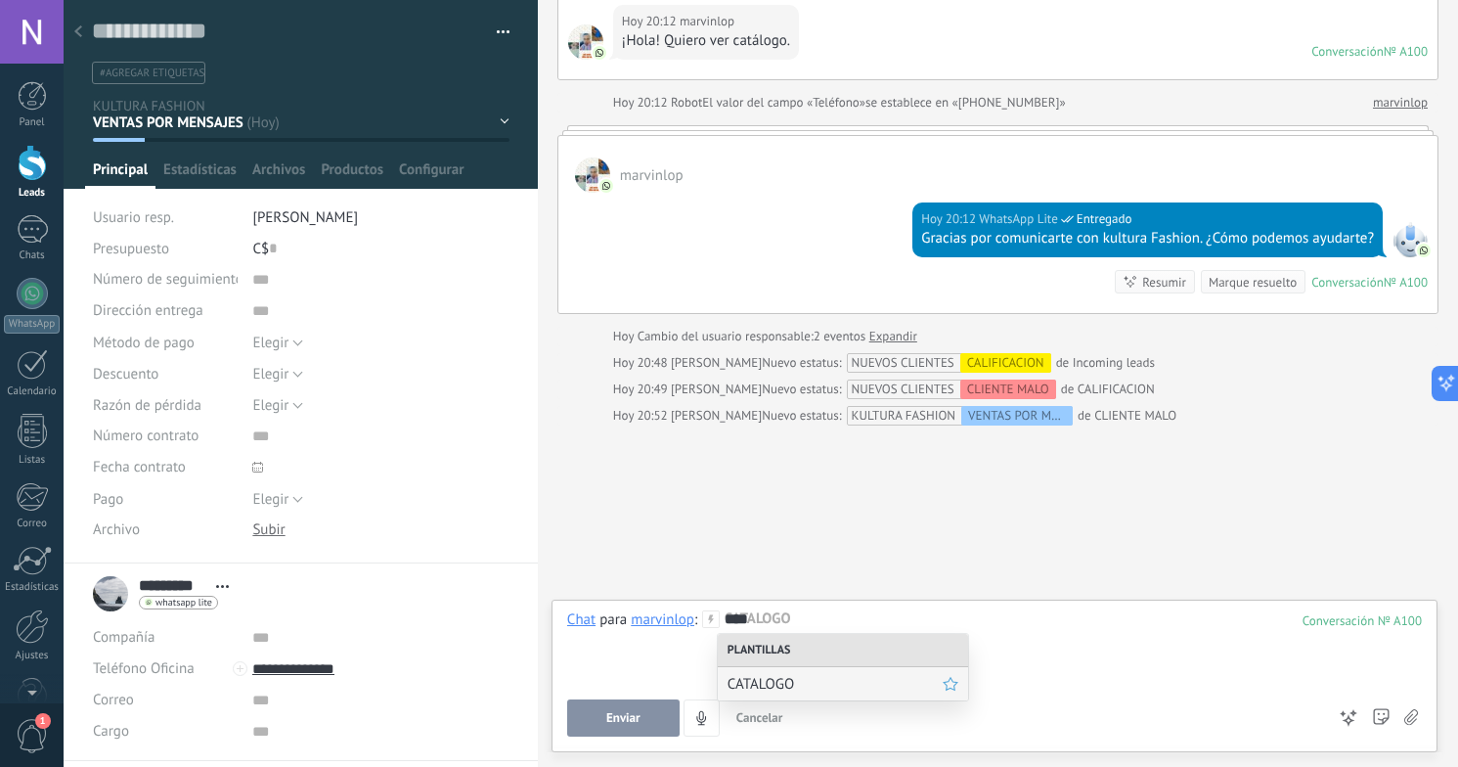
click at [858, 689] on span "CATALOGO" at bounding box center [835, 684] width 215 height 19
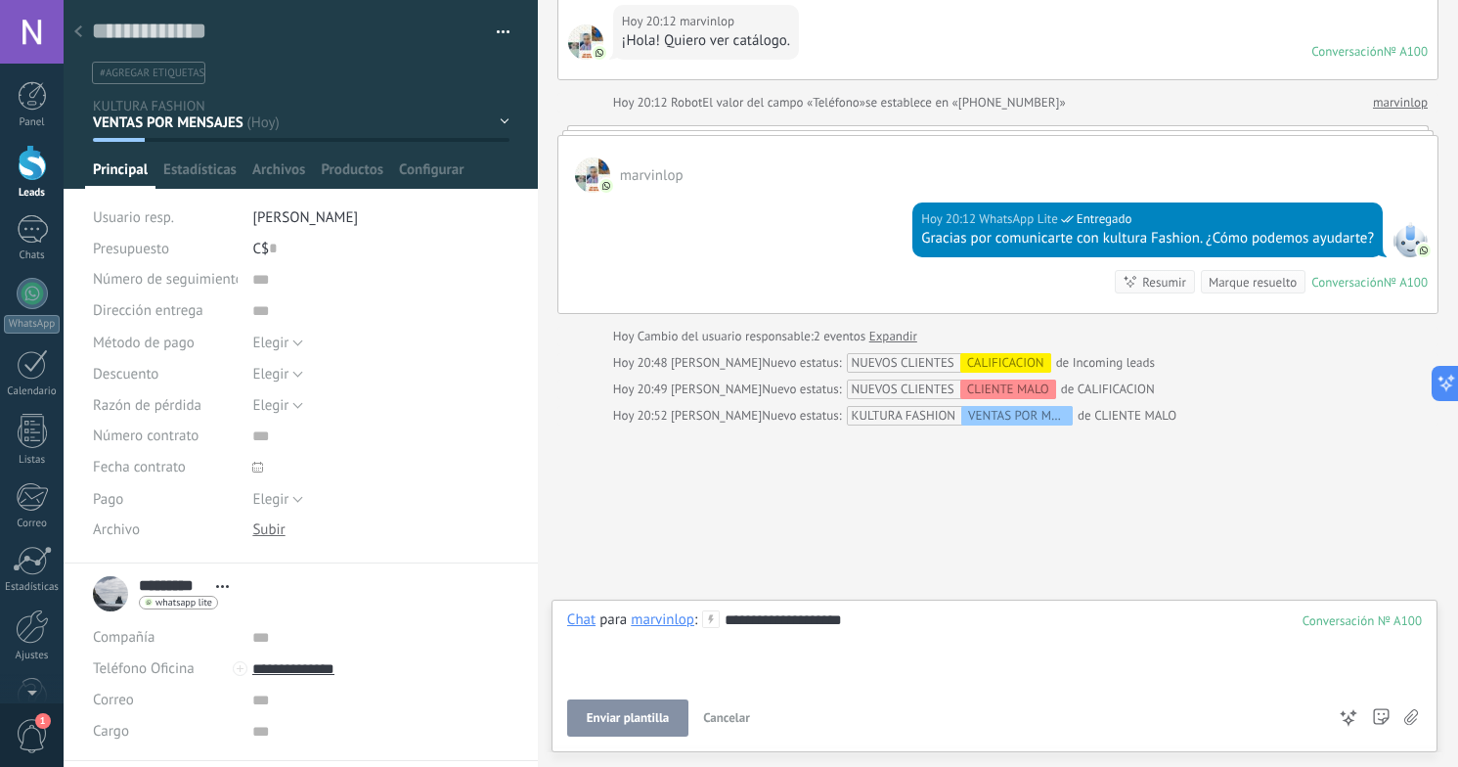
click at [76, 31] on use at bounding box center [78, 31] width 8 height 12
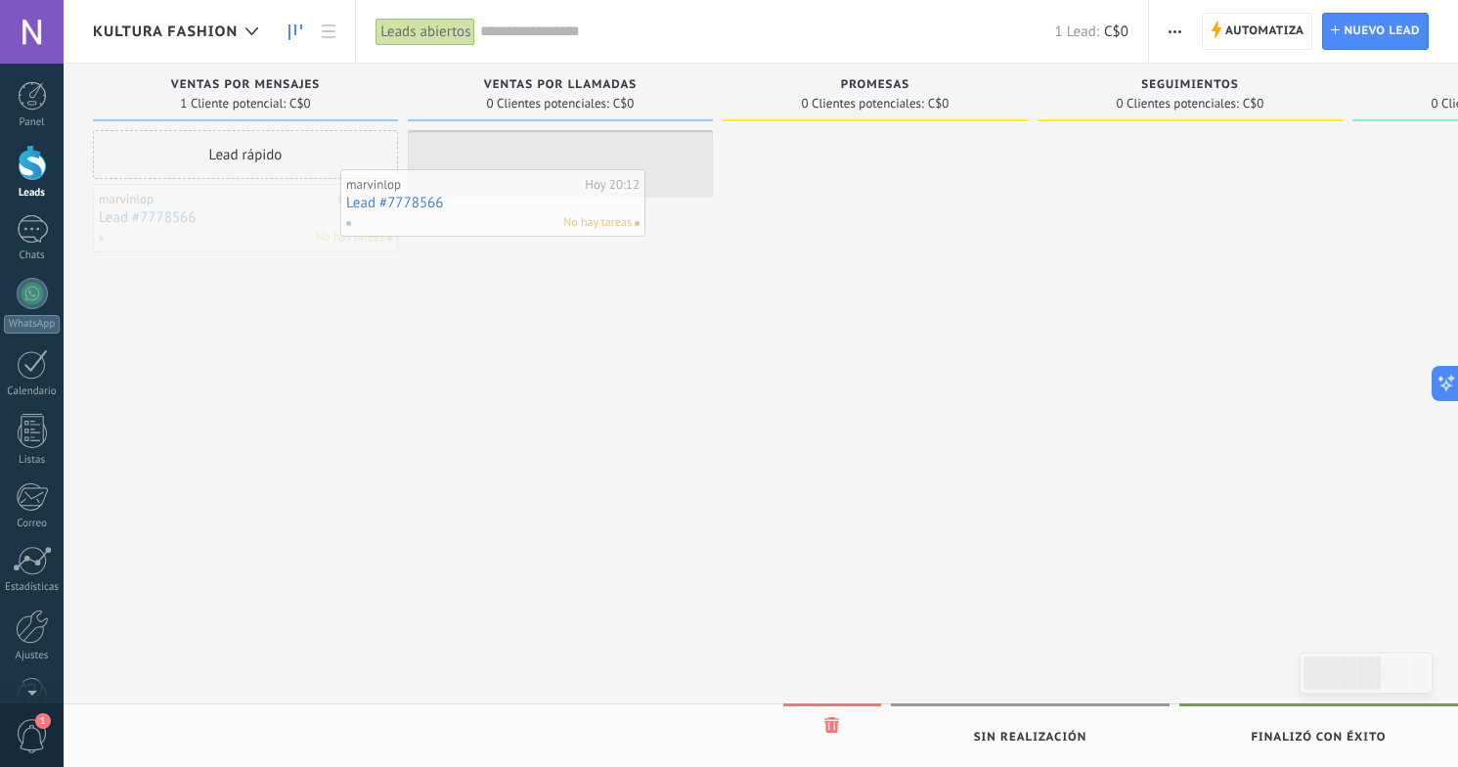
drag, startPoint x: 294, startPoint y: 224, endPoint x: 542, endPoint y: 209, distance: 247.8
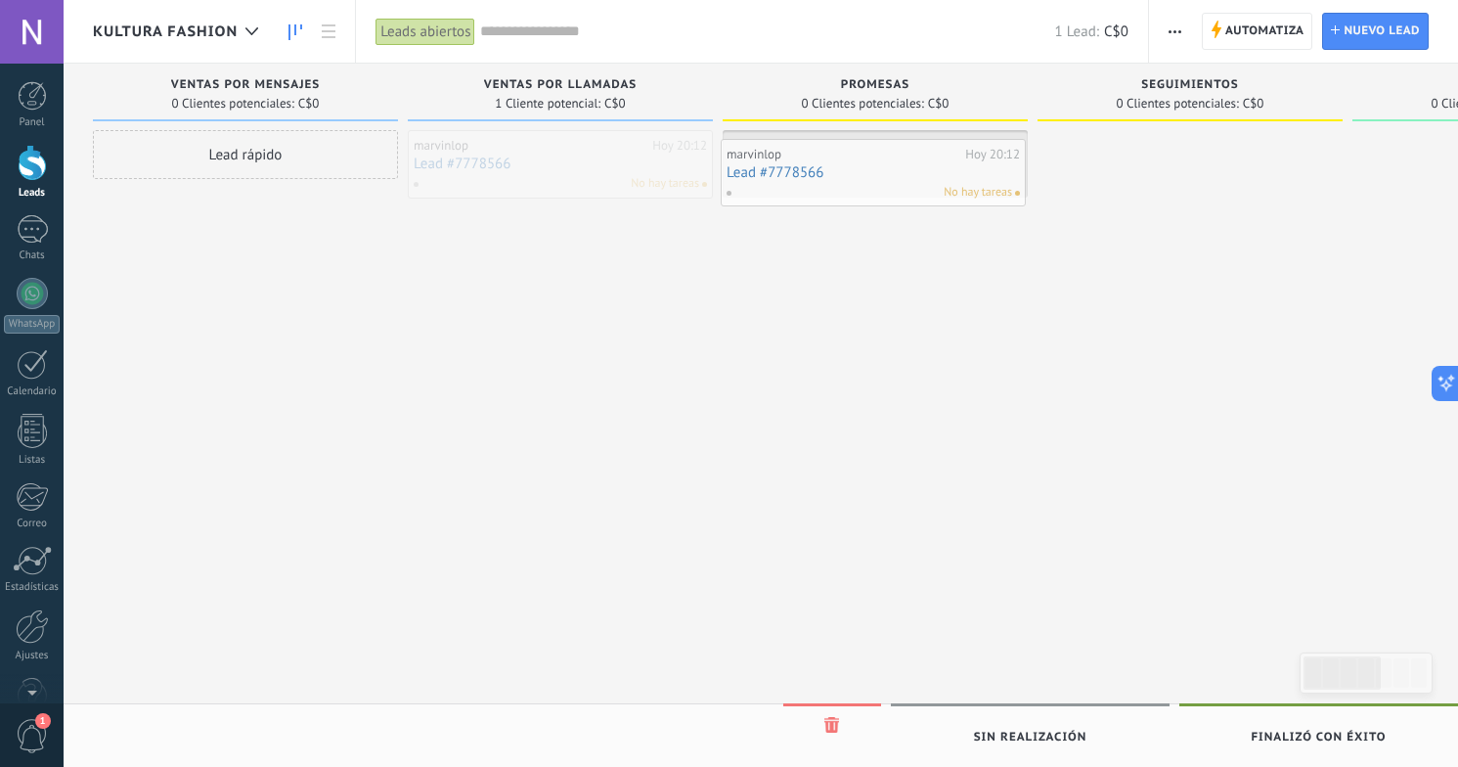
drag, startPoint x: 554, startPoint y: 182, endPoint x: 865, endPoint y: 191, distance: 311.1
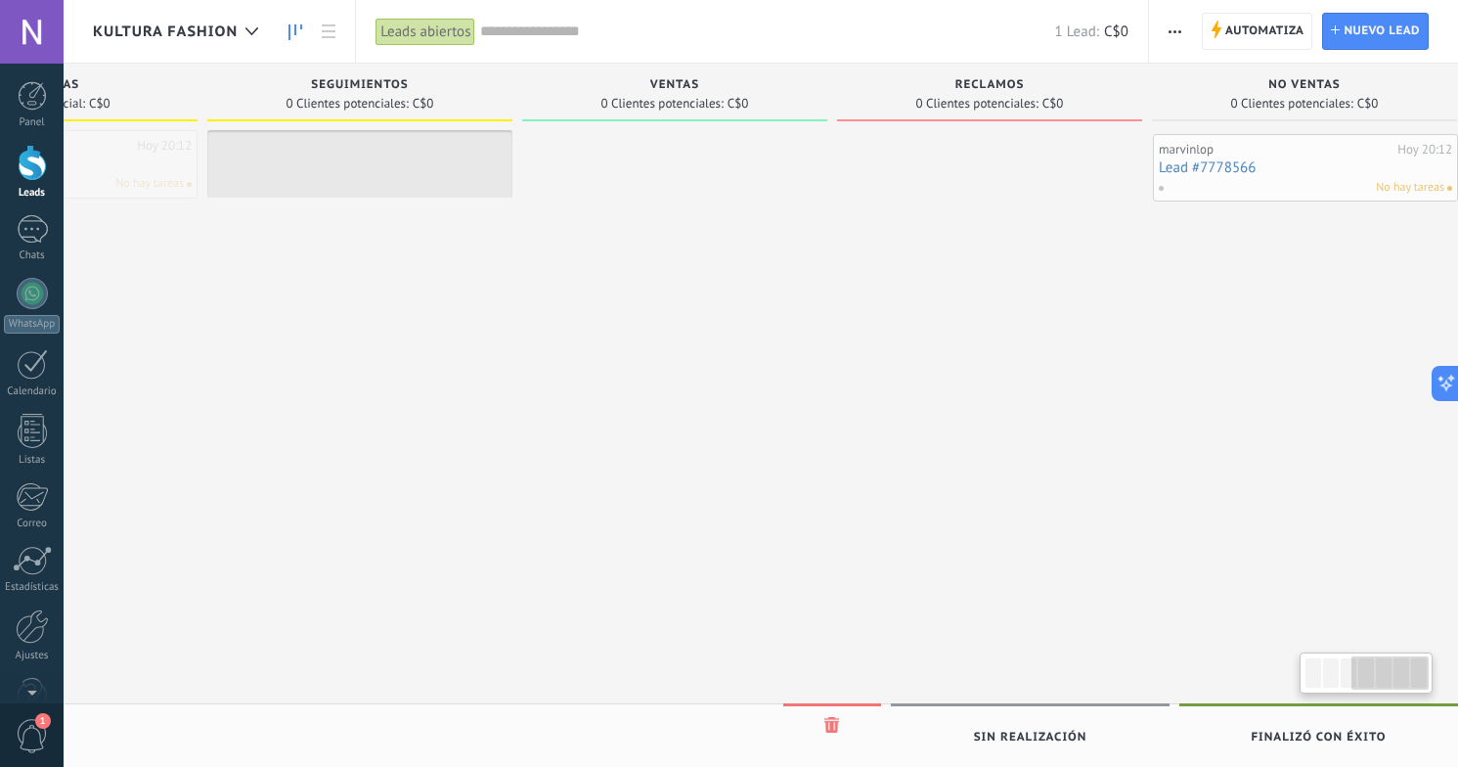
scroll to position [0, 859]
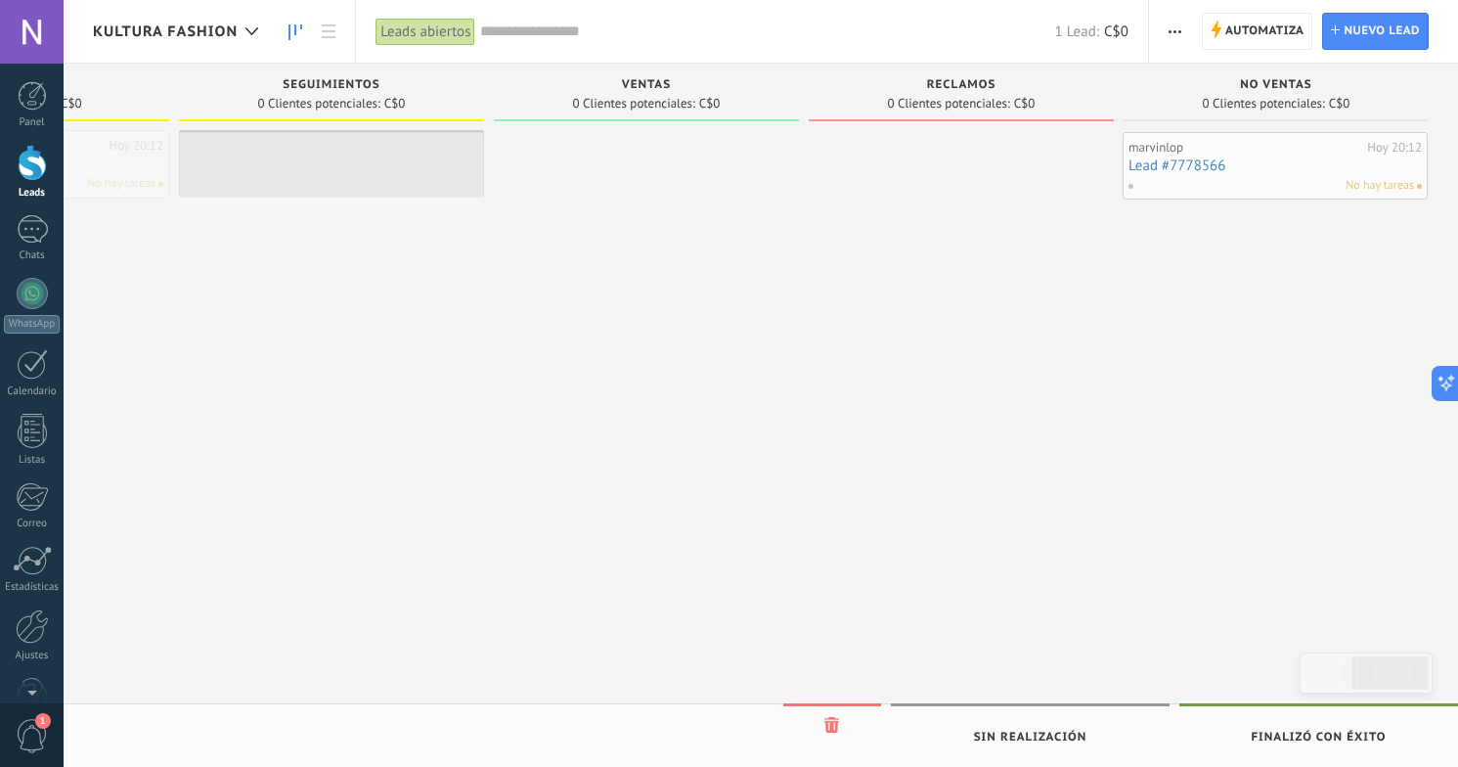
drag, startPoint x: 850, startPoint y: 187, endPoint x: 1250, endPoint y: 189, distance: 399.9
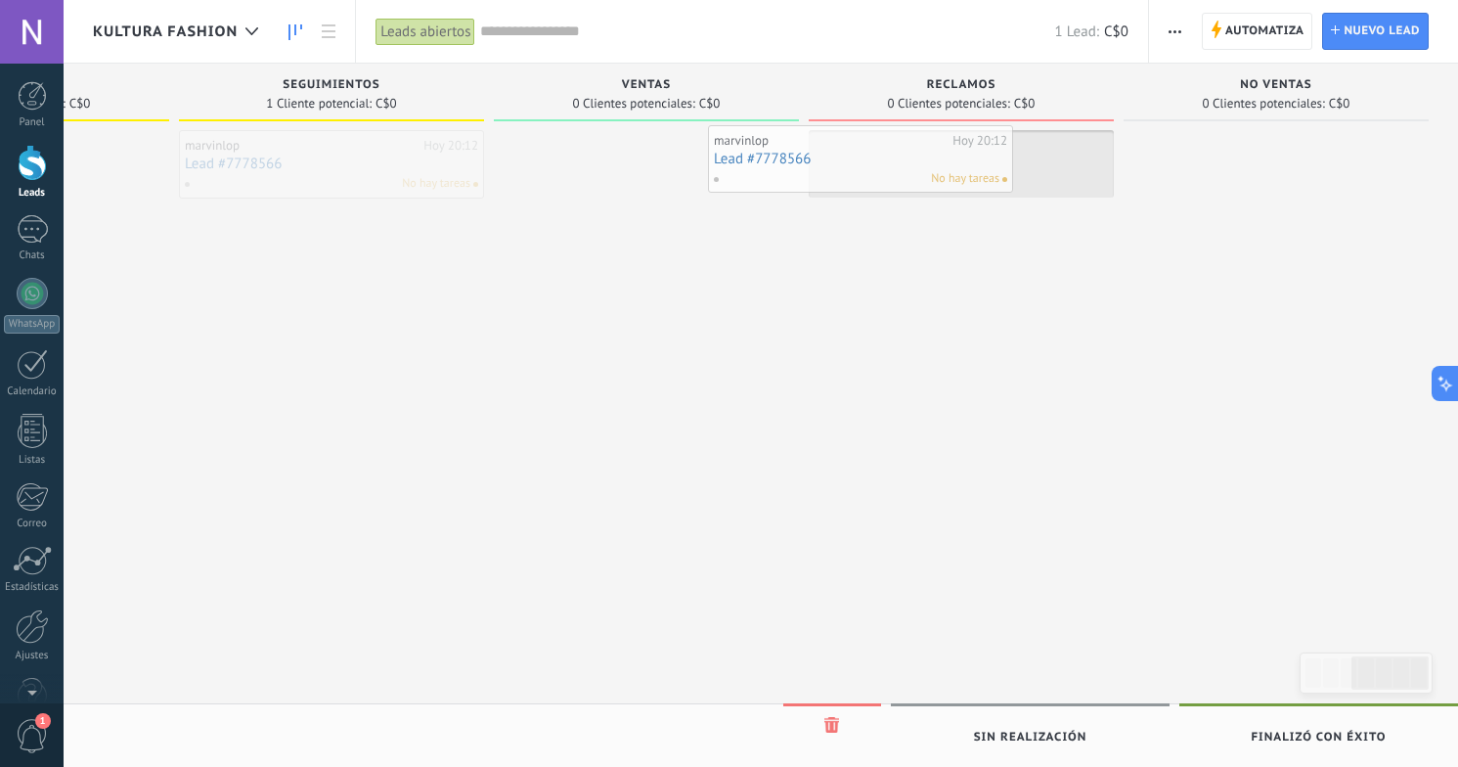
drag, startPoint x: 295, startPoint y: 159, endPoint x: 824, endPoint y: 155, distance: 529.0
drag, startPoint x: 921, startPoint y: 182, endPoint x: 1097, endPoint y: 198, distance: 176.8
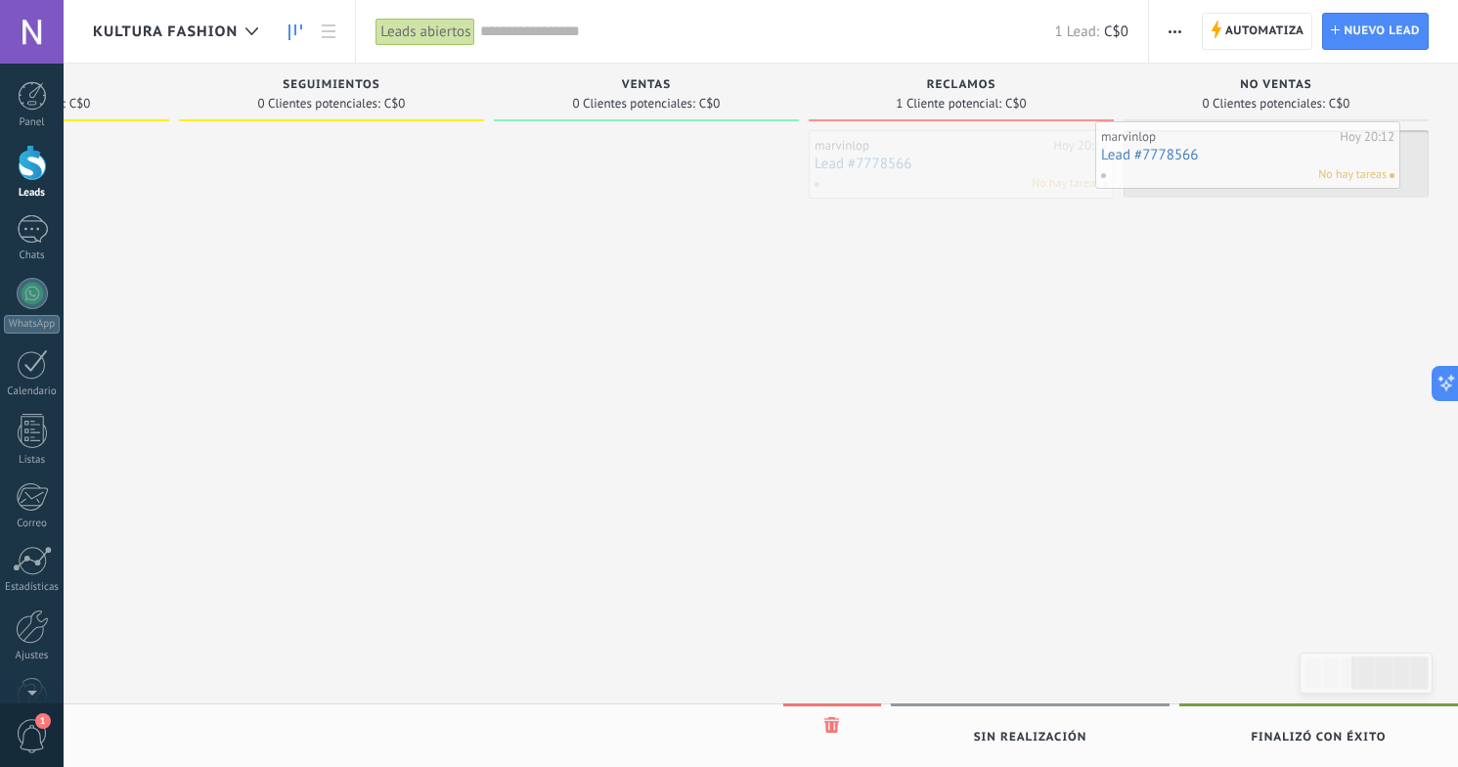
drag, startPoint x: 977, startPoint y: 183, endPoint x: 1269, endPoint y: 173, distance: 292.5
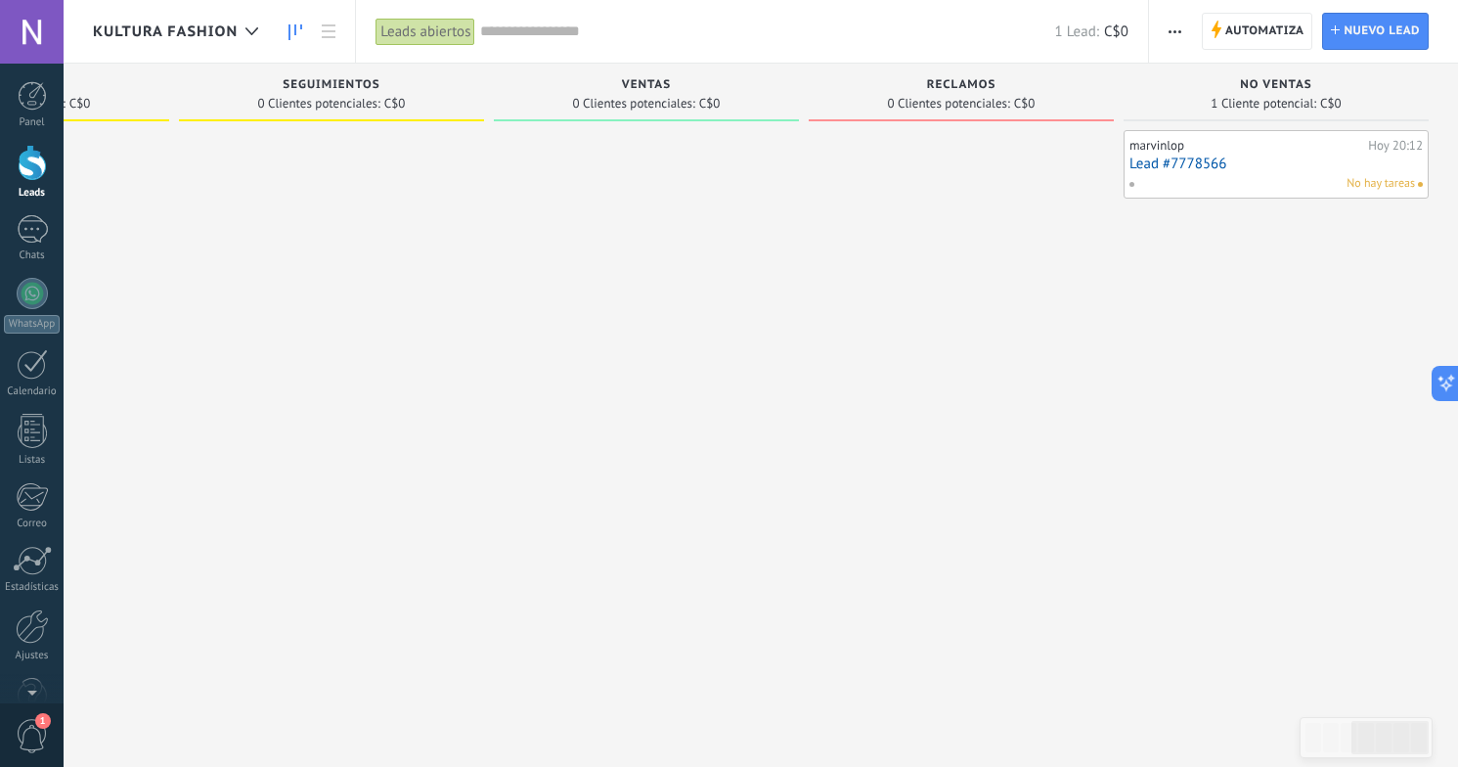
click at [1176, 159] on link "Lead #7778566" at bounding box center [1275, 163] width 293 height 17
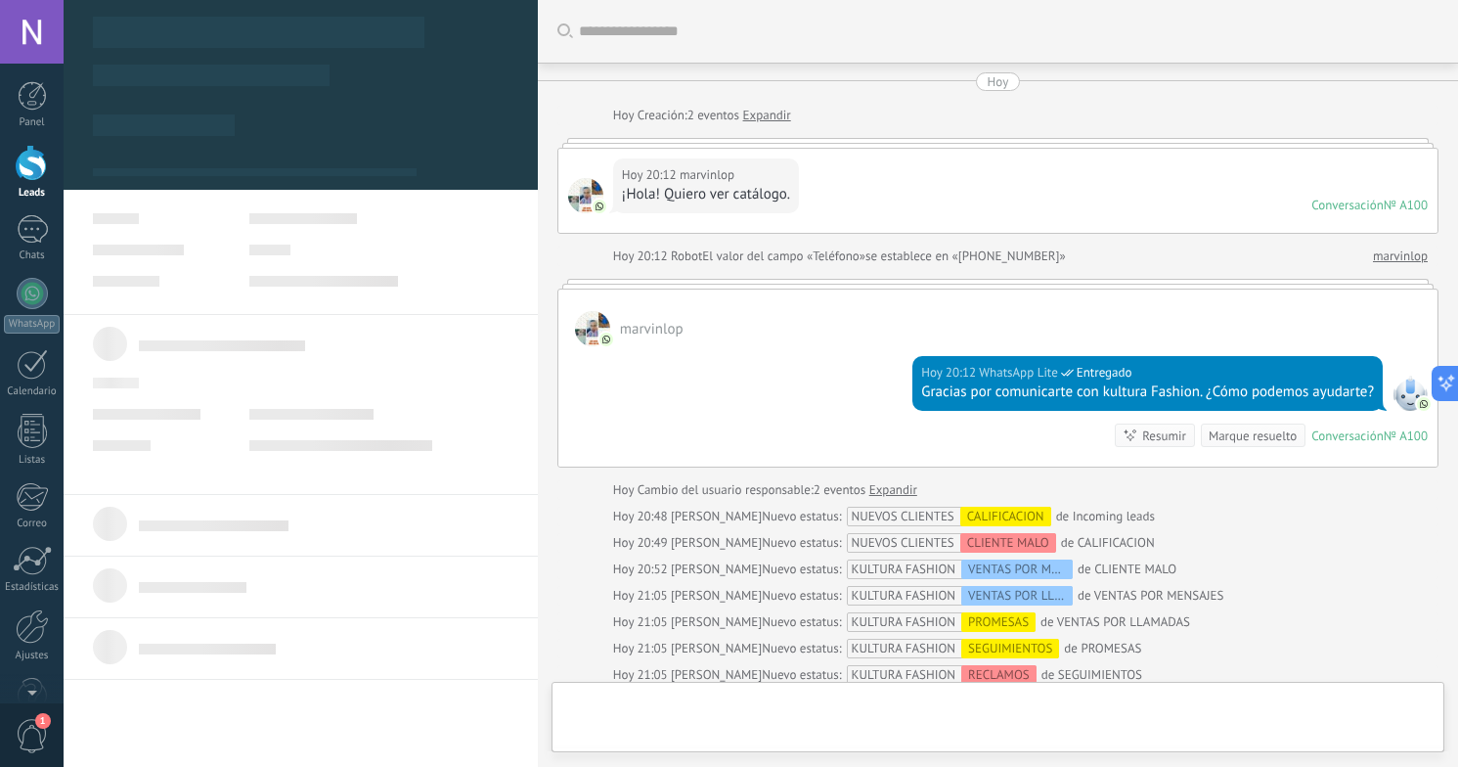
type textarea "**********"
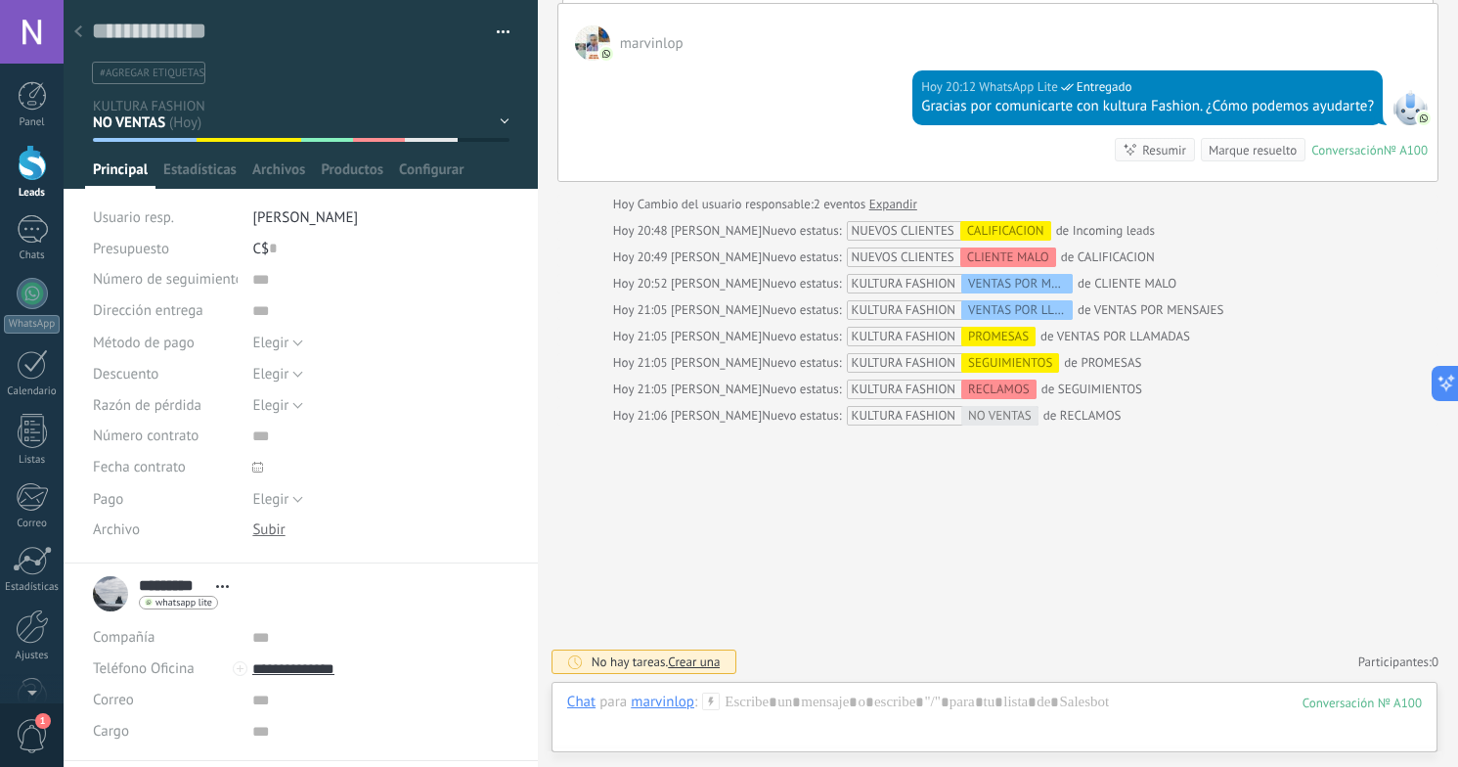
click at [0, 0] on div "VENTAS POR MENSAJES VENTAS POR LLAMADAS PROMESAS SEGUIMIENTOS VENTAS RECLAMOS N…" at bounding box center [0, 0] width 0 height 0
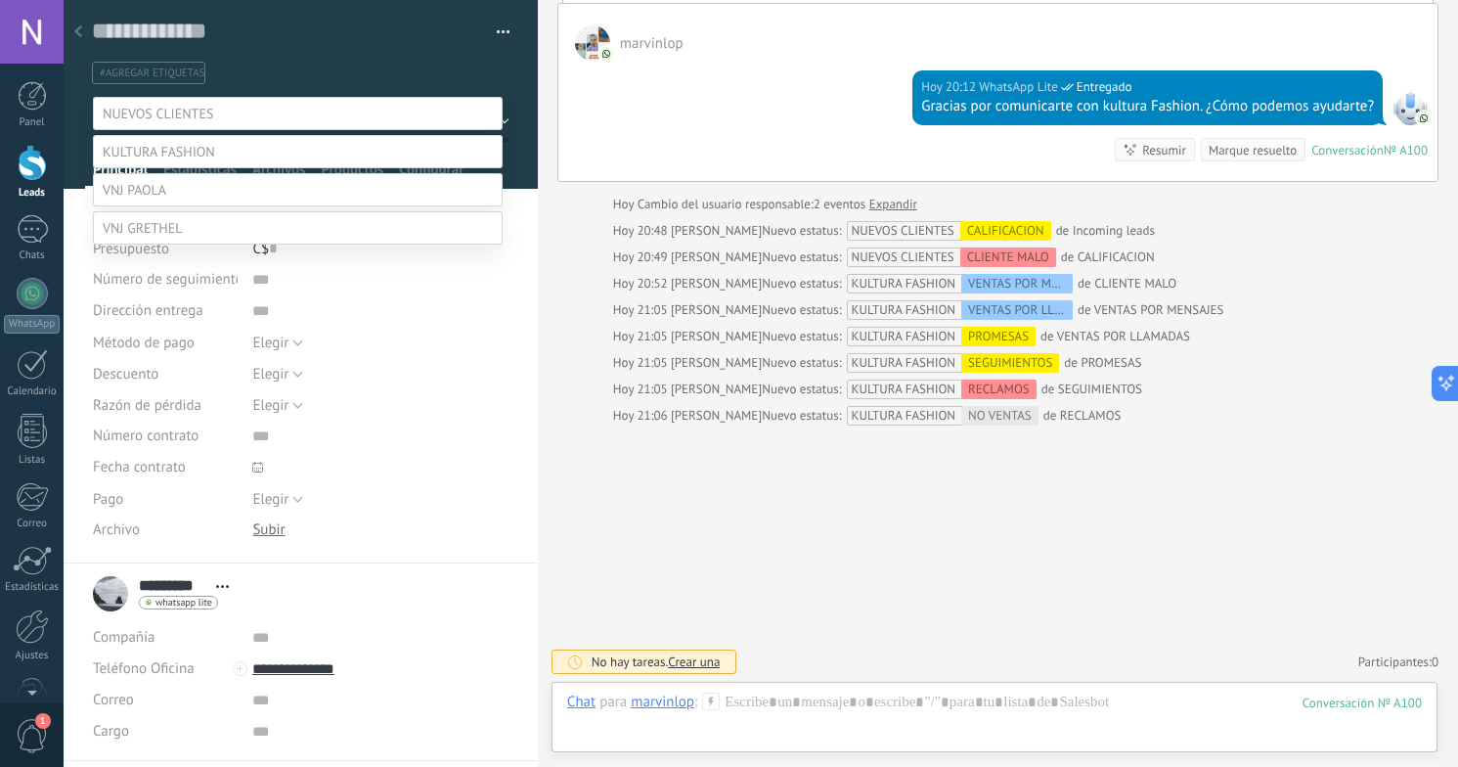
scroll to position [38, 0]
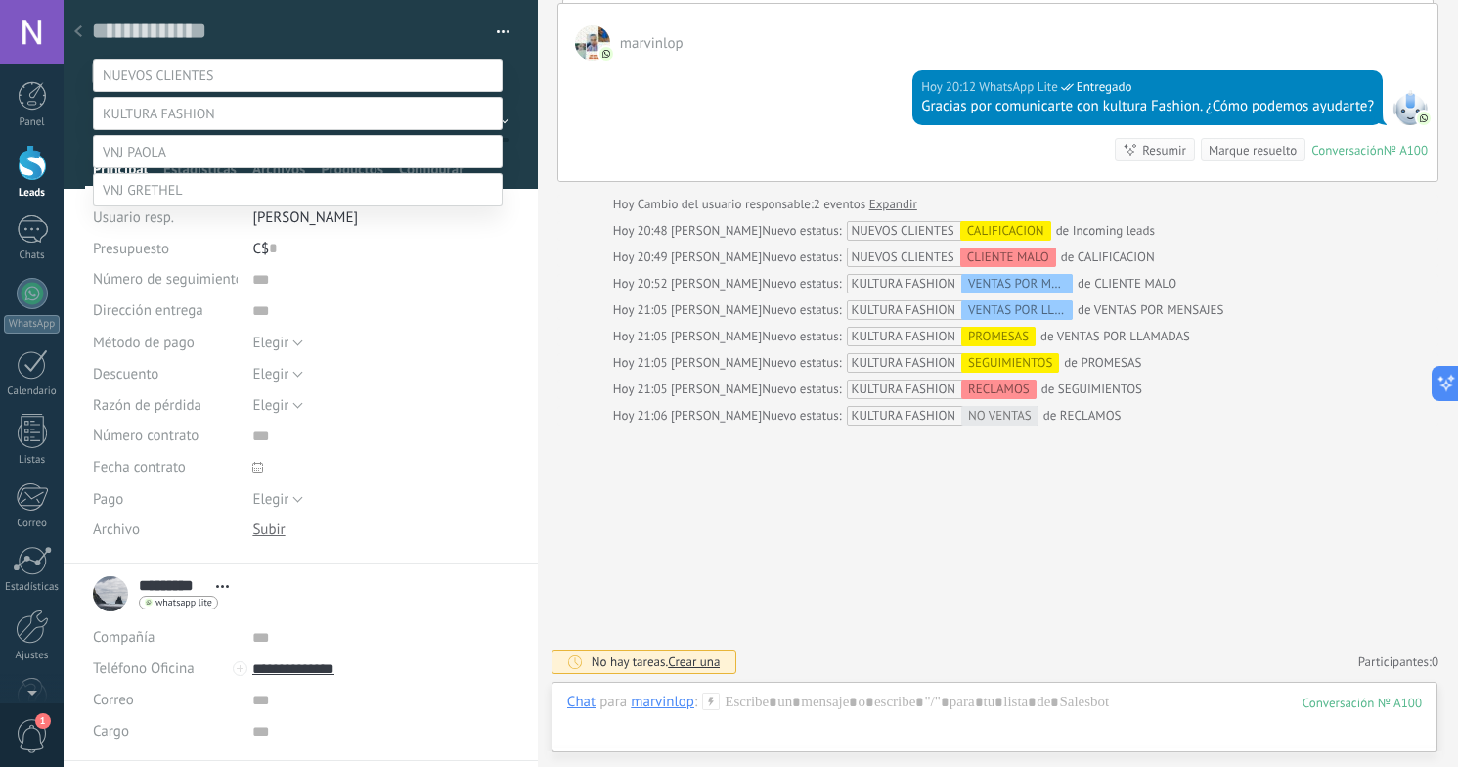
click at [0, 0] on label "SEGUIMIENTOS" at bounding box center [0, 0] width 0 height 0
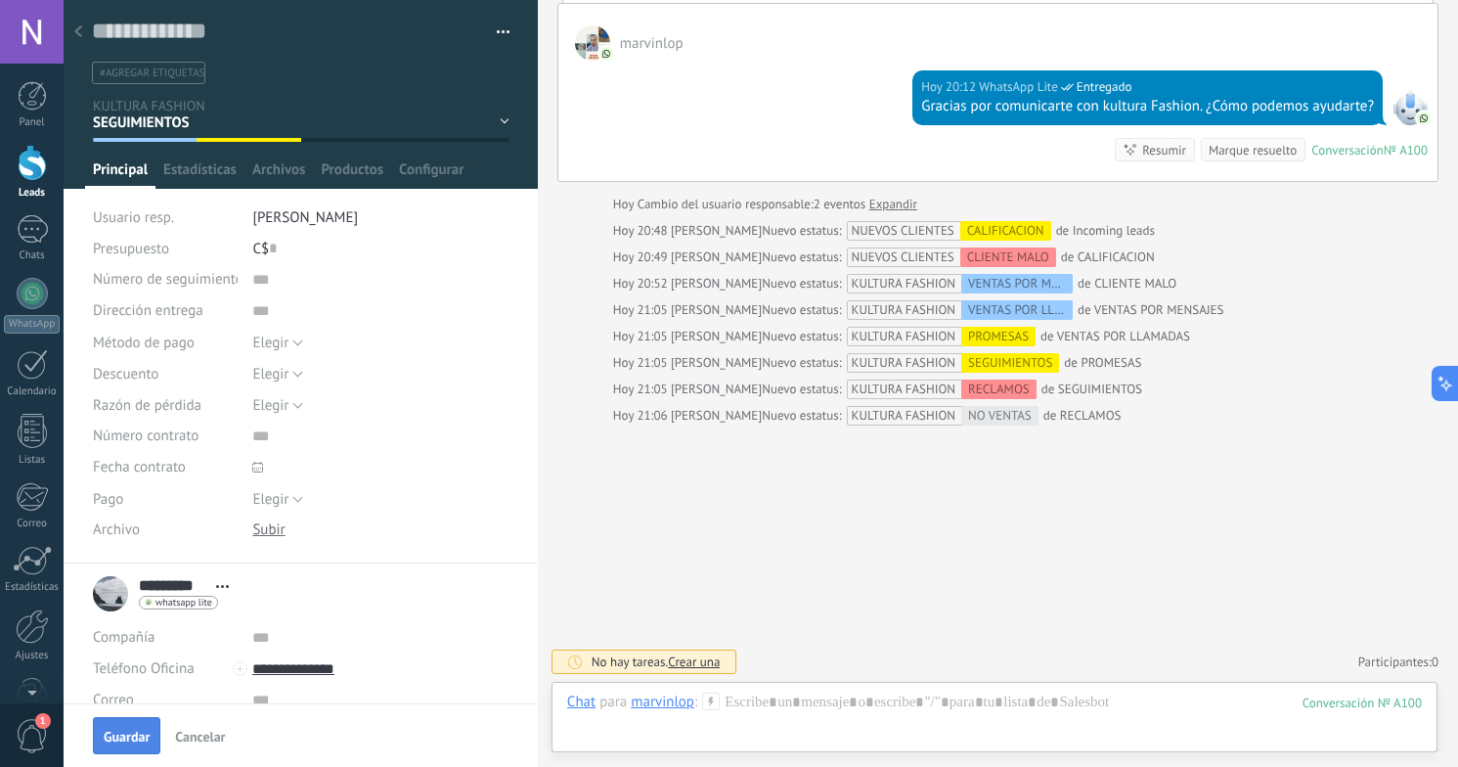
click at [137, 732] on span "Guardar" at bounding box center [127, 736] width 46 height 14
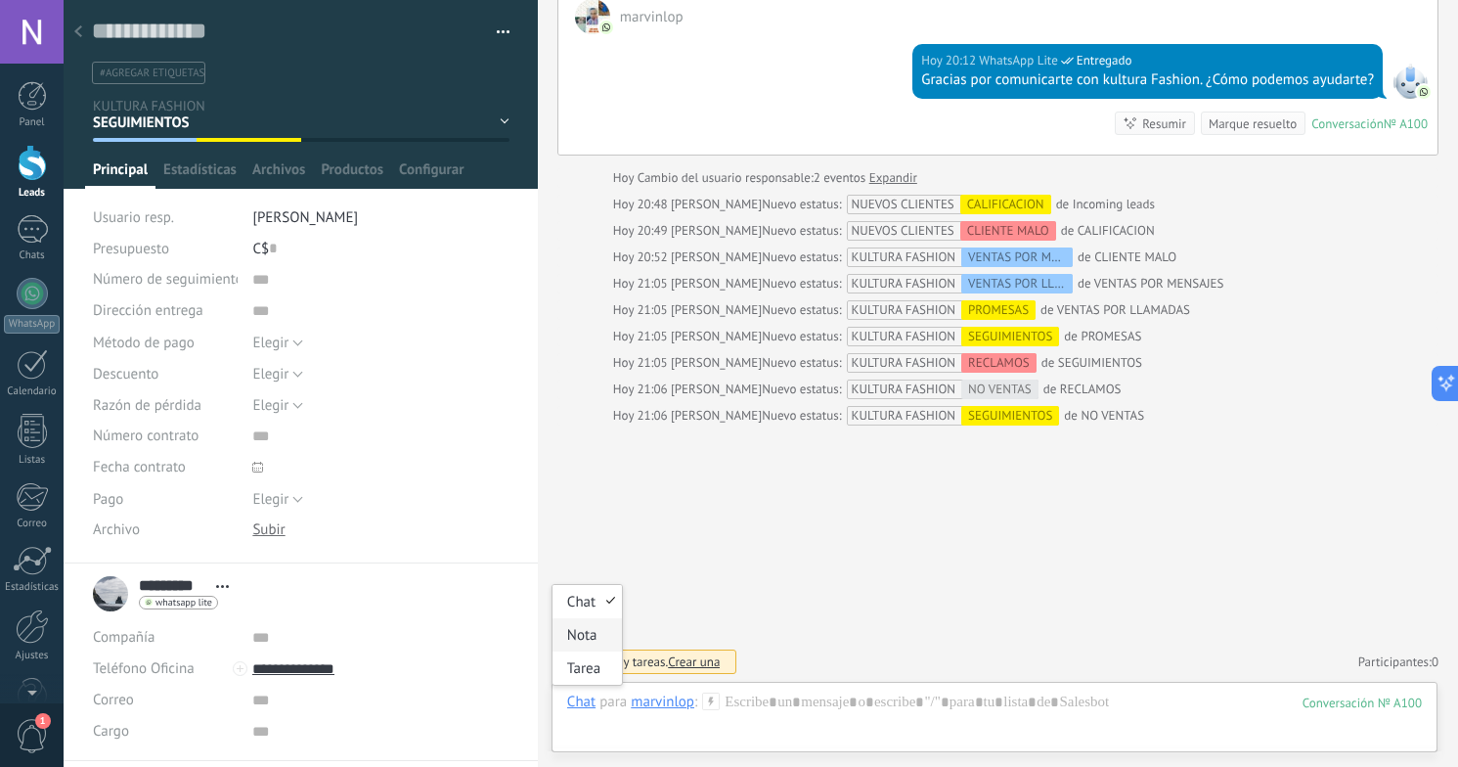
click at [598, 638] on div "Nota" at bounding box center [586, 634] width 69 height 33
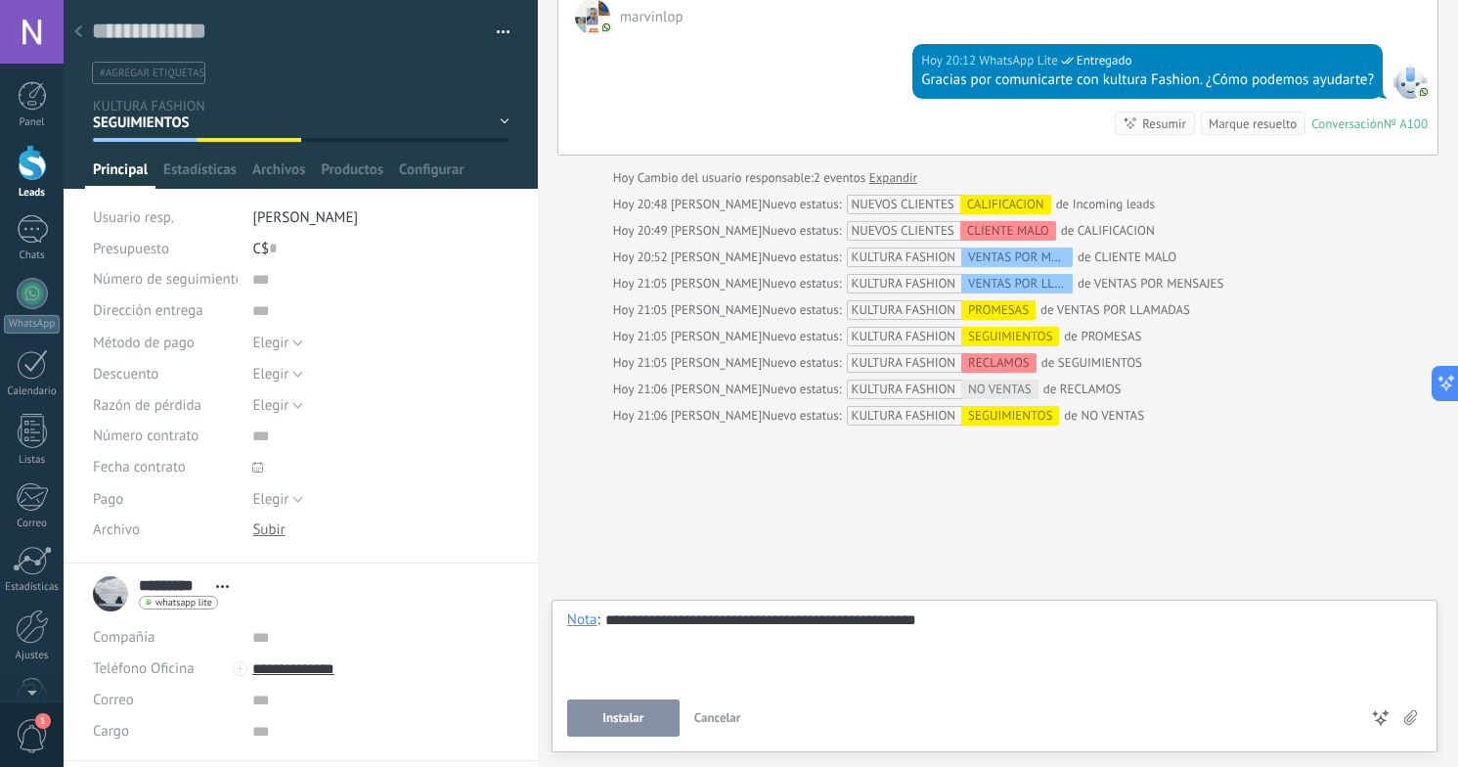
click at [641, 723] on span "Instalar" at bounding box center [622, 718] width 41 height 14
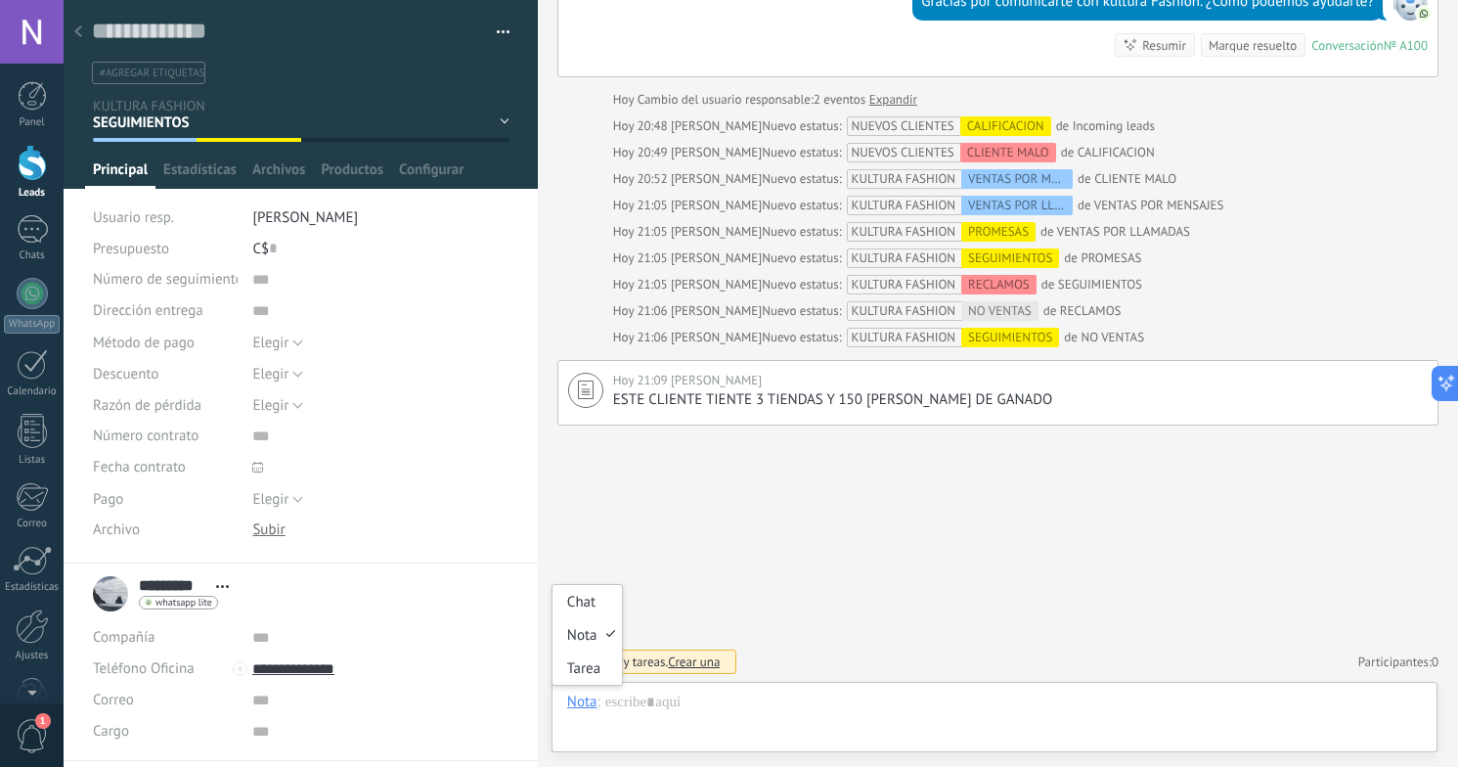
click at [590, 704] on div "Nota" at bounding box center [582, 701] width 30 height 18
click at [595, 673] on div "Tarea" at bounding box center [586, 667] width 69 height 33
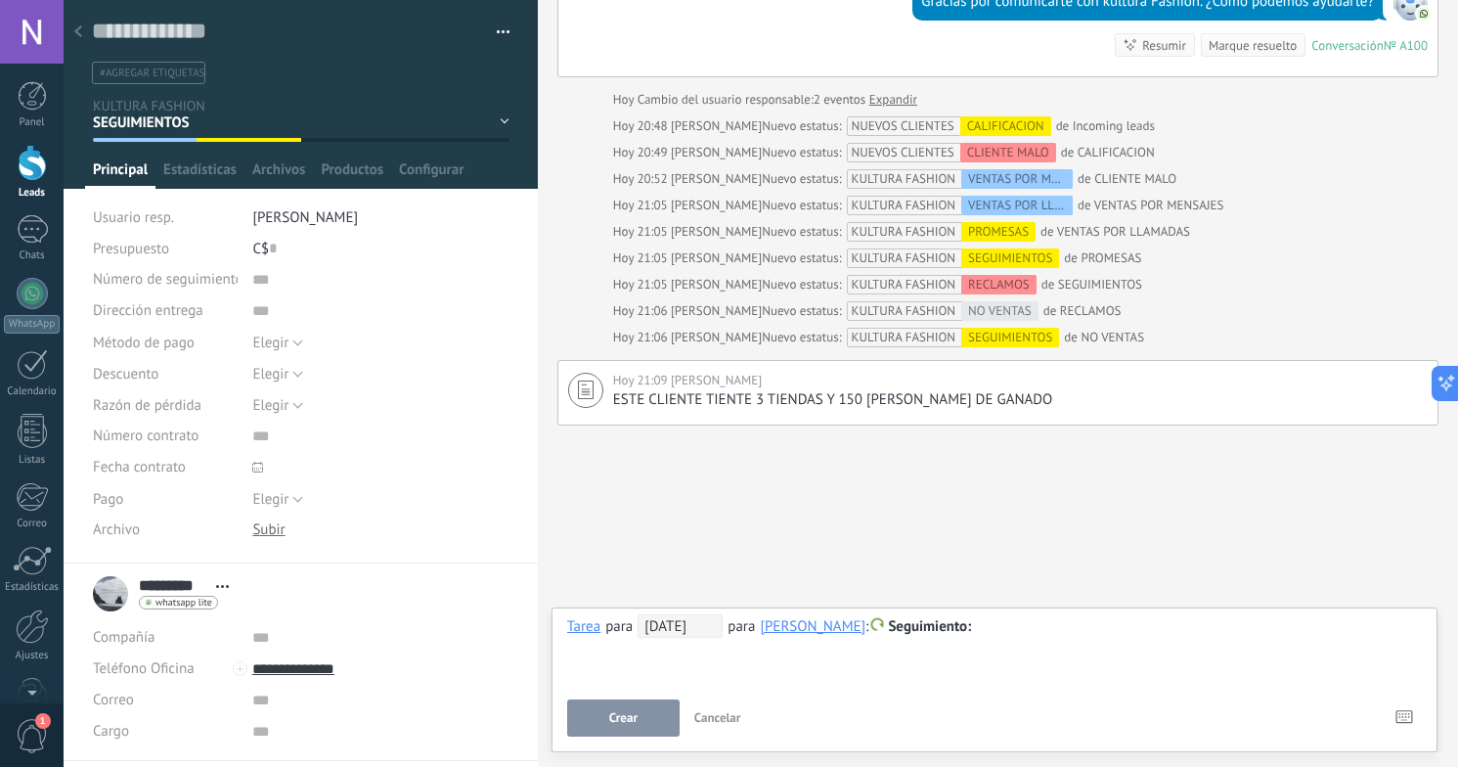
click at [670, 627] on span "[DATE]" at bounding box center [680, 625] width 85 height 23
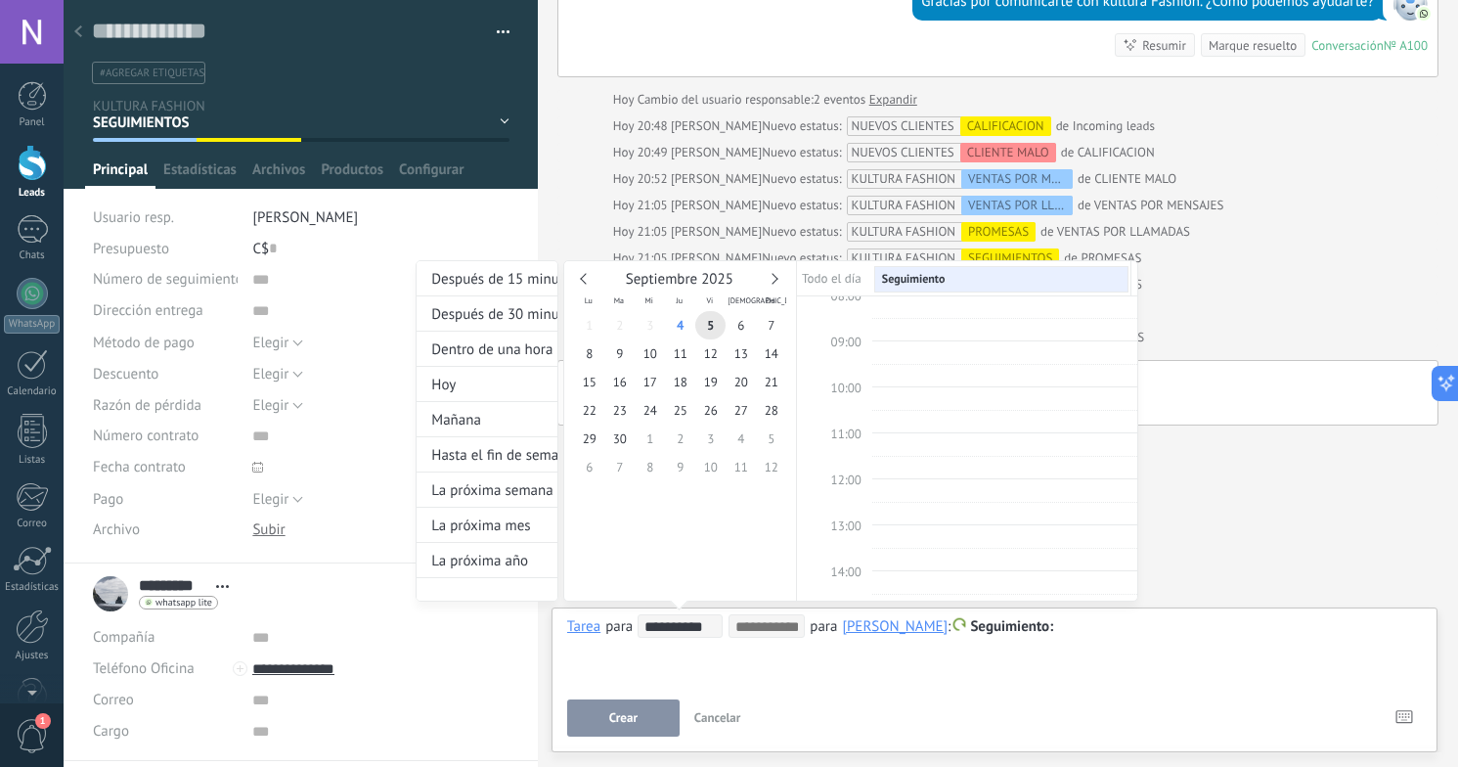
scroll to position [369, 0]
type input "**********"
click at [597, 382] on span "15" at bounding box center [589, 382] width 30 height 28
click at [633, 726] on div at bounding box center [729, 383] width 1458 height 767
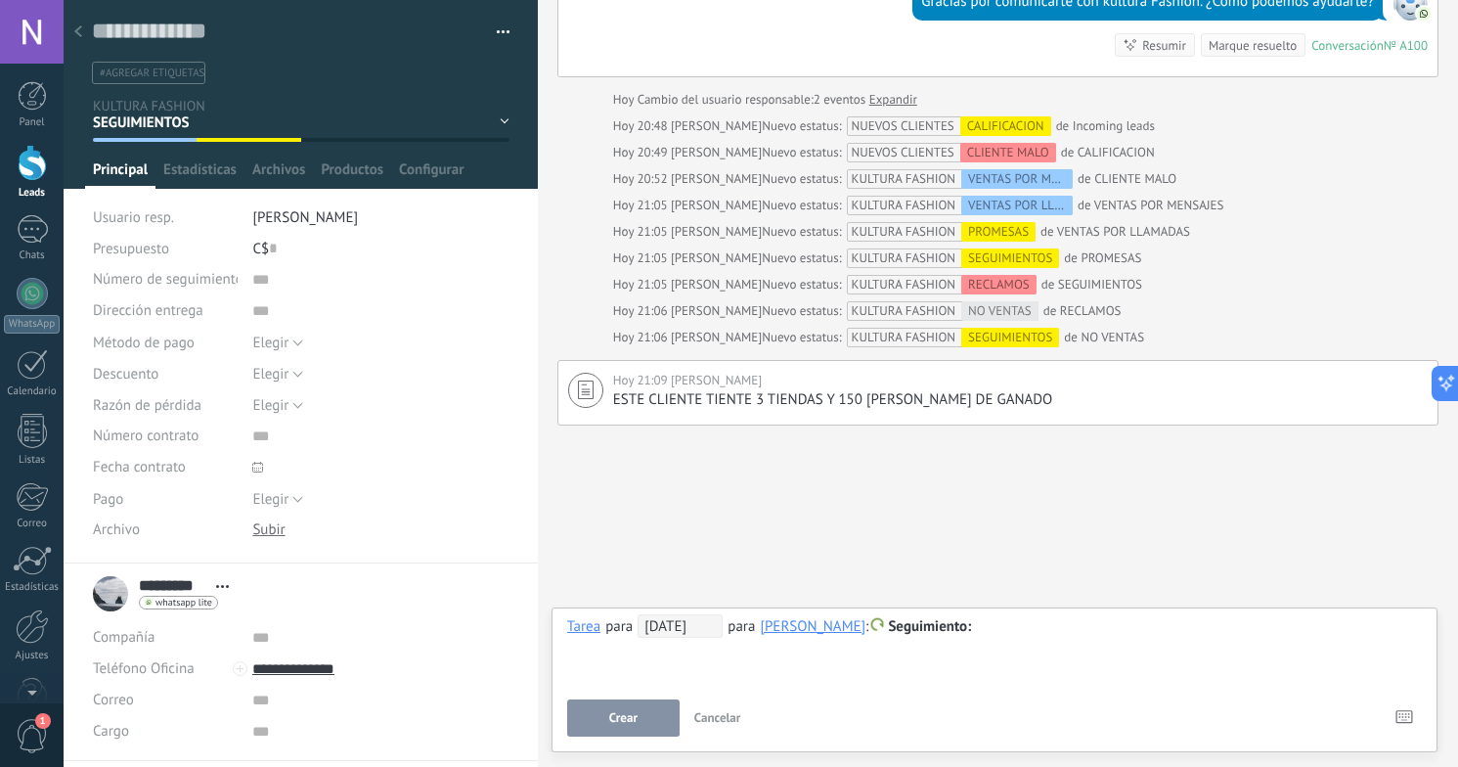
click at [629, 719] on span "Crear" at bounding box center [623, 718] width 28 height 14
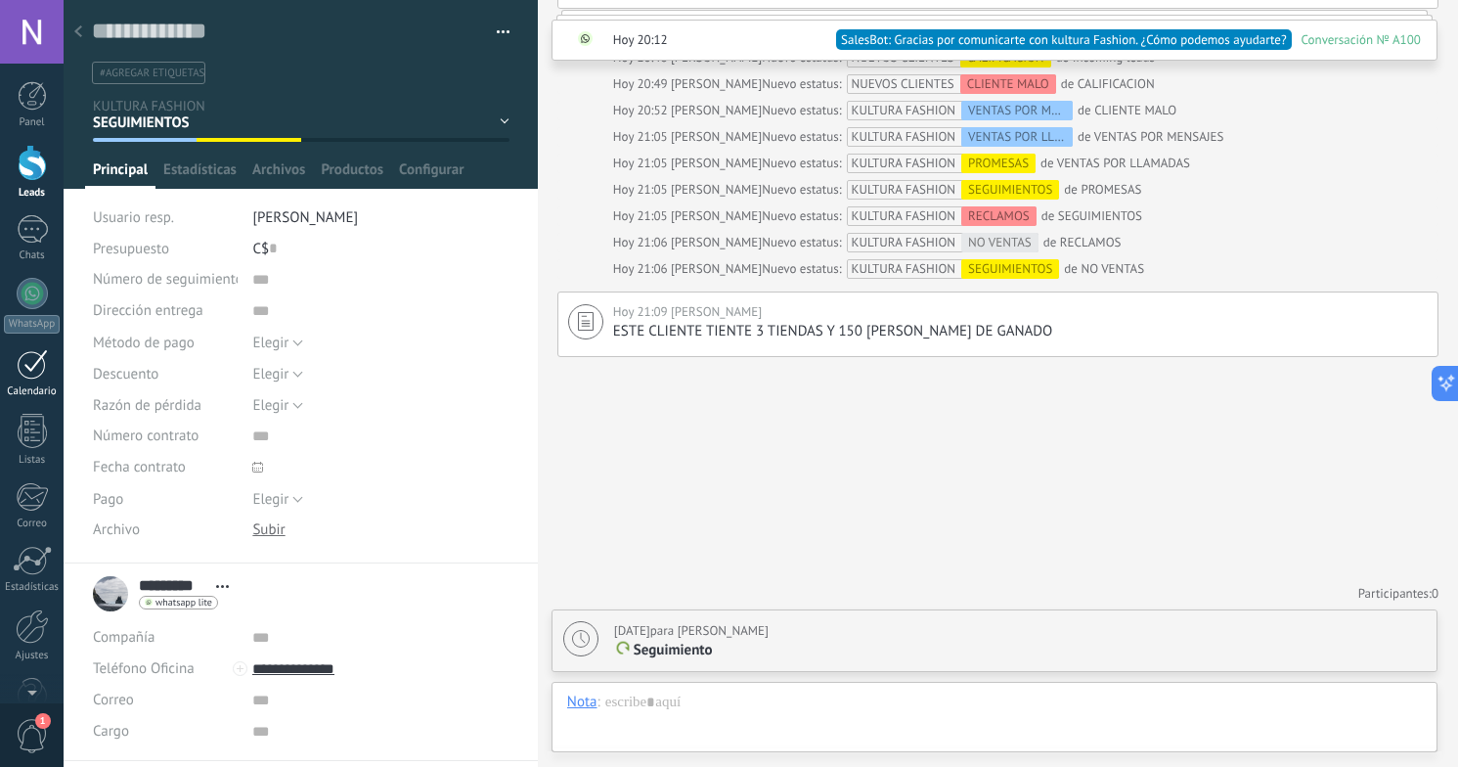
click at [38, 371] on div at bounding box center [32, 364] width 31 height 30
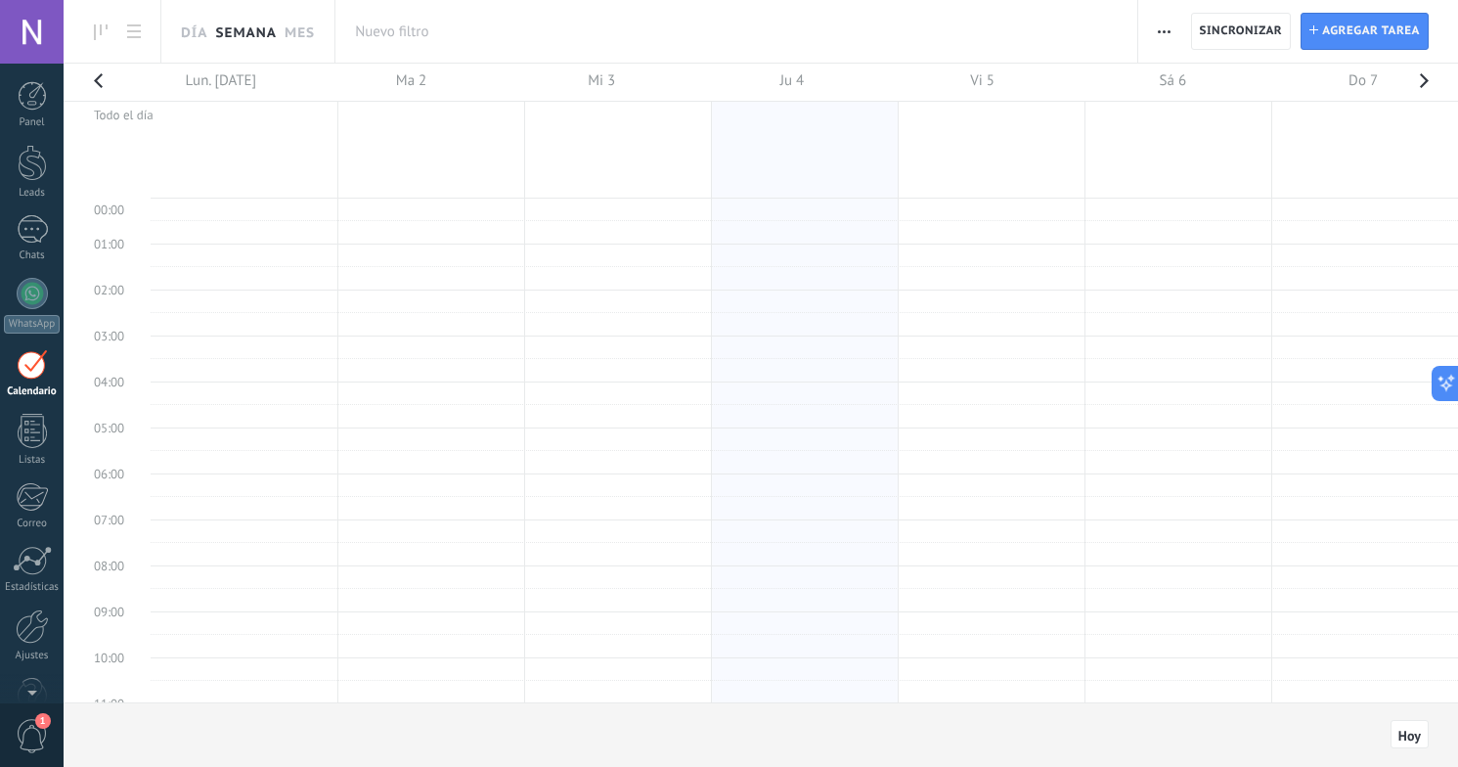
scroll to position [369, 0]
click at [1430, 83] on button "button" at bounding box center [1423, 87] width 39 height 46
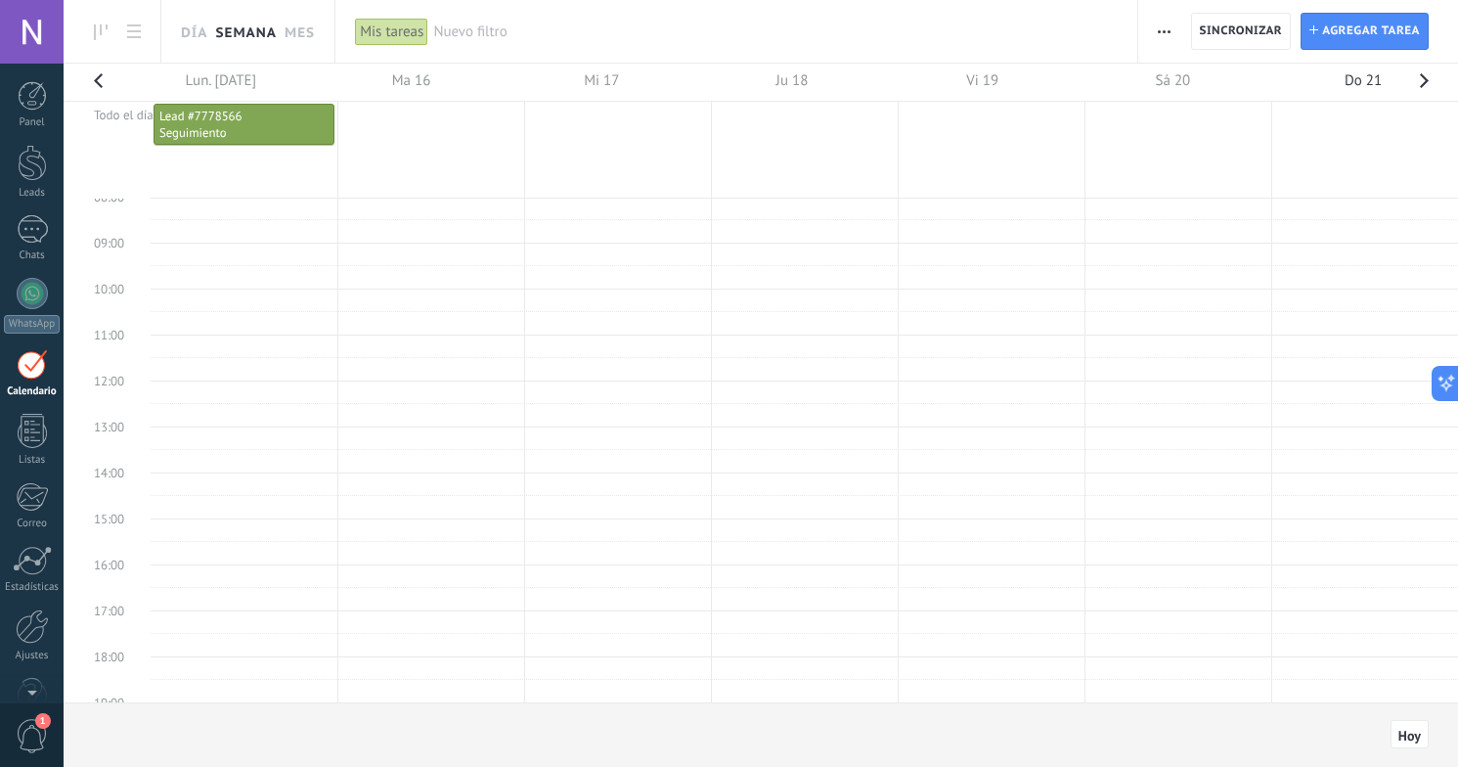
scroll to position [369, 0]
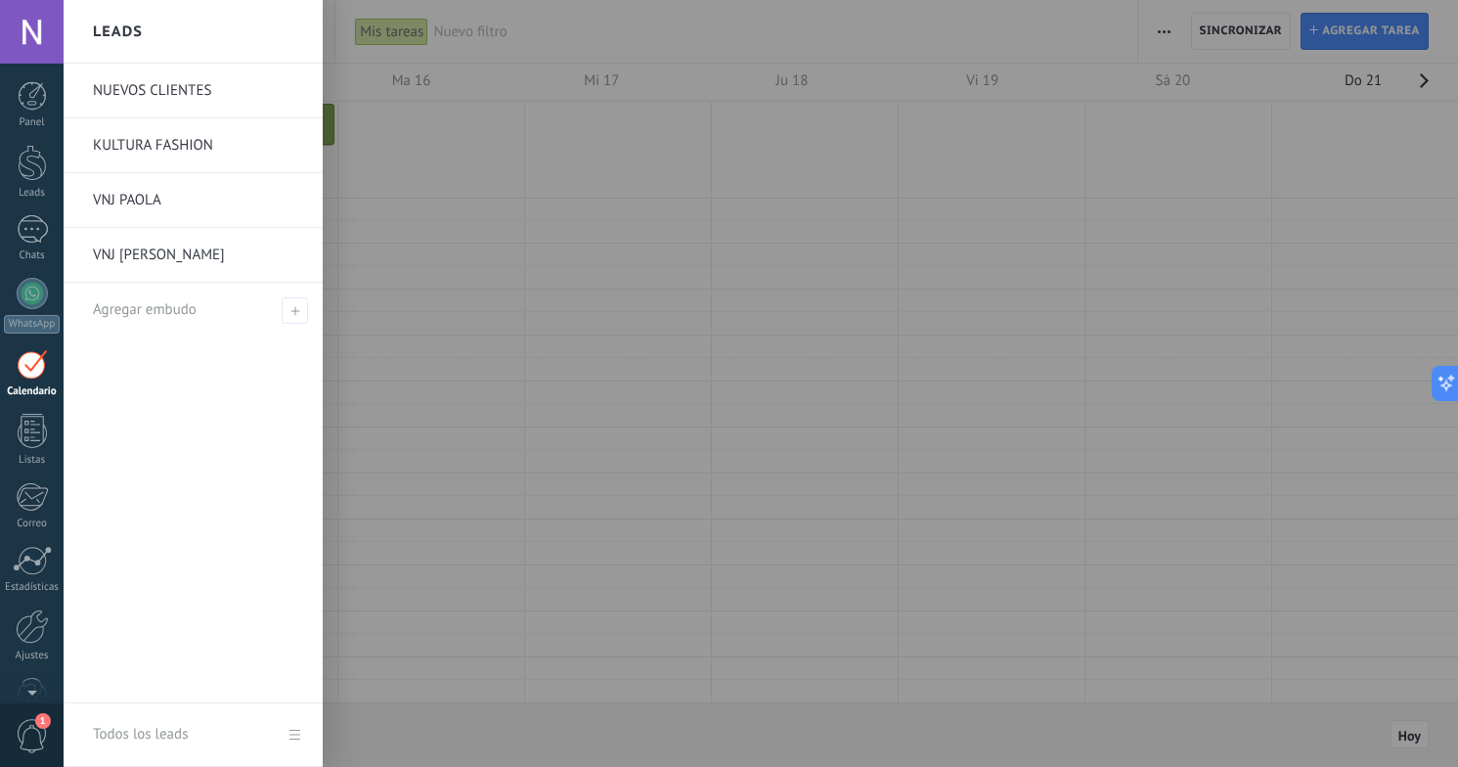
click at [138, 153] on link "KULTURA FASHION" at bounding box center [198, 145] width 210 height 55
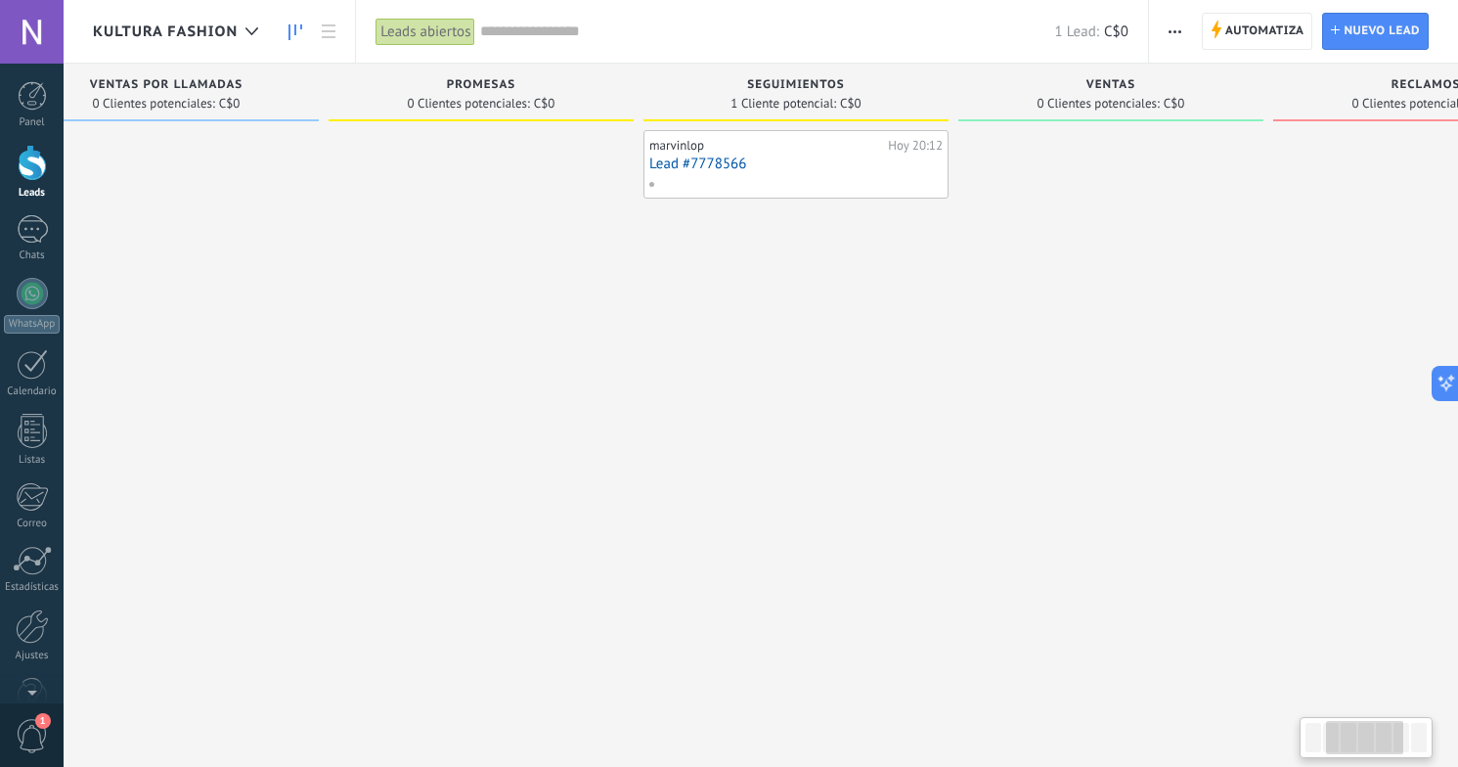
drag, startPoint x: 1347, startPoint y: 373, endPoint x: 945, endPoint y: 384, distance: 403.0
click at [945, 384] on div "SEGUIMIENTOS 1 Cliente potencial: C$0 [PERSON_NAME] 20:12 Lead #7778566" at bounding box center [800, 353] width 315 height 578
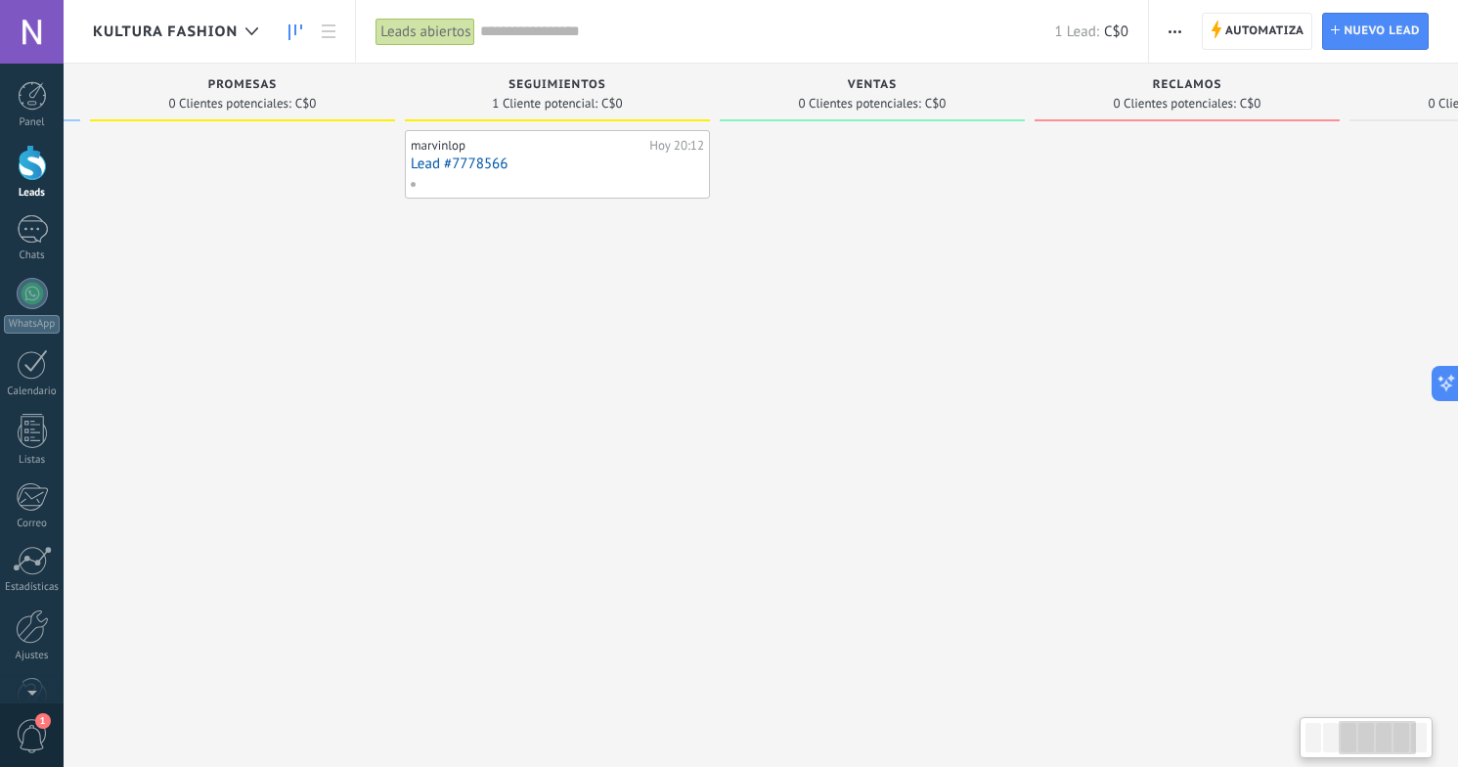
drag, startPoint x: 1119, startPoint y: 232, endPoint x: 886, endPoint y: 239, distance: 232.8
click at [886, 236] on div at bounding box center [872, 385] width 305 height 511
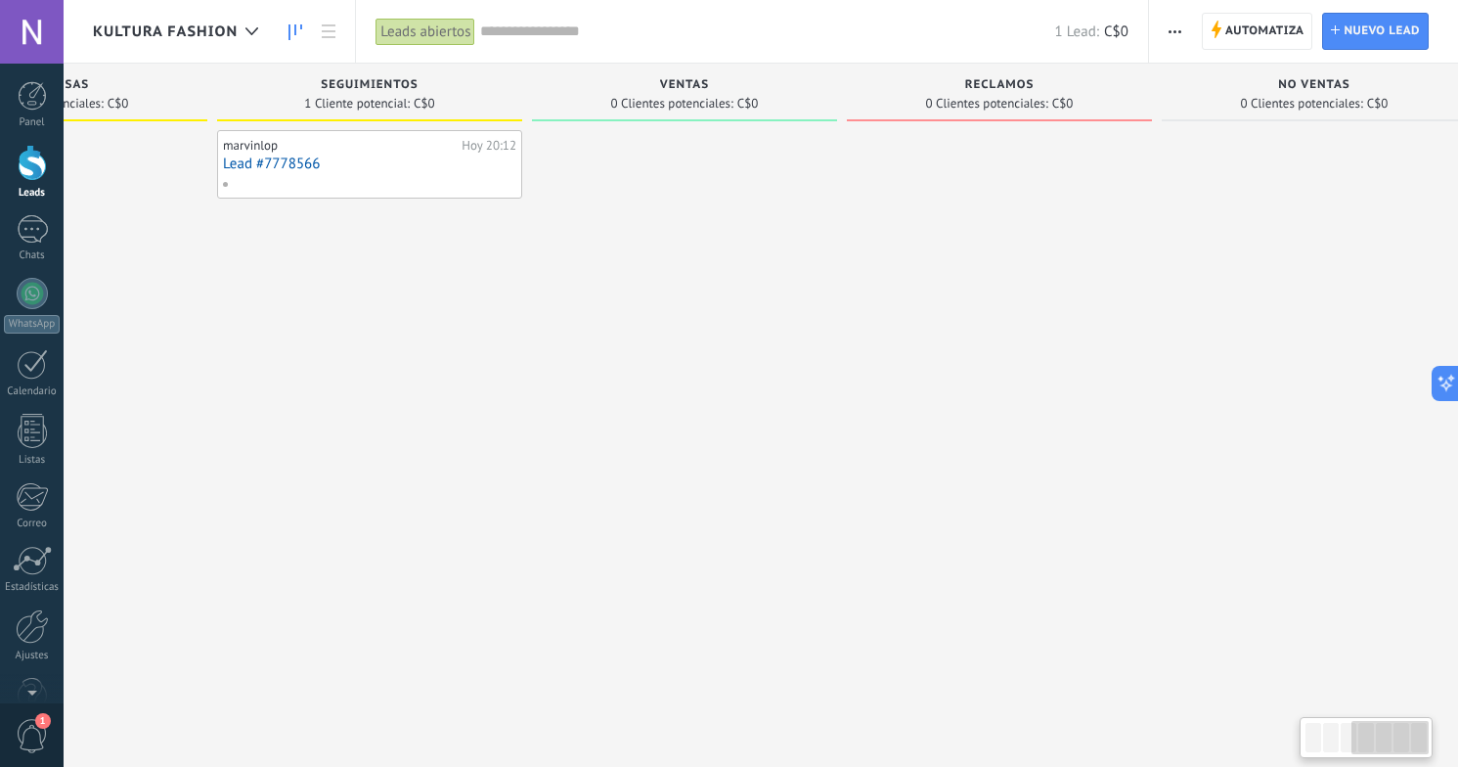
scroll to position [0, 859]
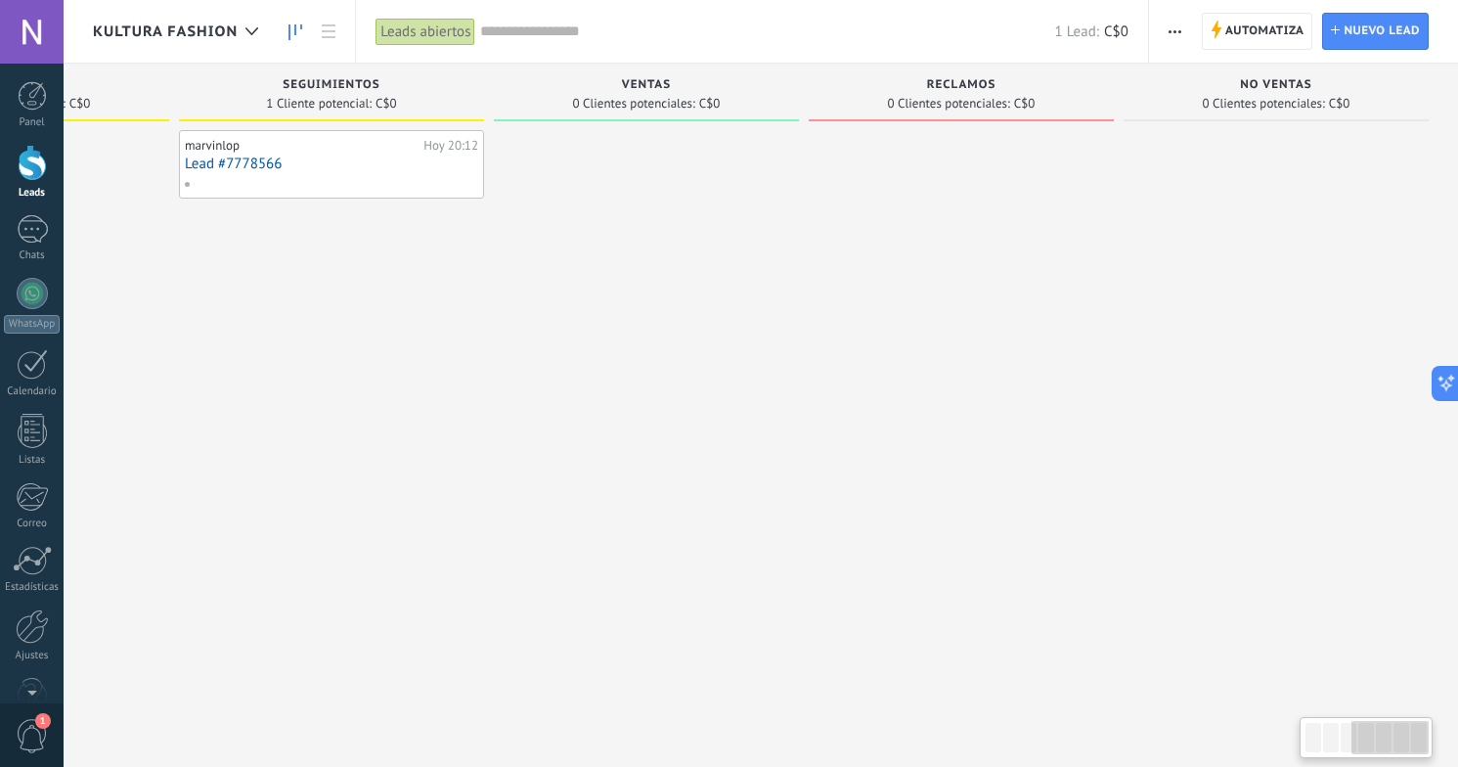
drag, startPoint x: 1086, startPoint y: 457, endPoint x: 748, endPoint y: 476, distance: 338.9
click at [748, 476] on div "Leads Entrantes Solicitudes: 0 0 0 0 0 0 0 0 0 VENTAS POR MENSAJES 0 Clientes p…" at bounding box center [346, 353] width 2224 height 578
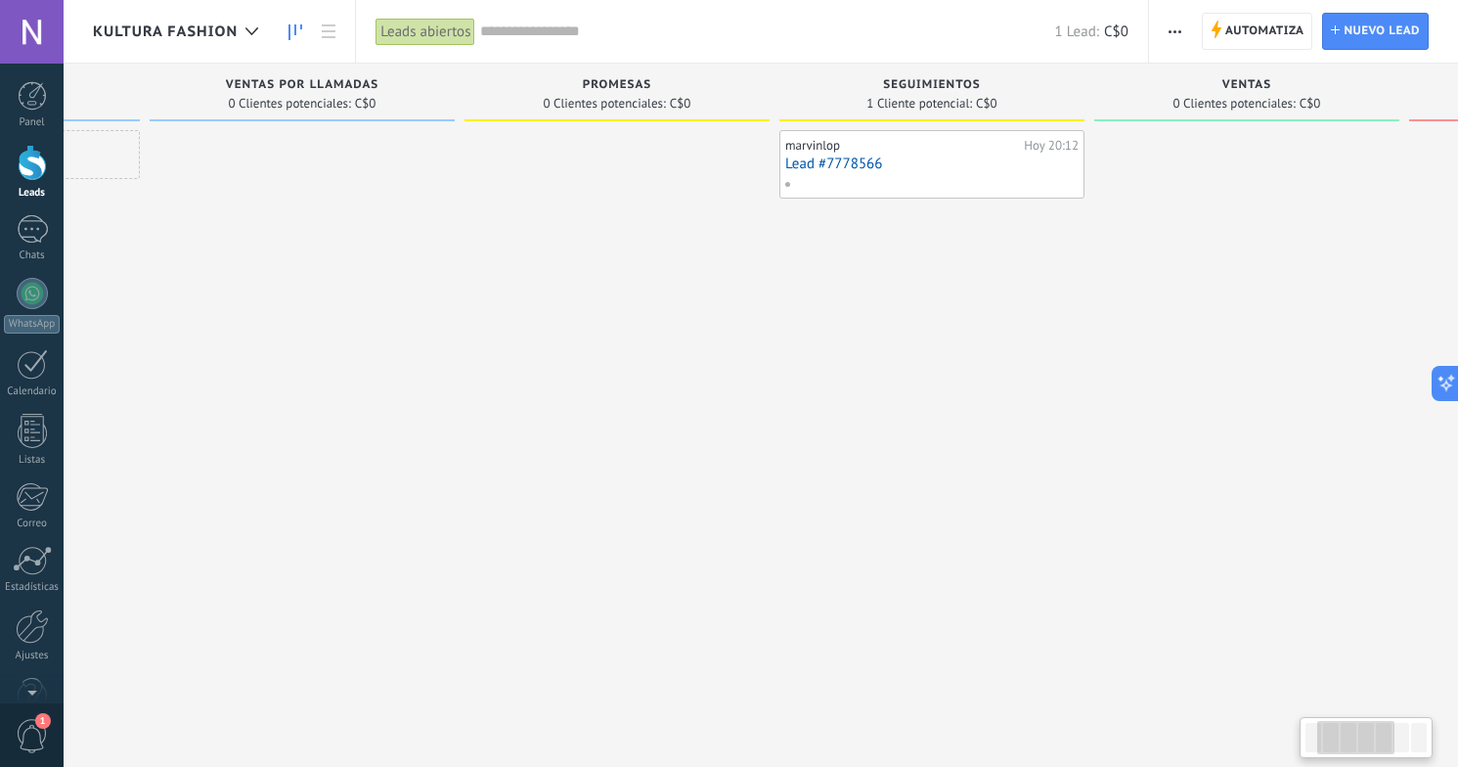
drag, startPoint x: 296, startPoint y: 371, endPoint x: 897, endPoint y: 388, distance: 600.6
click at [897, 388] on div "marvinlop Hoy 20:12 Lead #7778566" at bounding box center [931, 385] width 305 height 511
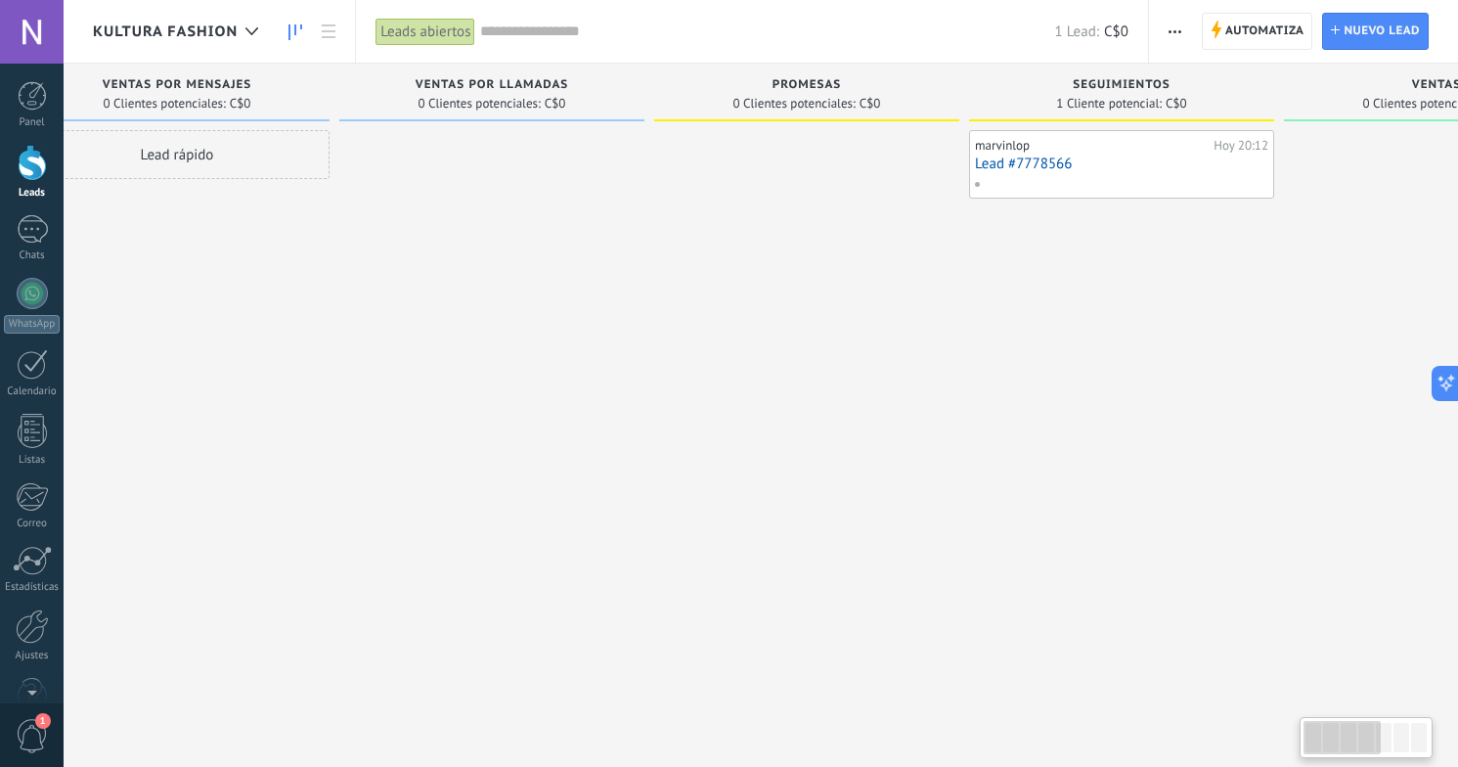
scroll to position [0, 0]
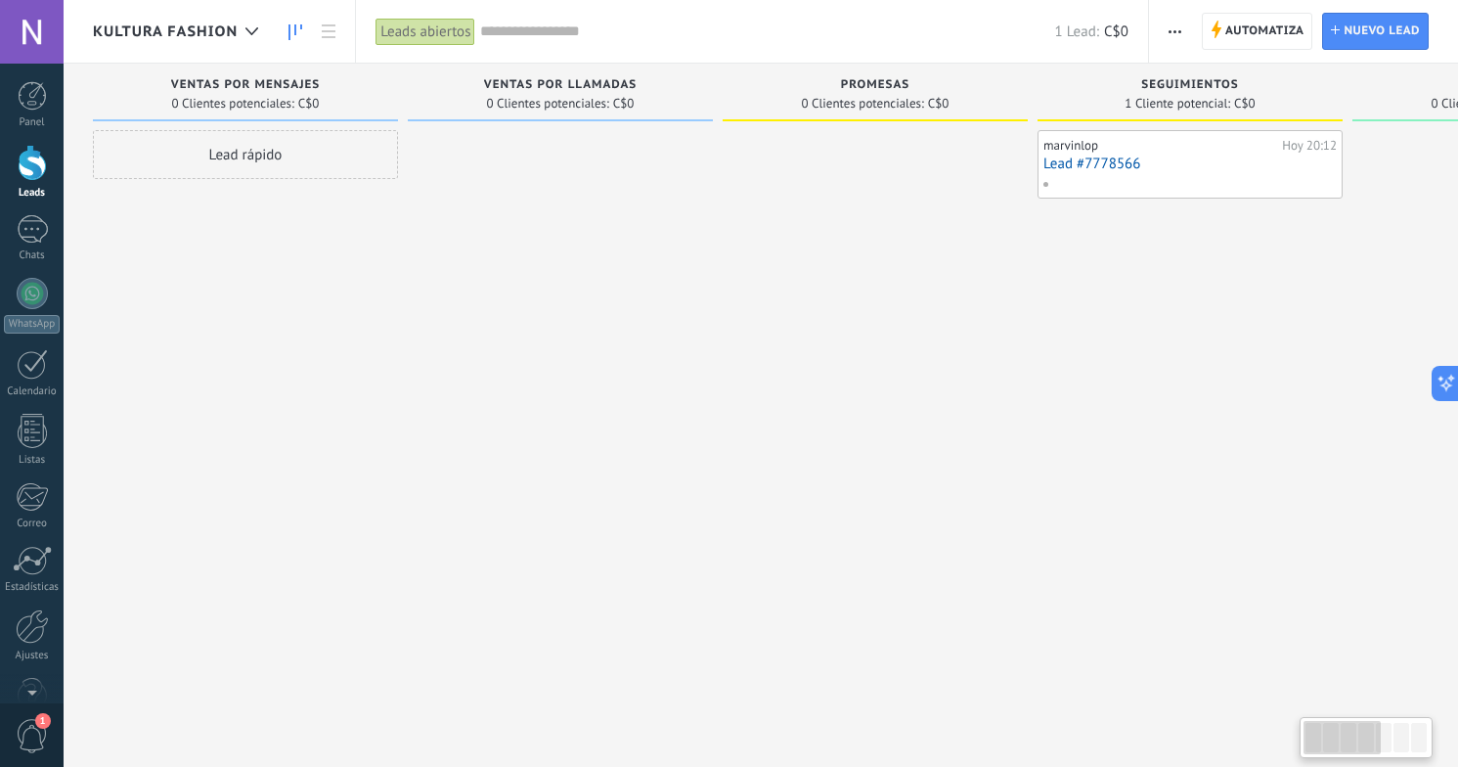
drag, startPoint x: 287, startPoint y: 421, endPoint x: 593, endPoint y: 425, distance: 305.1
click at [593, 425] on div at bounding box center [560, 385] width 305 height 511
click at [190, 392] on div "Lead rápido" at bounding box center [245, 385] width 305 height 511
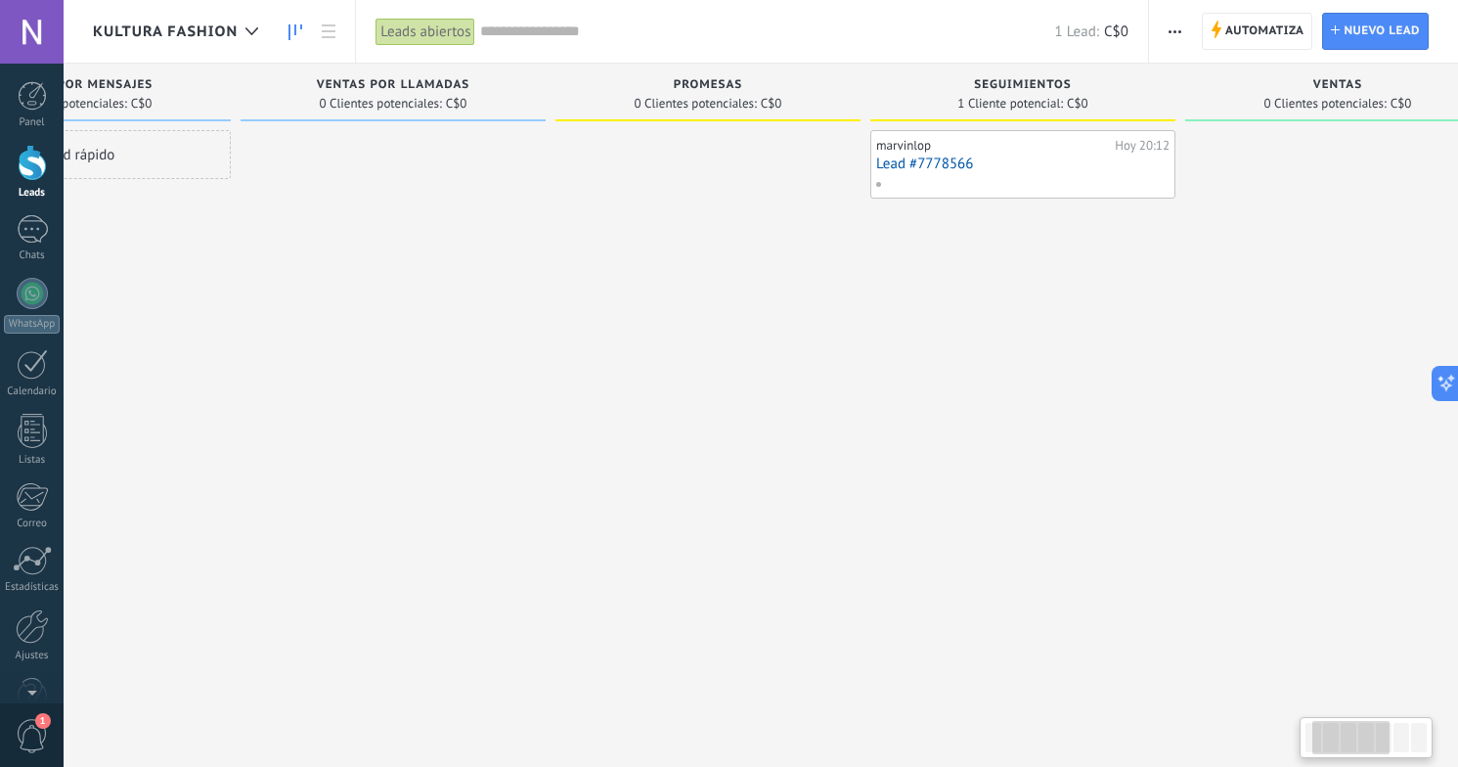
drag, startPoint x: 429, startPoint y: 626, endPoint x: 408, endPoint y: 358, distance: 268.8
